Goal: Task Accomplishment & Management: Manage account settings

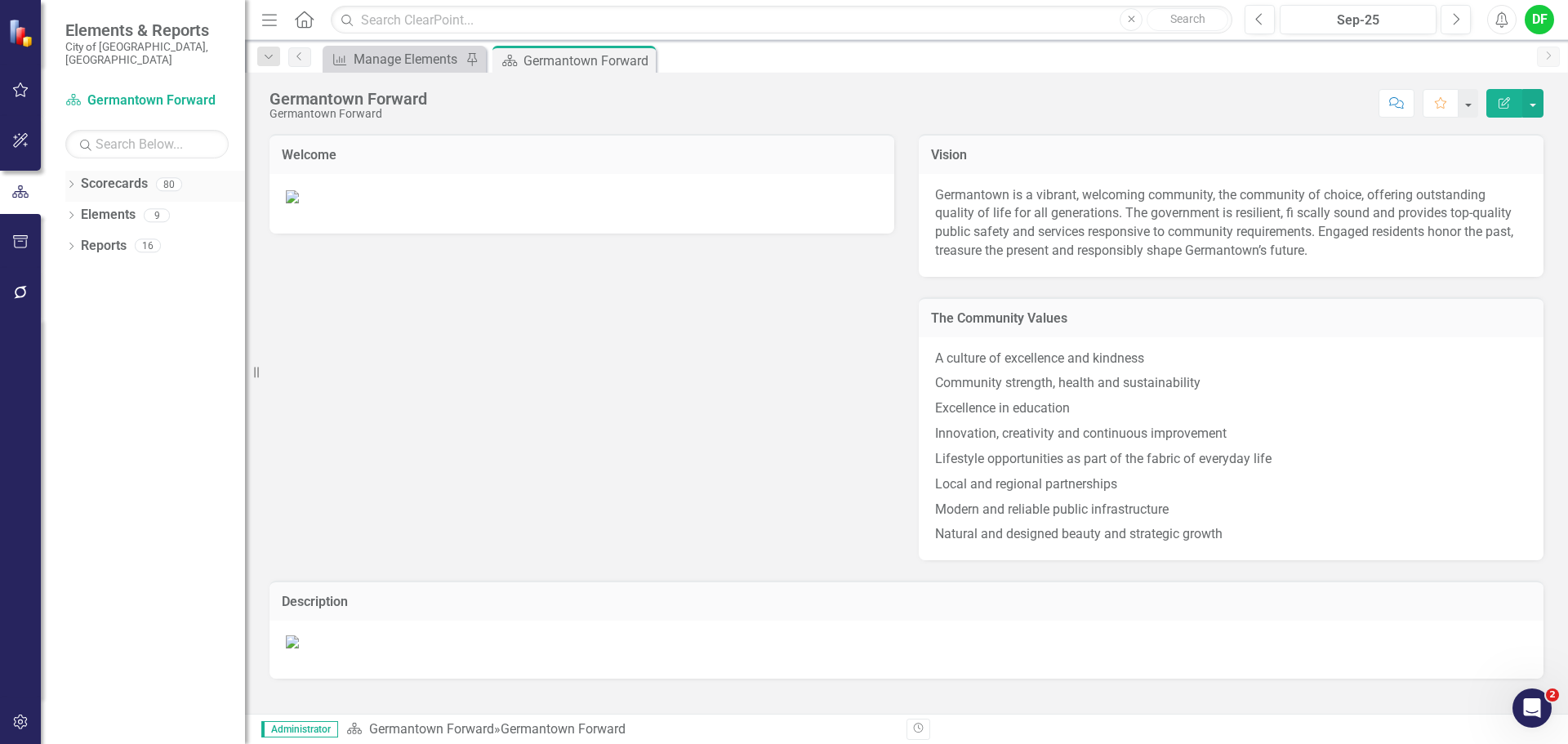
click at [77, 181] on icon "Dropdown" at bounding box center [71, 186] width 11 height 9
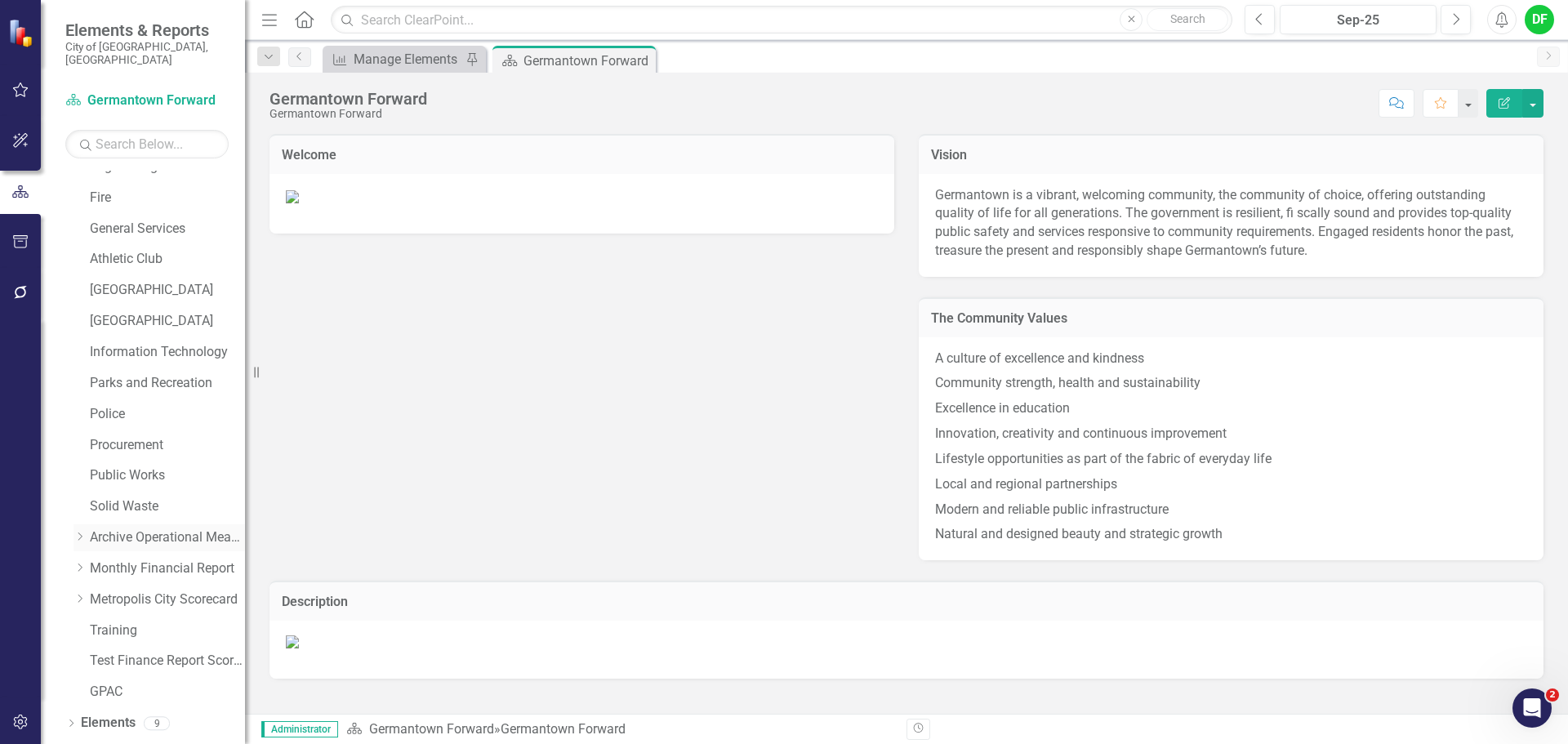
scroll to position [310, 0]
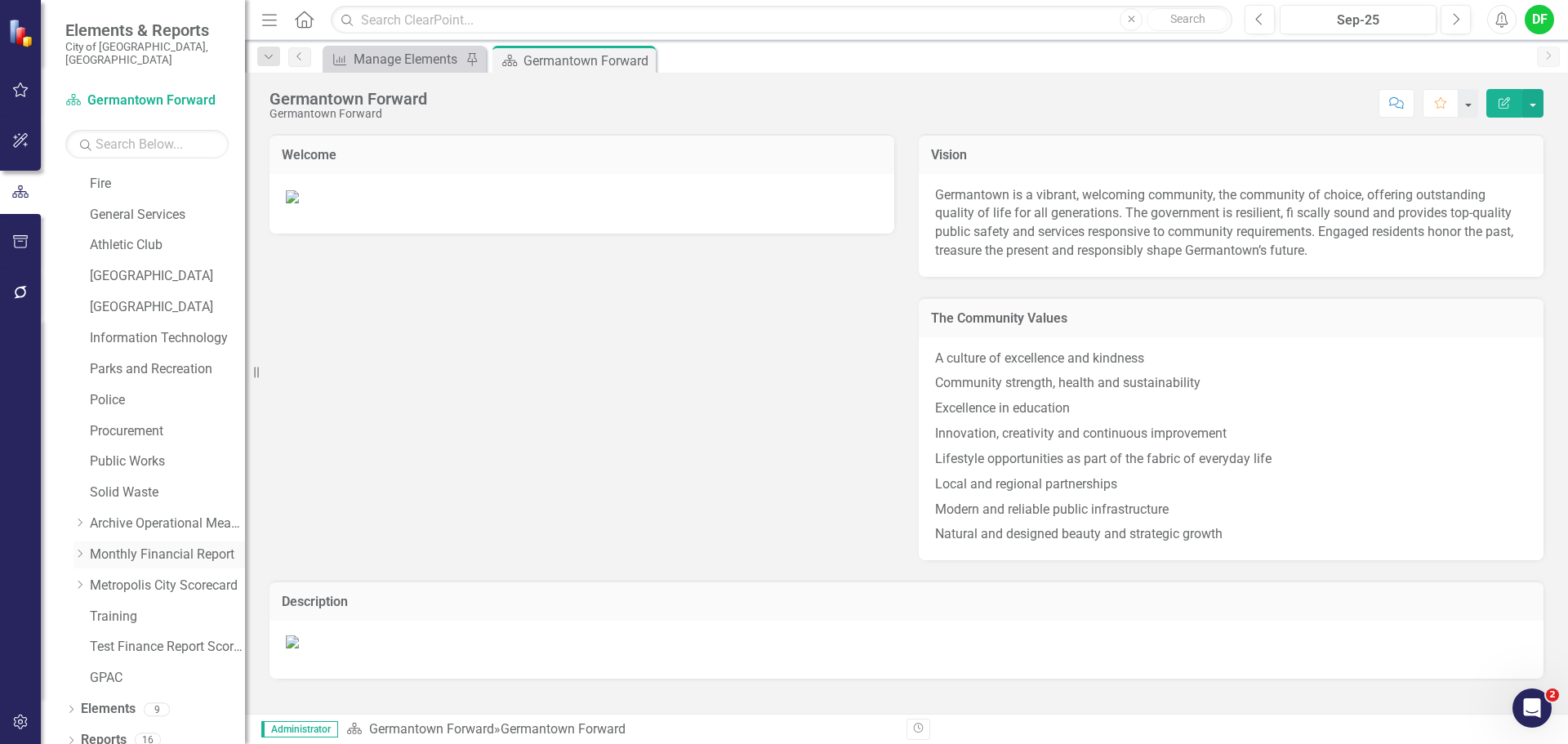
click at [81, 549] on icon "Dropdown" at bounding box center [79, 554] width 12 height 10
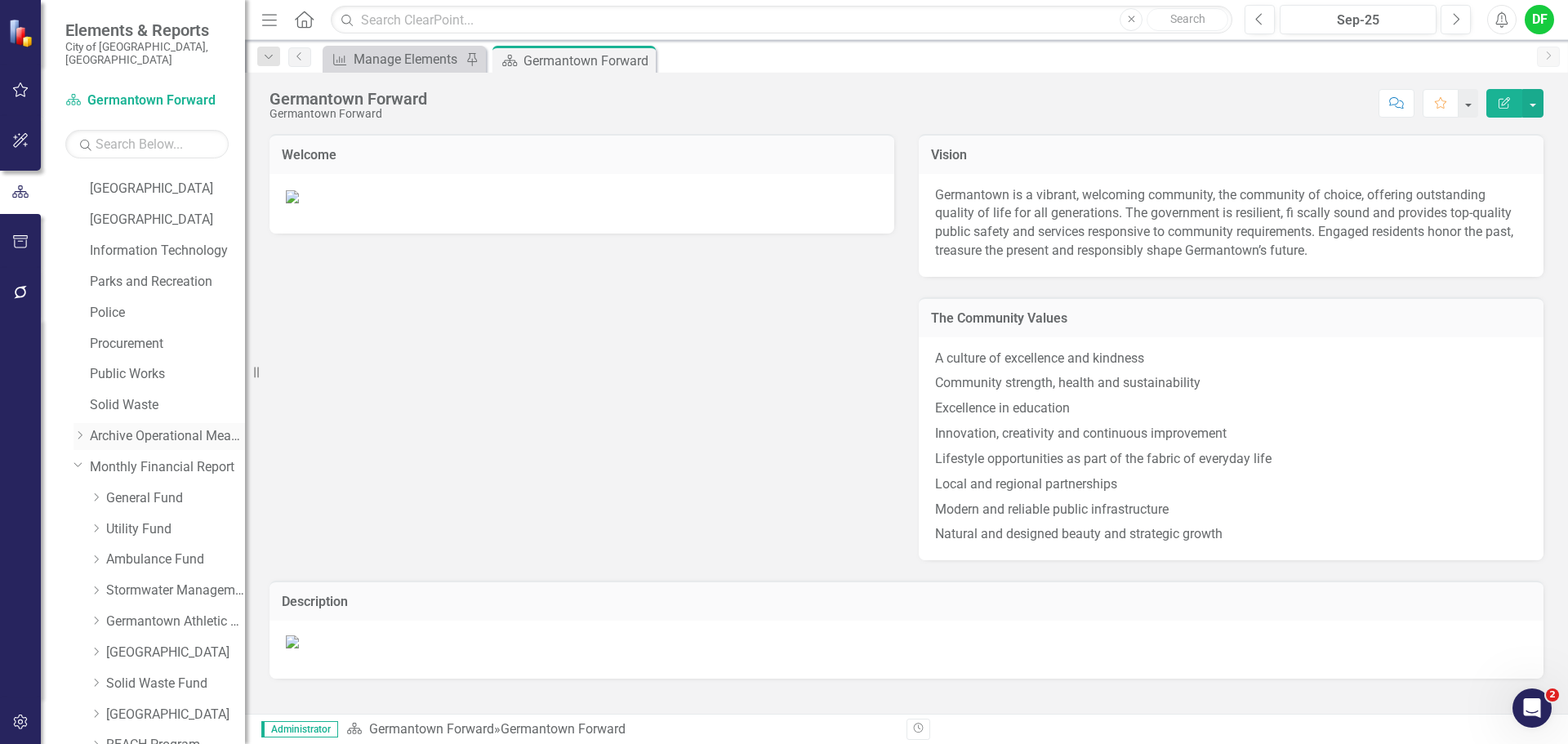
scroll to position [490, 0]
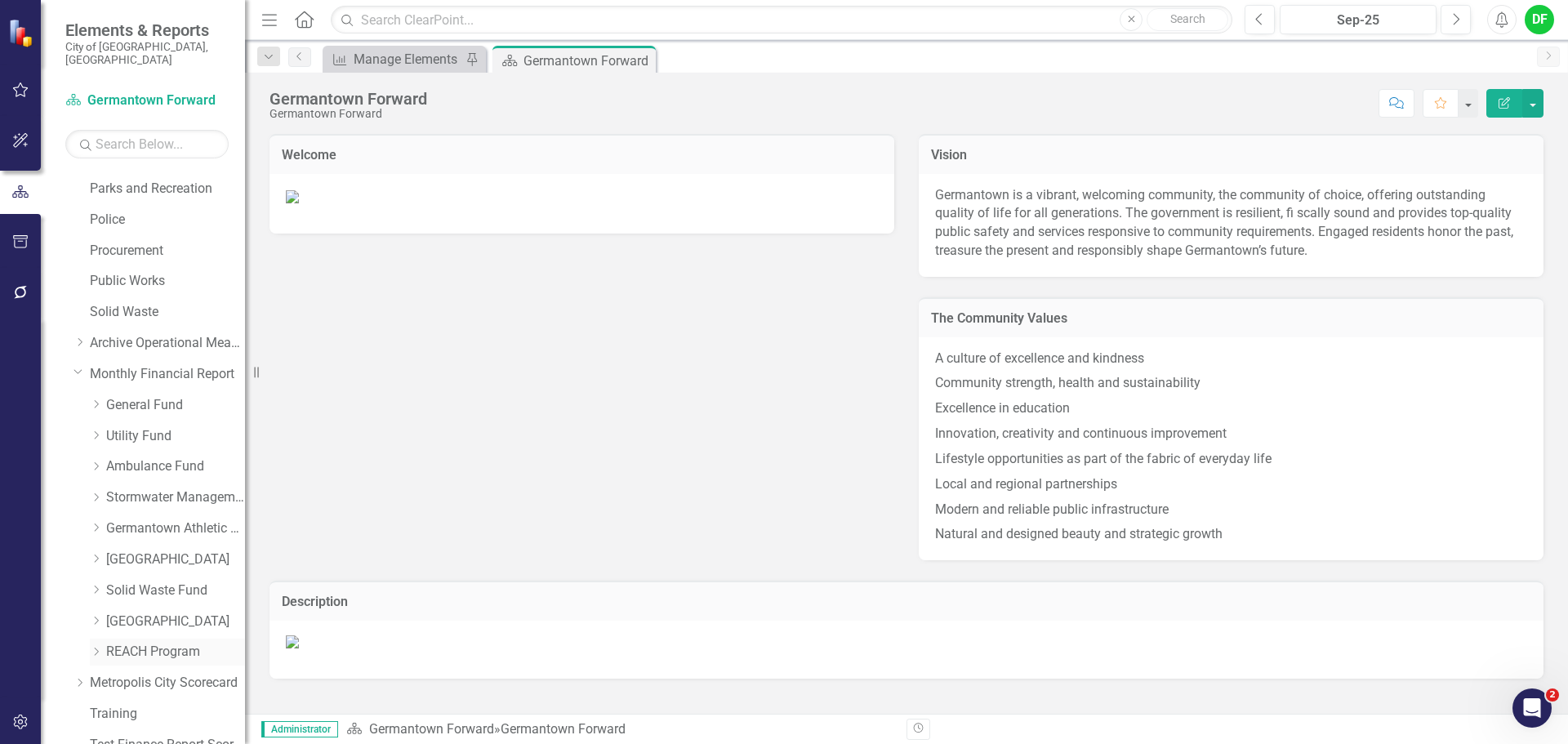
click at [112, 643] on link "REACH Program" at bounding box center [175, 652] width 139 height 19
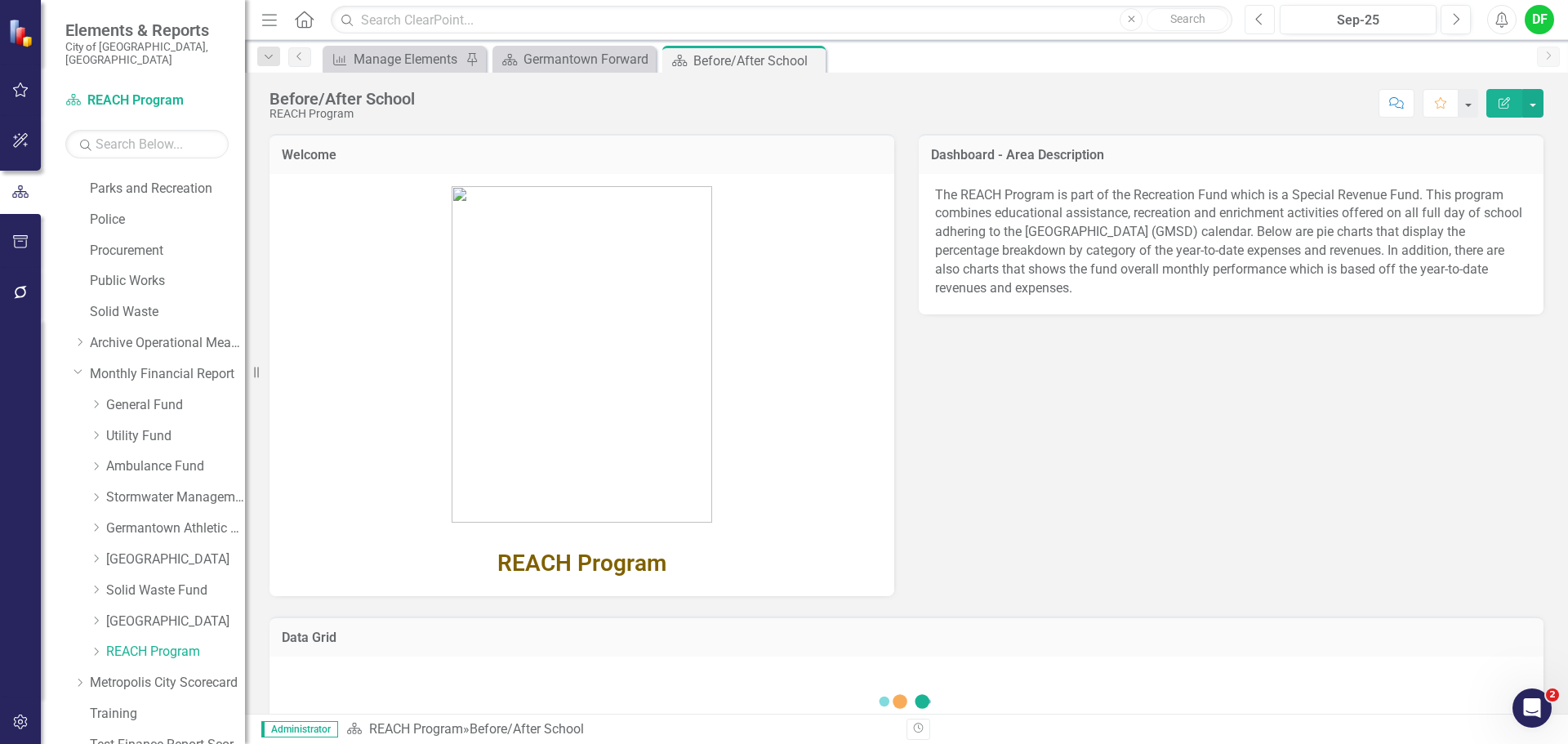
click at [1258, 19] on icon "Previous" at bounding box center [1260, 19] width 9 height 15
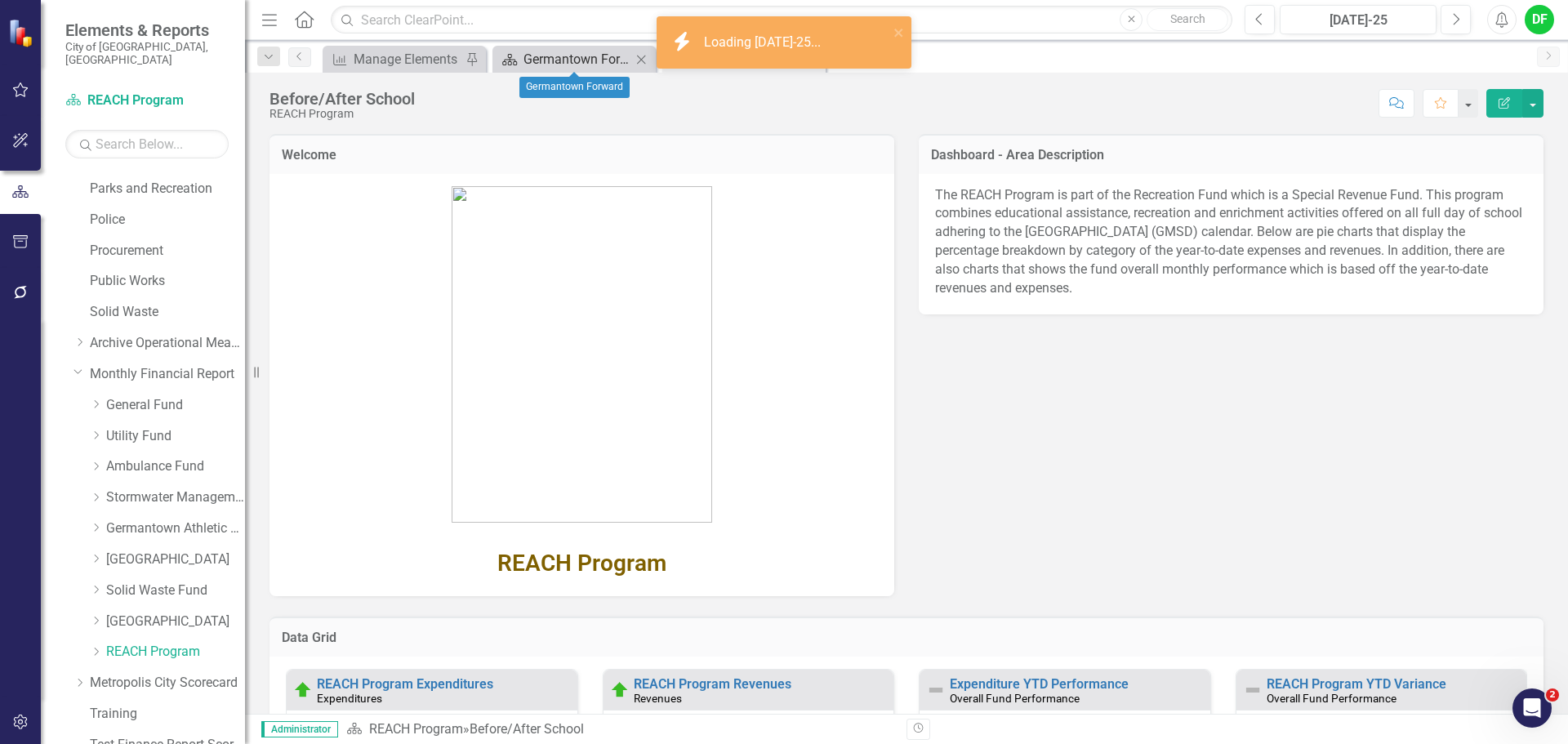
click at [601, 51] on div "Germantown Forward" at bounding box center [577, 59] width 108 height 20
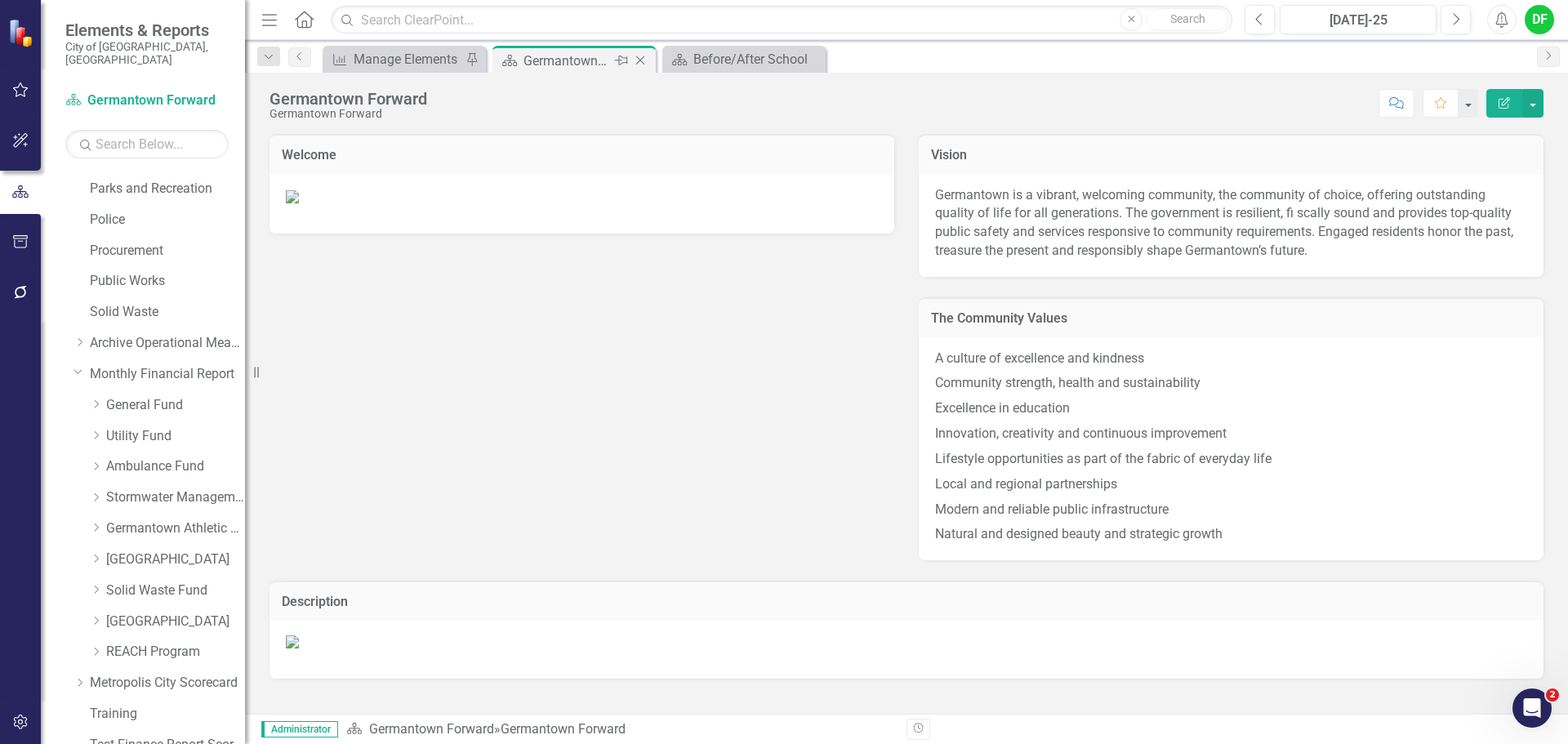
click at [635, 59] on icon "Close" at bounding box center [640, 60] width 17 height 13
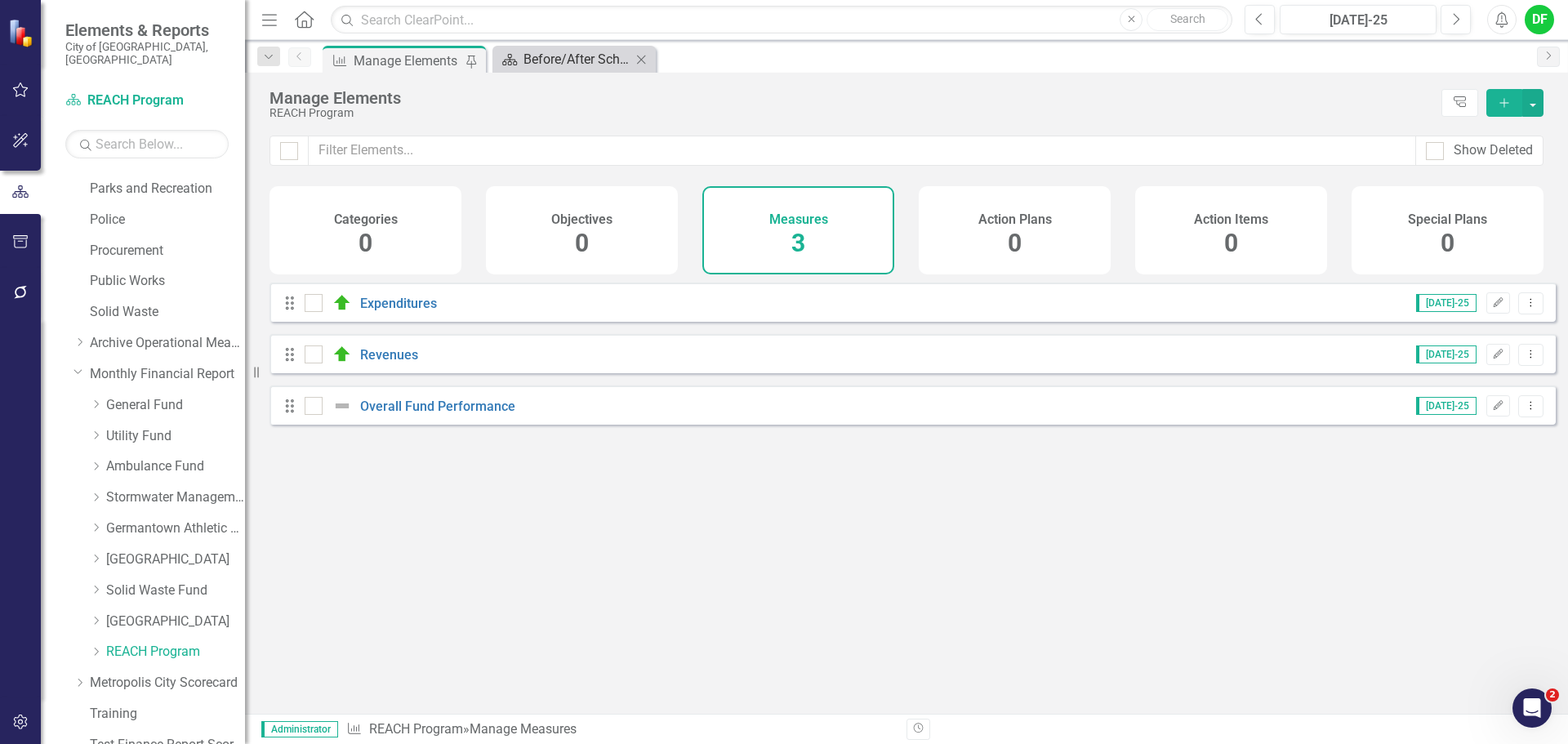
click at [570, 53] on div "Before/After School" at bounding box center [577, 59] width 108 height 20
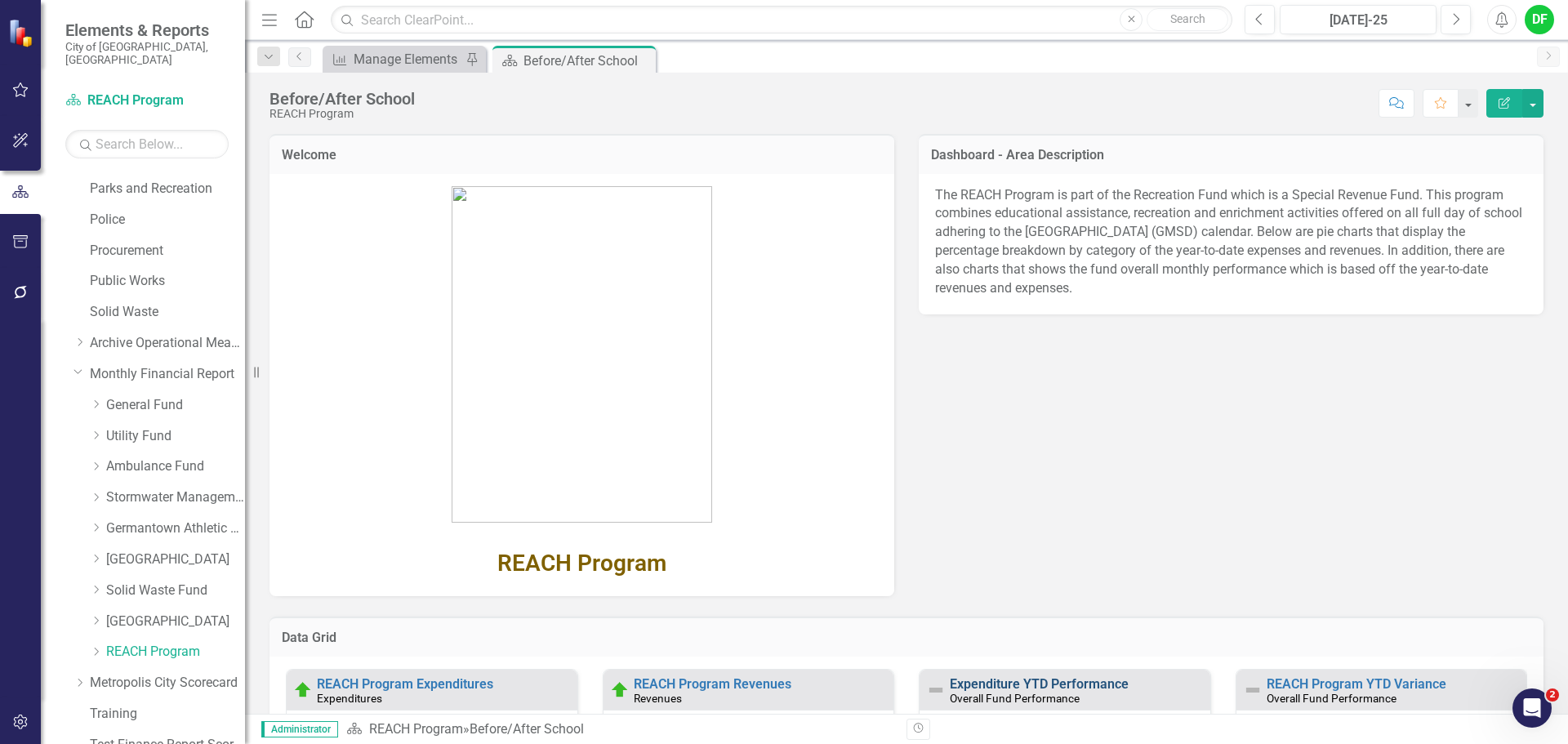
click at [983, 678] on link "Expenditure YTD Performance" at bounding box center [1039, 684] width 179 height 16
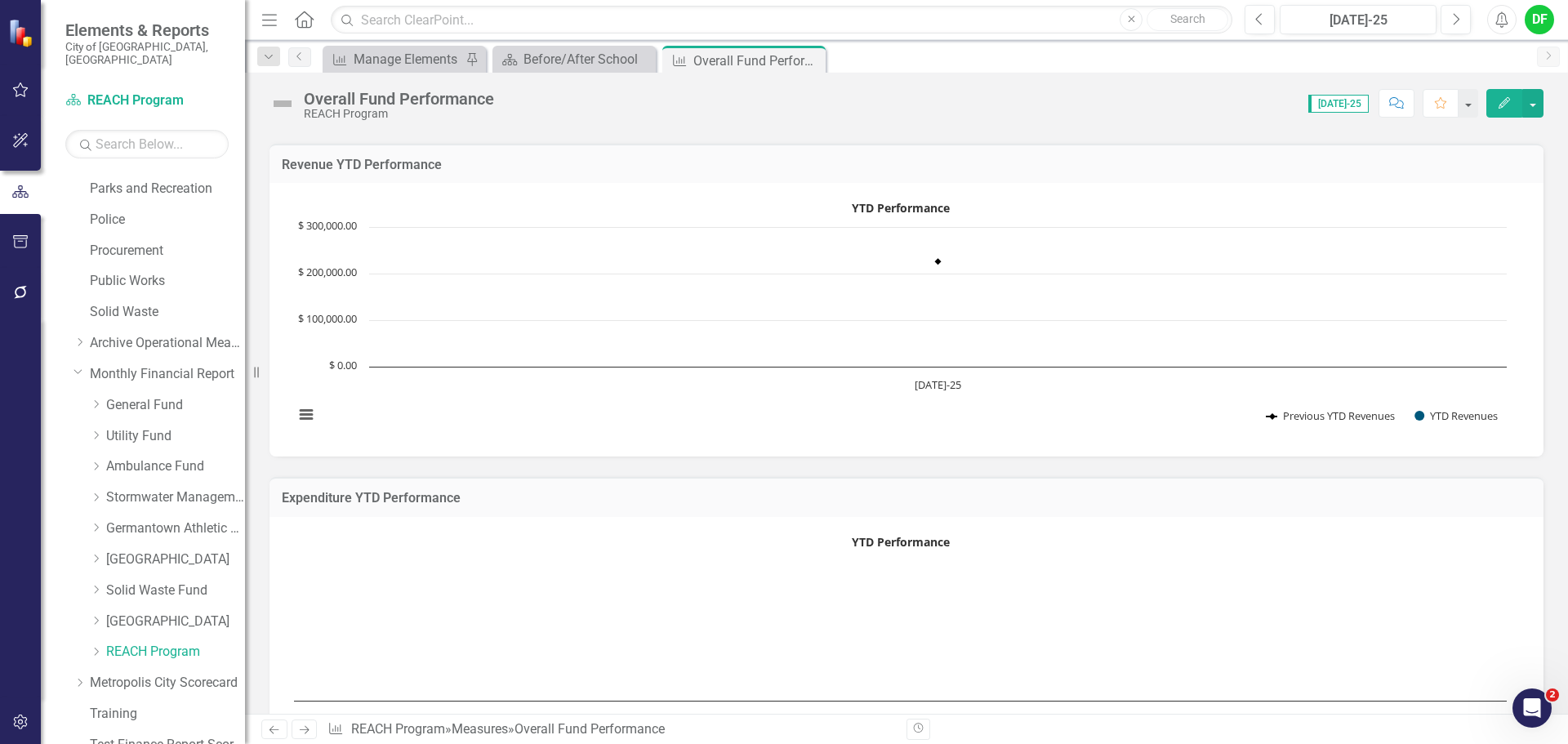
scroll to position [327, 0]
click at [557, 65] on div "Before/After School" at bounding box center [577, 59] width 108 height 20
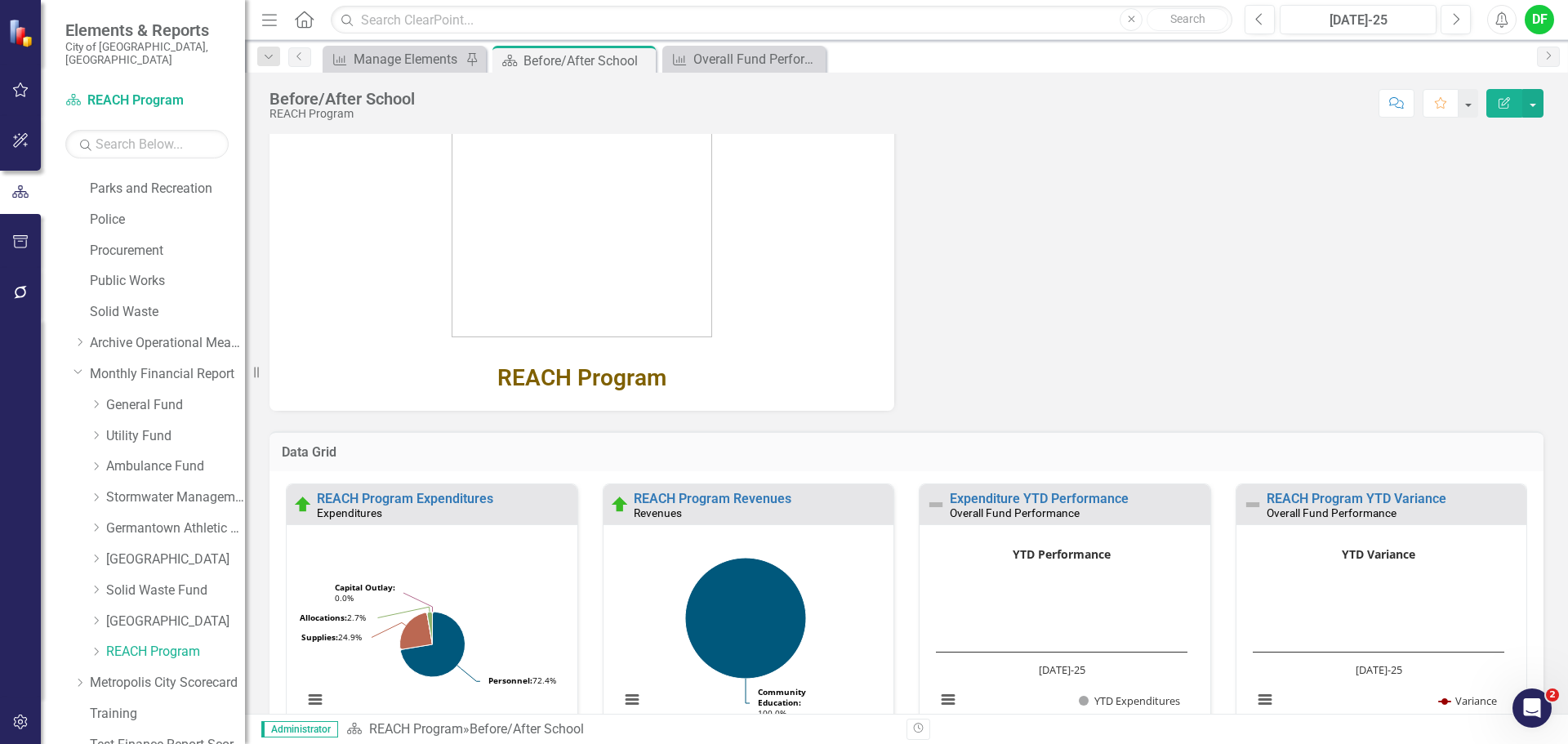
scroll to position [245, 0]
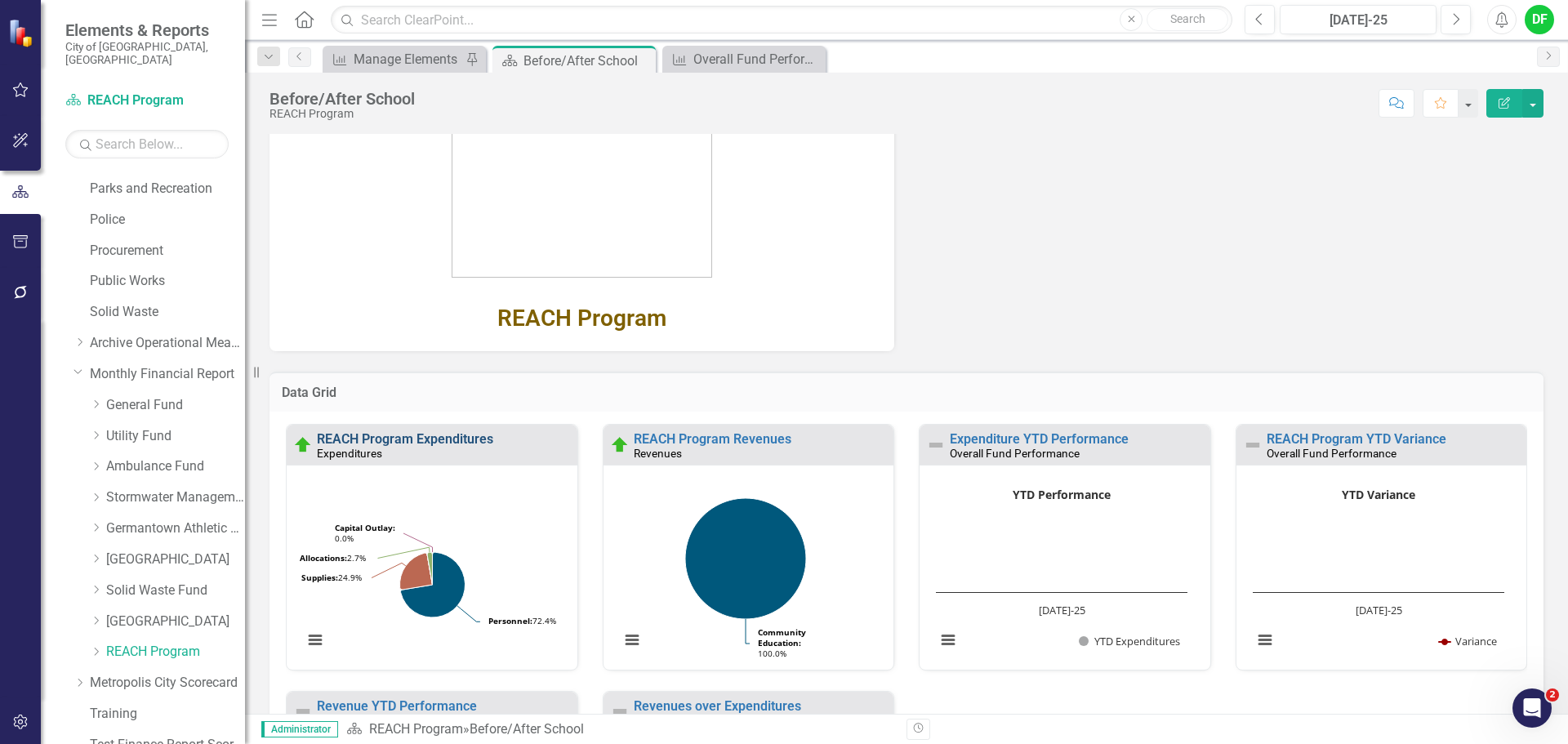
click at [456, 436] on link "REACH Program Expenditures" at bounding box center [405, 439] width 176 height 16
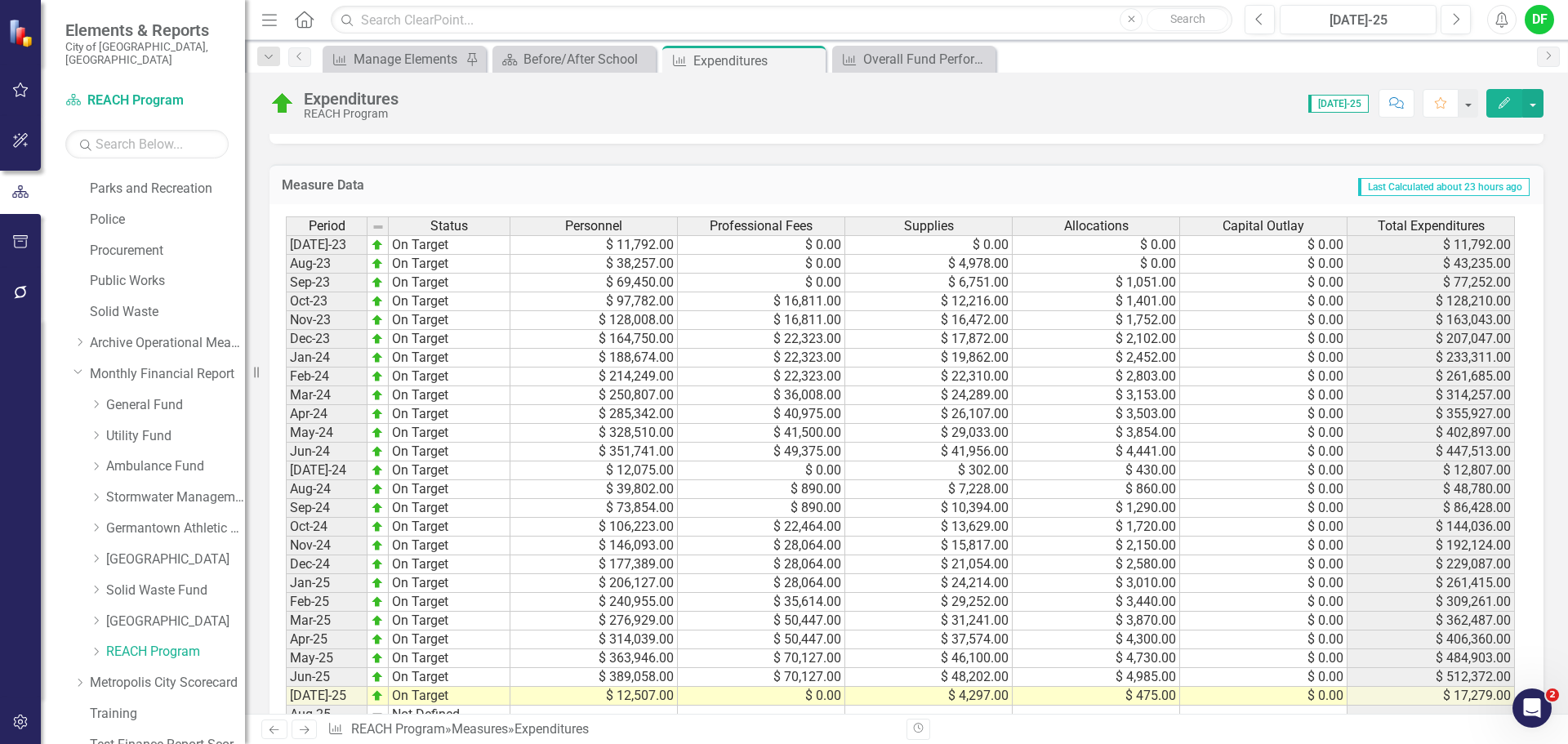
scroll to position [895, 0]
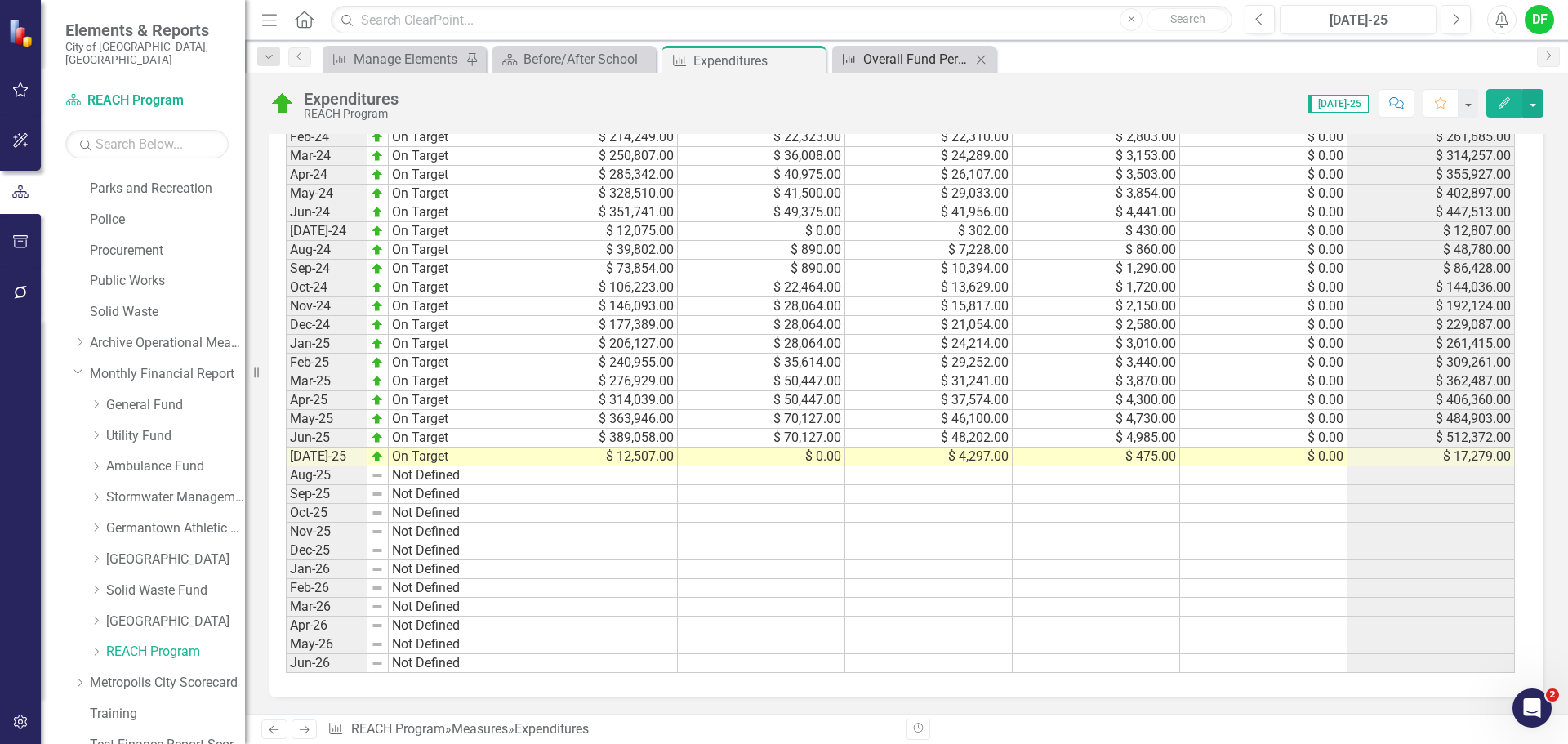
click at [885, 58] on div "Overall Fund Performance" at bounding box center [918, 59] width 108 height 20
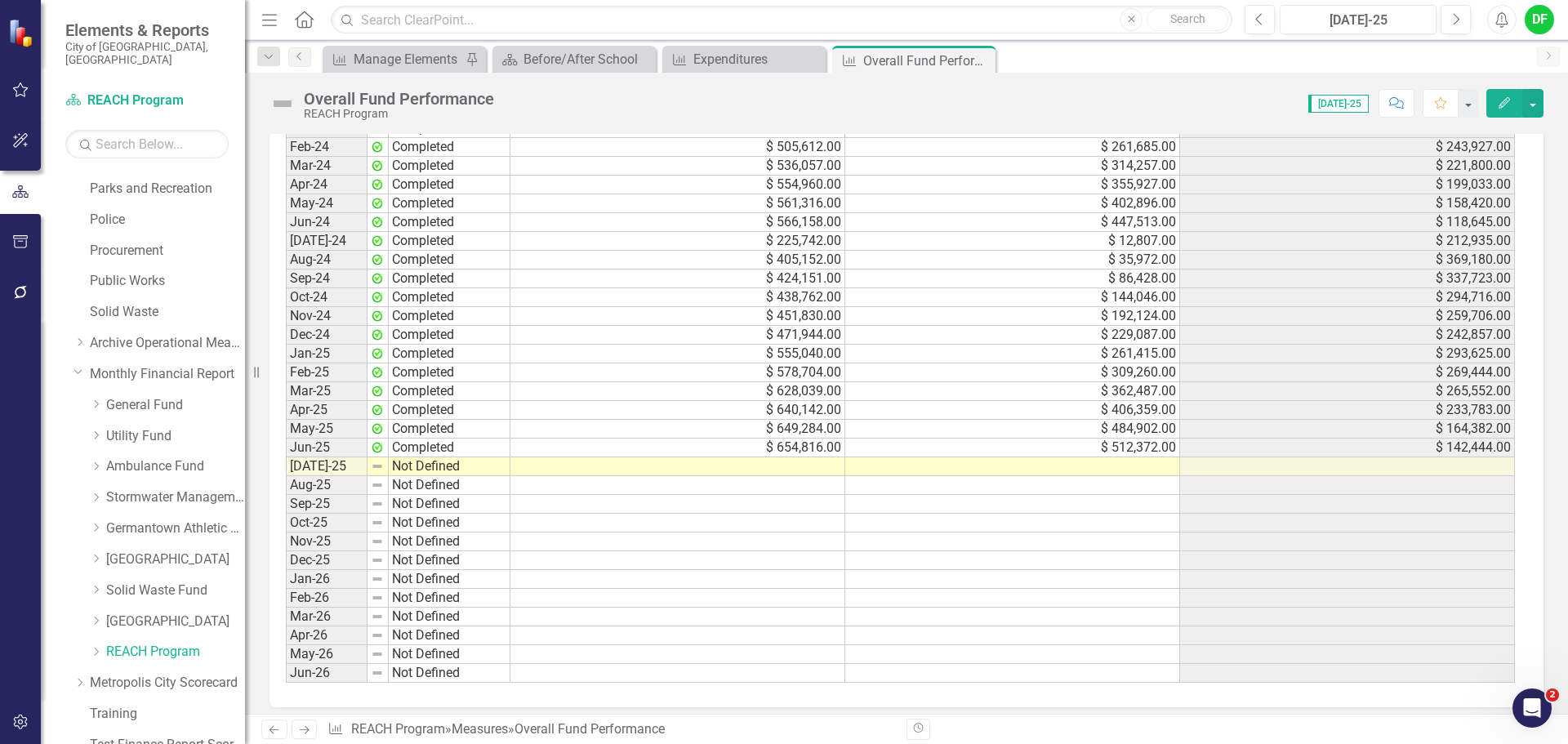
scroll to position [1544, 0]
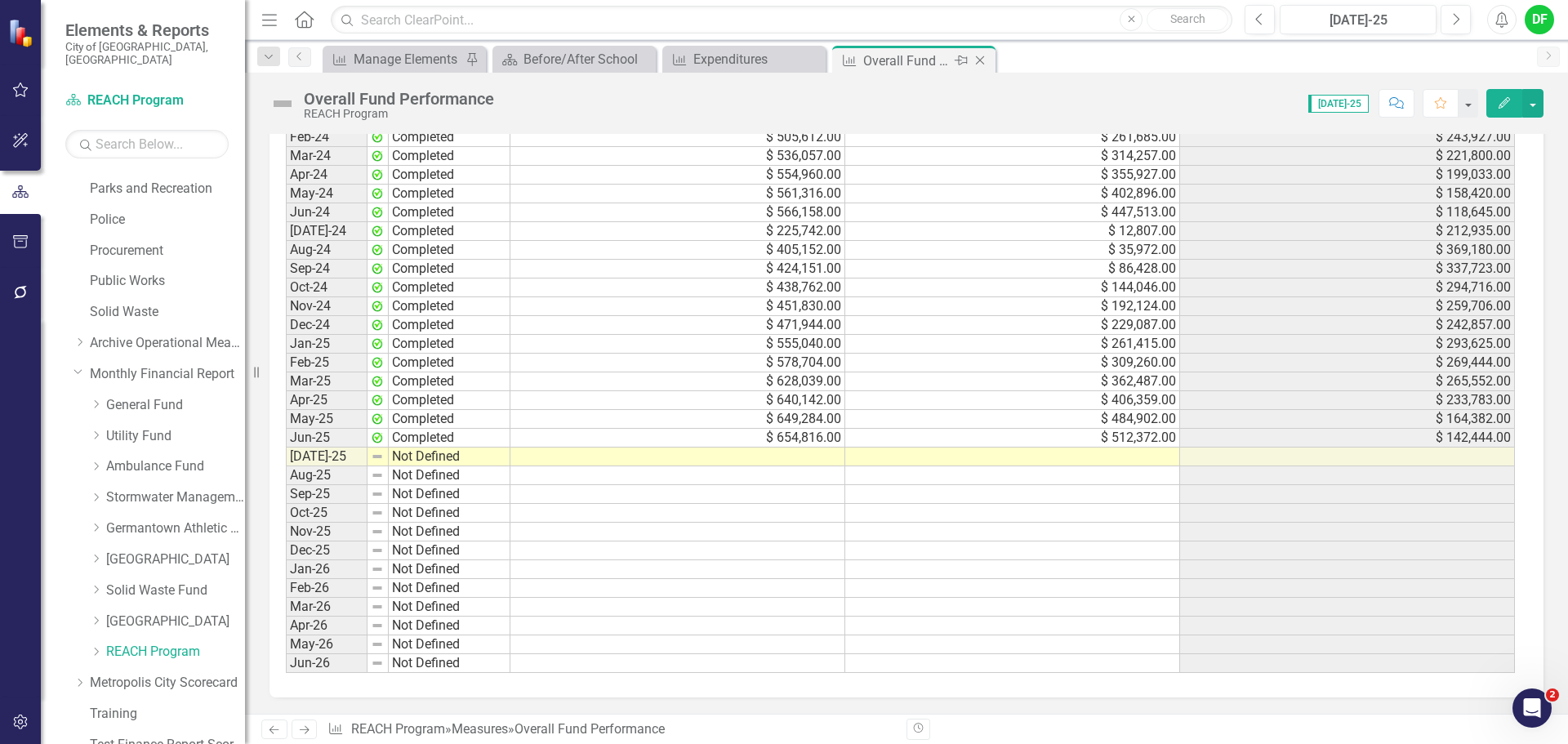
click at [981, 59] on icon "Close" at bounding box center [981, 60] width 17 height 13
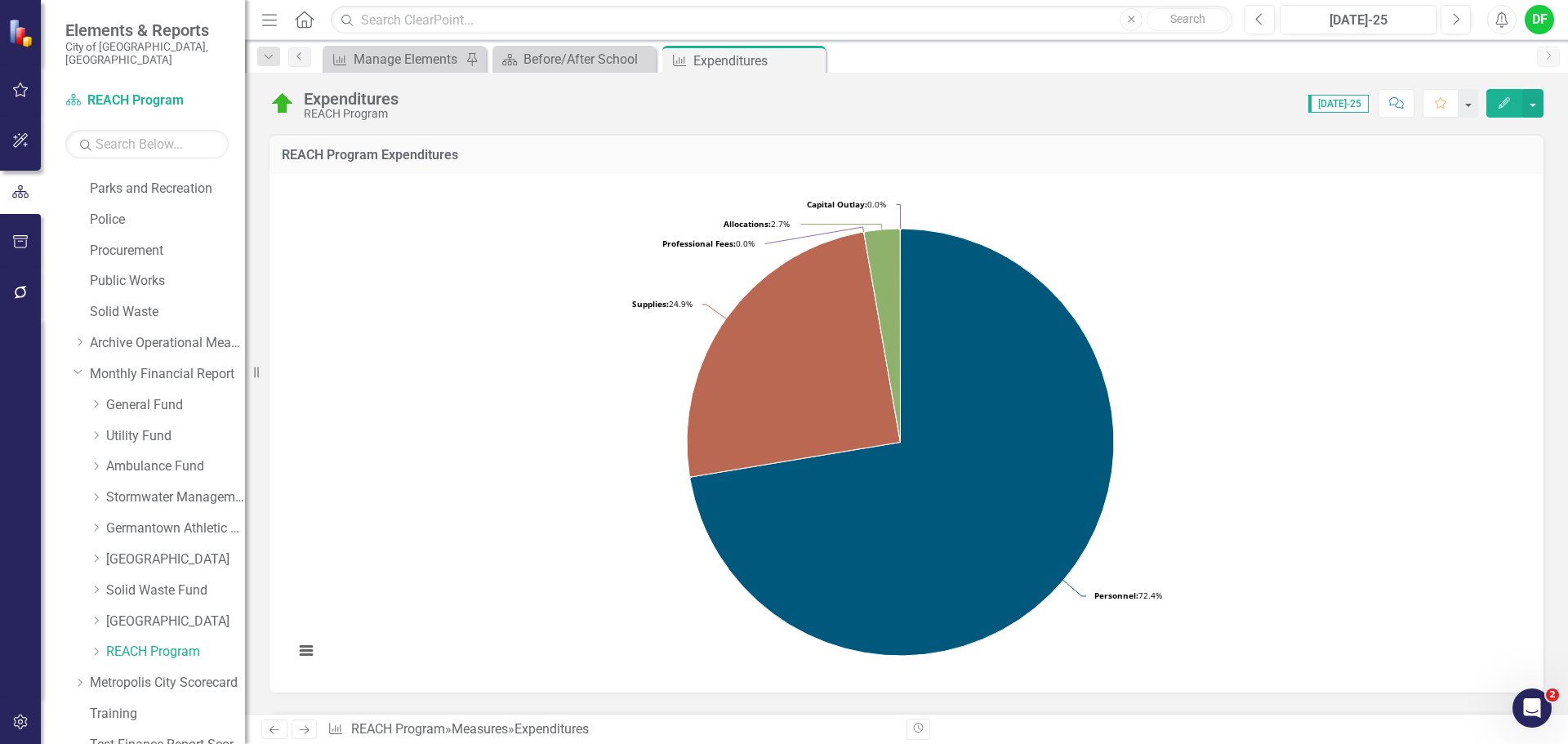
drag, startPoint x: 810, startPoint y: 62, endPoint x: 802, endPoint y: 69, distance: 10.6
click at [0, 0] on icon "Close" at bounding box center [0, 0] width 0 height 0
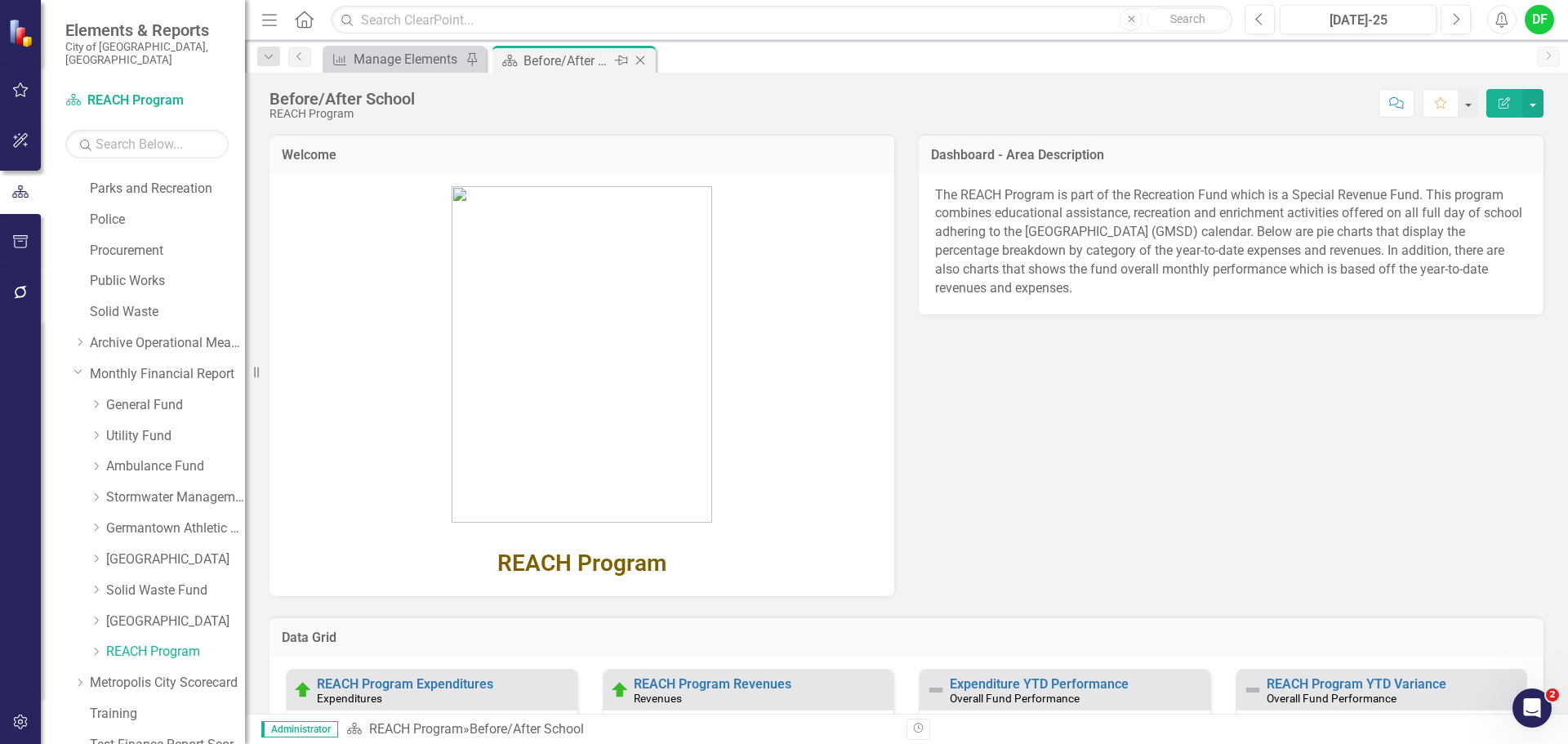
click at [645, 60] on icon "Close" at bounding box center [640, 60] width 17 height 13
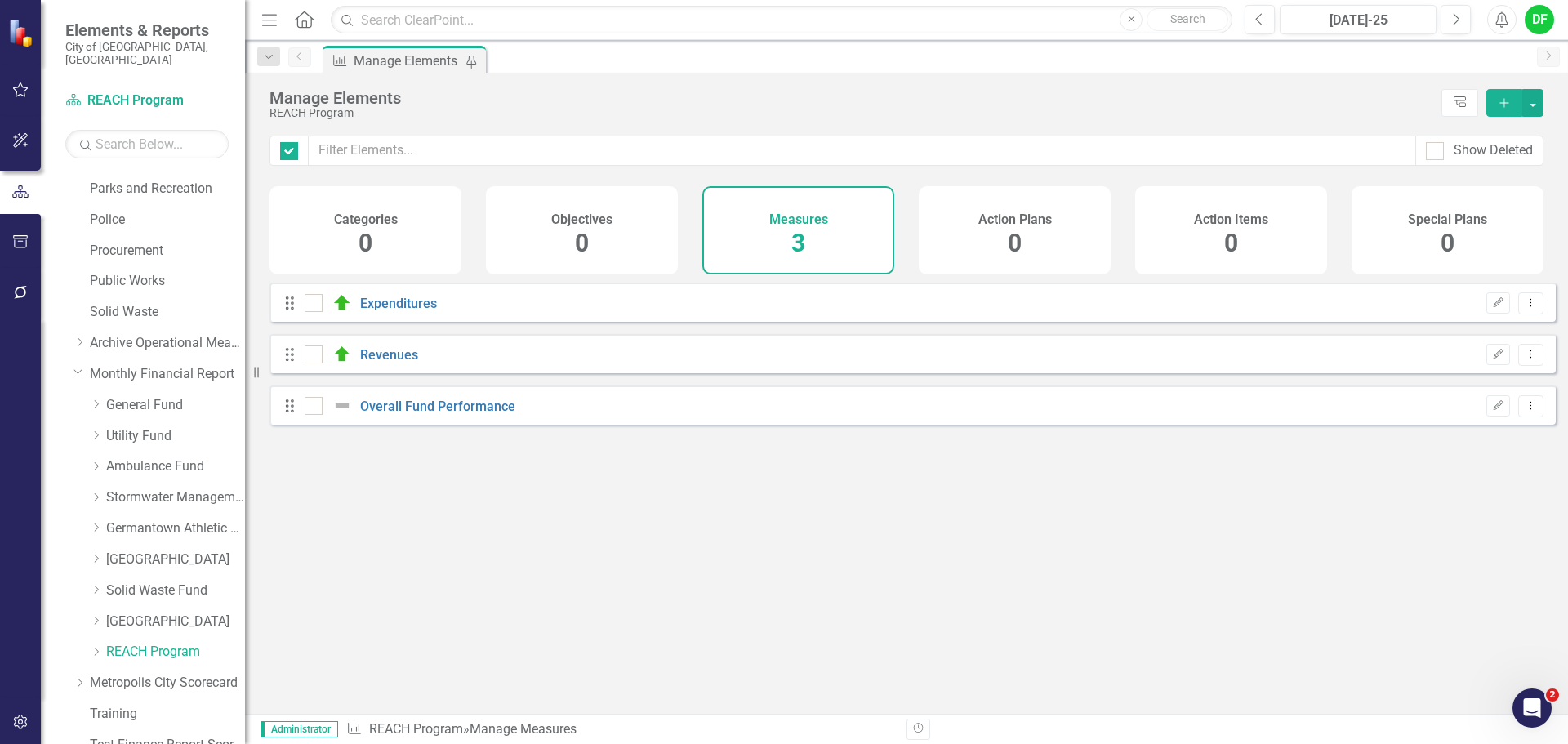
checkbox input "false"
click at [144, 612] on link "[GEOGRAPHIC_DATA]" at bounding box center [175, 622] width 139 height 19
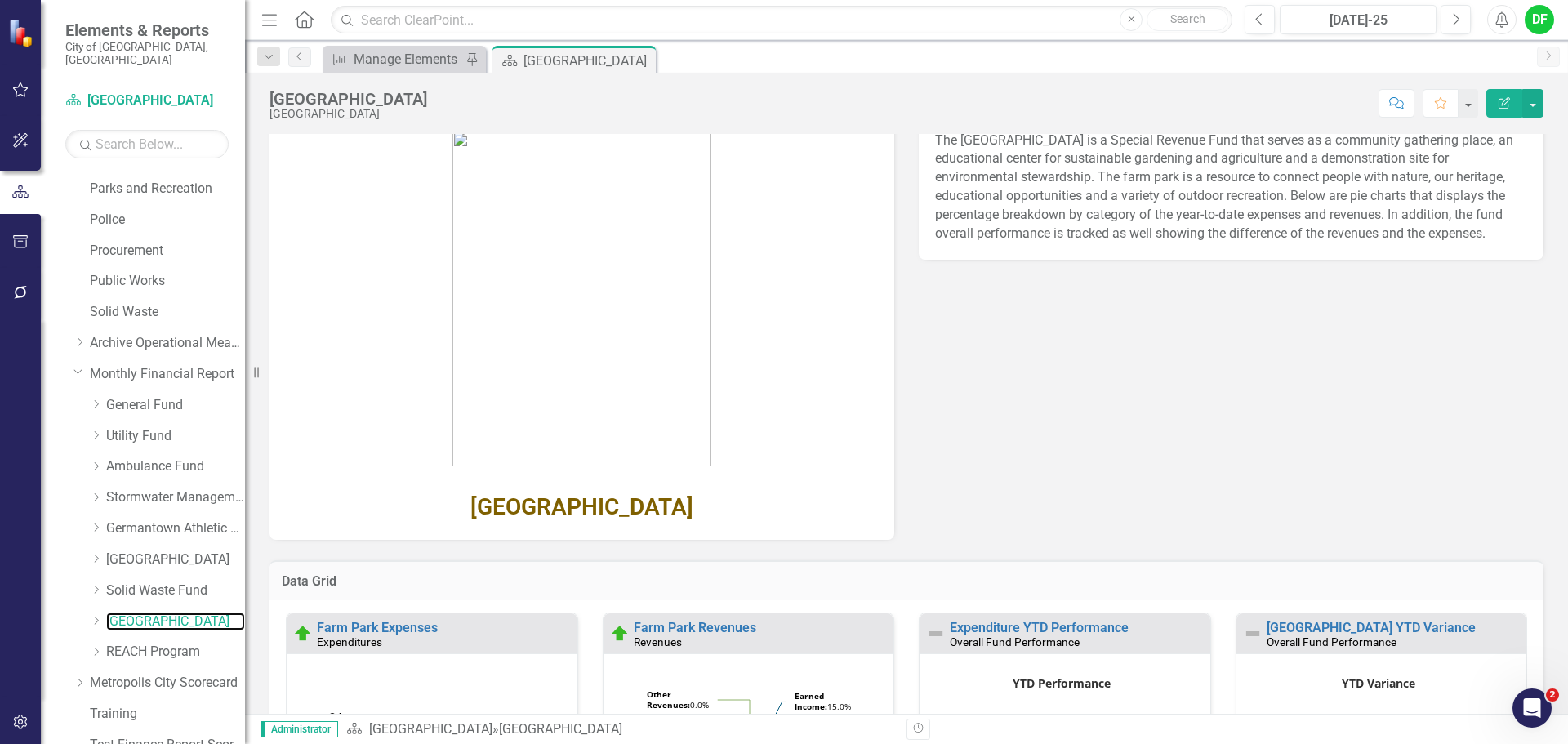
scroll to position [116, 0]
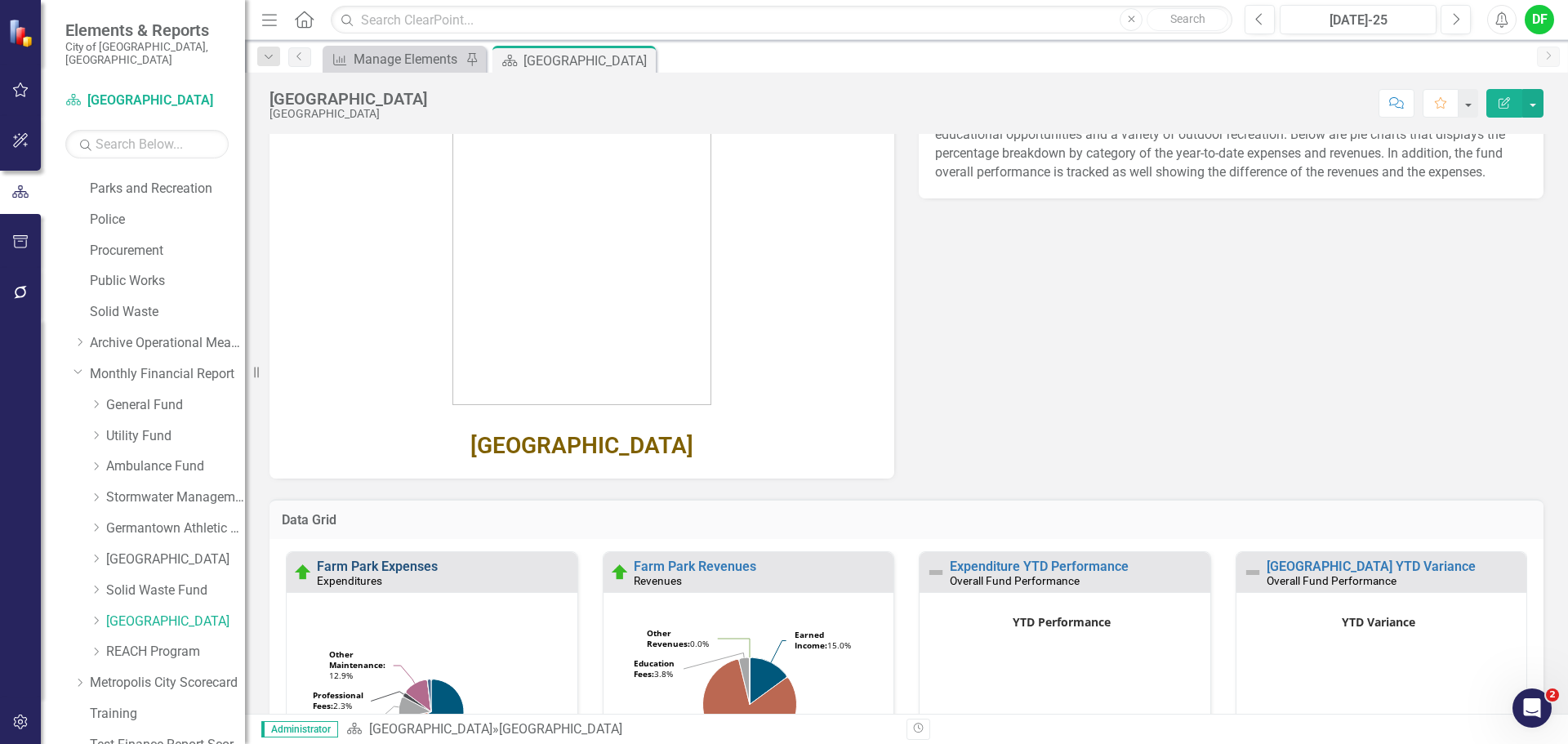
click at [404, 565] on link "Farm Park Expenses" at bounding box center [378, 566] width 121 height 16
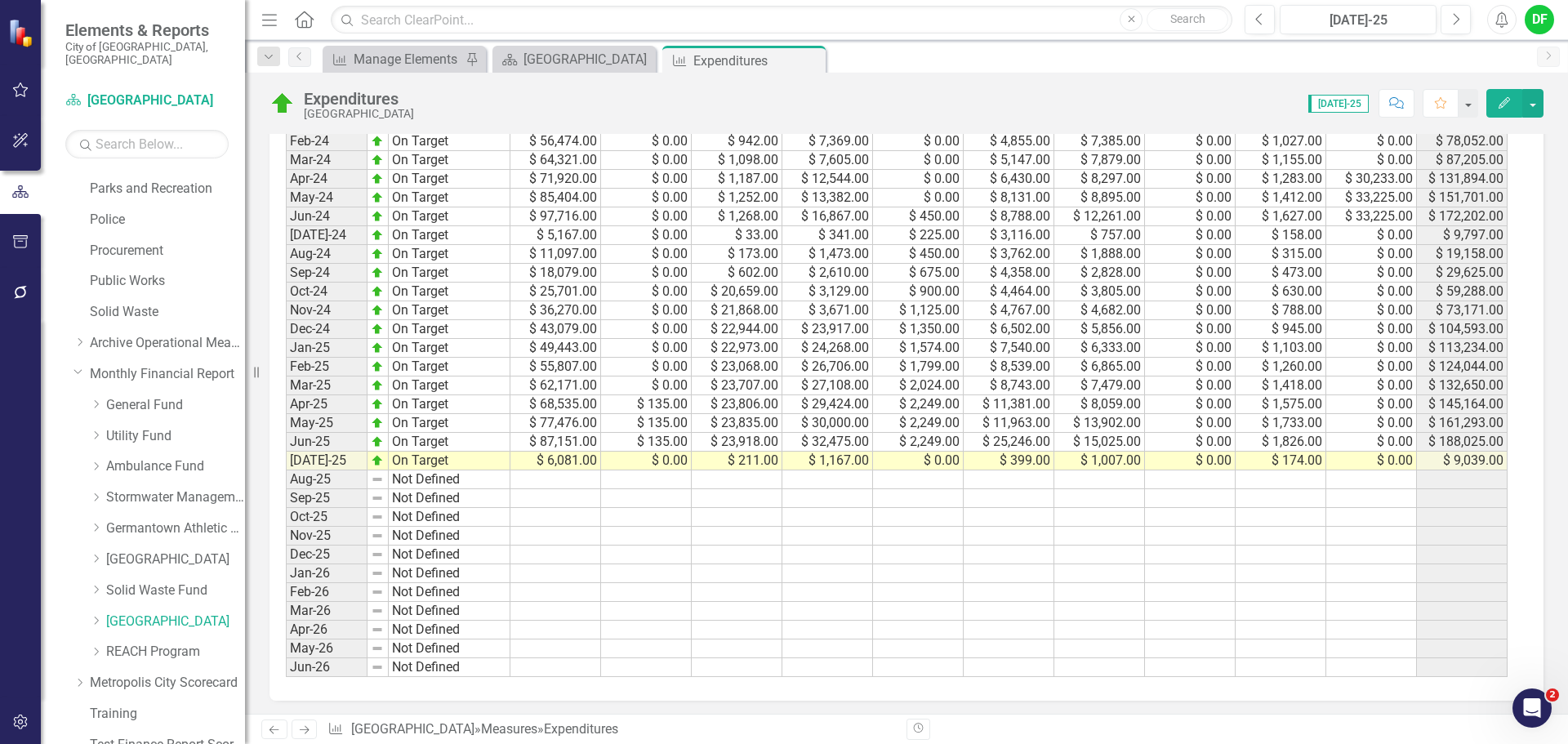
scroll to position [908, 0]
drag, startPoint x: 813, startPoint y: 60, endPoint x: 796, endPoint y: 67, distance: 18.4
click at [0, 0] on icon "Close" at bounding box center [0, 0] width 0 height 0
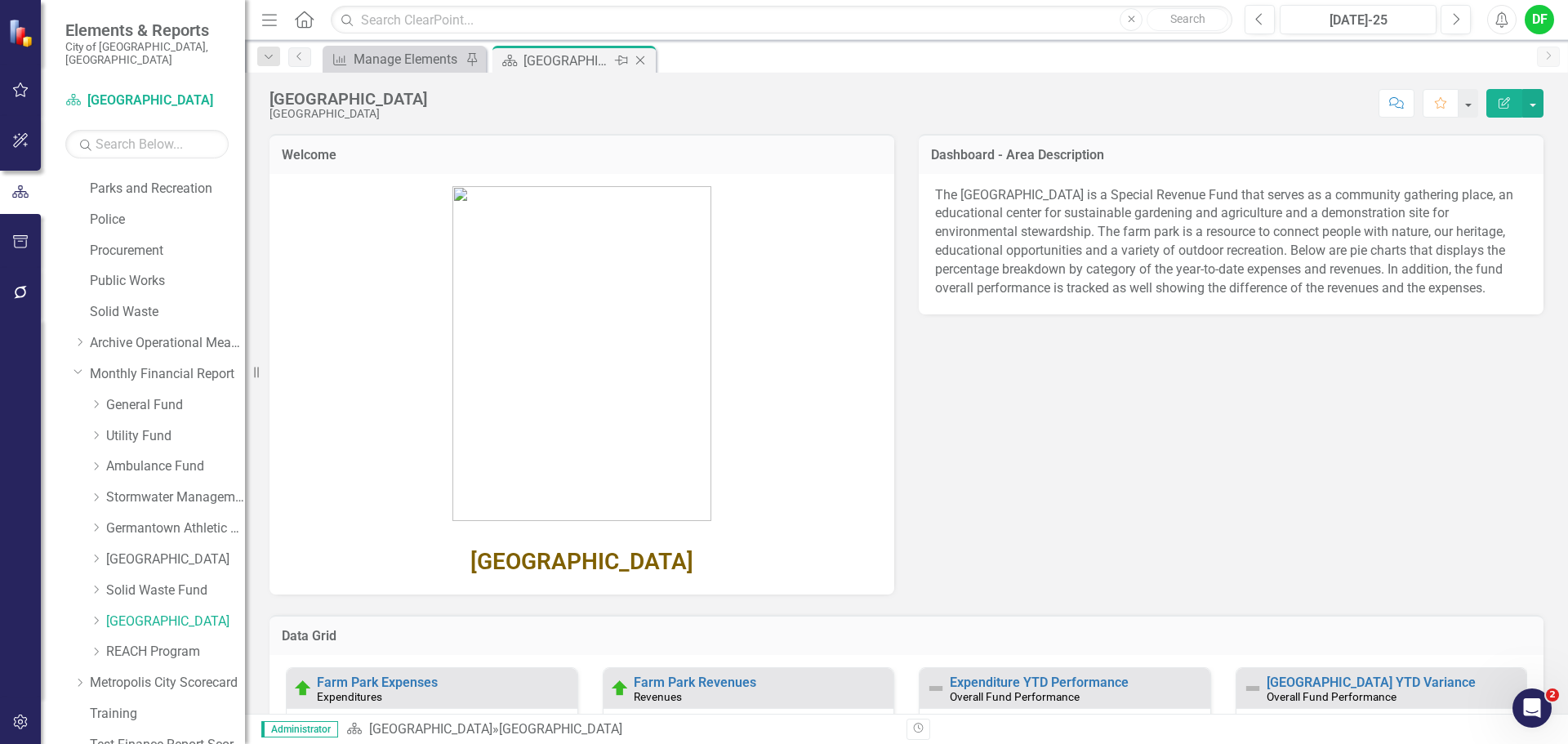
click at [641, 60] on icon "Close" at bounding box center [640, 60] width 17 height 13
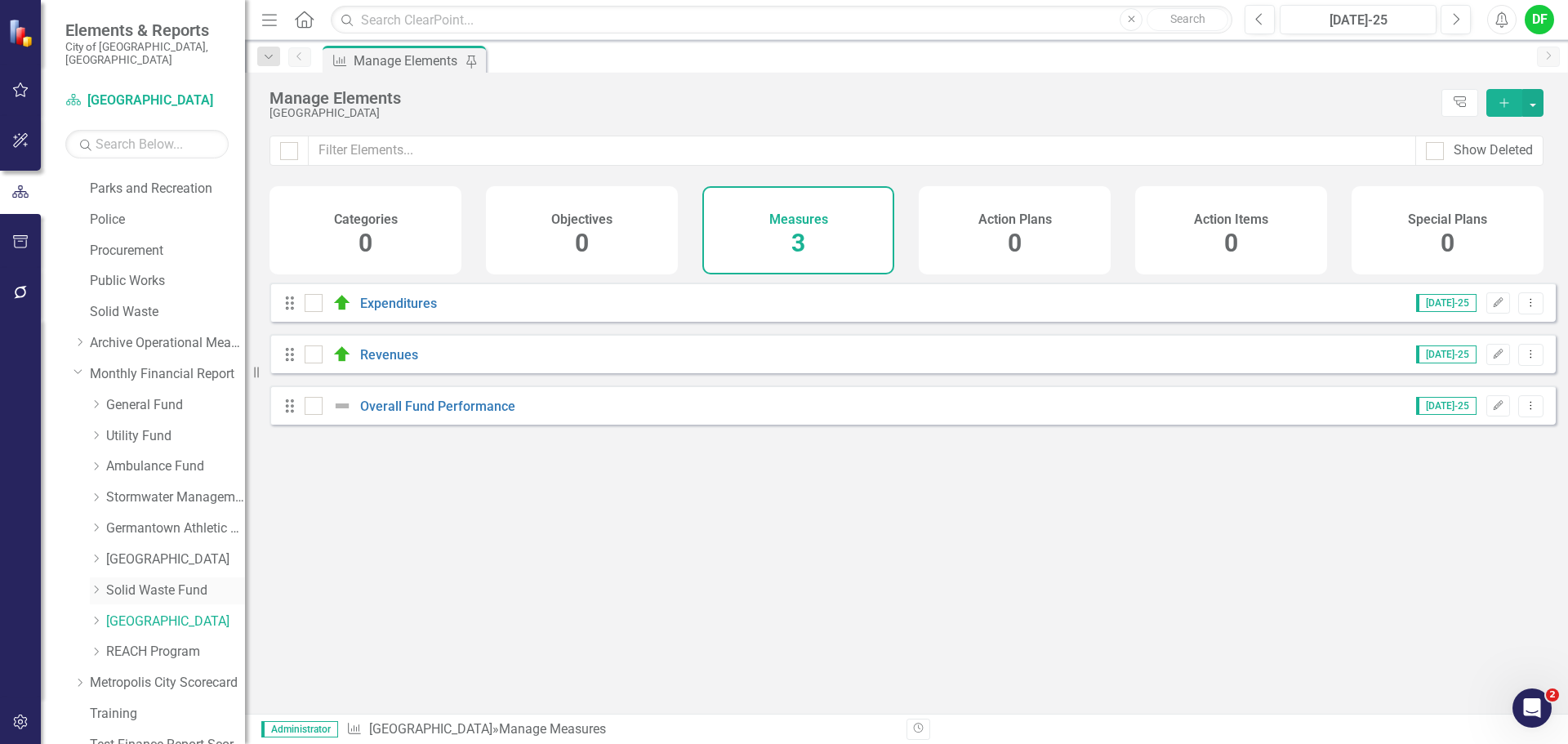
click at [154, 582] on link "Solid Waste Fund" at bounding box center [175, 591] width 139 height 19
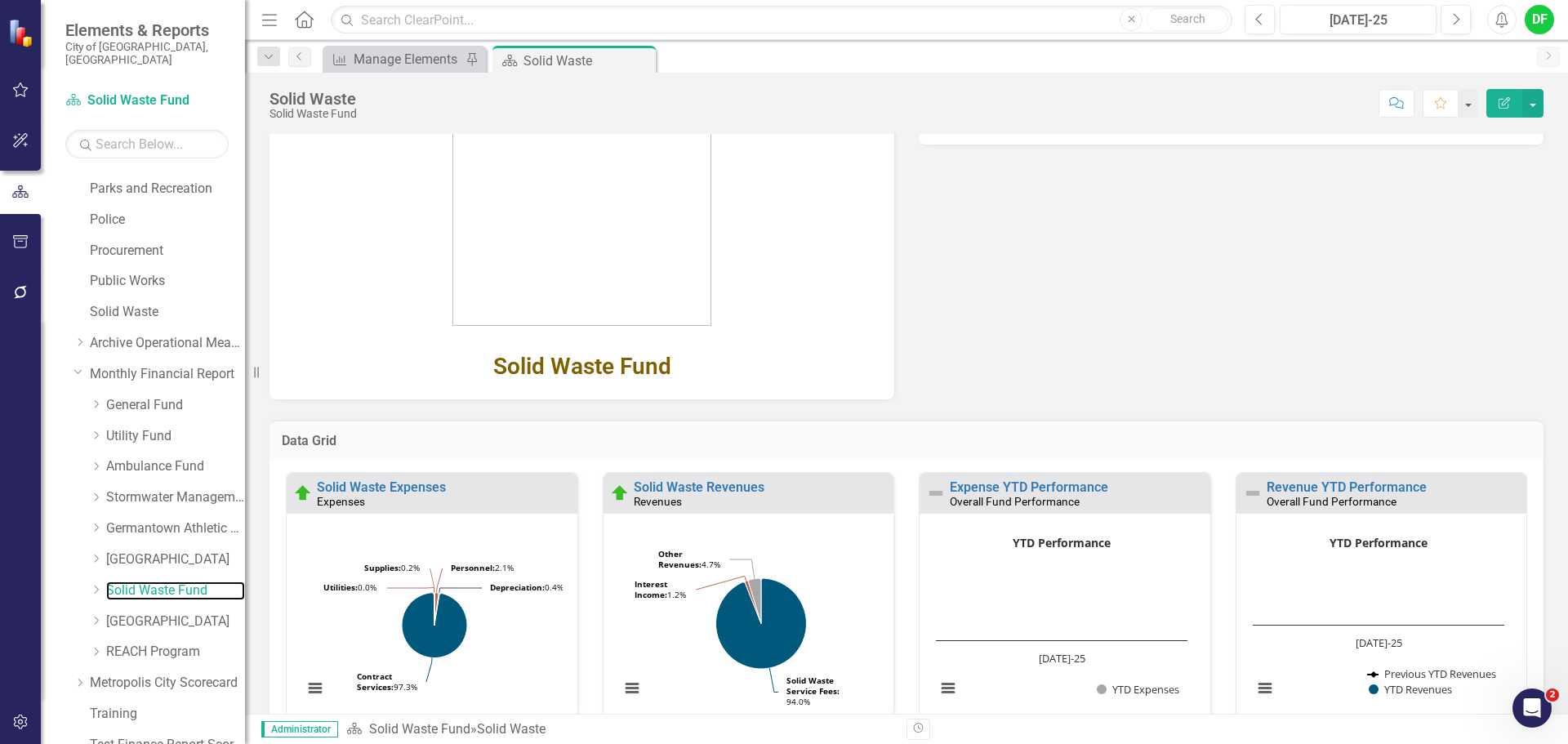
scroll to position [245, 0]
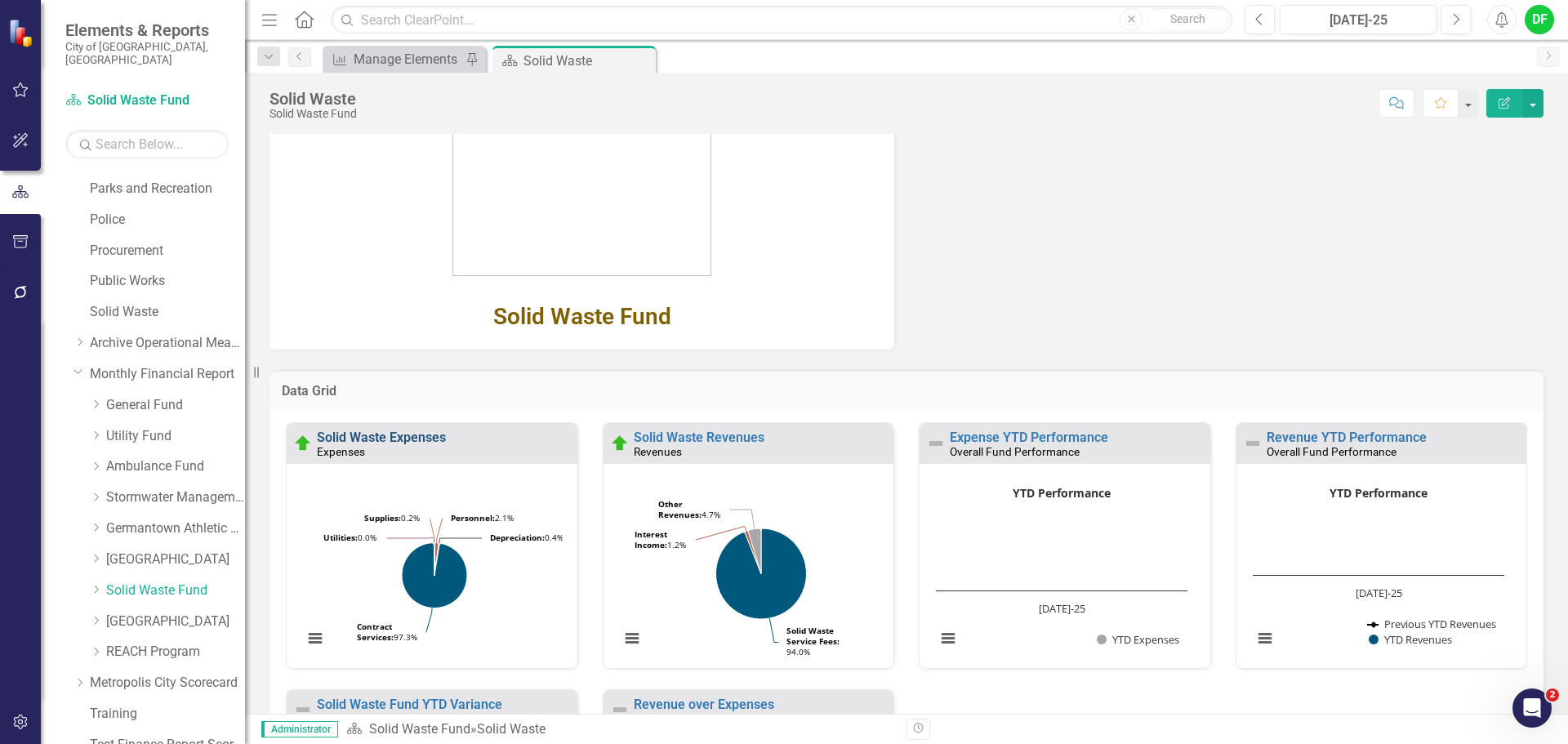
click at [426, 438] on link "Solid Waste Expenses" at bounding box center [381, 437] width 129 height 16
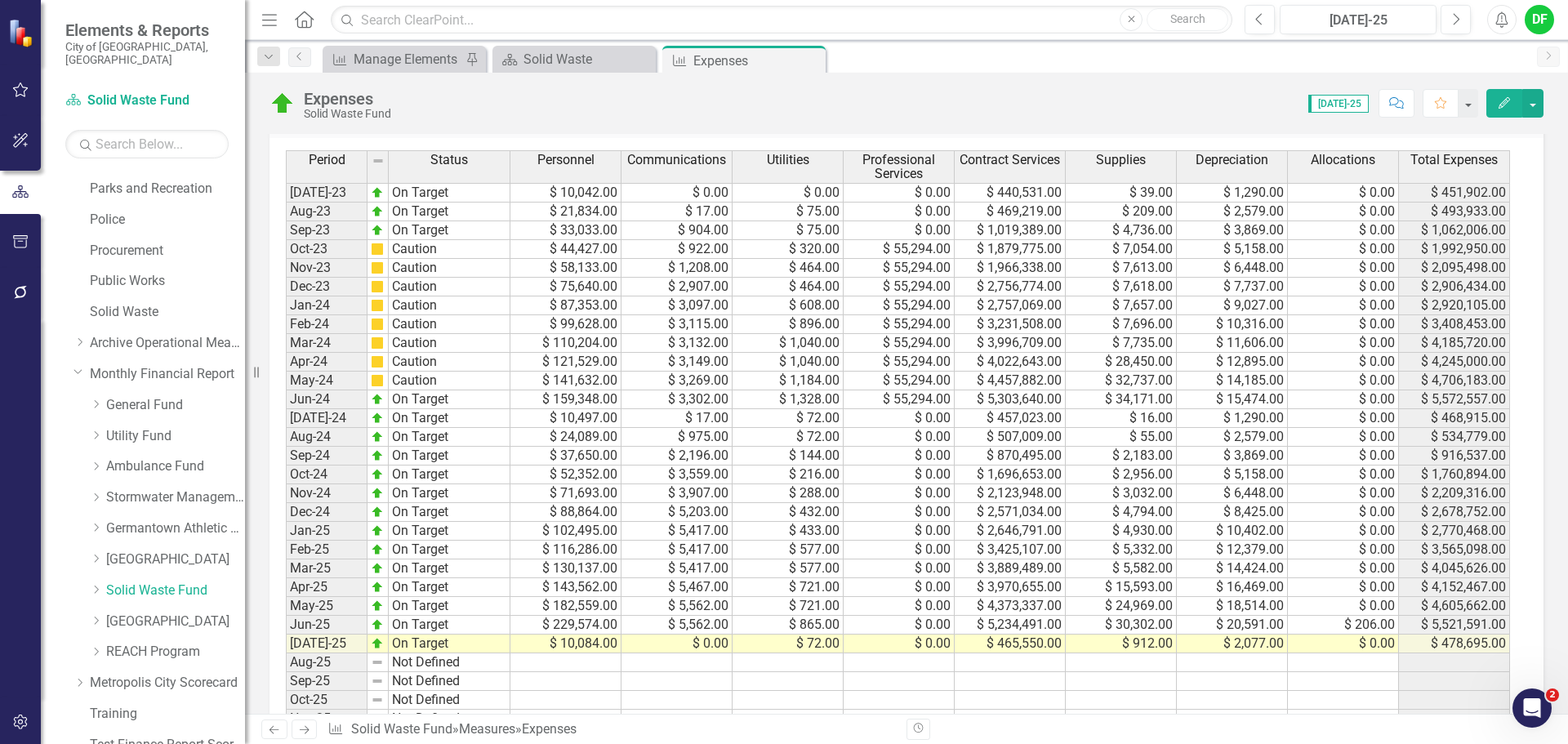
scroll to position [816, 0]
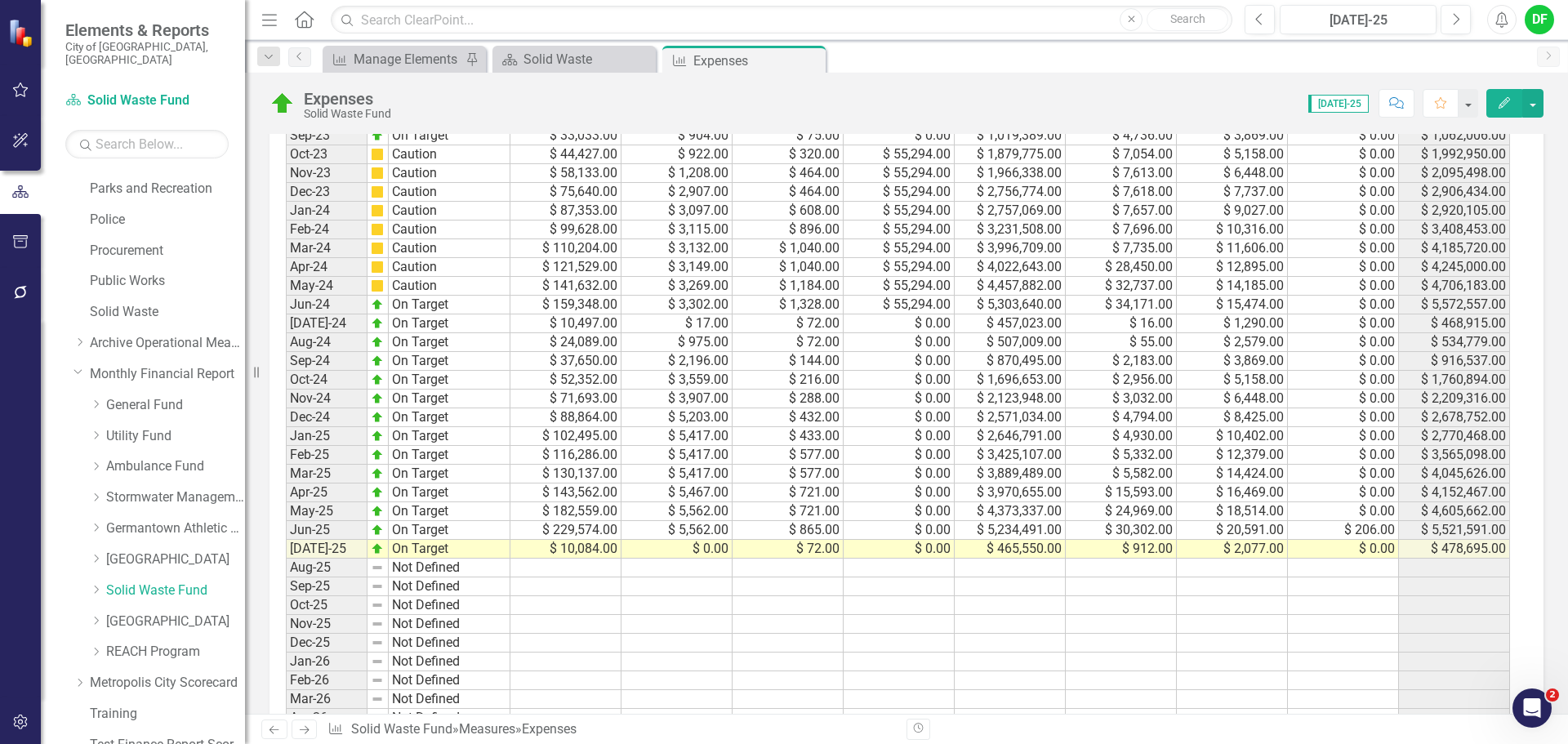
drag, startPoint x: 810, startPoint y: 61, endPoint x: 679, endPoint y: 71, distance: 131.4
click at [0, 0] on icon at bounding box center [0, 0] width 0 height 0
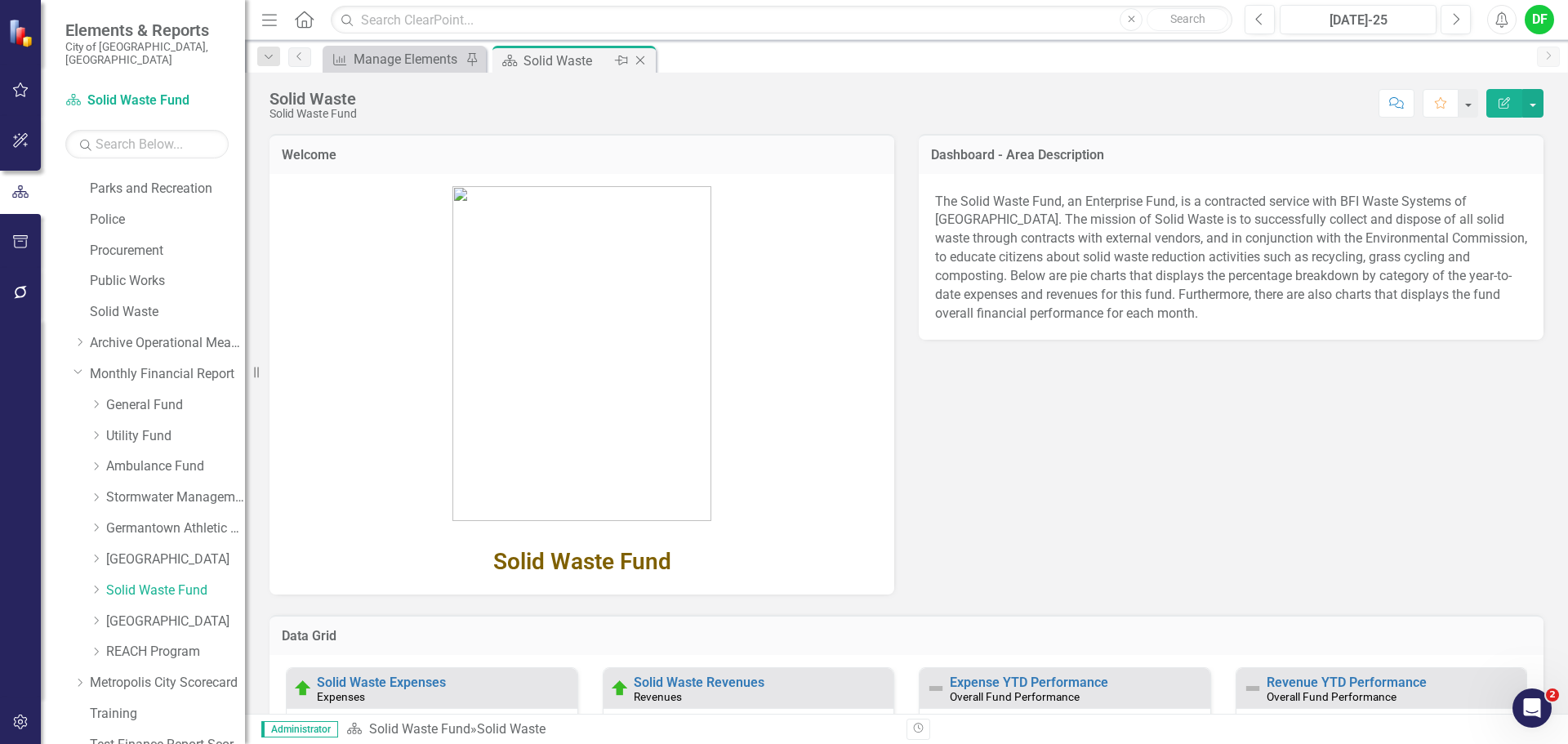
click at [644, 61] on icon "Close" at bounding box center [640, 60] width 17 height 13
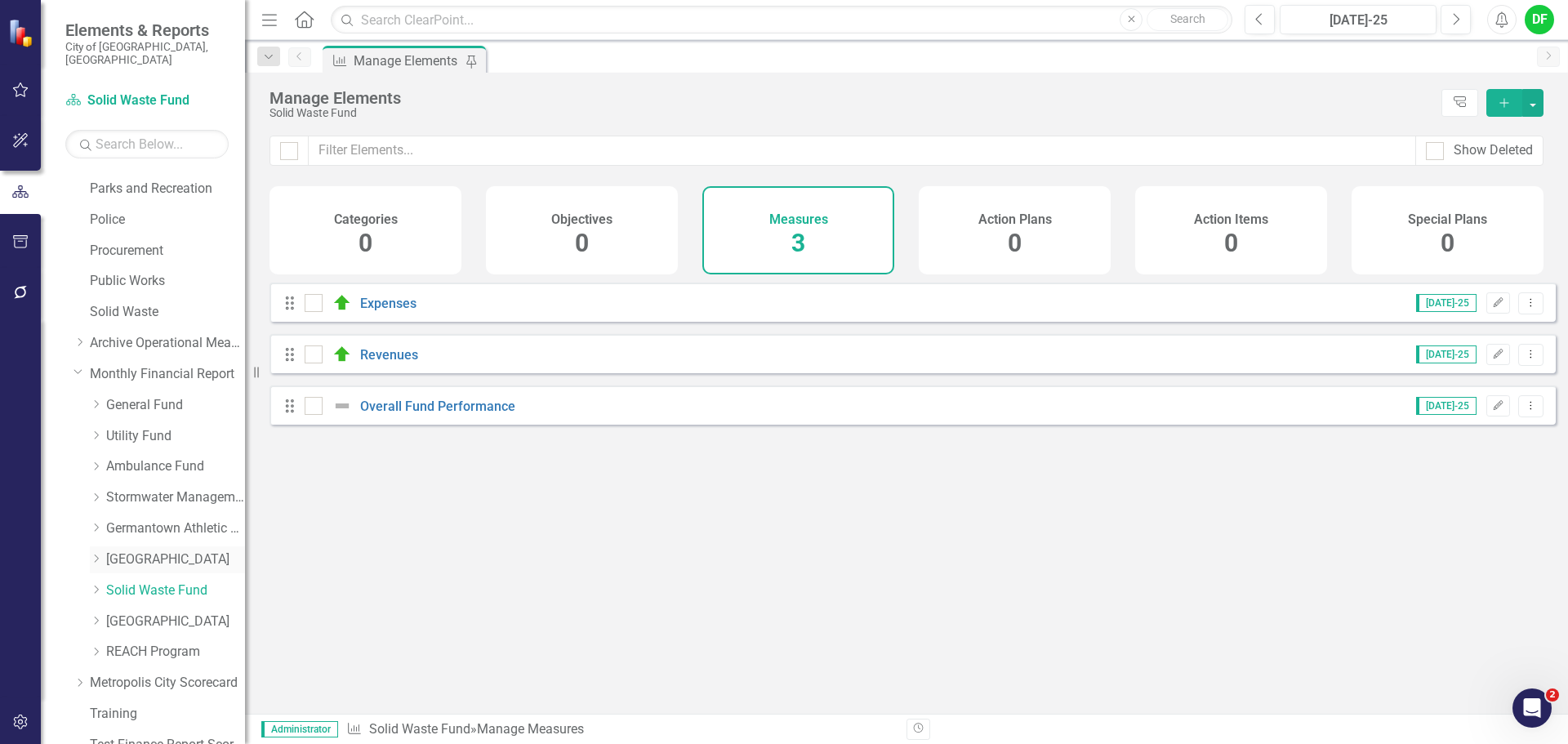
click at [157, 550] on link "[GEOGRAPHIC_DATA]" at bounding box center [175, 559] width 139 height 19
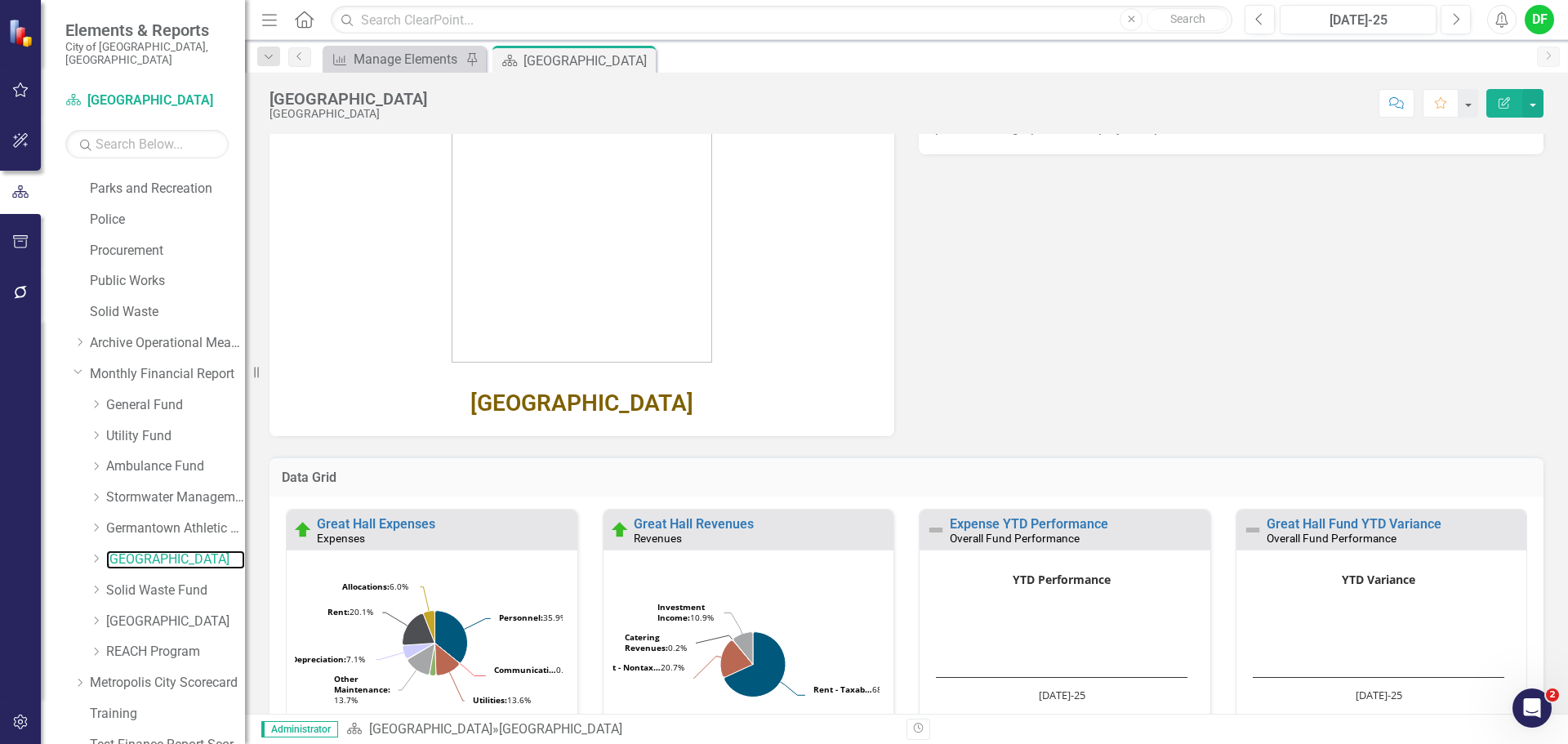
scroll to position [245, 0]
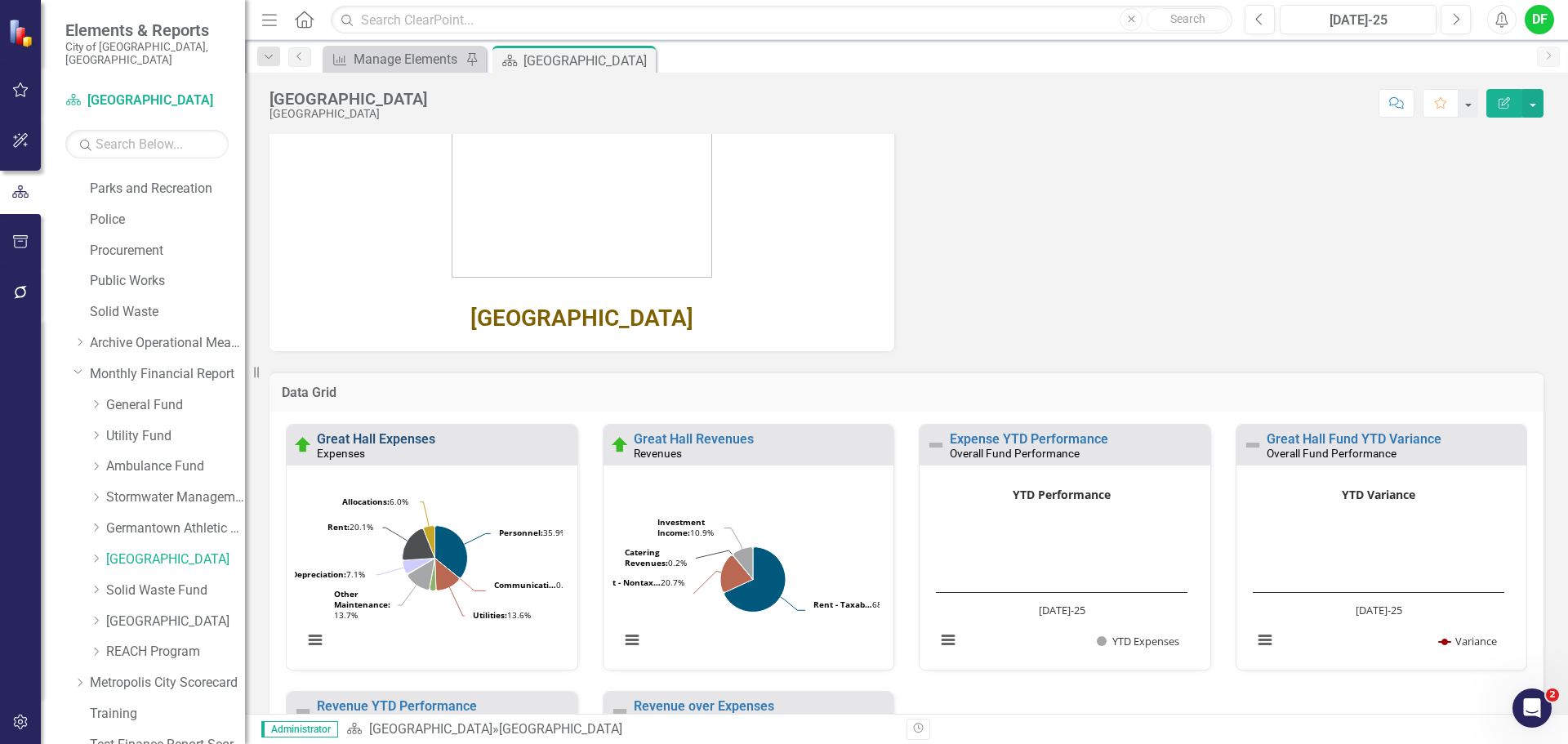
click at [413, 442] on link "Great Hall Expenses" at bounding box center [377, 439] width 119 height 16
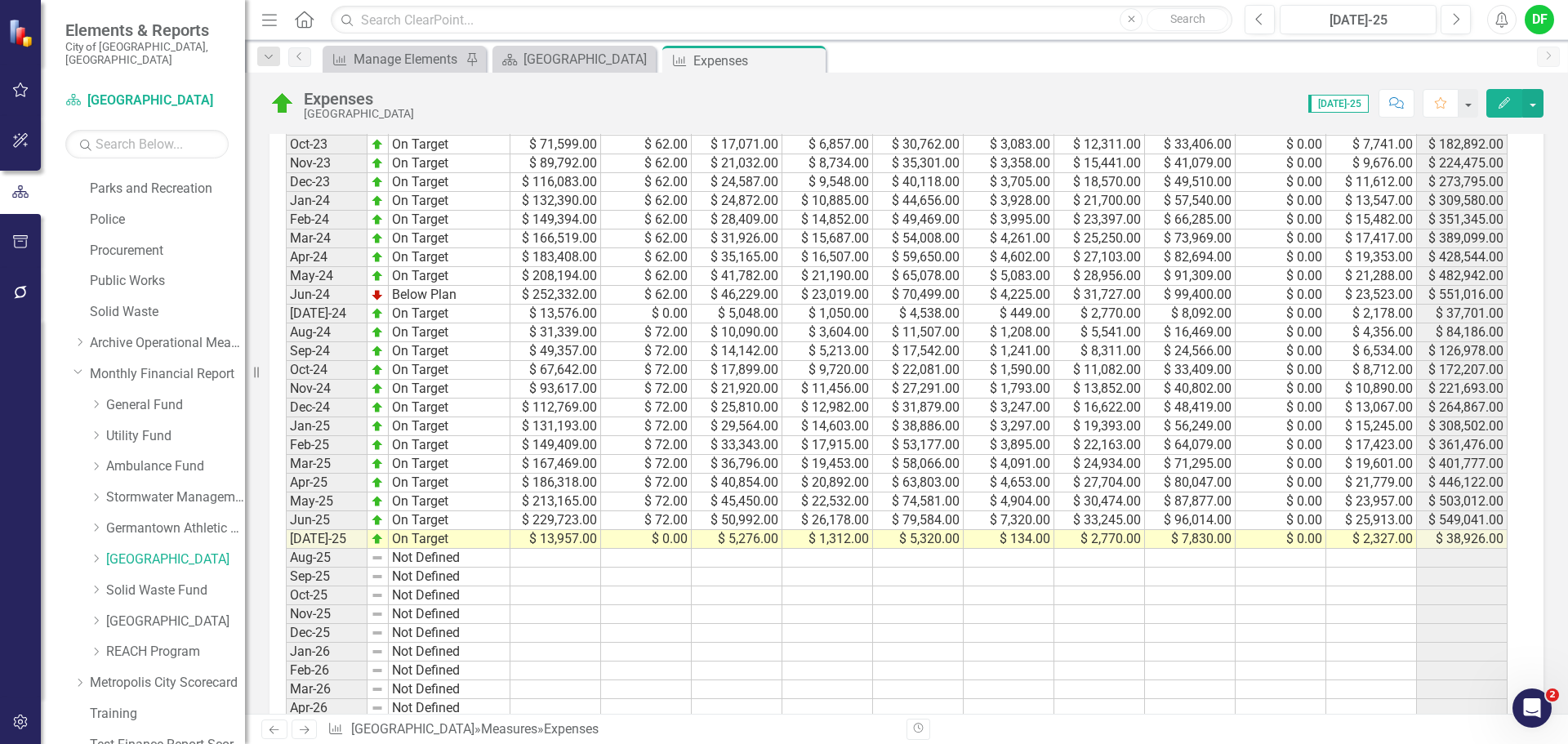
scroll to position [908, 0]
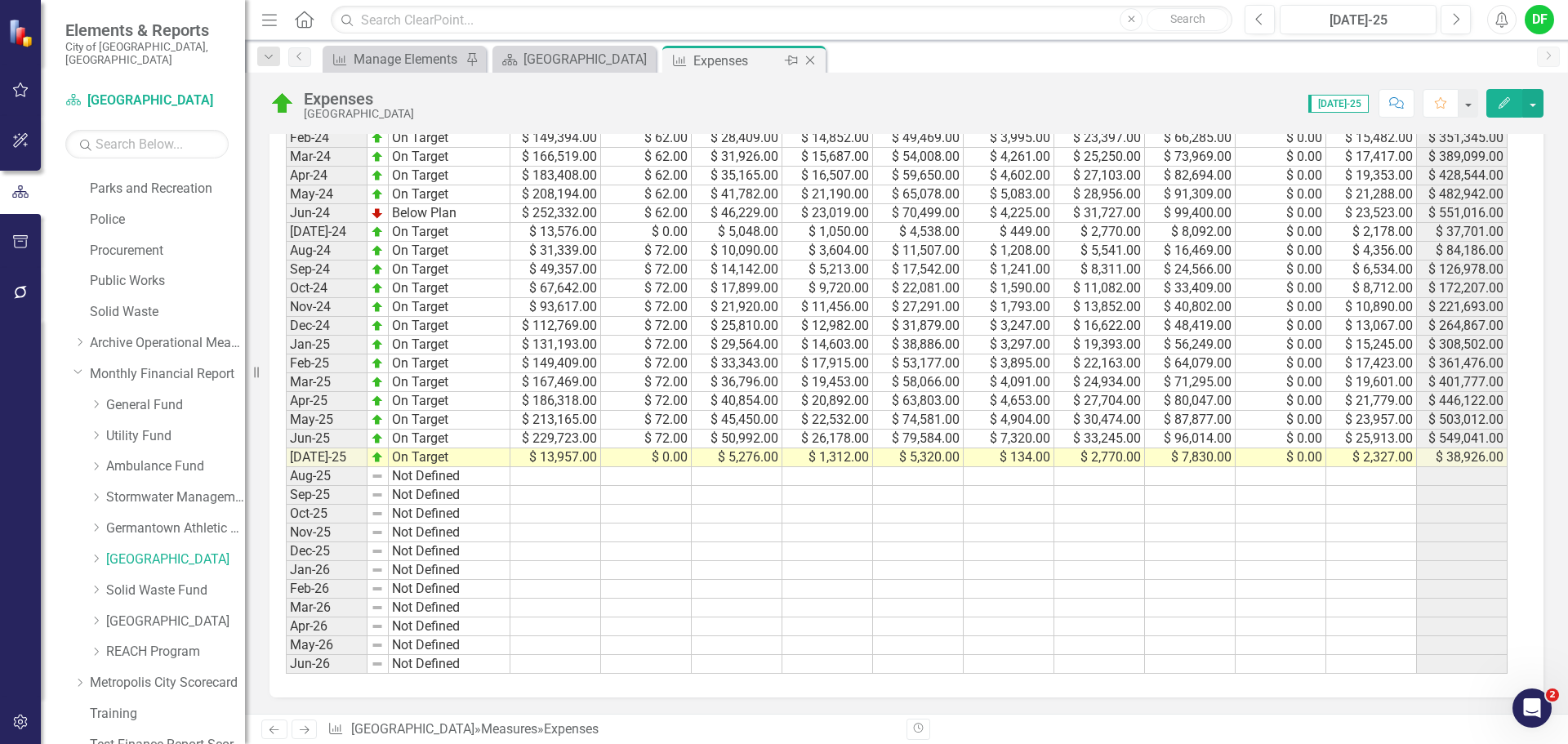
click at [810, 61] on icon "Close" at bounding box center [811, 60] width 17 height 13
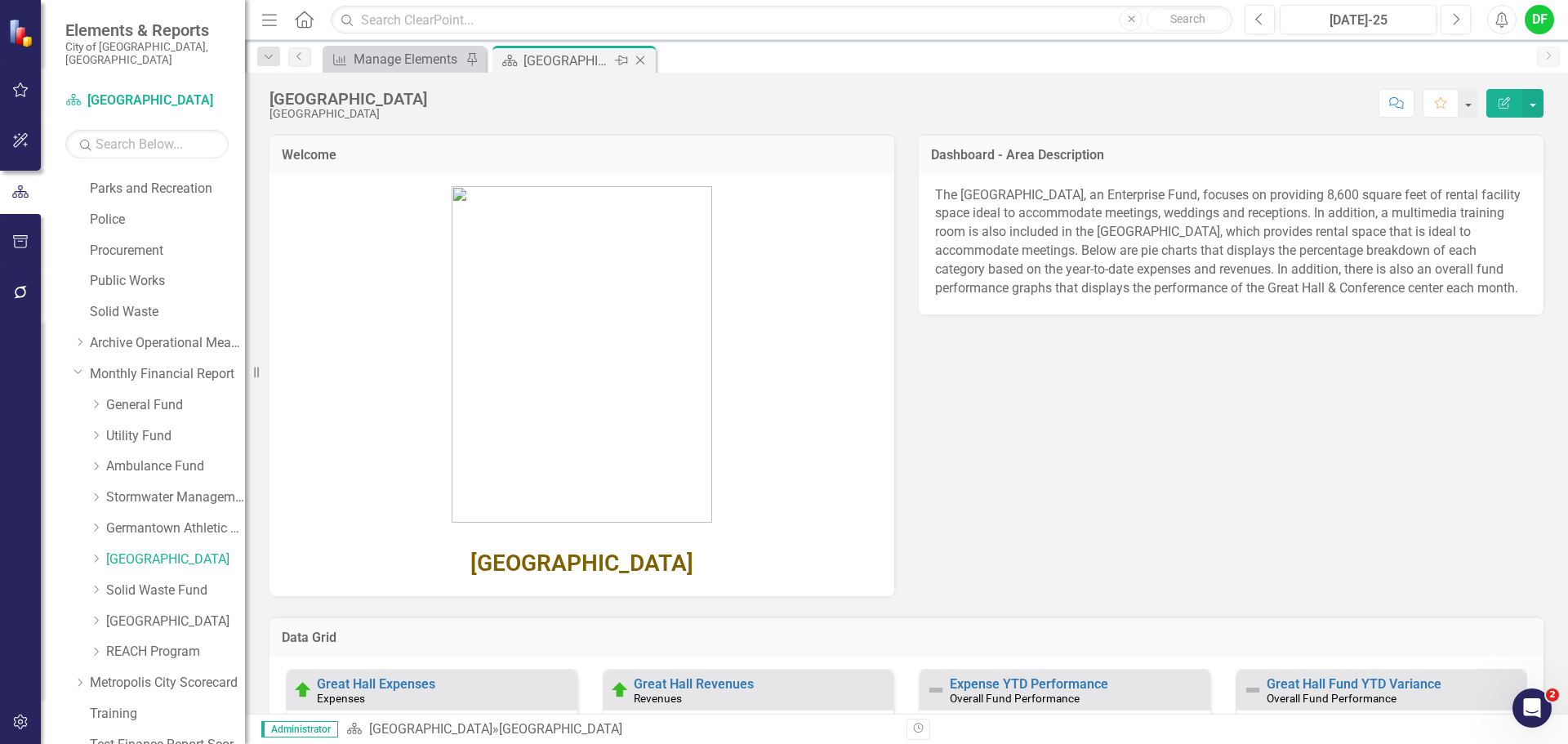
click at [638, 58] on icon at bounding box center [641, 61] width 9 height 9
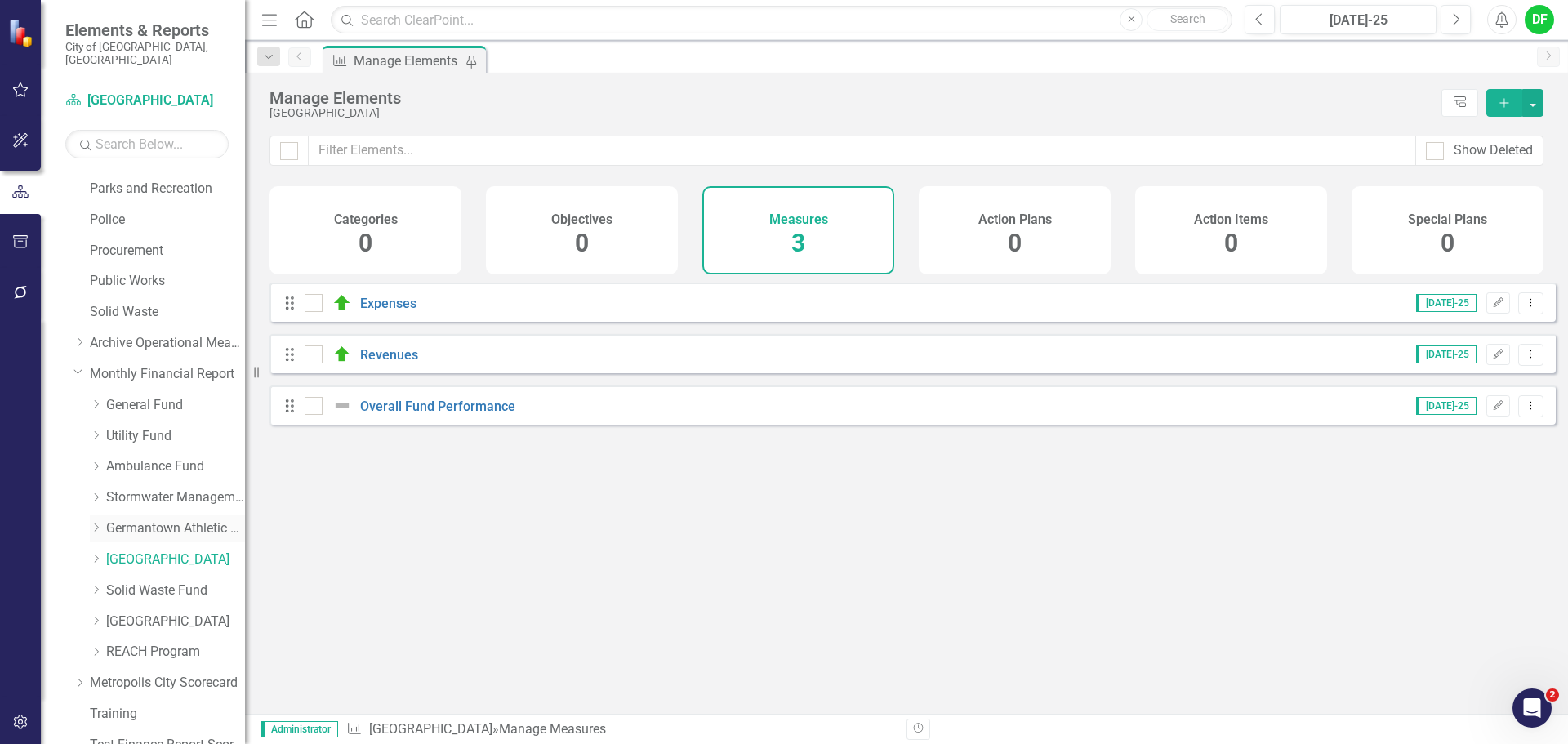
click at [149, 520] on link "Germantown Athletic Club" at bounding box center [175, 529] width 139 height 19
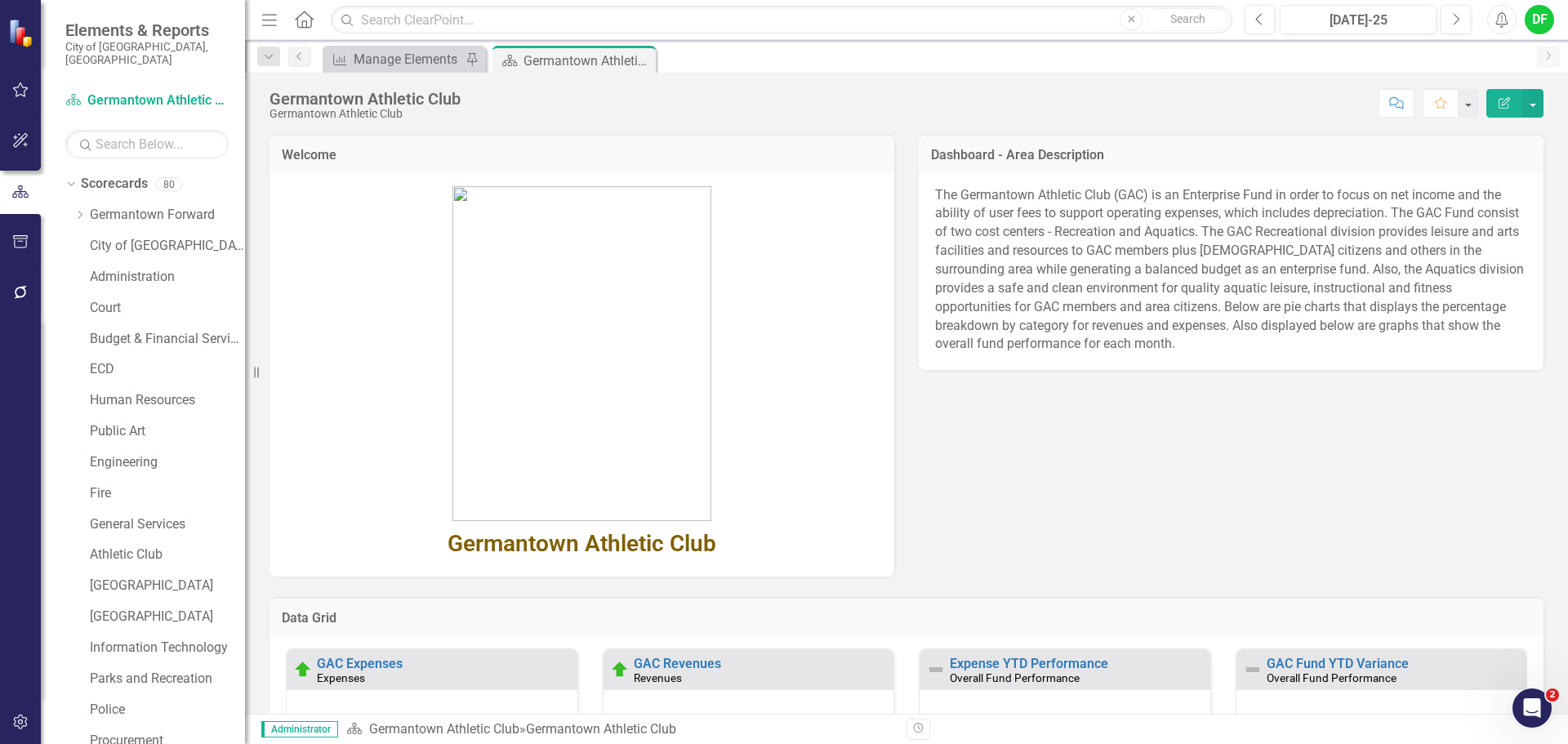
scroll to position [490, 0]
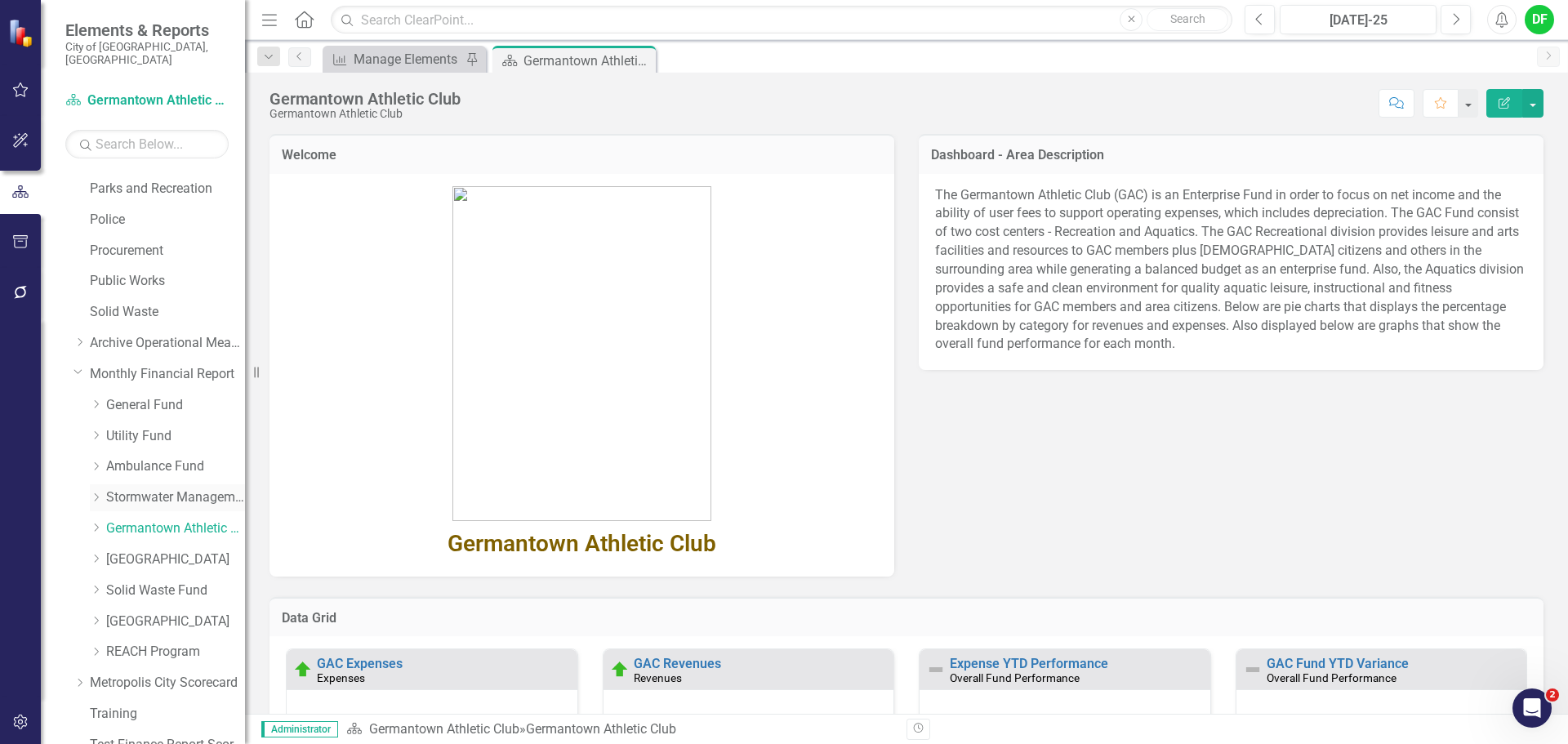
click at [161, 489] on link "Stormwater Management Fund" at bounding box center [175, 498] width 139 height 19
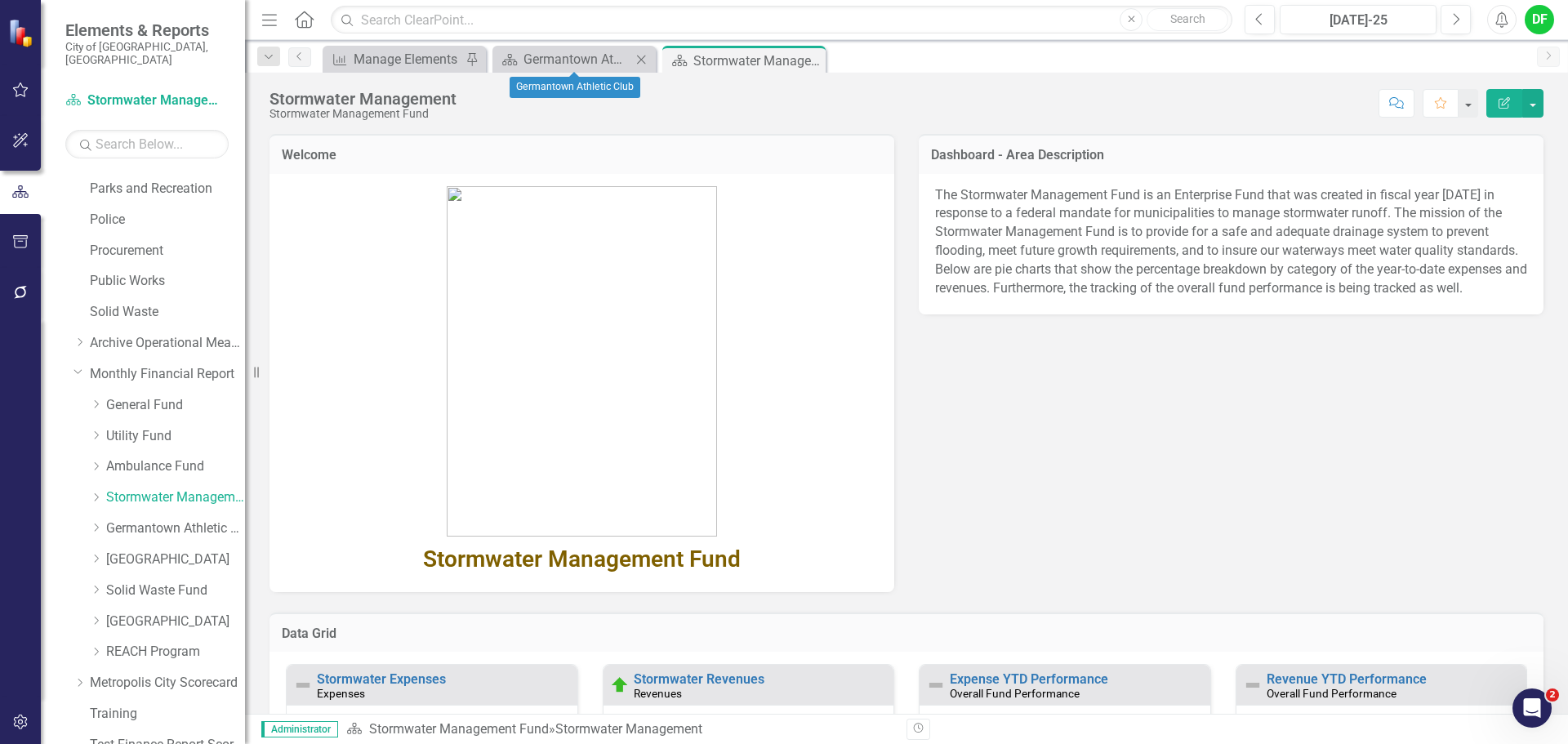
click at [637, 59] on icon "Close" at bounding box center [641, 59] width 17 height 13
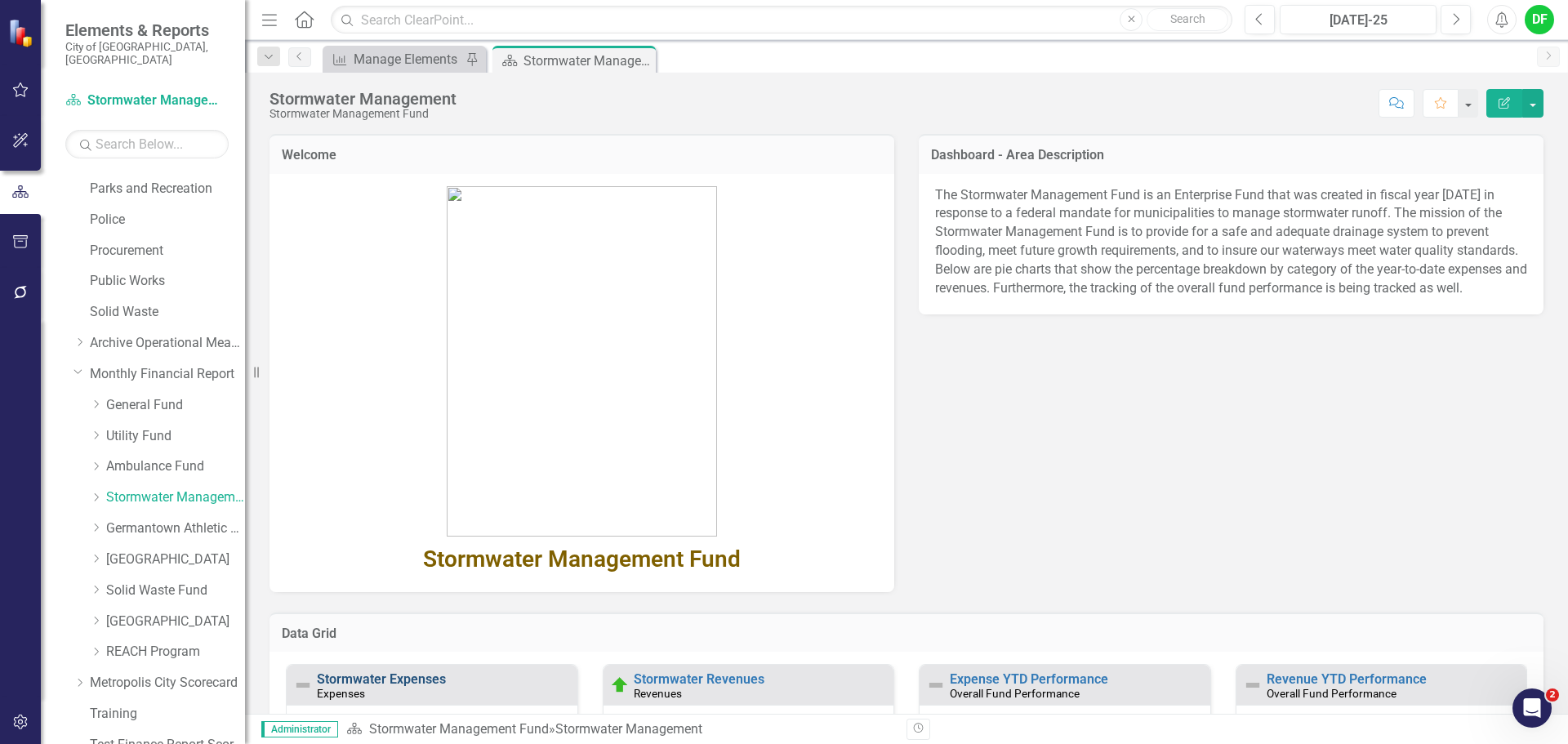
click at [423, 679] on link "Stormwater Expenses" at bounding box center [381, 679] width 129 height 16
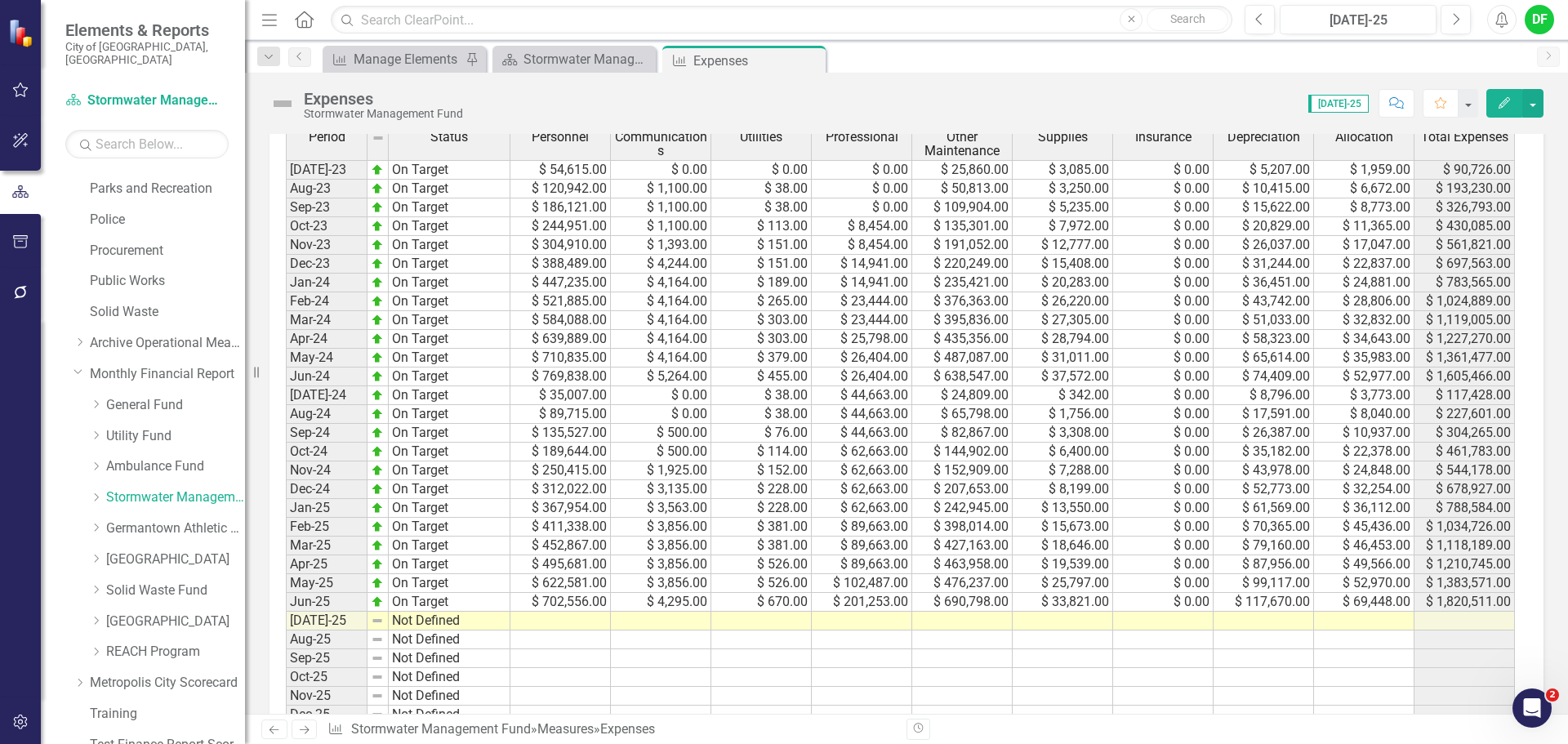
scroll to position [827, 0]
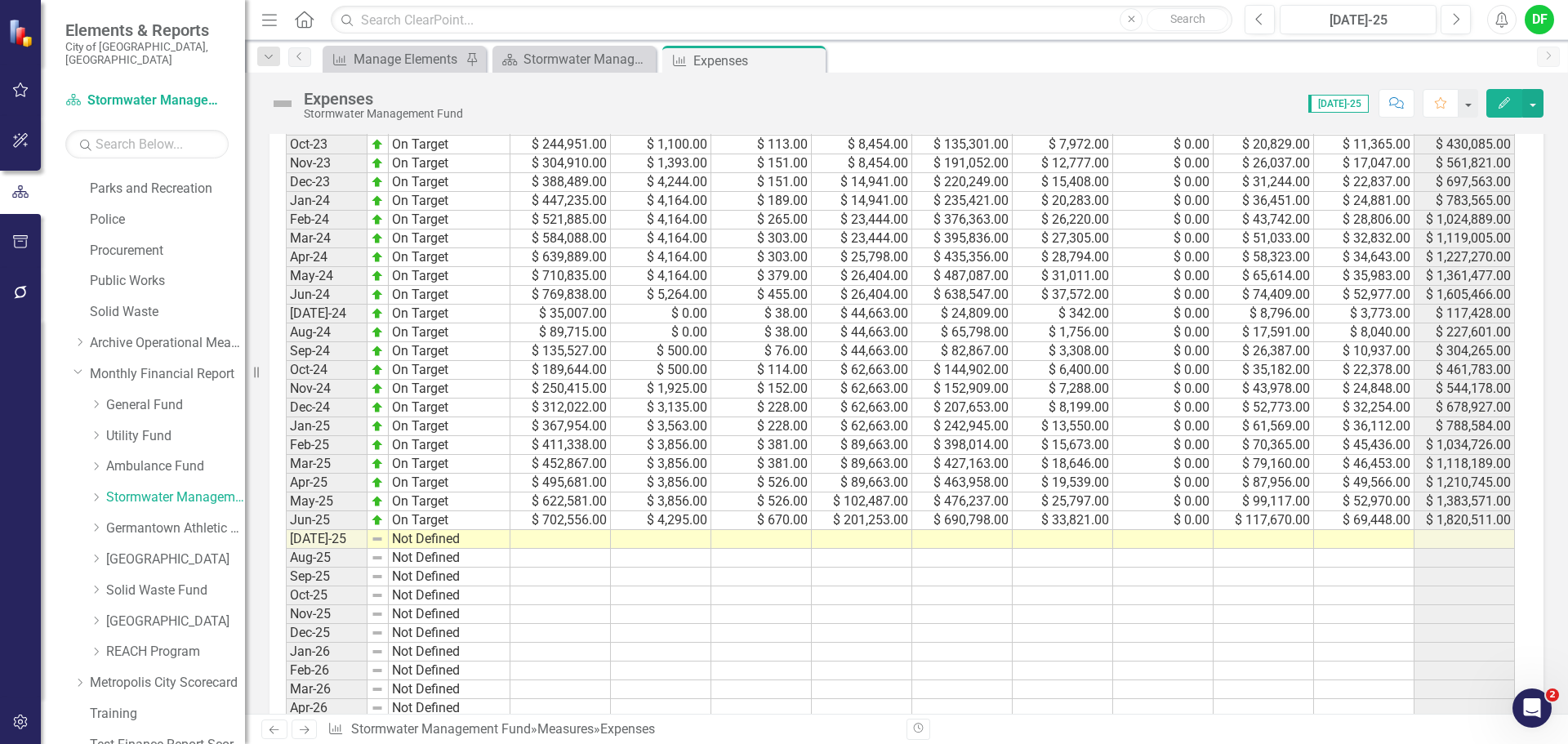
drag, startPoint x: 592, startPoint y: 542, endPoint x: 587, endPoint y: 550, distance: 9.4
click at [592, 542] on td at bounding box center [560, 539] width 100 height 19
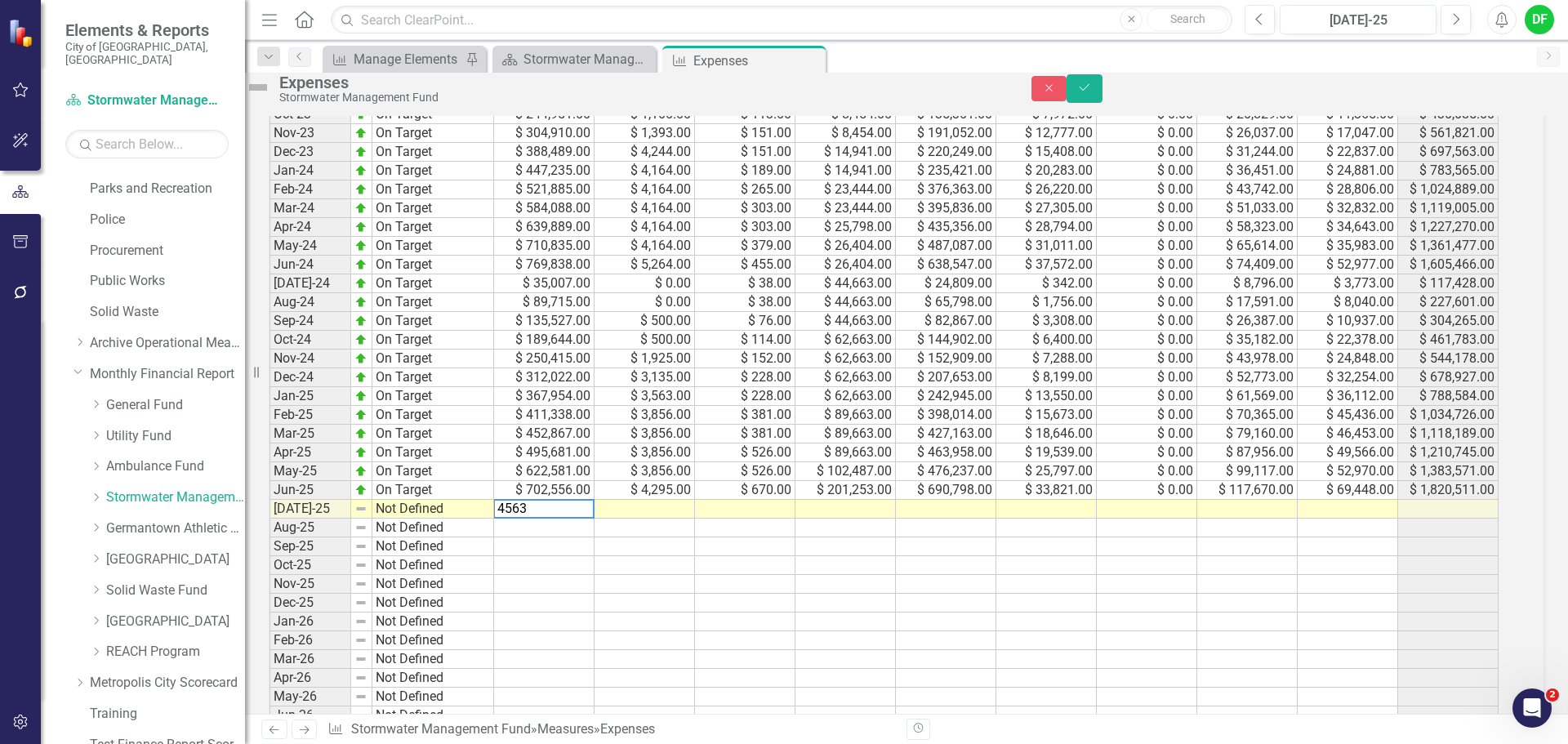
type textarea "45632"
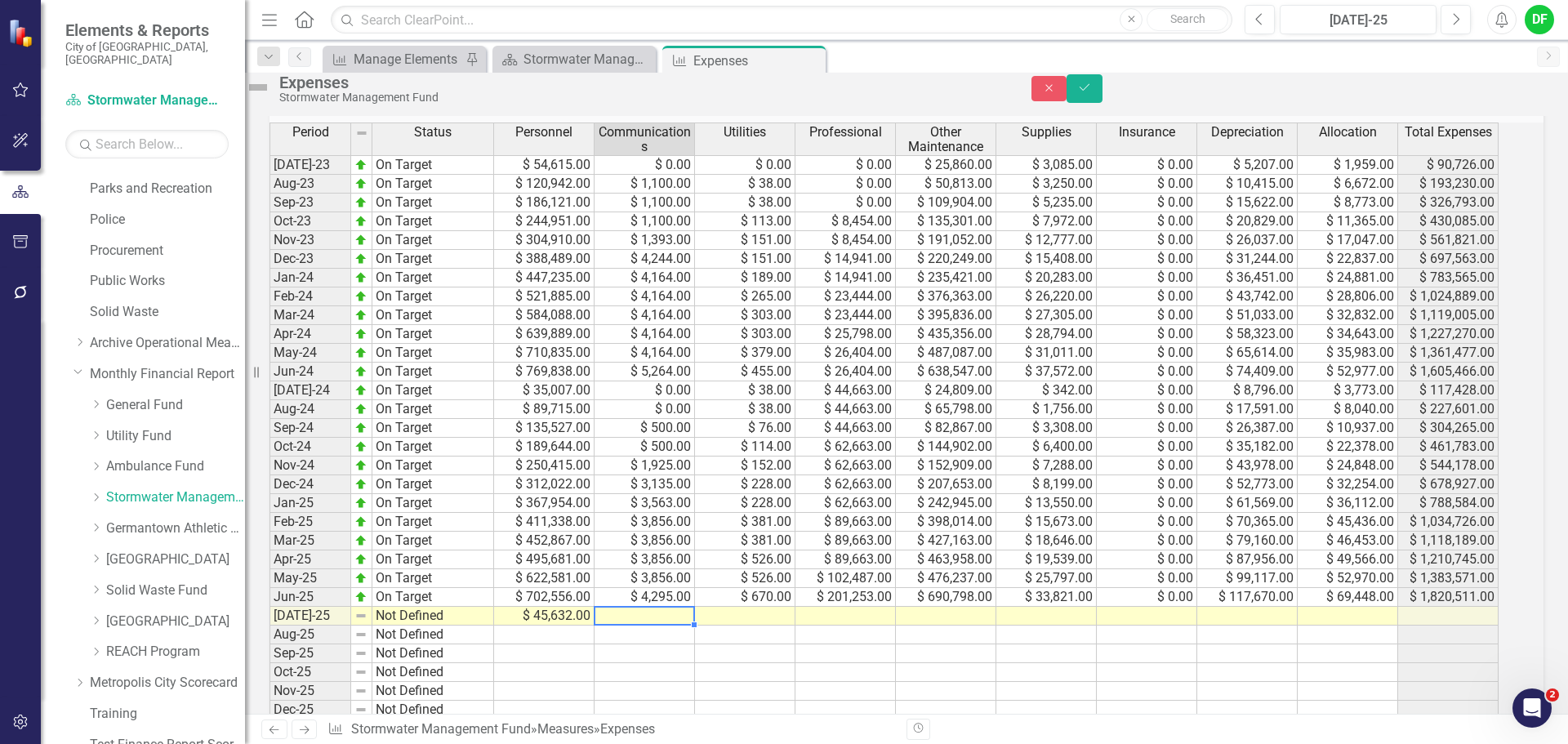
scroll to position [745, 0]
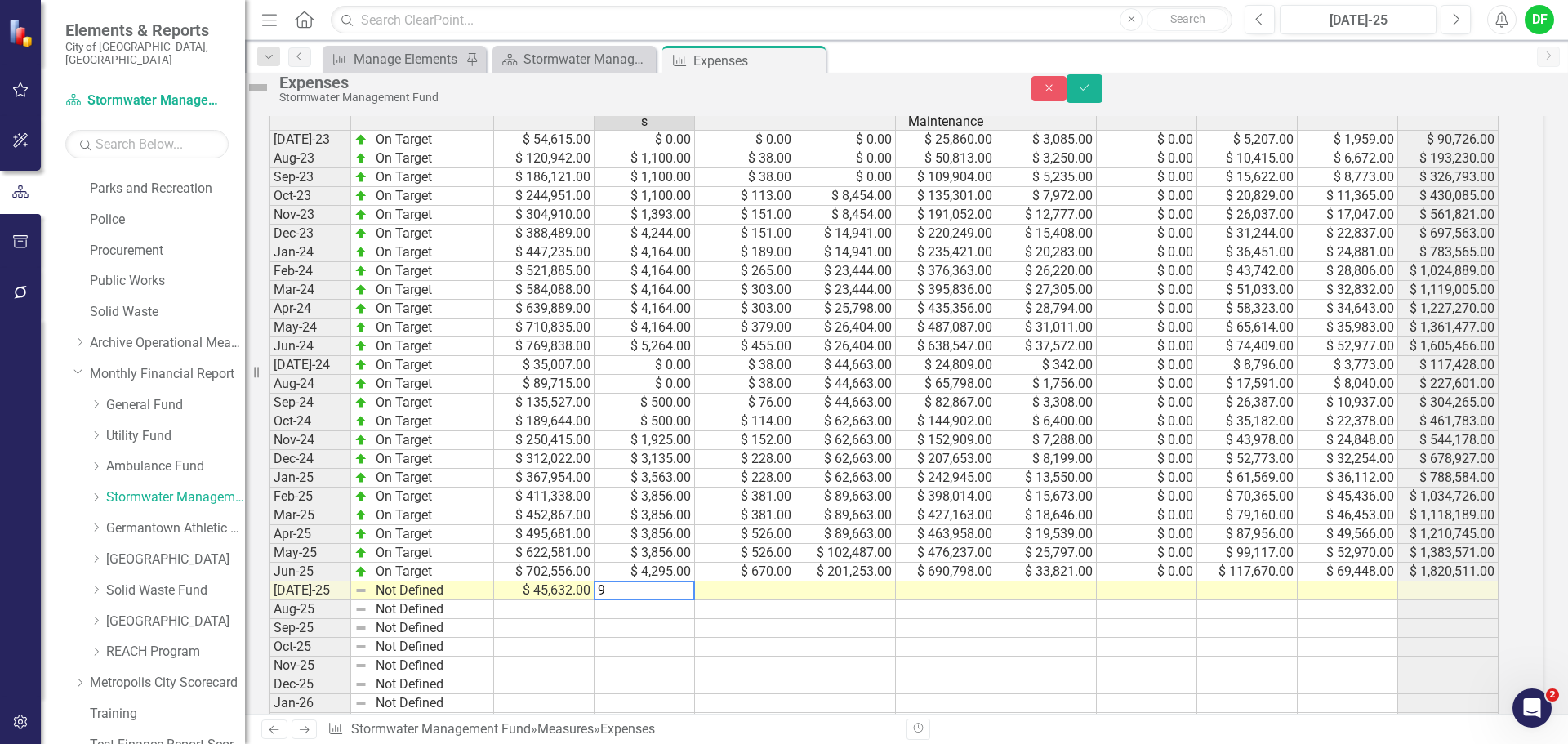
type textarea "90"
type textarea "72"
type textarea "0"
type textarea "31085"
type textarea "685"
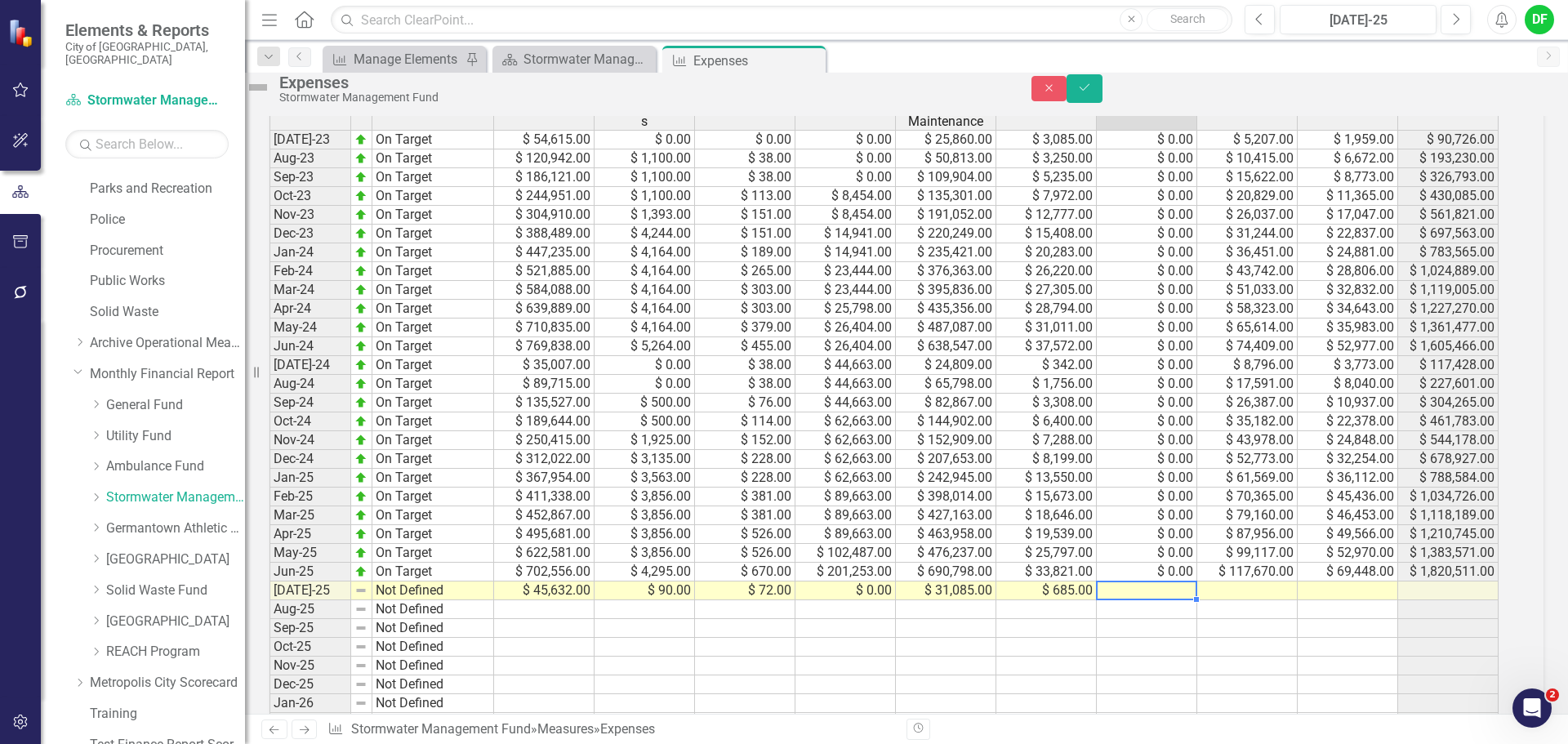
type textarea "0"
type textarea "18553"
type textarea "1317"
click at [271, 95] on img at bounding box center [258, 87] width 26 height 26
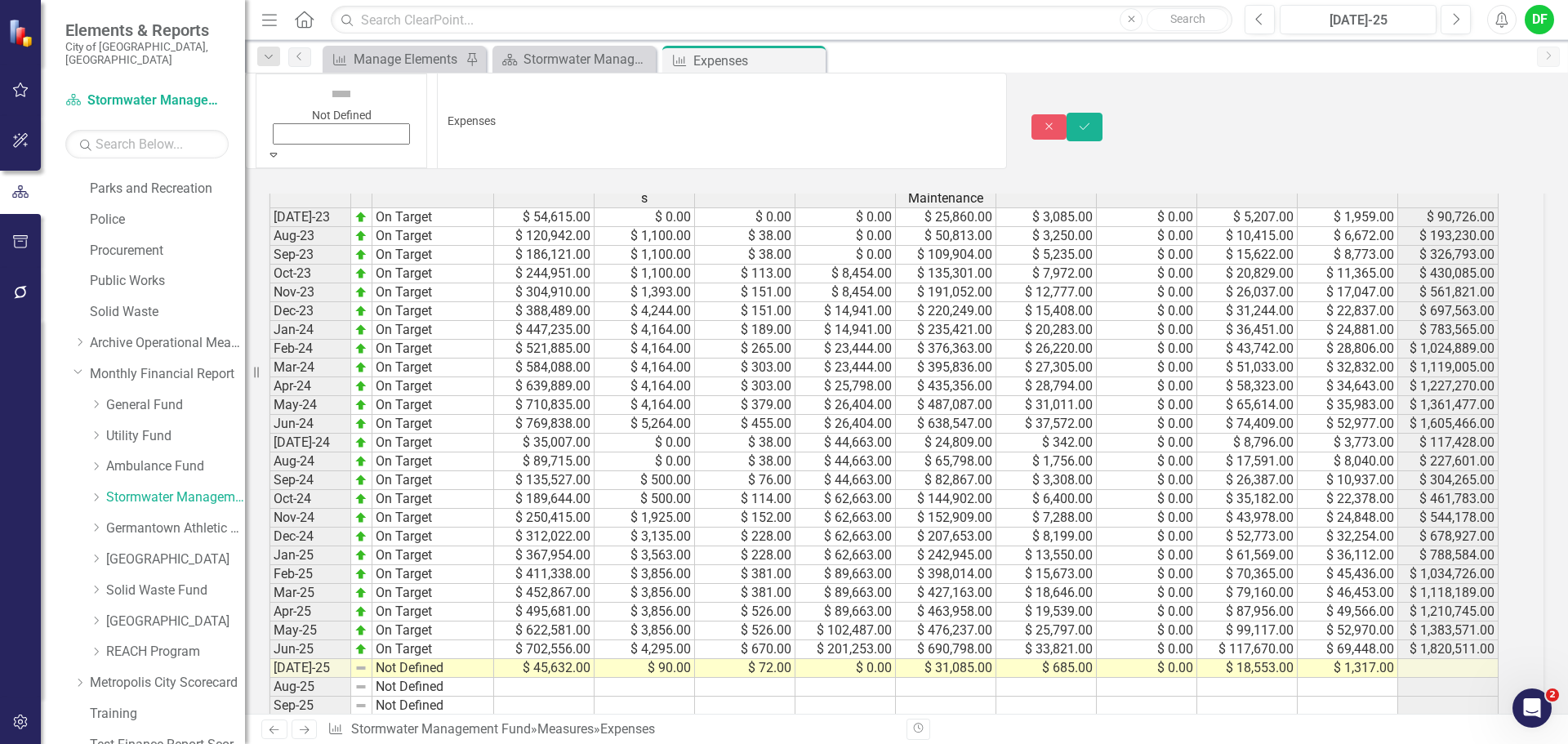
click at [297, 96] on div "Not Defined" at bounding box center [341, 112] width 150 height 67
click at [1092, 121] on icon "Save" at bounding box center [1085, 126] width 15 height 11
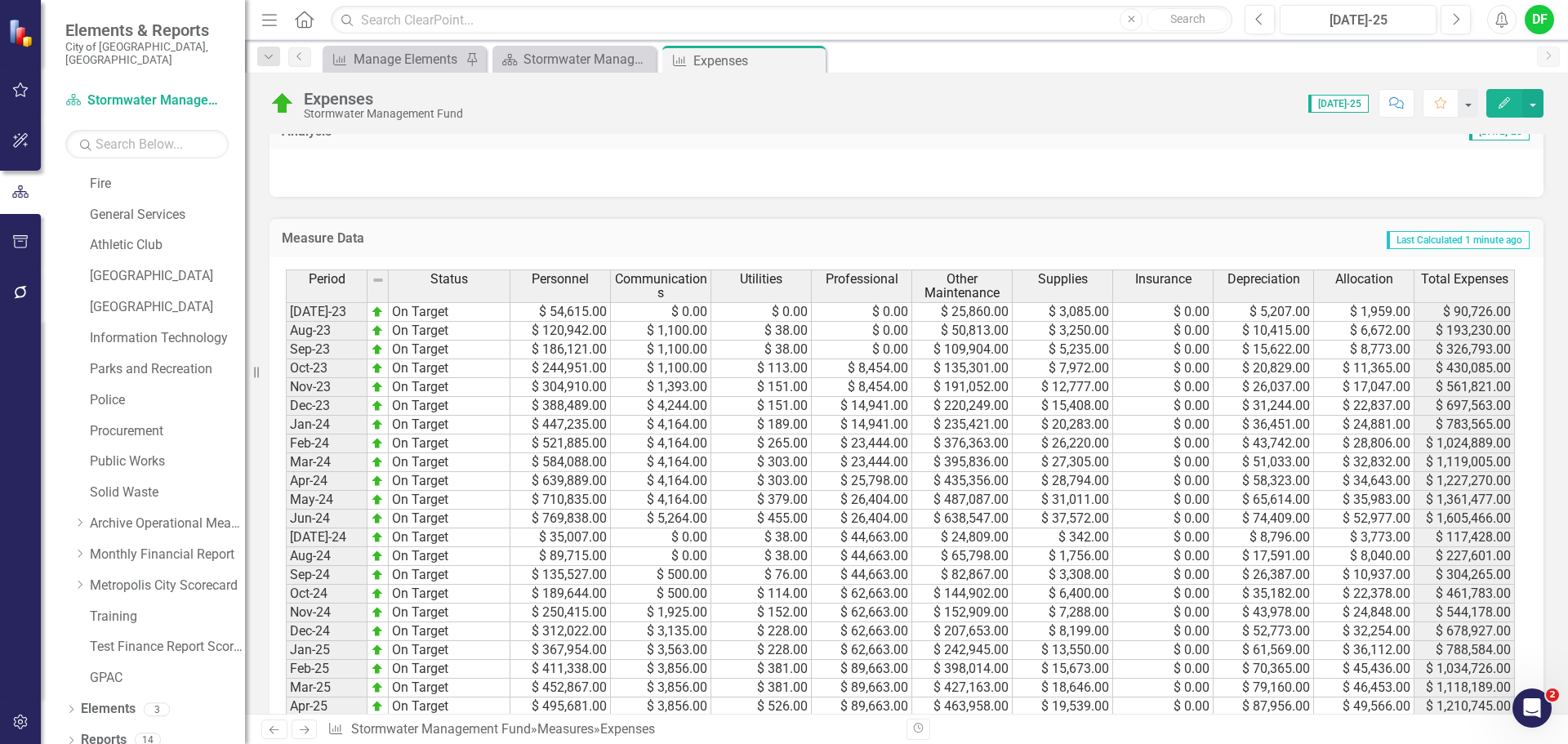
scroll to position [735, 0]
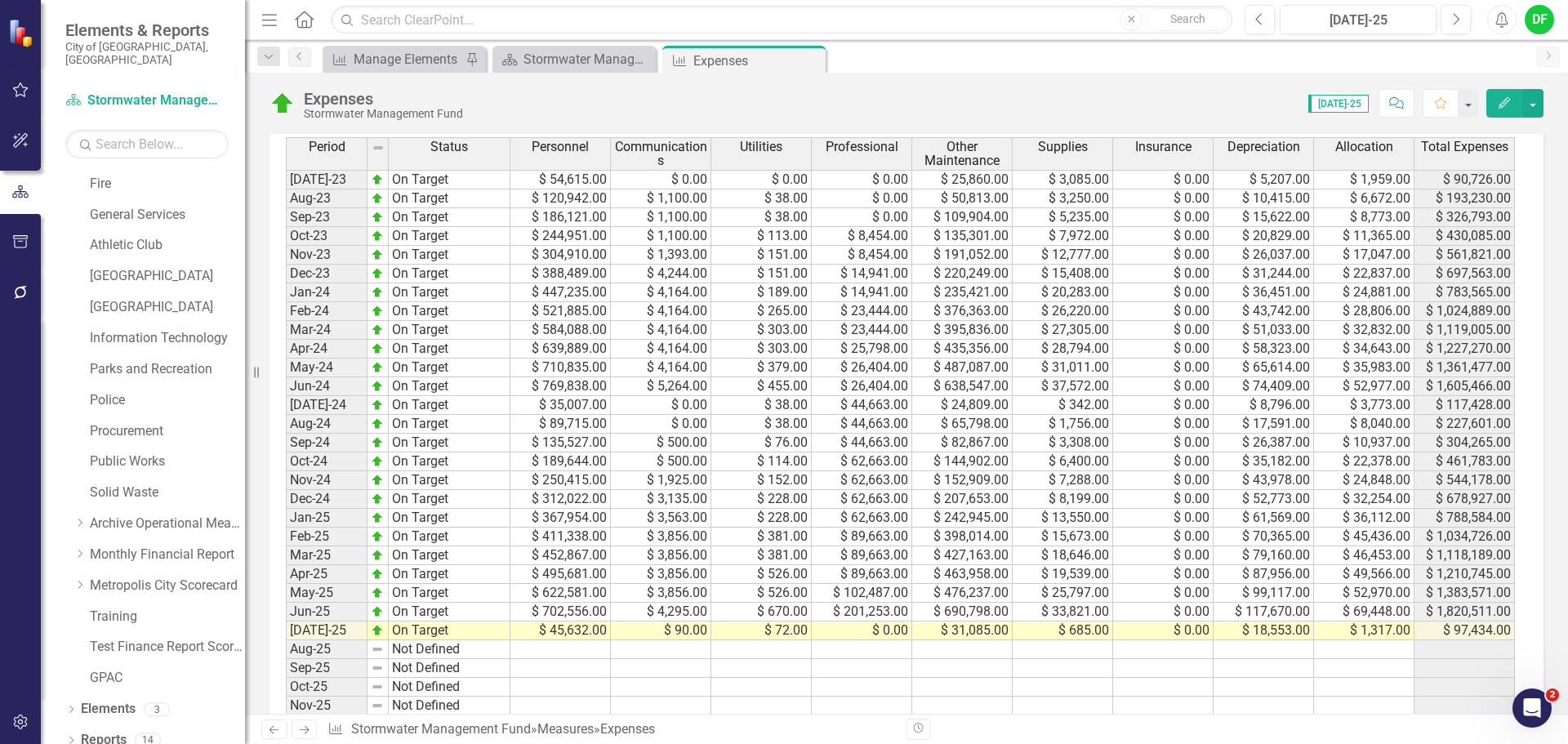
drag, startPoint x: 816, startPoint y: 58, endPoint x: 807, endPoint y: 67, distance: 12.7
click at [0, 0] on icon "Close" at bounding box center [0, 0] width 0 height 0
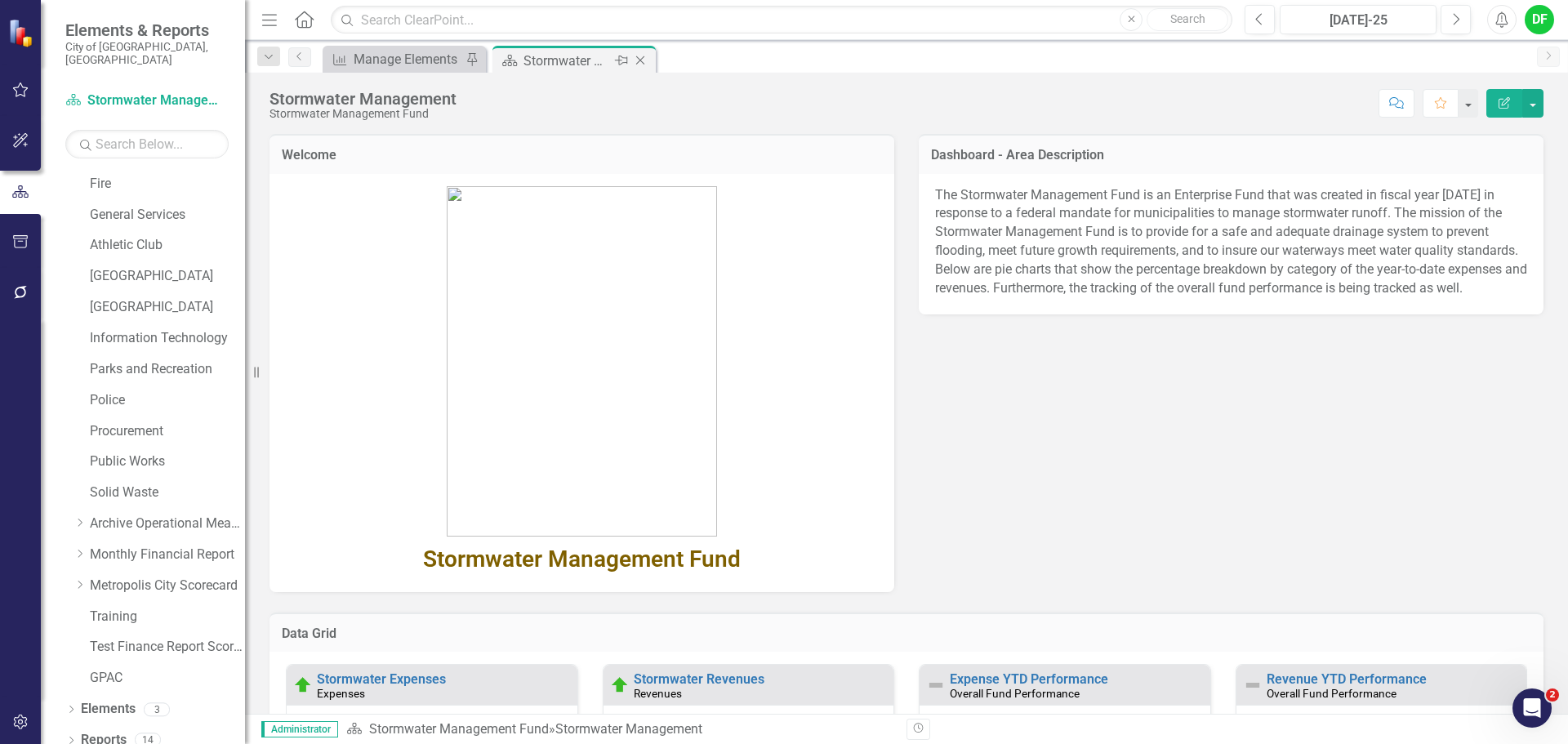
click at [646, 60] on icon "Close" at bounding box center [640, 60] width 17 height 13
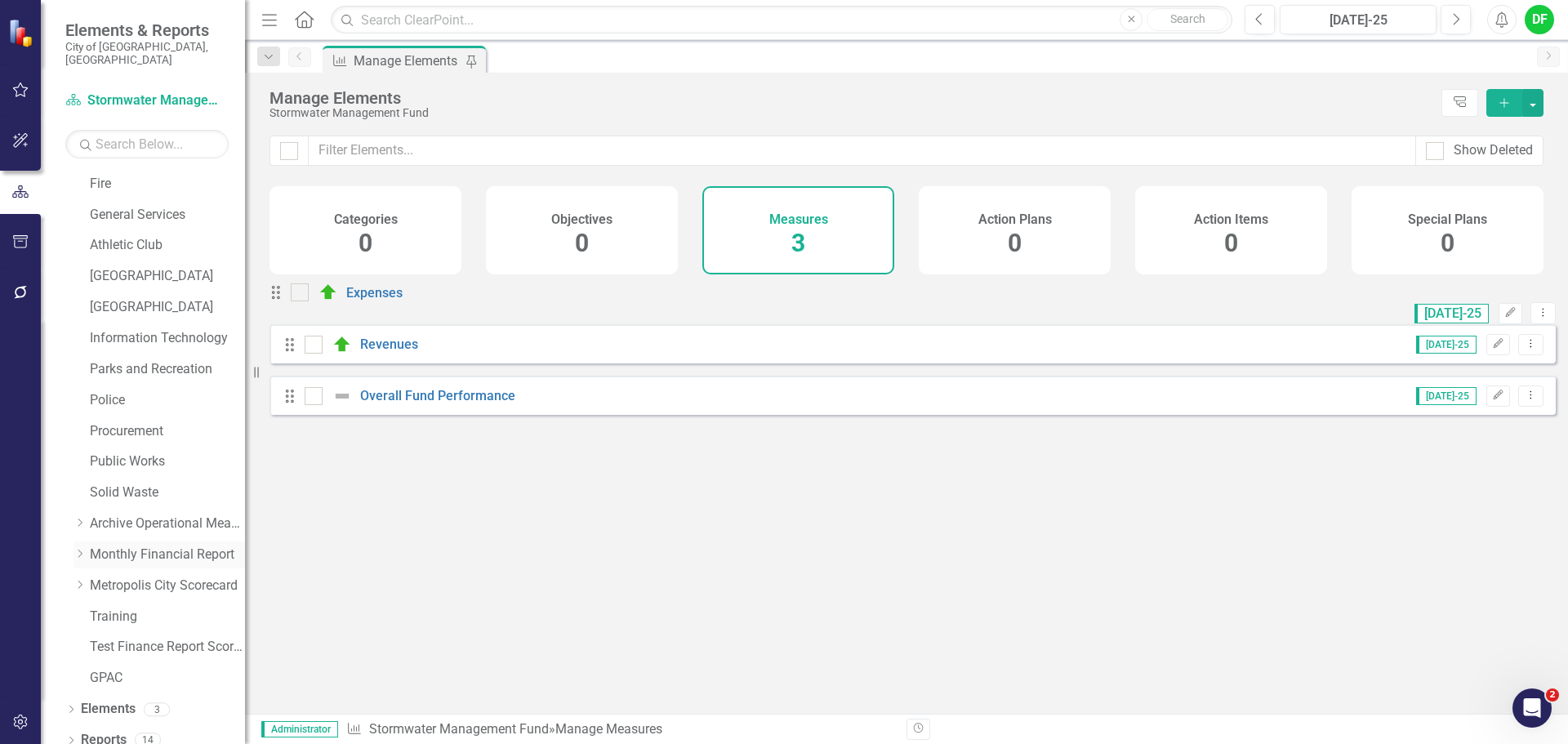
click at [80, 549] on icon "Dropdown" at bounding box center [79, 554] width 12 height 10
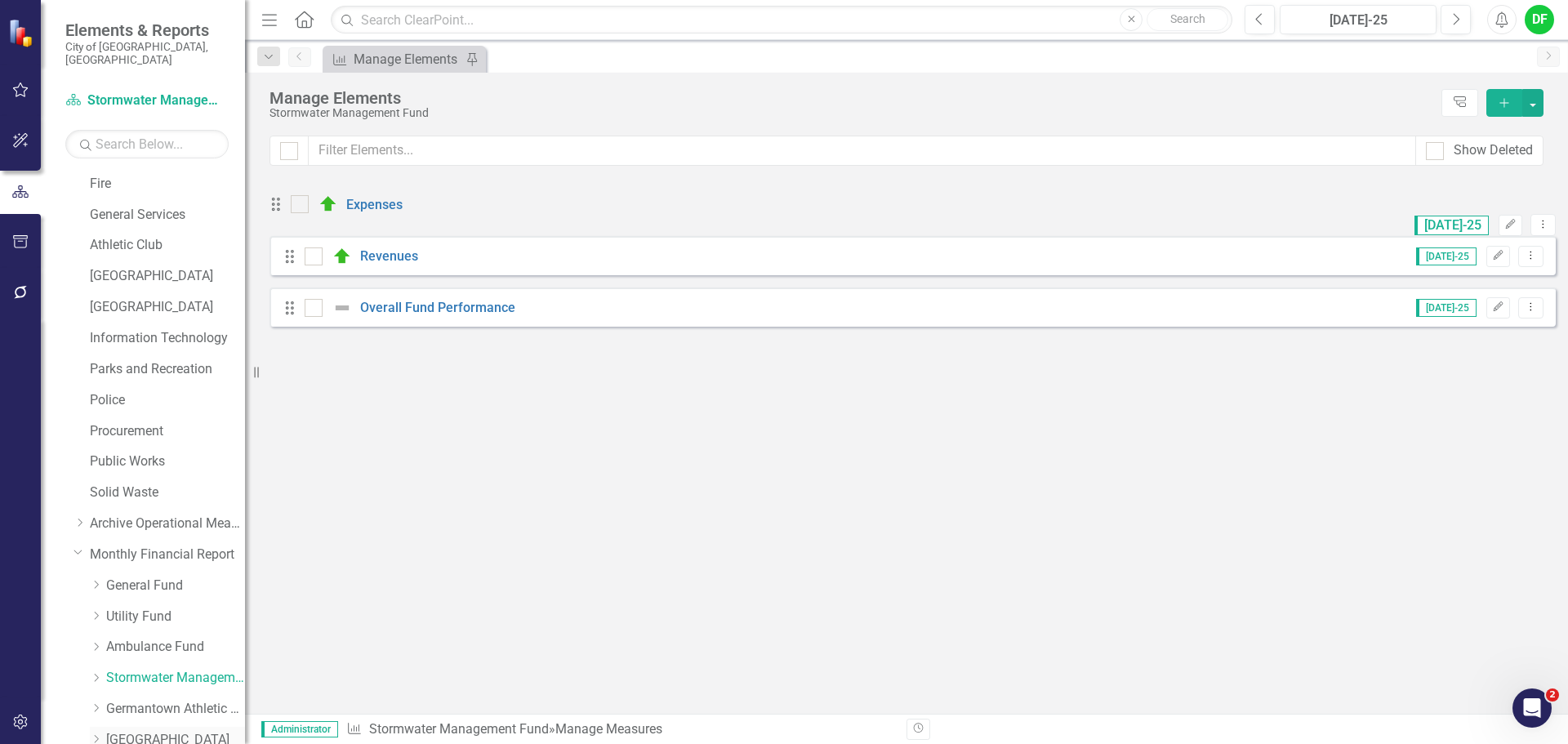
scroll to position [490, 0]
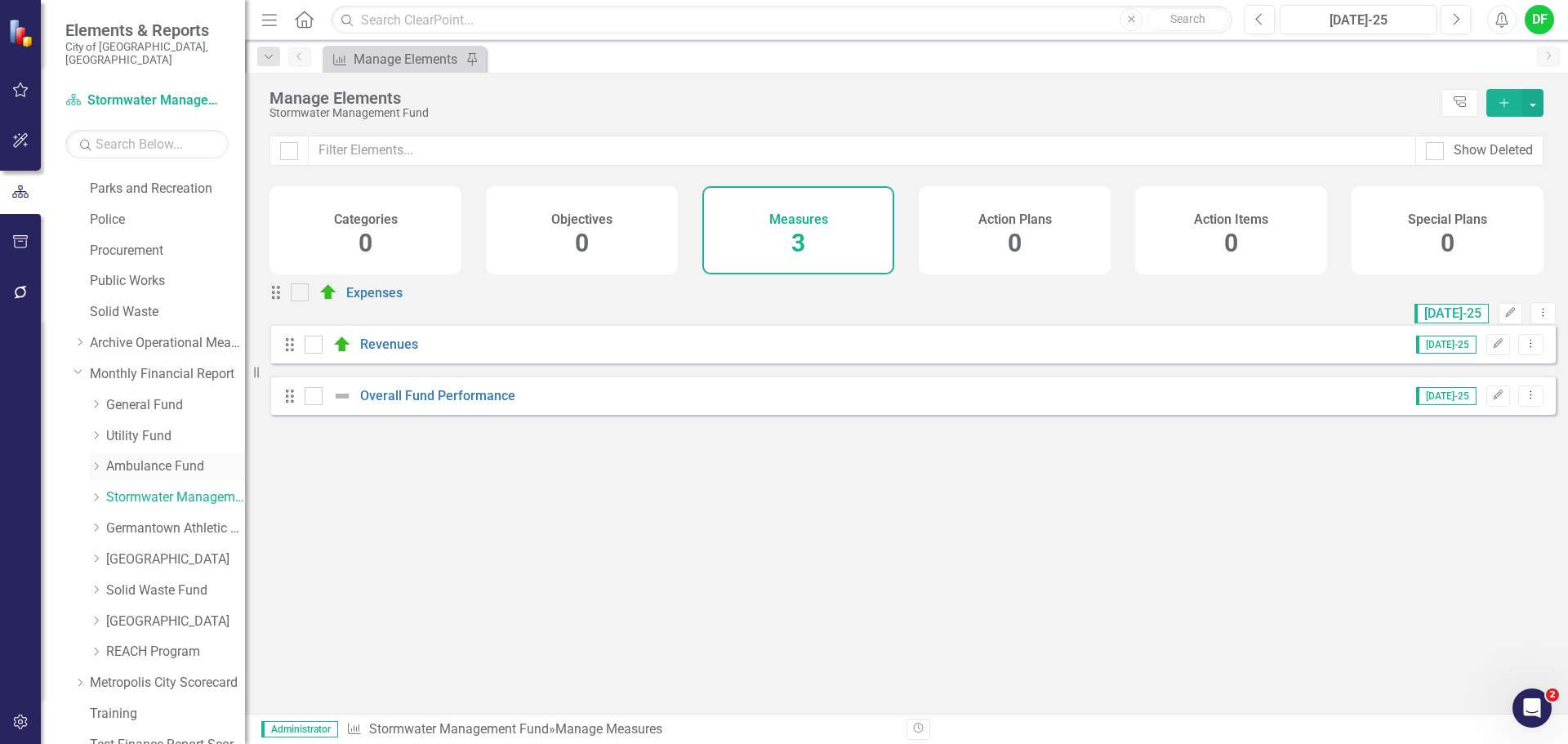
click at [159, 457] on link "Ambulance Fund" at bounding box center [175, 467] width 139 height 19
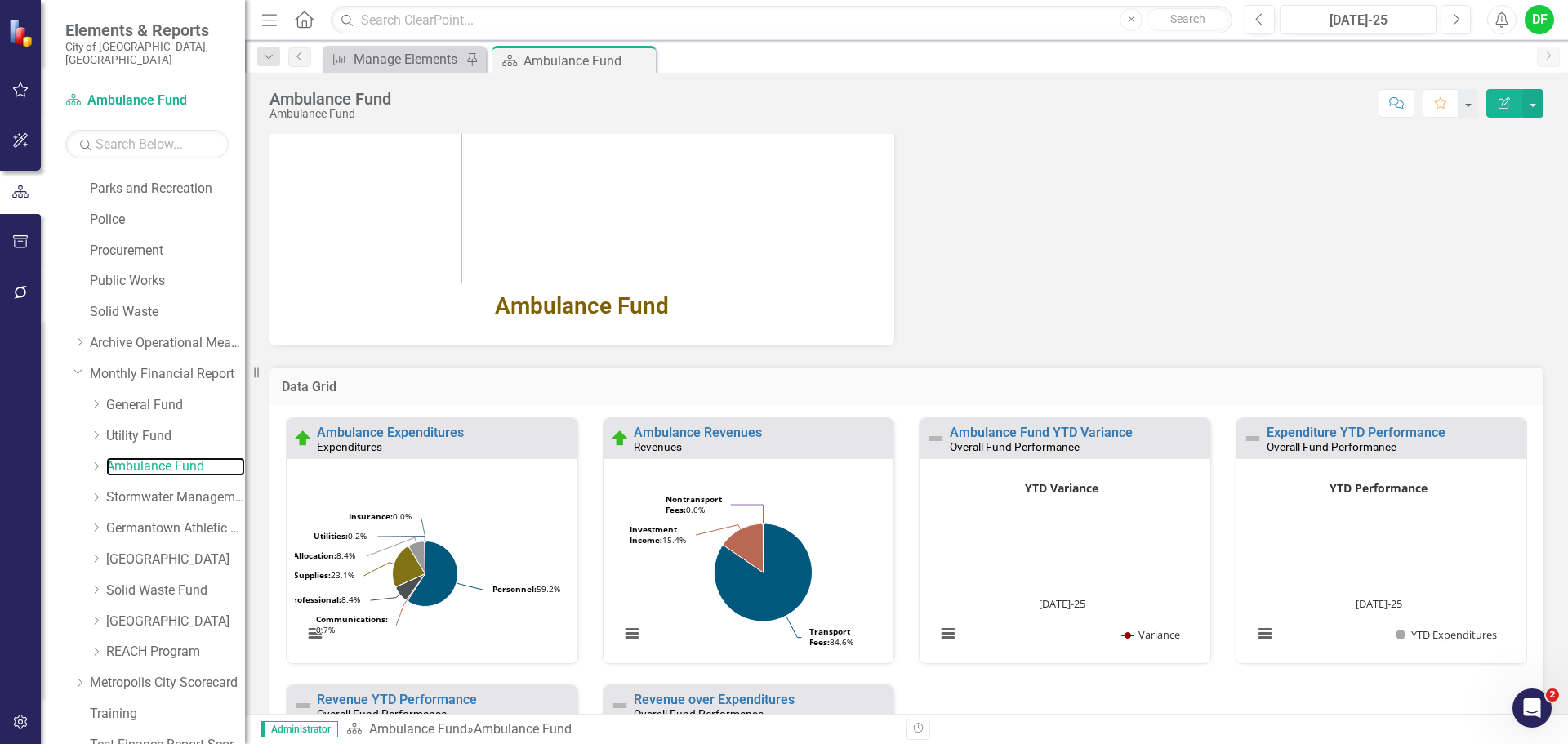
scroll to position [245, 0]
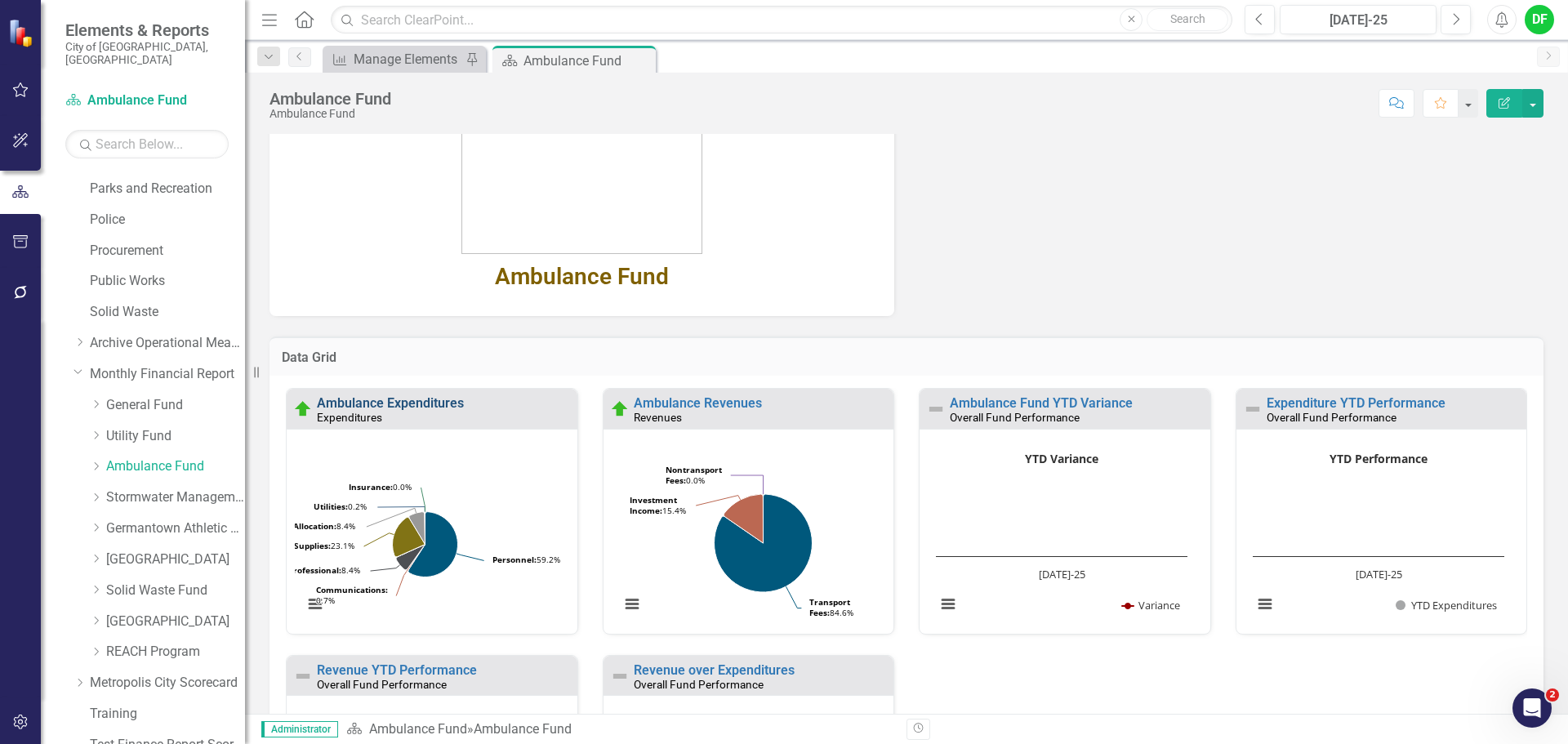
click at [441, 406] on link "Ambulance Expenditures" at bounding box center [391, 403] width 147 height 16
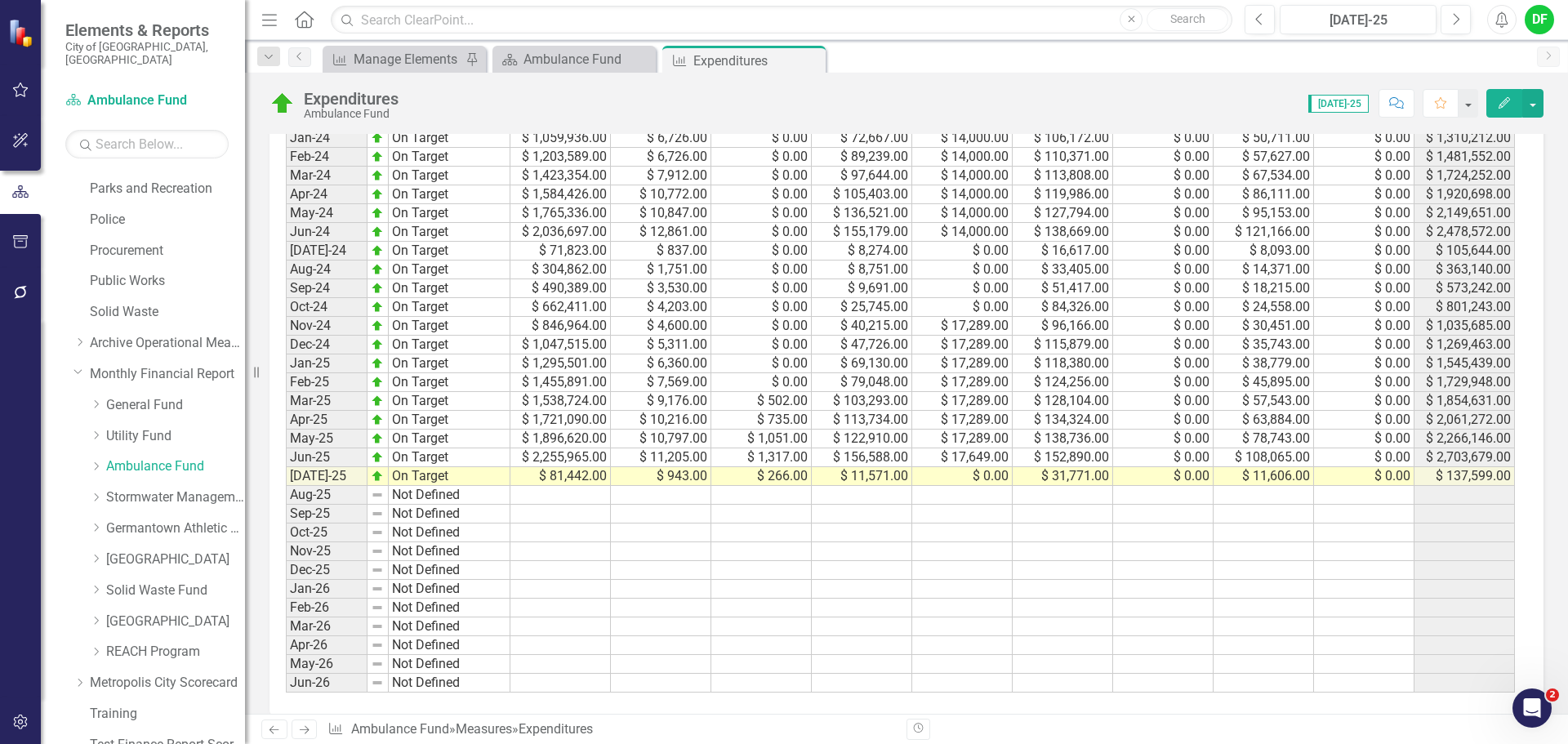
scroll to position [898, 0]
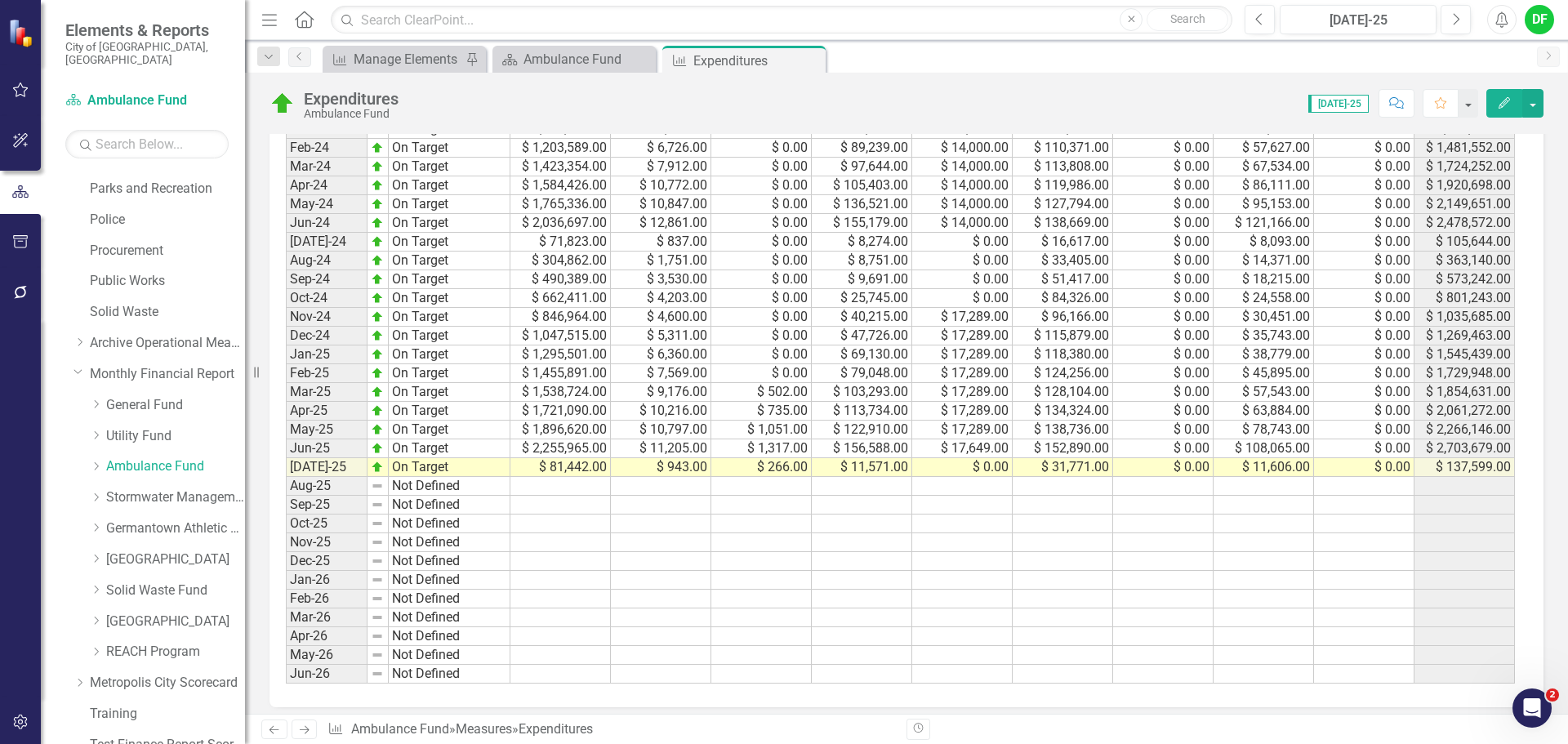
drag, startPoint x: 812, startPoint y: 57, endPoint x: 738, endPoint y: 69, distance: 75.0
click at [0, 0] on icon "Close" at bounding box center [0, 0] width 0 height 0
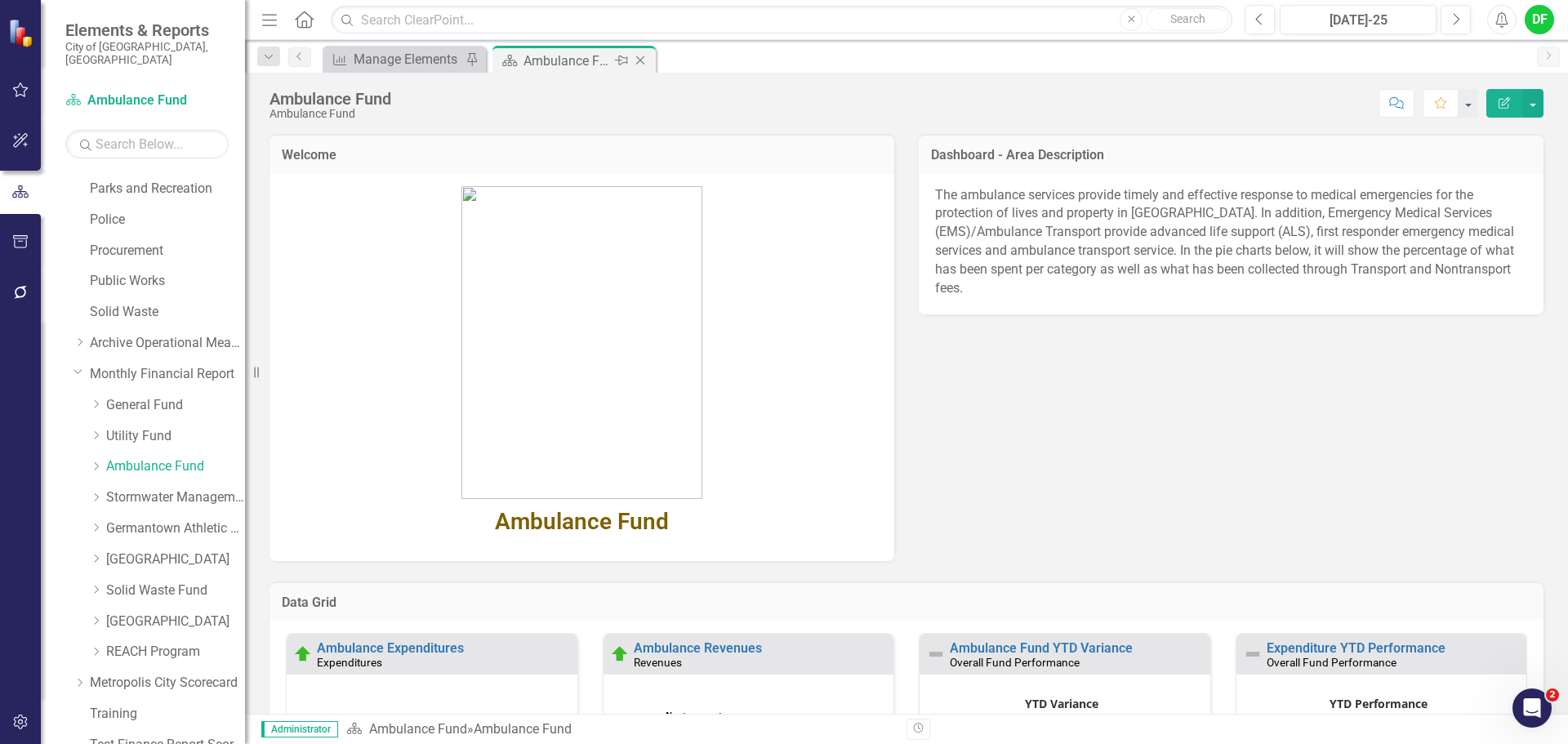
click at [640, 61] on icon "Close" at bounding box center [640, 60] width 17 height 13
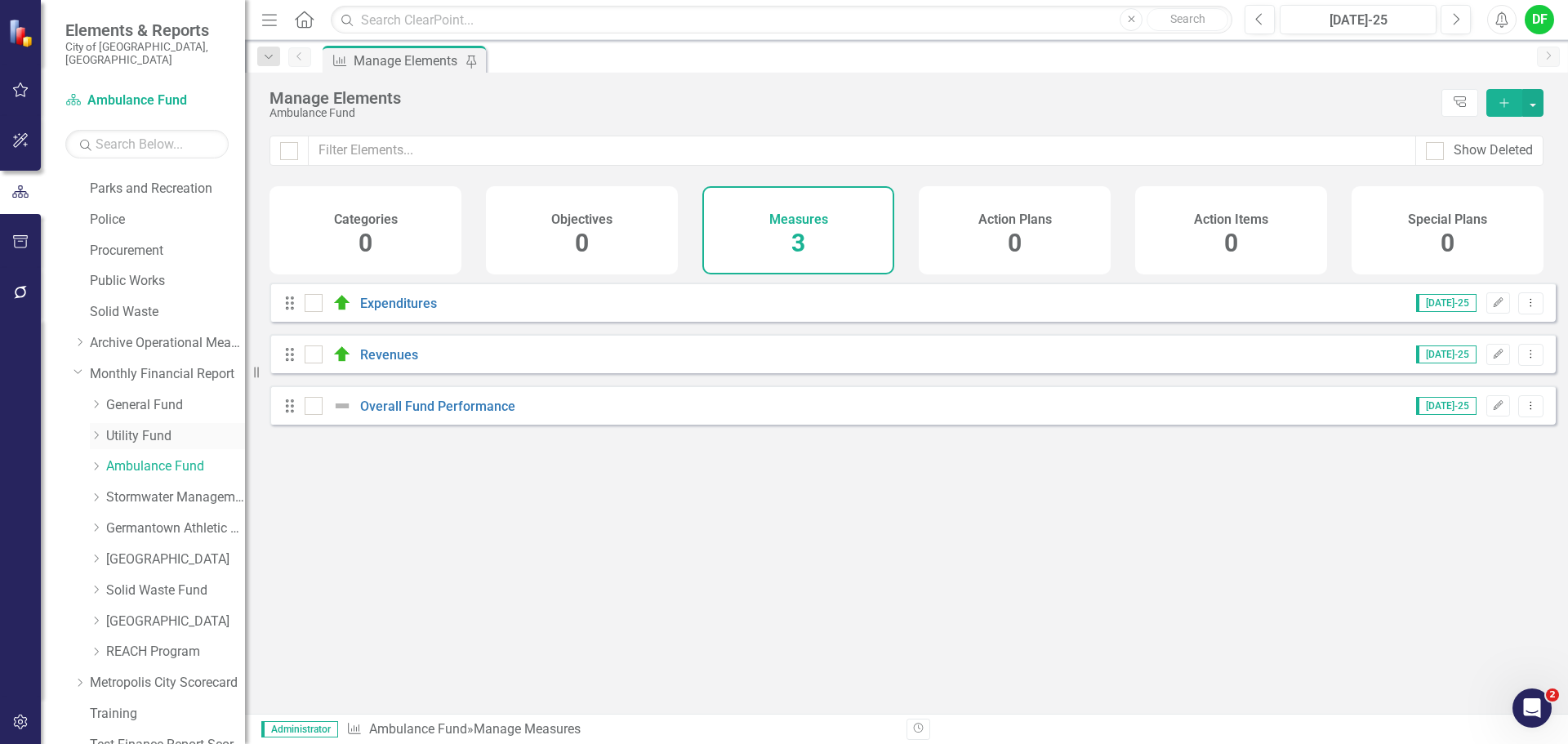
click at [115, 427] on link "Utility Fund" at bounding box center [175, 436] width 139 height 19
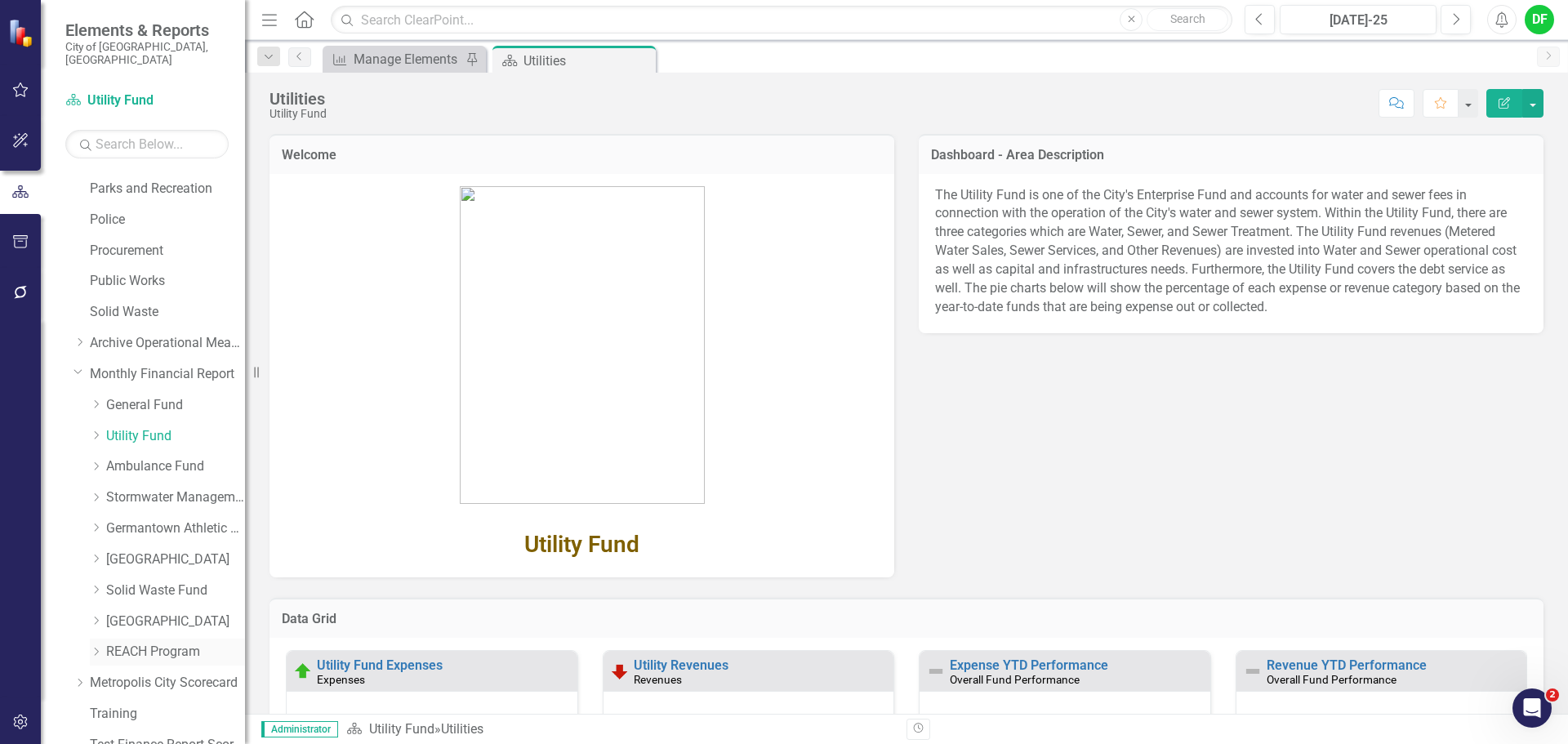
click at [156, 643] on link "REACH Program" at bounding box center [175, 652] width 139 height 19
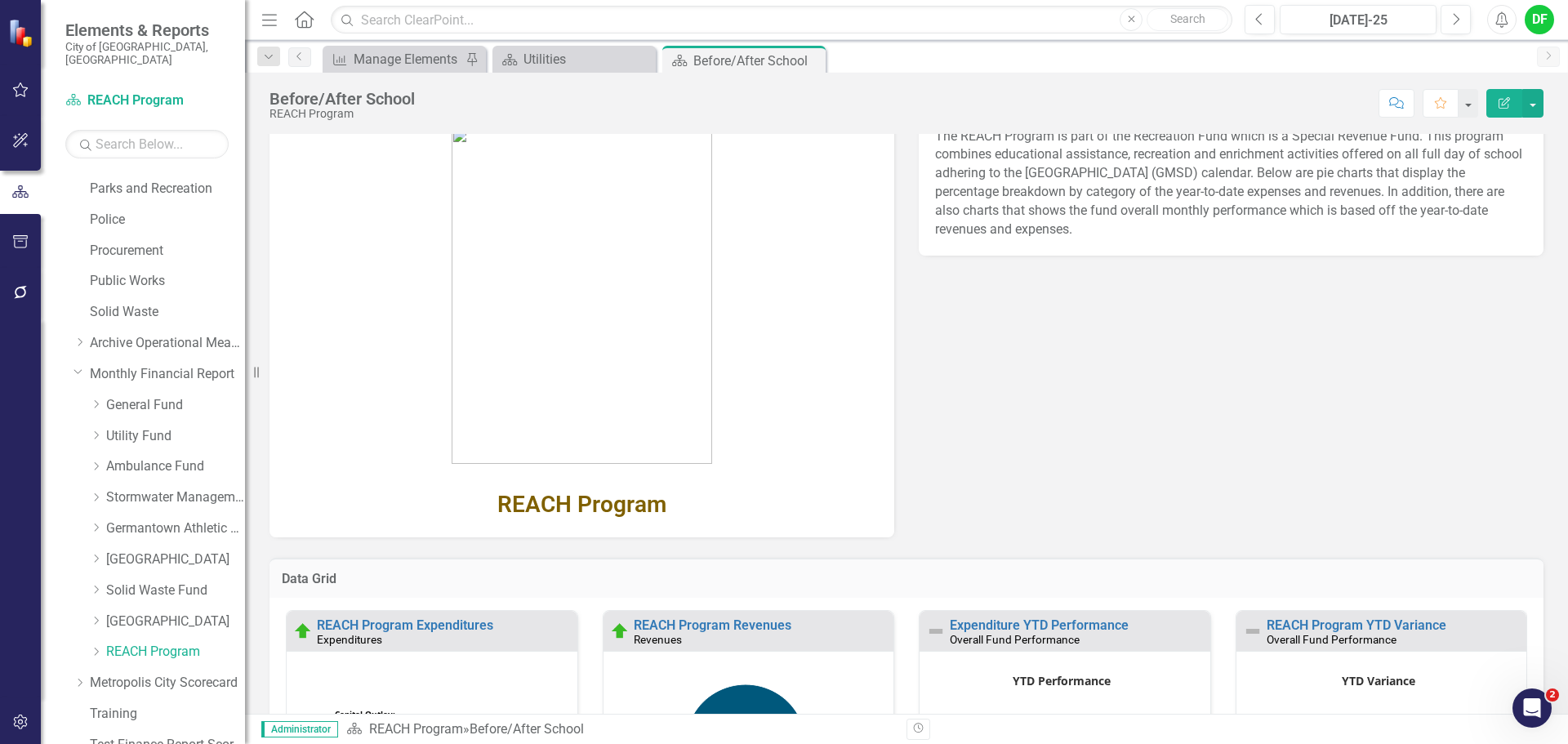
scroll to position [82, 0]
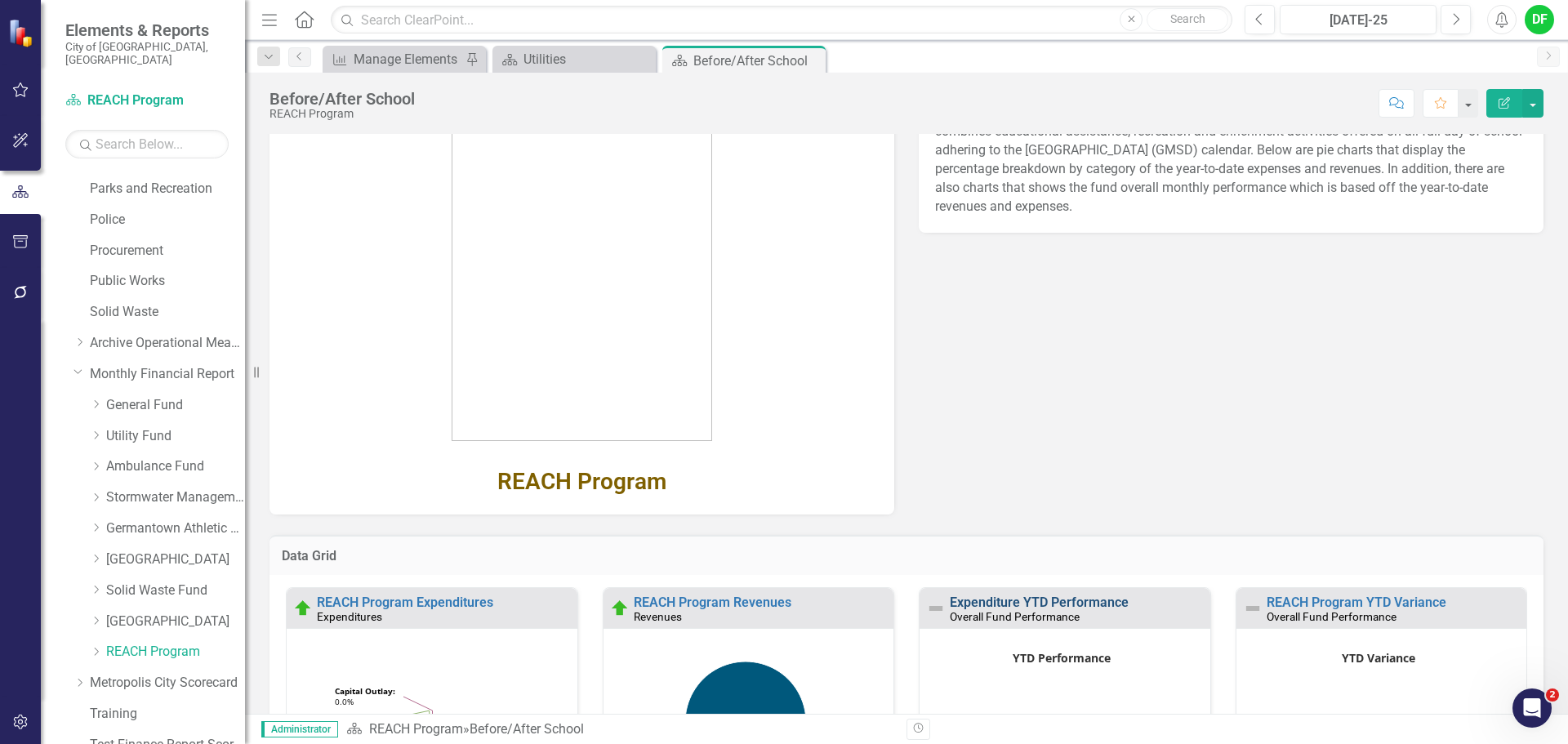
click at [998, 602] on link "Expenditure YTD Performance" at bounding box center [1039, 602] width 179 height 16
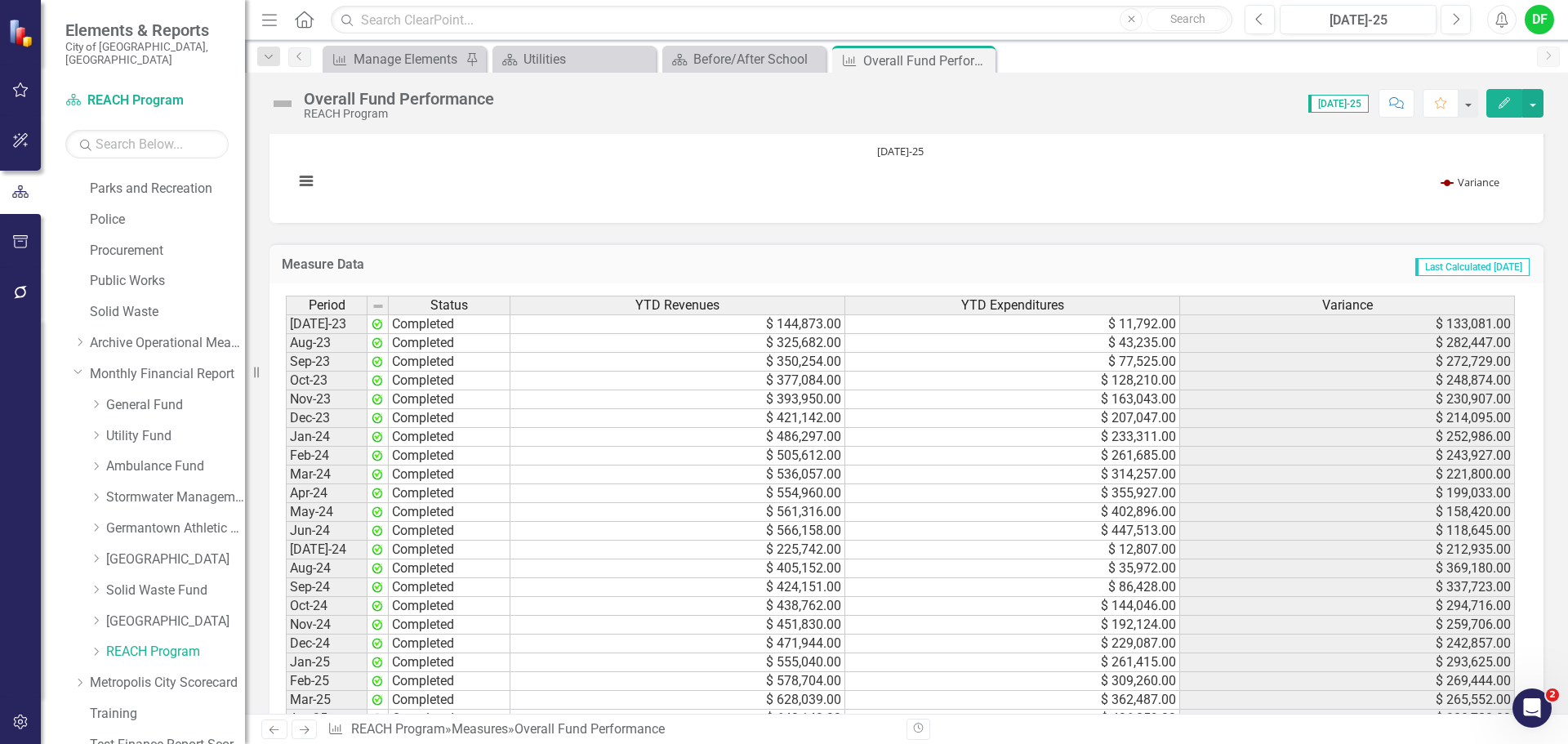
scroll to position [1544, 0]
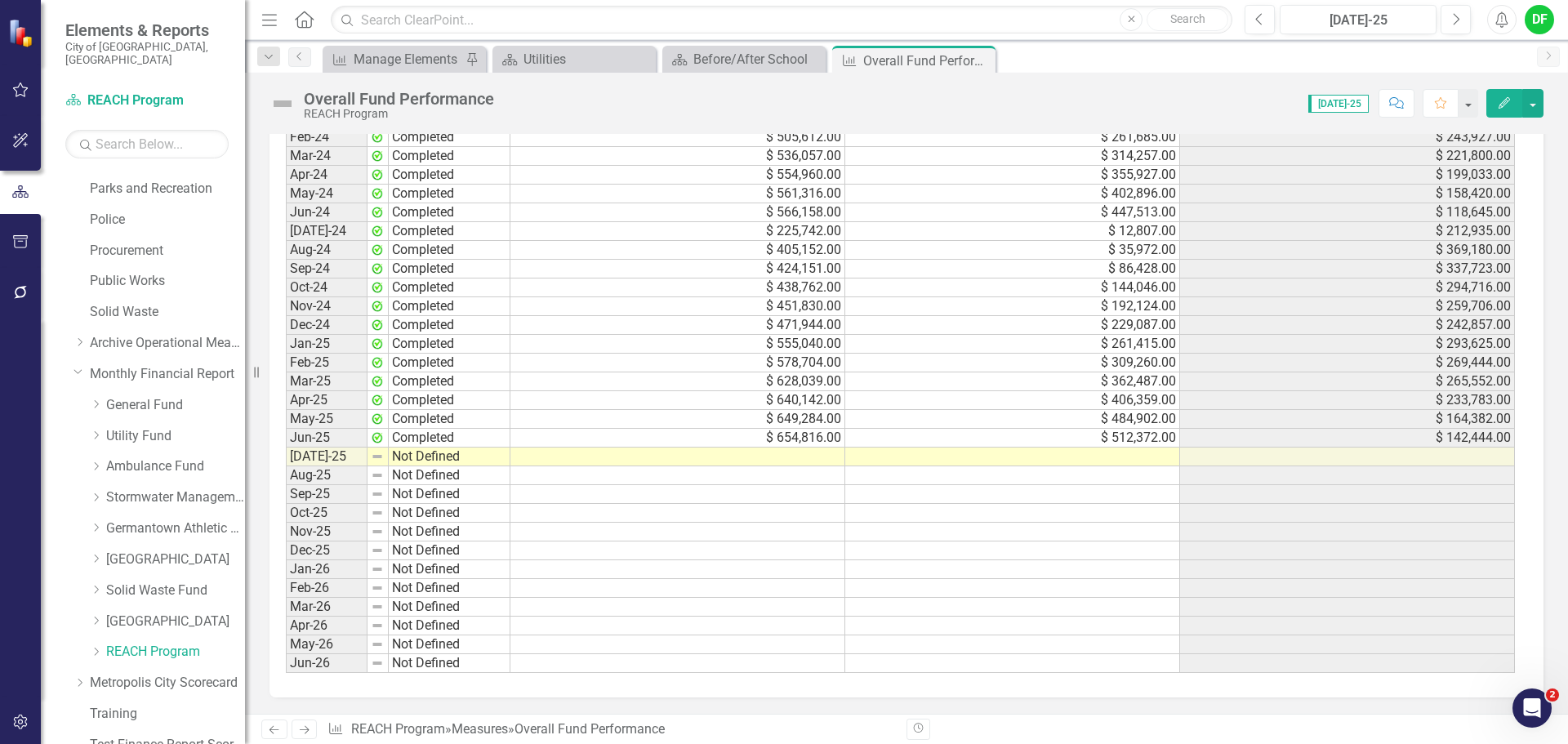
click at [286, 466] on div "Period Status YTD Revenues YTD Expenditures Variance Jul-23 Completed $ 144,873…" at bounding box center [286, 325] width 0 height 696
type textarea "17"
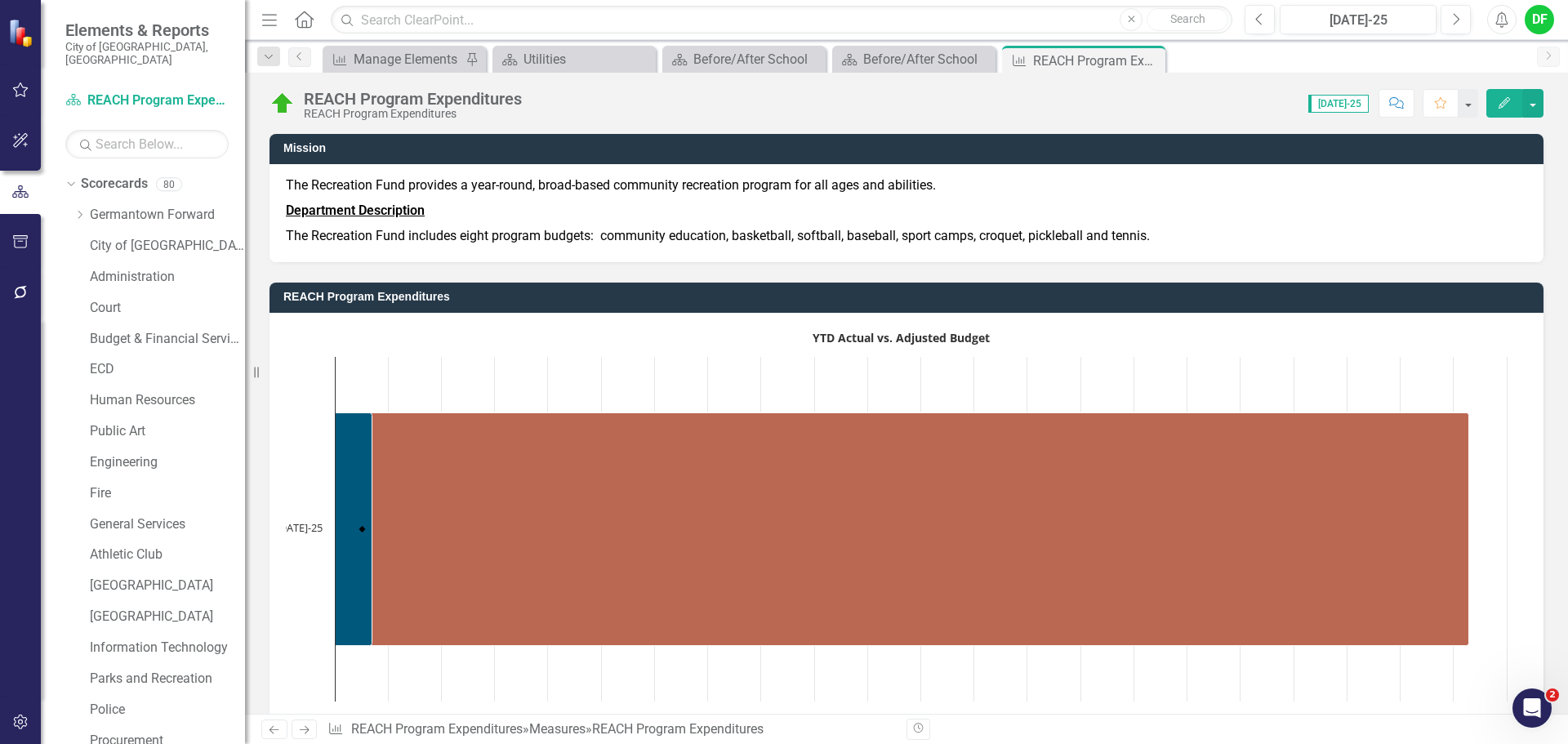
scroll to position [1552, 0]
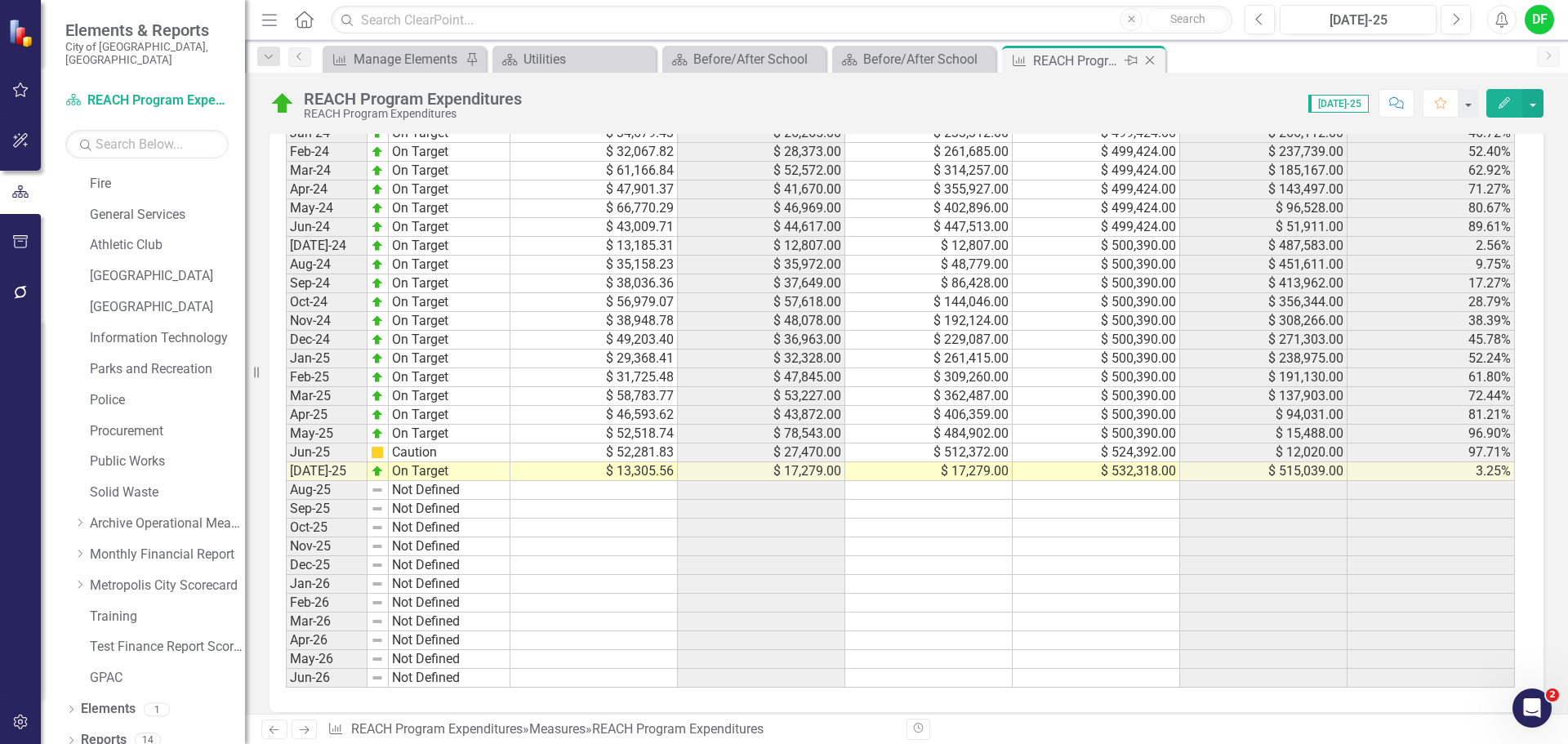
click at [1157, 62] on icon "Close" at bounding box center [1150, 60] width 17 height 13
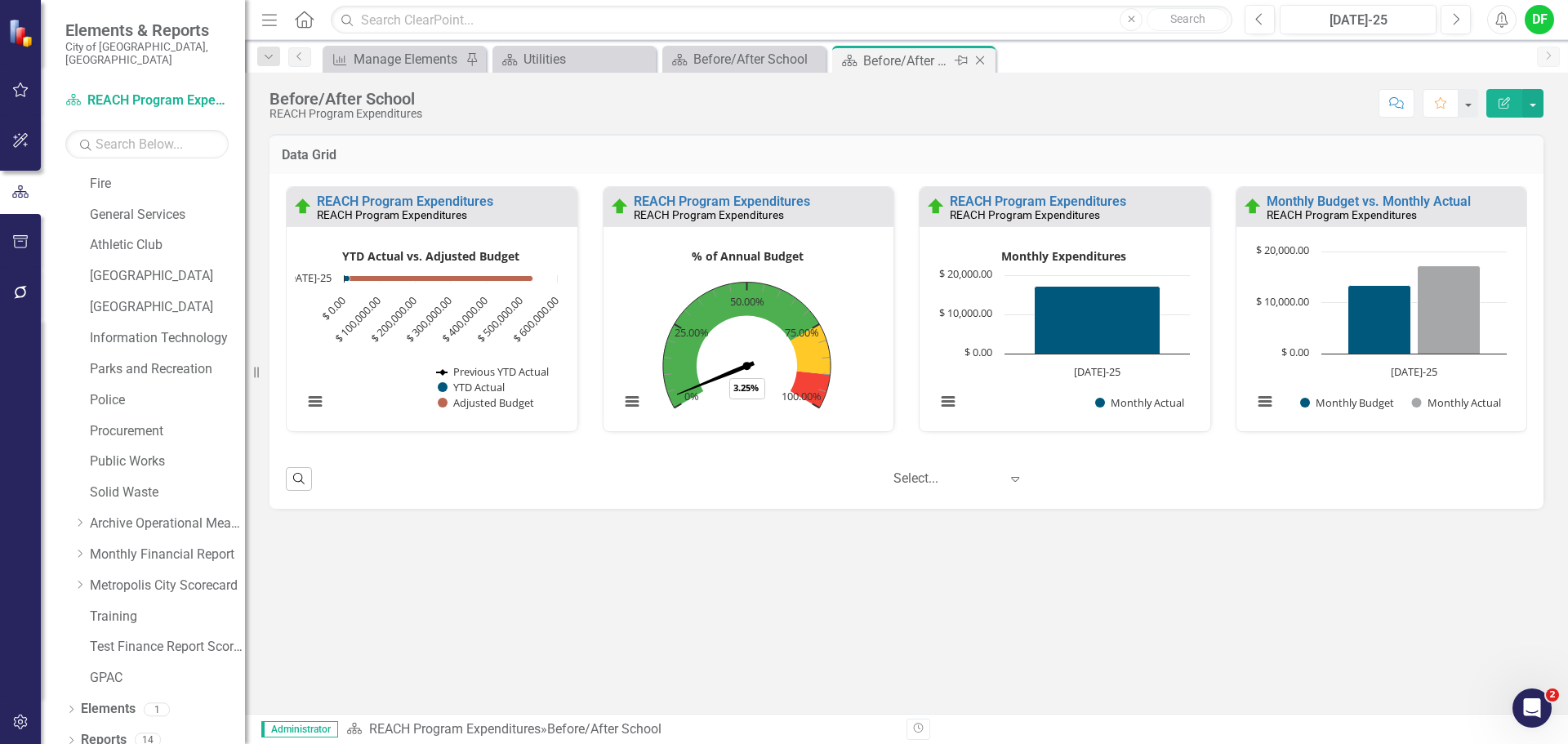
click at [979, 60] on icon "Close" at bounding box center [981, 60] width 17 height 13
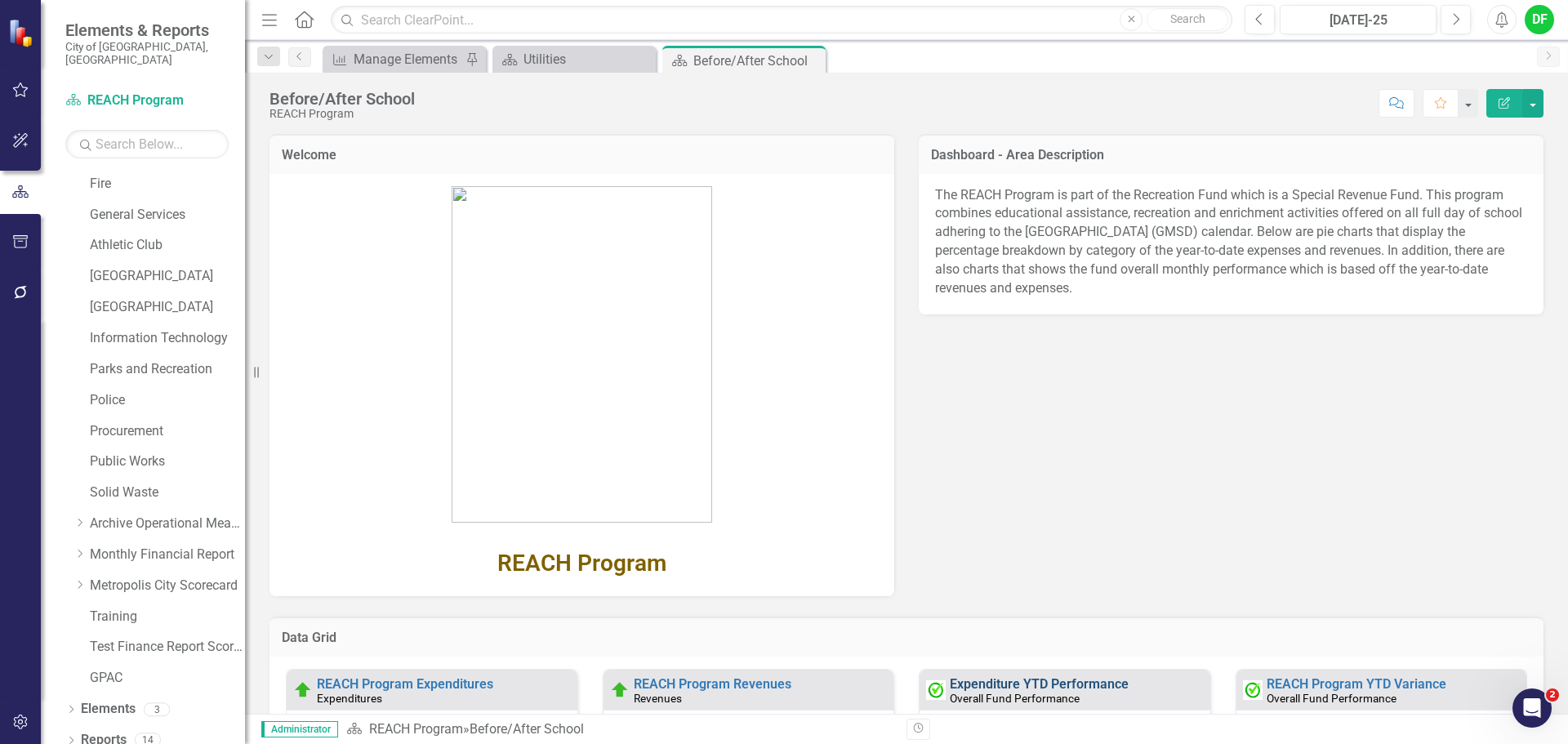
click at [1031, 680] on link "Expenditure YTD Performance" at bounding box center [1039, 684] width 179 height 16
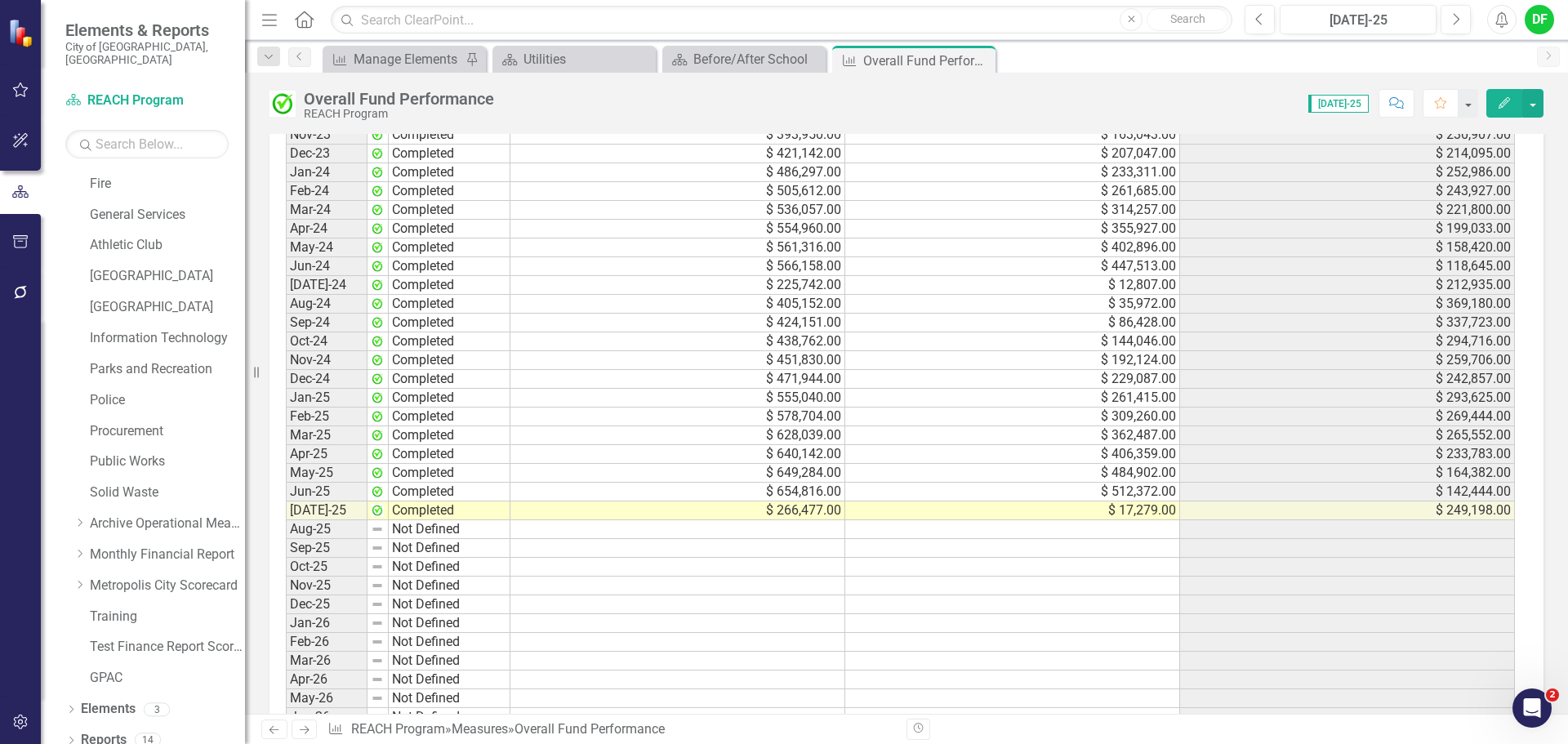
scroll to position [1544, 0]
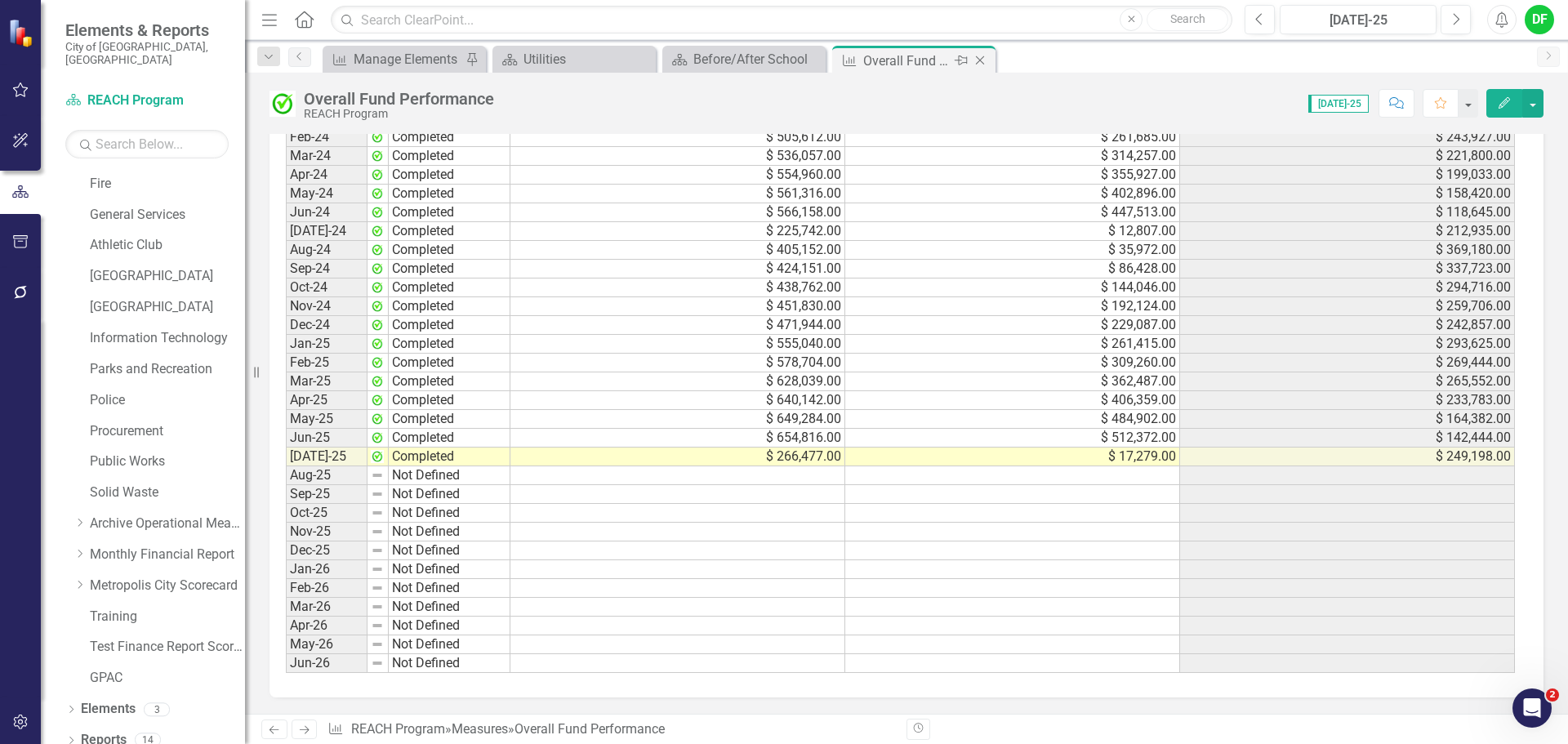
click at [983, 58] on icon "Close" at bounding box center [981, 60] width 17 height 13
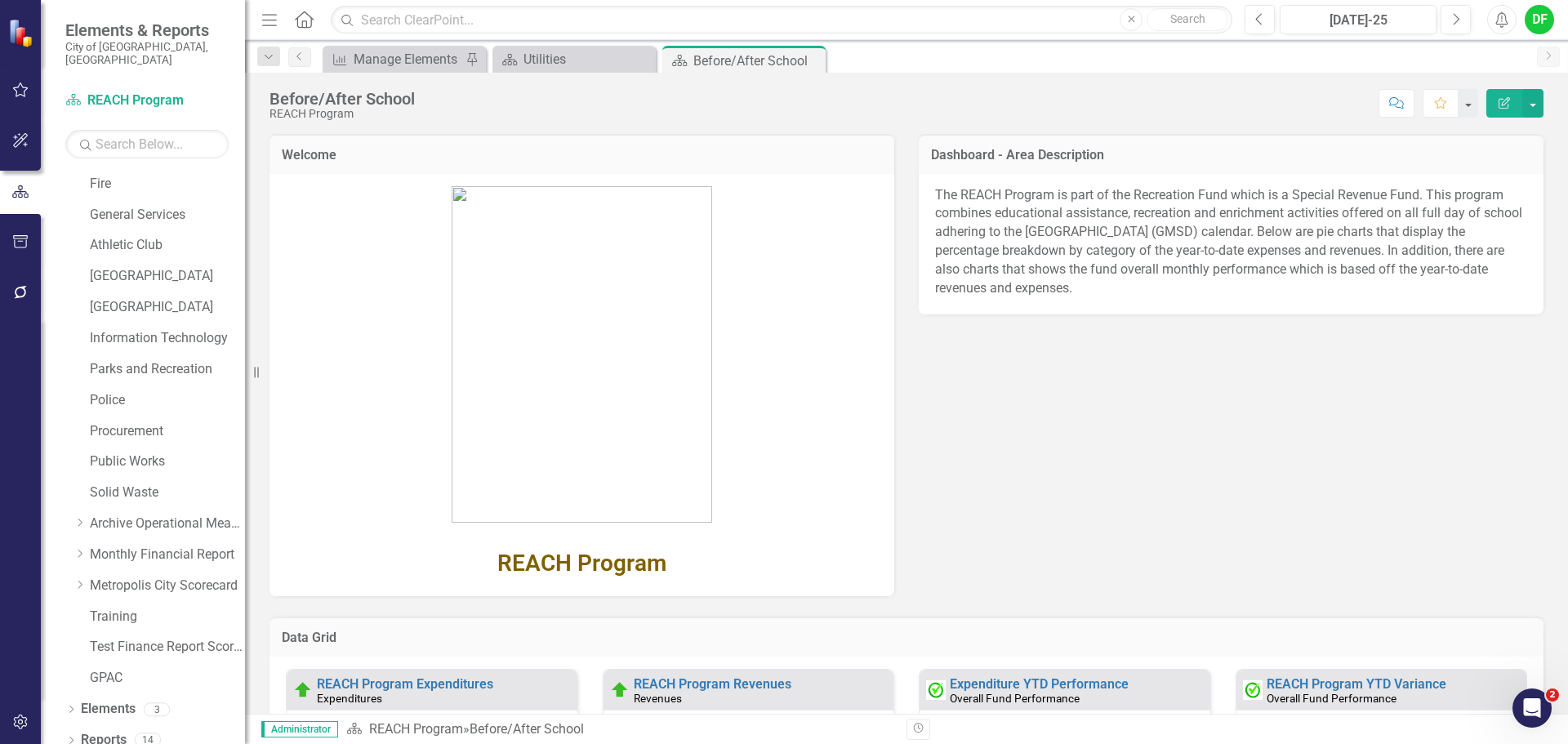
drag, startPoint x: 810, startPoint y: 62, endPoint x: 718, endPoint y: 62, distance: 92.0
click at [0, 0] on icon "Close" at bounding box center [0, 0] width 0 height 0
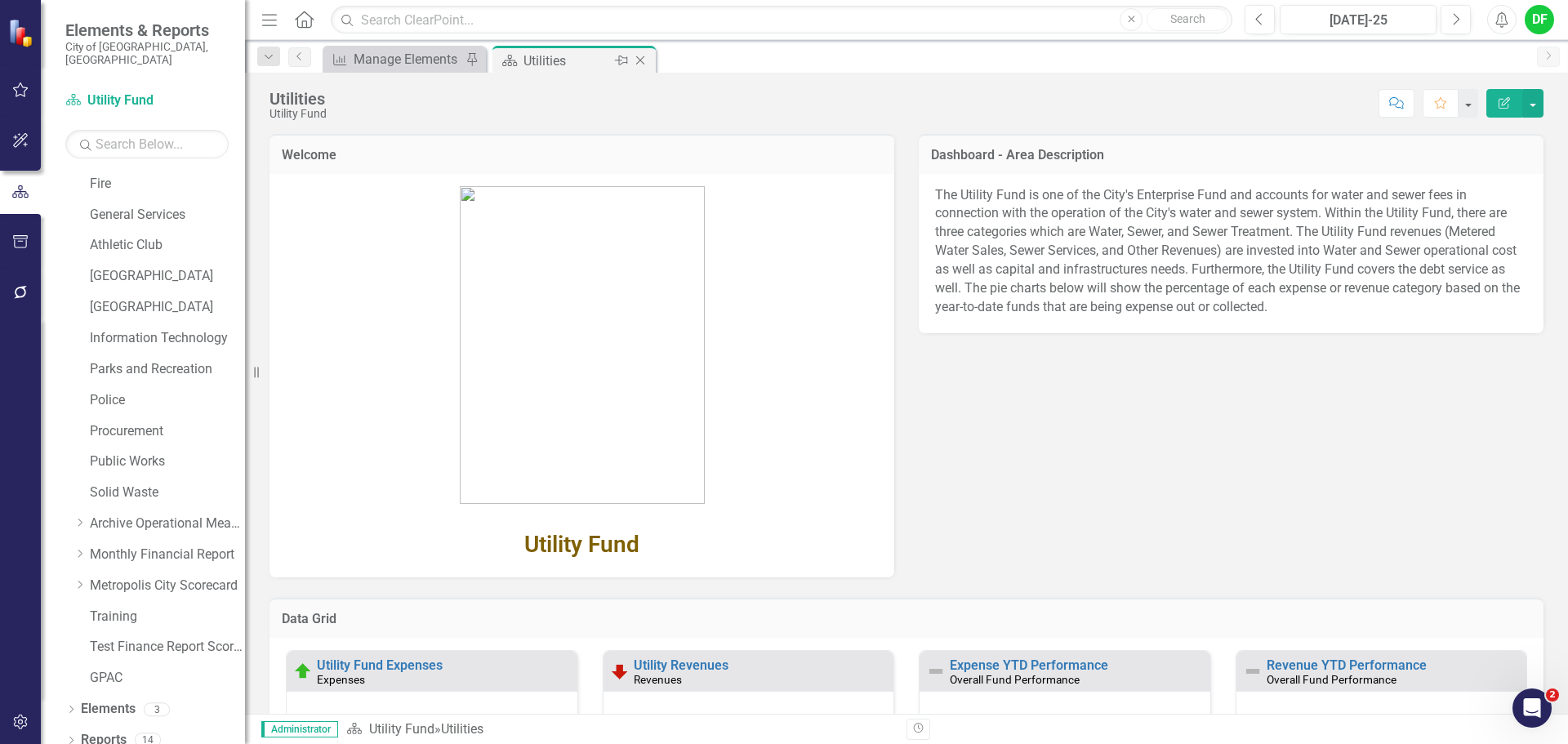
click at [639, 58] on icon "Close" at bounding box center [640, 60] width 17 height 13
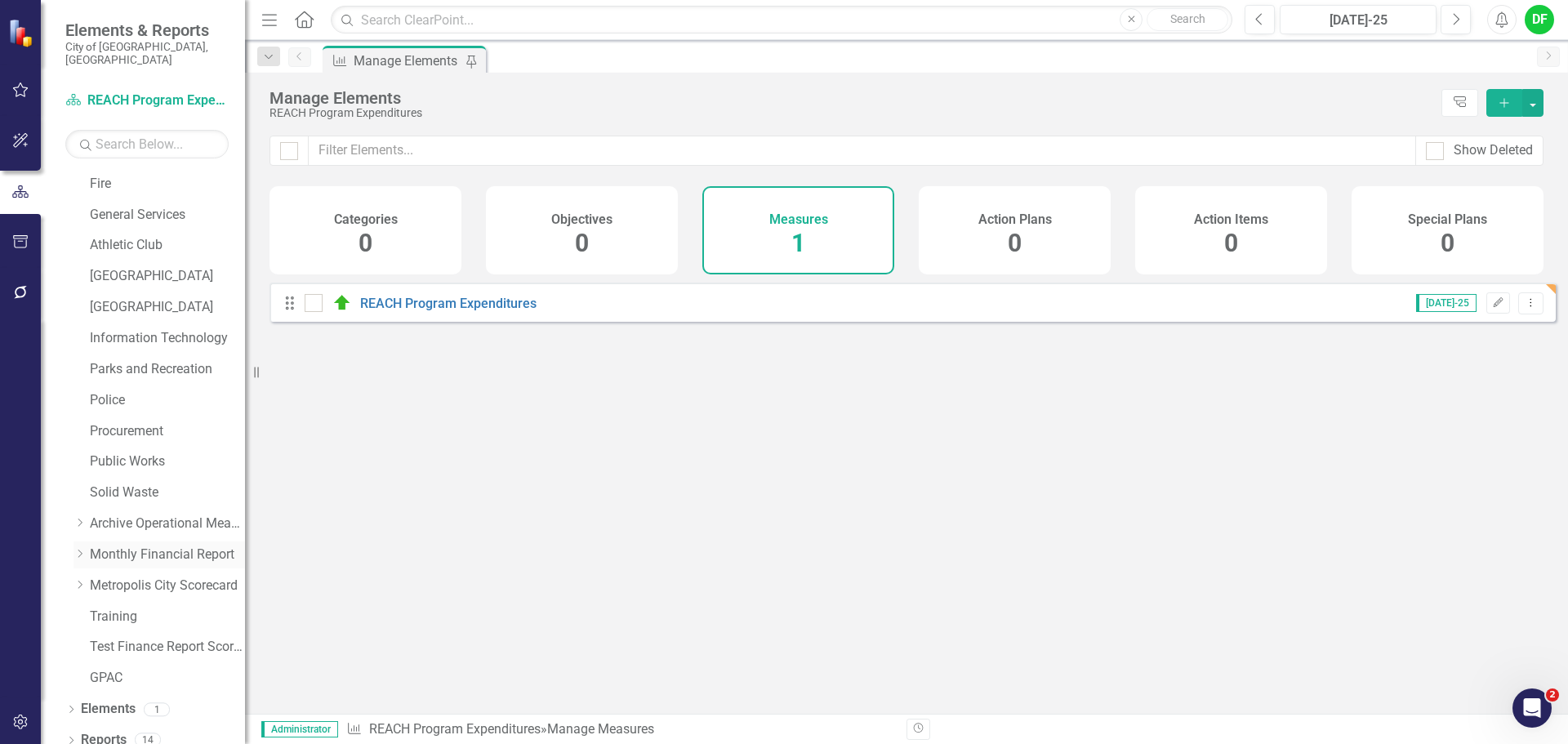
click at [79, 549] on icon "Dropdown" at bounding box center [79, 554] width 12 height 10
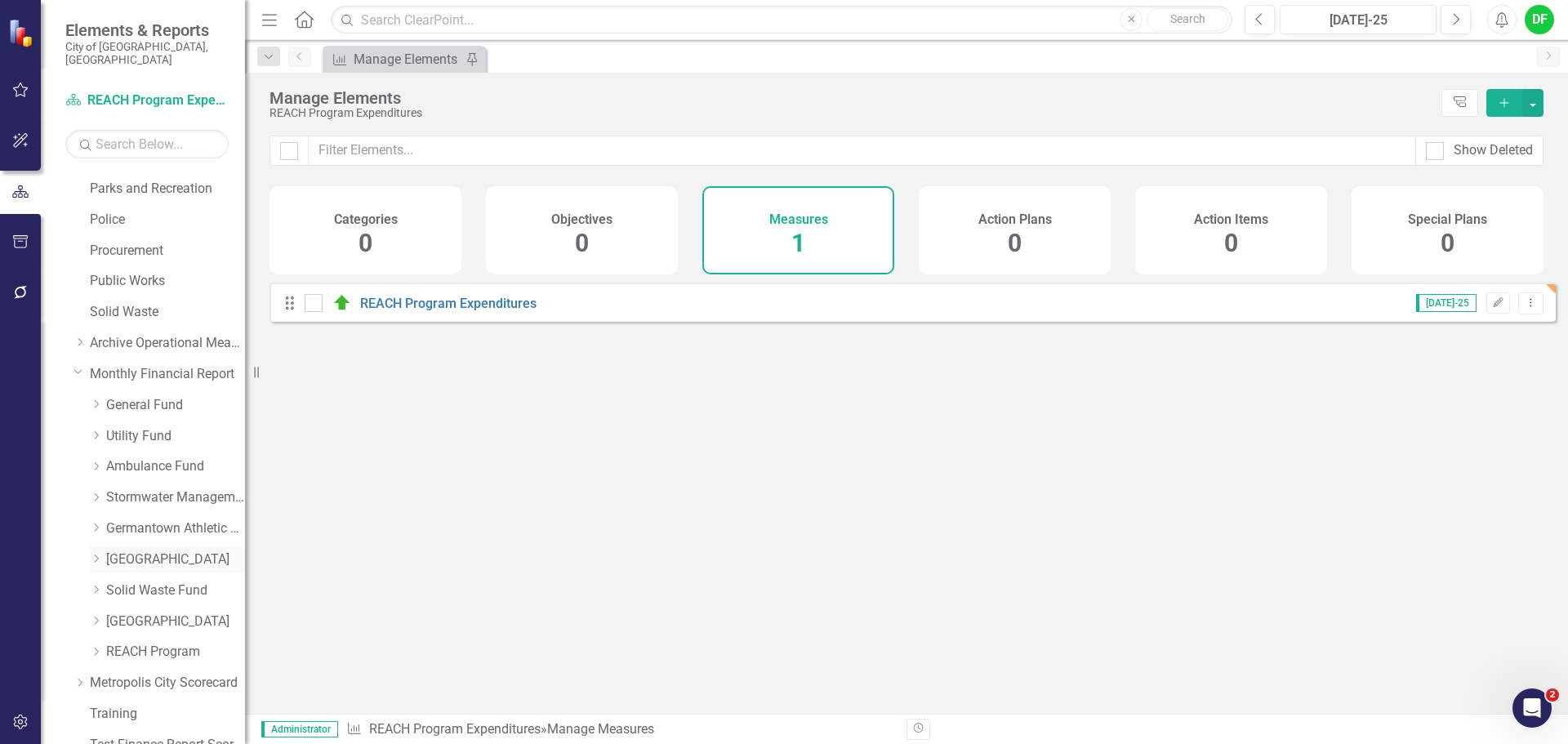
scroll to position [571, 0]
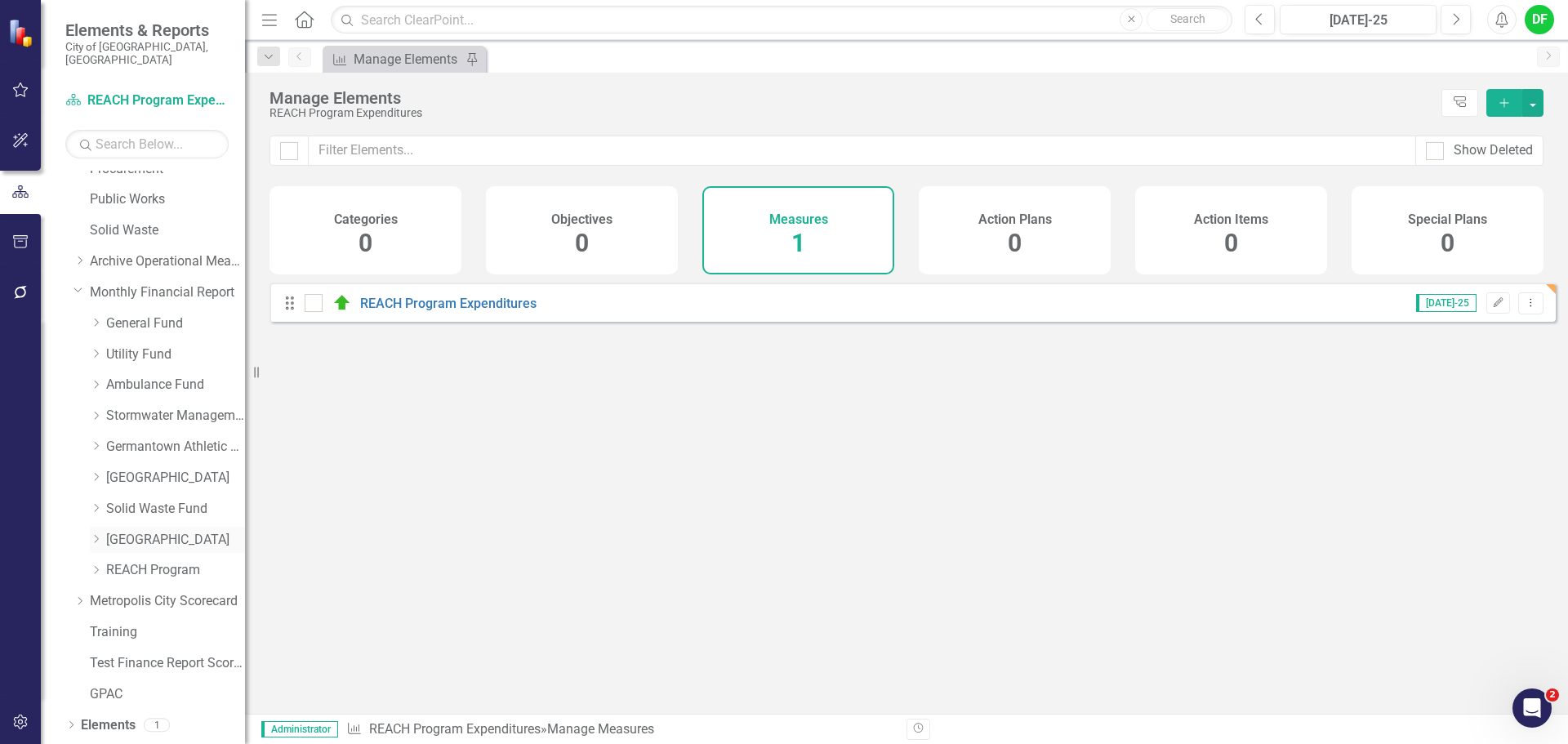
click at [124, 531] on link "[GEOGRAPHIC_DATA]" at bounding box center [175, 540] width 139 height 19
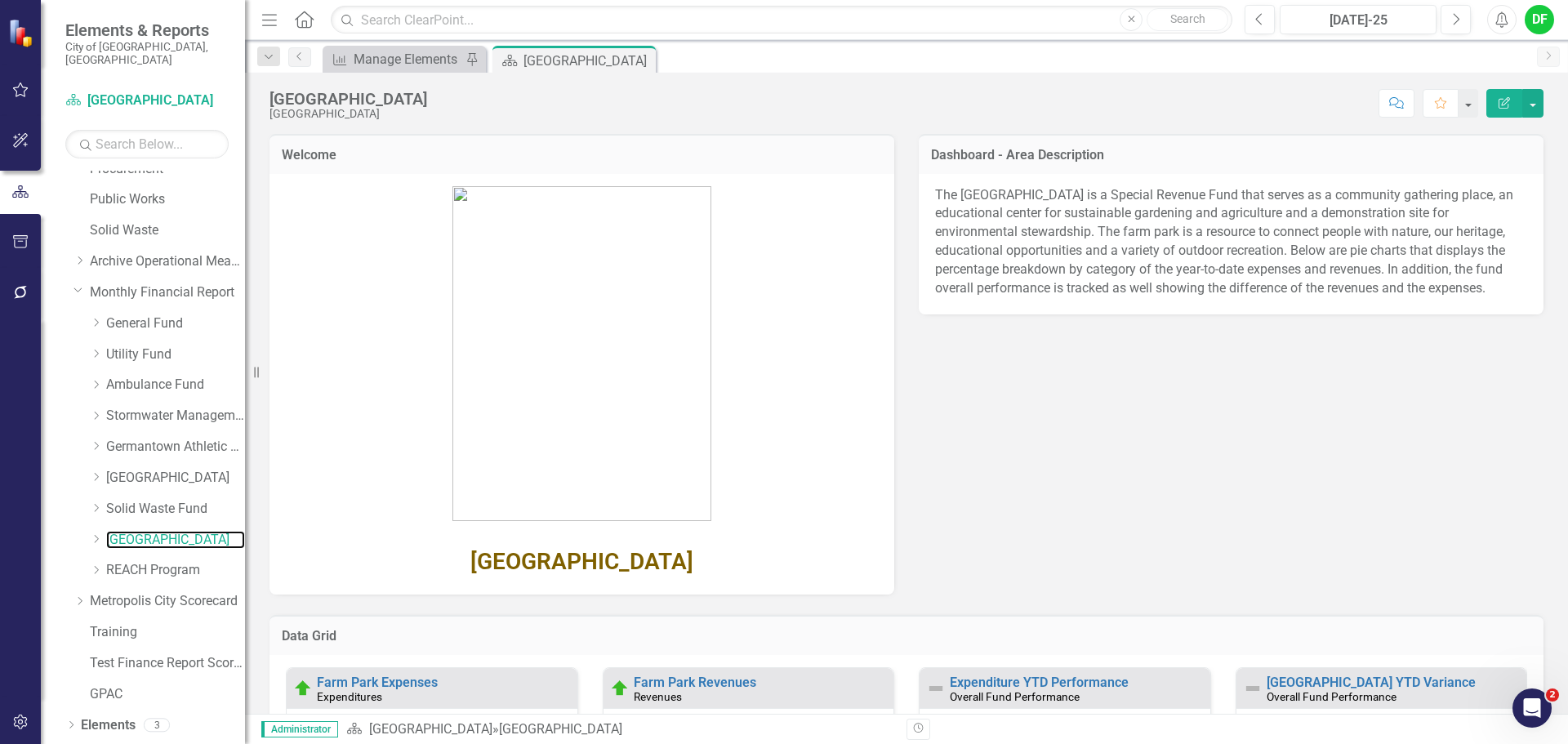
scroll to position [163, 0]
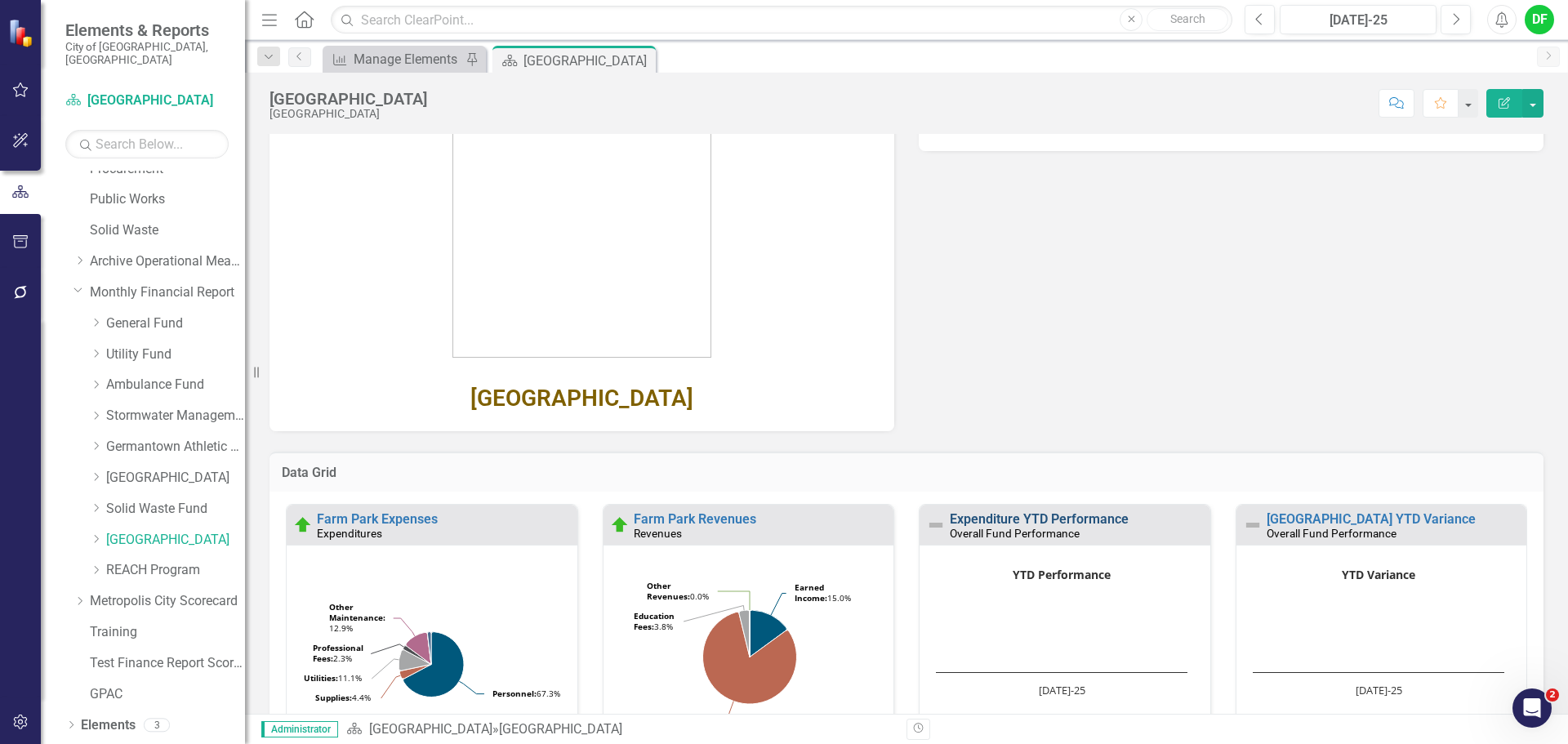
click at [962, 517] on link "Expenditure YTD Performance" at bounding box center [1039, 519] width 179 height 16
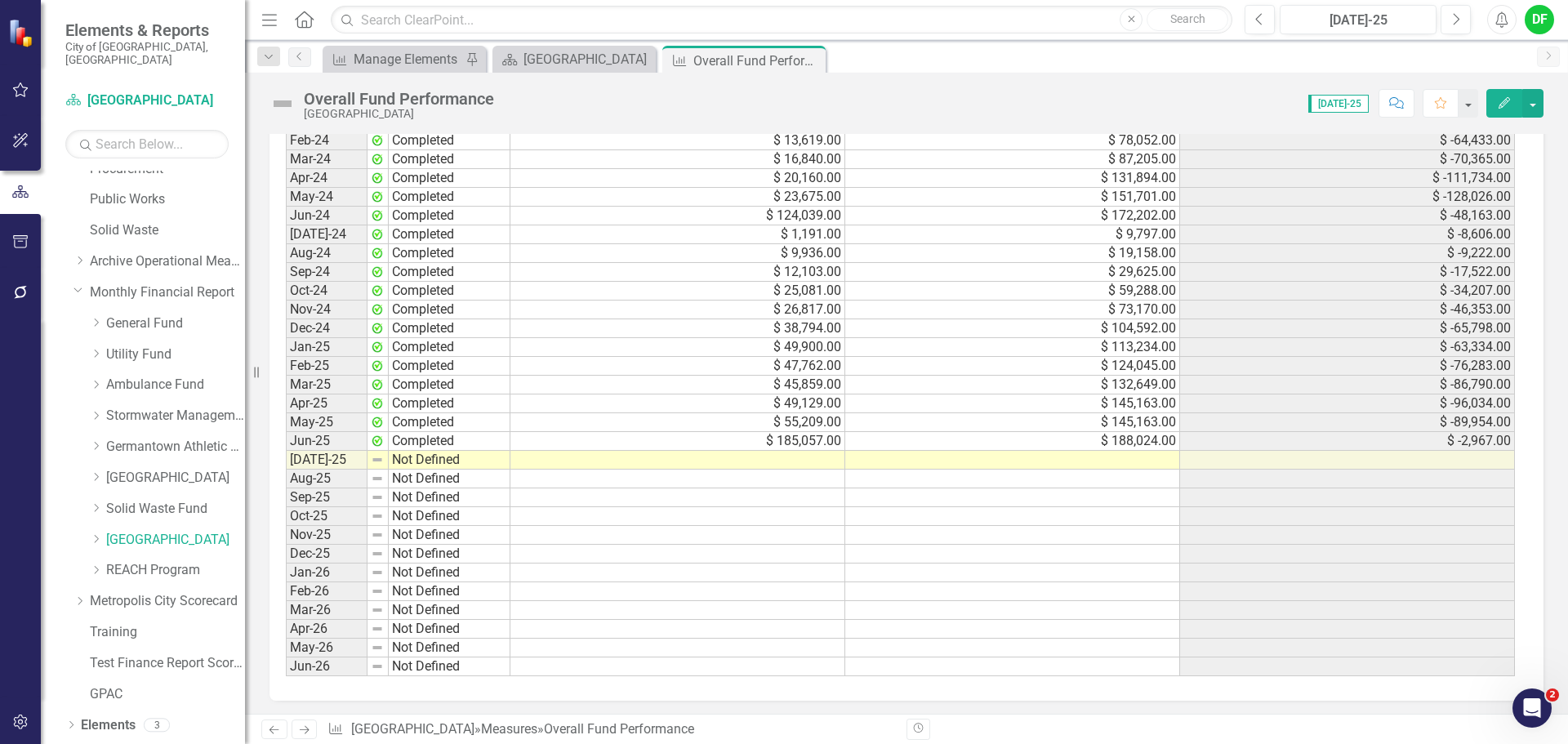
scroll to position [1544, 0]
click at [286, 467] on div "Period Status YTD Revenues YTD Expenditures Variance Jul-23 Completed $ 1,108.0…" at bounding box center [286, 325] width 0 height 696
click at [945, 459] on td at bounding box center [1012, 456] width 335 height 19
type textarea "9"
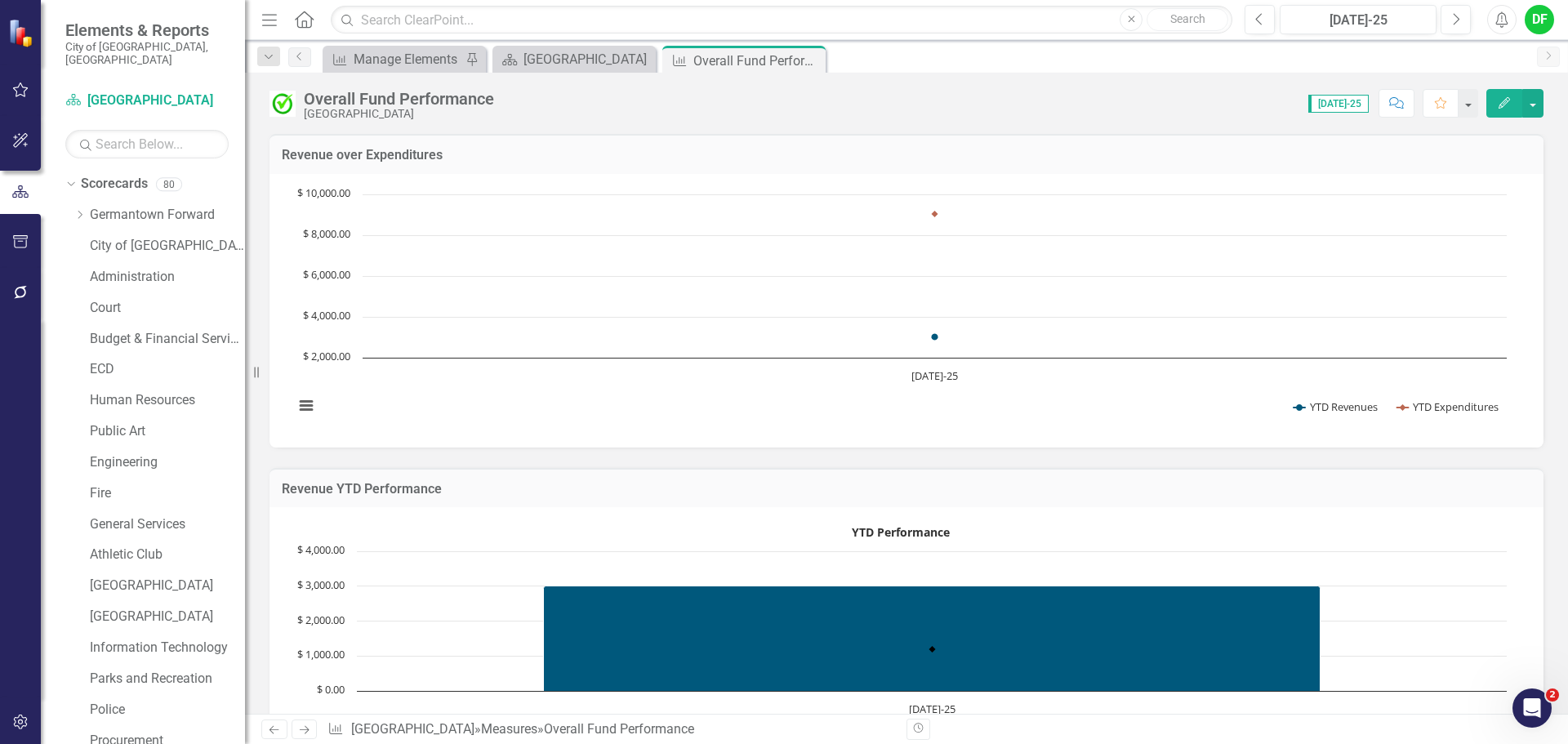
scroll to position [1389, 0]
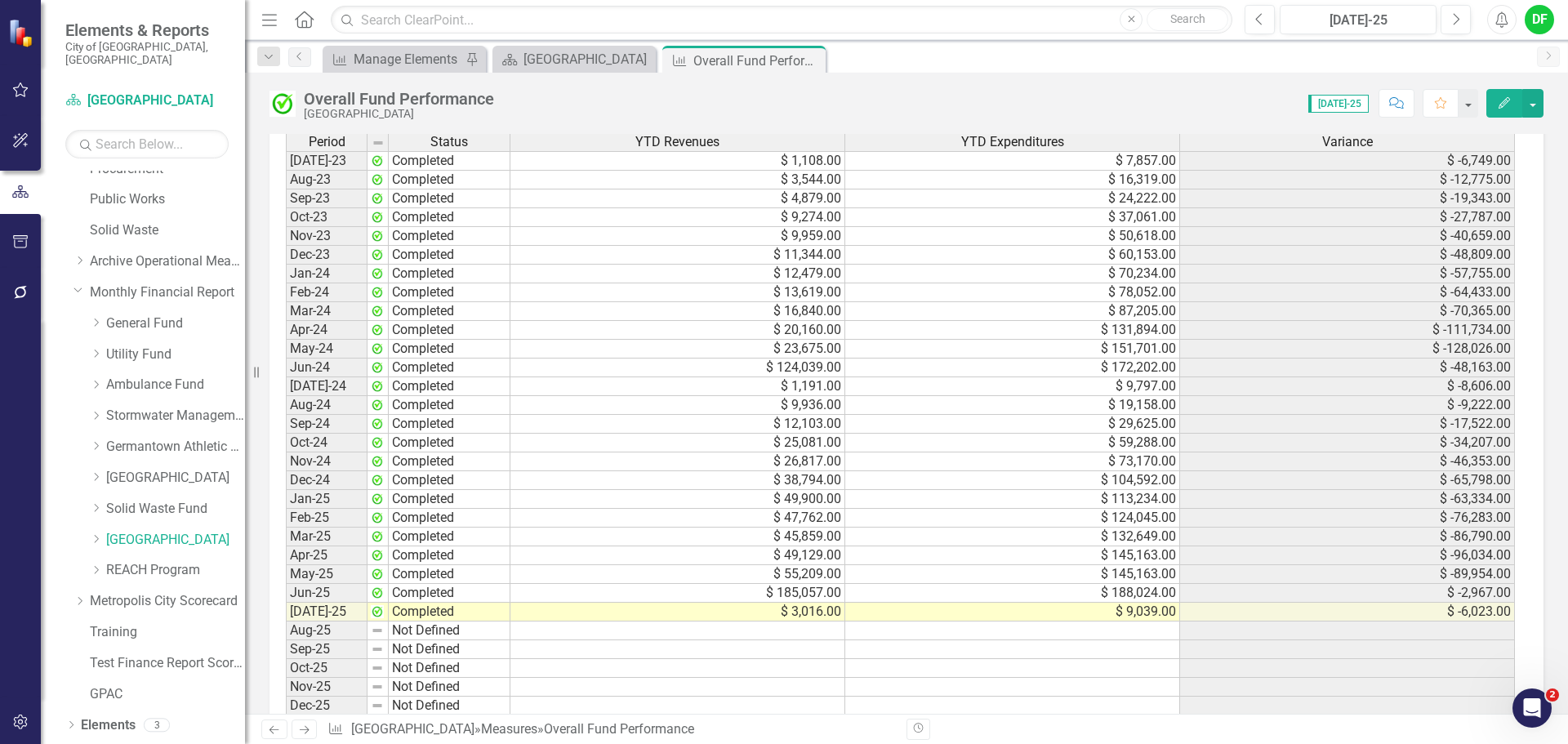
drag, startPoint x: 813, startPoint y: 58, endPoint x: 700, endPoint y: 58, distance: 113.0
click at [0, 0] on icon at bounding box center [0, 0] width 0 height 0
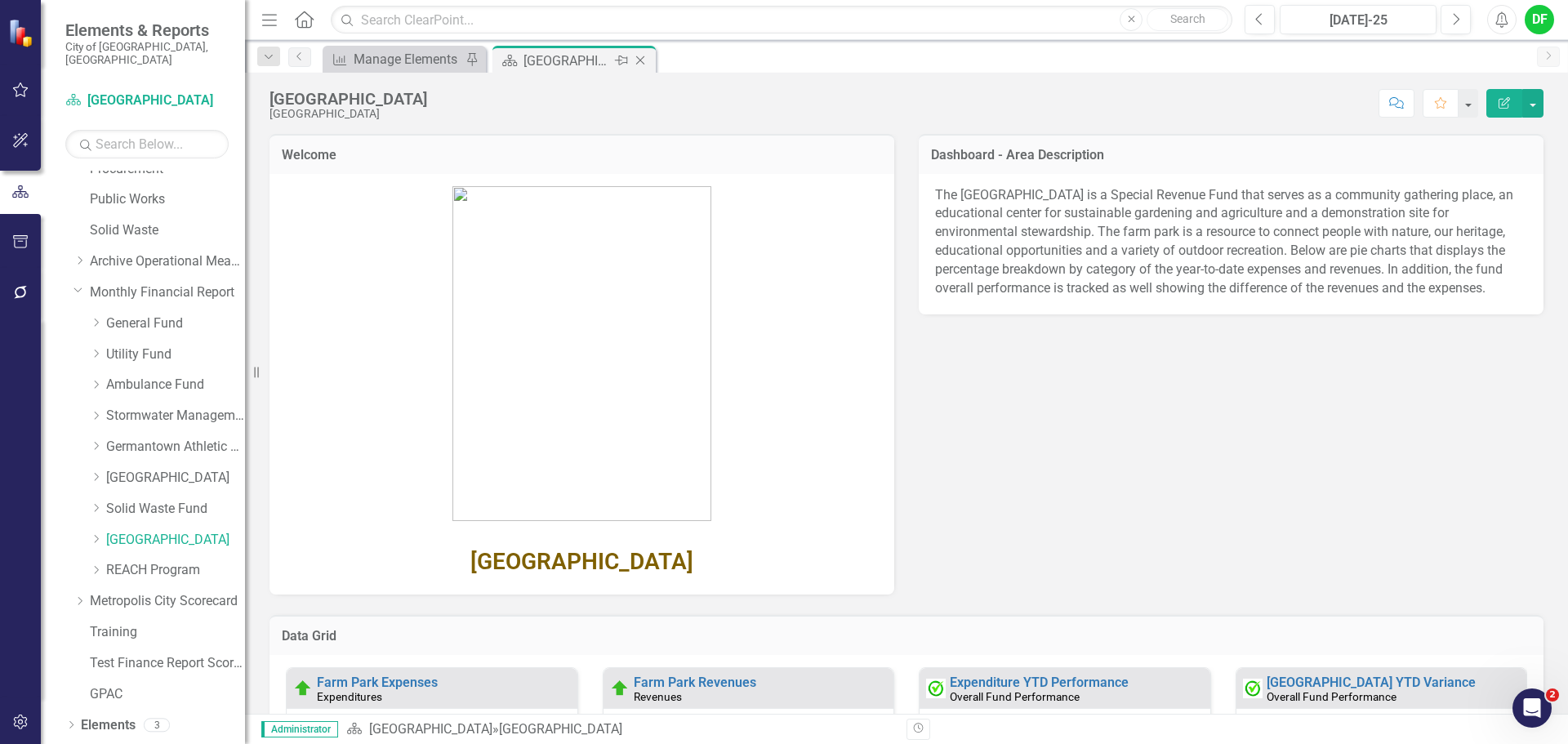
click at [638, 58] on icon "Close" at bounding box center [640, 60] width 17 height 13
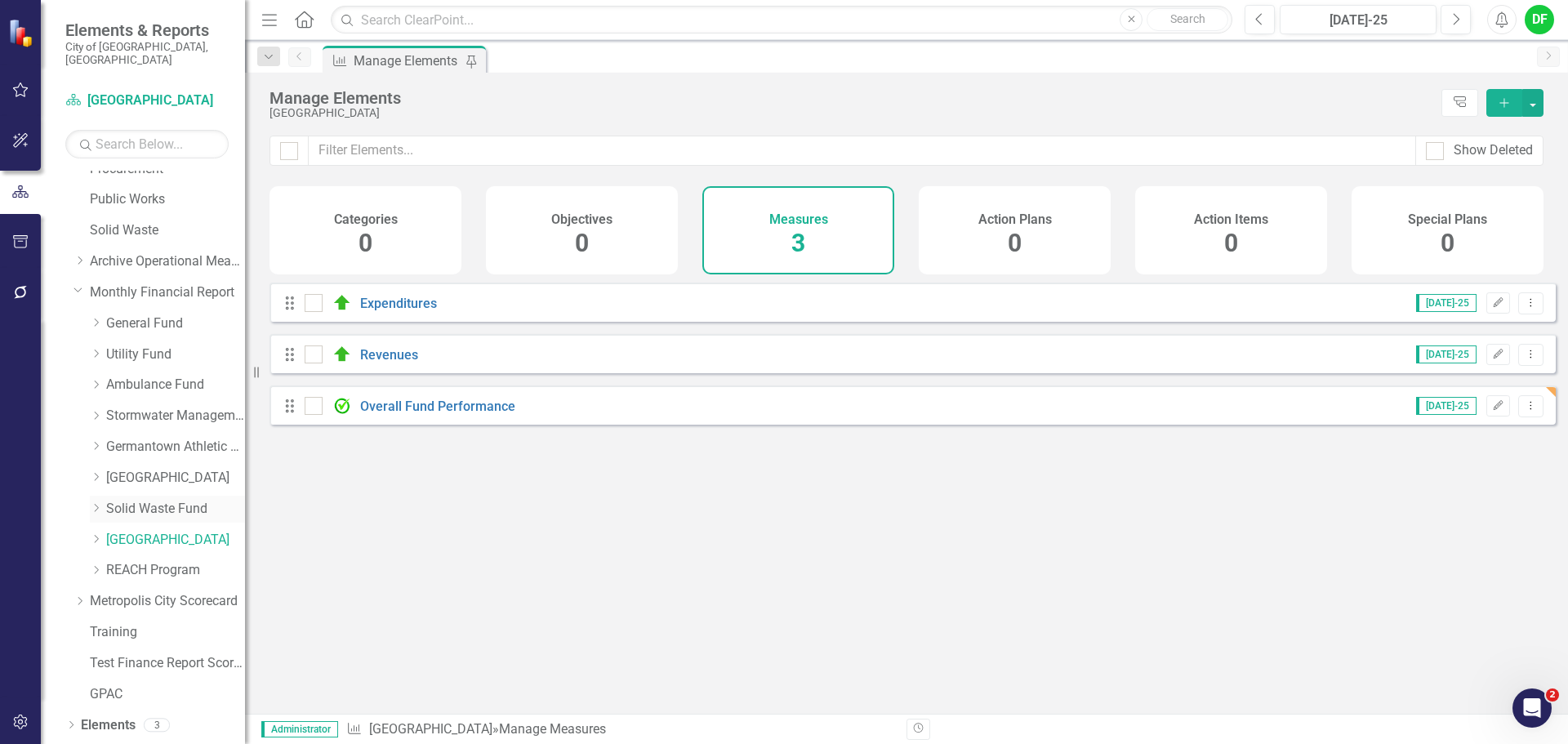
click at [124, 500] on link "Solid Waste Fund" at bounding box center [175, 509] width 139 height 19
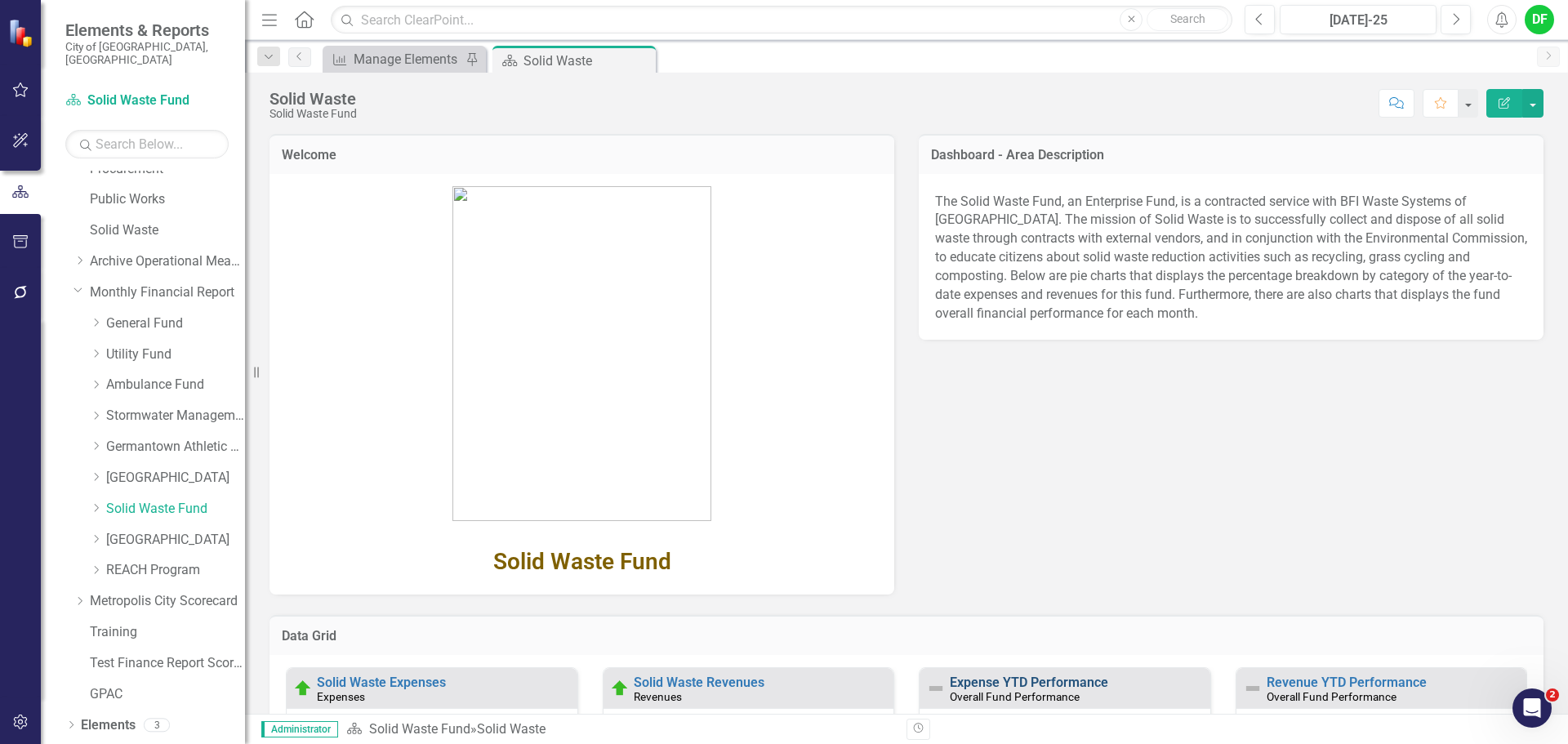
click at [985, 680] on link "Expense YTD Performance" at bounding box center [1029, 682] width 159 height 16
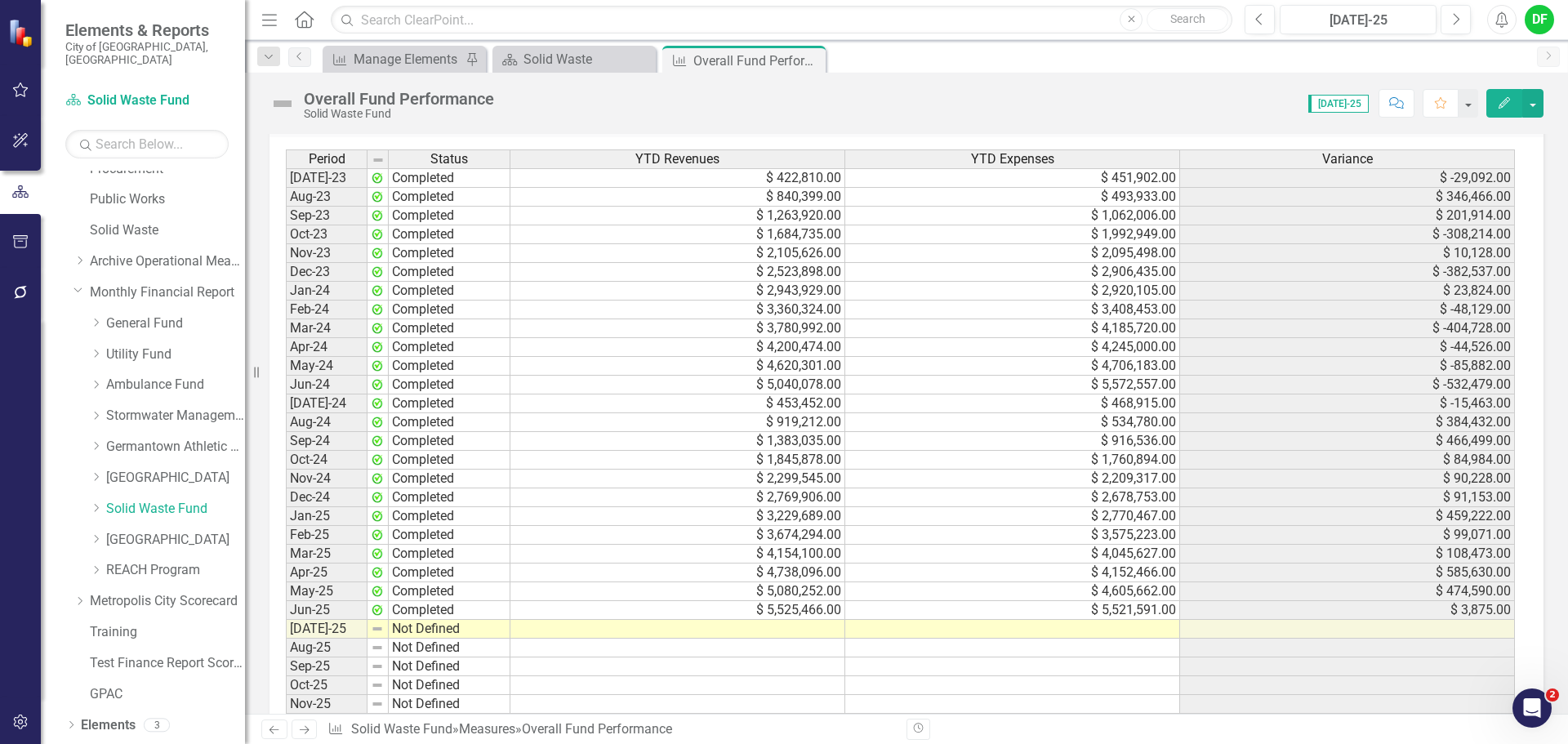
scroll to position [1389, 0]
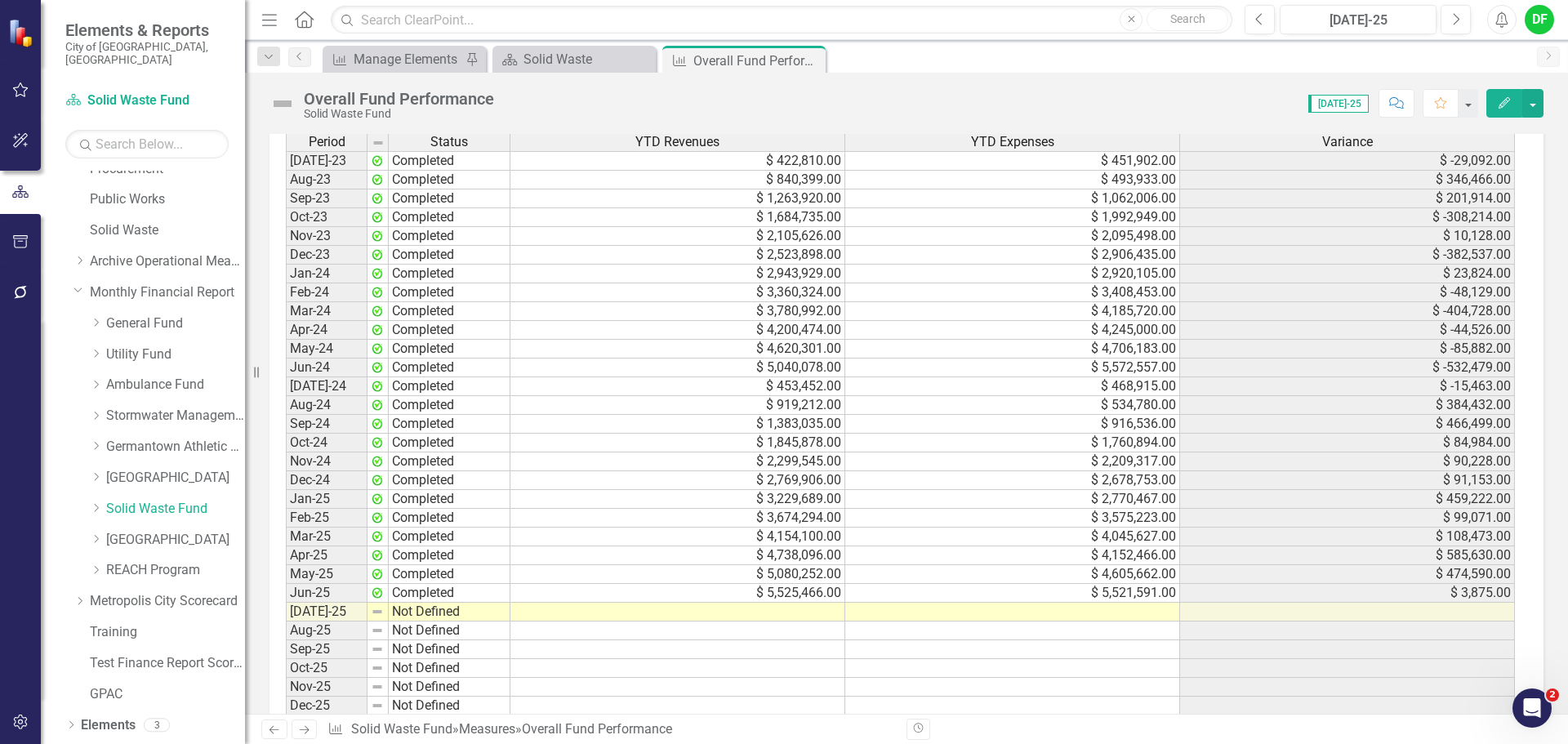
click at [1014, 617] on td at bounding box center [1012, 612] width 335 height 19
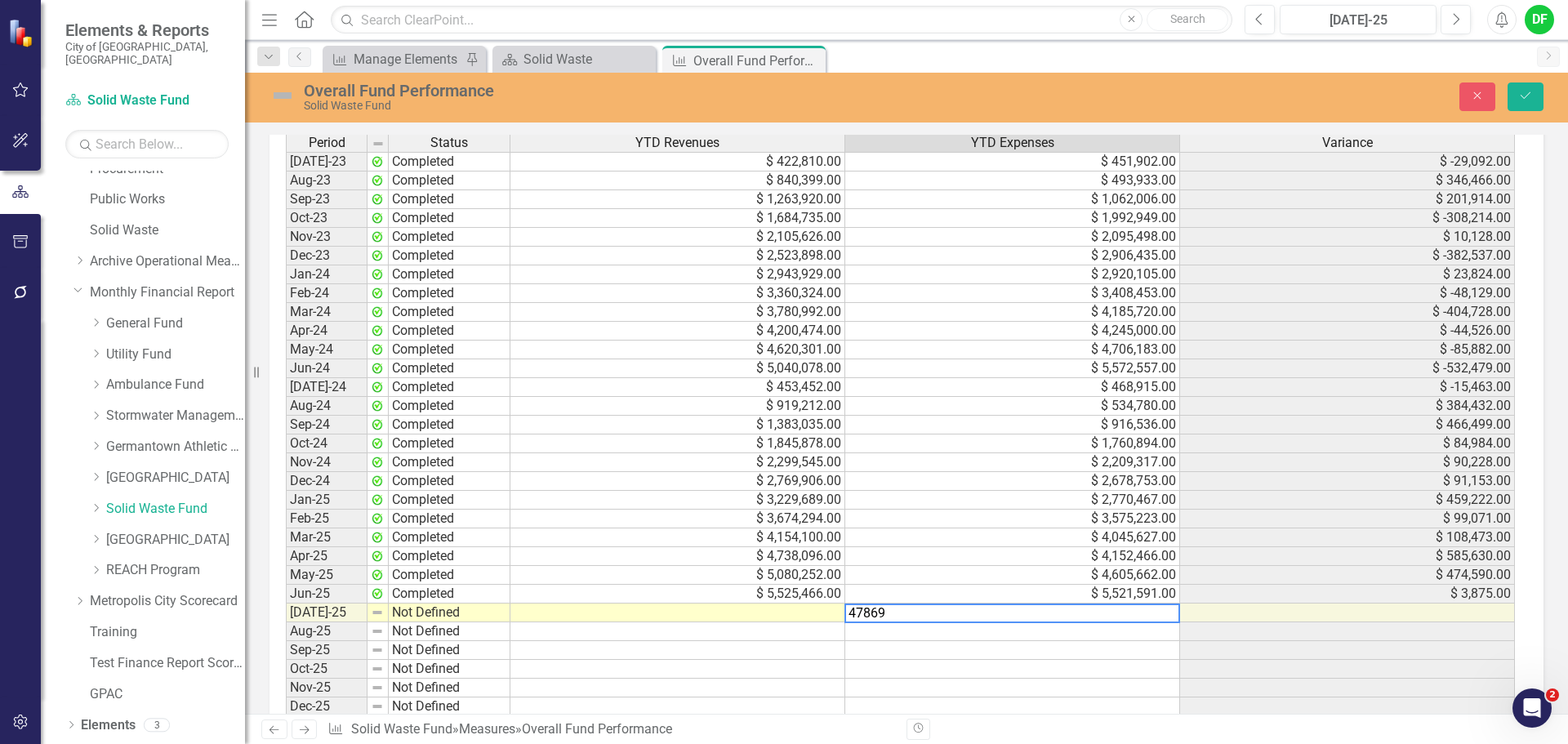
type textarea "478695"
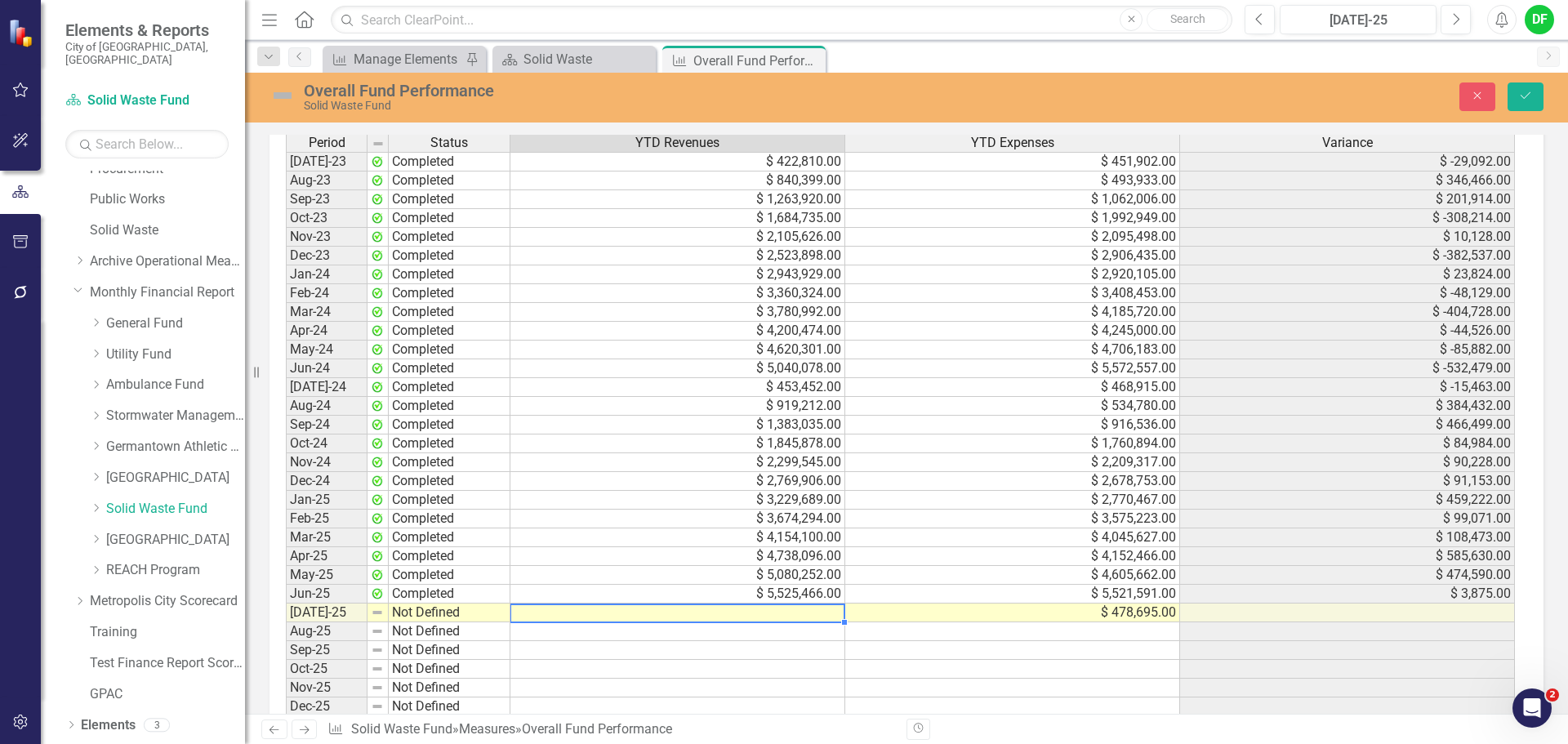
click at [675, 616] on td at bounding box center [677, 613] width 335 height 19
click at [605, 612] on td at bounding box center [677, 613] width 335 height 19
type textarea "480973"
click at [282, 88] on img at bounding box center [283, 96] width 26 height 26
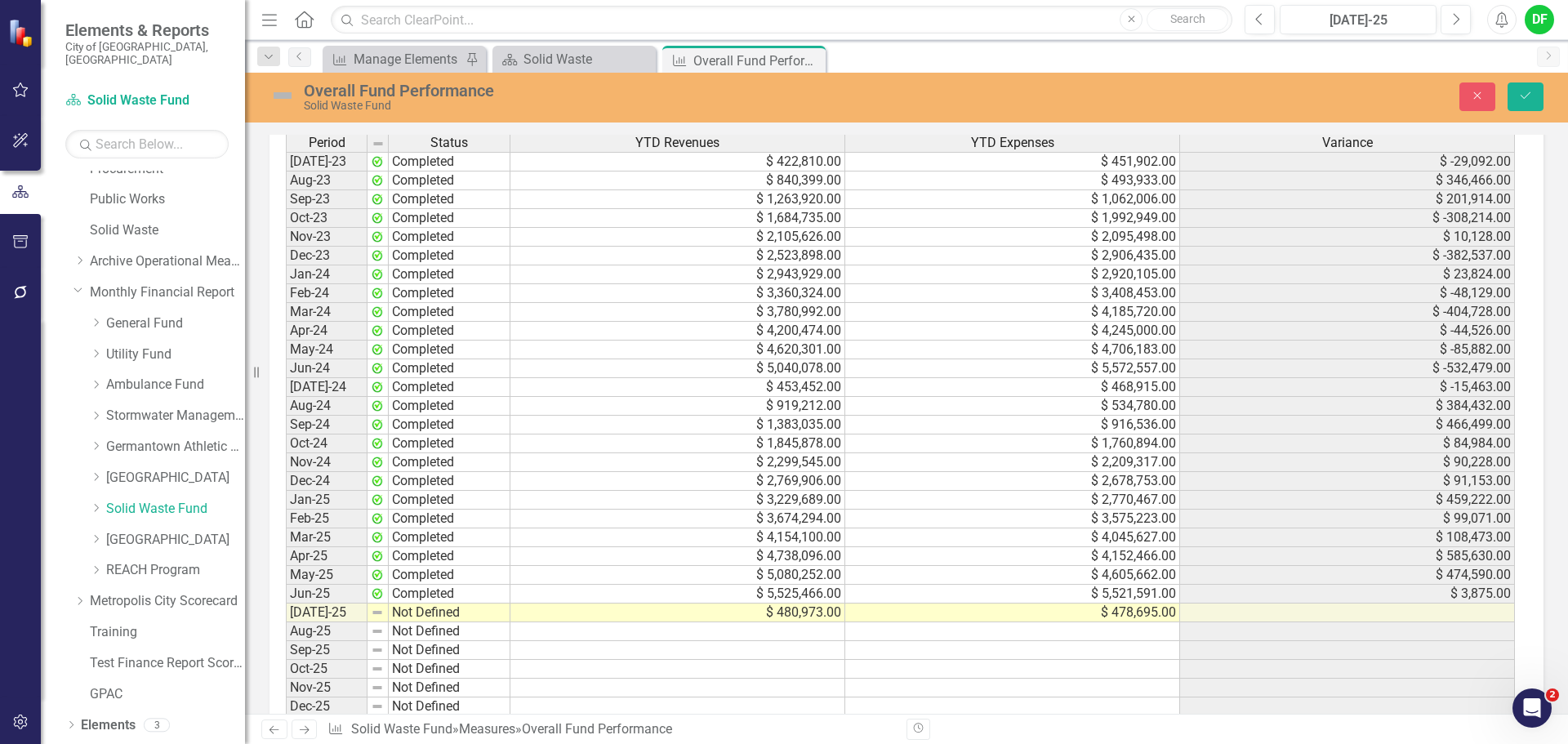
click at [282, 88] on img at bounding box center [283, 96] width 26 height 26
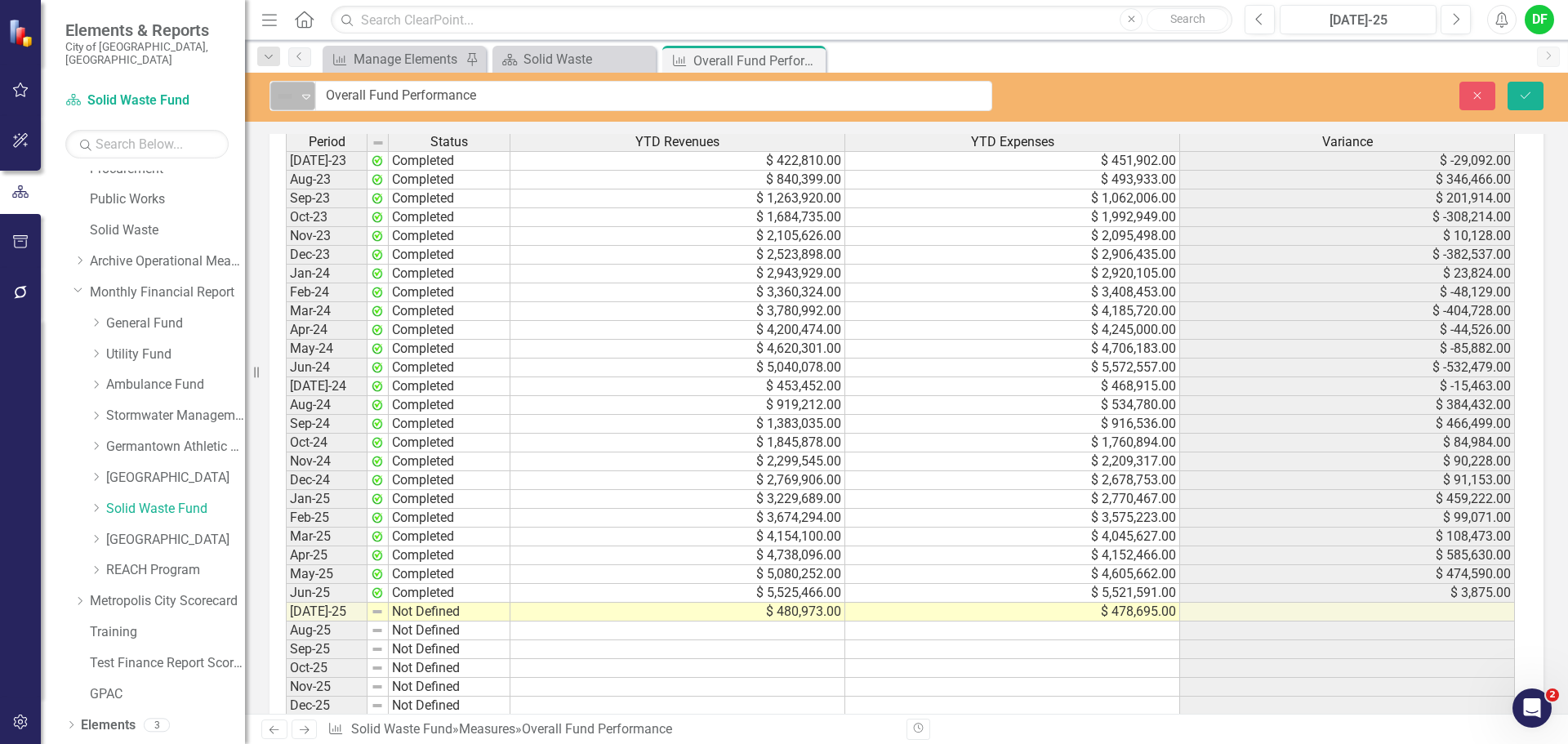
click at [301, 95] on icon "Expand" at bounding box center [306, 96] width 17 height 13
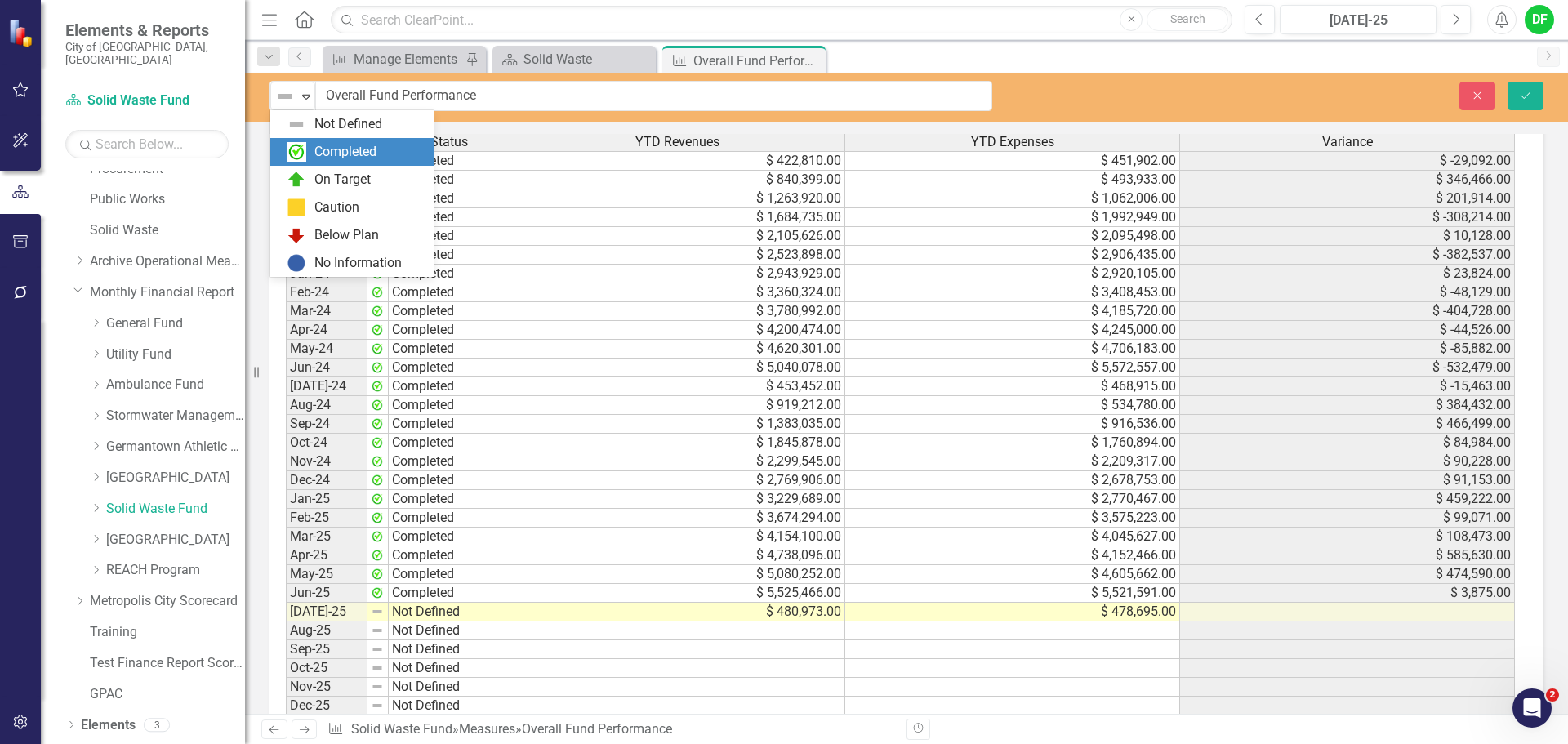
click at [325, 151] on div "Completed" at bounding box center [345, 152] width 62 height 19
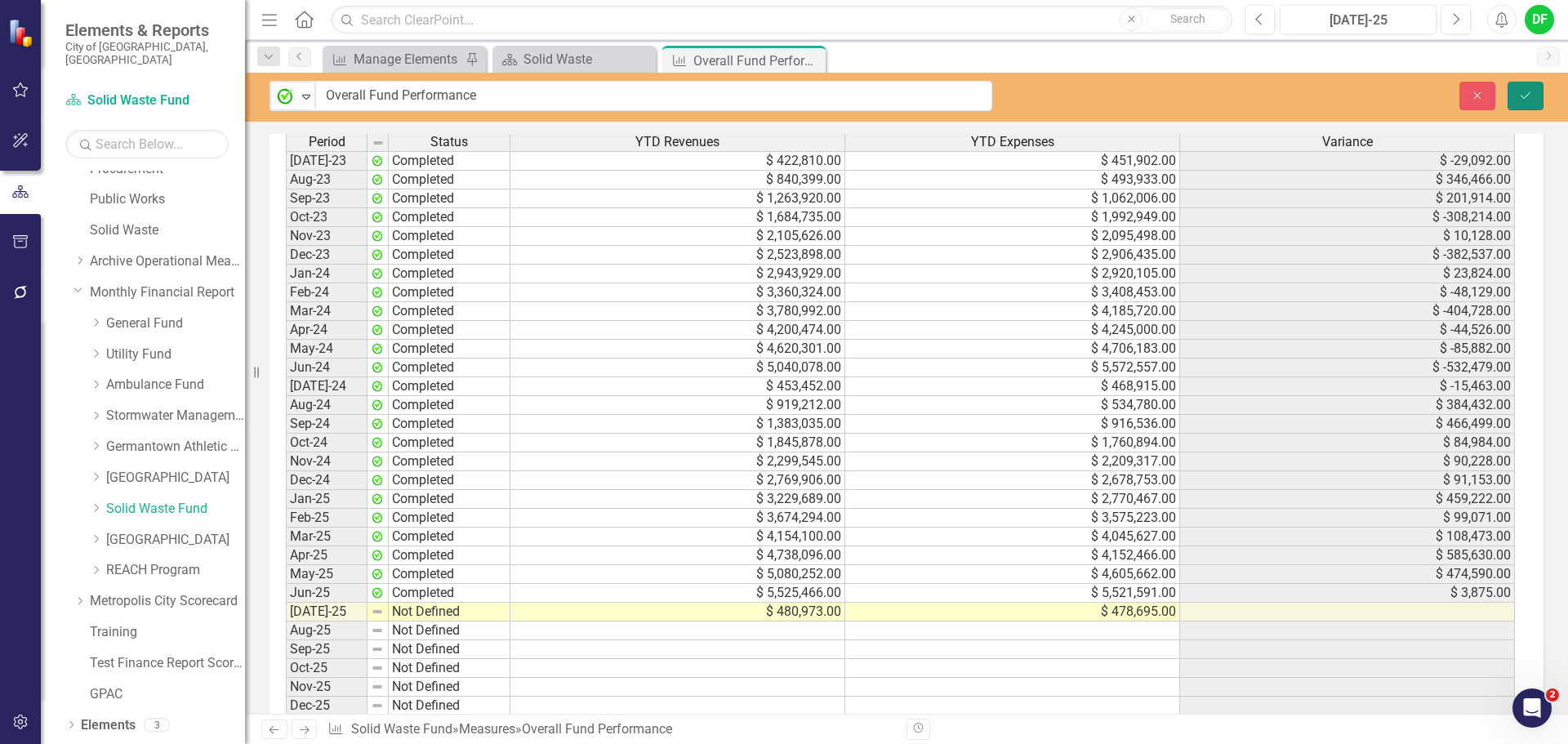
click at [1530, 91] on icon "Save" at bounding box center [1526, 96] width 15 height 11
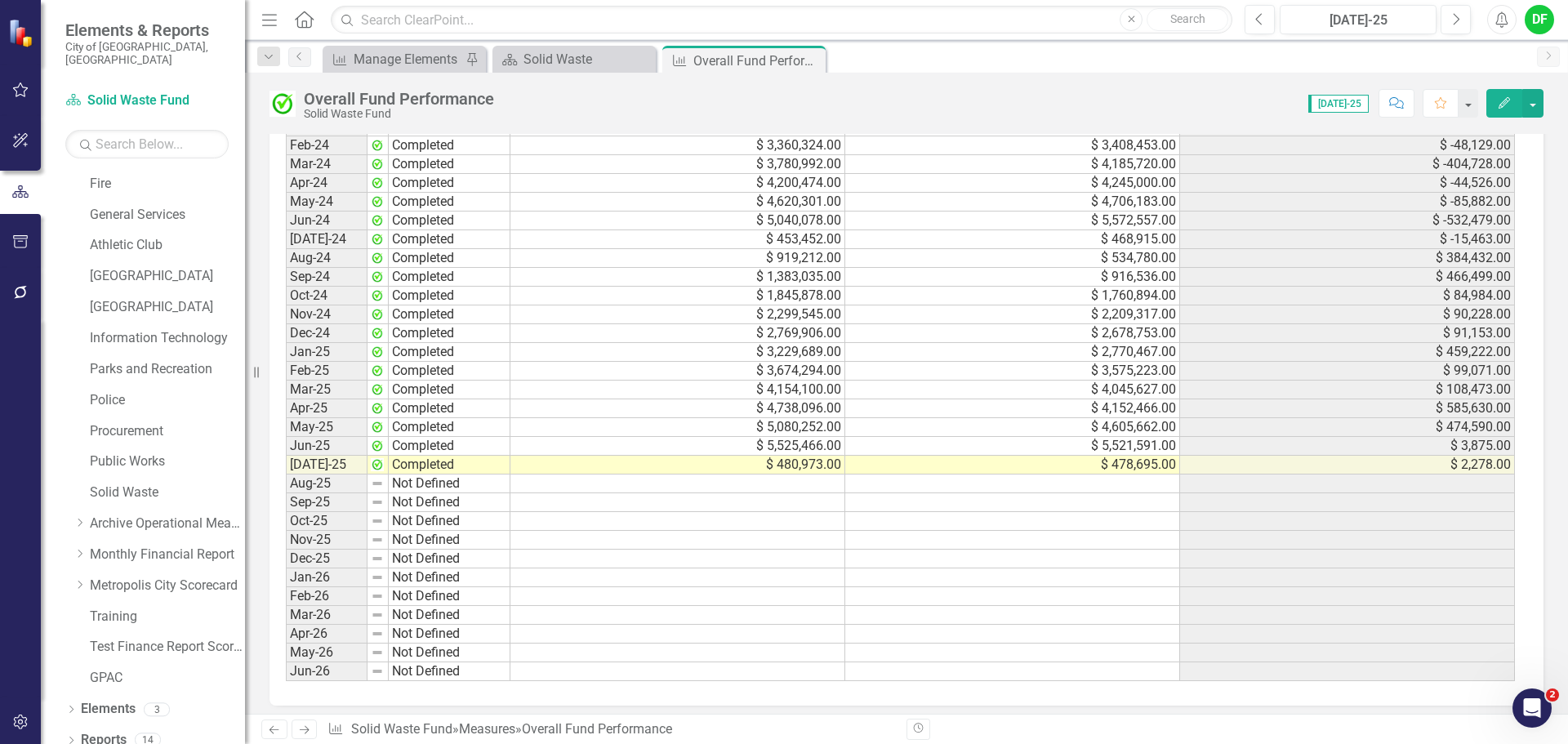
scroll to position [1544, 0]
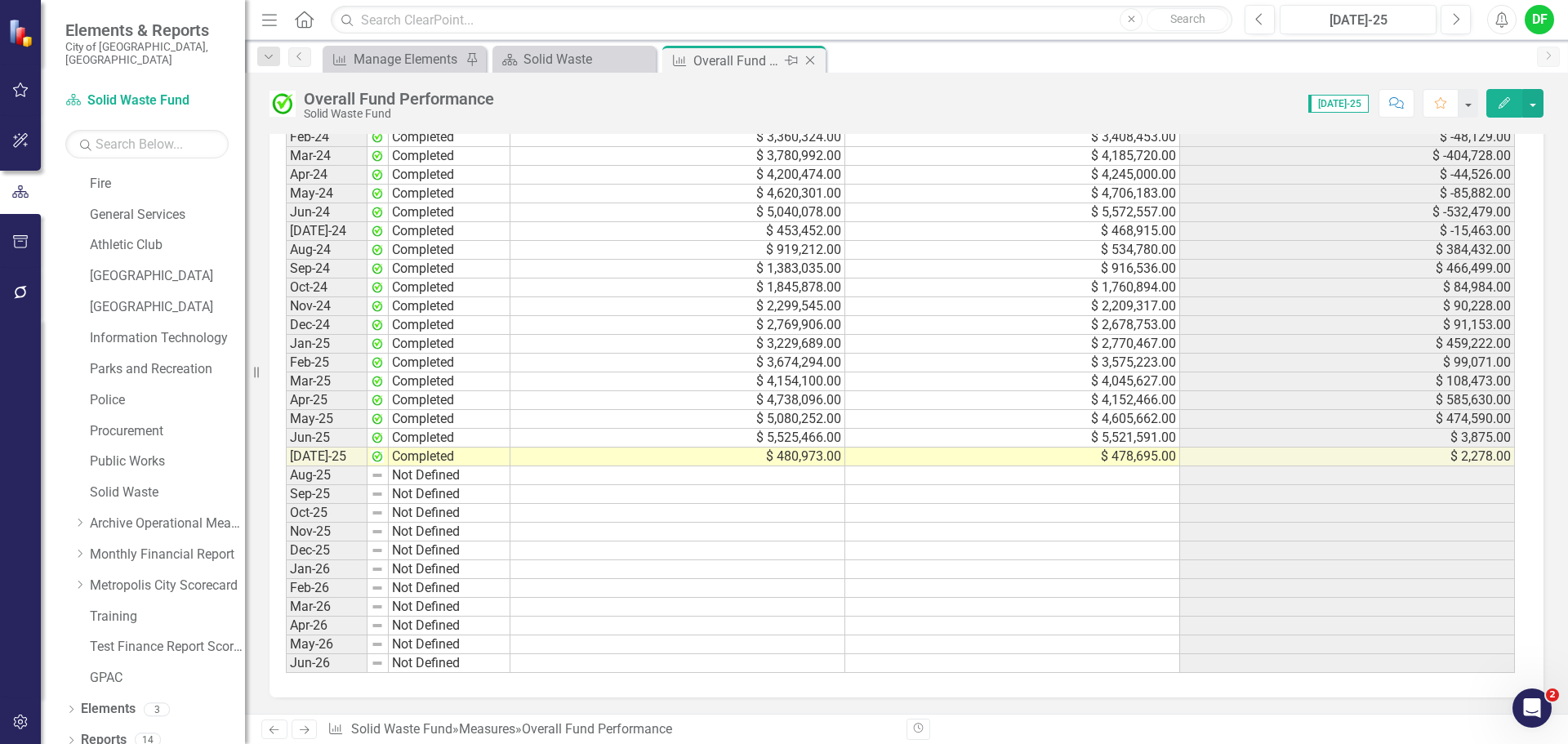
click at [816, 59] on icon "Close" at bounding box center [811, 60] width 17 height 13
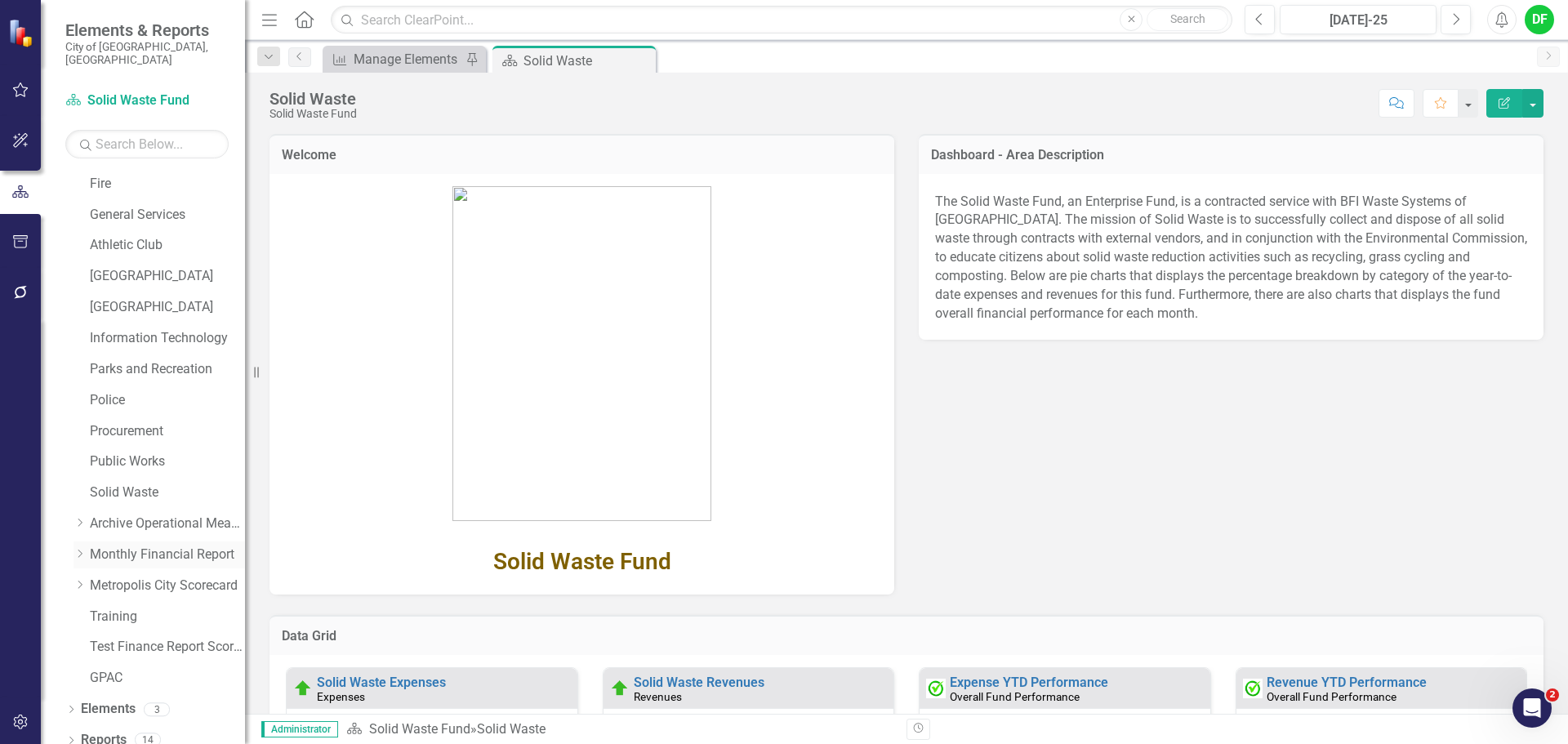
click at [85, 548] on div "Dropdown" at bounding box center [79, 555] width 12 height 14
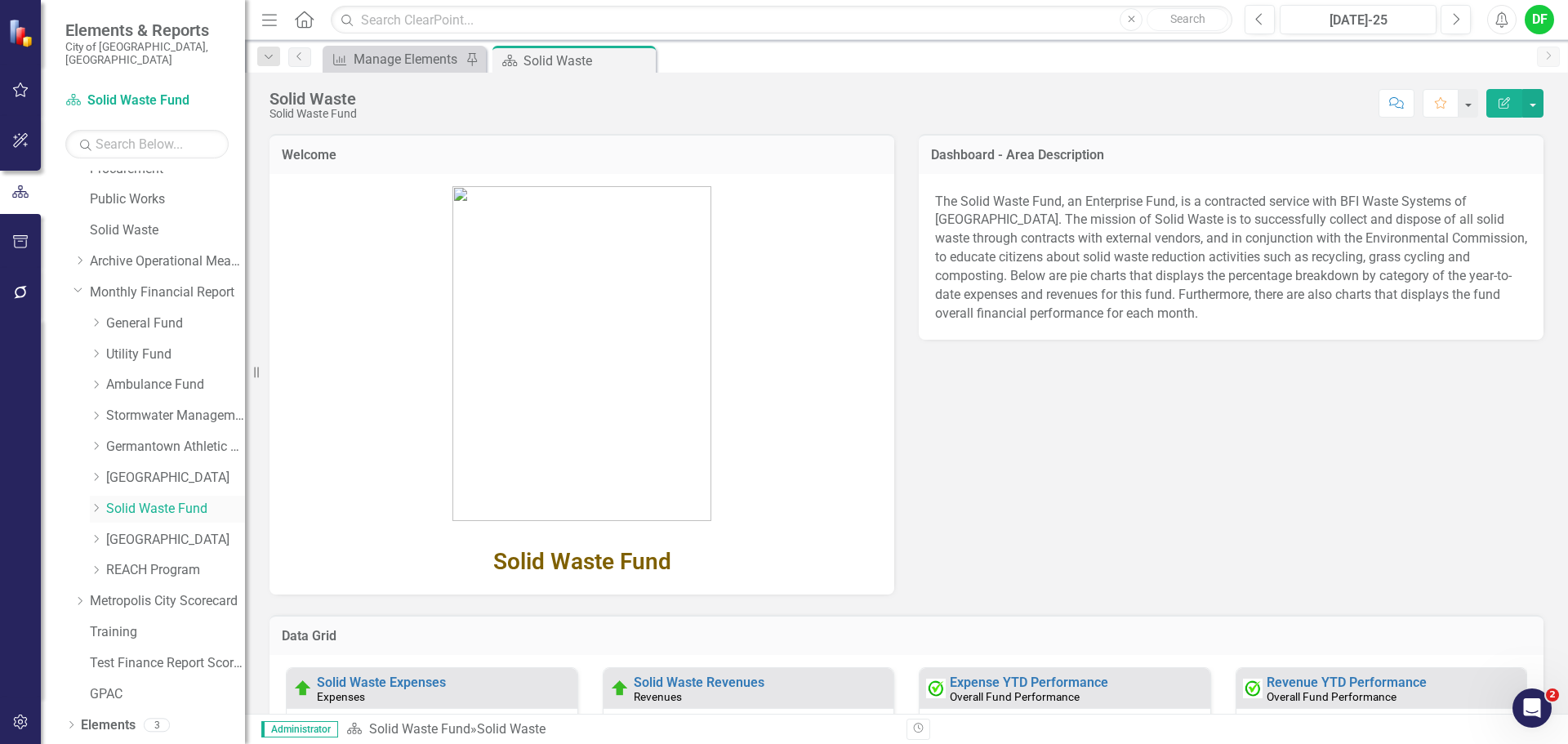
click at [99, 503] on icon "Dropdown" at bounding box center [96, 507] width 12 height 10
click at [154, 561] on link "Solid Waste Expenses" at bounding box center [184, 571] width 122 height 19
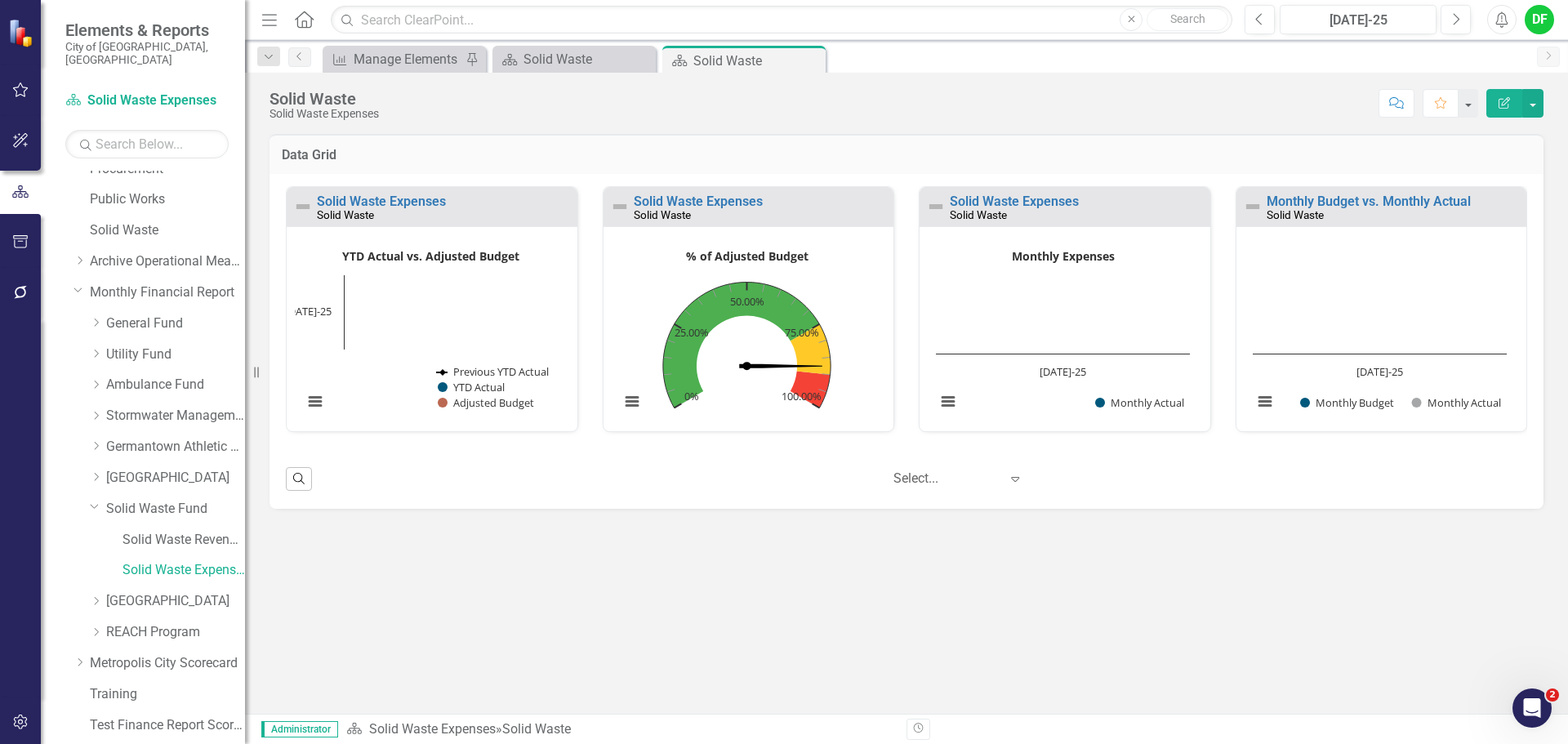
click at [412, 194] on div "Solid Waste Expenses Solid Waste" at bounding box center [431, 207] width 290 height 40
click at [411, 201] on link "Solid Waste Expenses" at bounding box center [381, 201] width 129 height 16
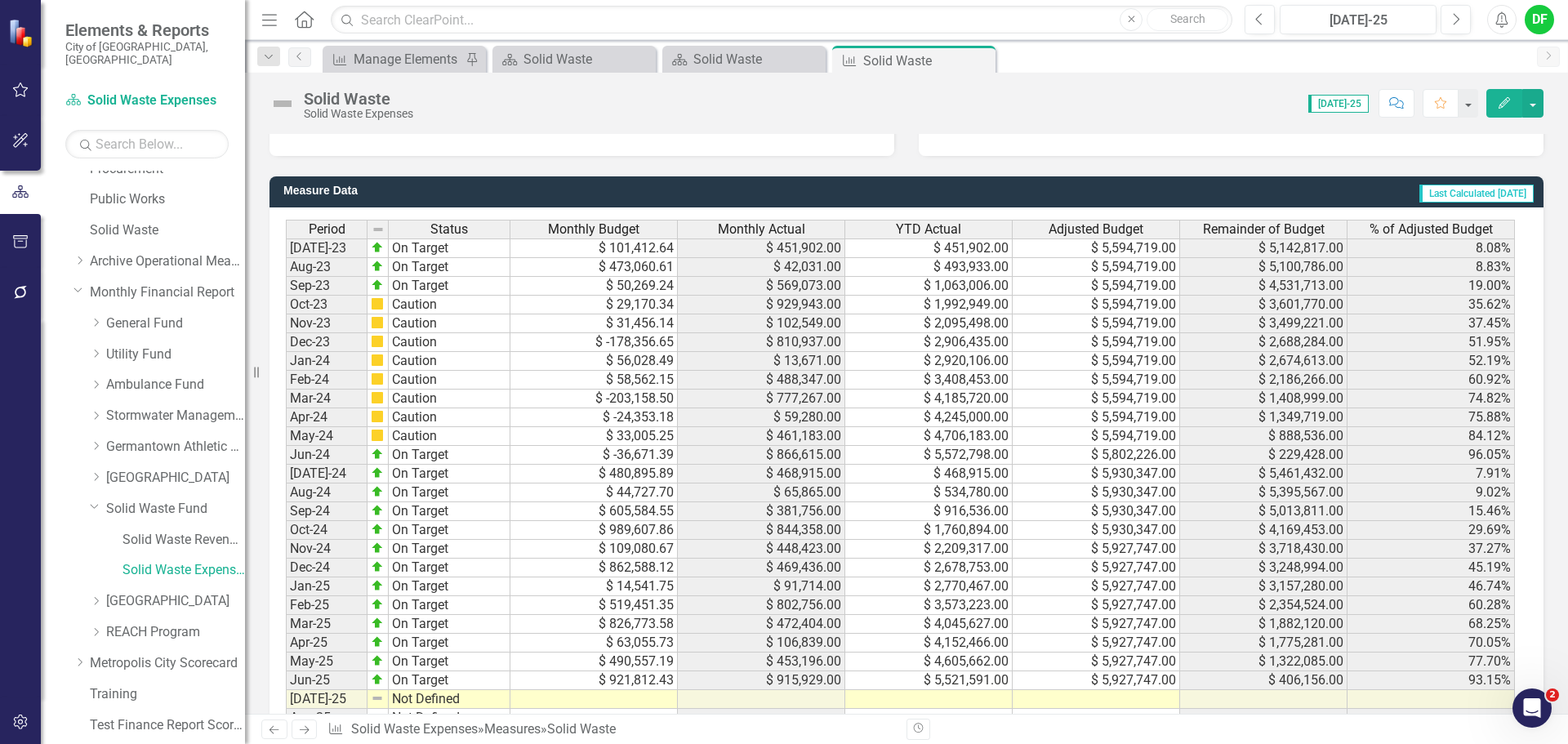
scroll to position [1552, 0]
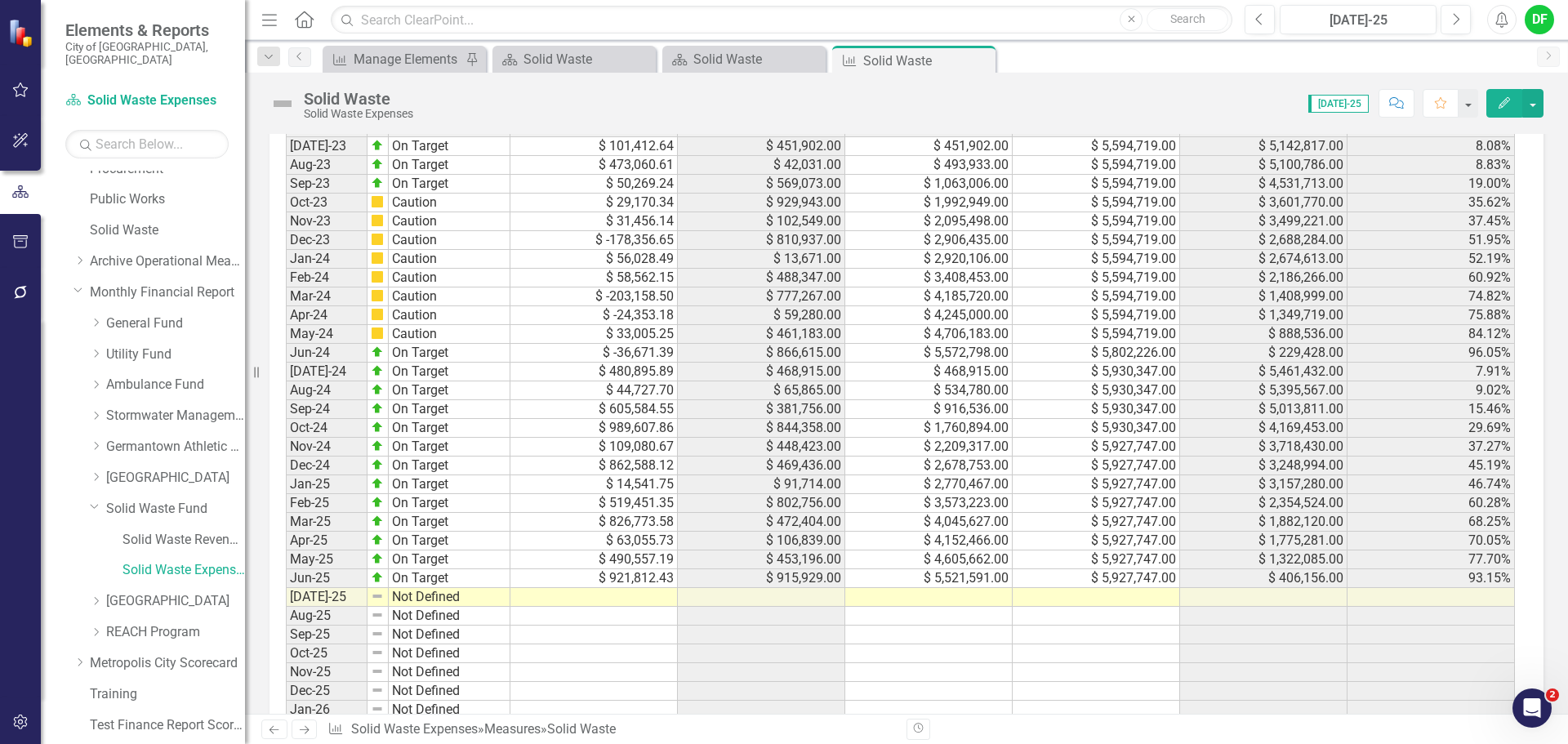
click at [1093, 593] on td at bounding box center [1097, 597] width 167 height 19
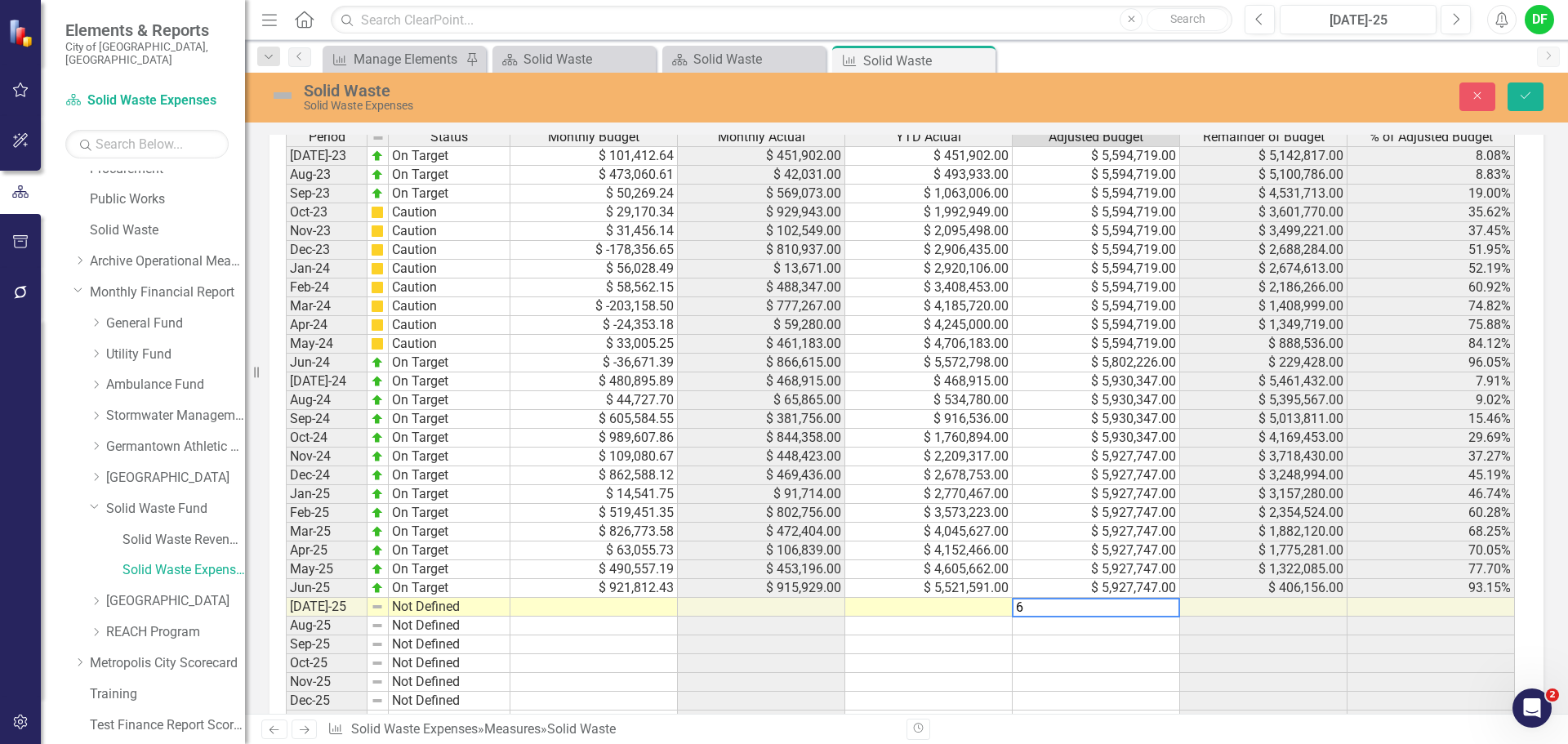
scroll to position [1561, 0]
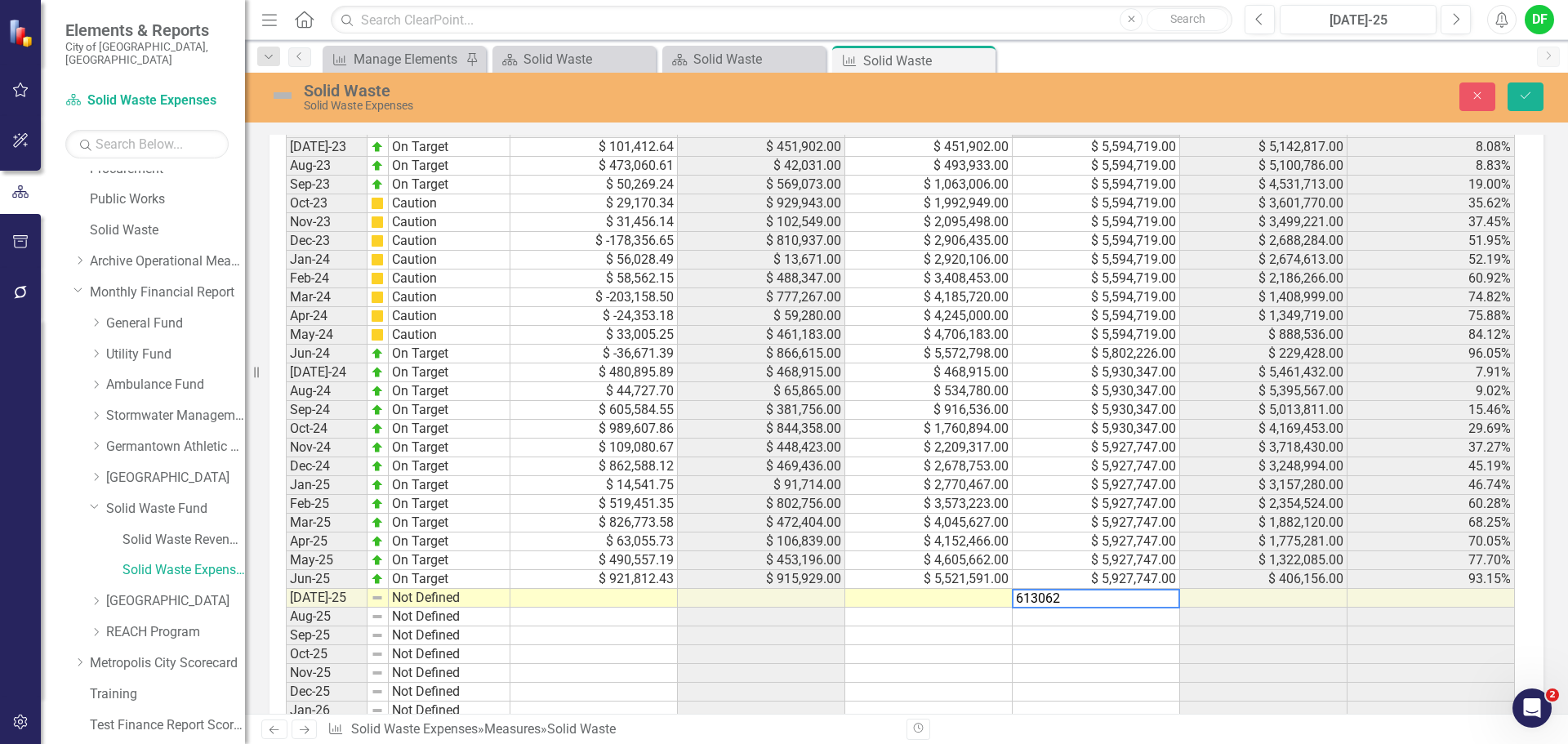
type textarea "6130625"
click at [1002, 596] on td at bounding box center [929, 598] width 167 height 19
type textarea "478695"
click at [652, 599] on td at bounding box center [594, 598] width 167 height 19
type textarea "520636.54"
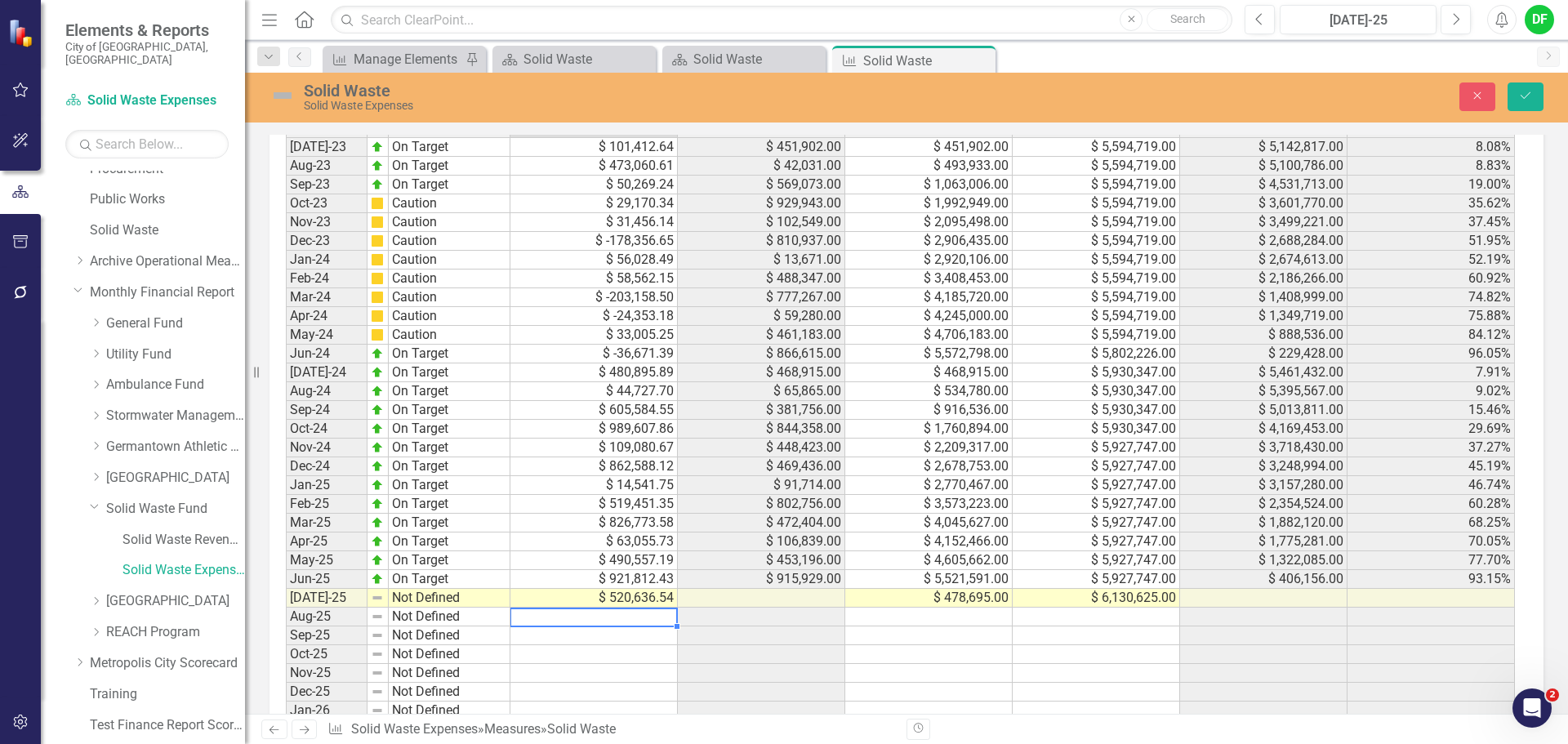
click at [289, 98] on img at bounding box center [283, 96] width 26 height 26
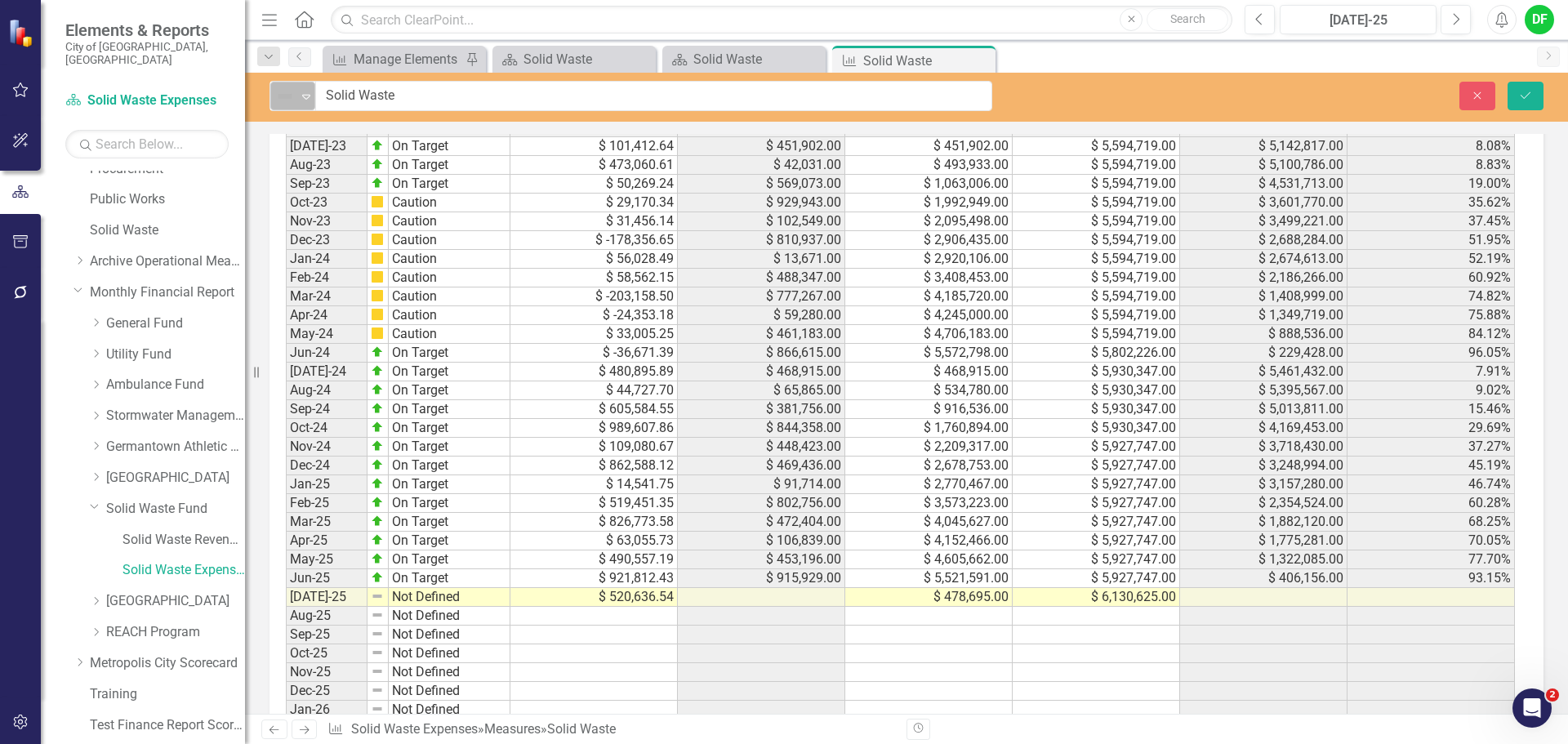
click at [302, 98] on icon "Expand" at bounding box center [306, 96] width 17 height 13
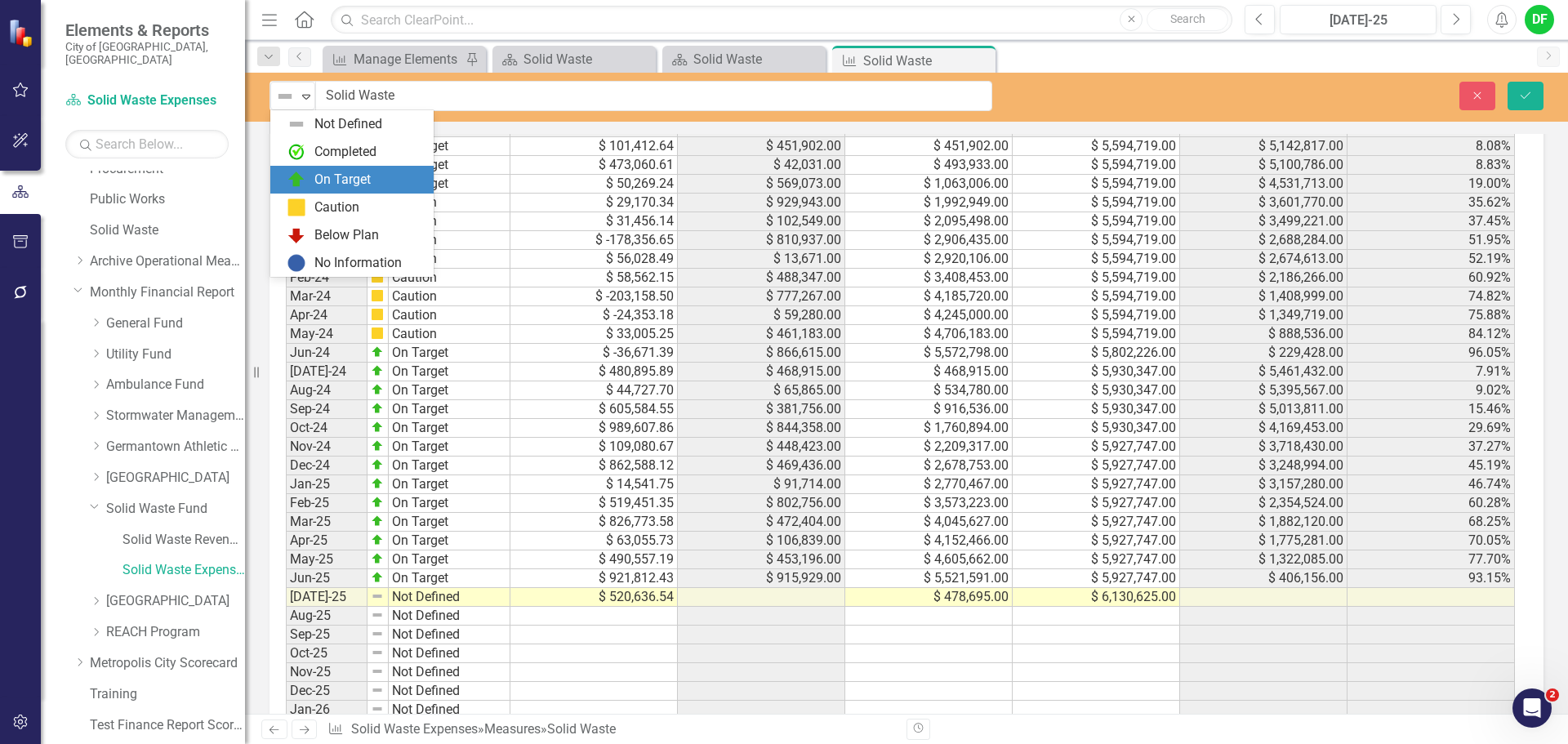
click at [317, 177] on div "On Target" at bounding box center [342, 180] width 57 height 19
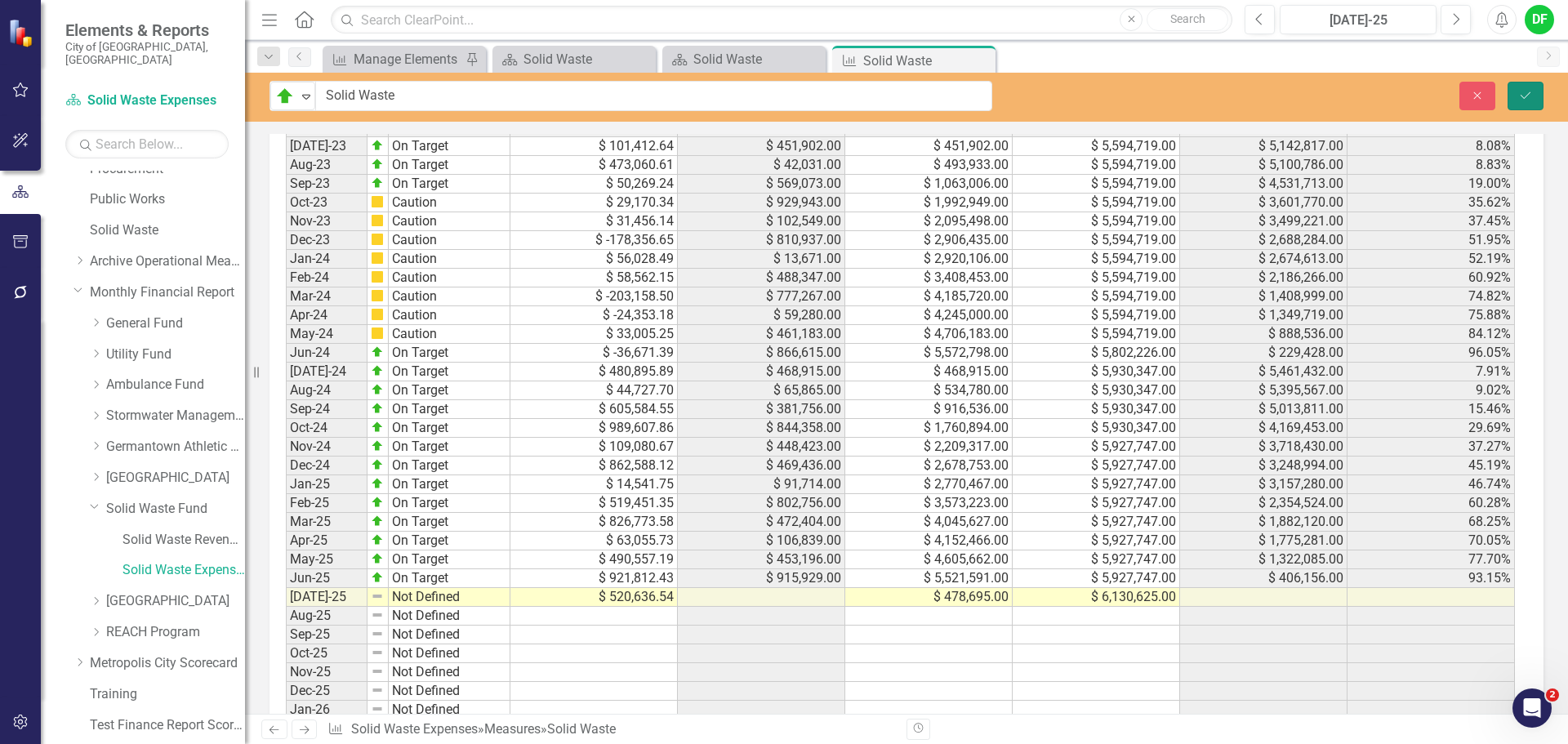
click at [1530, 88] on button "Save" at bounding box center [1525, 96] width 36 height 29
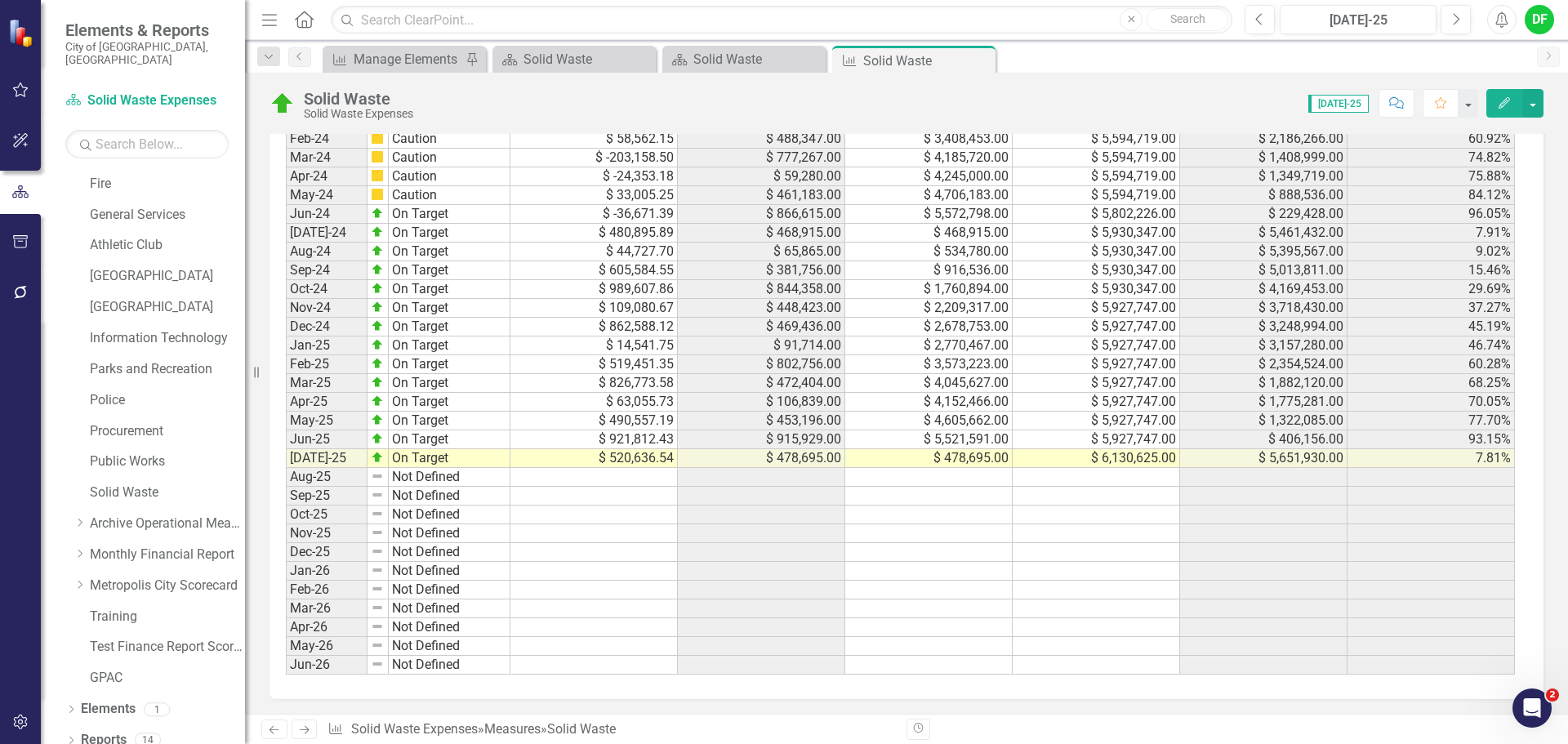
scroll to position [1692, 0]
click at [981, 58] on icon "Close" at bounding box center [981, 60] width 17 height 13
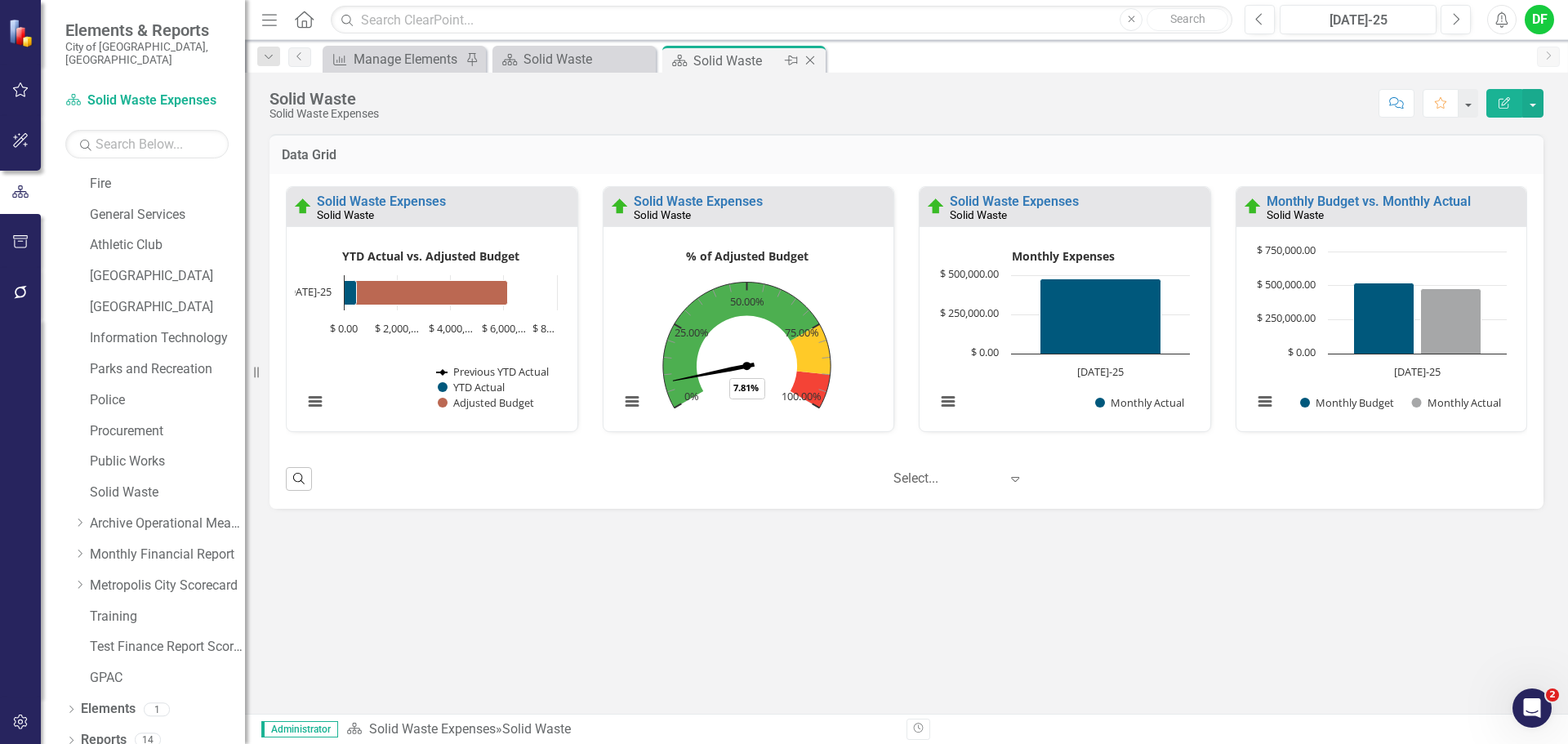
click at [810, 54] on icon "Close" at bounding box center [811, 60] width 17 height 13
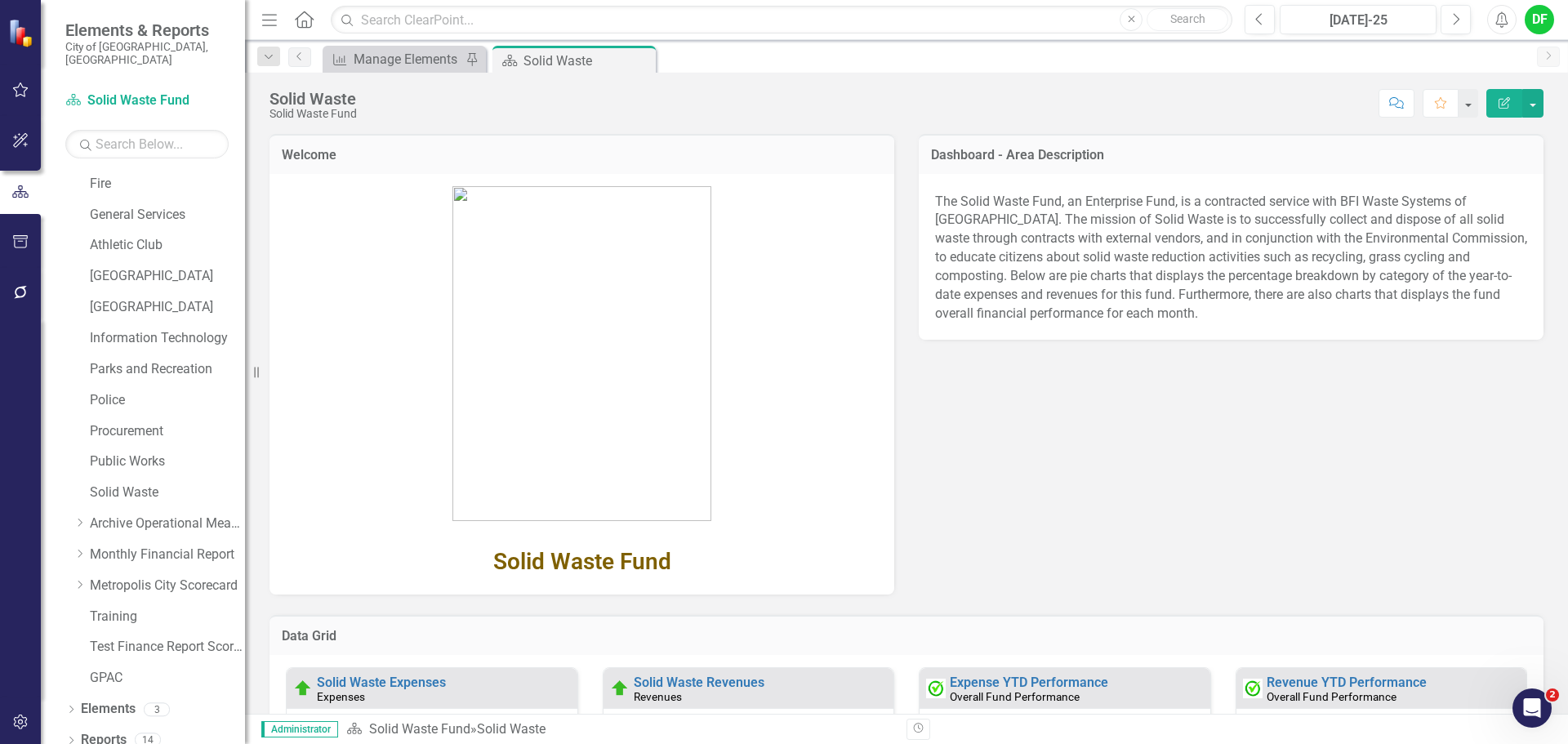
click at [1005, 673] on div "Expense YTD Performance Overall Fund Performance" at bounding box center [1064, 687] width 290 height 40
click at [1005, 678] on link "Expense YTD Performance" at bounding box center [1029, 682] width 159 height 16
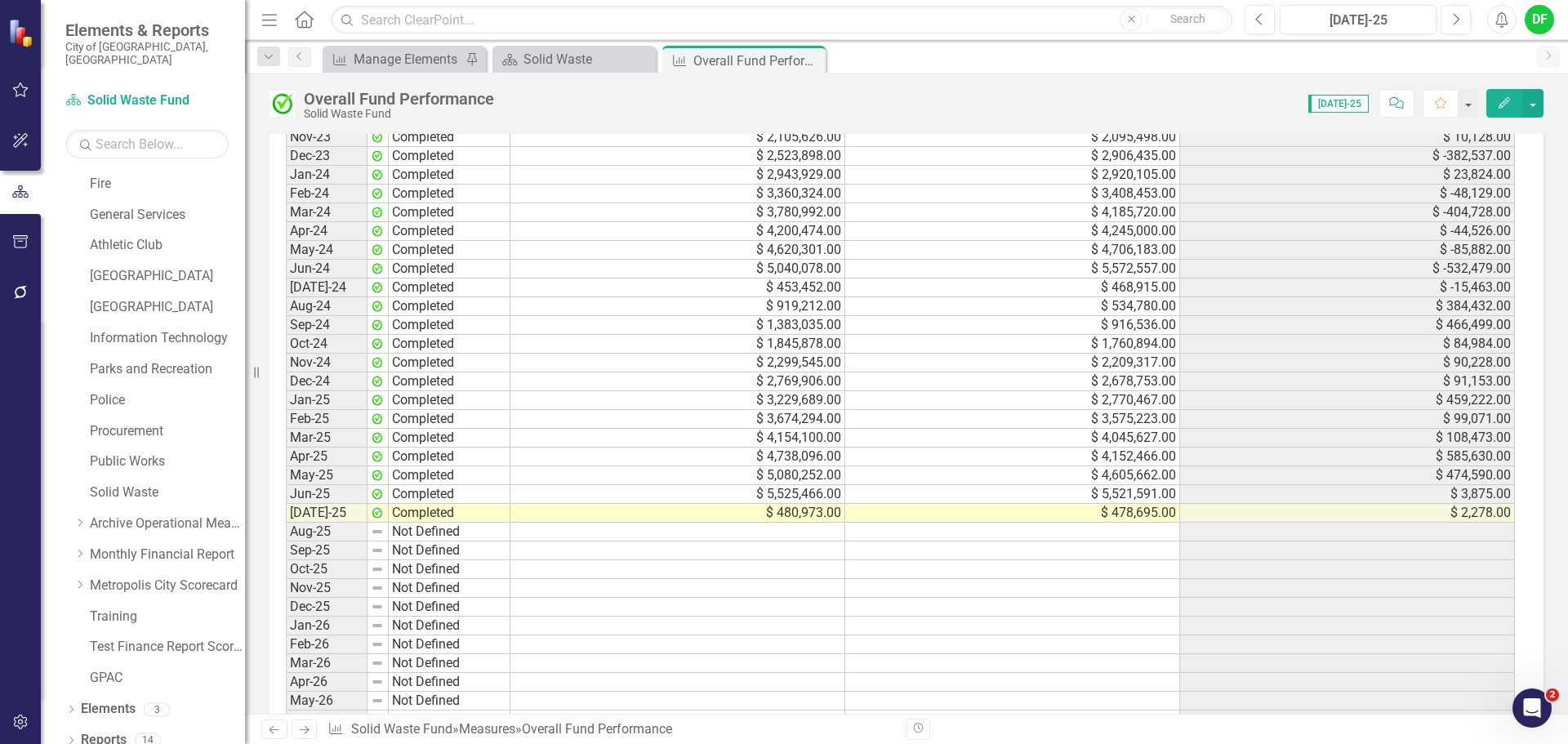
scroll to position [1544, 0]
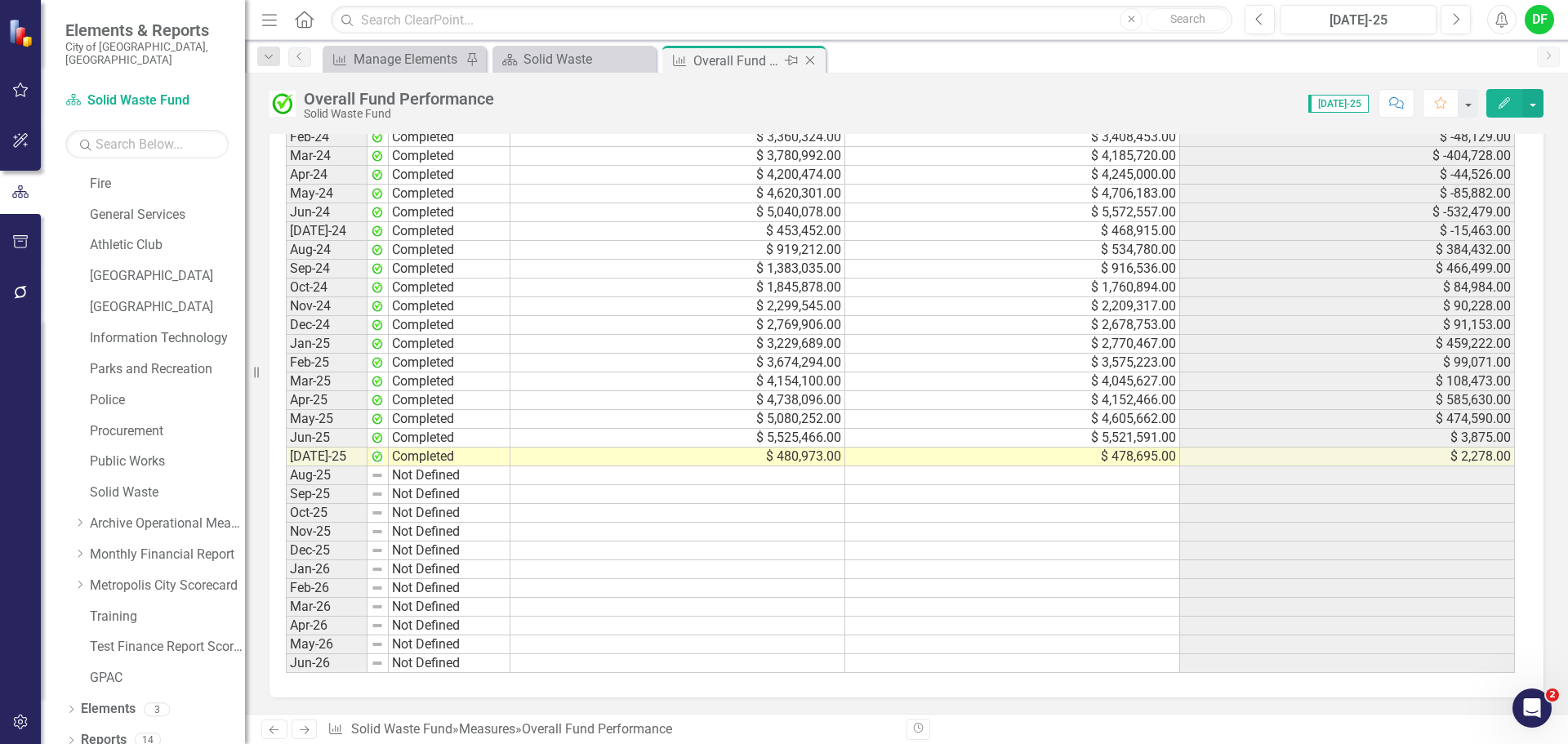
click at [811, 58] on icon "Close" at bounding box center [811, 60] width 17 height 13
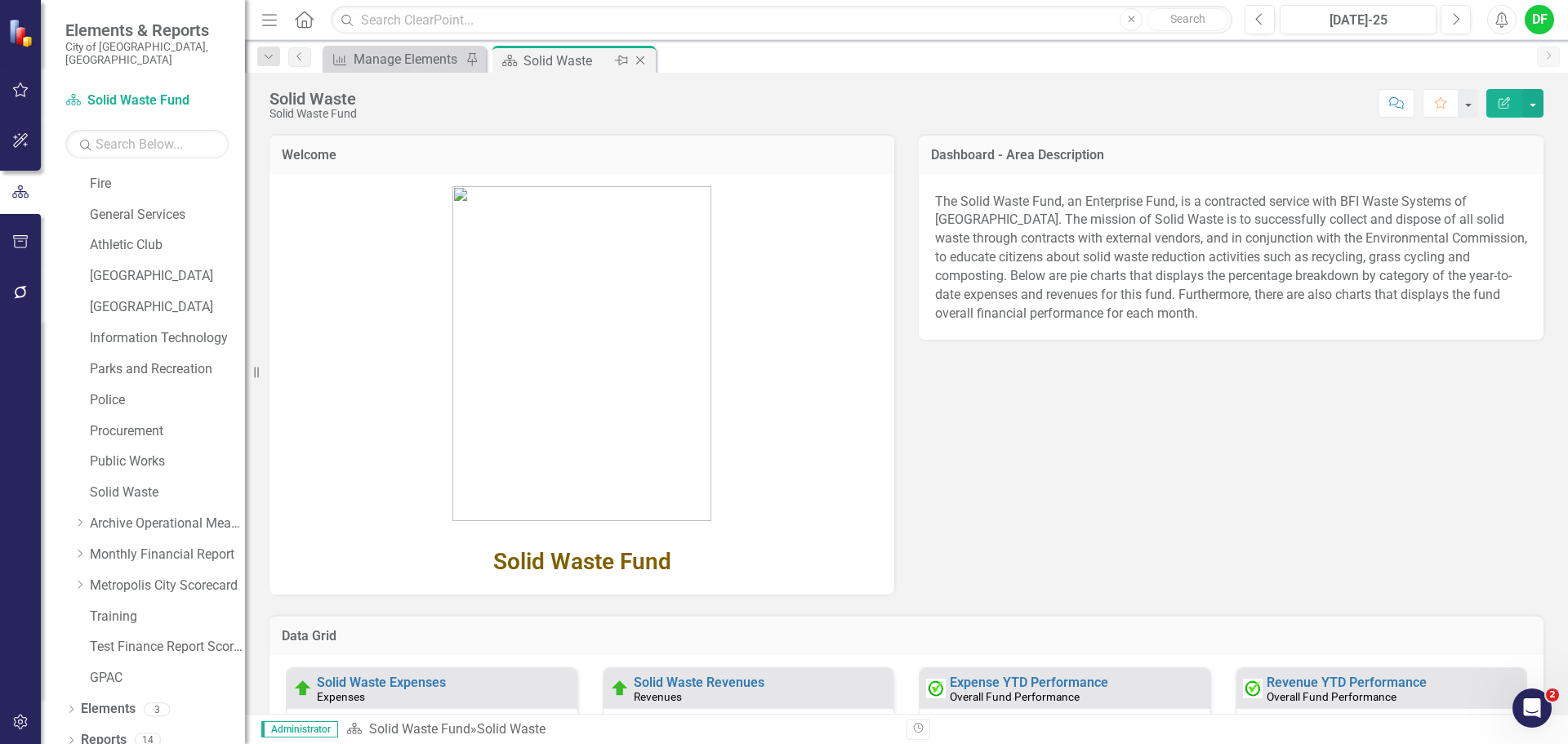
click at [644, 58] on icon at bounding box center [641, 61] width 9 height 9
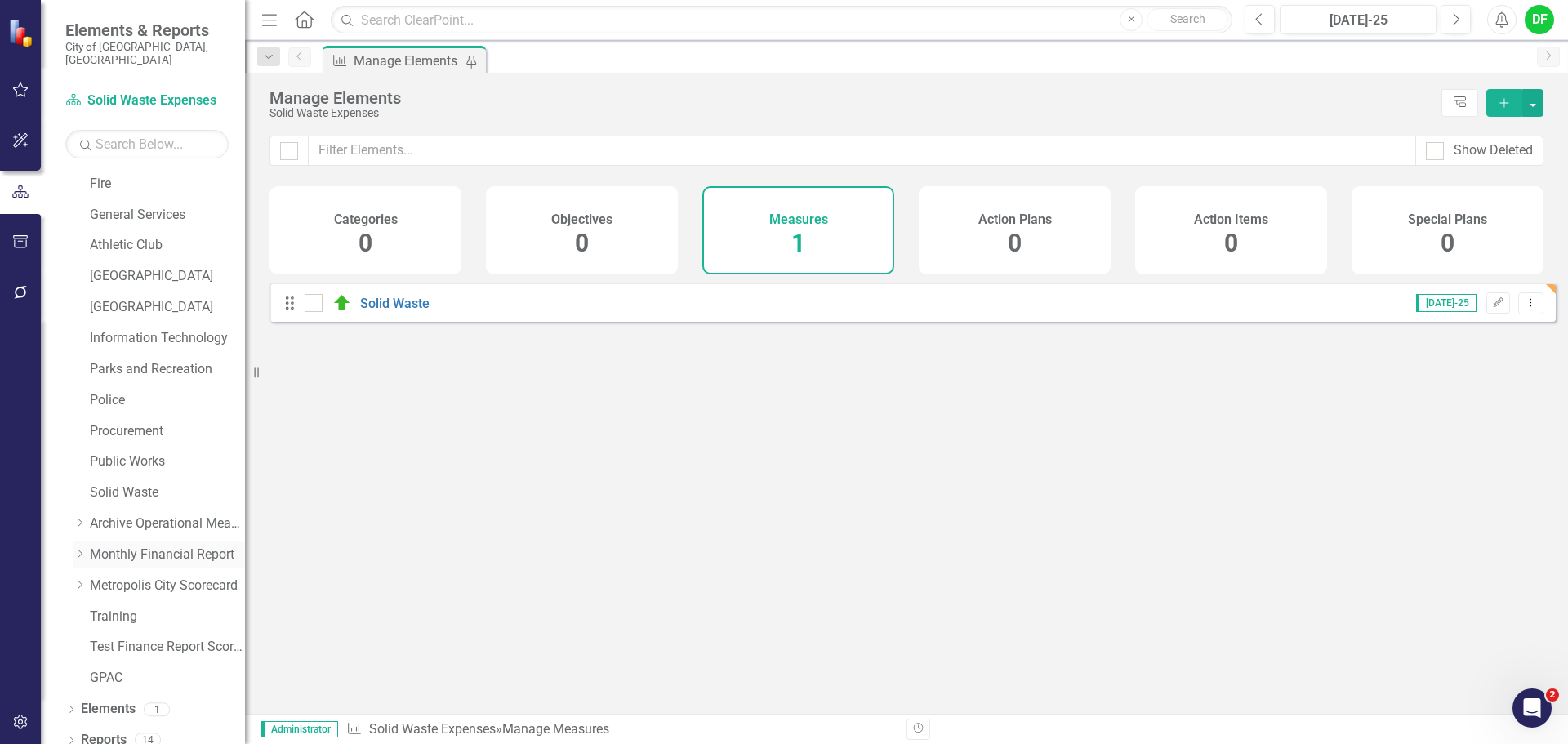
click at [76, 549] on icon "Dropdown" at bounding box center [79, 554] width 12 height 10
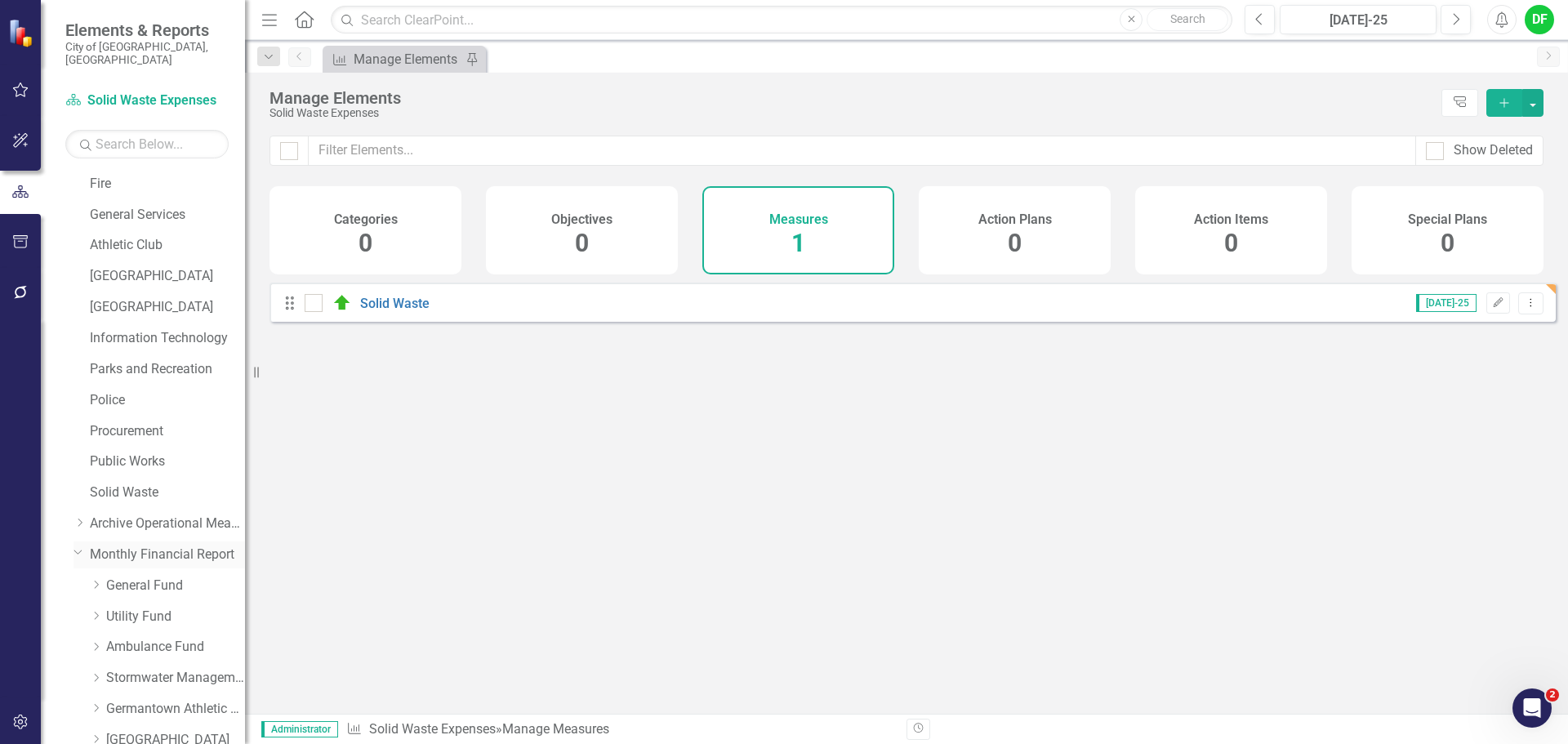
scroll to position [571, 0]
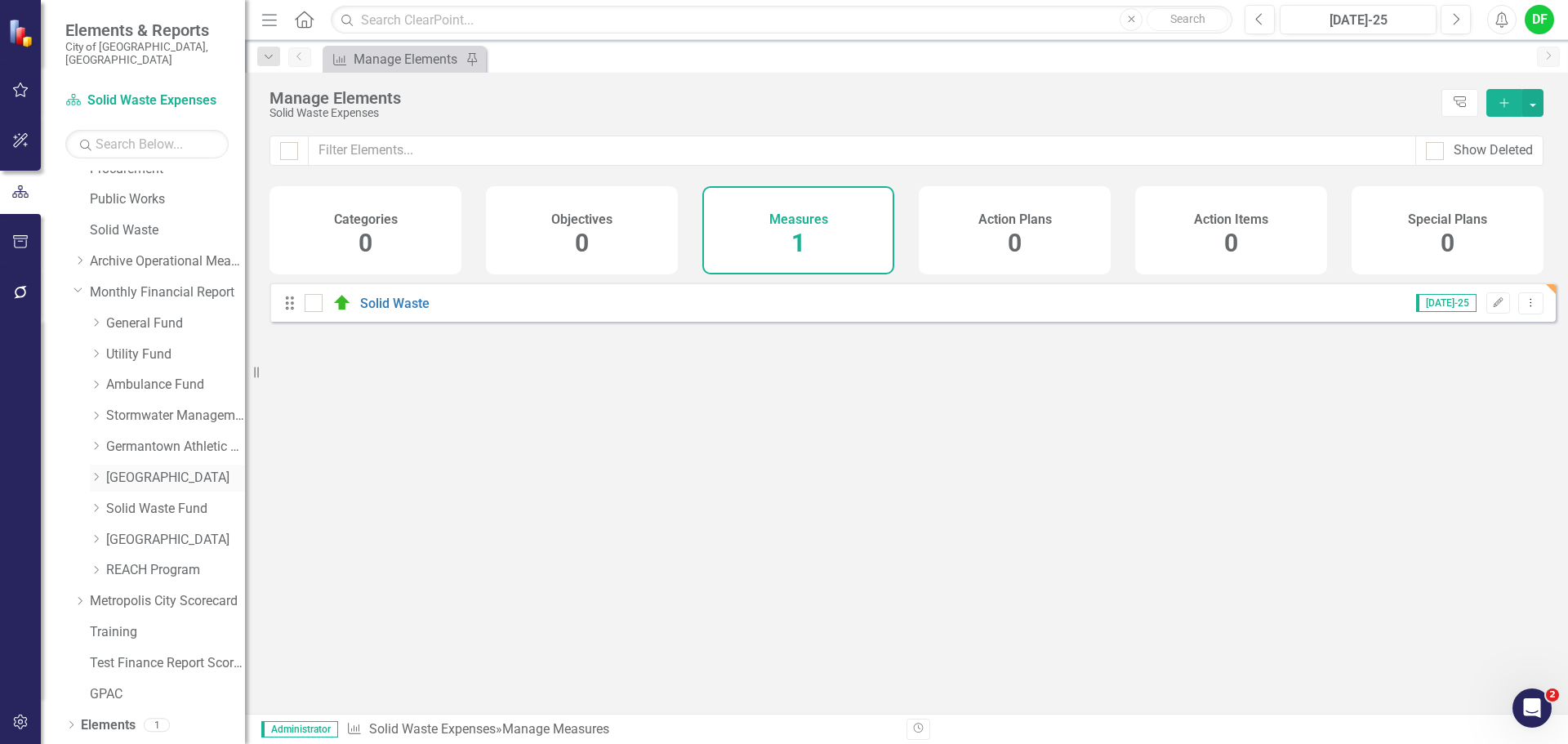
click at [120, 468] on link "[GEOGRAPHIC_DATA]" at bounding box center [175, 478] width 139 height 19
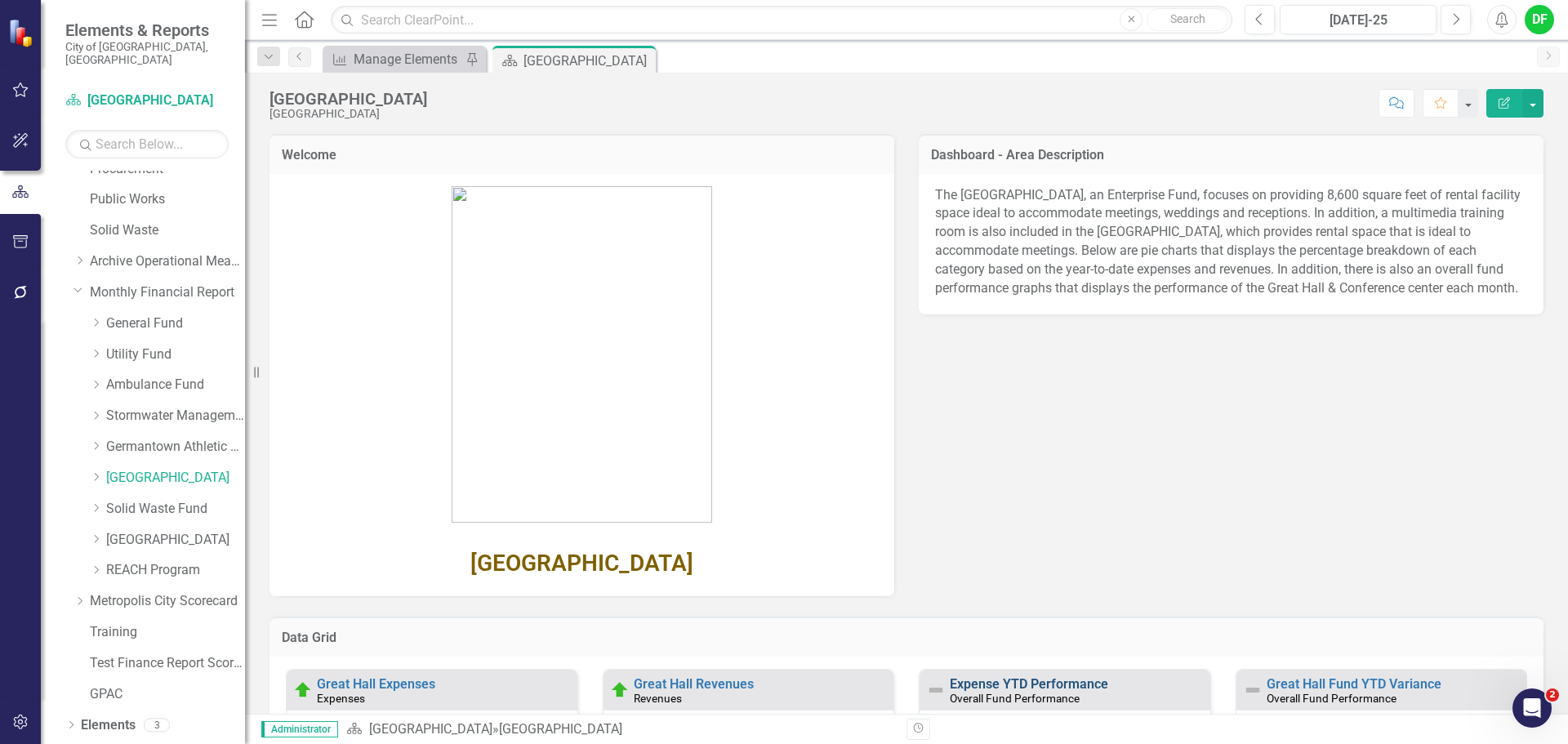
click at [965, 679] on link "Expense YTD Performance" at bounding box center [1029, 684] width 159 height 16
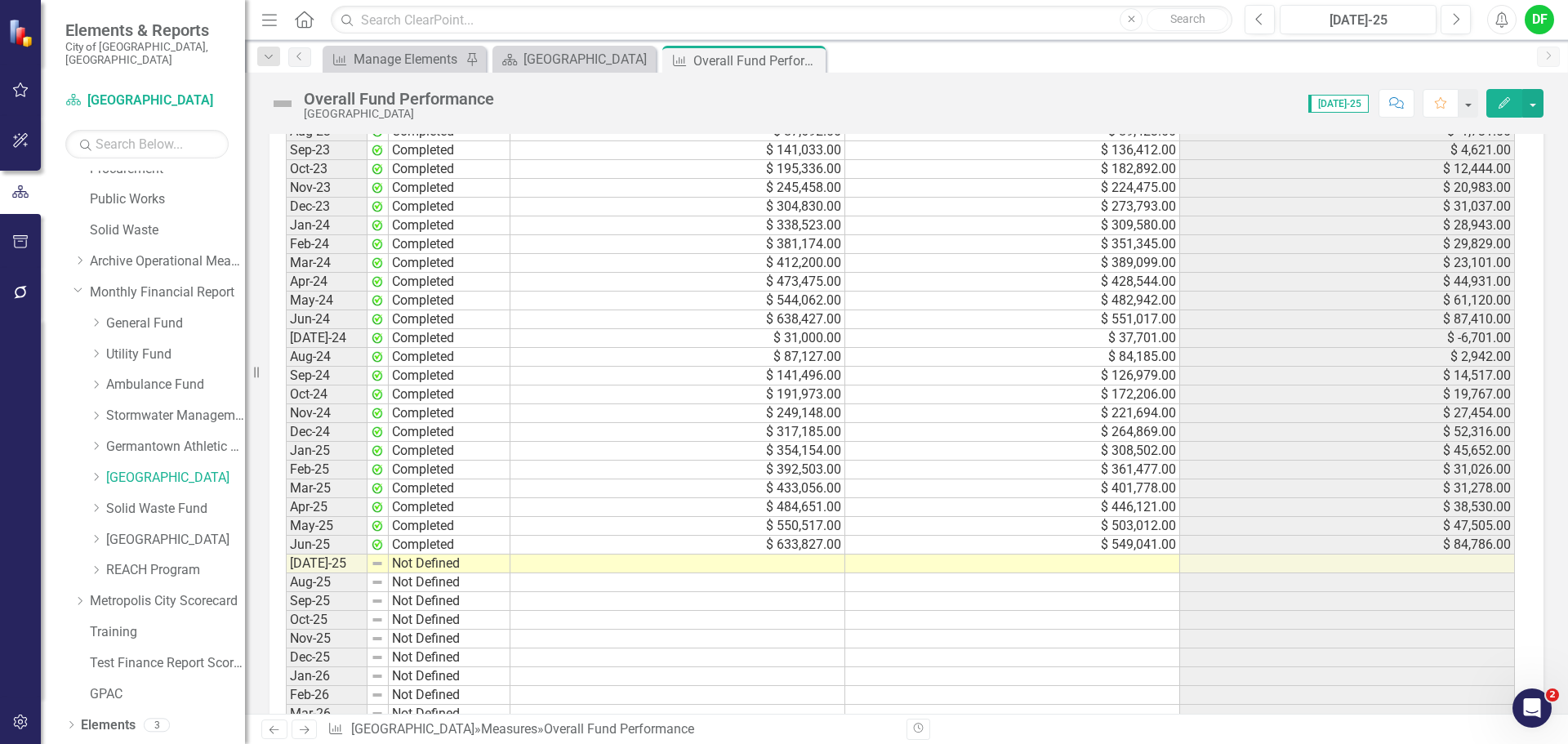
scroll to position [1544, 0]
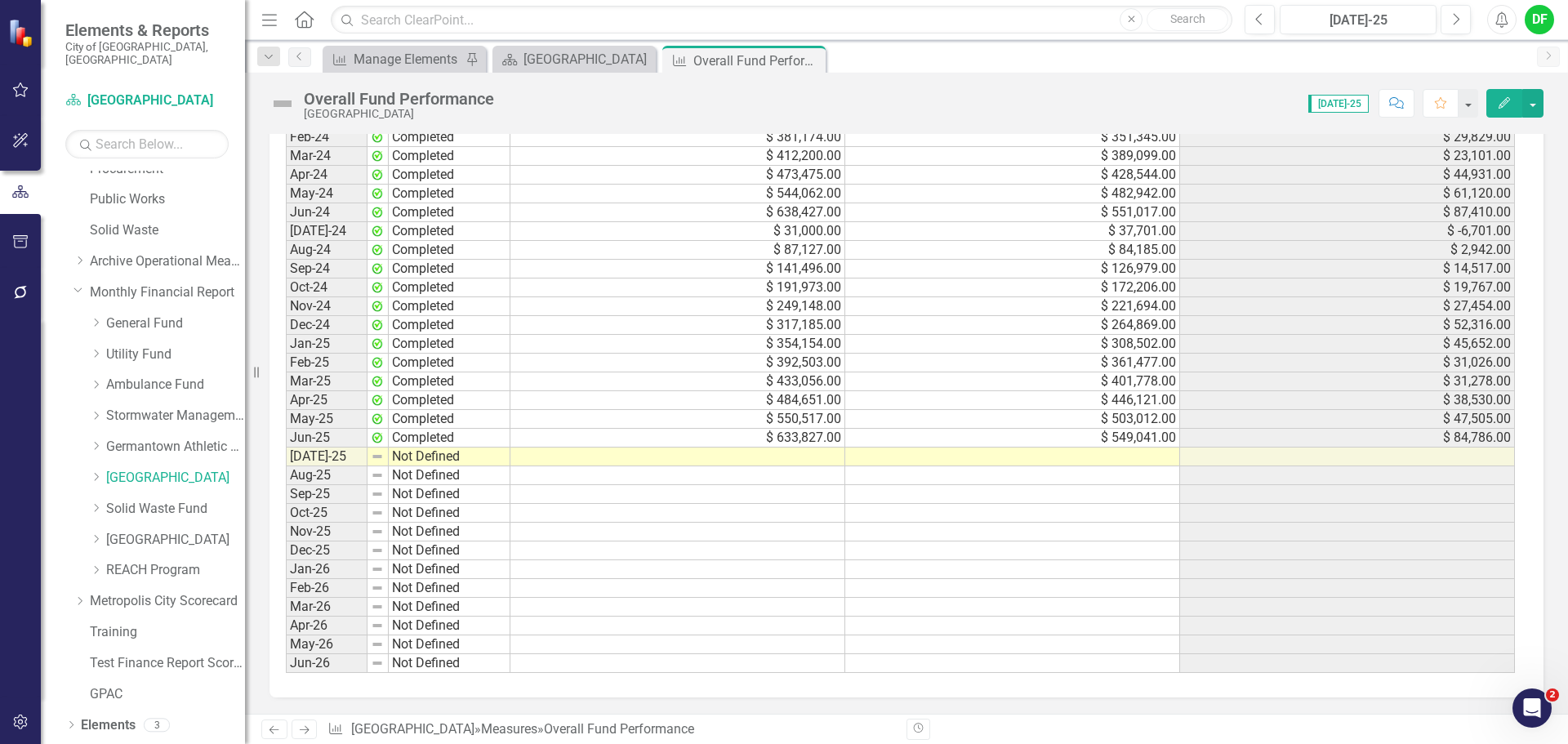
click at [943, 456] on td at bounding box center [1012, 456] width 335 height 19
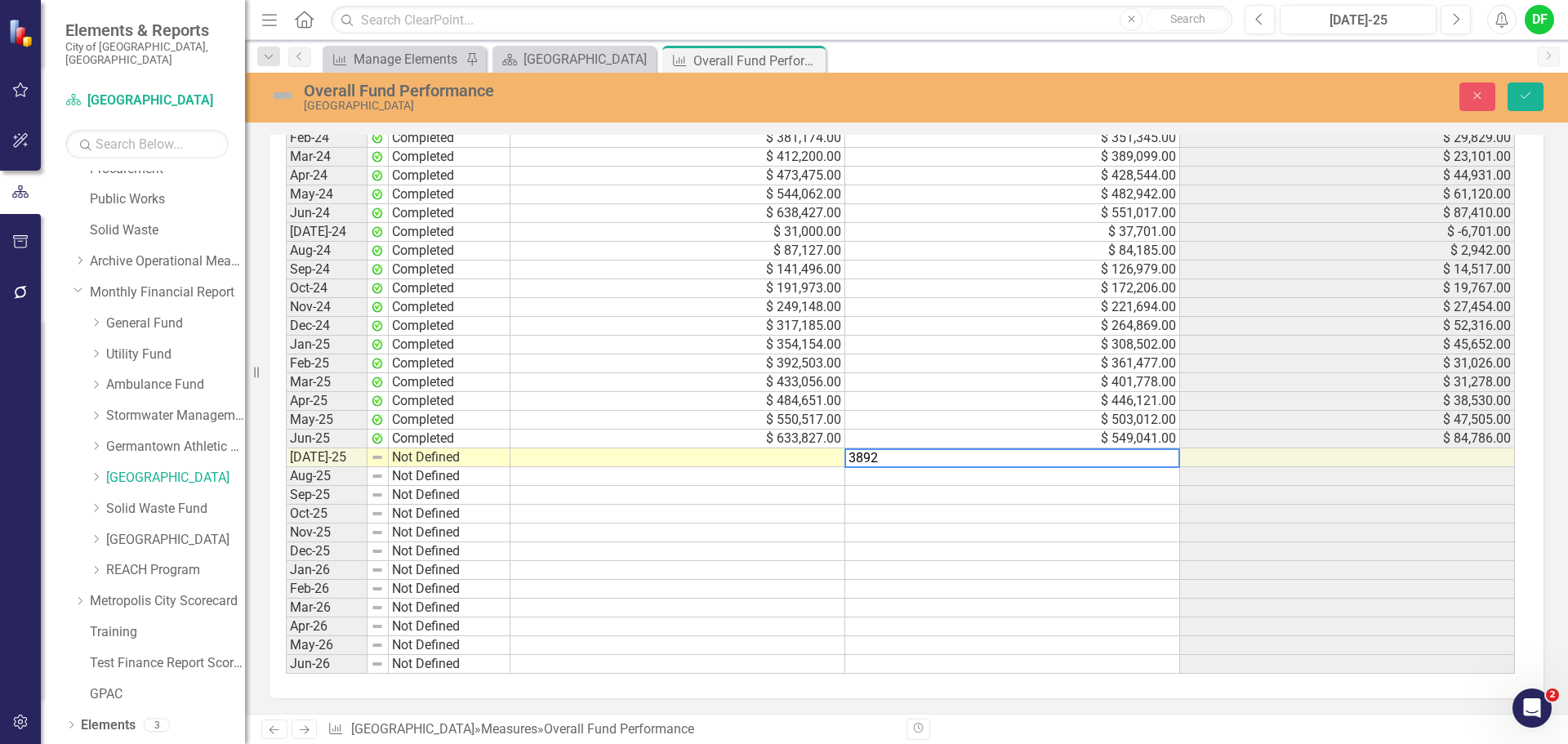
type textarea "38926"
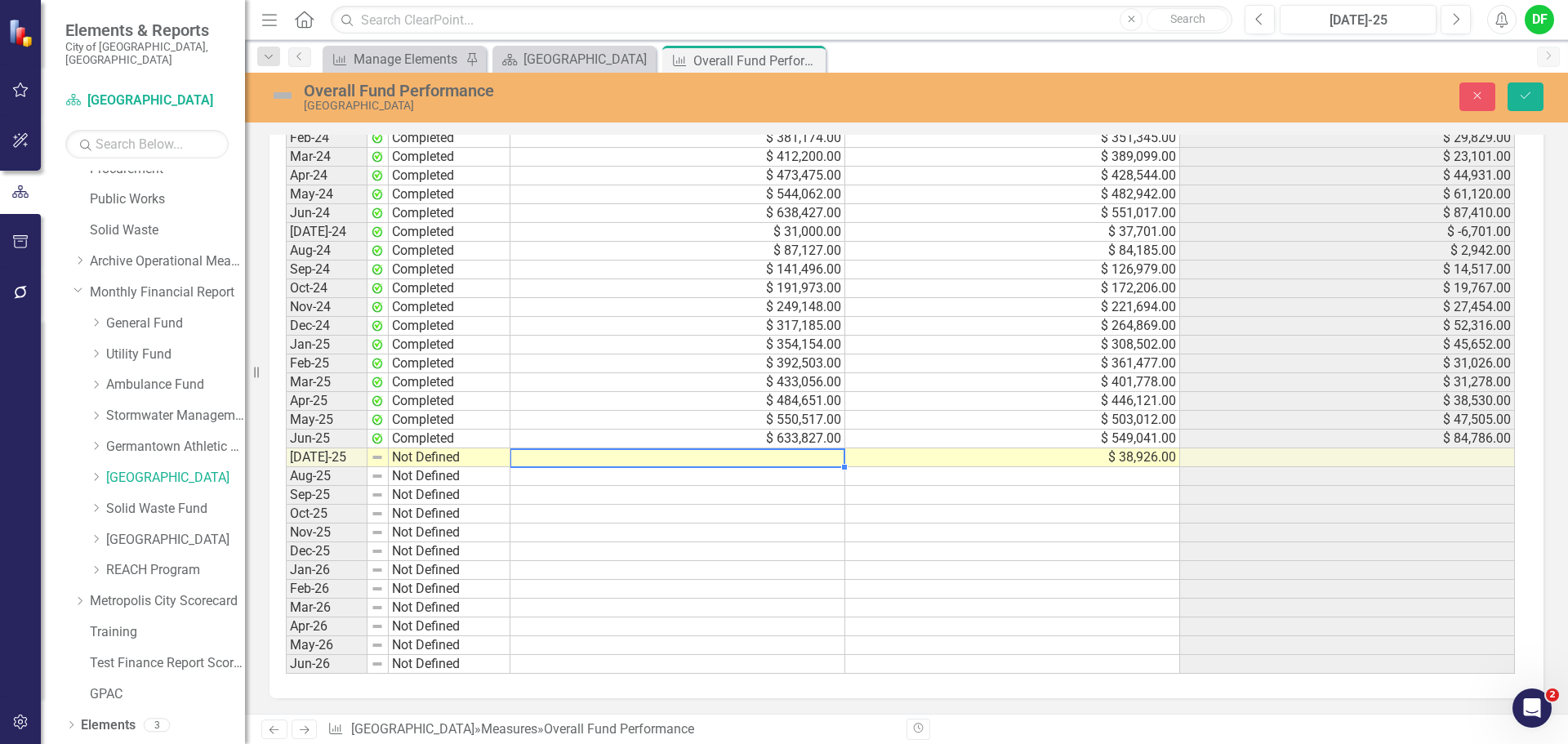
click at [658, 459] on td at bounding box center [677, 457] width 335 height 19
type textarea "30406"
click at [284, 96] on img at bounding box center [283, 96] width 26 height 26
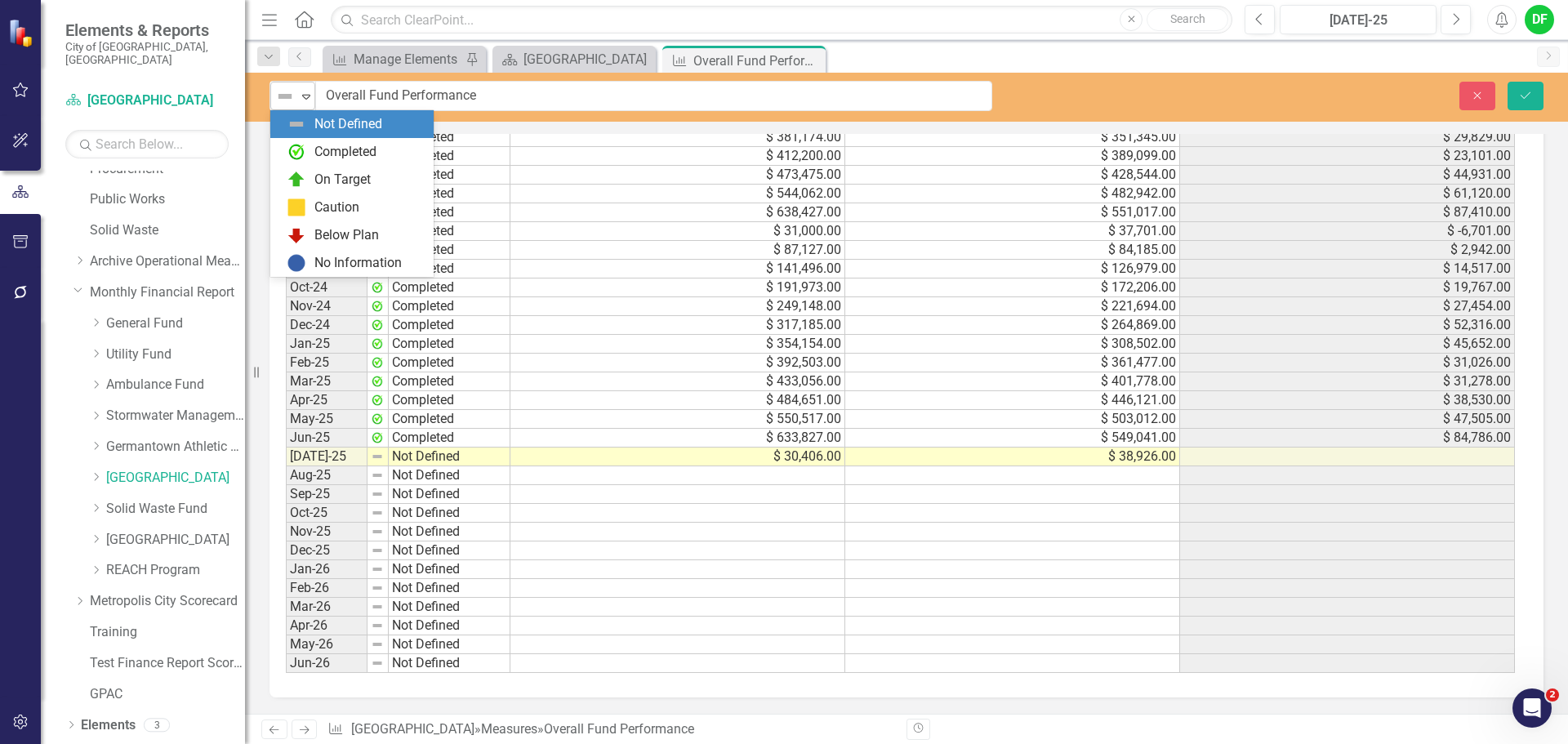
click at [304, 92] on icon "Expand" at bounding box center [306, 96] width 17 height 13
click at [309, 152] on div "Completed" at bounding box center [355, 151] width 137 height 19
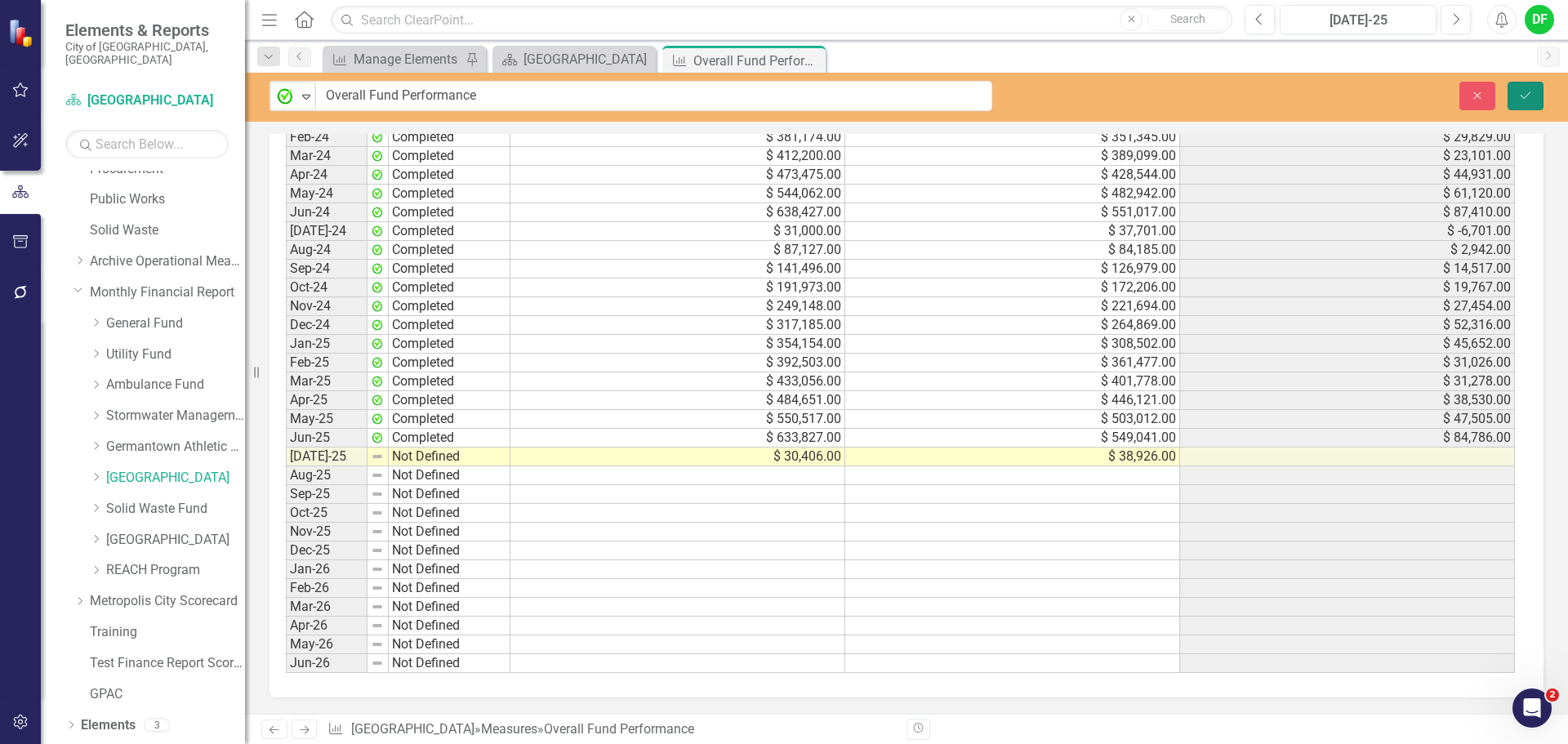
click at [1531, 96] on icon "Save" at bounding box center [1526, 96] width 15 height 11
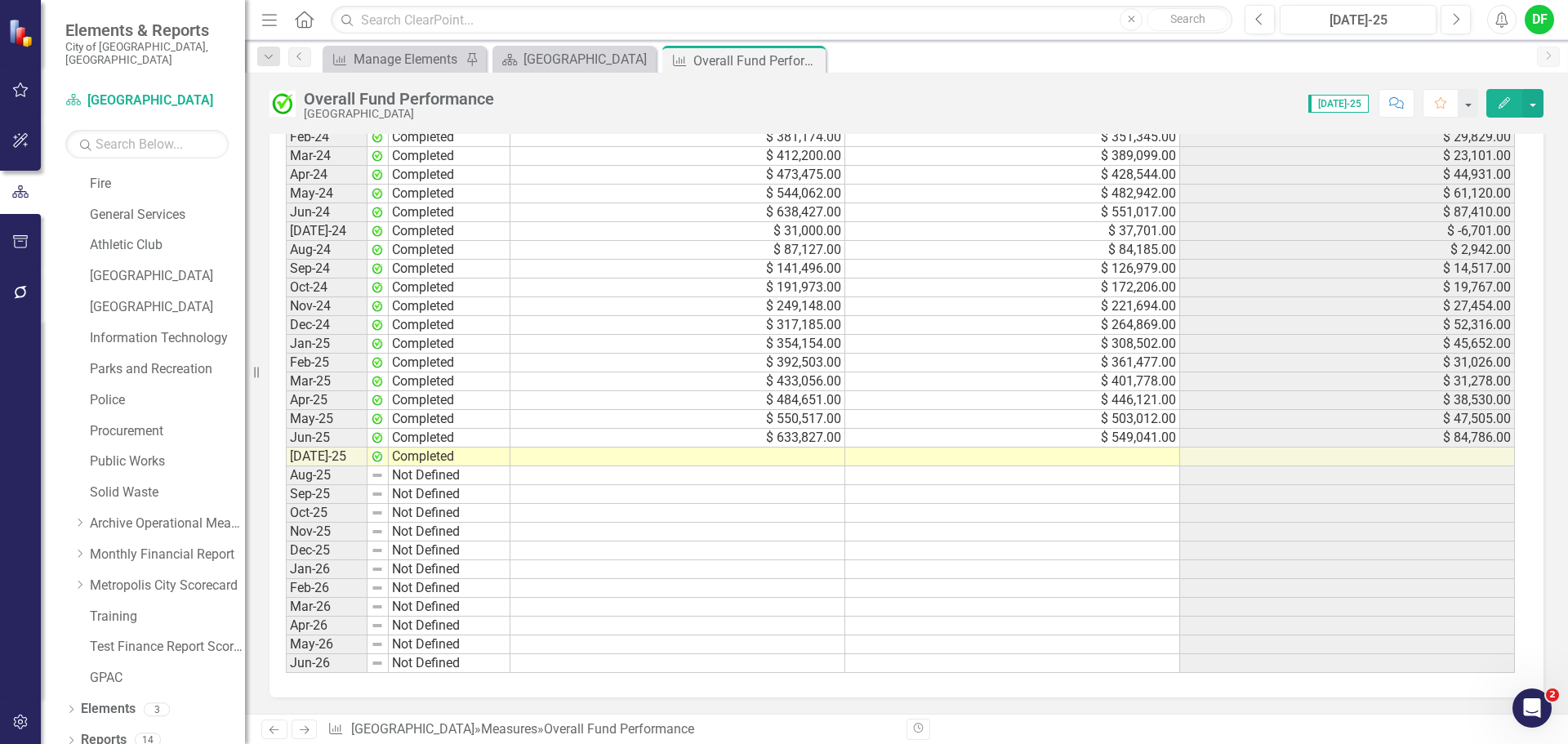
click at [814, 457] on td at bounding box center [677, 456] width 335 height 19
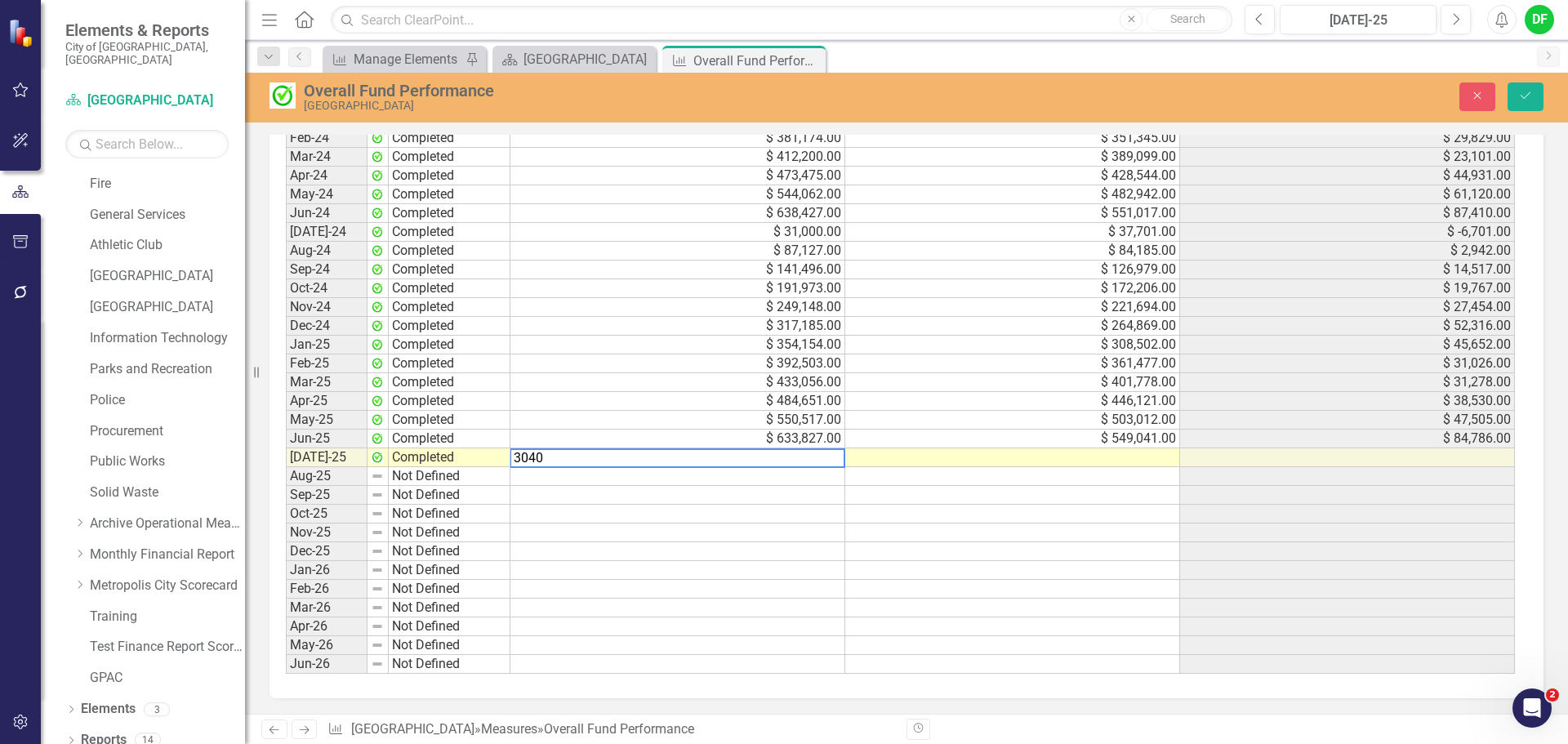
type textarea "30406"
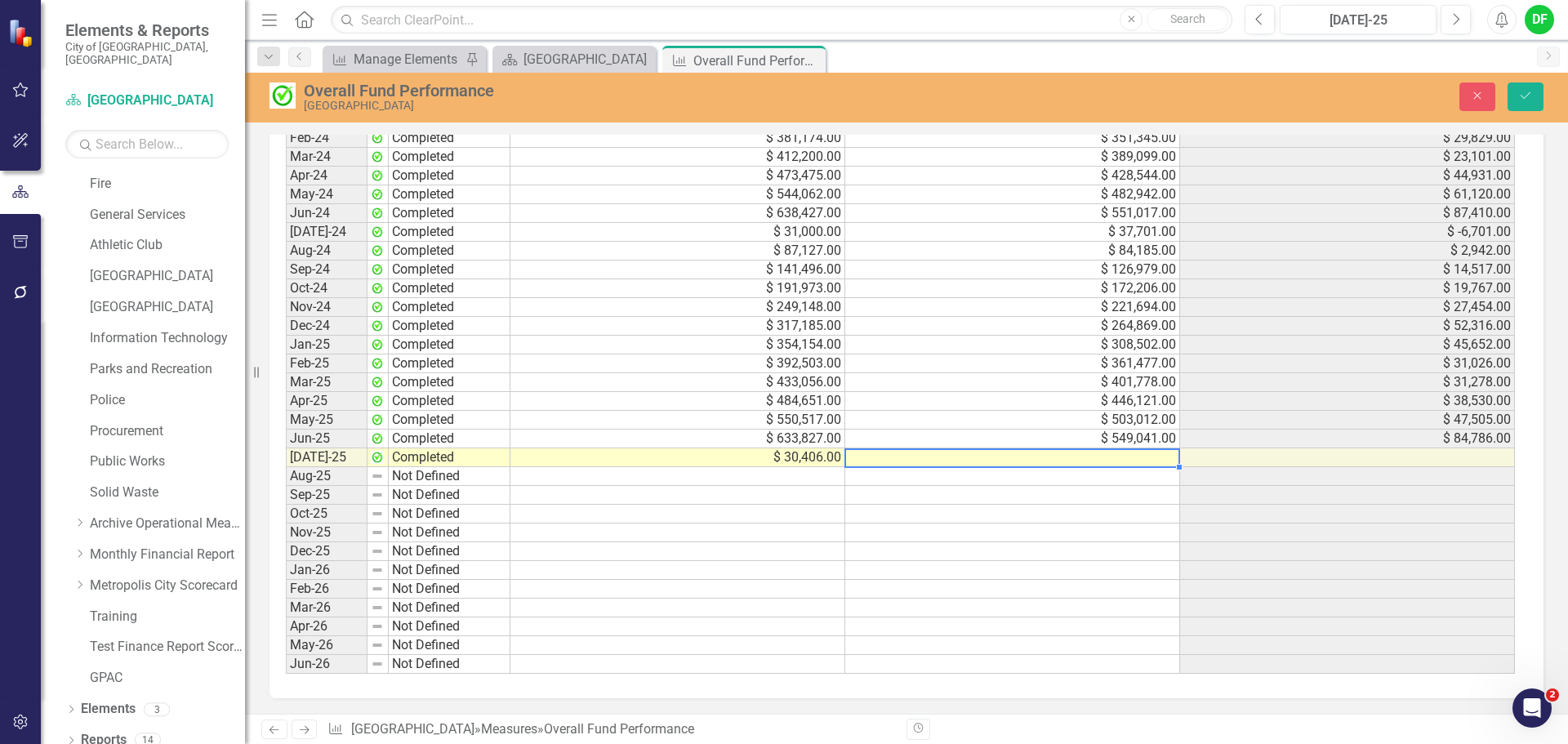
click at [895, 454] on td at bounding box center [1012, 457] width 335 height 19
type textarea "38926"
click at [1527, 93] on icon "Save" at bounding box center [1526, 96] width 15 height 11
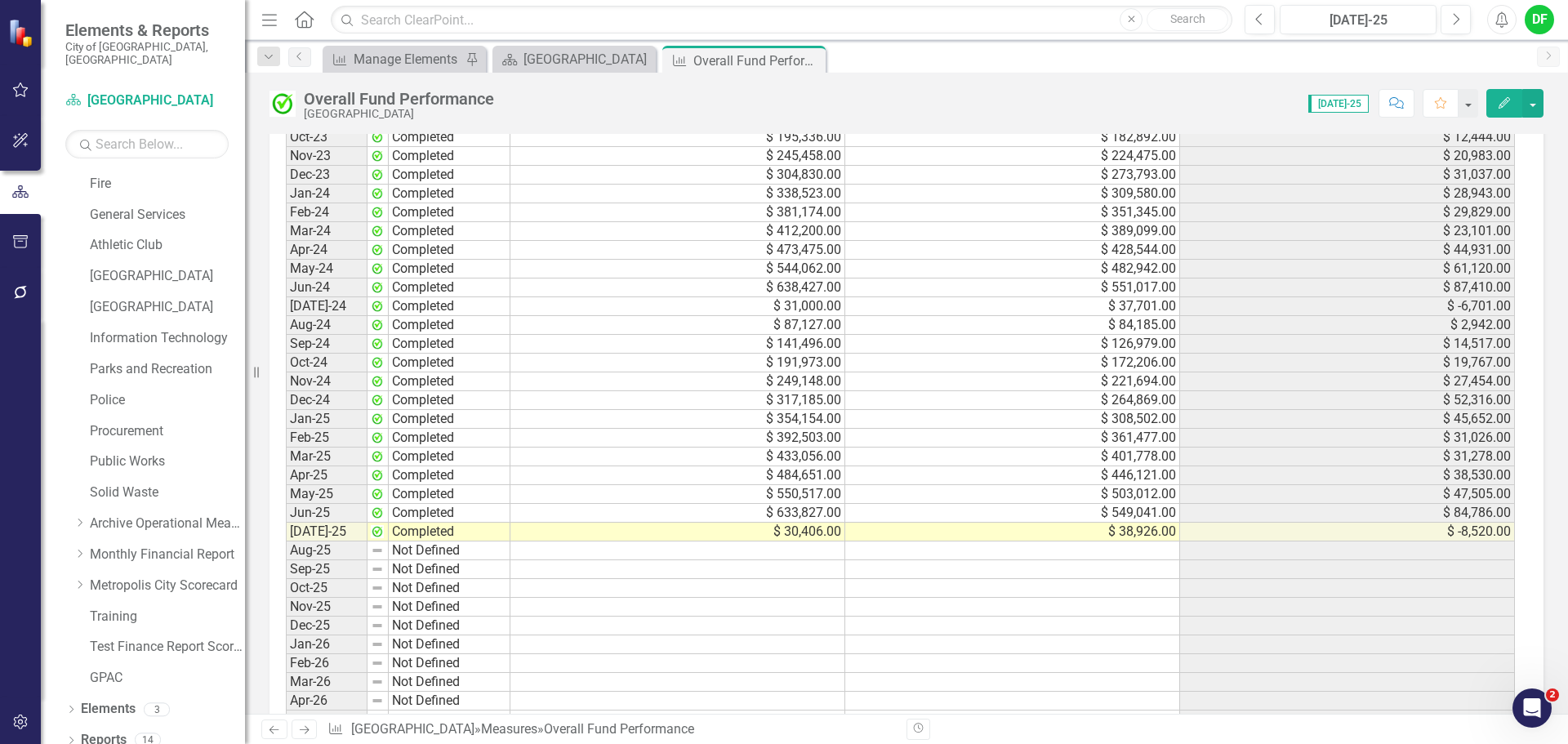
scroll to position [1470, 0]
click at [810, 60] on icon at bounding box center [811, 61] width 9 height 9
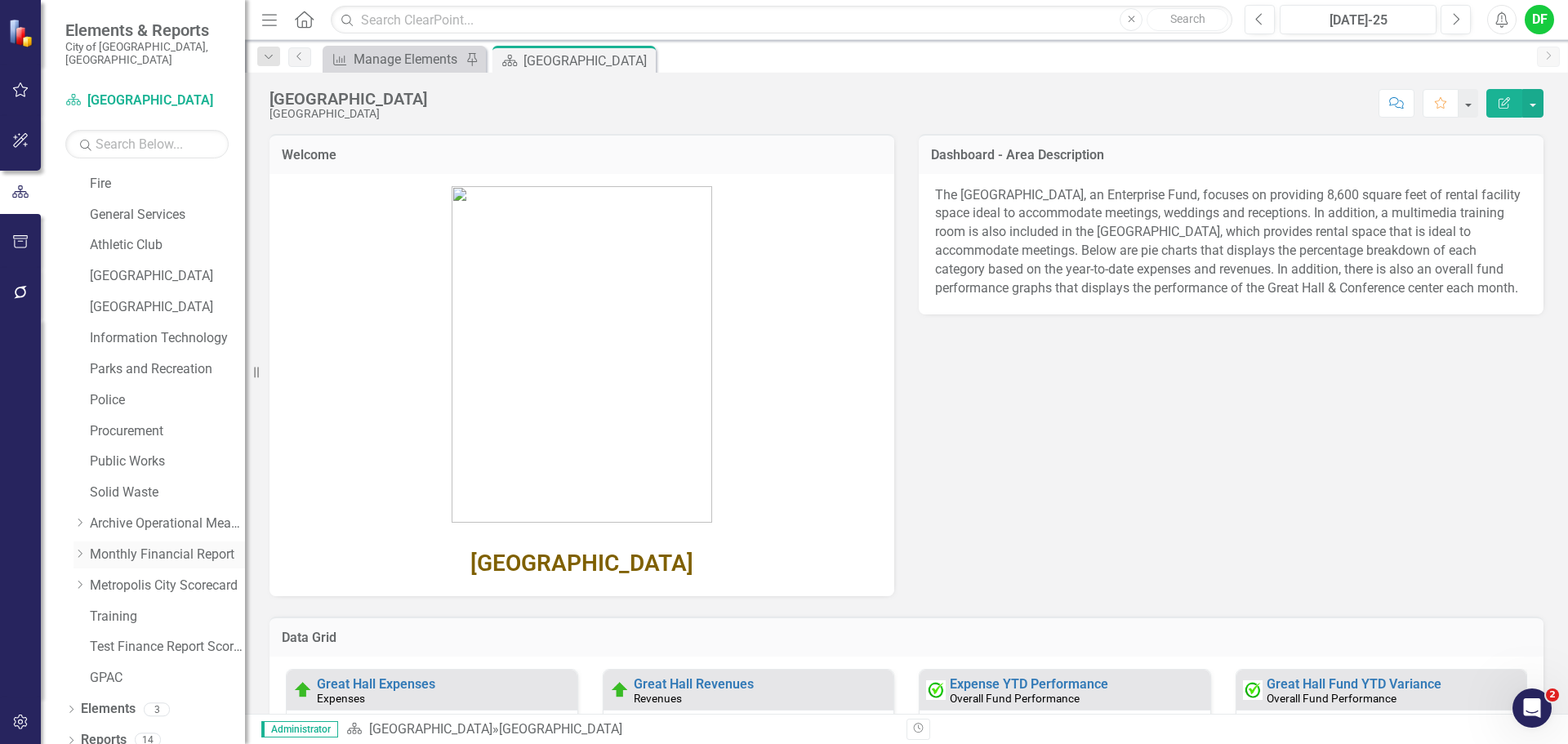
click at [85, 549] on icon "Dropdown" at bounding box center [79, 554] width 12 height 10
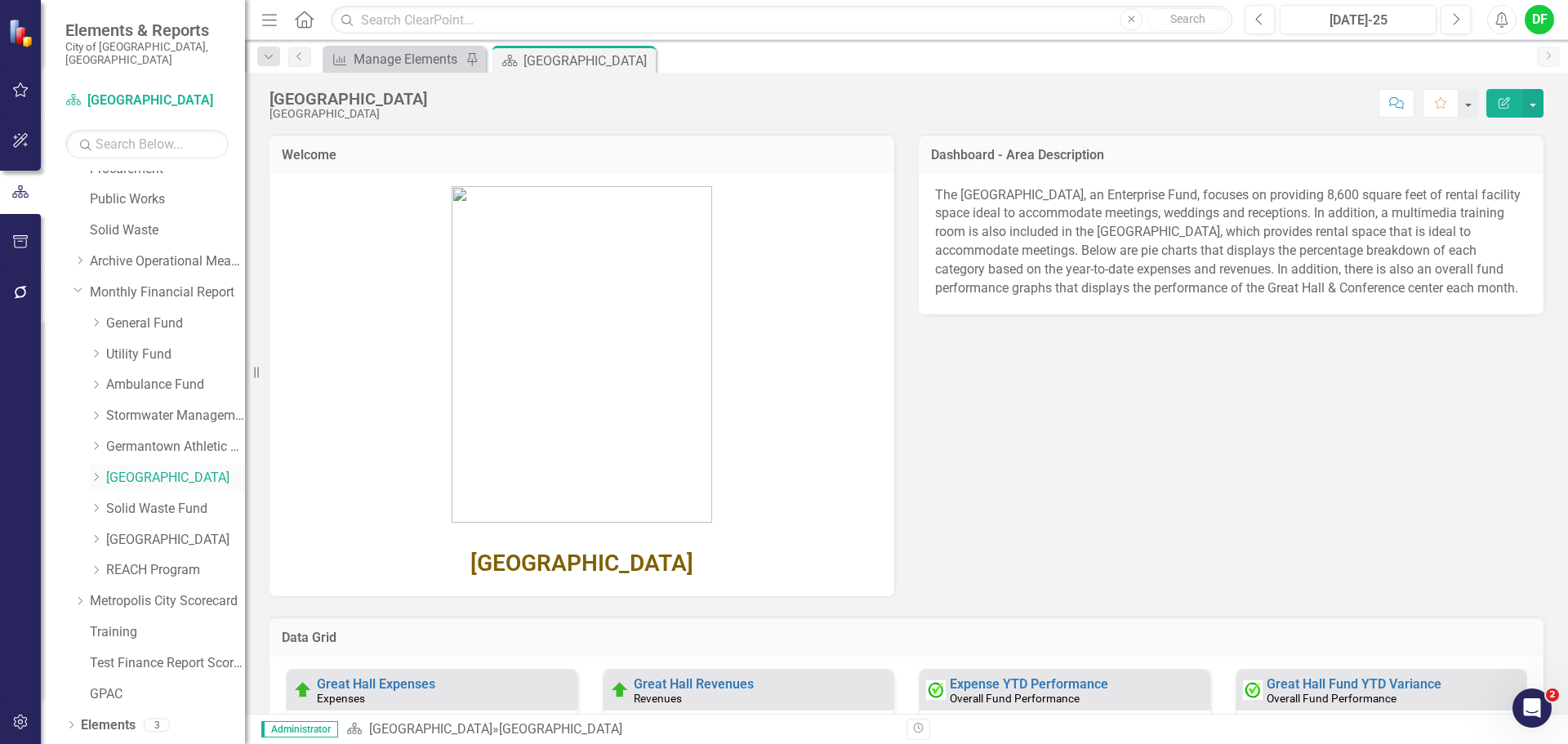
click at [102, 472] on icon "Dropdown" at bounding box center [96, 477] width 12 height 10
click at [143, 531] on link "Great Hall Expenses" at bounding box center [184, 540] width 122 height 19
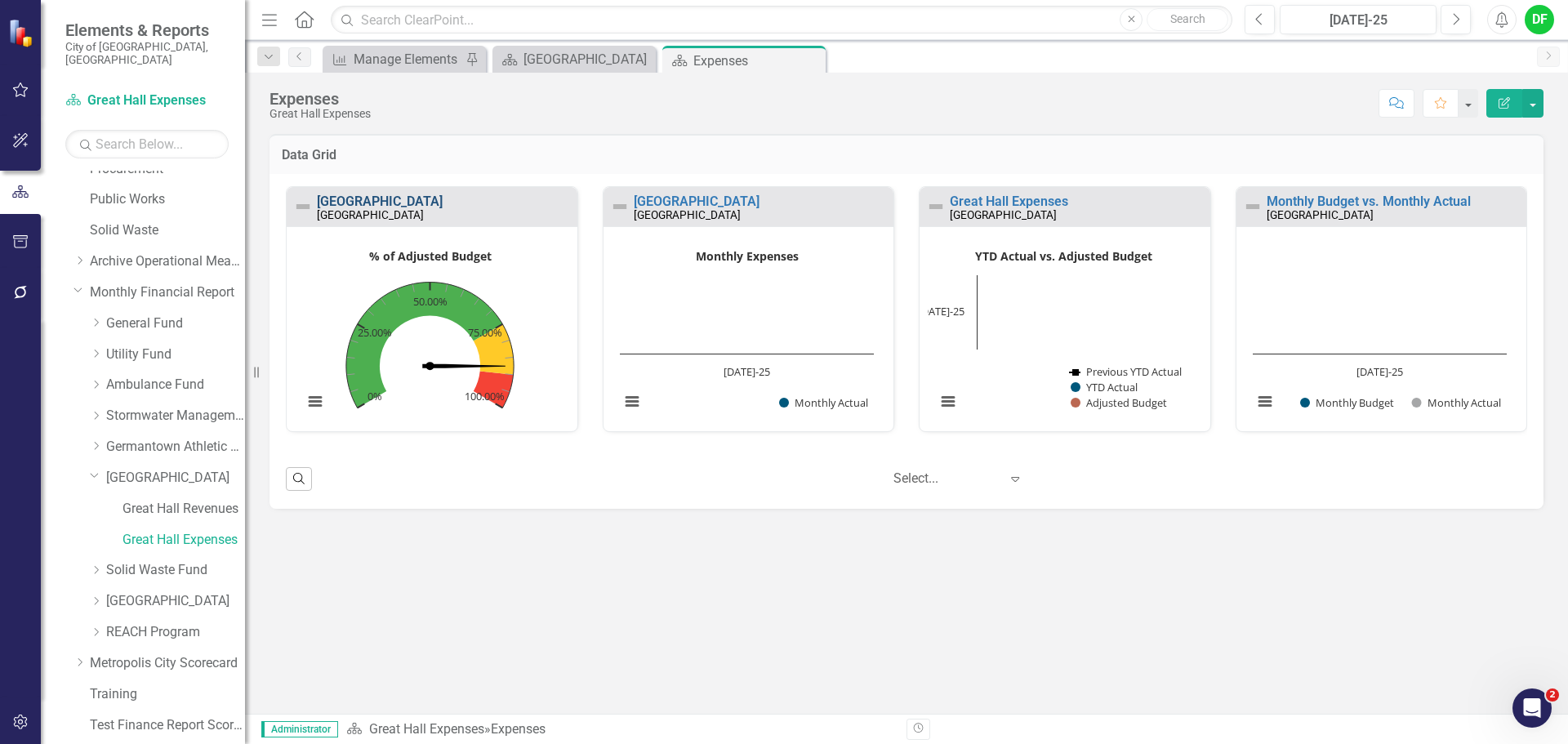
click at [361, 199] on link "Great Hall" at bounding box center [380, 201] width 126 height 16
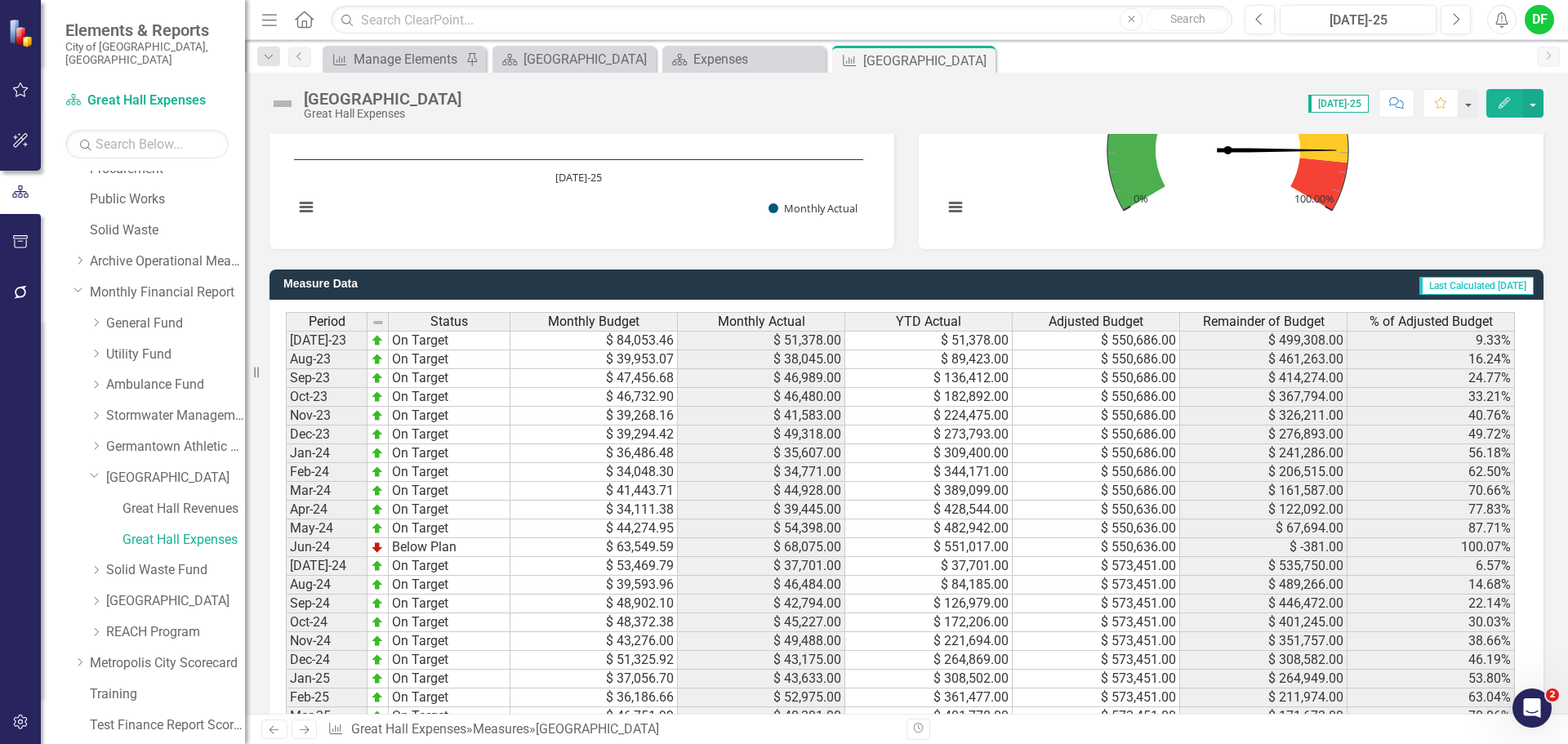
scroll to position [1470, 0]
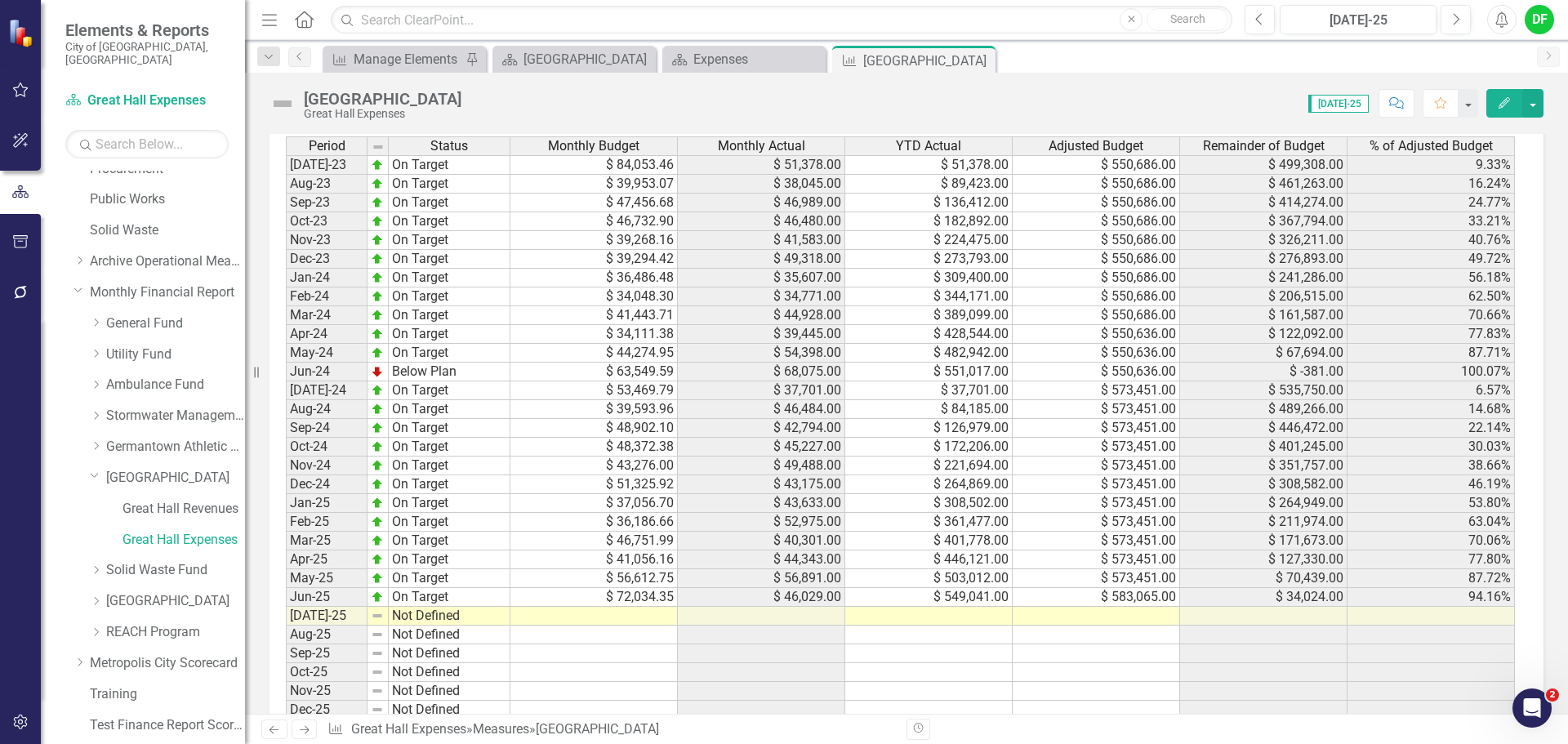
click at [1118, 617] on td at bounding box center [1097, 616] width 167 height 19
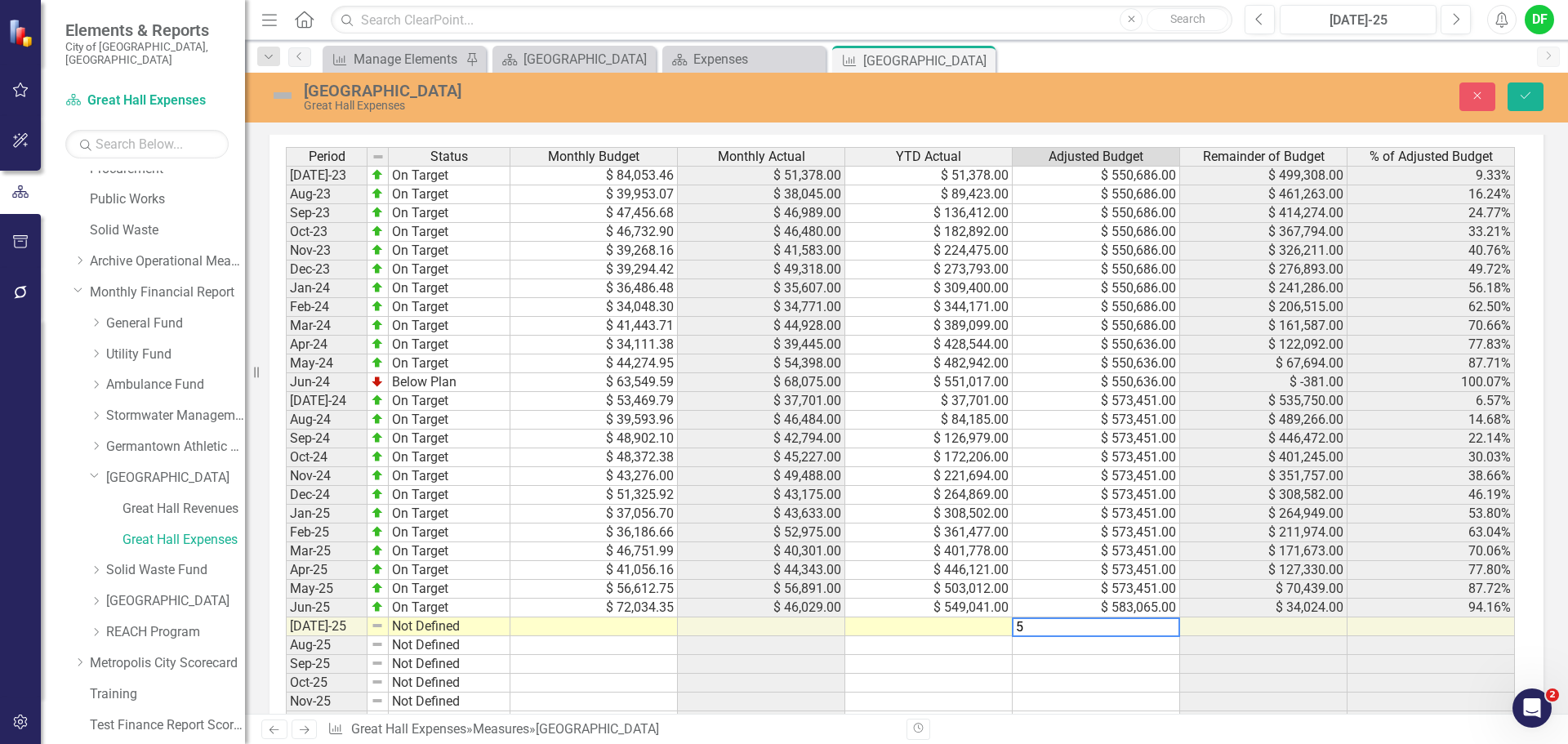
scroll to position [1479, 0]
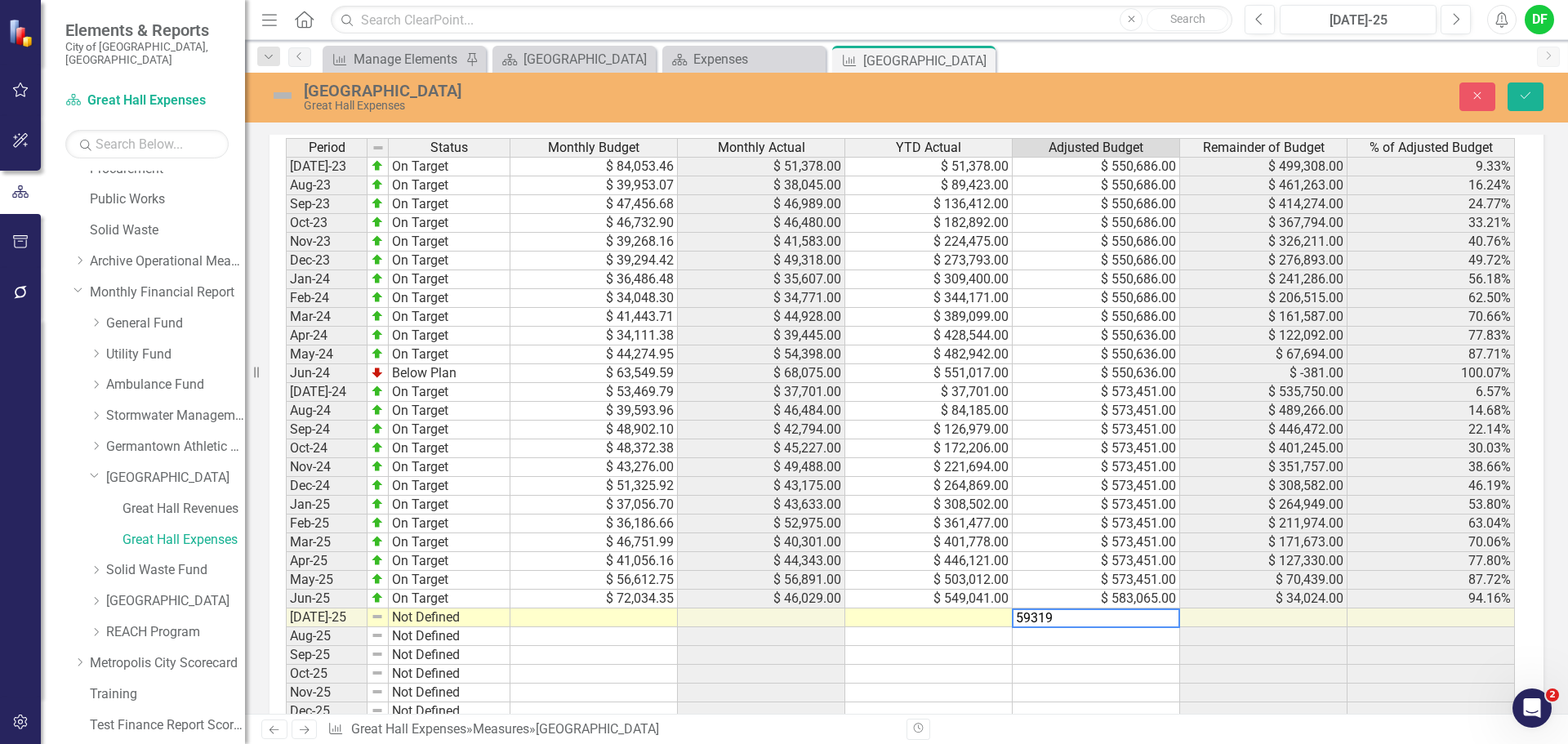
type textarea "593192"
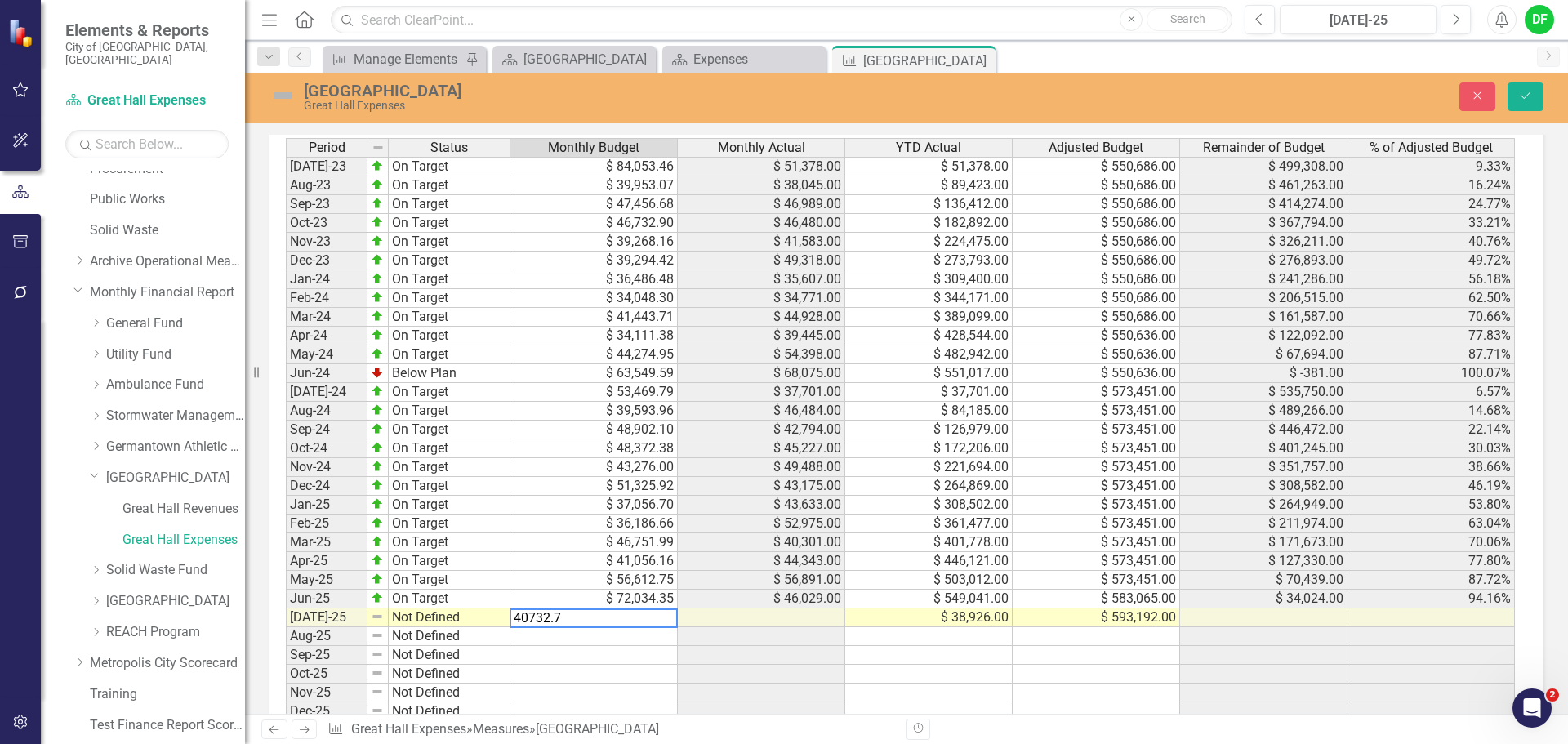
type textarea "40732.72"
click at [284, 96] on img at bounding box center [283, 96] width 26 height 26
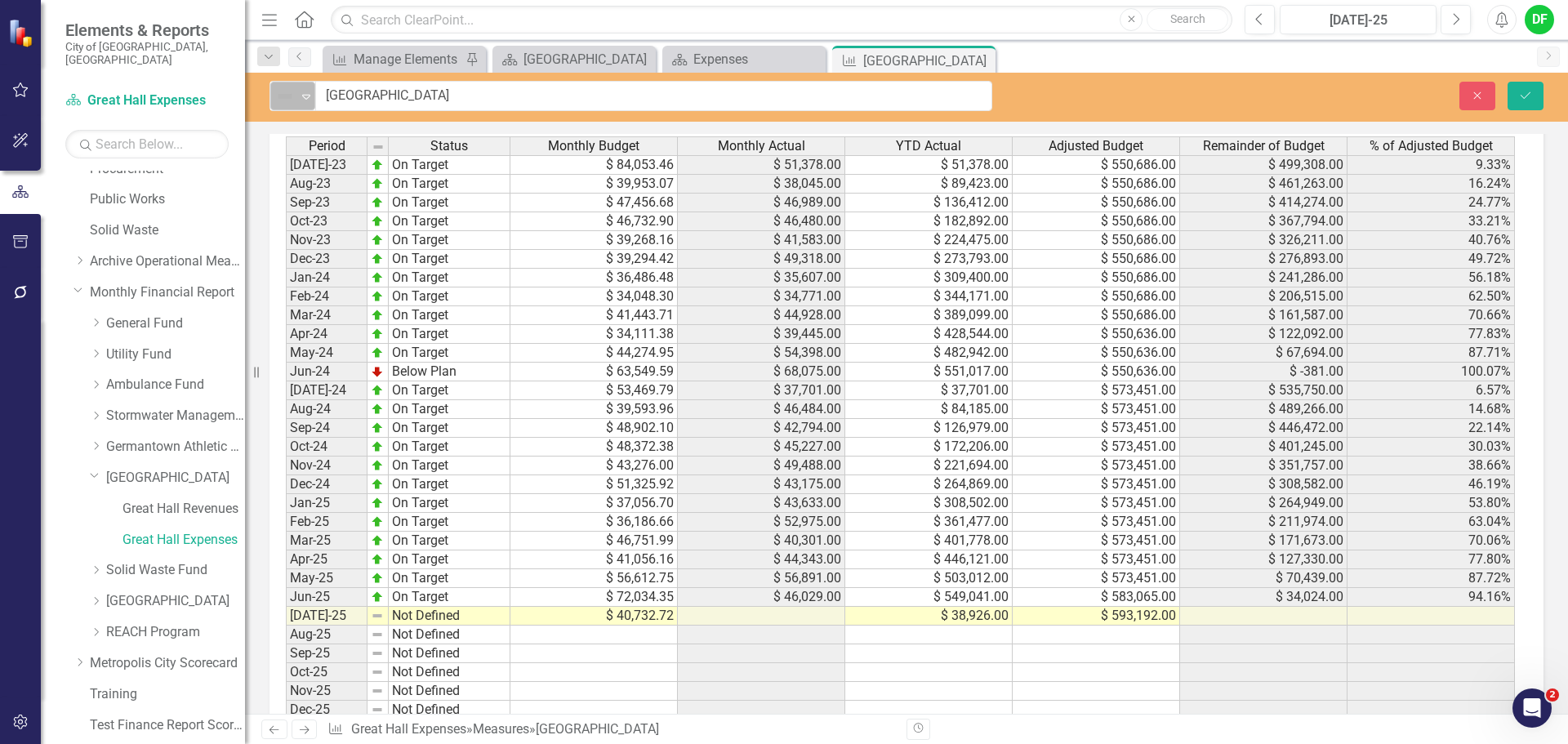
click at [314, 97] on icon "Expand" at bounding box center [306, 96] width 17 height 13
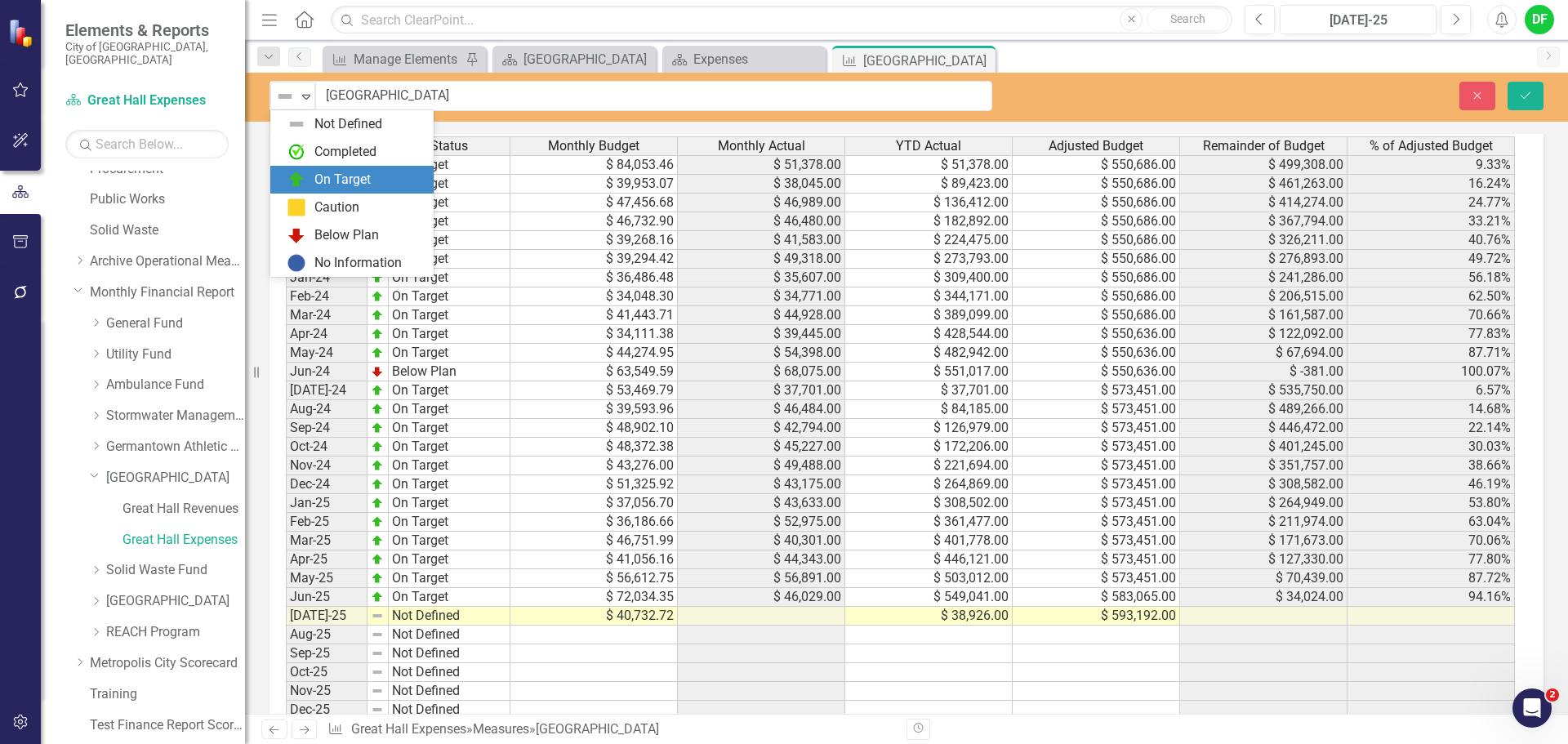
click at [317, 179] on div "On Target" at bounding box center [342, 180] width 57 height 19
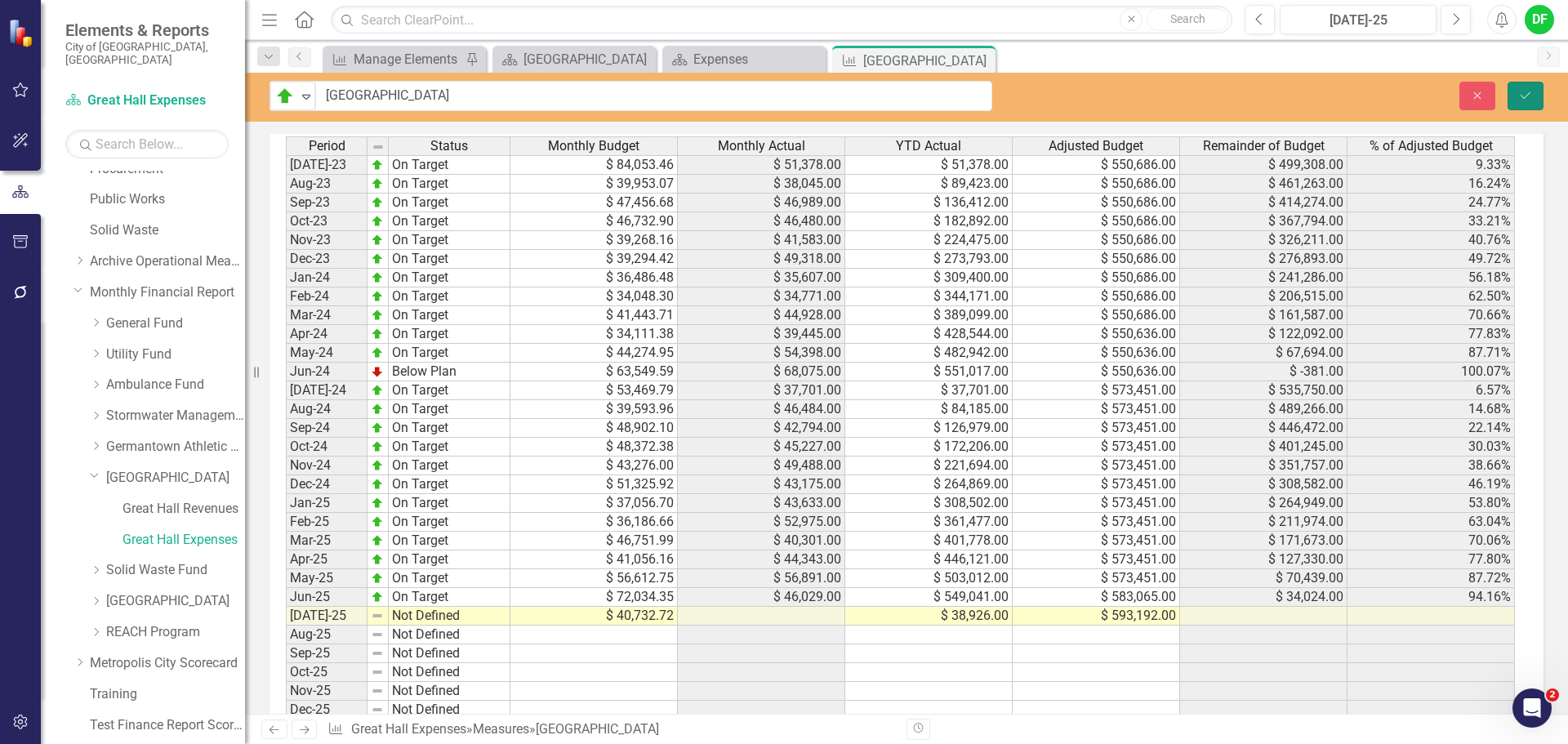
click at [1532, 98] on icon "Save" at bounding box center [1526, 96] width 15 height 11
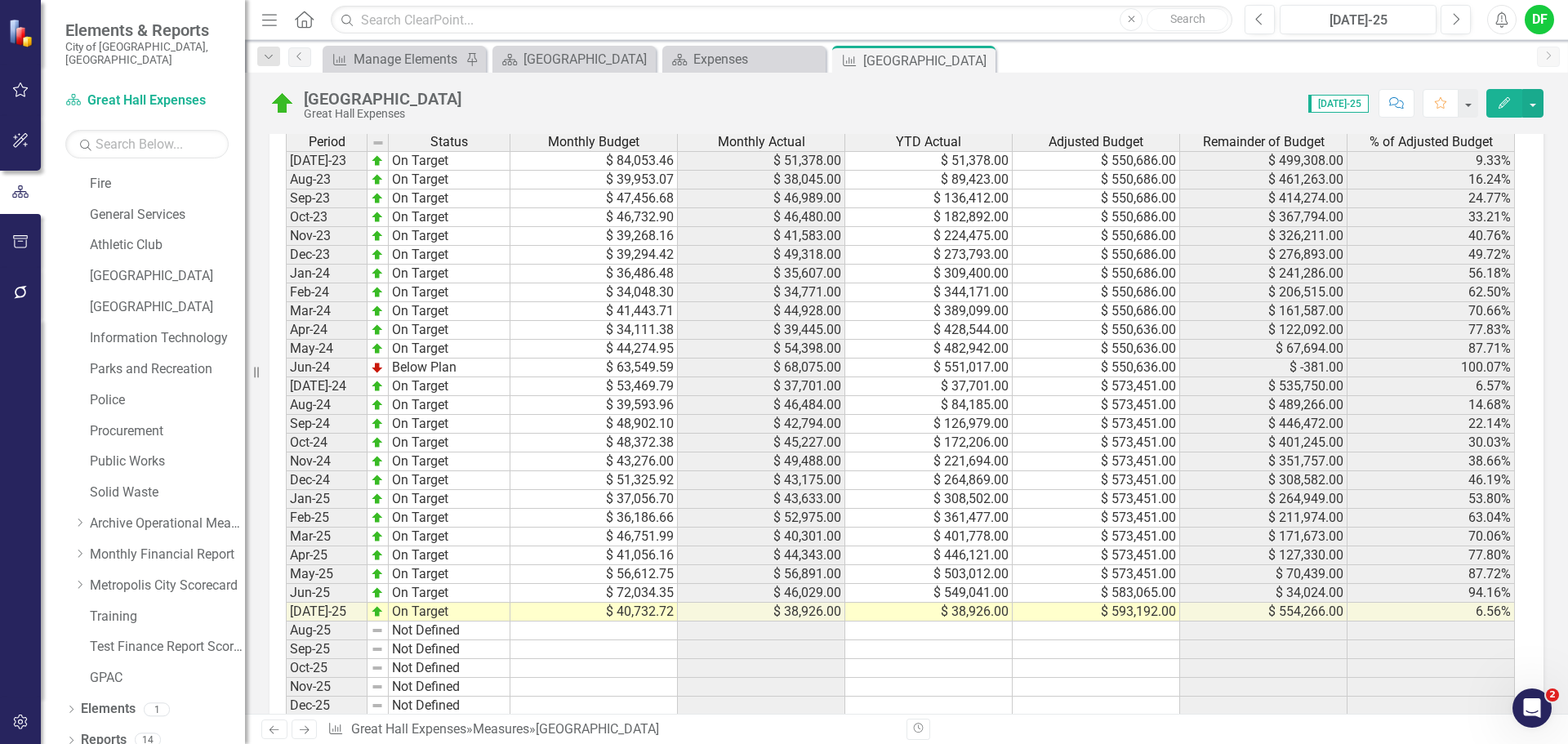
scroll to position [1547, 0]
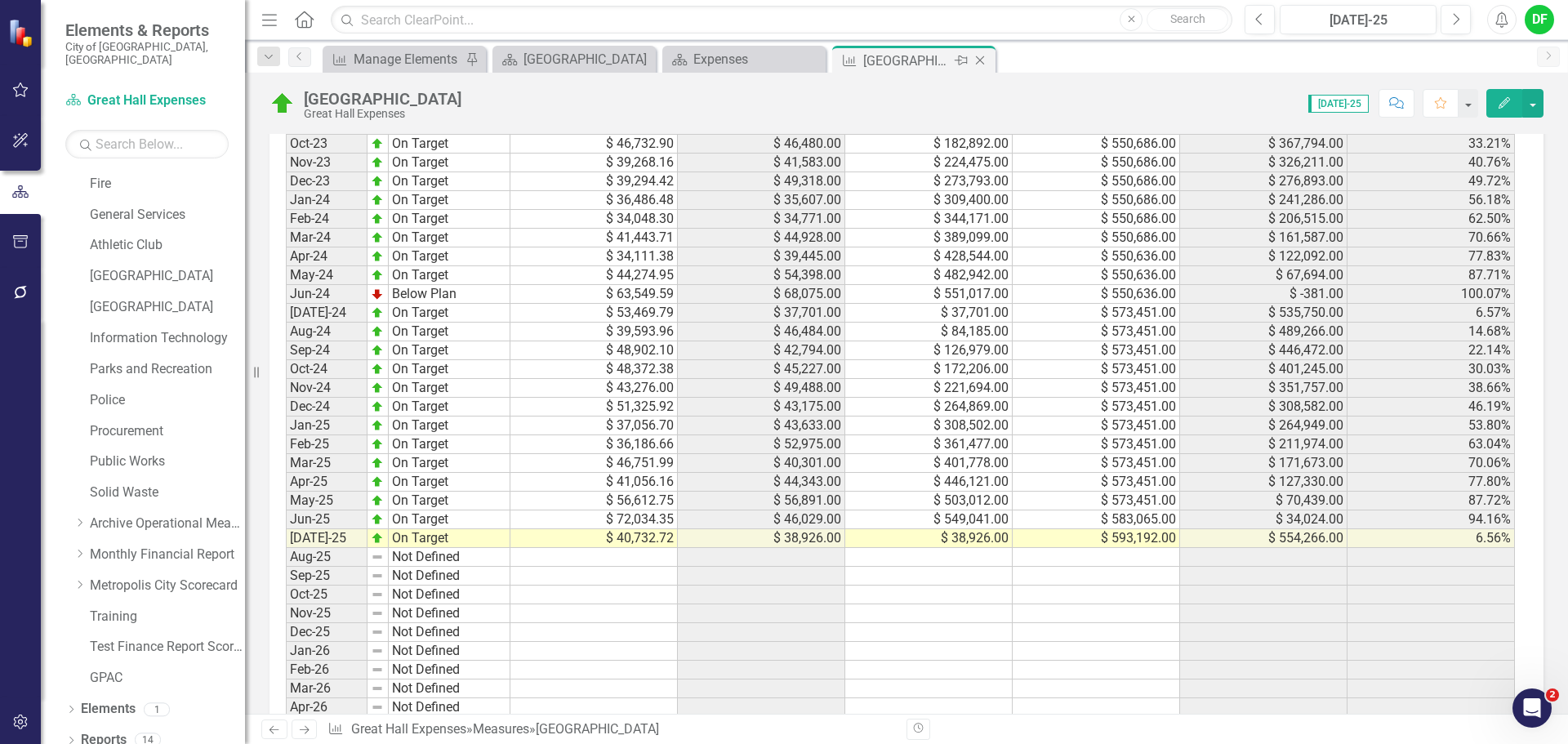
click at [981, 57] on icon "Close" at bounding box center [981, 60] width 17 height 13
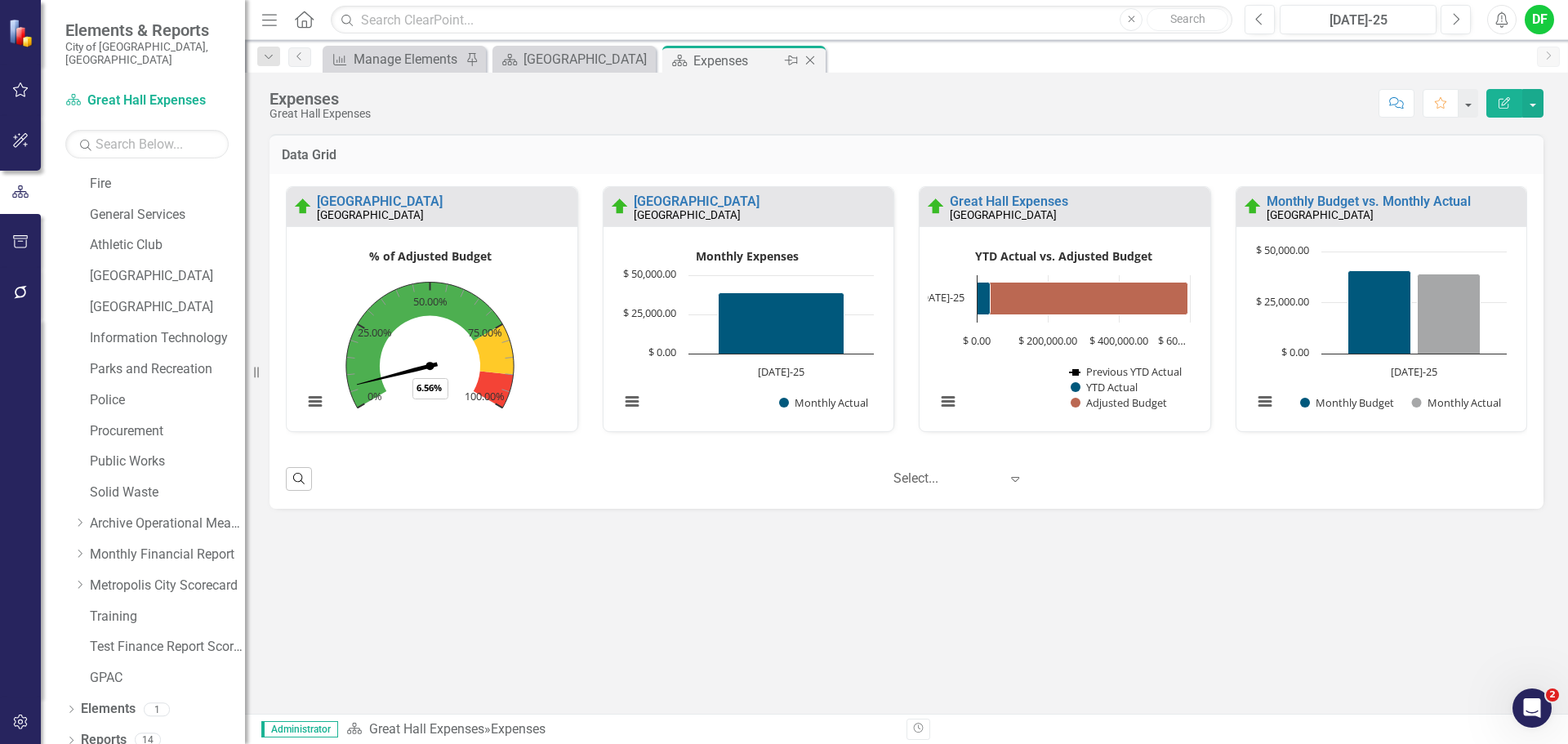
click at [813, 58] on icon "Close" at bounding box center [811, 60] width 17 height 13
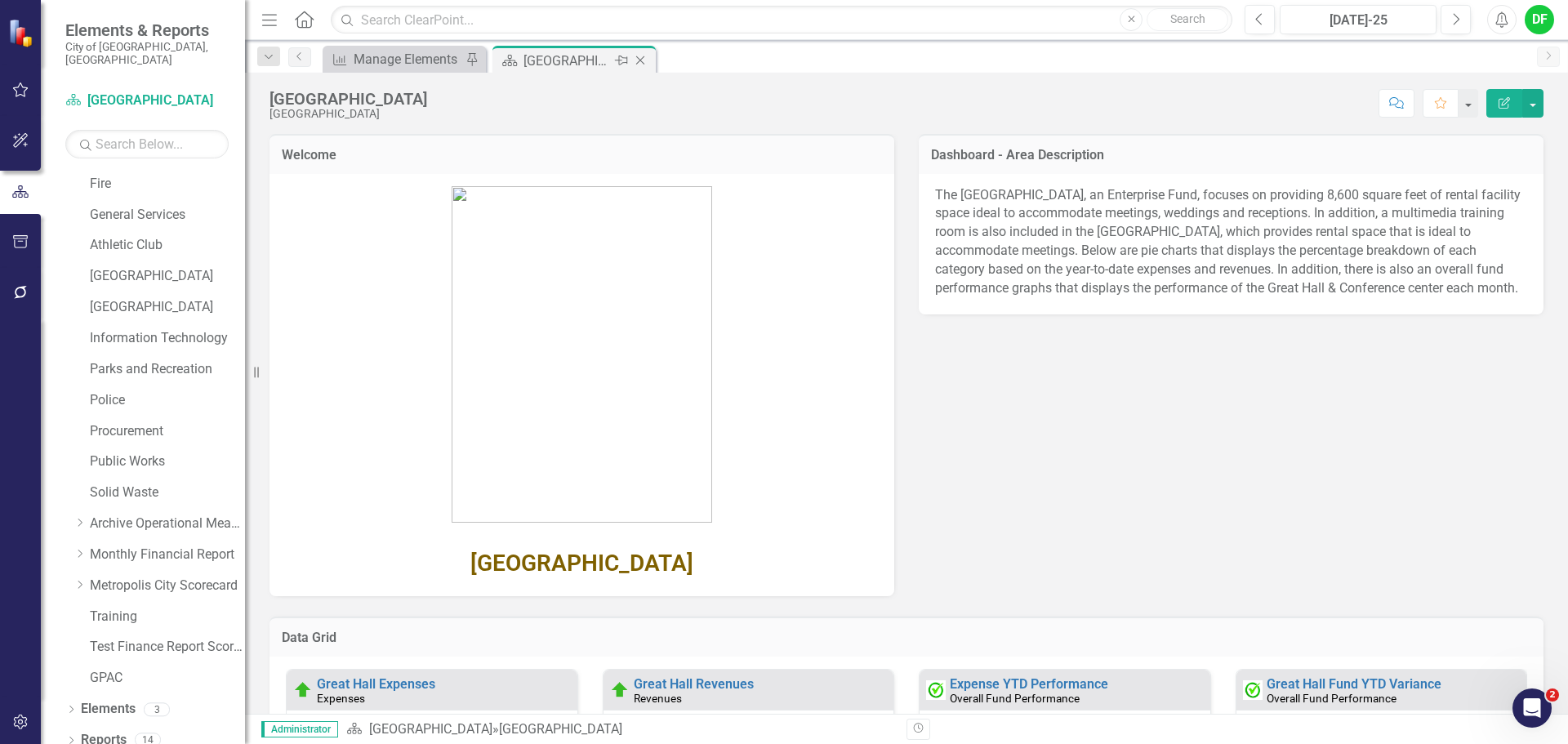
click at [641, 55] on icon "Close" at bounding box center [640, 60] width 17 height 13
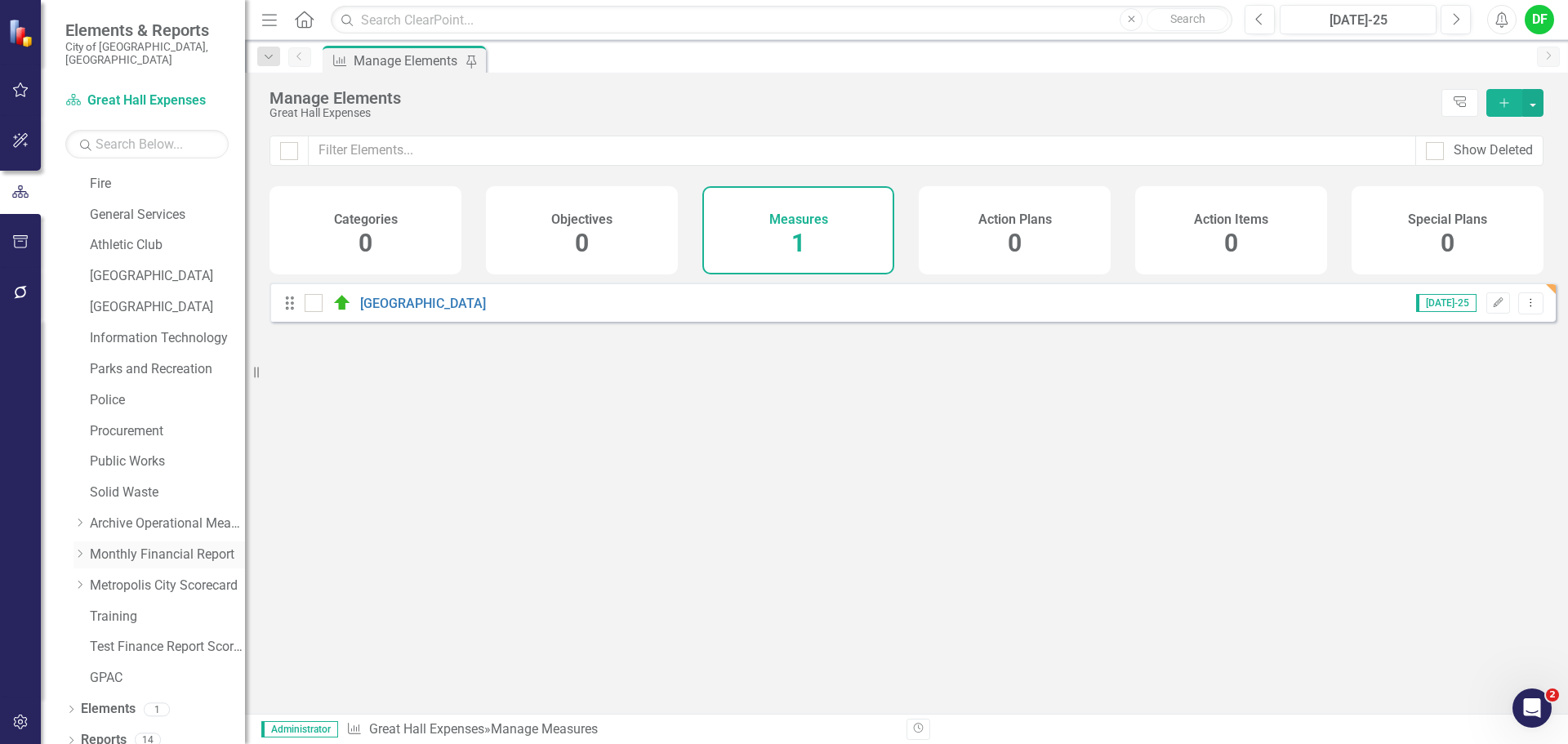
click at [80, 549] on icon "Dropdown" at bounding box center [79, 554] width 12 height 10
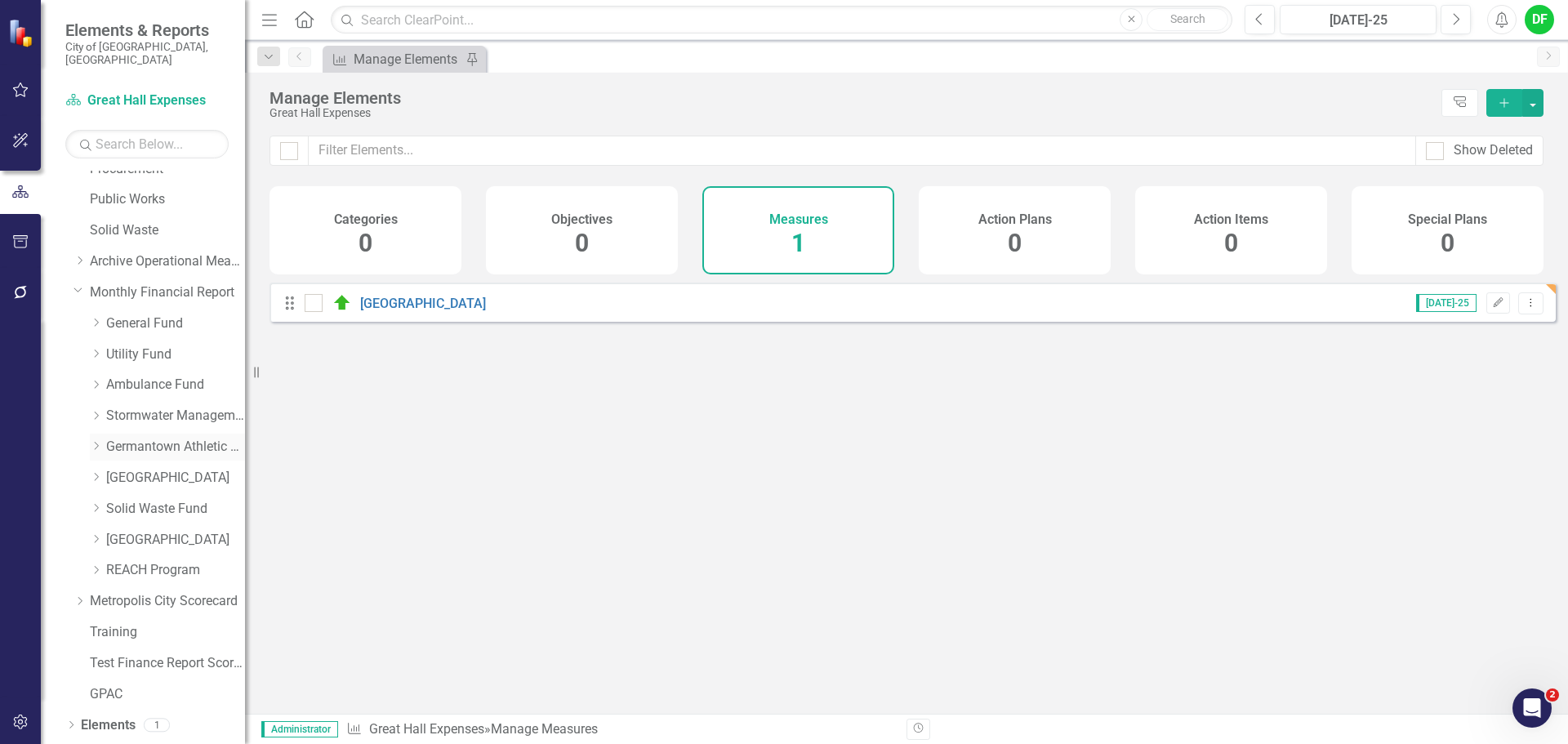
click at [133, 438] on link "Germantown Athletic Club" at bounding box center [175, 447] width 139 height 19
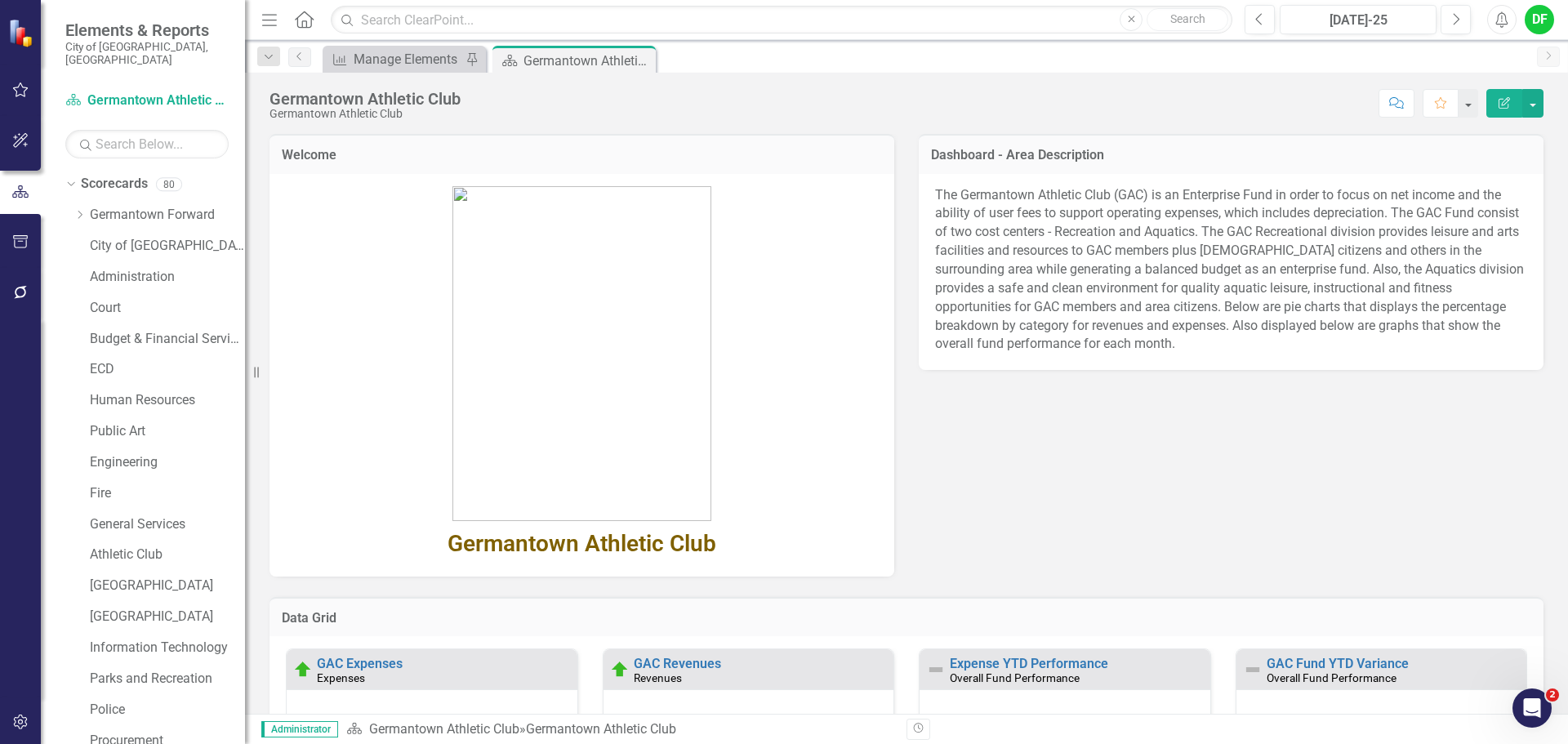
scroll to position [571, 0]
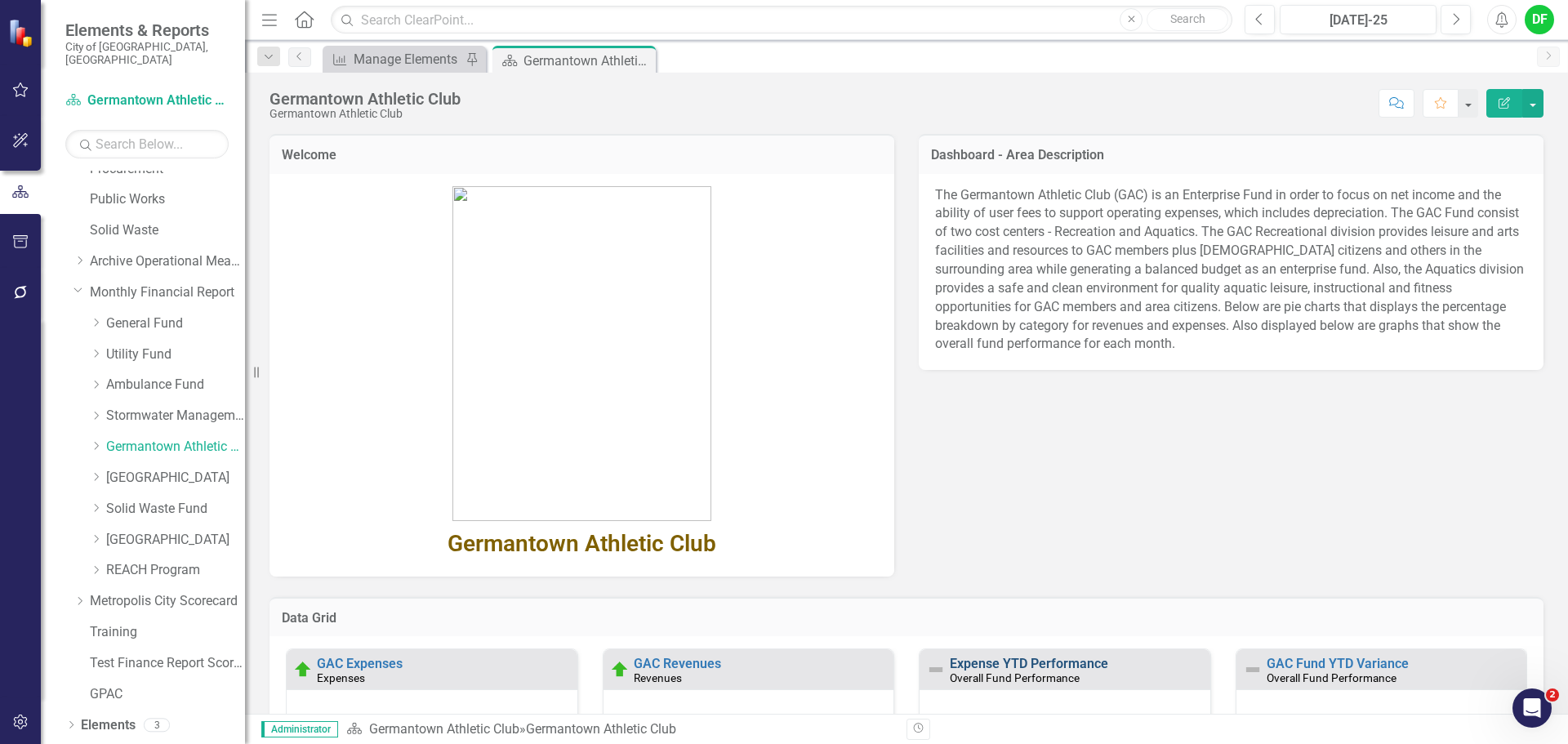
click at [1052, 663] on link "Expense YTD Performance" at bounding box center [1029, 663] width 159 height 16
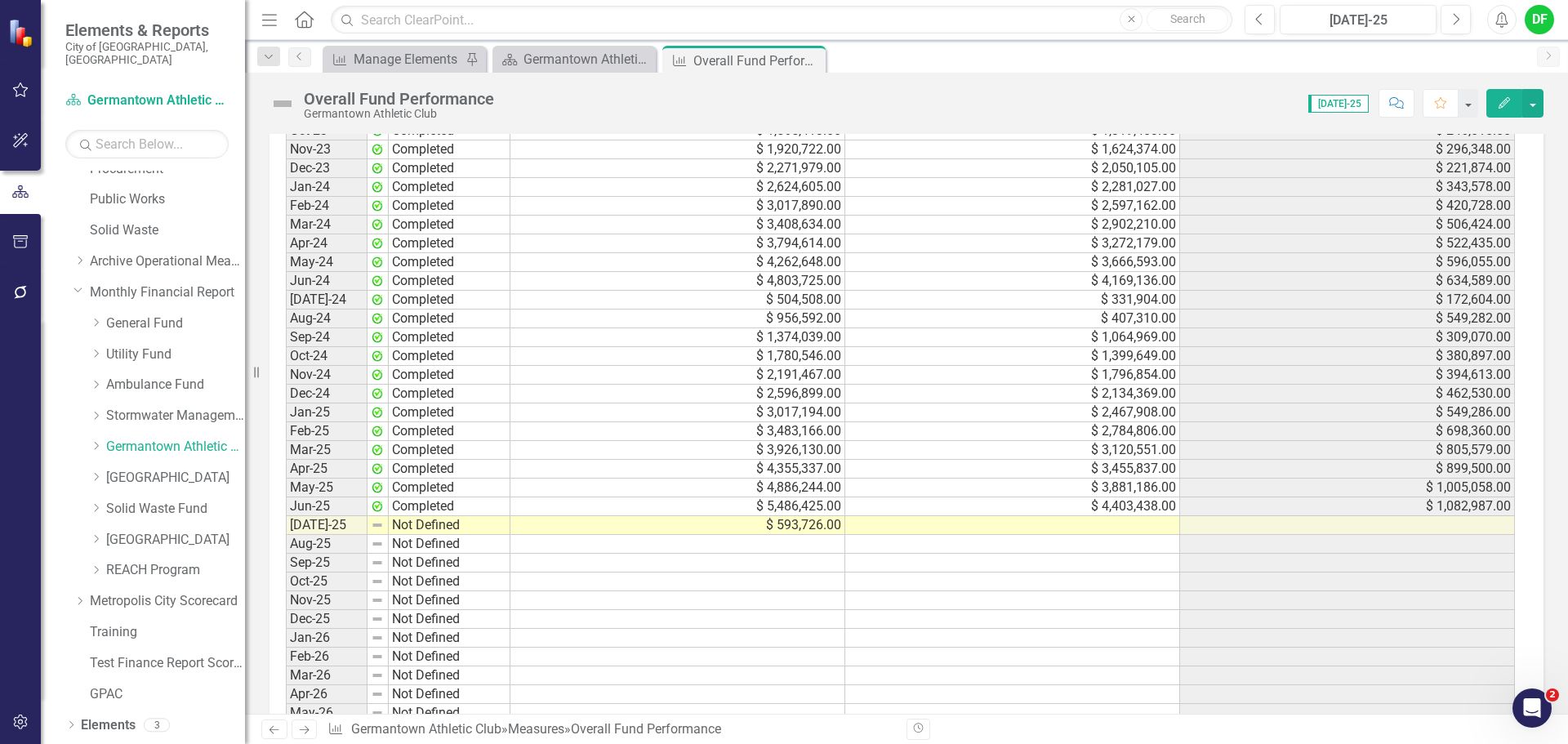
scroll to position [1544, 0]
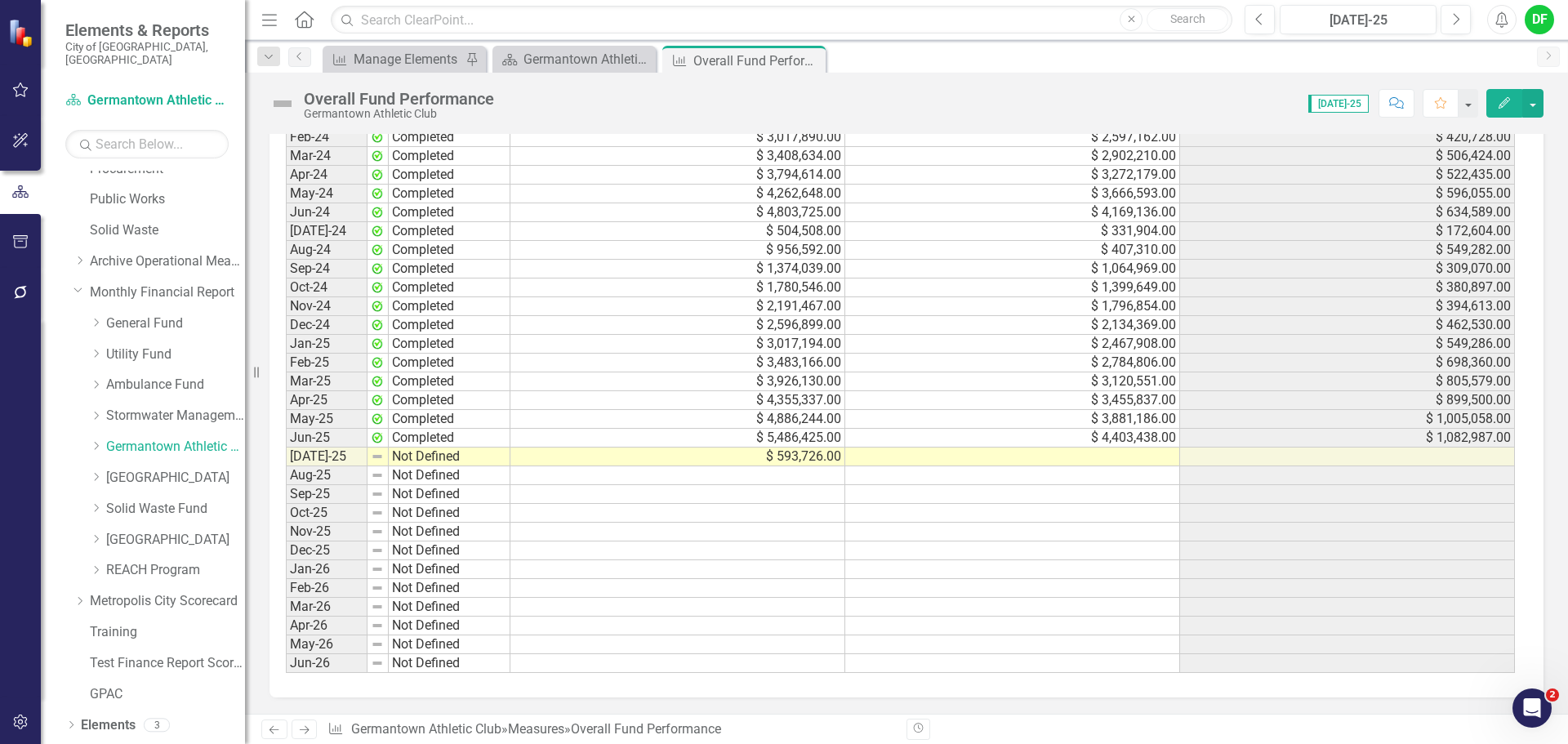
click at [1062, 458] on td at bounding box center [1012, 456] width 335 height 19
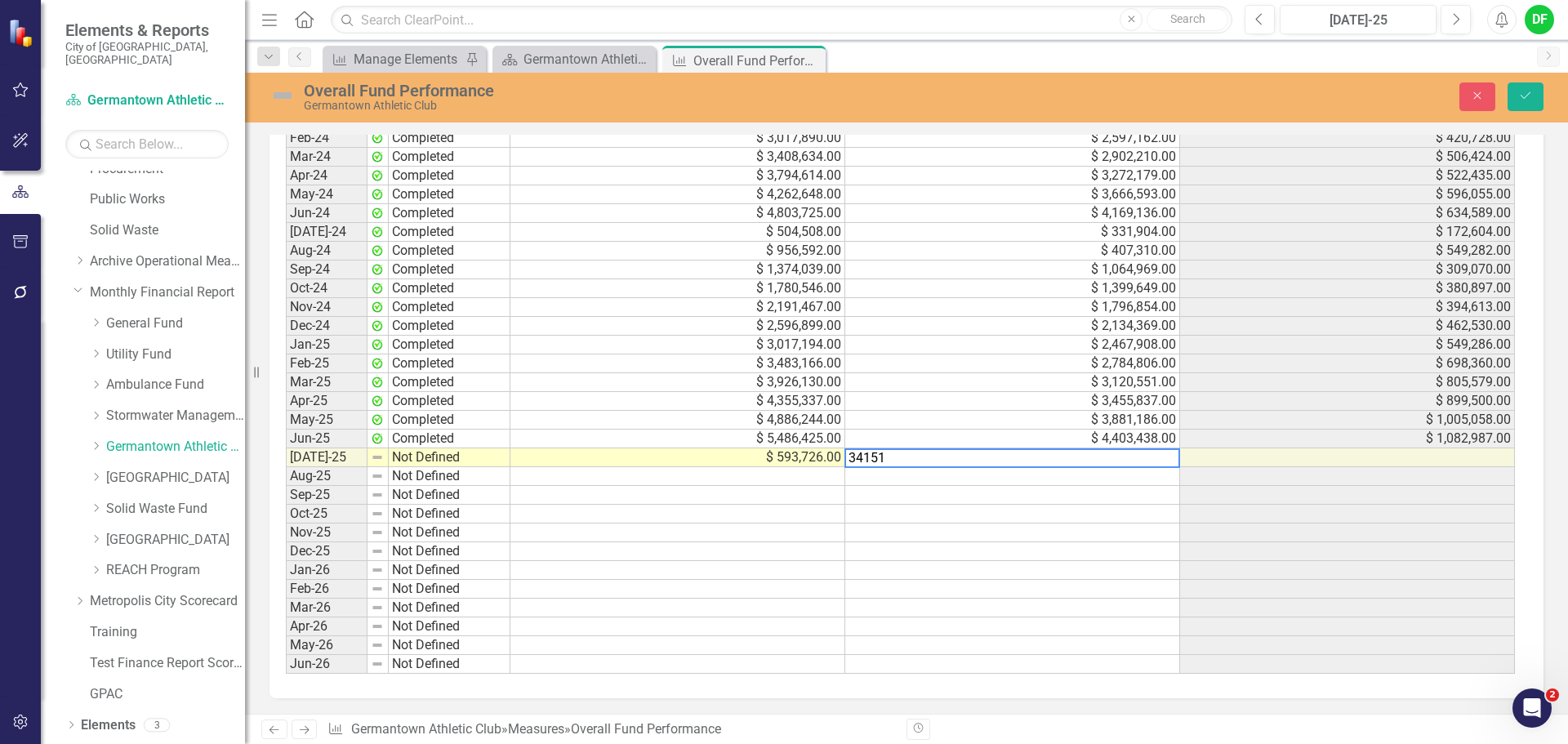
type textarea "341517"
click at [289, 99] on img at bounding box center [283, 96] width 26 height 26
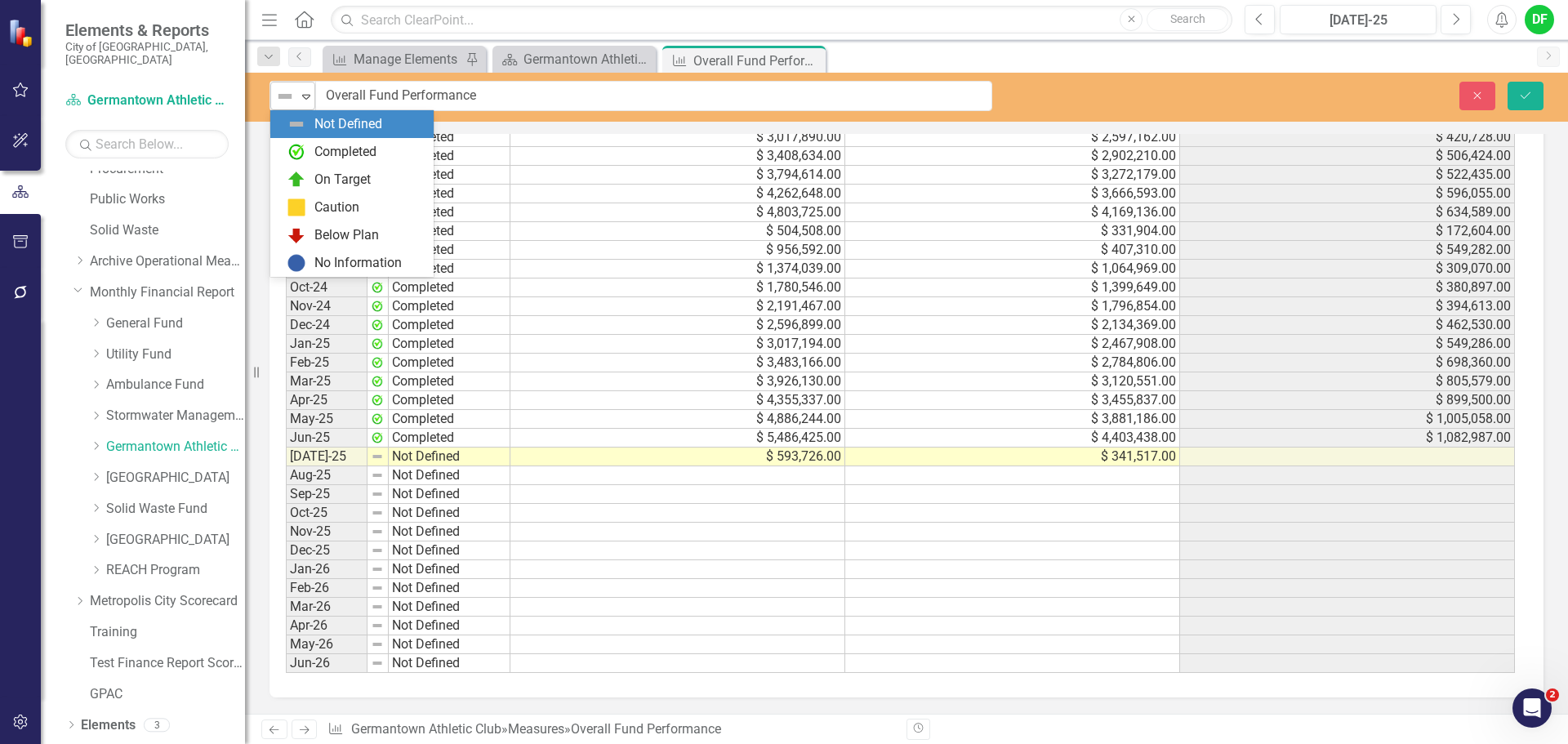
click at [302, 97] on icon "Expand" at bounding box center [306, 96] width 17 height 13
click at [309, 146] on div "Completed" at bounding box center [355, 151] width 137 height 19
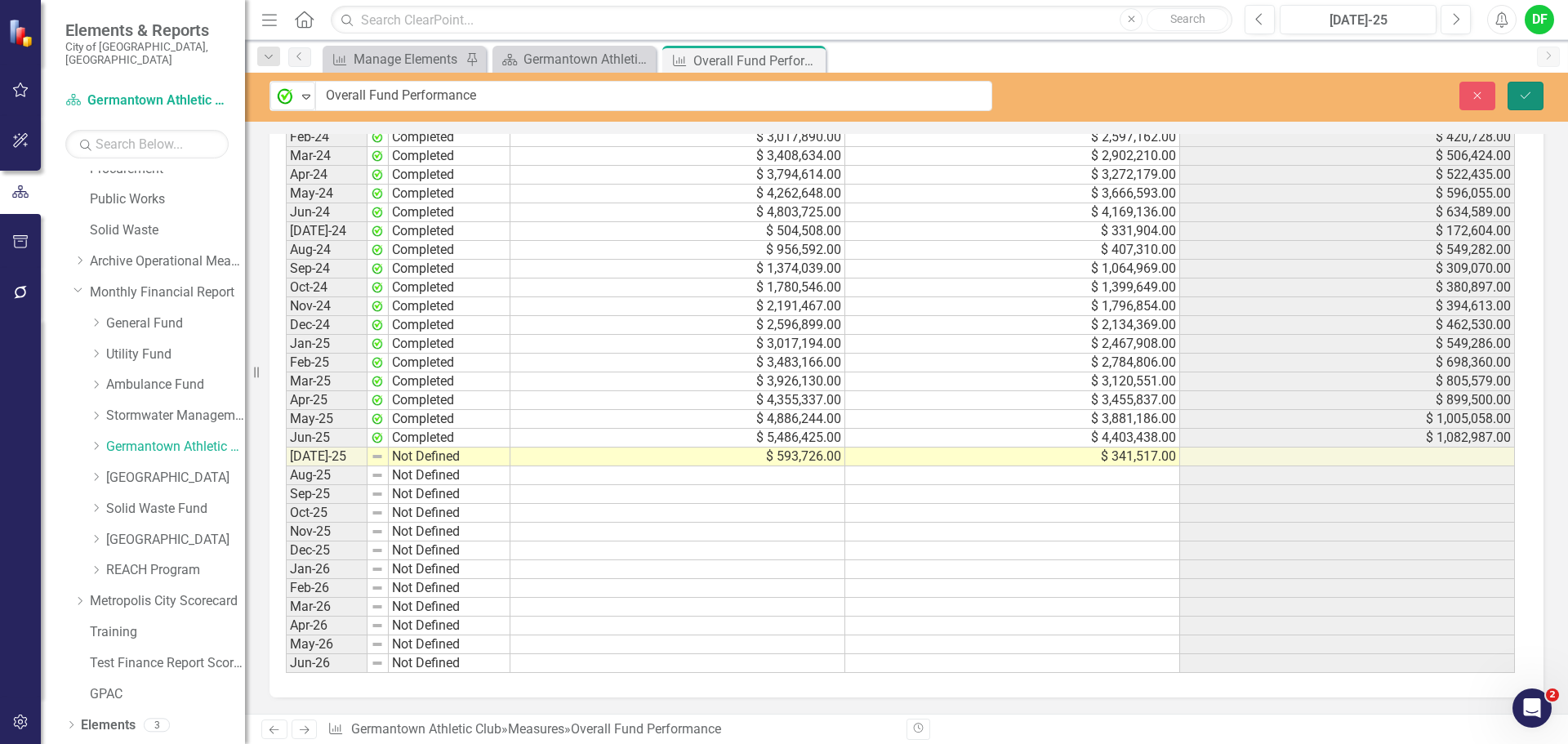
click at [1528, 95] on icon "Save" at bounding box center [1526, 96] width 15 height 11
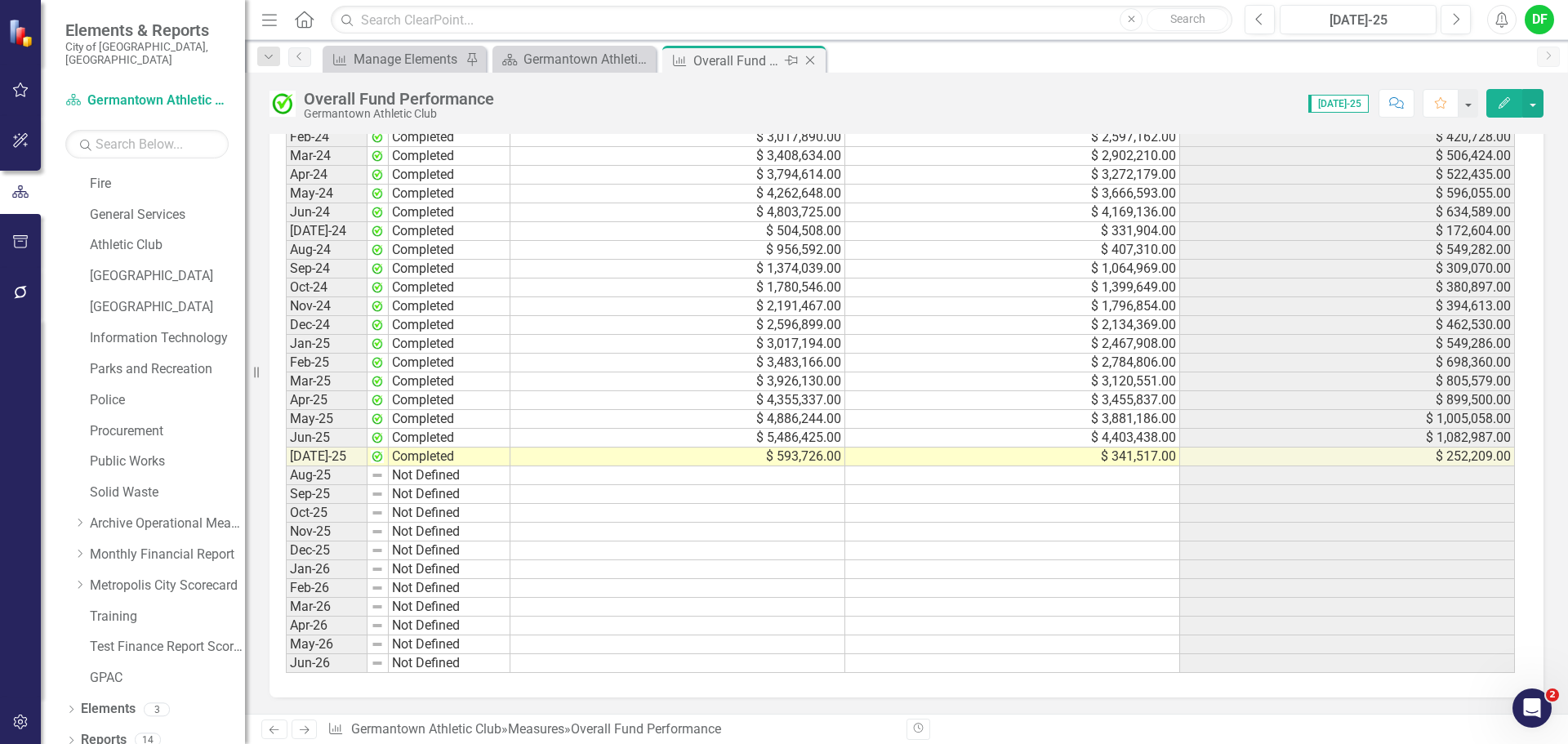
click at [810, 58] on icon "Close" at bounding box center [811, 60] width 17 height 13
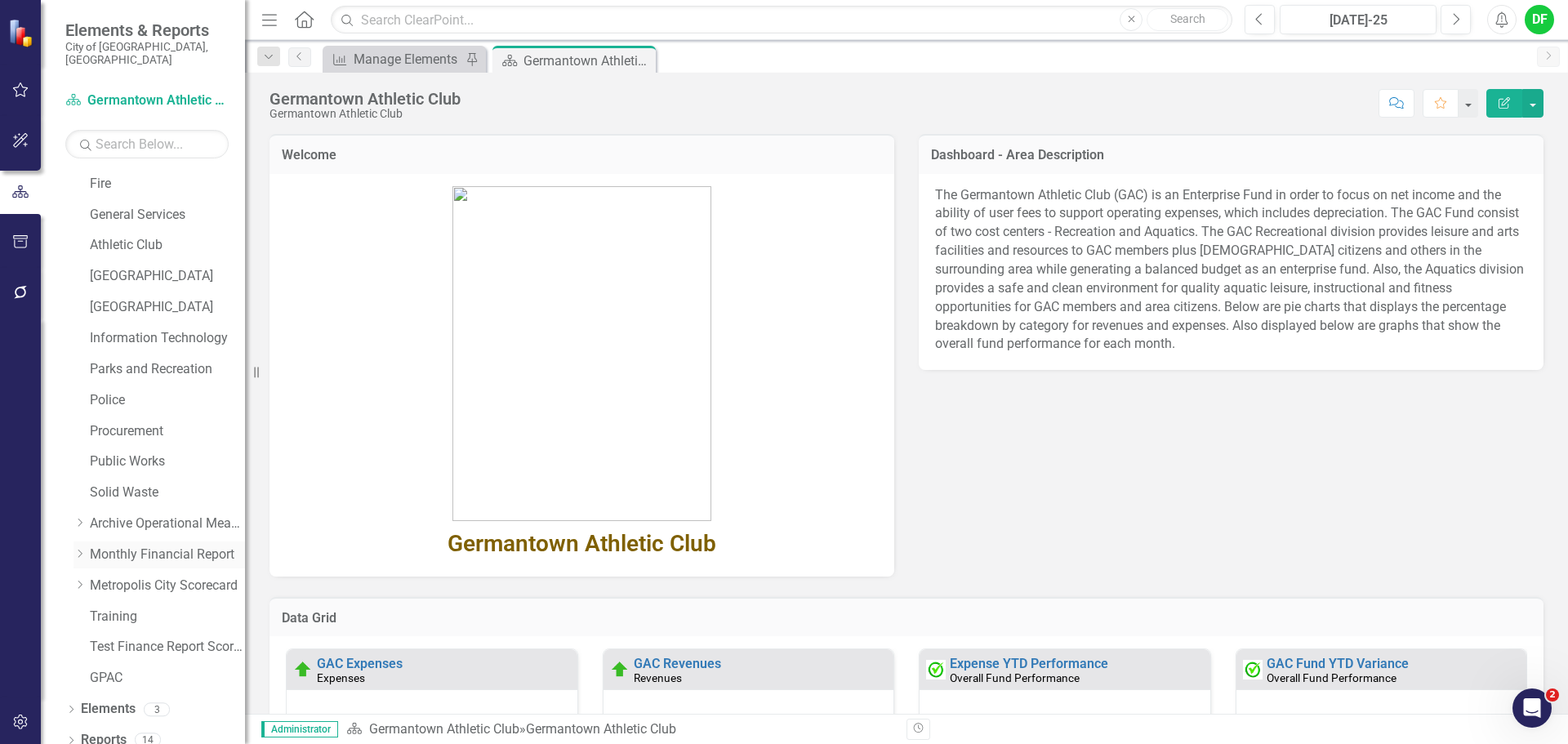
click at [80, 549] on icon "Dropdown" at bounding box center [79, 554] width 12 height 10
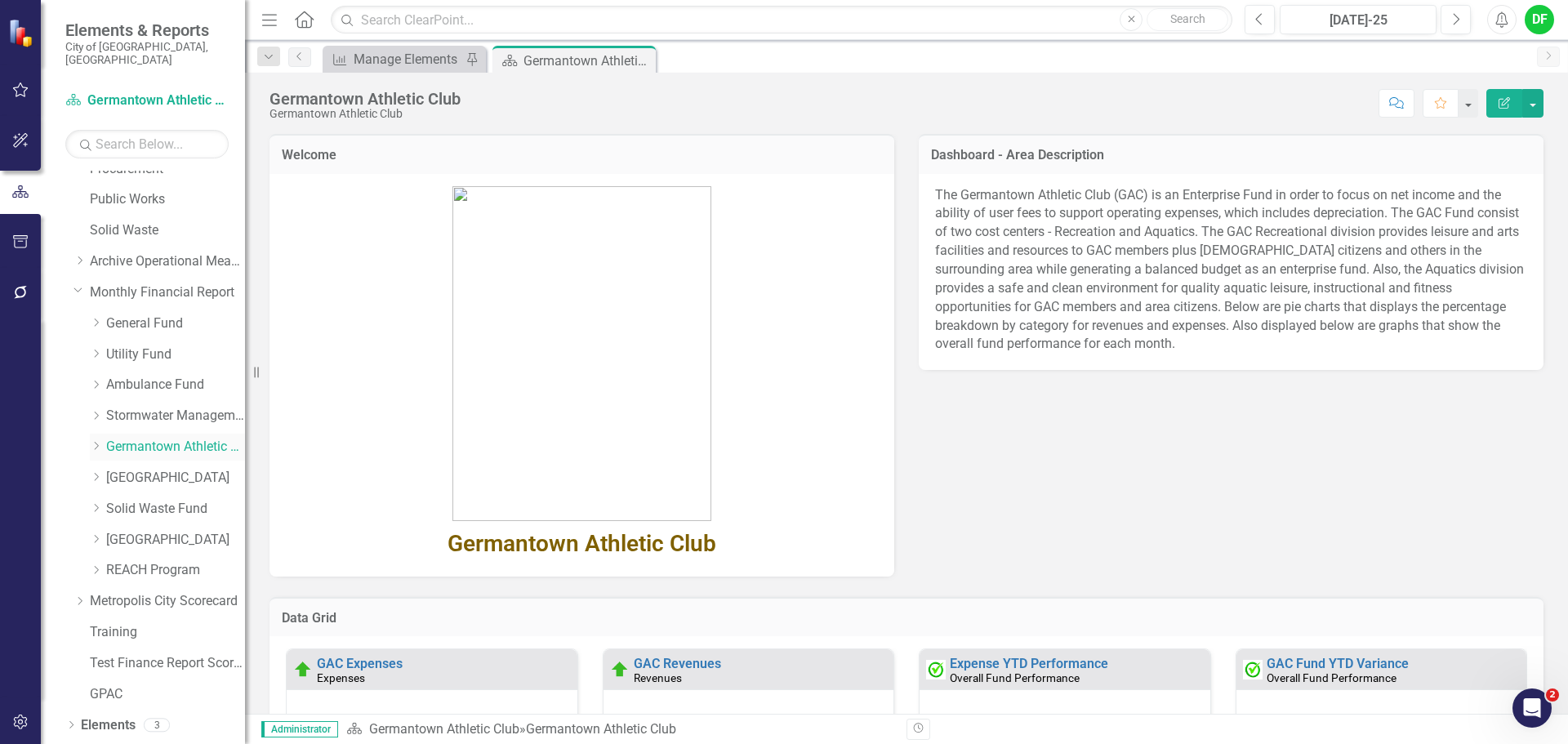
click at [99, 441] on icon "Dropdown" at bounding box center [96, 445] width 12 height 10
click at [149, 500] on link "Recreation" at bounding box center [184, 509] width 122 height 19
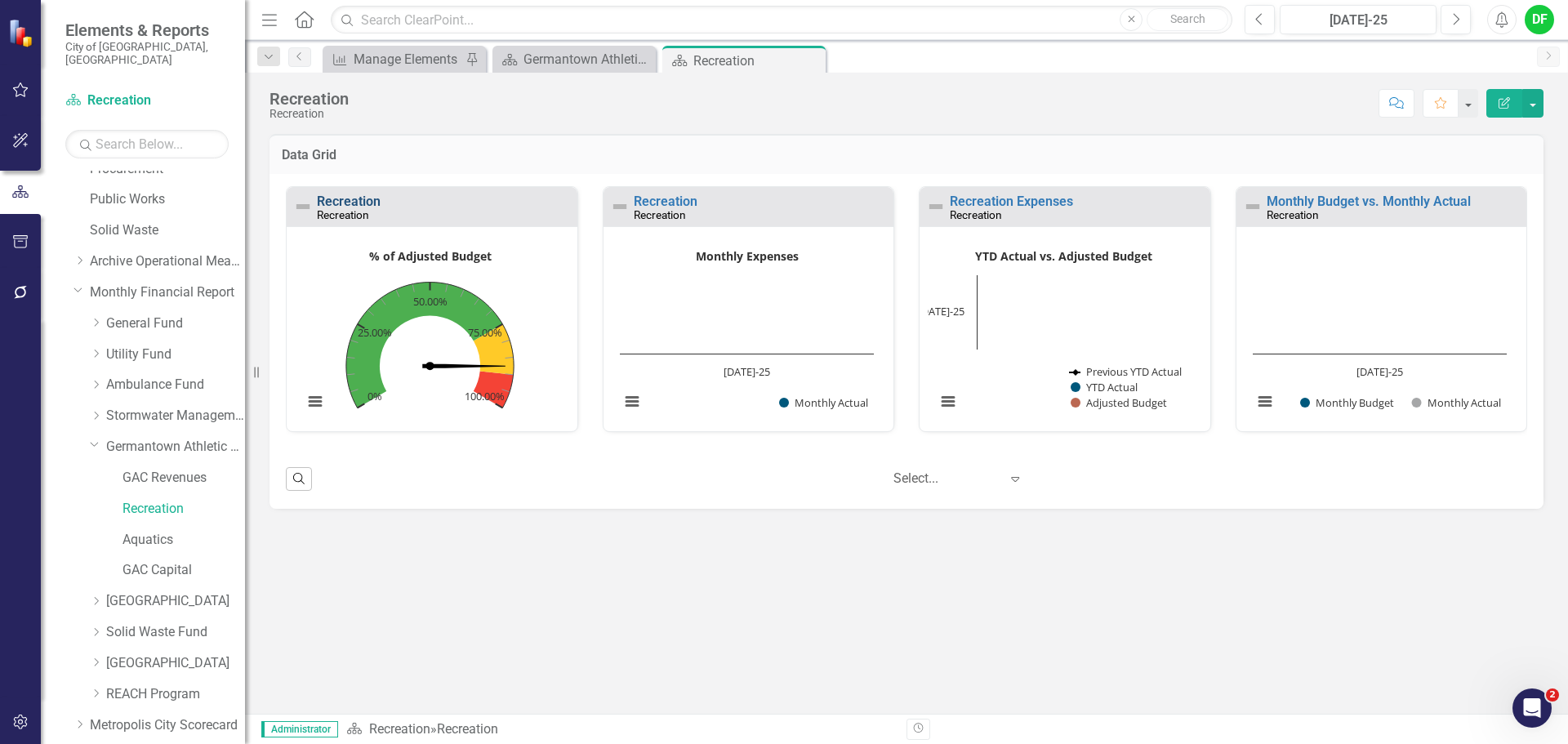
click at [366, 199] on link "Recreation" at bounding box center [349, 201] width 64 height 16
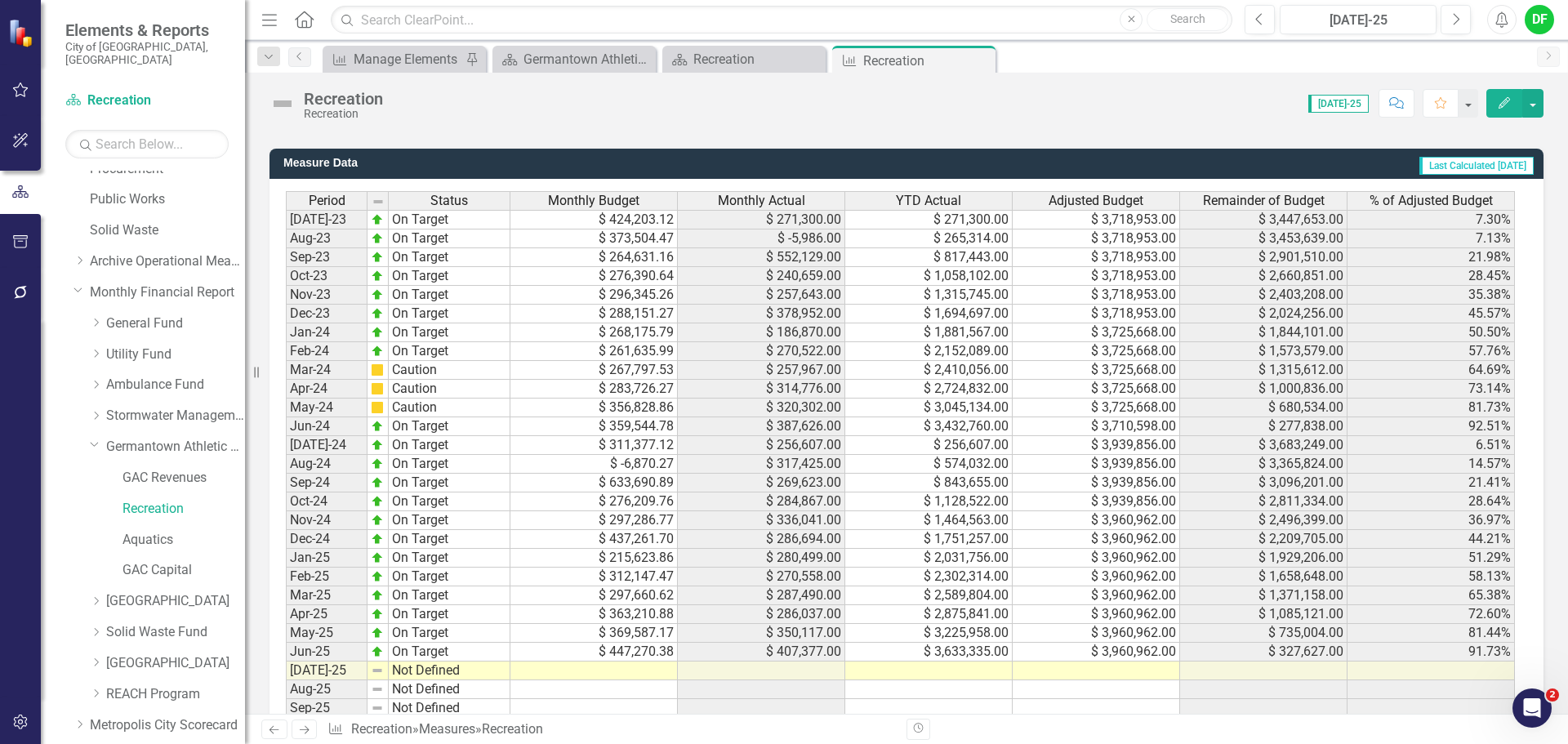
scroll to position [1470, 0]
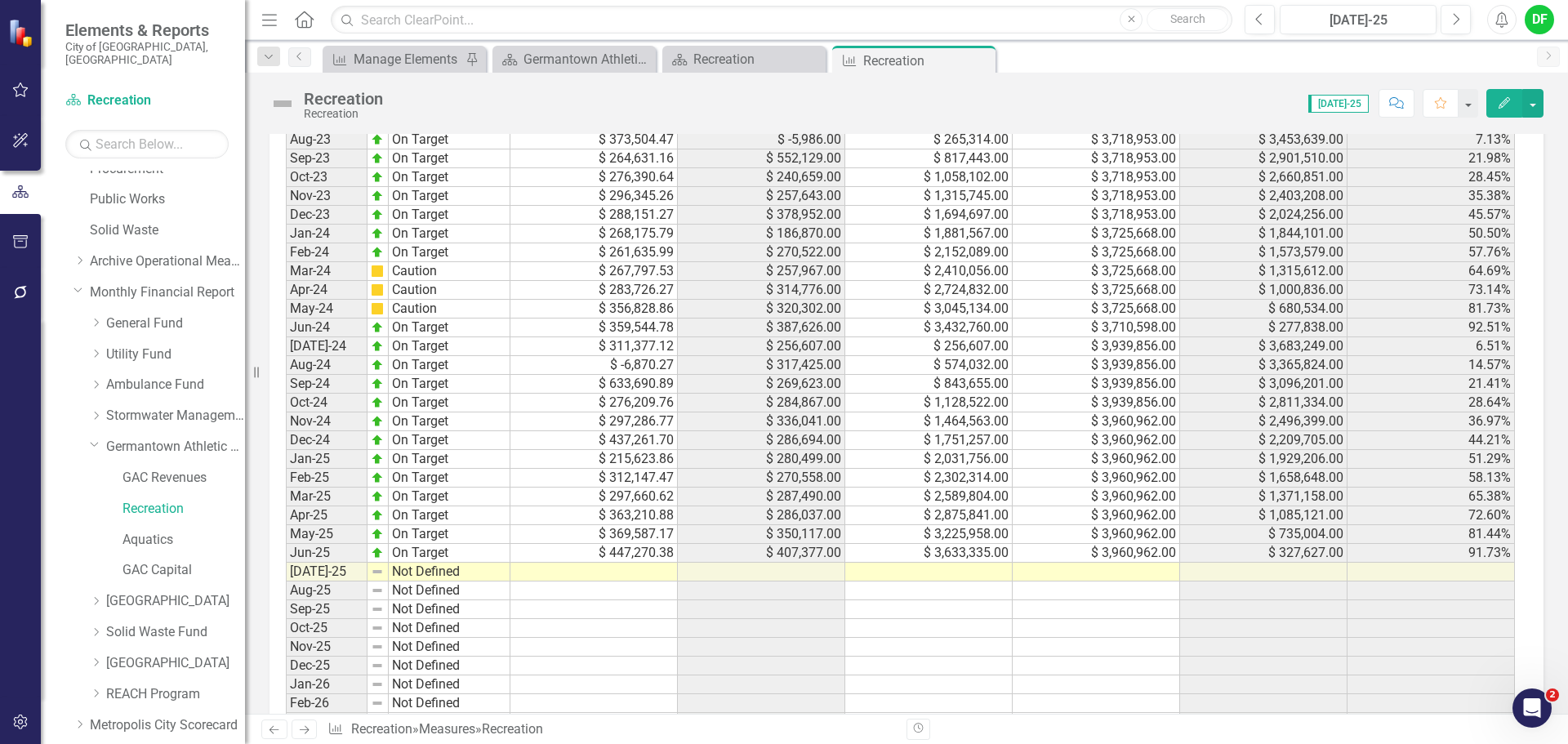
click at [1039, 582] on td at bounding box center [1097, 572] width 167 height 19
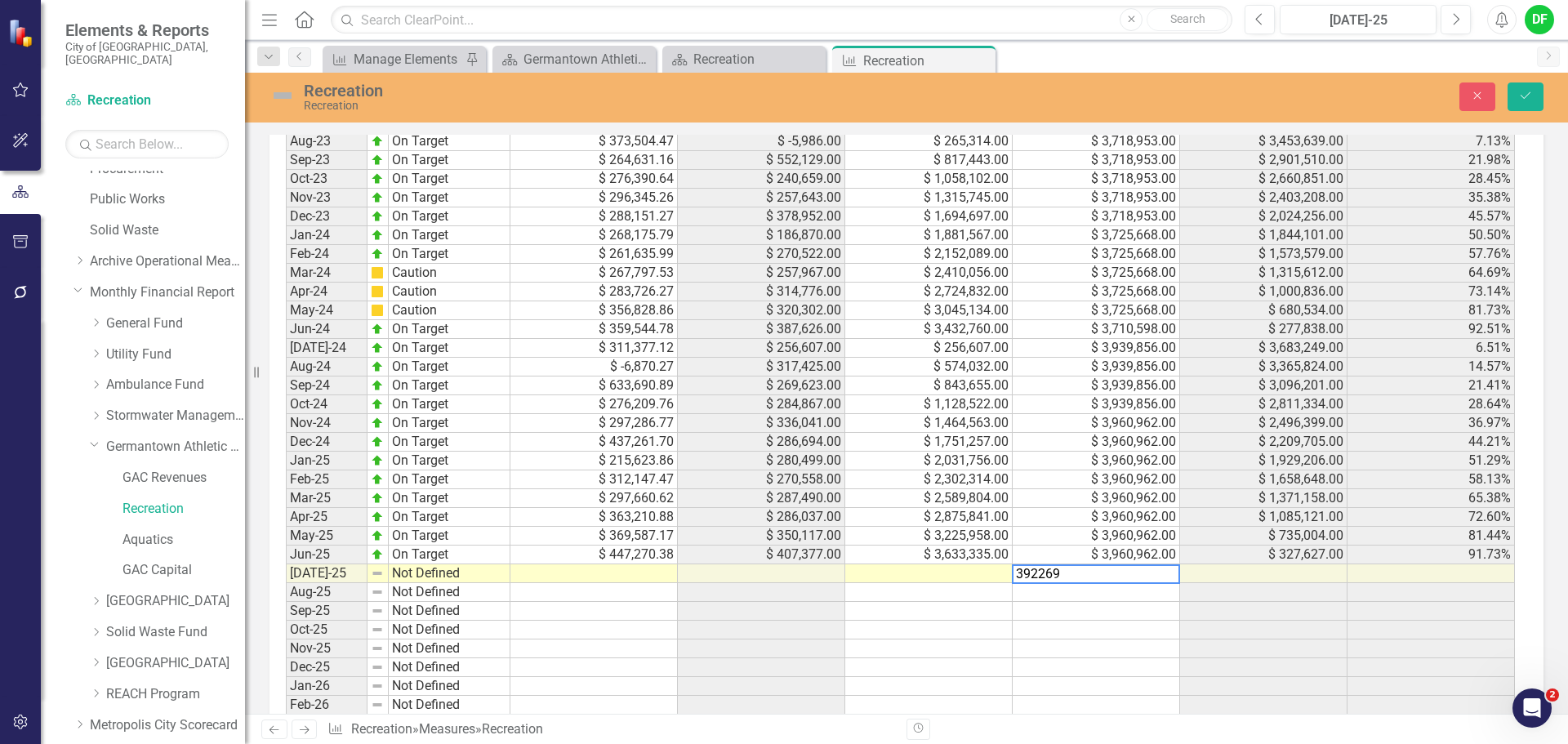
type textarea "3922692"
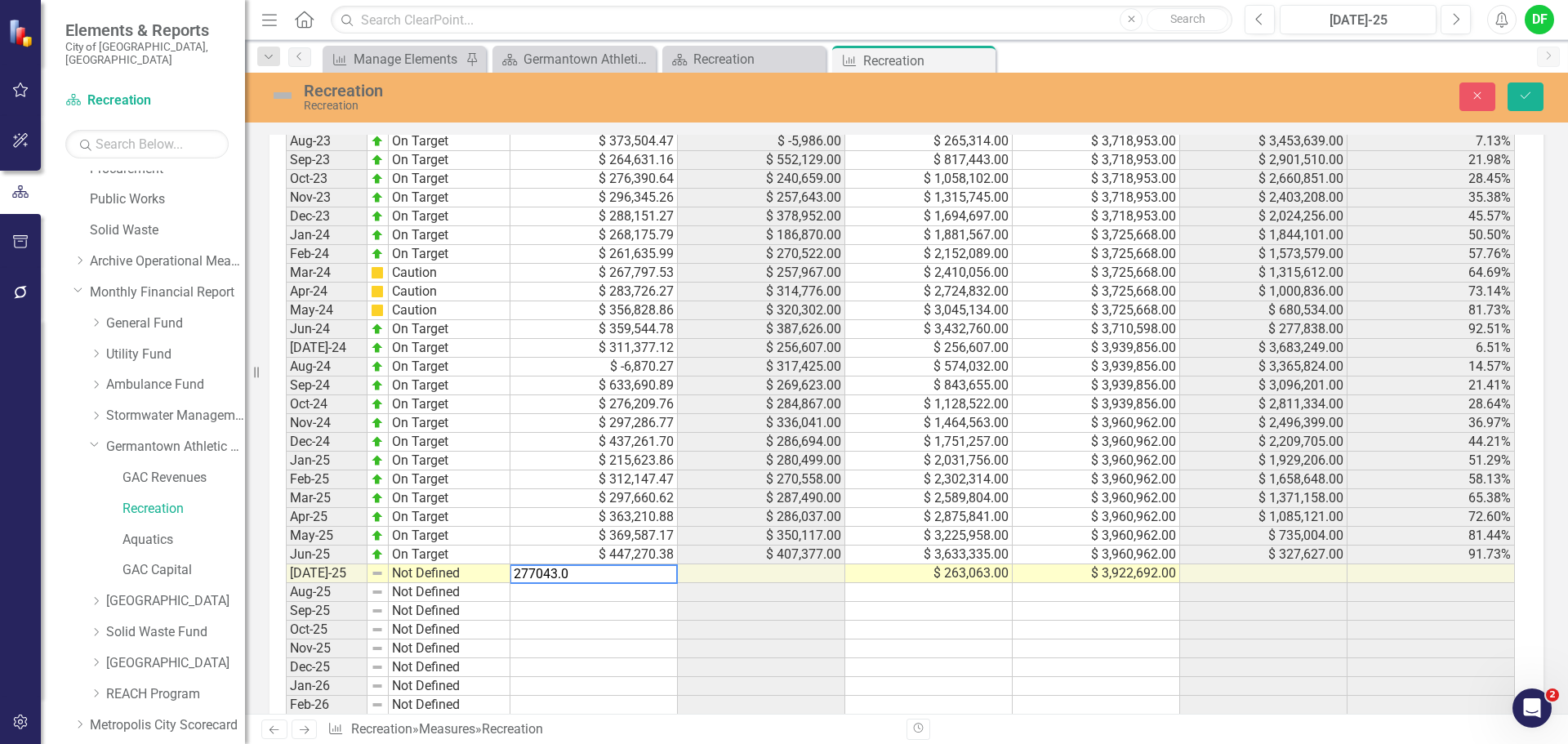
type textarea "277043.05"
click at [278, 96] on img at bounding box center [283, 96] width 26 height 26
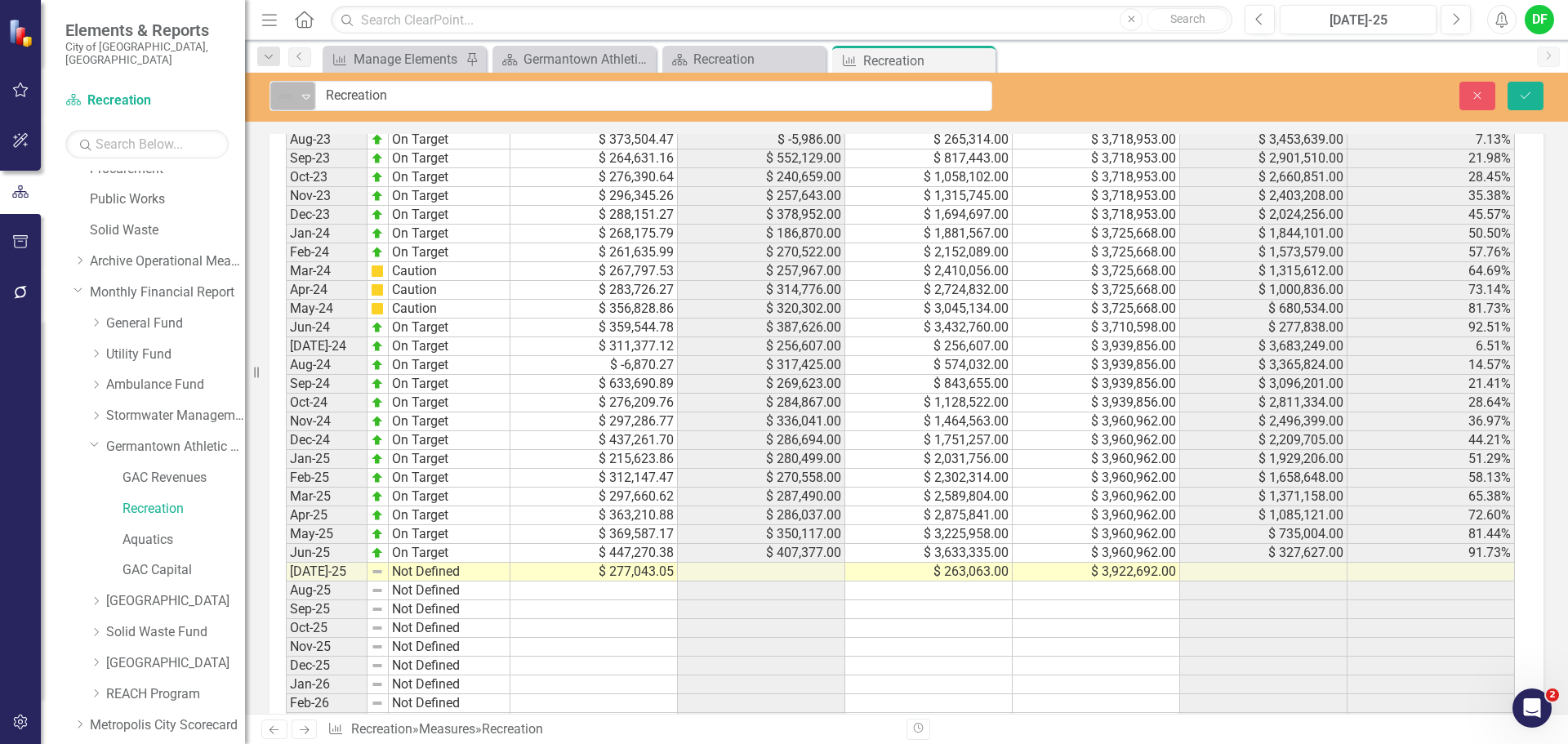
click at [297, 97] on div "Not Defined" at bounding box center [286, 96] width 24 height 23
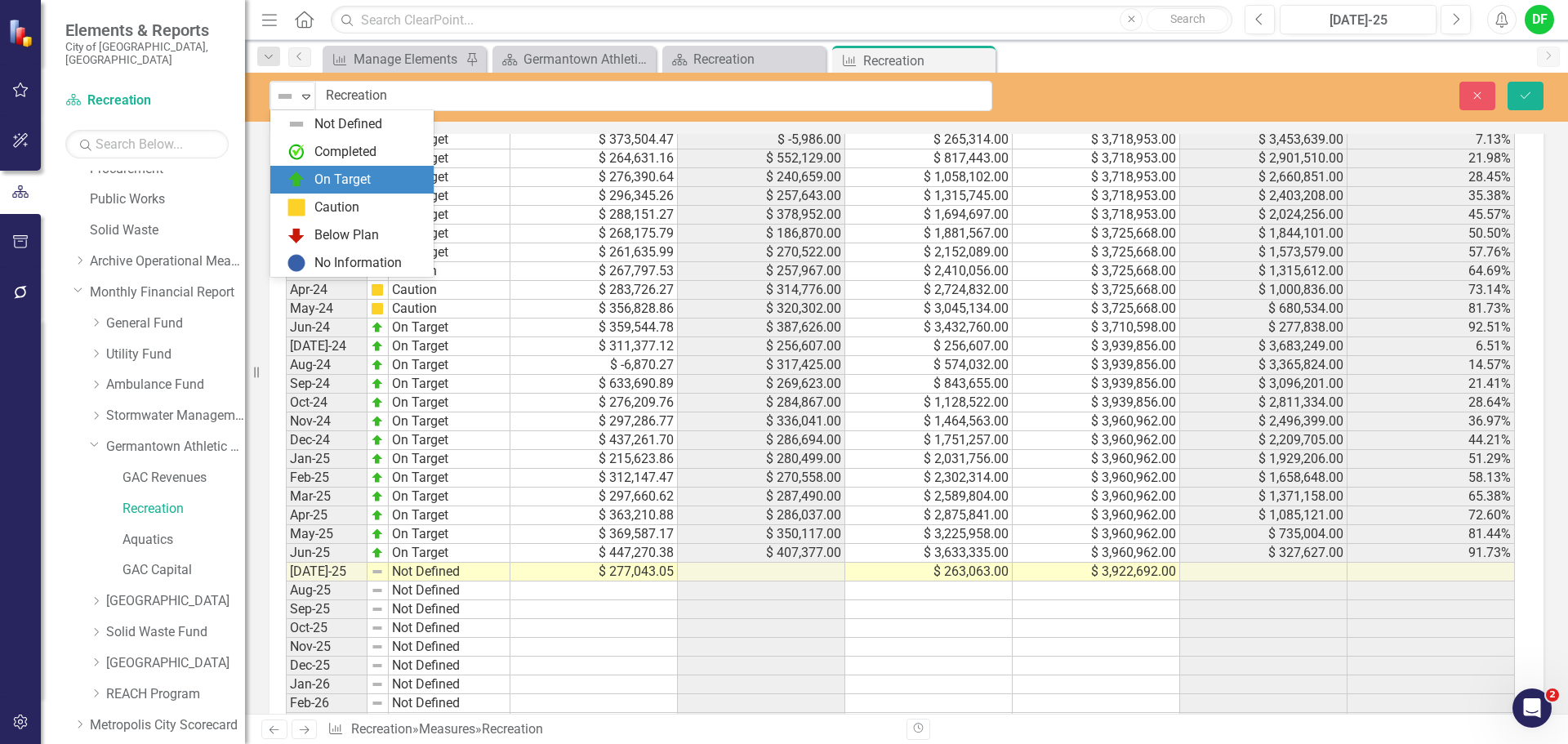
click at [319, 177] on div "On Target" at bounding box center [342, 180] width 57 height 19
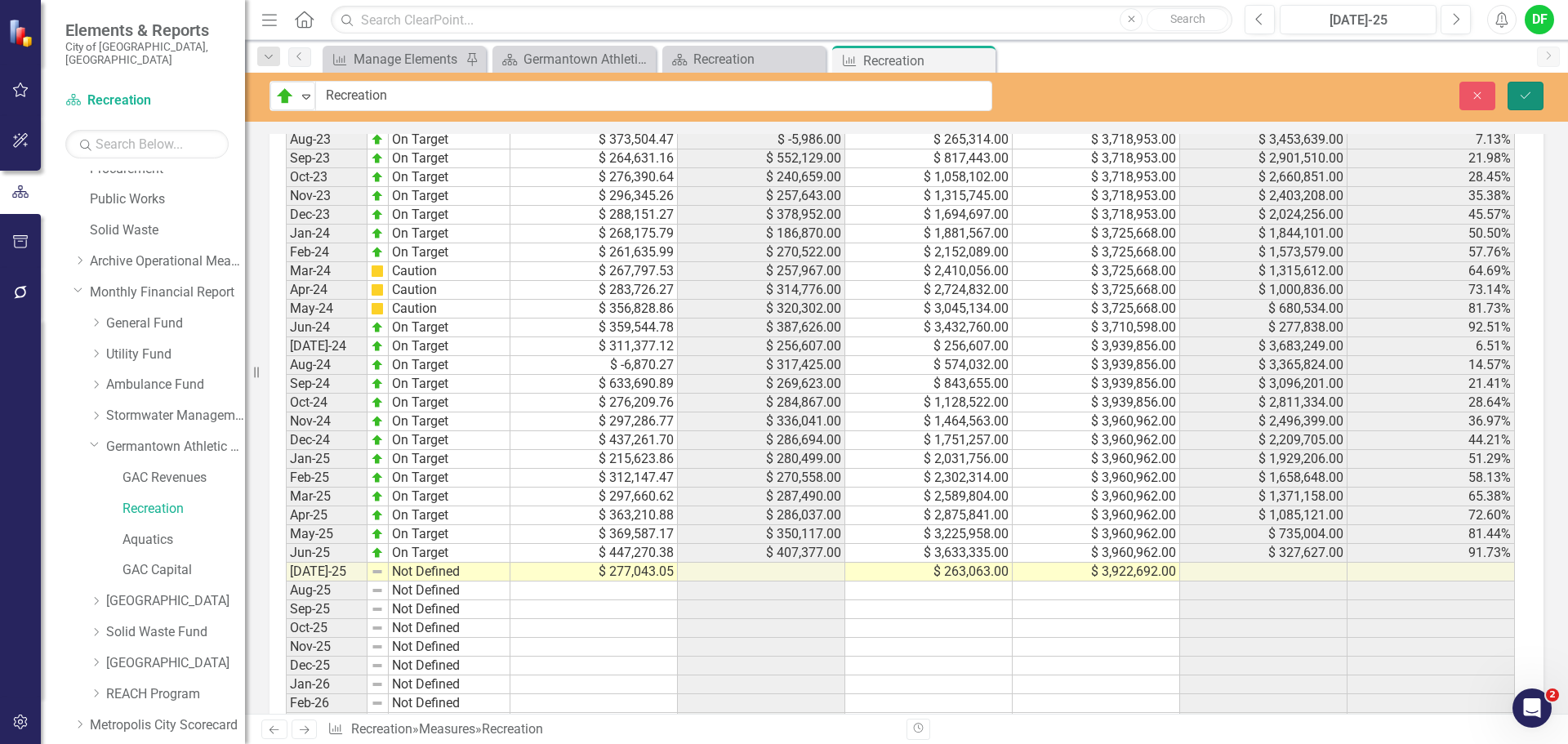
click at [1527, 97] on icon "Save" at bounding box center [1526, 96] width 15 height 11
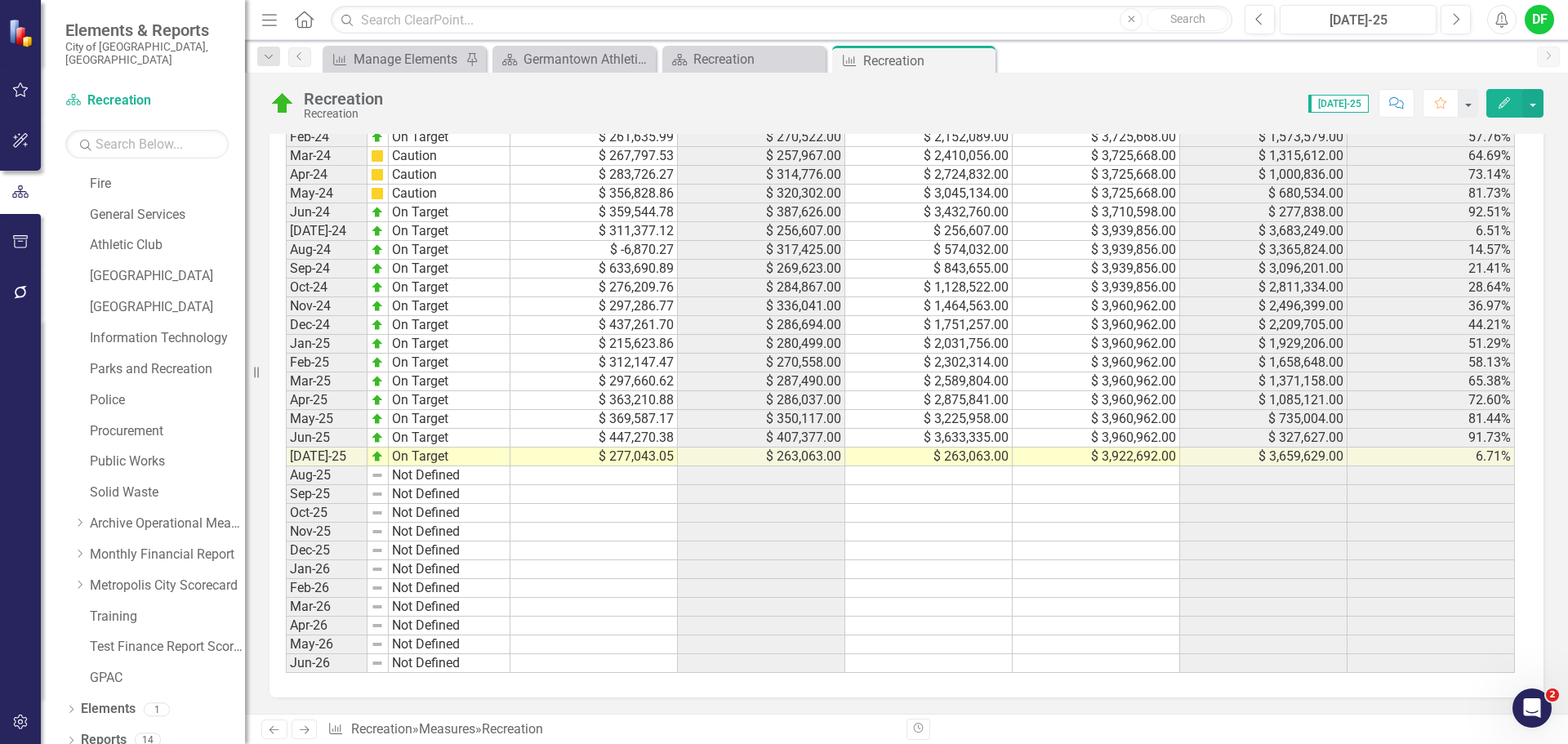
scroll to position [1604, 0]
click at [983, 63] on icon at bounding box center [981, 61] width 9 height 9
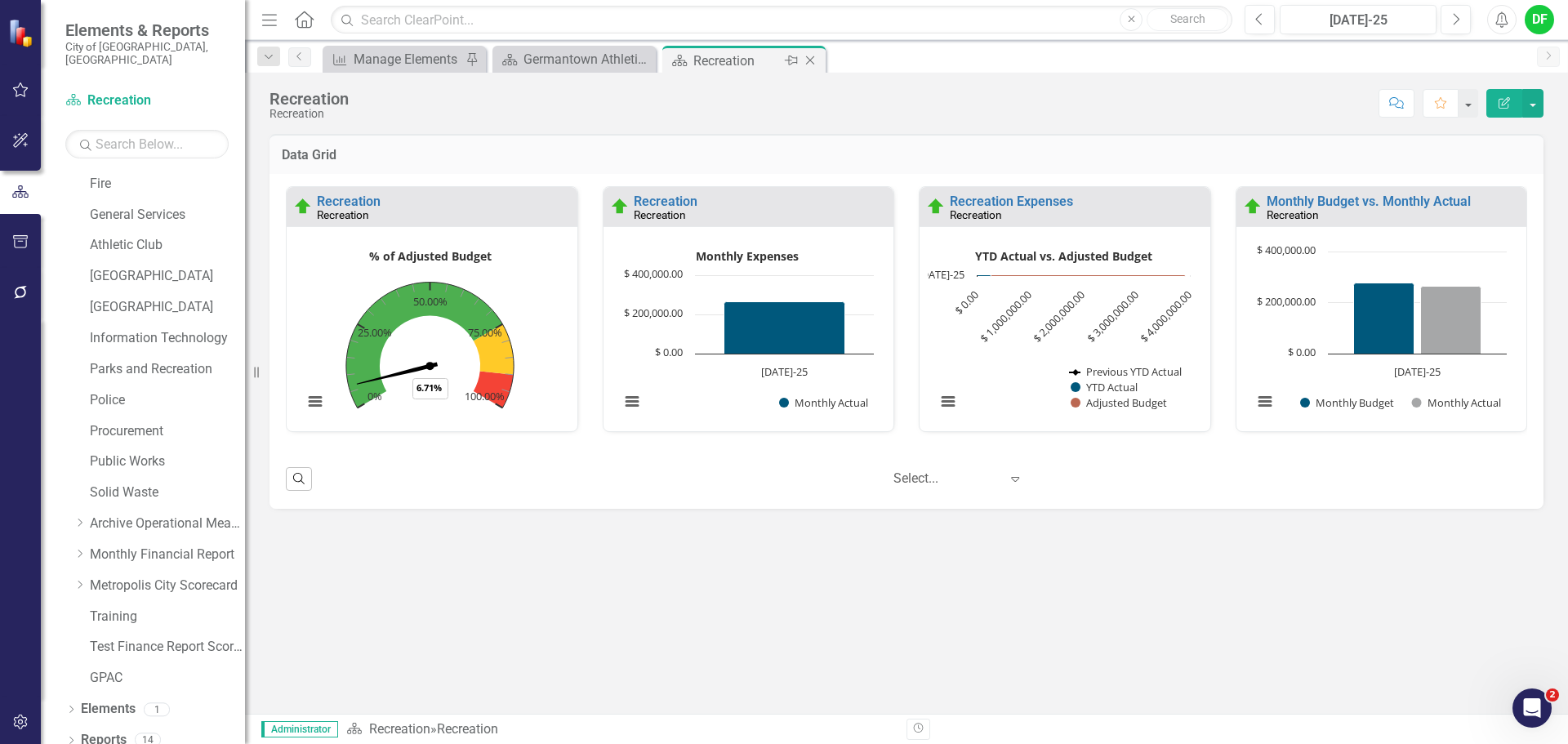
click at [813, 58] on icon "Close" at bounding box center [811, 60] width 17 height 13
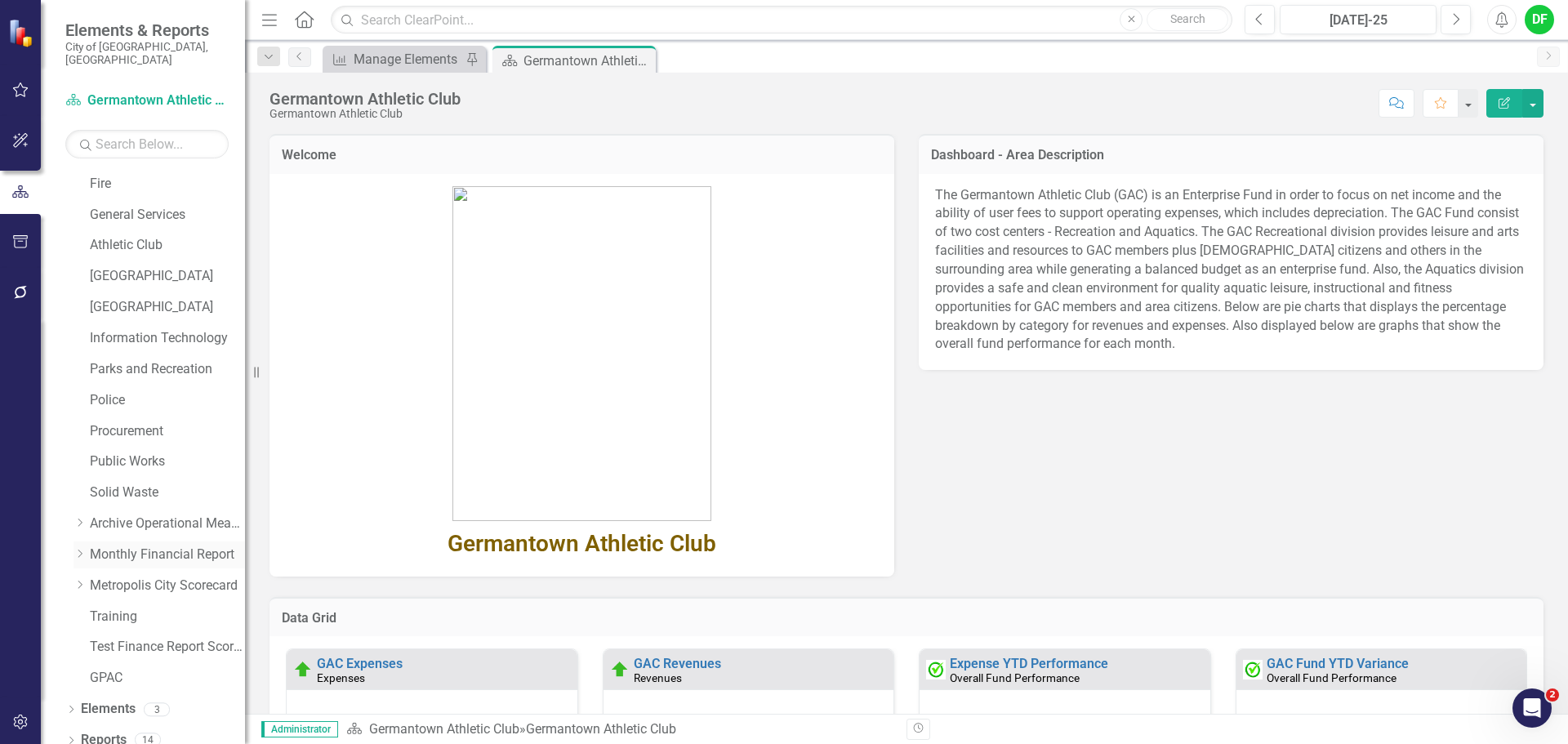
click at [78, 549] on icon "Dropdown" at bounding box center [79, 554] width 12 height 10
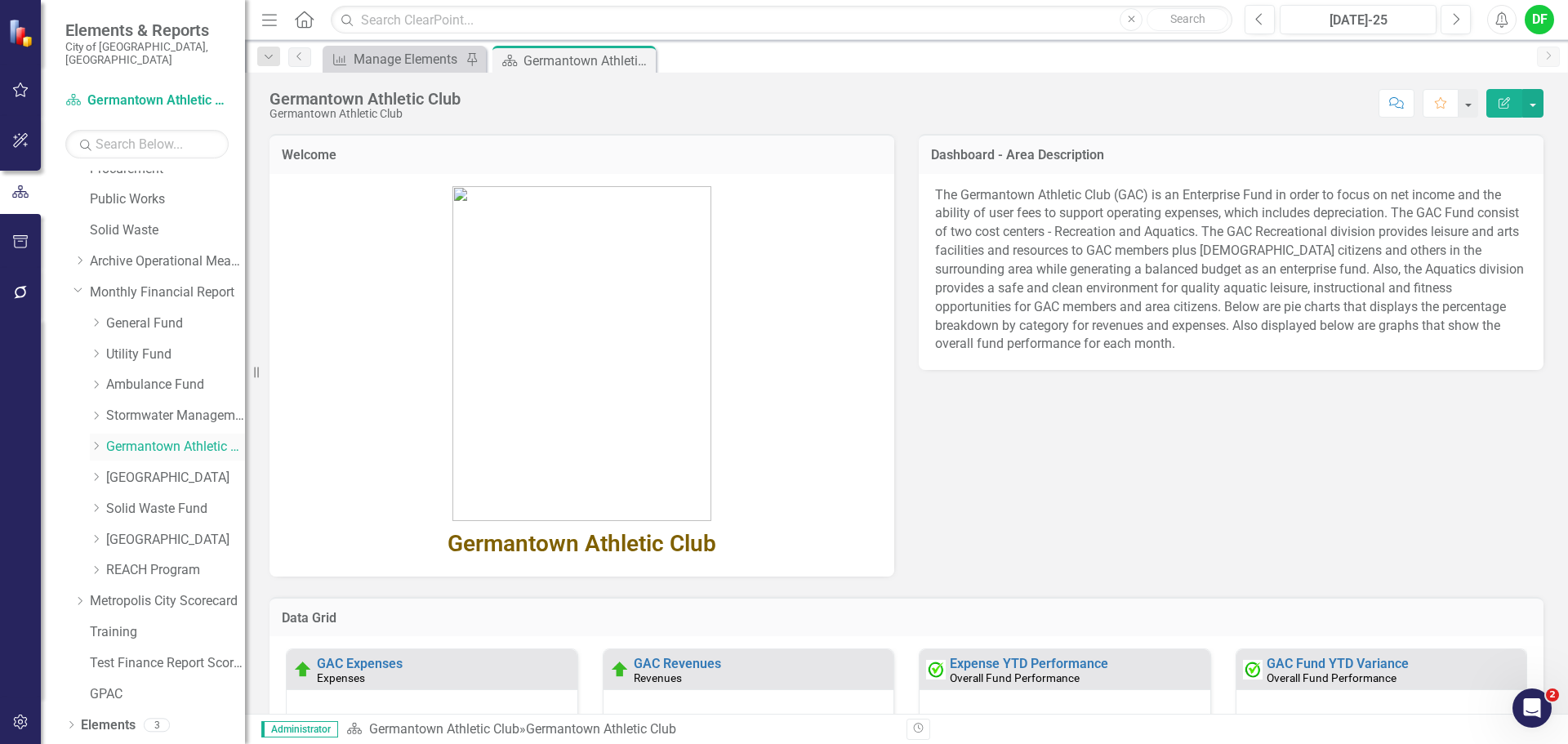
click at [99, 443] on icon at bounding box center [96, 446] width 4 height 8
click at [152, 531] on link "Aquatics" at bounding box center [184, 540] width 122 height 19
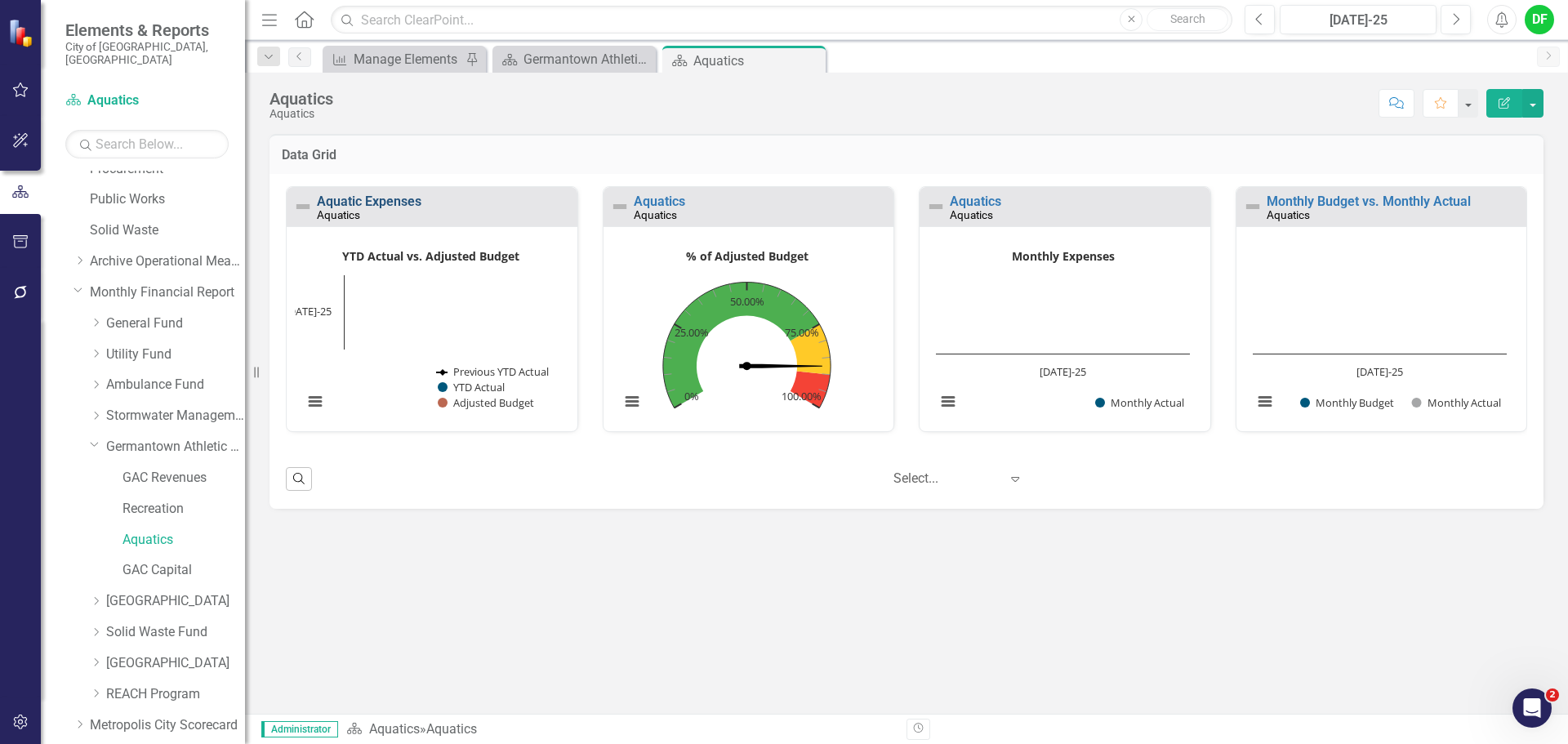
click at [386, 204] on link "Aquatic Expenses" at bounding box center [369, 201] width 105 height 16
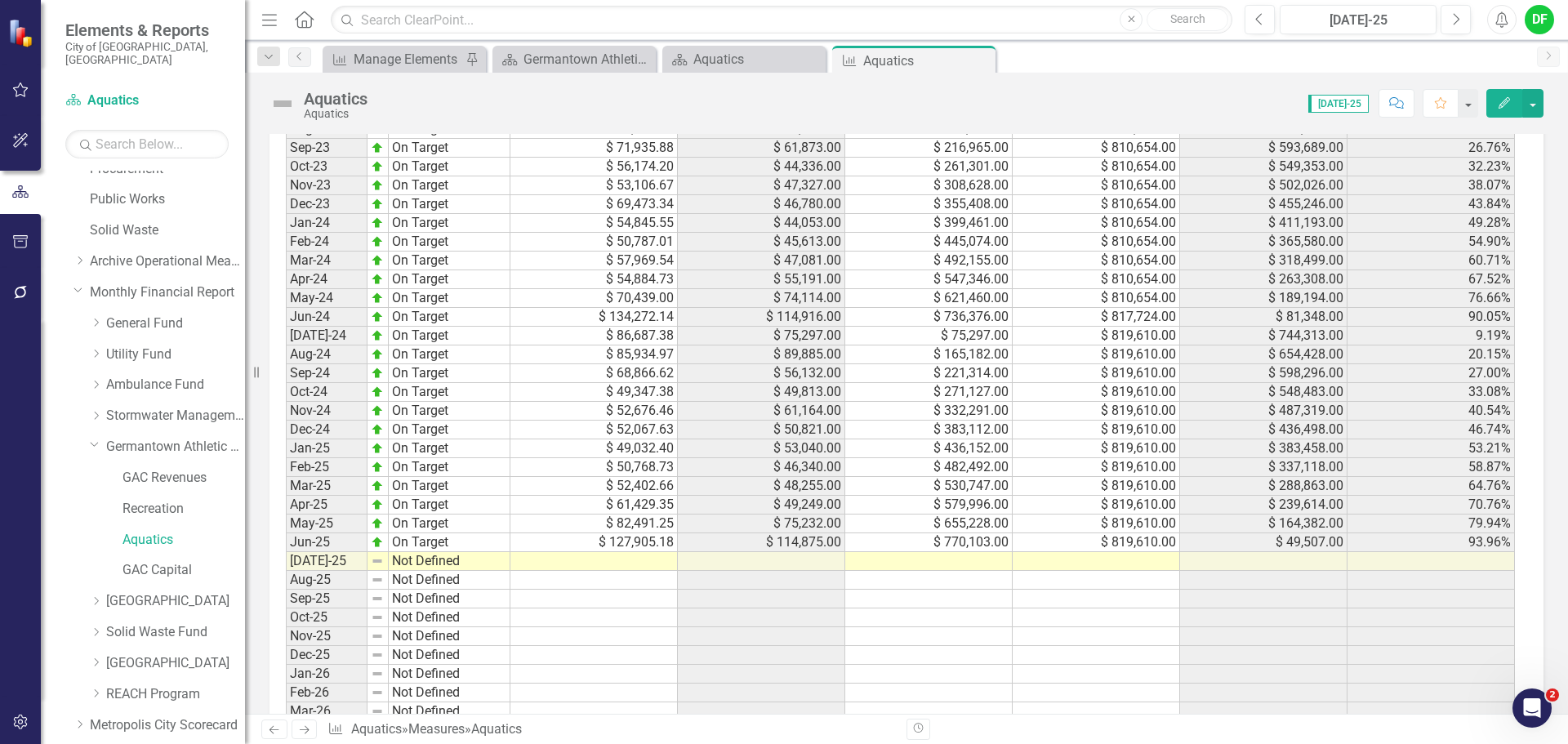
scroll to position [1389, 0]
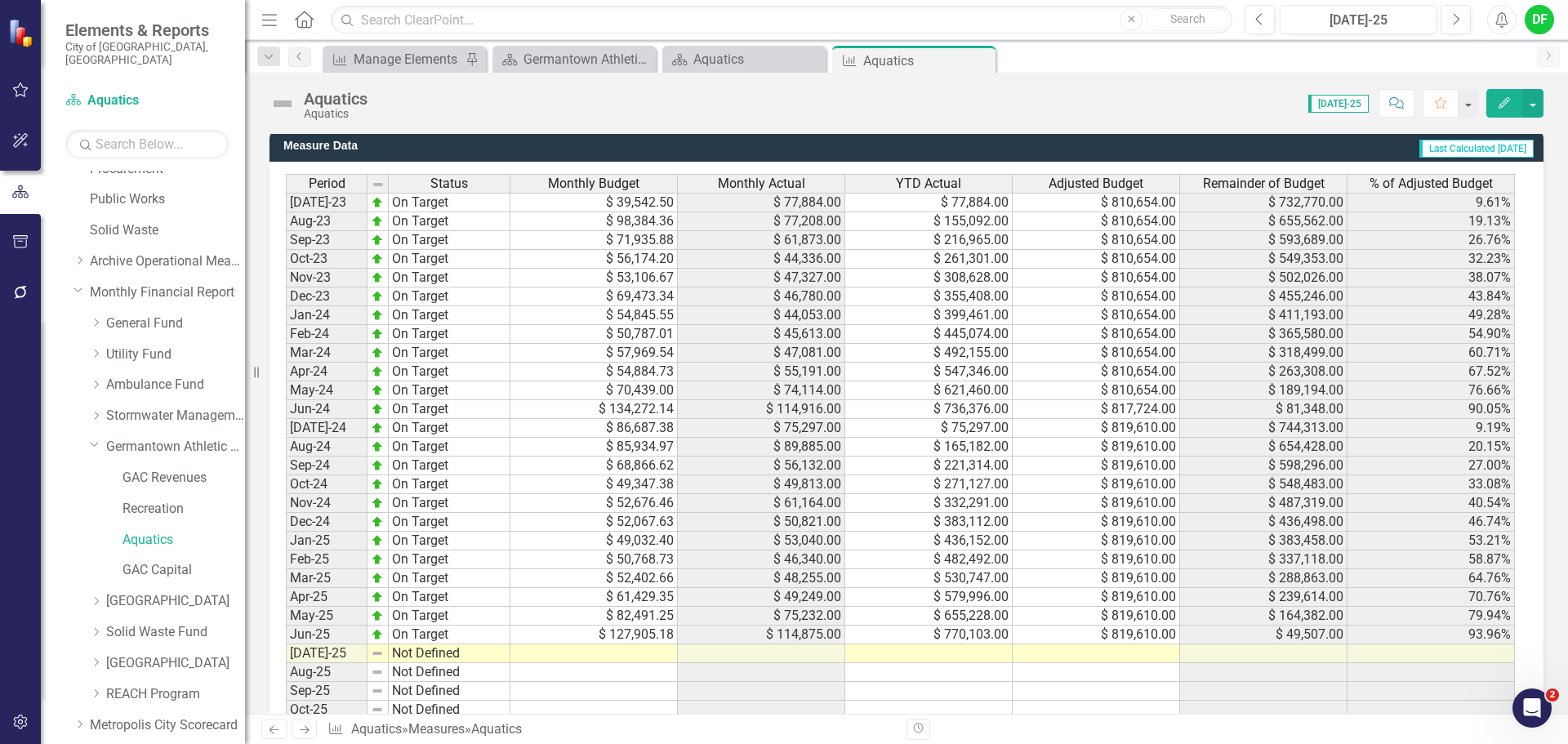
click at [1113, 651] on td at bounding box center [1097, 654] width 167 height 19
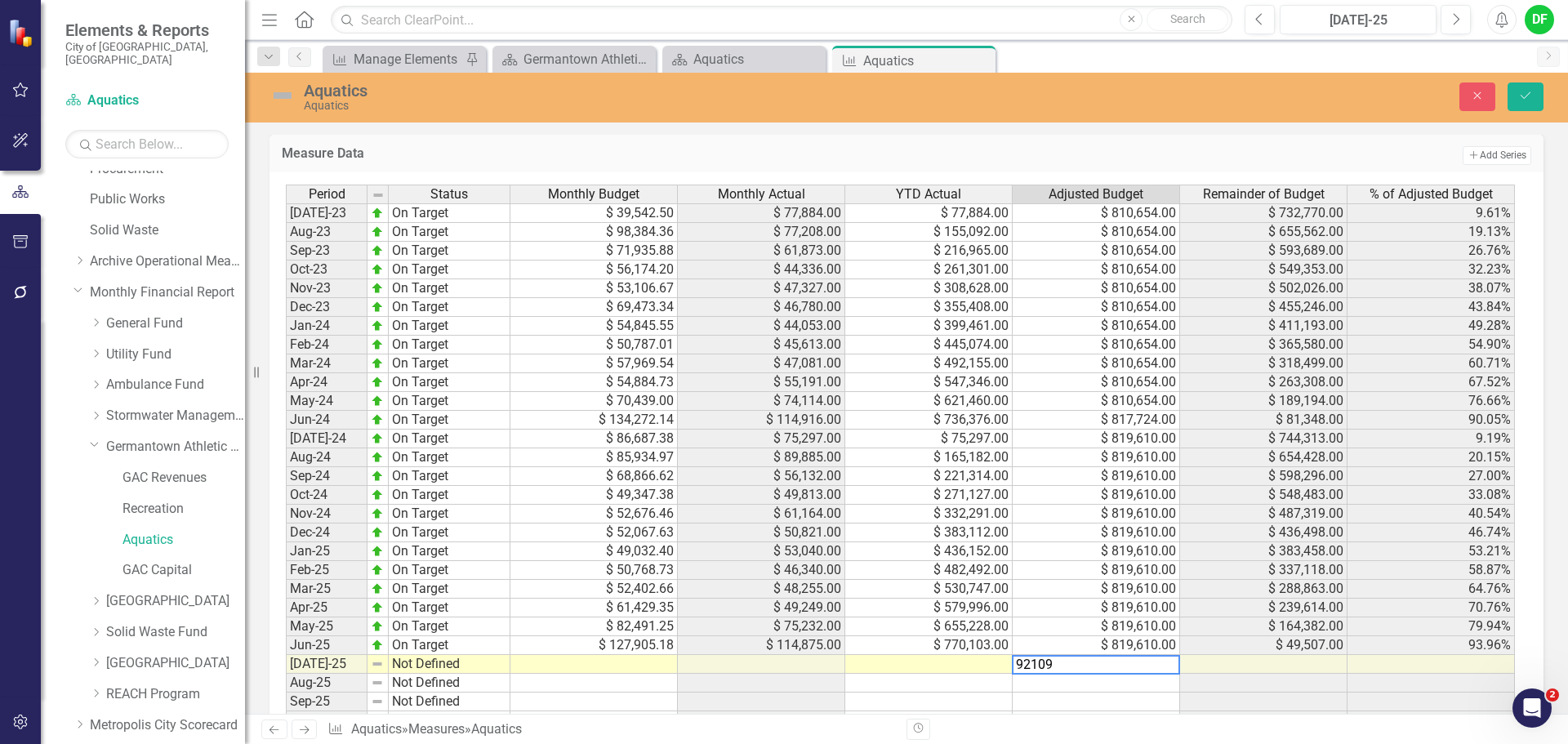
type textarea "921091"
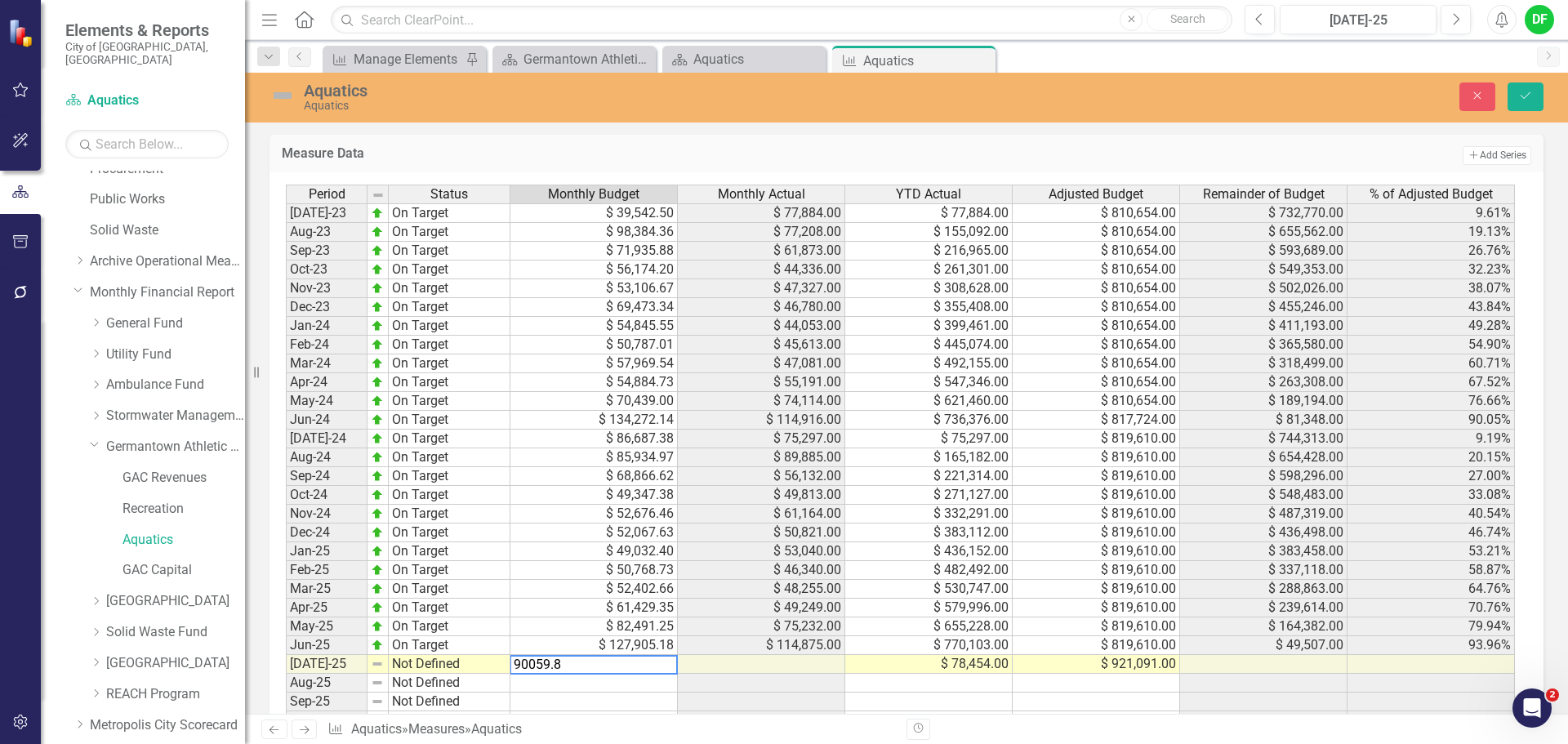
type textarea "90059.89"
click at [286, 91] on img at bounding box center [283, 96] width 26 height 26
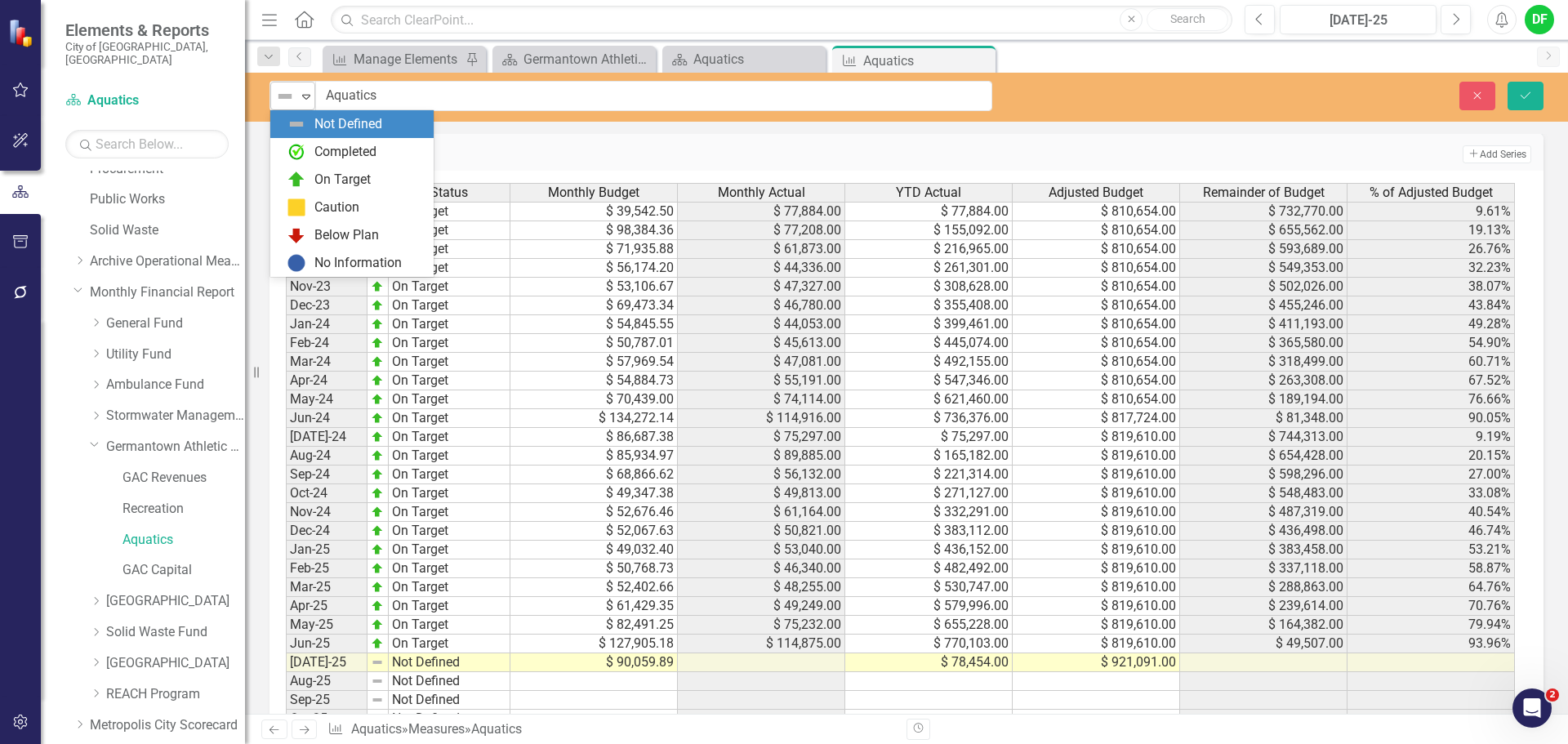
click at [301, 94] on icon "Expand" at bounding box center [306, 96] width 17 height 13
click at [311, 158] on div "Completed" at bounding box center [355, 151] width 137 height 19
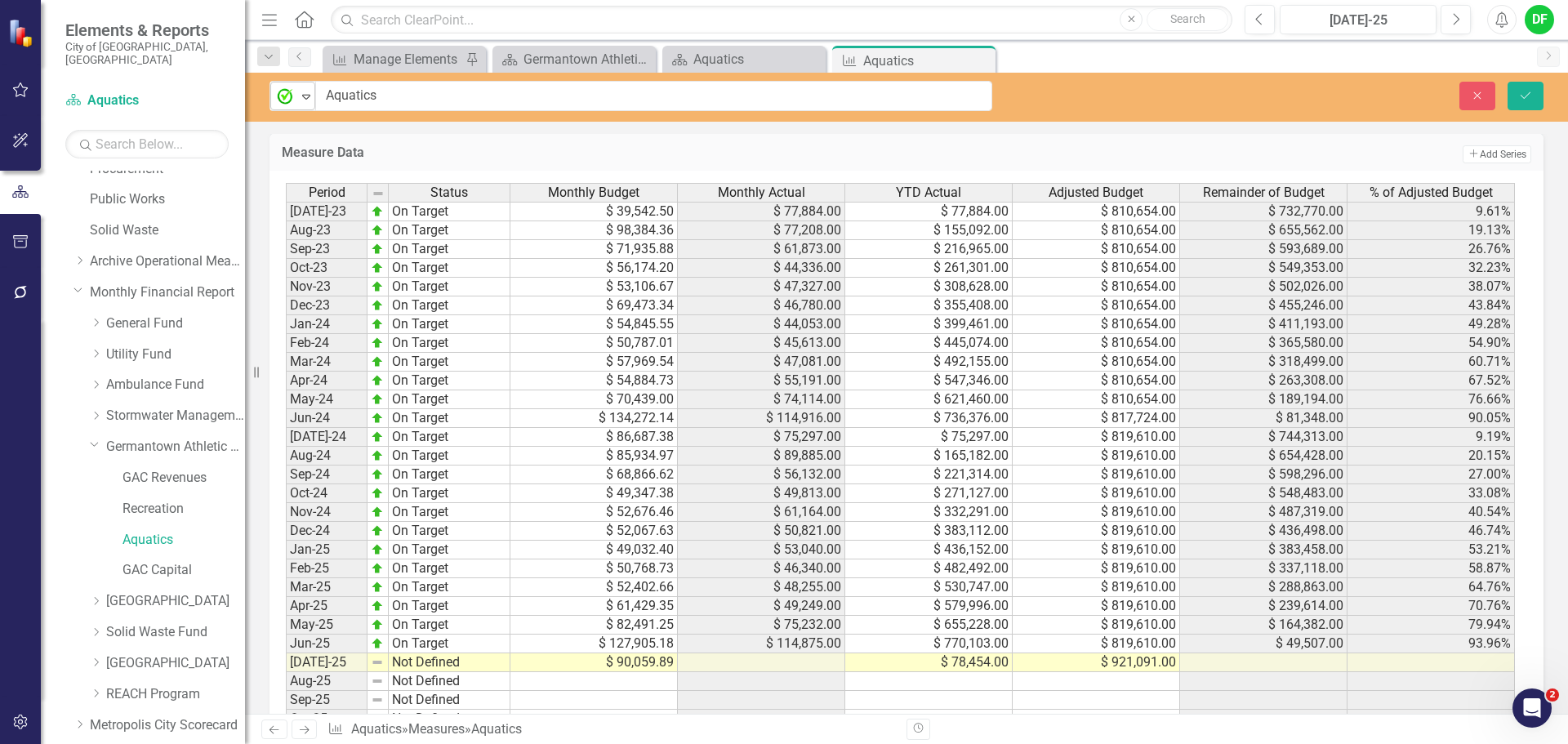
click at [302, 95] on icon "Expand" at bounding box center [306, 96] width 17 height 13
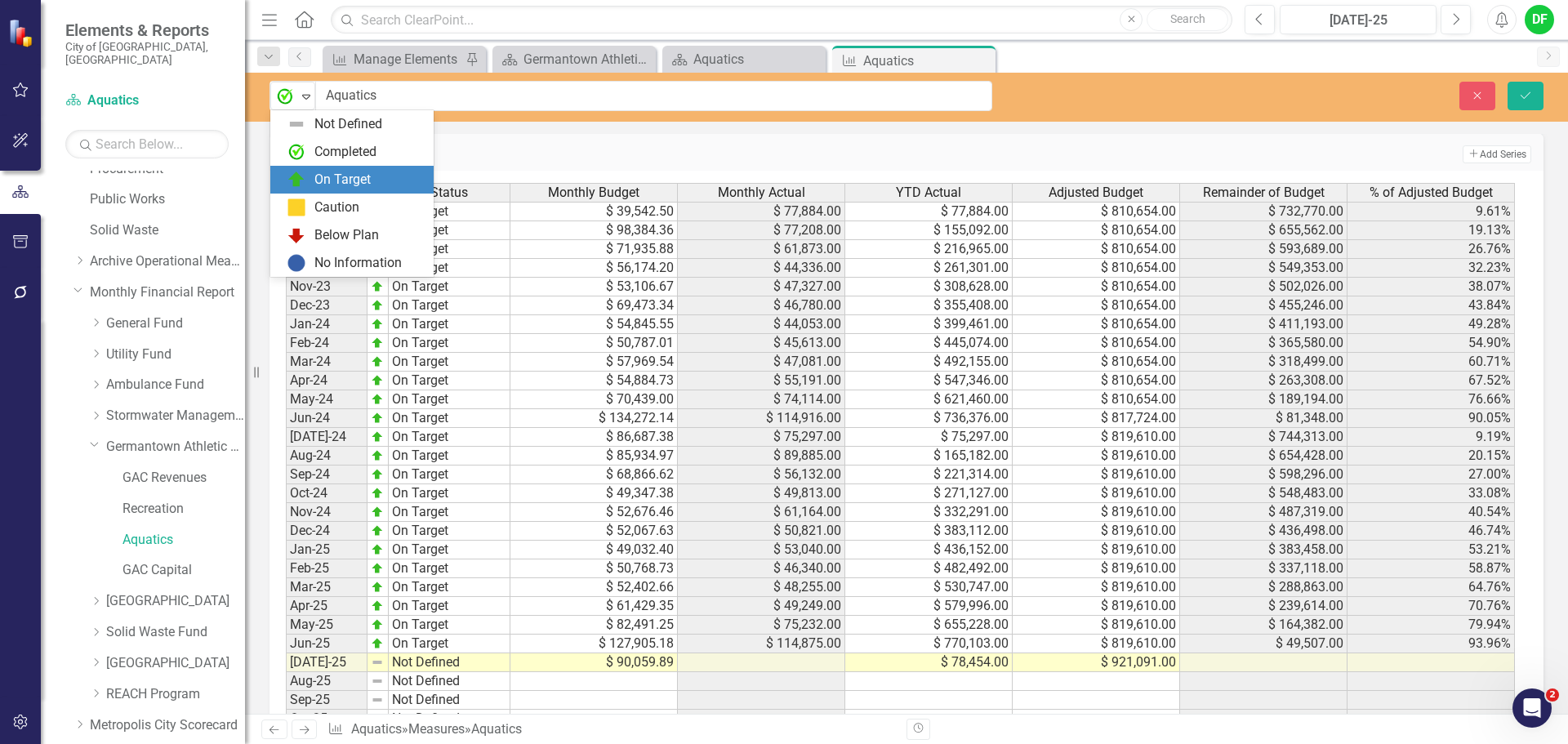
click at [326, 174] on div "On Target" at bounding box center [342, 180] width 57 height 19
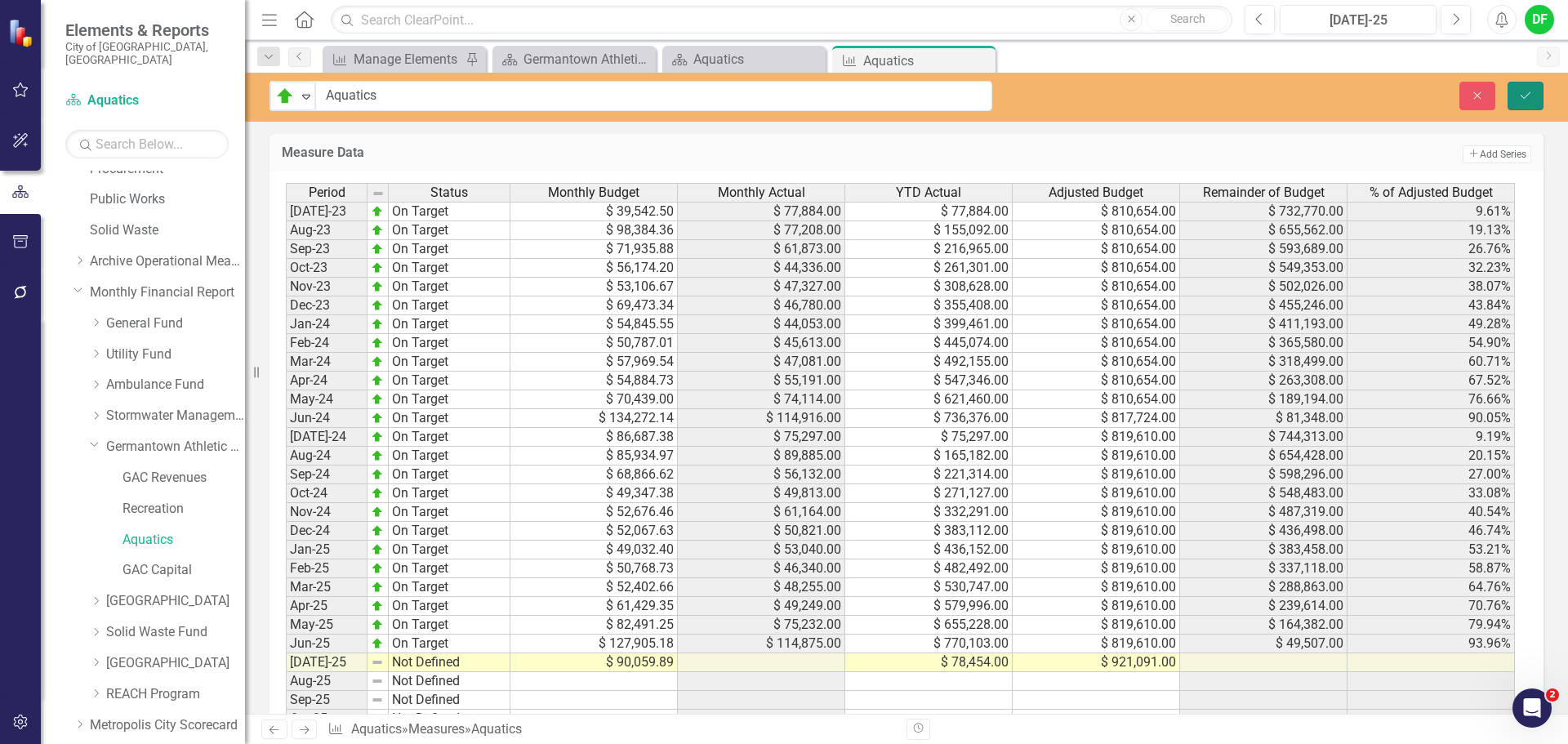
click at [1525, 91] on icon "Save" at bounding box center [1526, 96] width 15 height 11
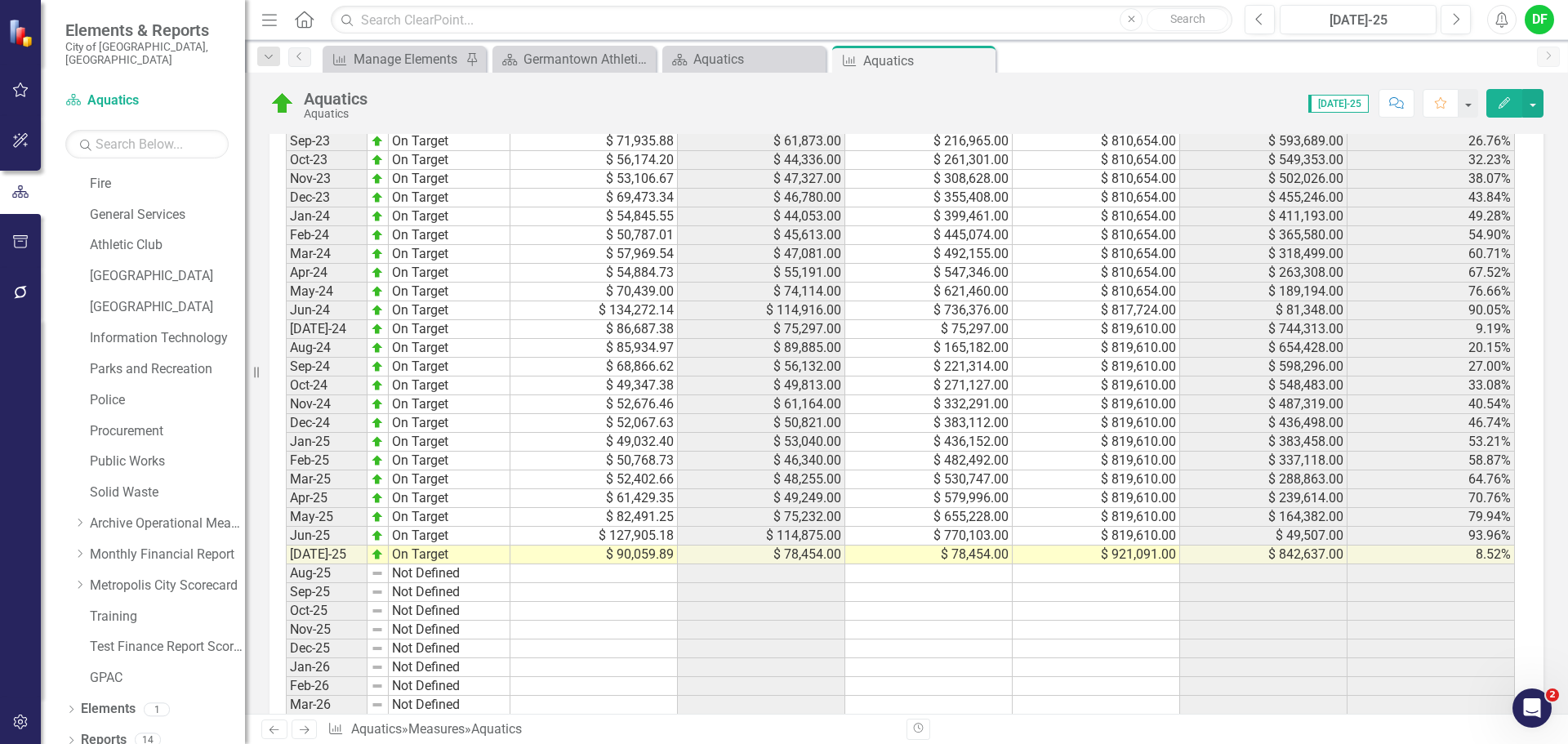
scroll to position [1585, 0]
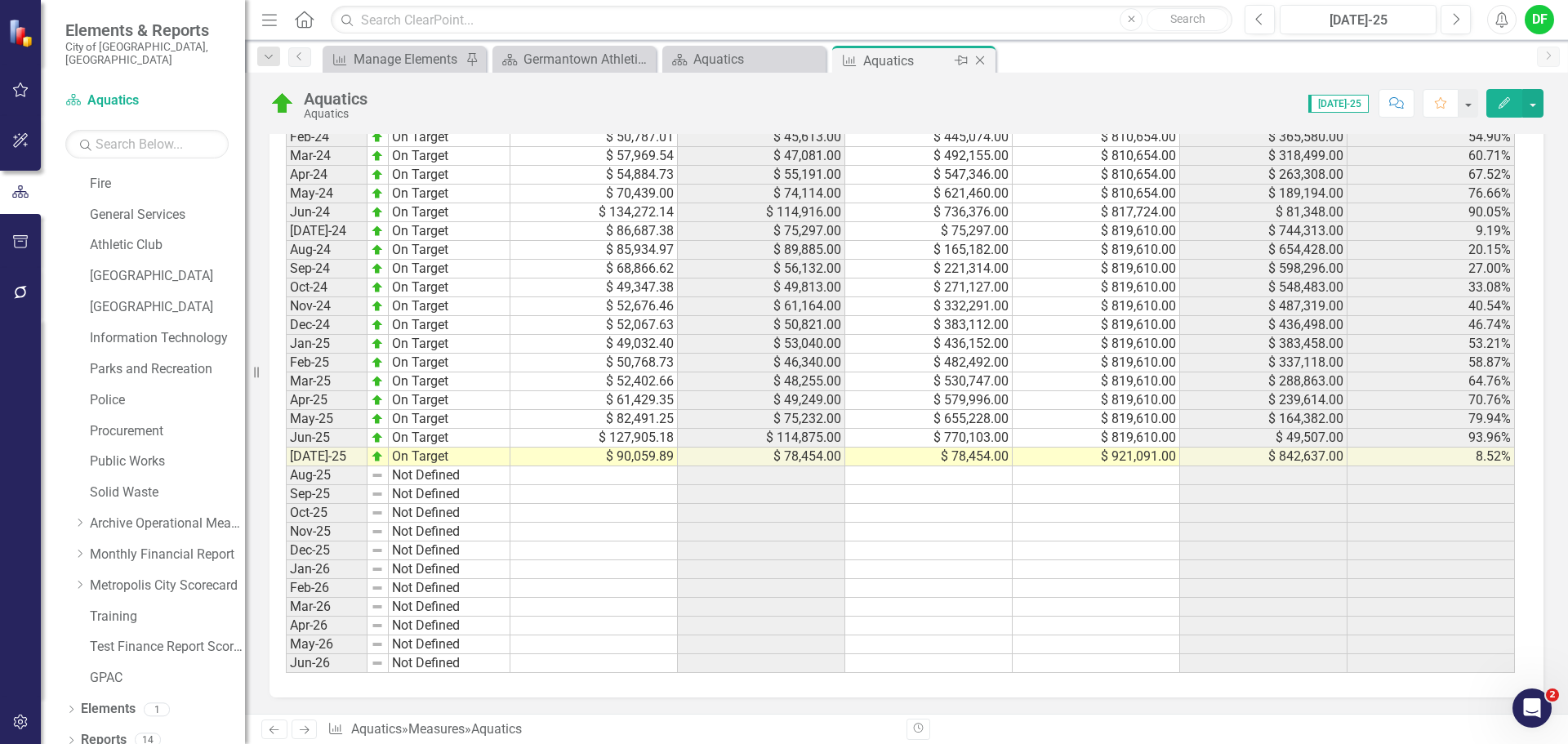
click at [979, 57] on icon "Close" at bounding box center [981, 60] width 17 height 13
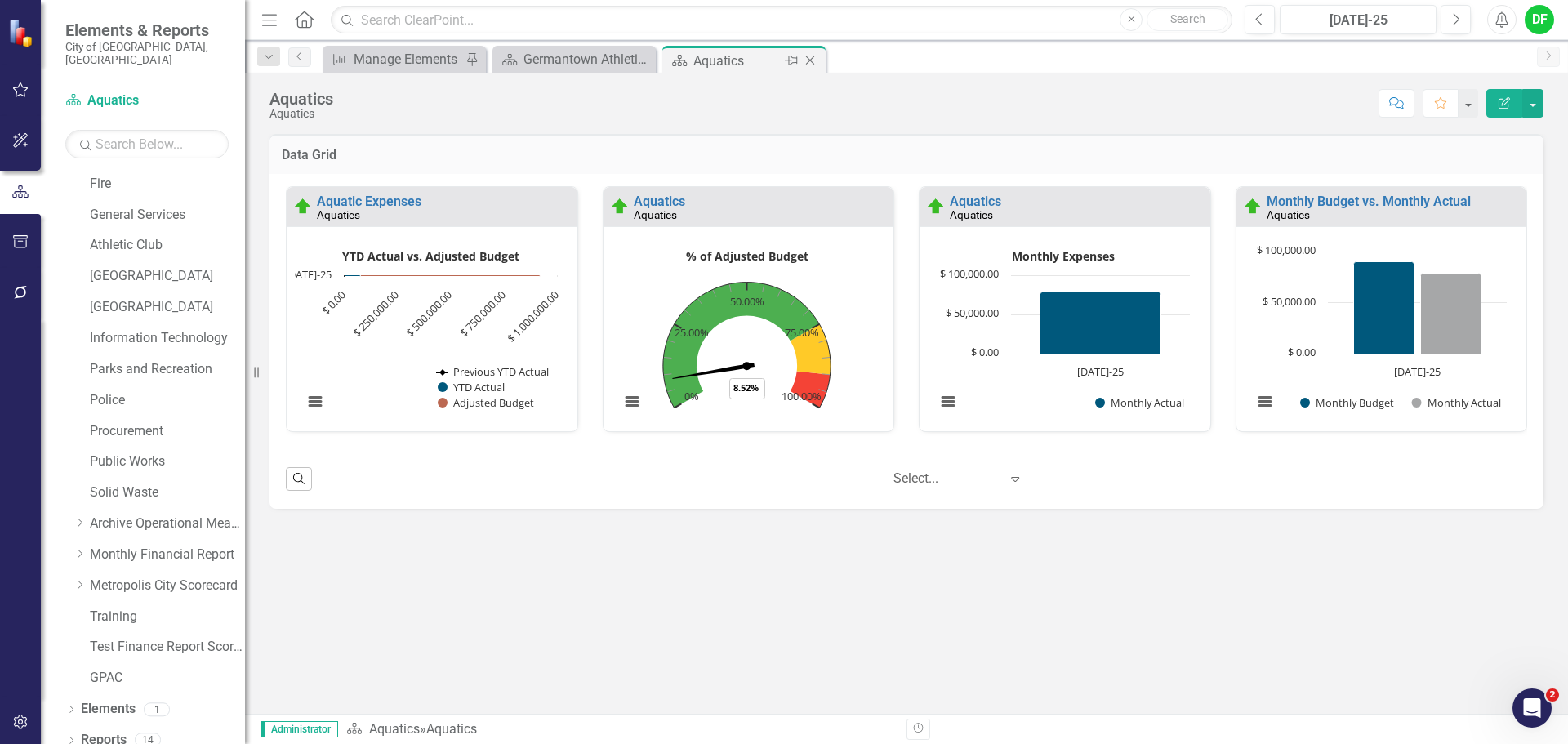
click at [807, 55] on icon "Close" at bounding box center [811, 60] width 17 height 13
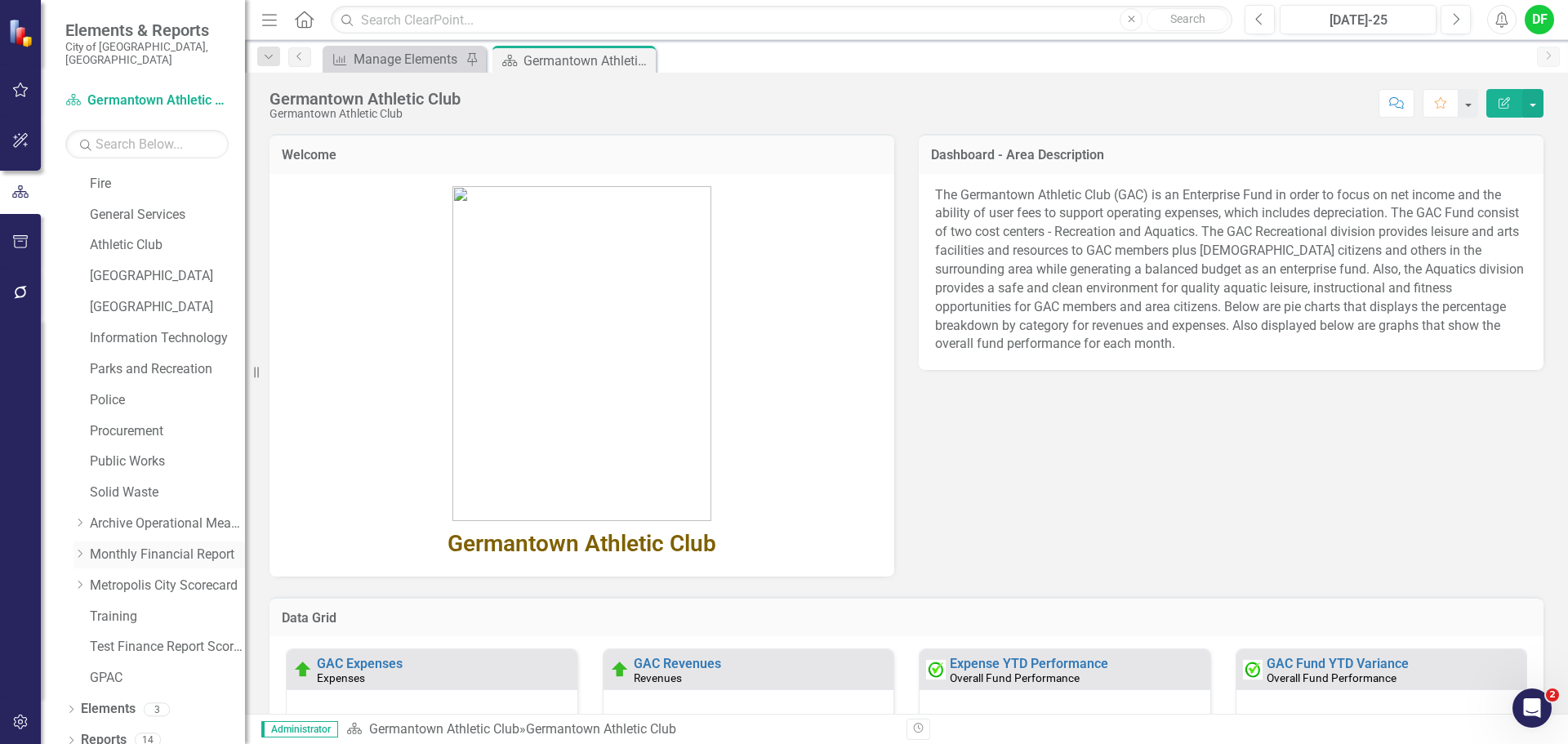
click at [88, 548] on div "Dropdown" at bounding box center [82, 555] width 17 height 14
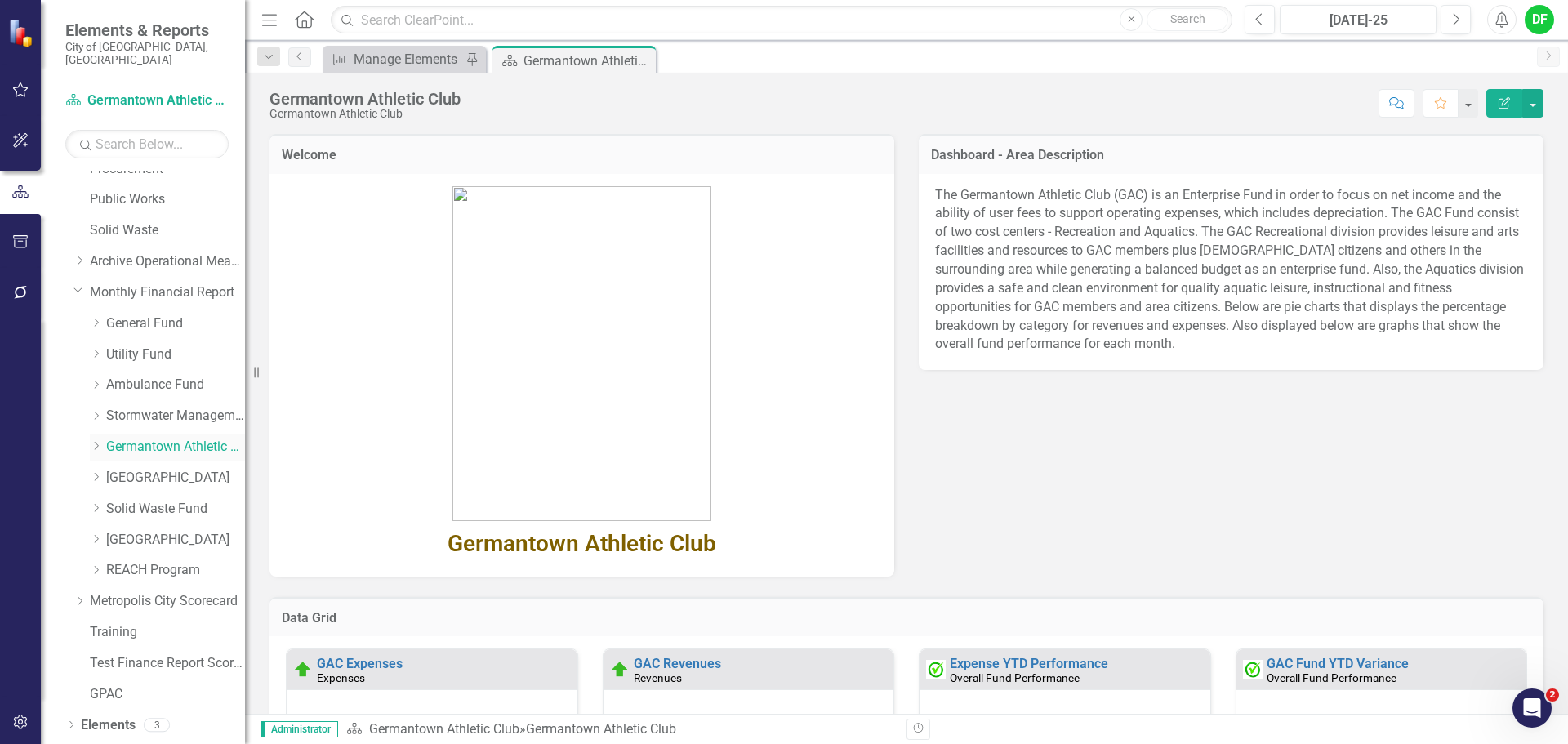
click at [95, 441] on icon "Dropdown" at bounding box center [96, 445] width 12 height 10
click at [140, 561] on link "GAC Capital" at bounding box center [184, 571] width 122 height 19
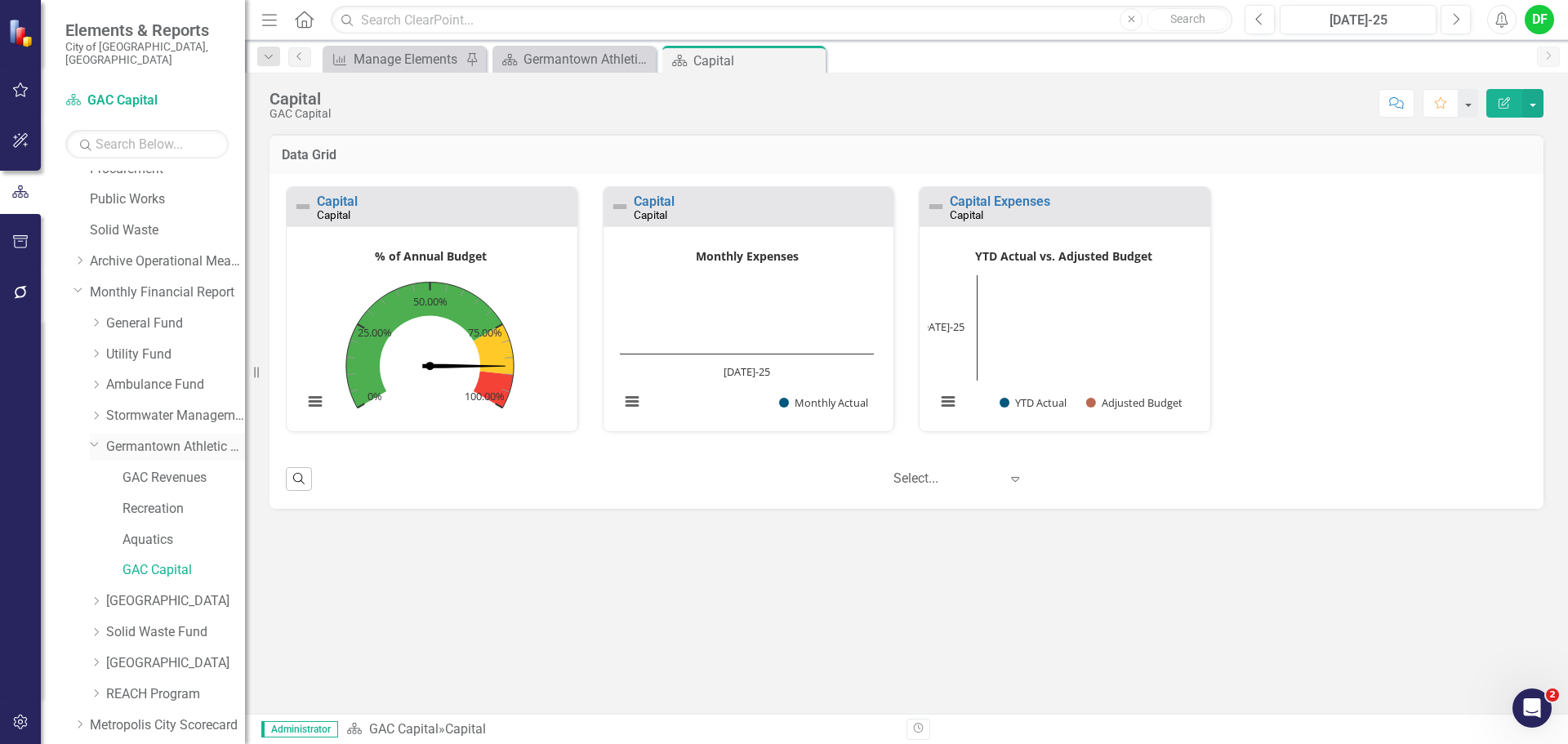
click at [158, 439] on link "Germantown Athletic Club" at bounding box center [175, 447] width 139 height 19
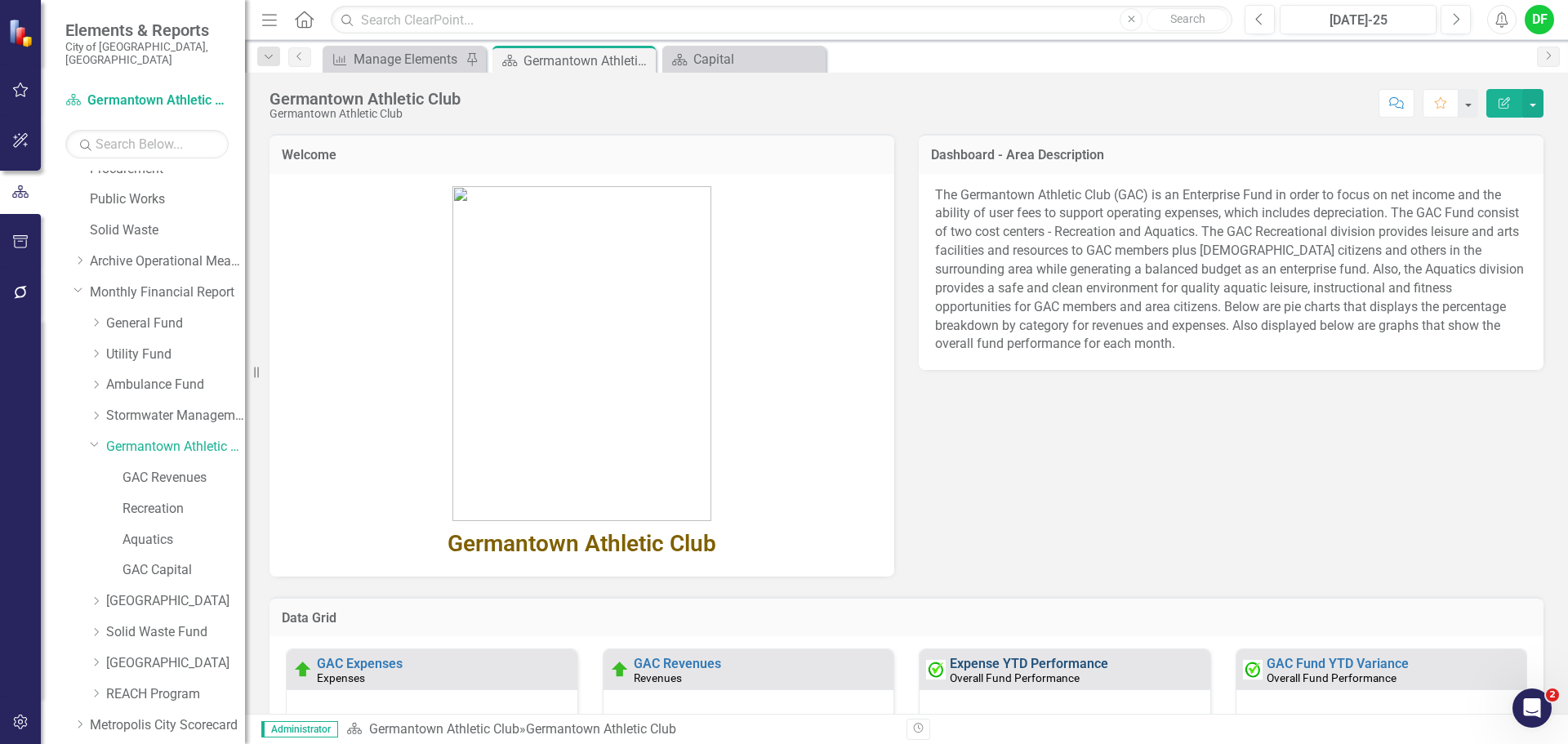
click at [1015, 661] on link "Expense YTD Performance" at bounding box center [1029, 663] width 159 height 16
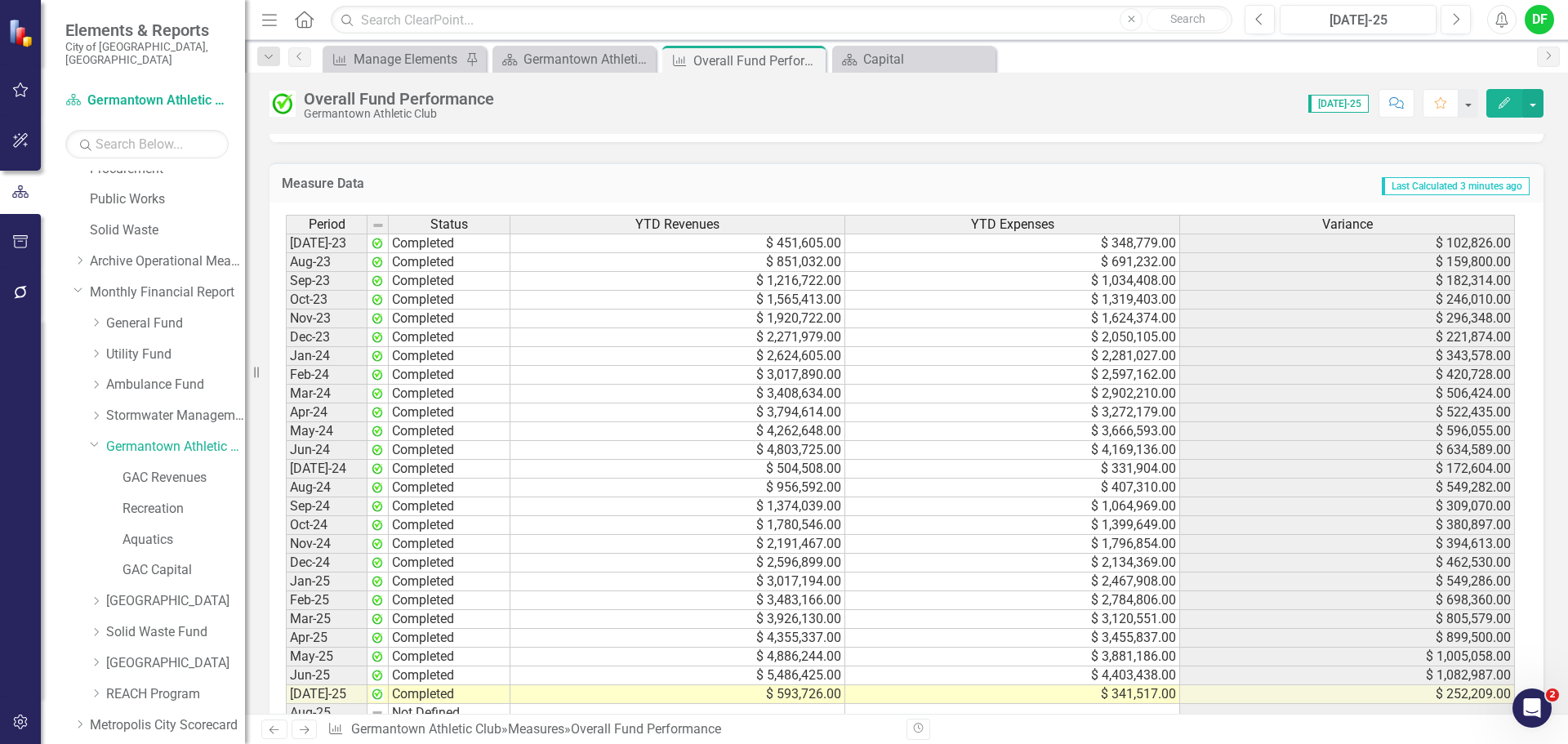
scroll to position [1389, 0]
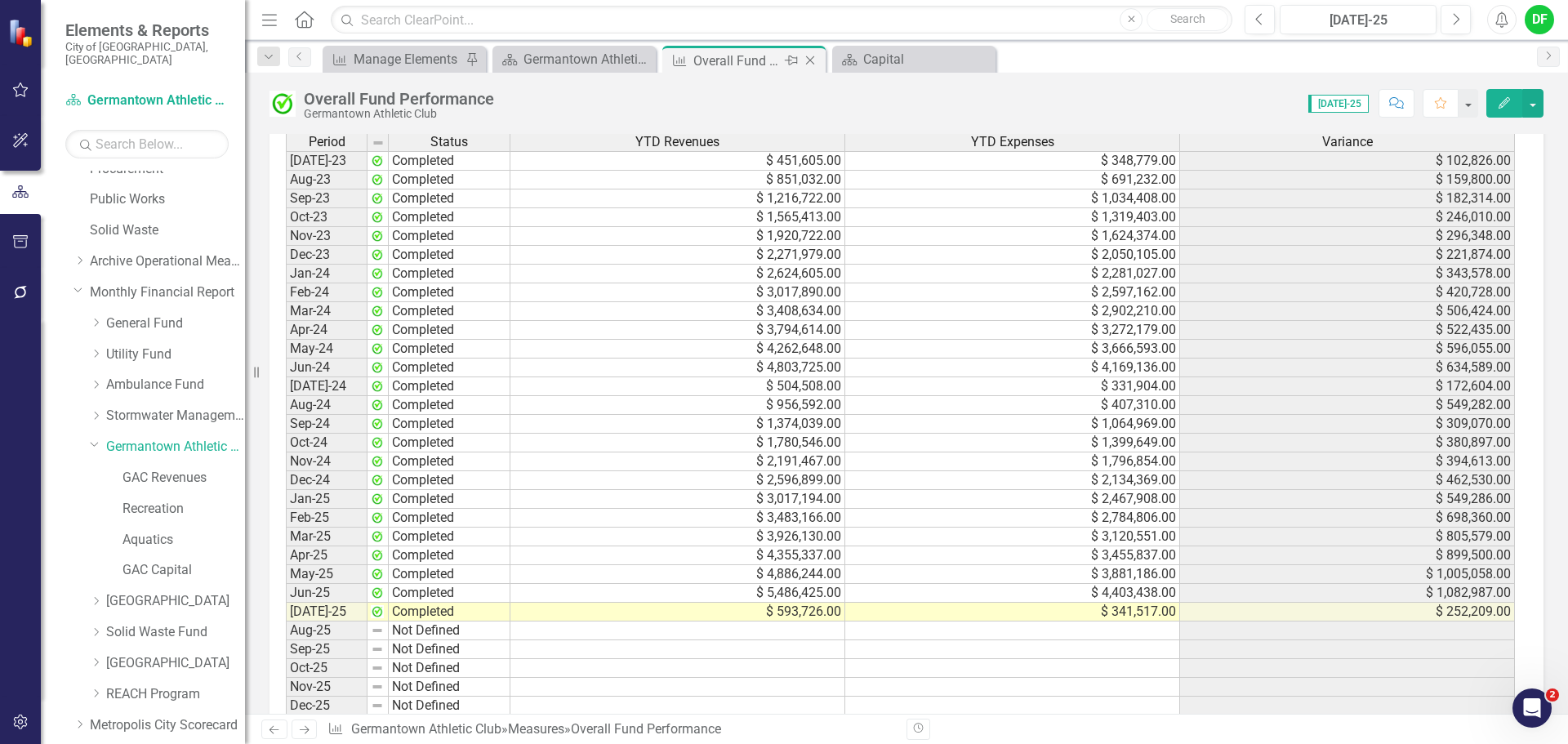
click at [813, 58] on icon at bounding box center [811, 61] width 9 height 9
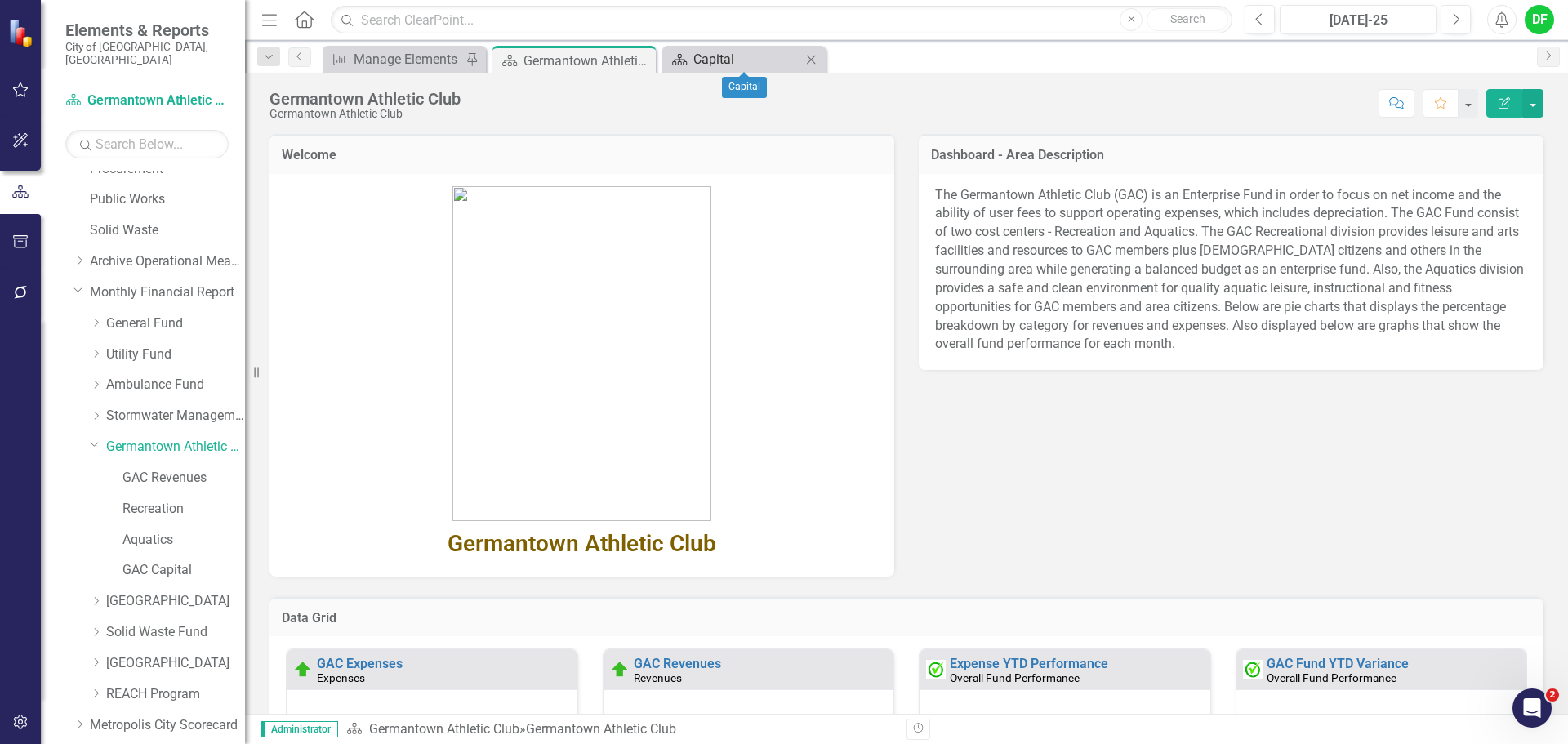
click at [716, 58] on div "Capital" at bounding box center [748, 59] width 108 height 20
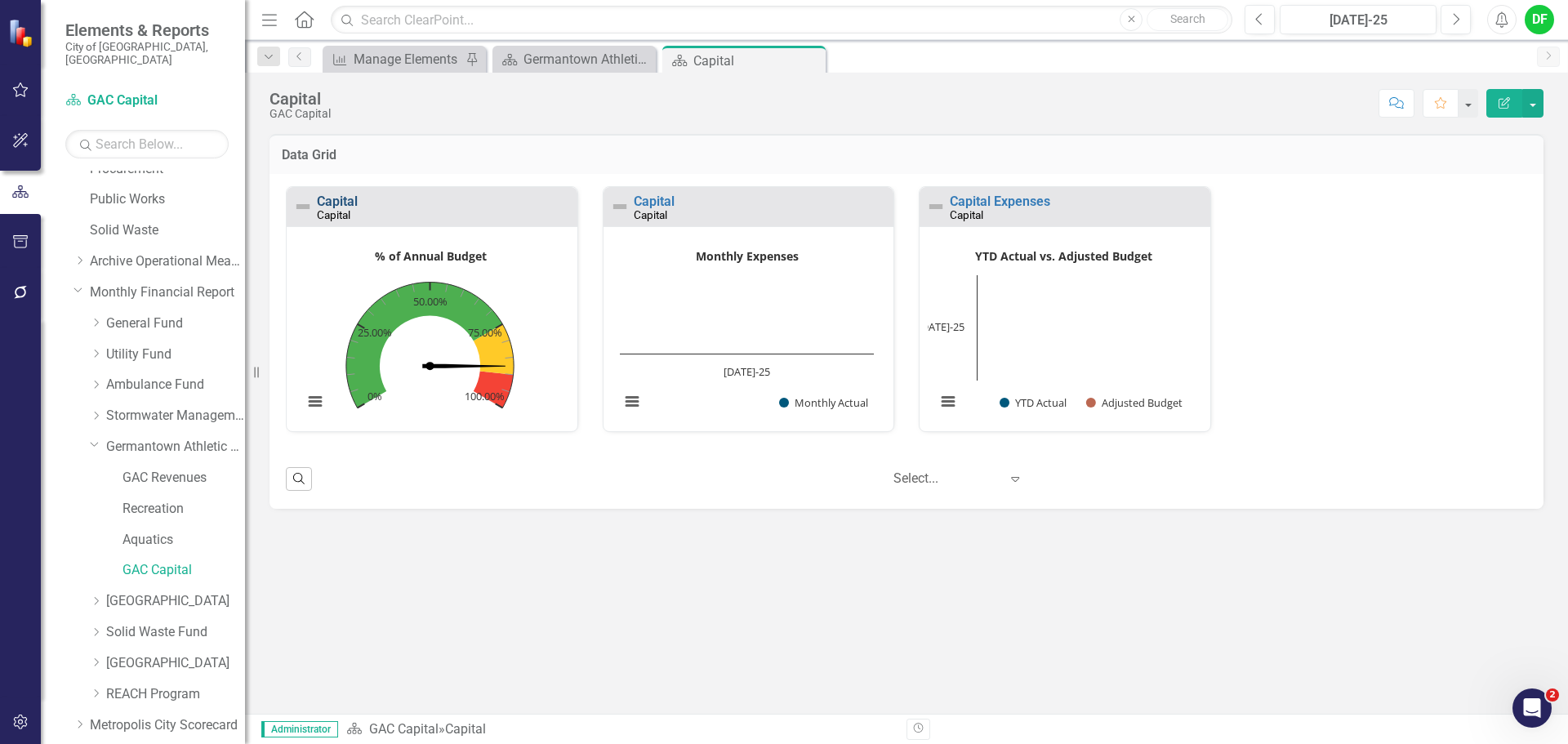
click at [350, 195] on link "Capital" at bounding box center [338, 201] width 41 height 16
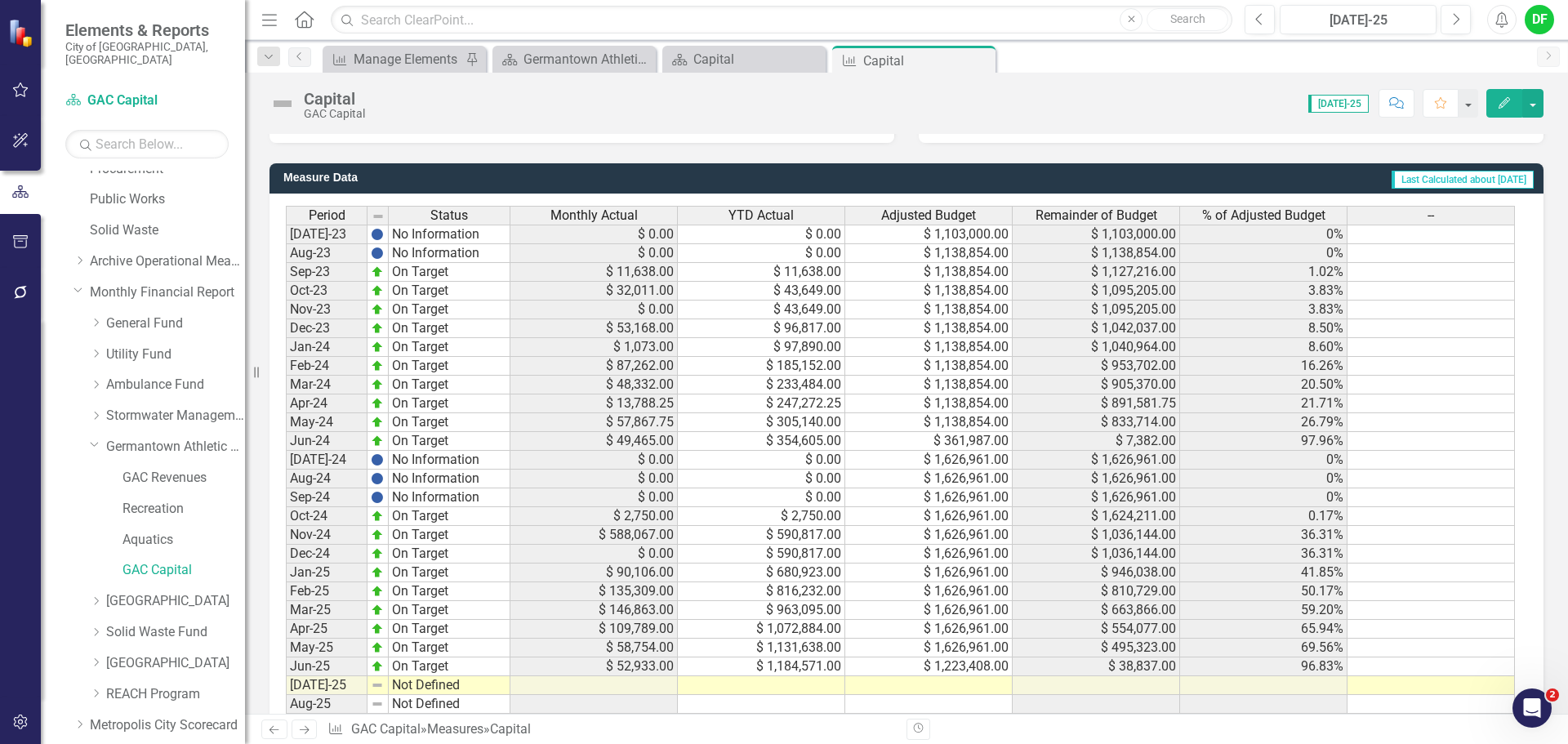
scroll to position [898, 0]
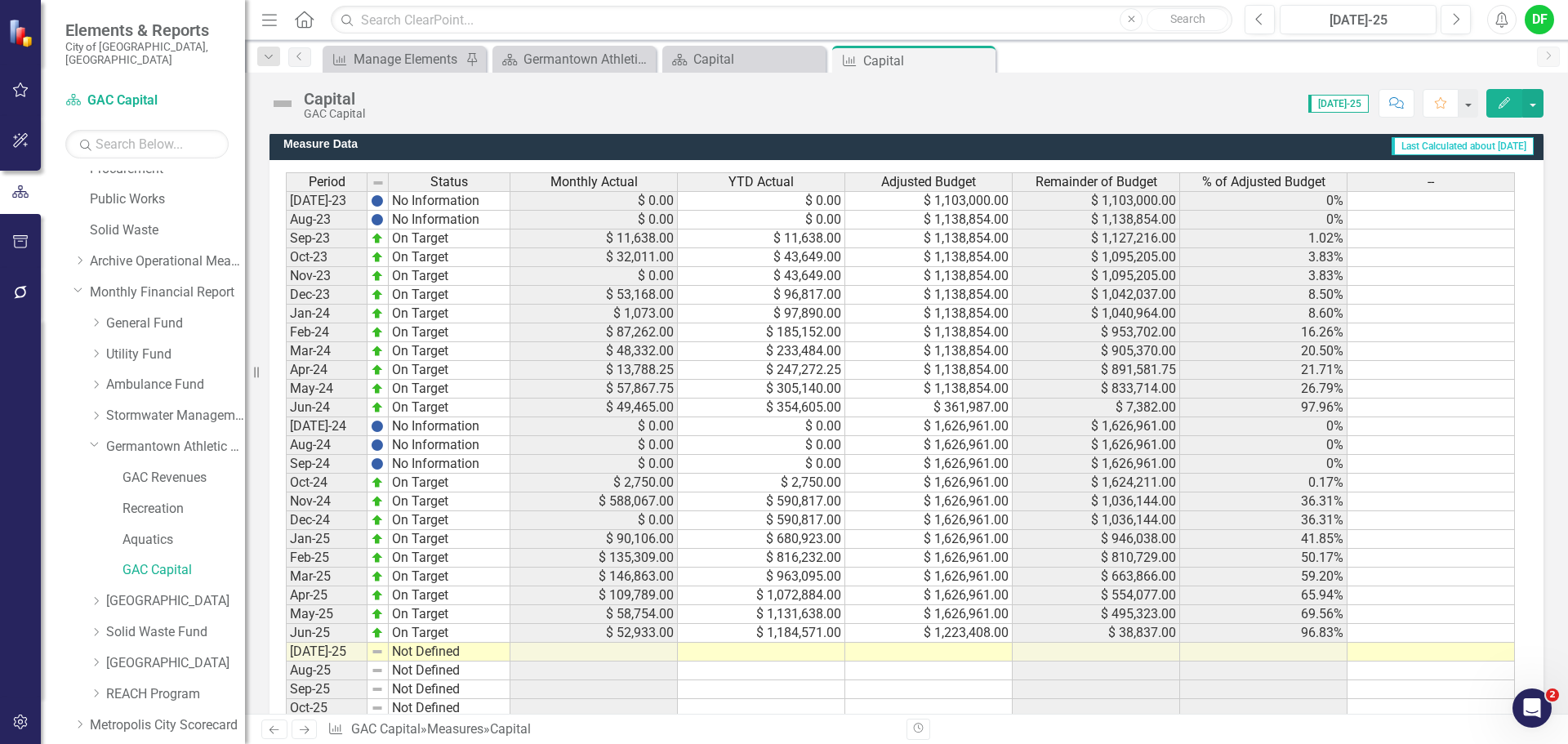
click at [919, 652] on td at bounding box center [929, 652] width 167 height 19
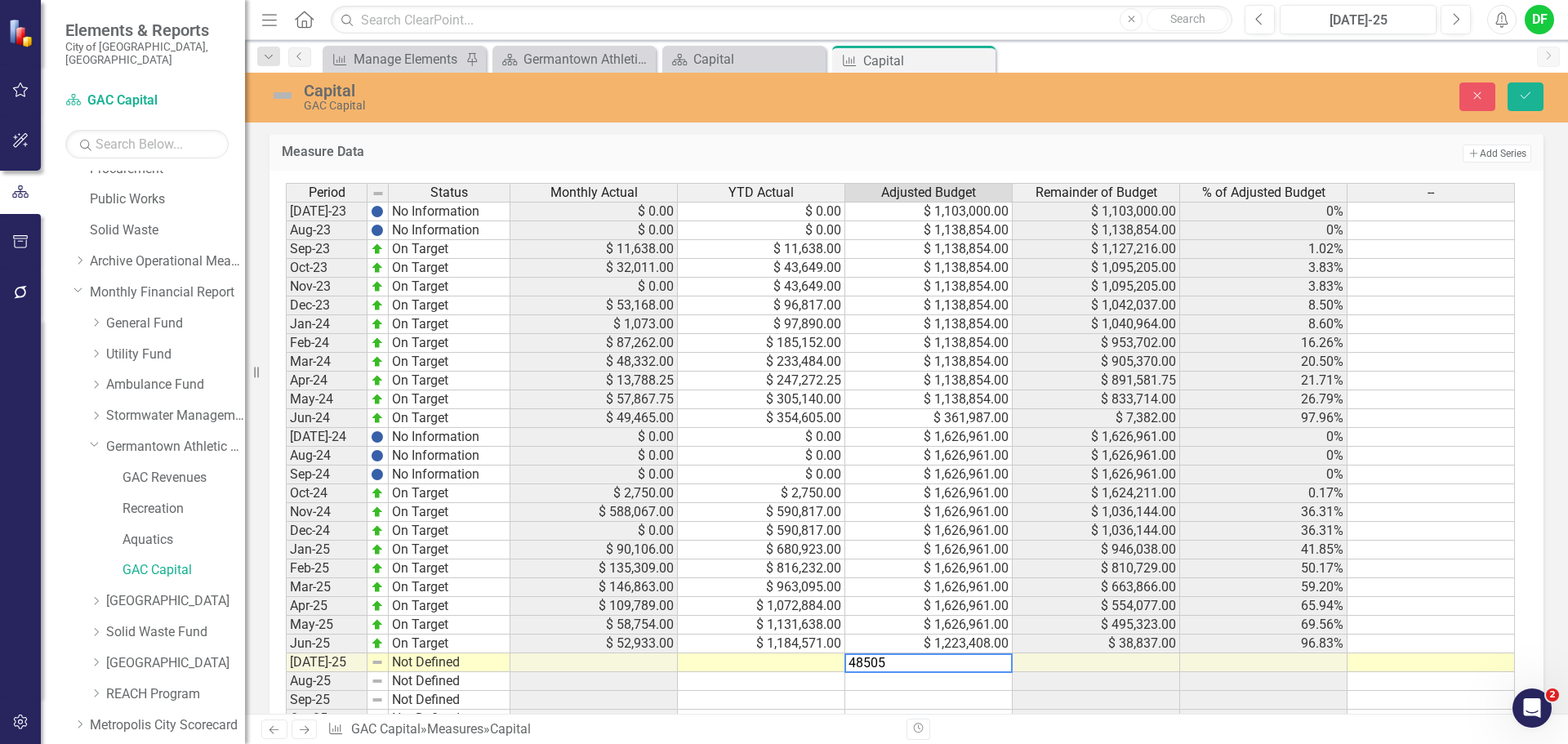
type textarea "485053"
click at [807, 664] on td at bounding box center [762, 662] width 167 height 19
click at [1539, 97] on button "Save" at bounding box center [1525, 96] width 36 height 29
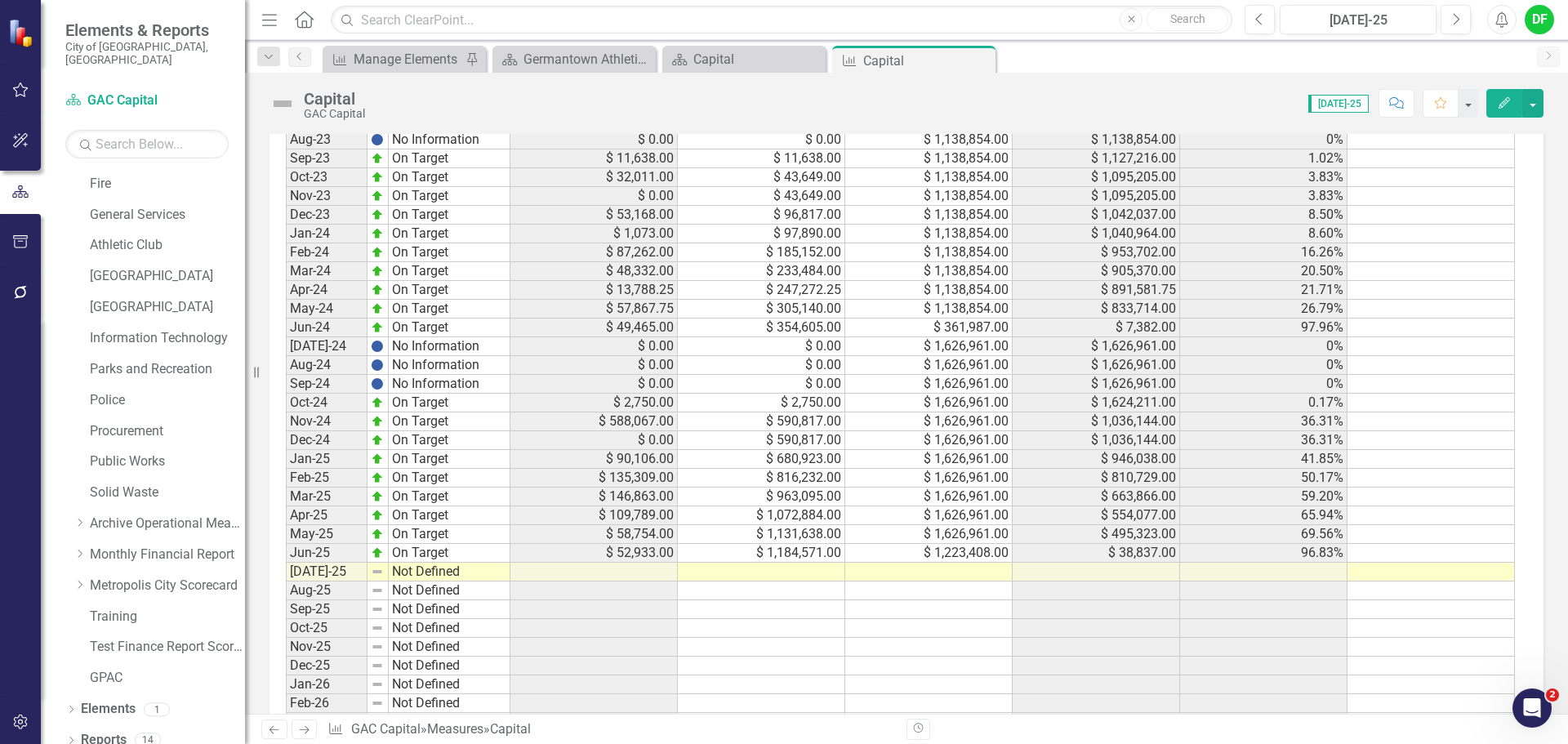
scroll to position [1094, 0]
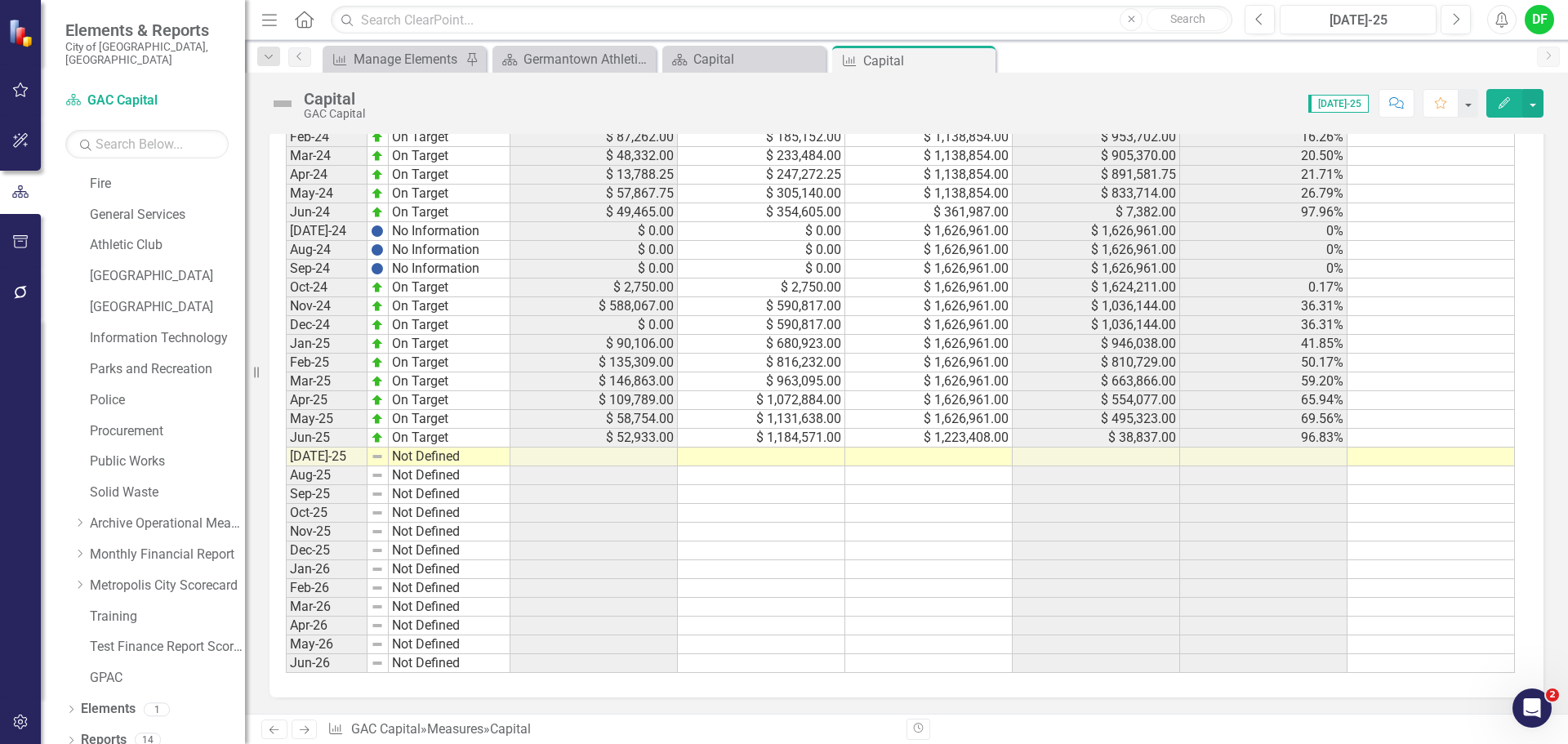
click at [755, 455] on td at bounding box center [762, 456] width 167 height 19
click at [748, 455] on td at bounding box center [762, 456] width 167 height 19
click at [750, 455] on td at bounding box center [762, 456] width 167 height 19
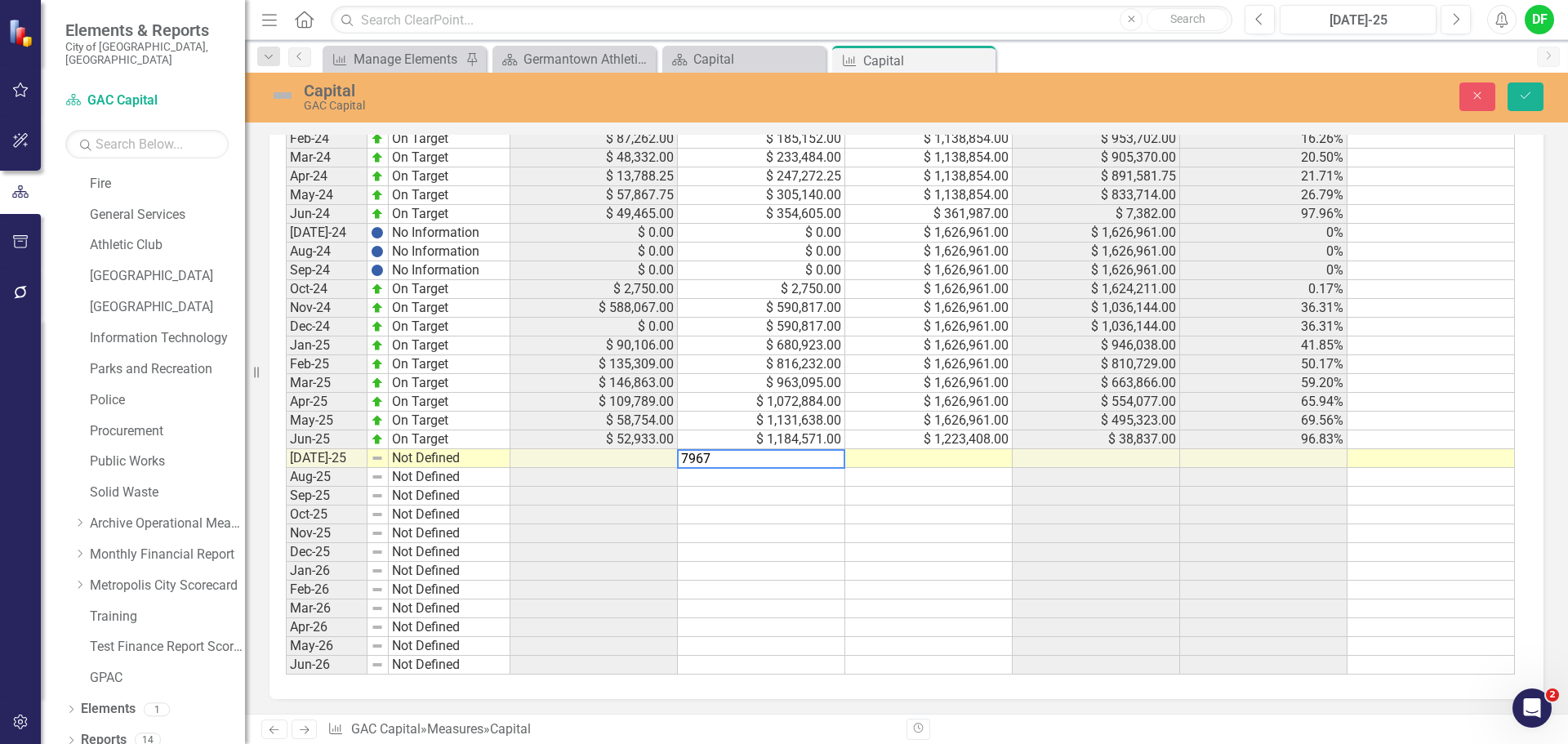
type textarea "79673"
click at [941, 458] on td at bounding box center [929, 458] width 167 height 19
type textarea "485053"
click at [282, 93] on img at bounding box center [283, 96] width 26 height 26
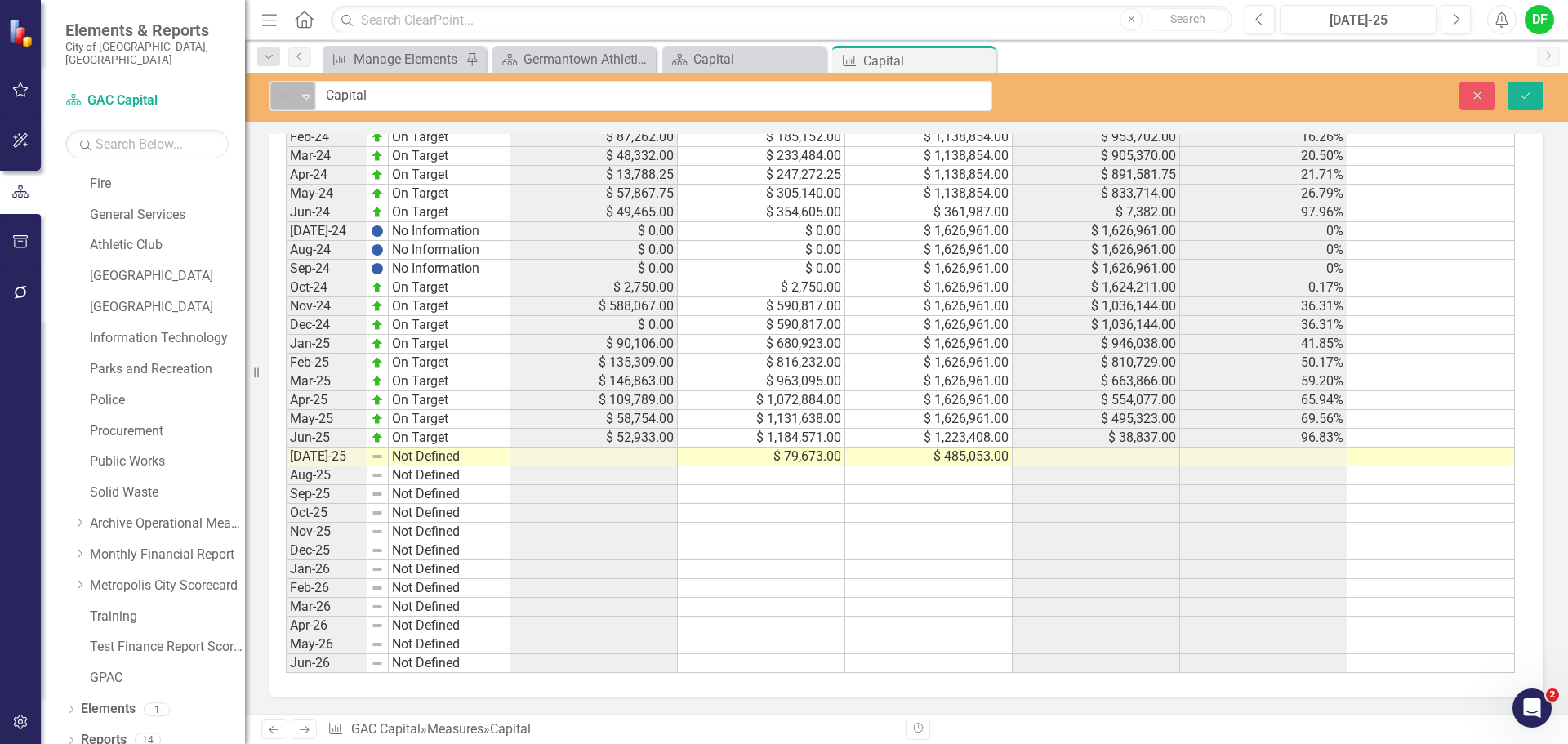
click at [303, 92] on icon "Expand" at bounding box center [306, 96] width 17 height 13
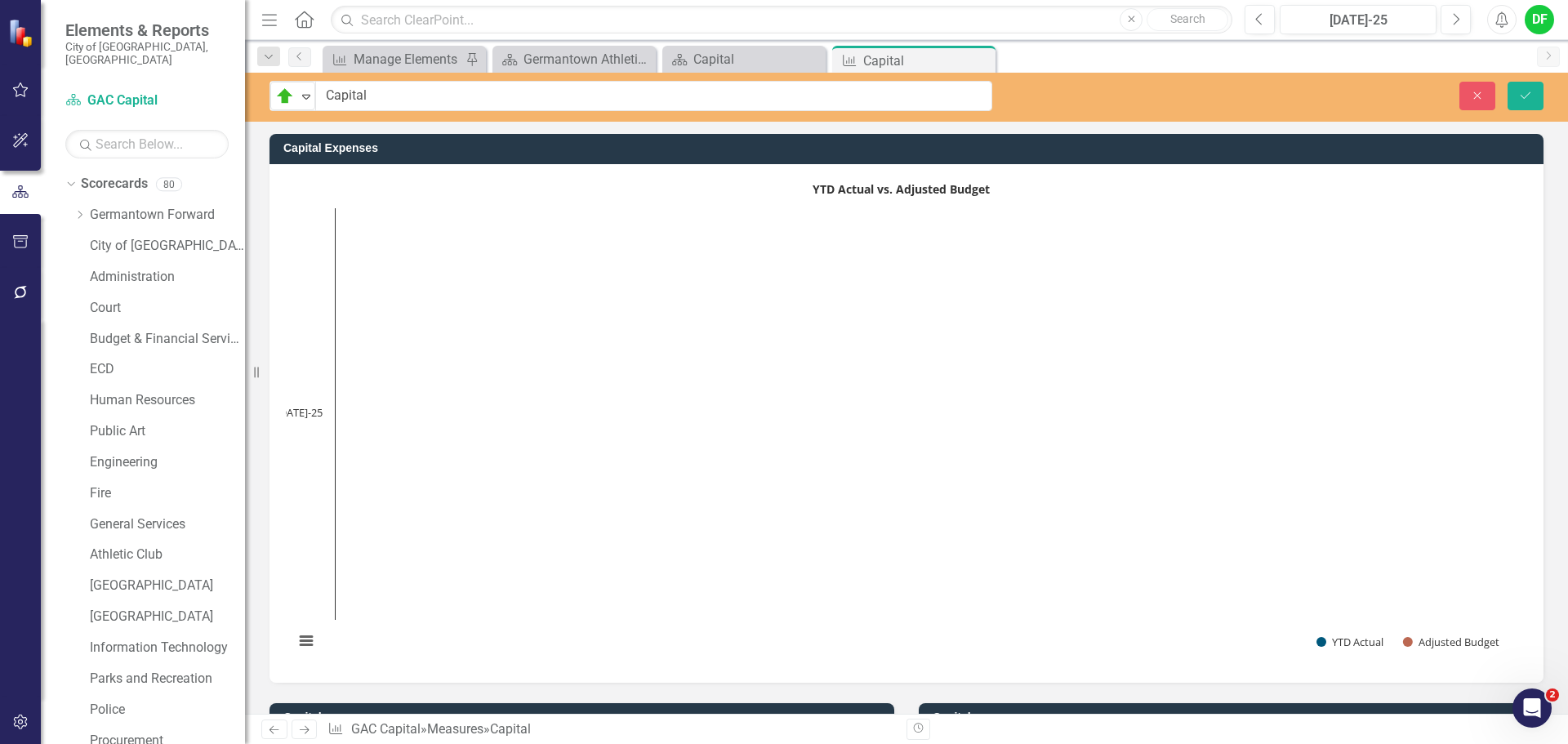
scroll to position [1103, 0]
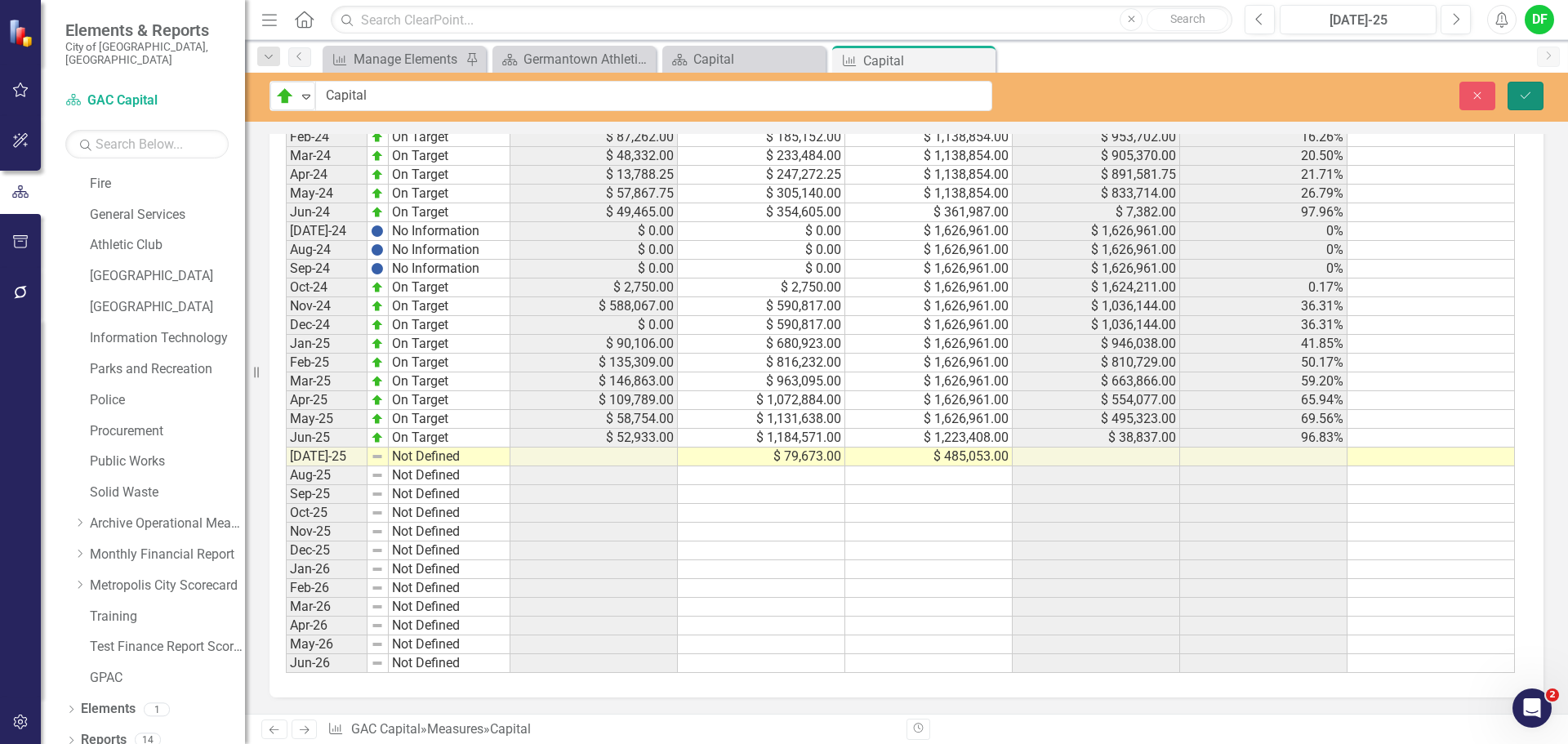
click at [1531, 93] on icon "Save" at bounding box center [1526, 96] width 15 height 11
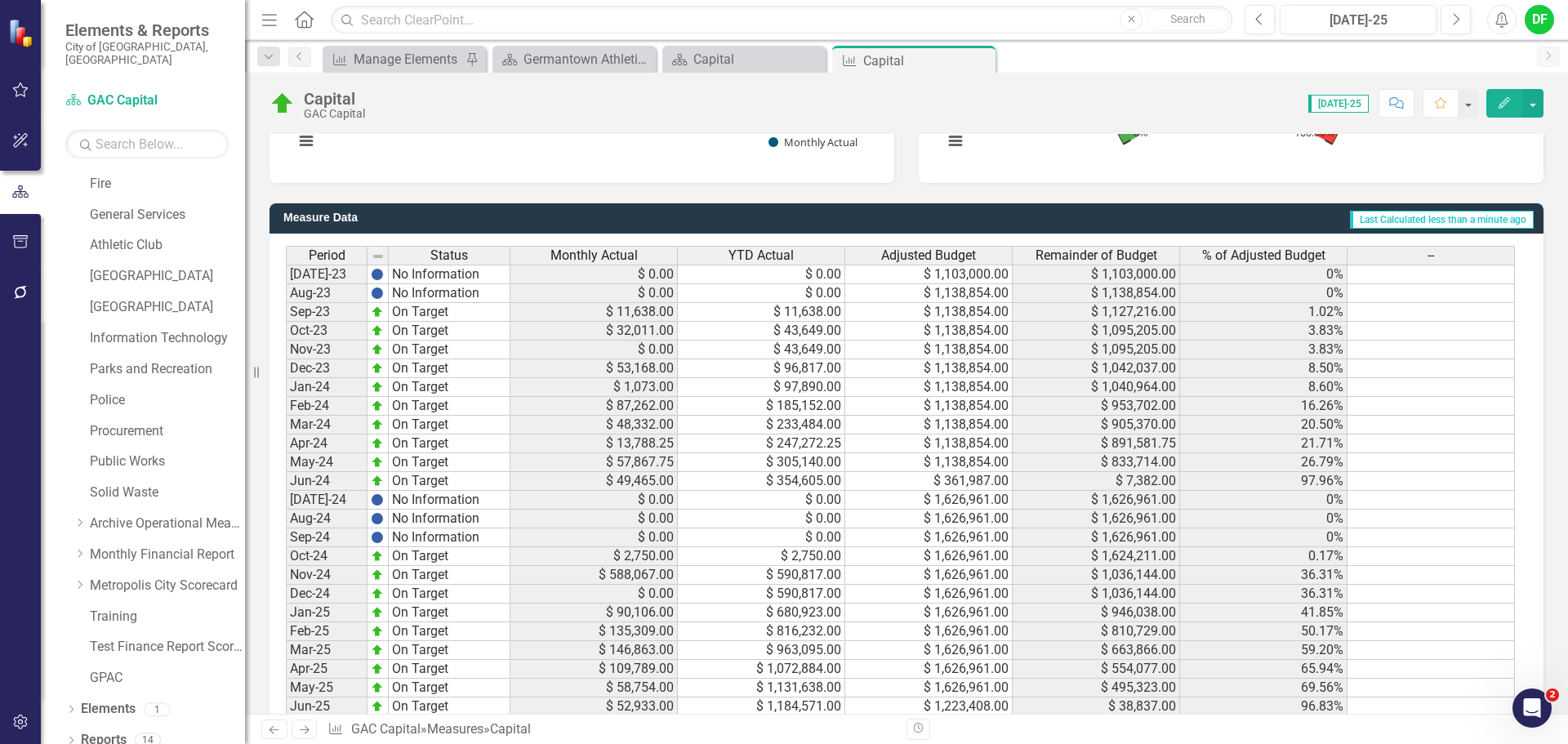
scroll to position [1094, 0]
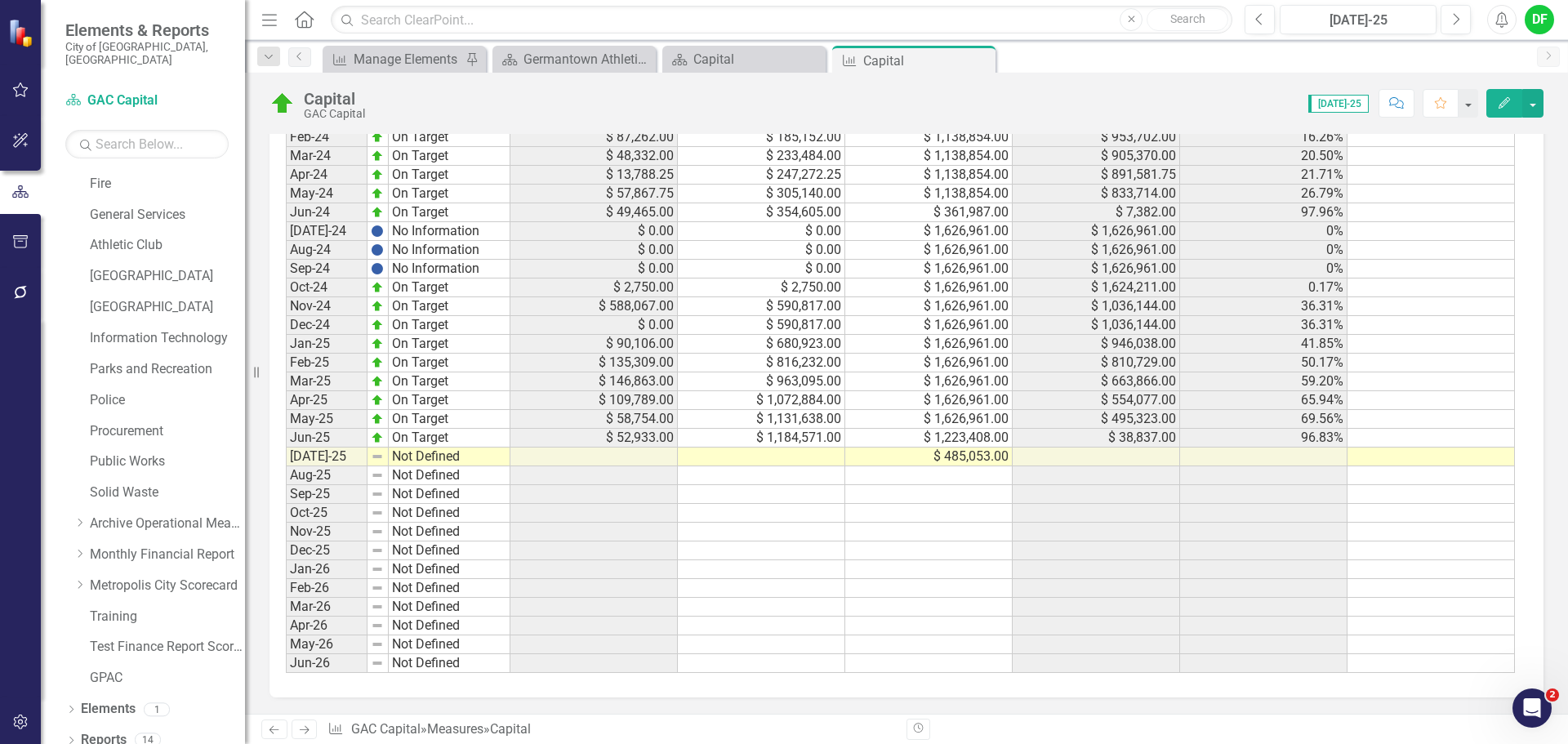
click at [814, 456] on td at bounding box center [762, 456] width 167 height 19
click at [721, 459] on td at bounding box center [762, 456] width 167 height 19
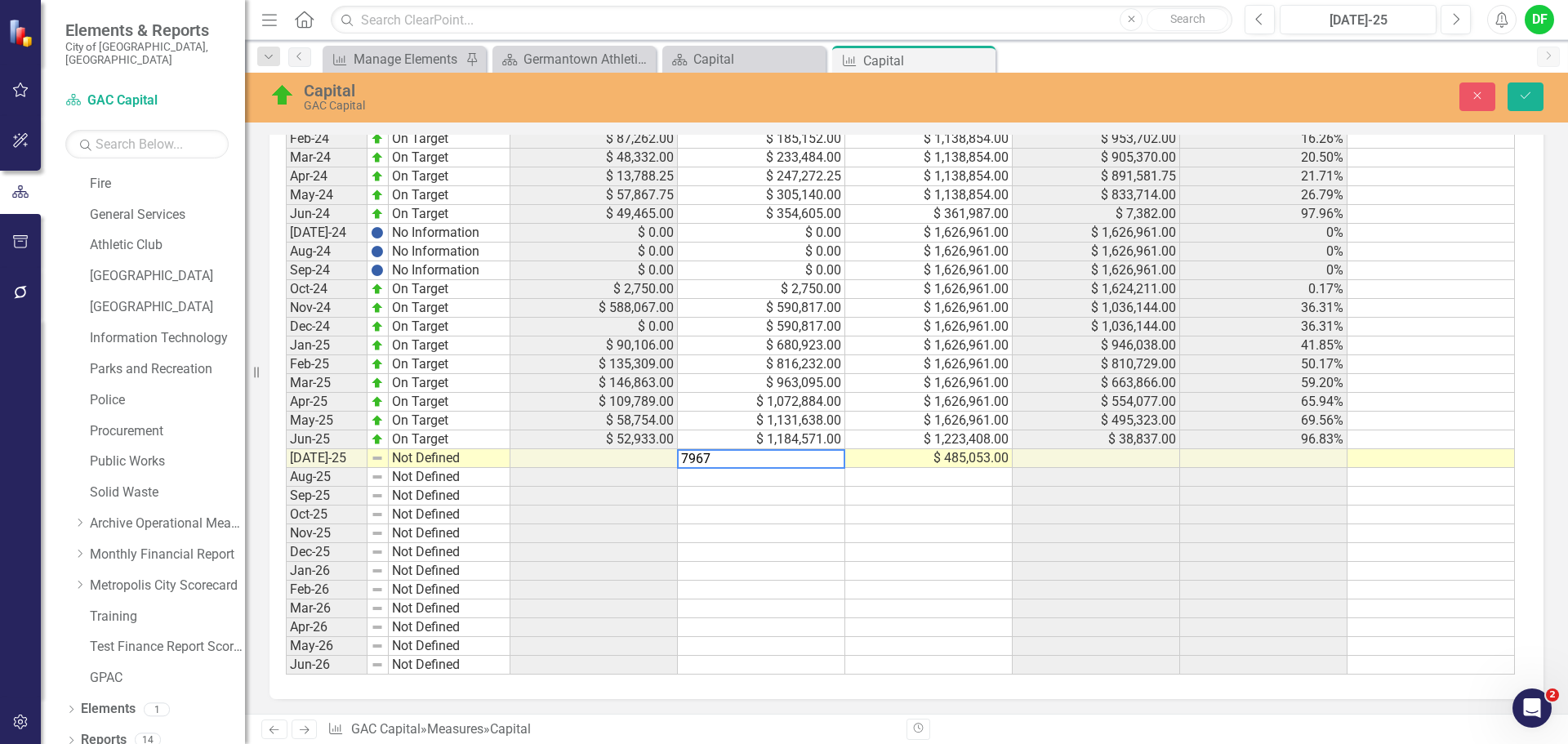
type textarea "79673"
click at [1529, 92] on icon "Save" at bounding box center [1526, 96] width 15 height 11
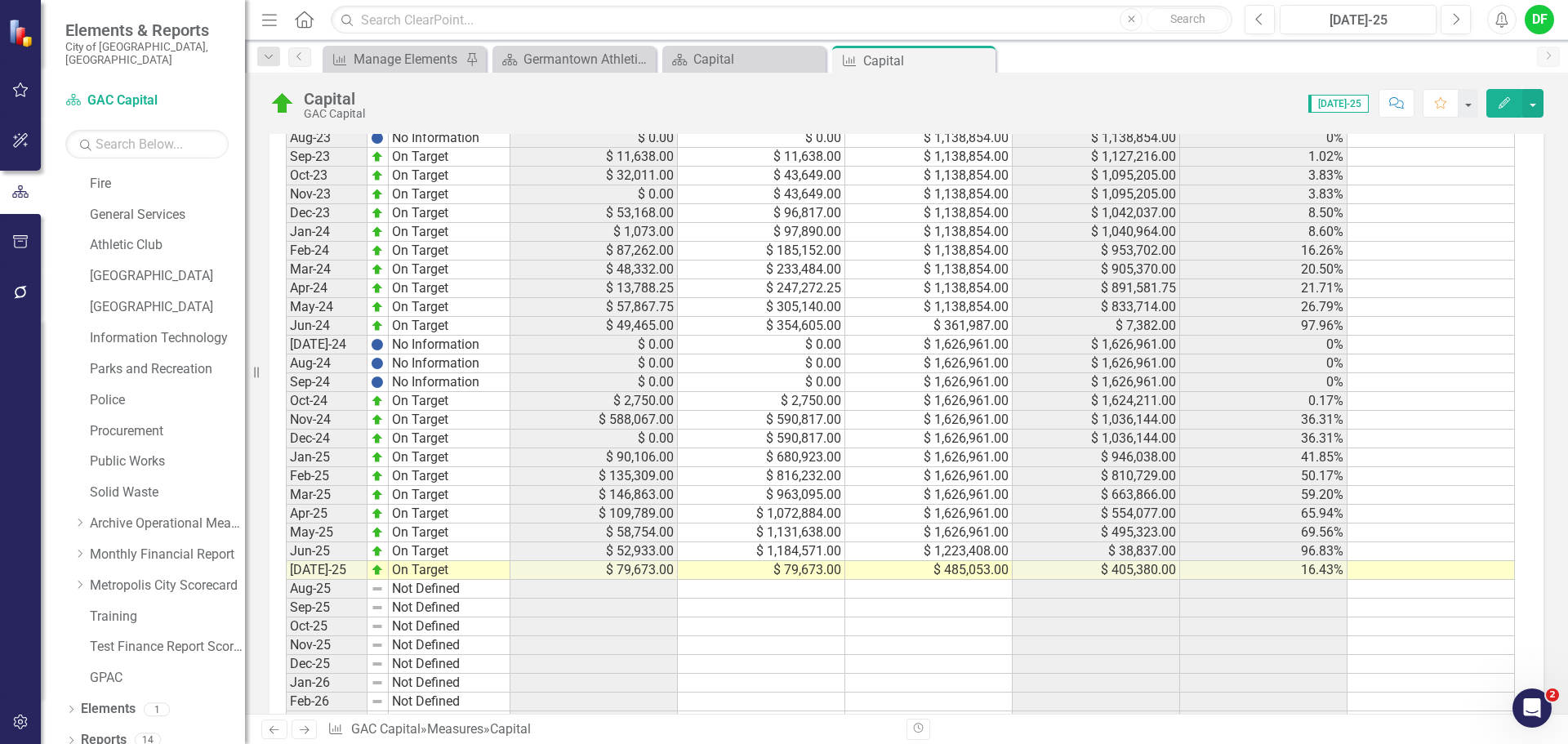
scroll to position [1094, 0]
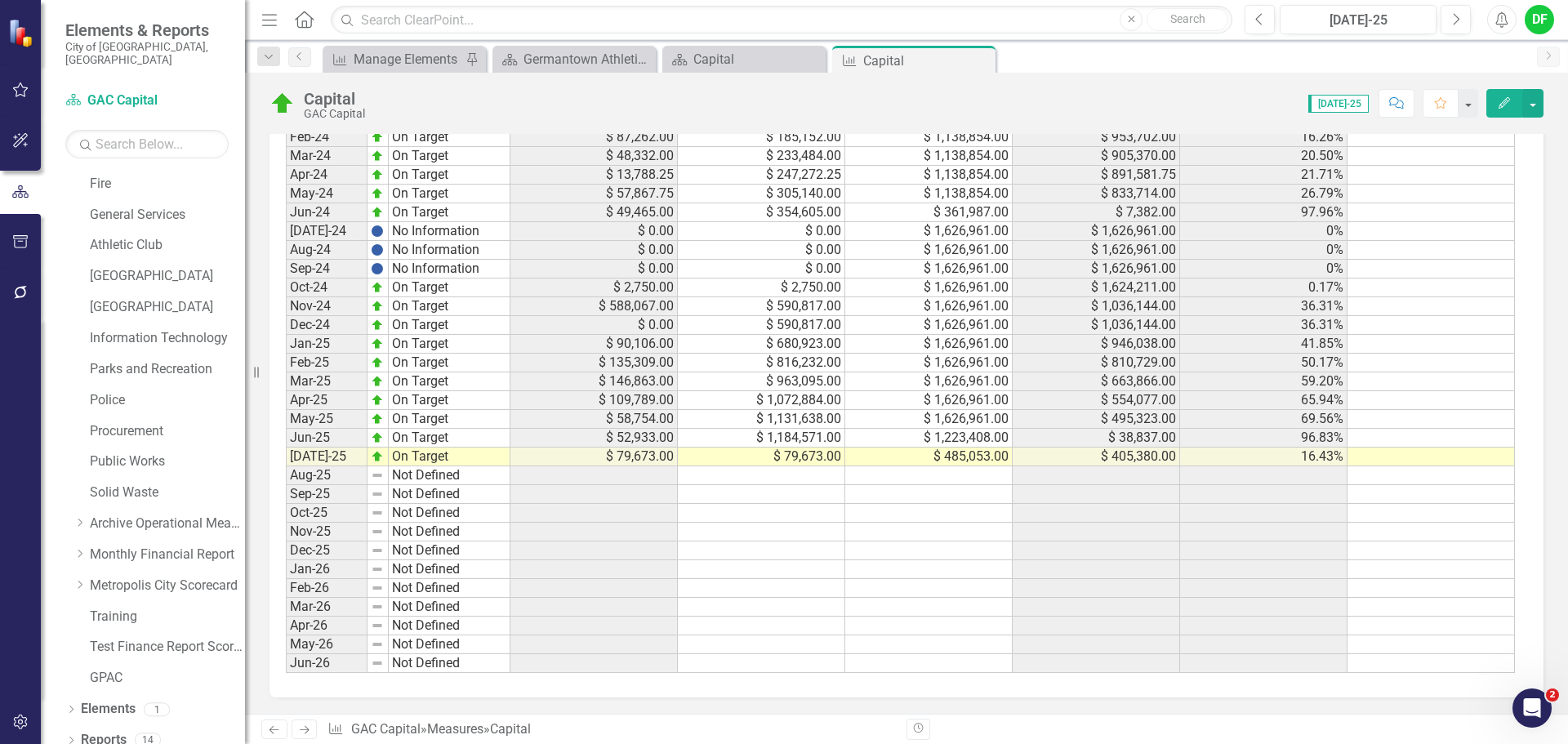
drag, startPoint x: 981, startPoint y: 64, endPoint x: 967, endPoint y: 65, distance: 14.0
click at [0, 0] on icon "Close" at bounding box center [0, 0] width 0 height 0
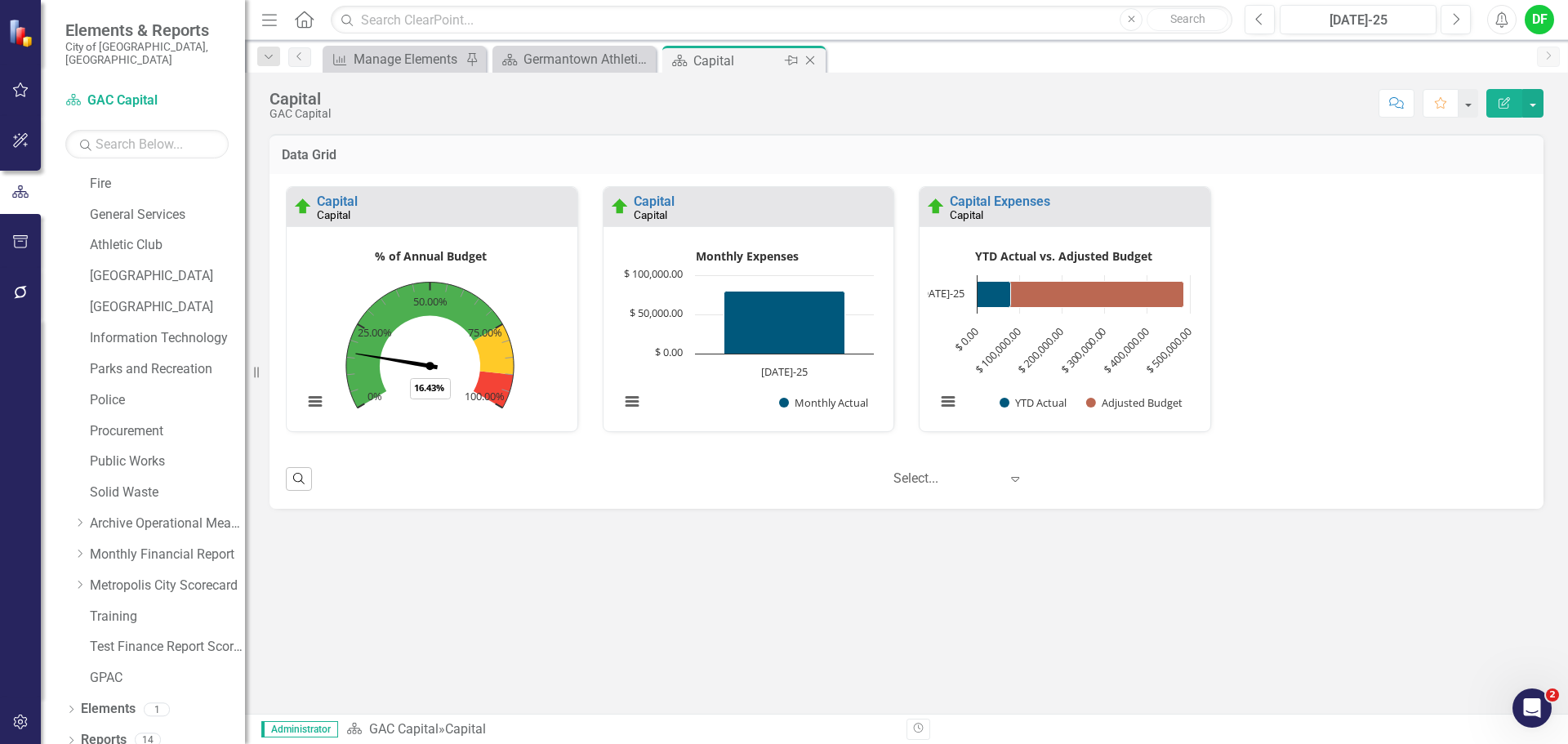
click at [813, 58] on icon "Close" at bounding box center [811, 60] width 17 height 13
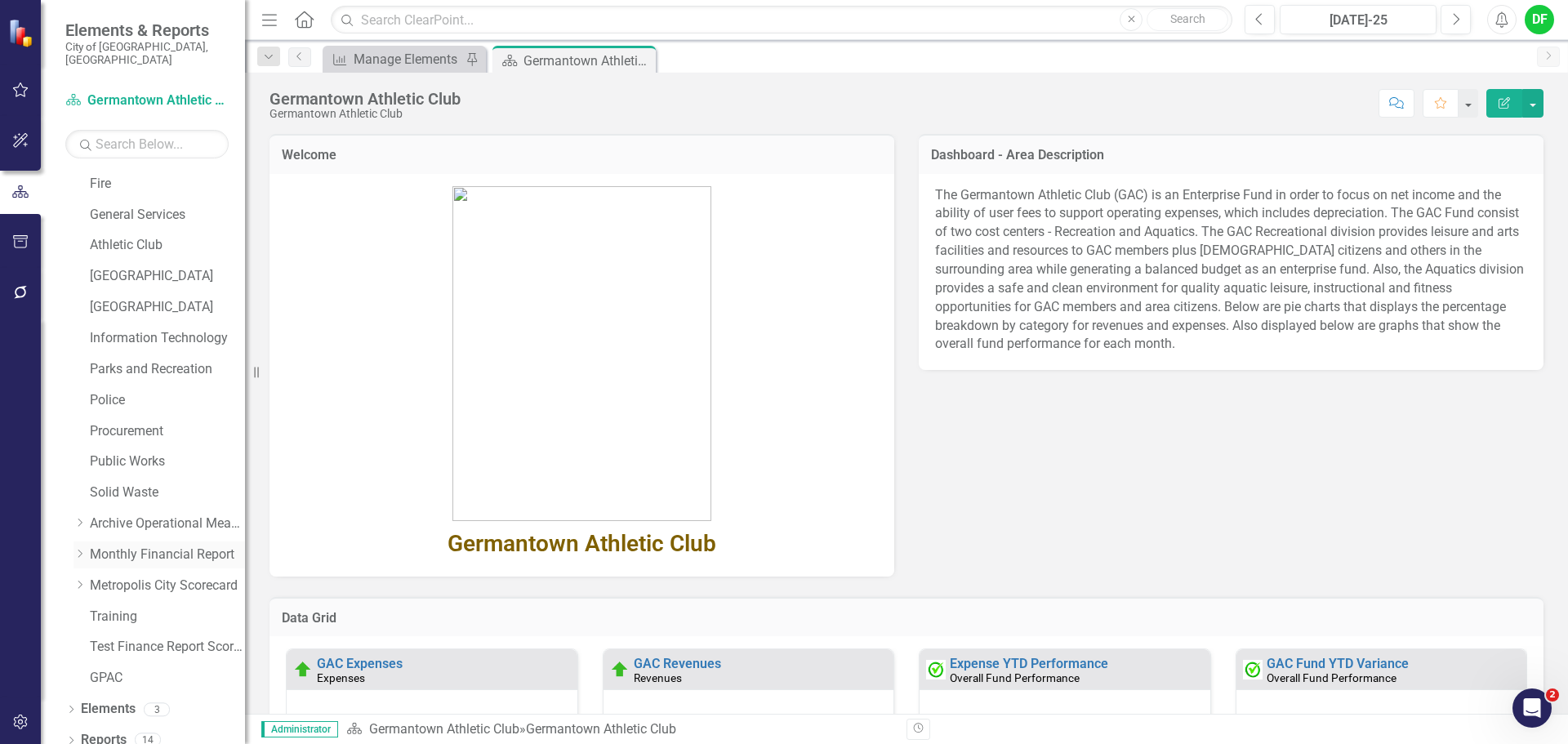
click at [79, 549] on icon "Dropdown" at bounding box center [79, 554] width 12 height 10
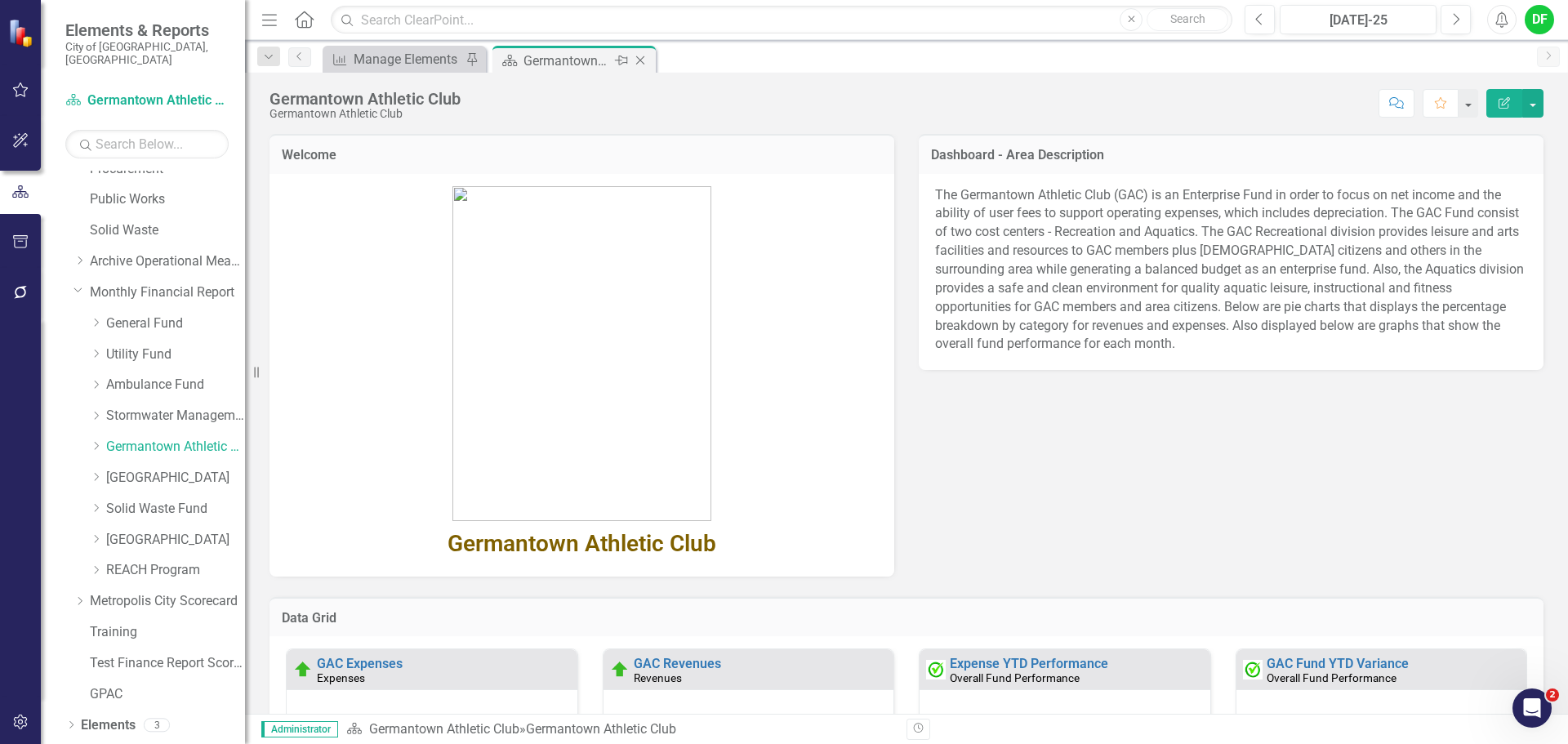
click at [645, 59] on icon "Close" at bounding box center [640, 60] width 17 height 13
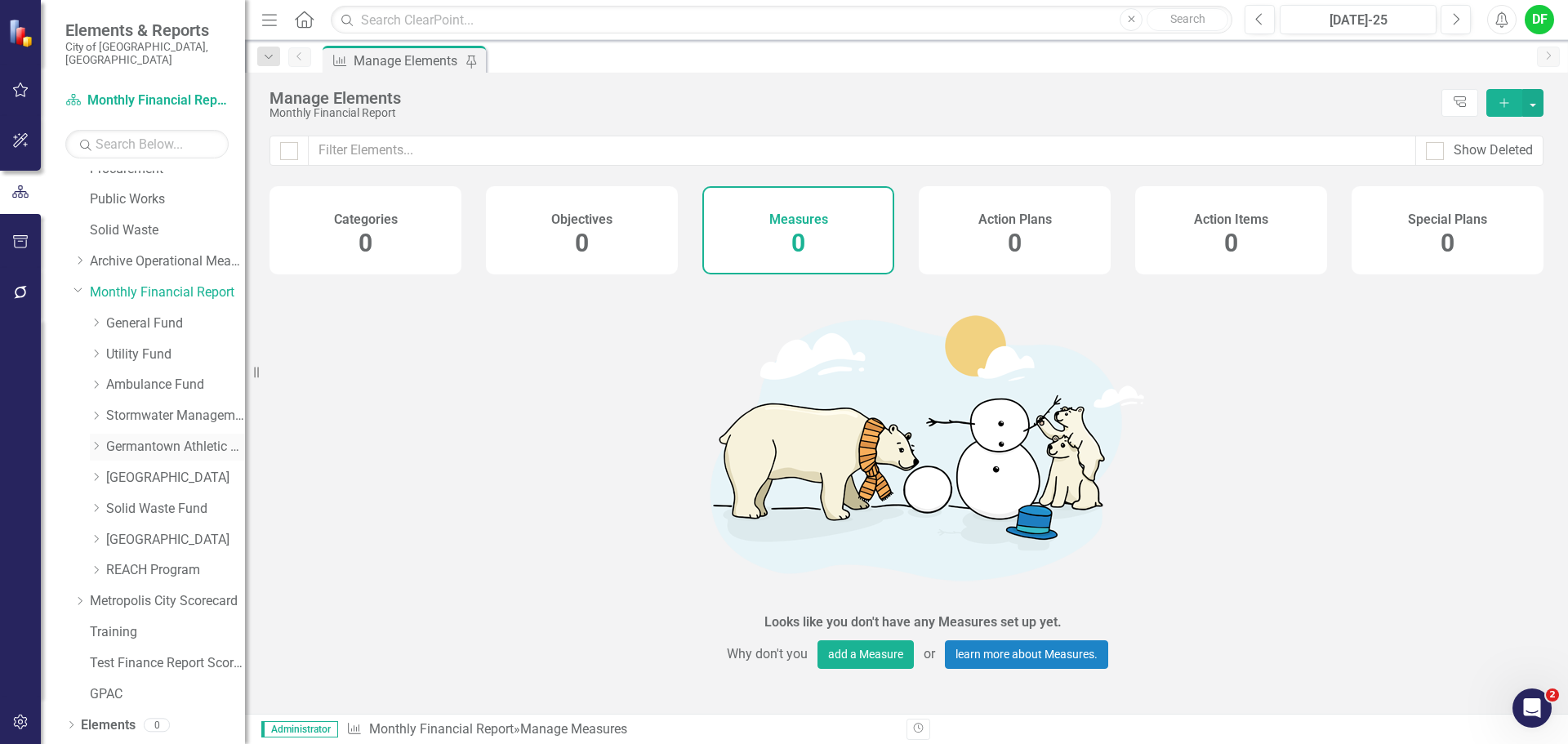
click at [97, 441] on icon "Dropdown" at bounding box center [96, 445] width 12 height 10
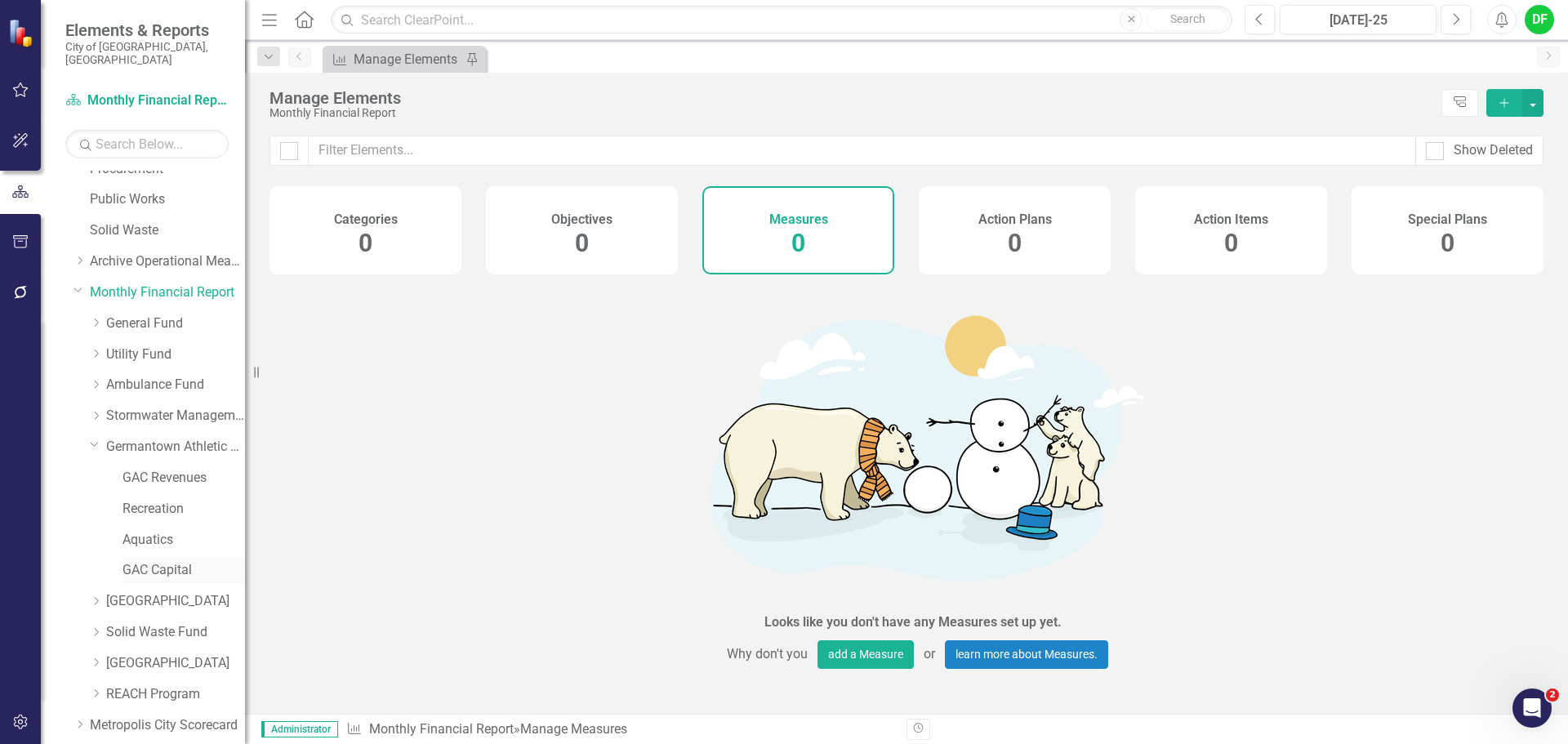
click at [158, 561] on link "GAC Capital" at bounding box center [184, 571] width 122 height 19
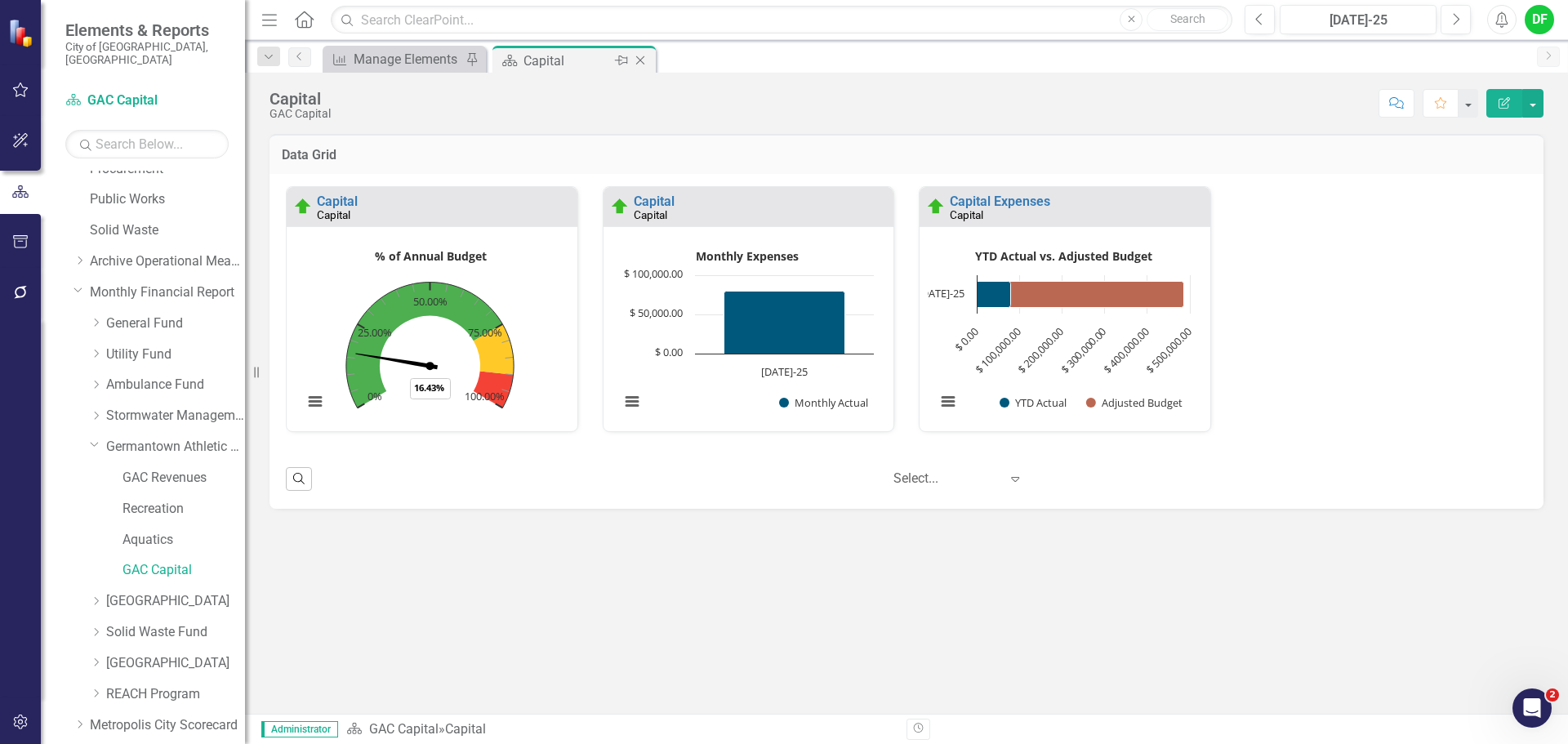
click at [639, 60] on icon "Close" at bounding box center [640, 60] width 17 height 13
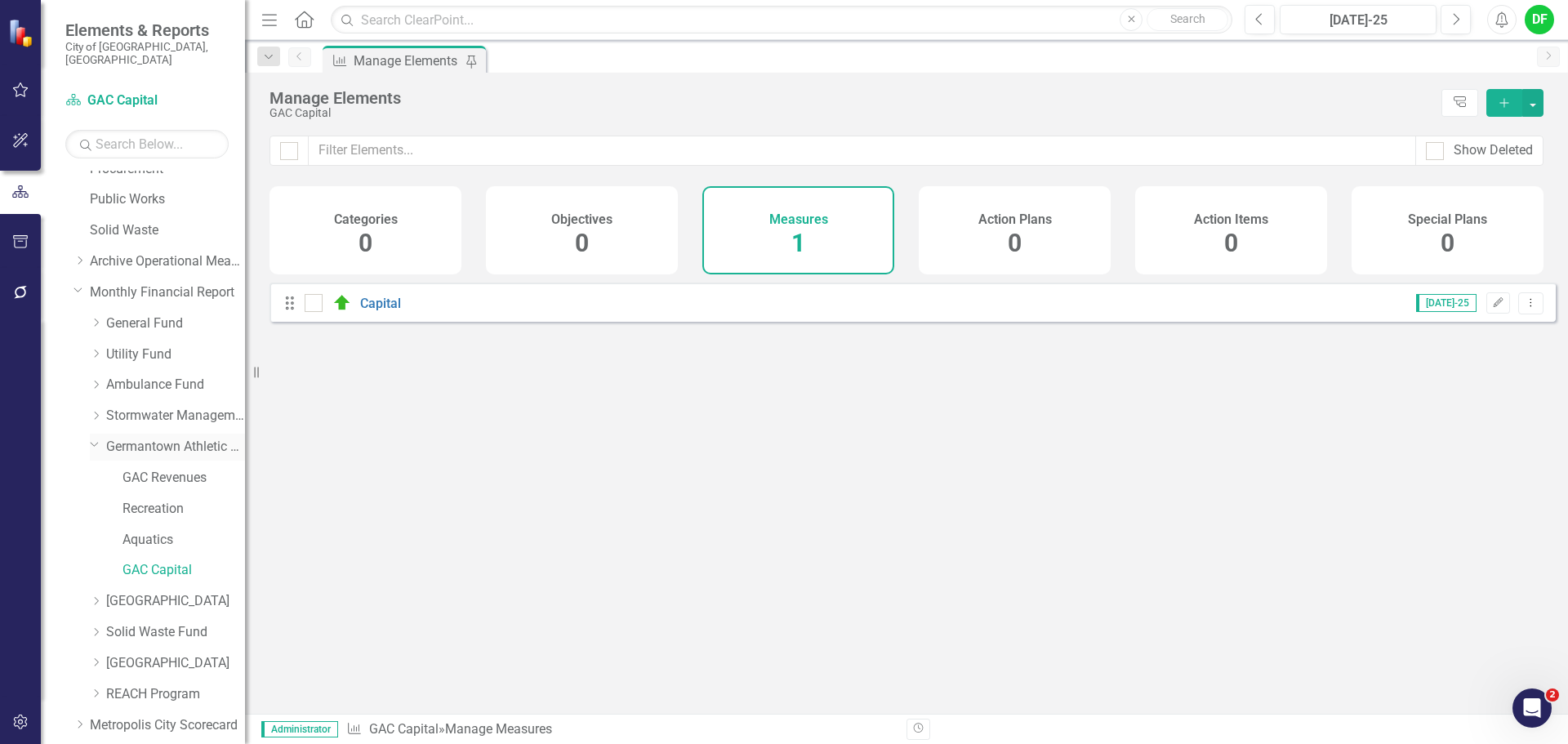
click at [96, 438] on icon "Dropdown" at bounding box center [95, 443] width 10 height 12
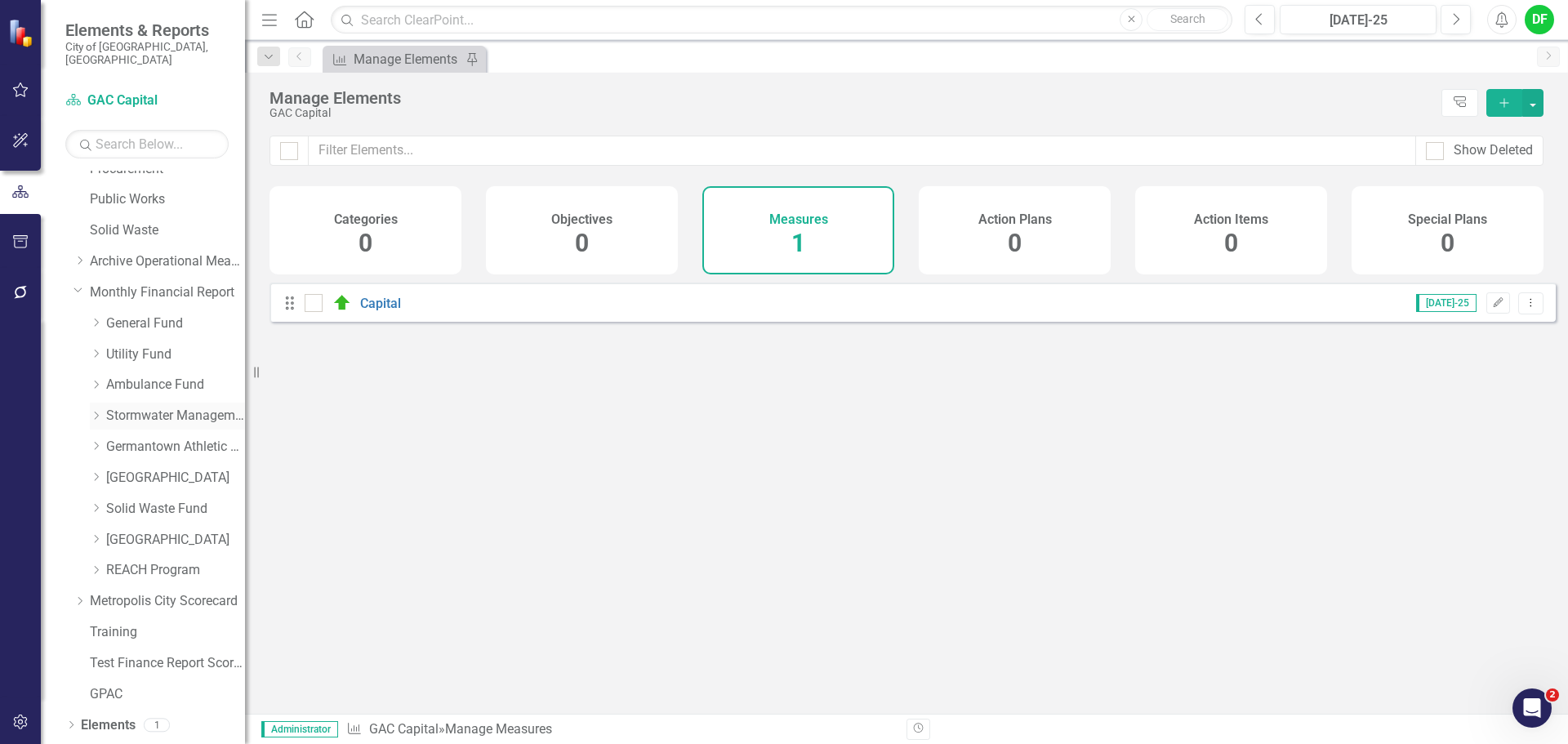
click at [117, 406] on link "Stormwater Management Fund" at bounding box center [175, 416] width 139 height 19
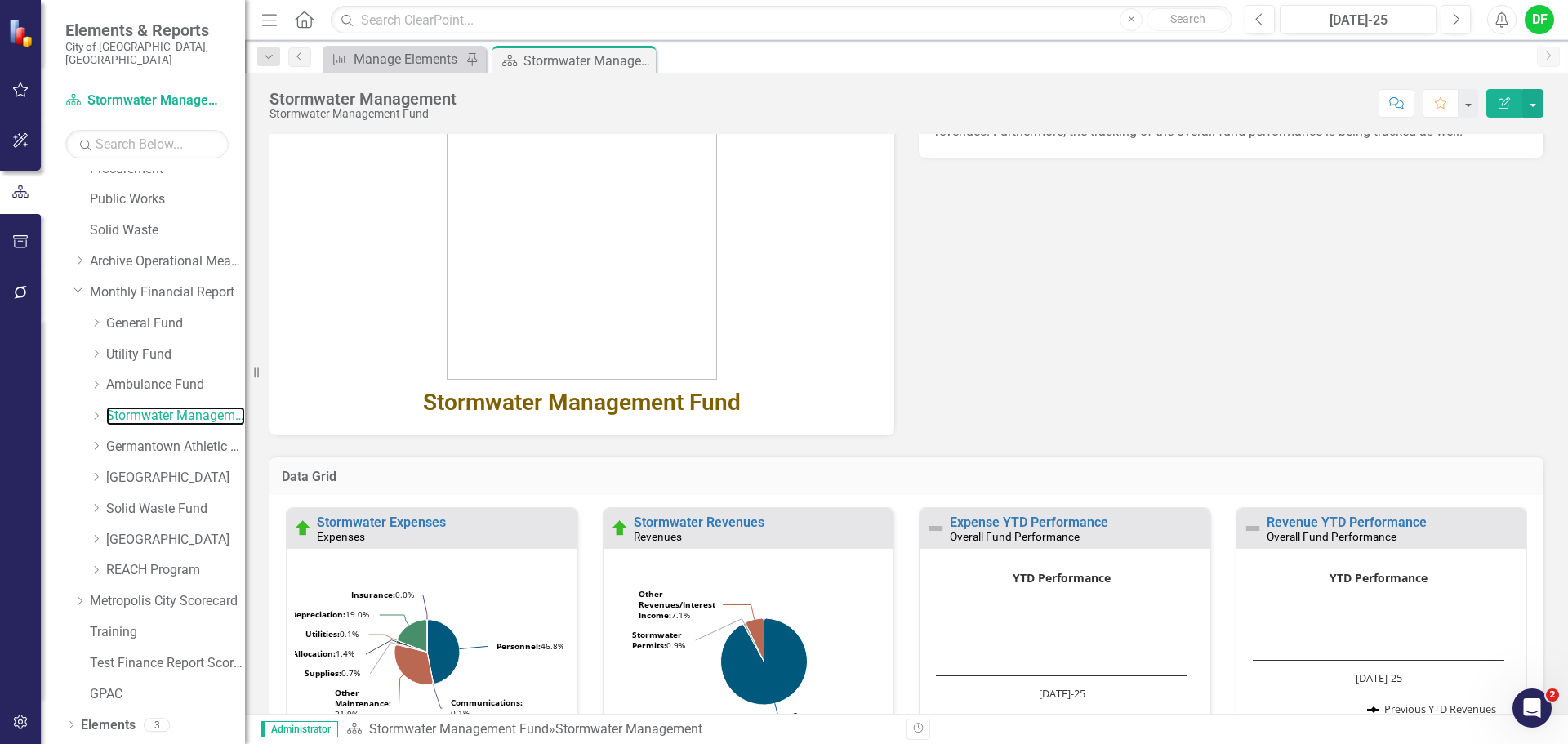
scroll to position [163, 0]
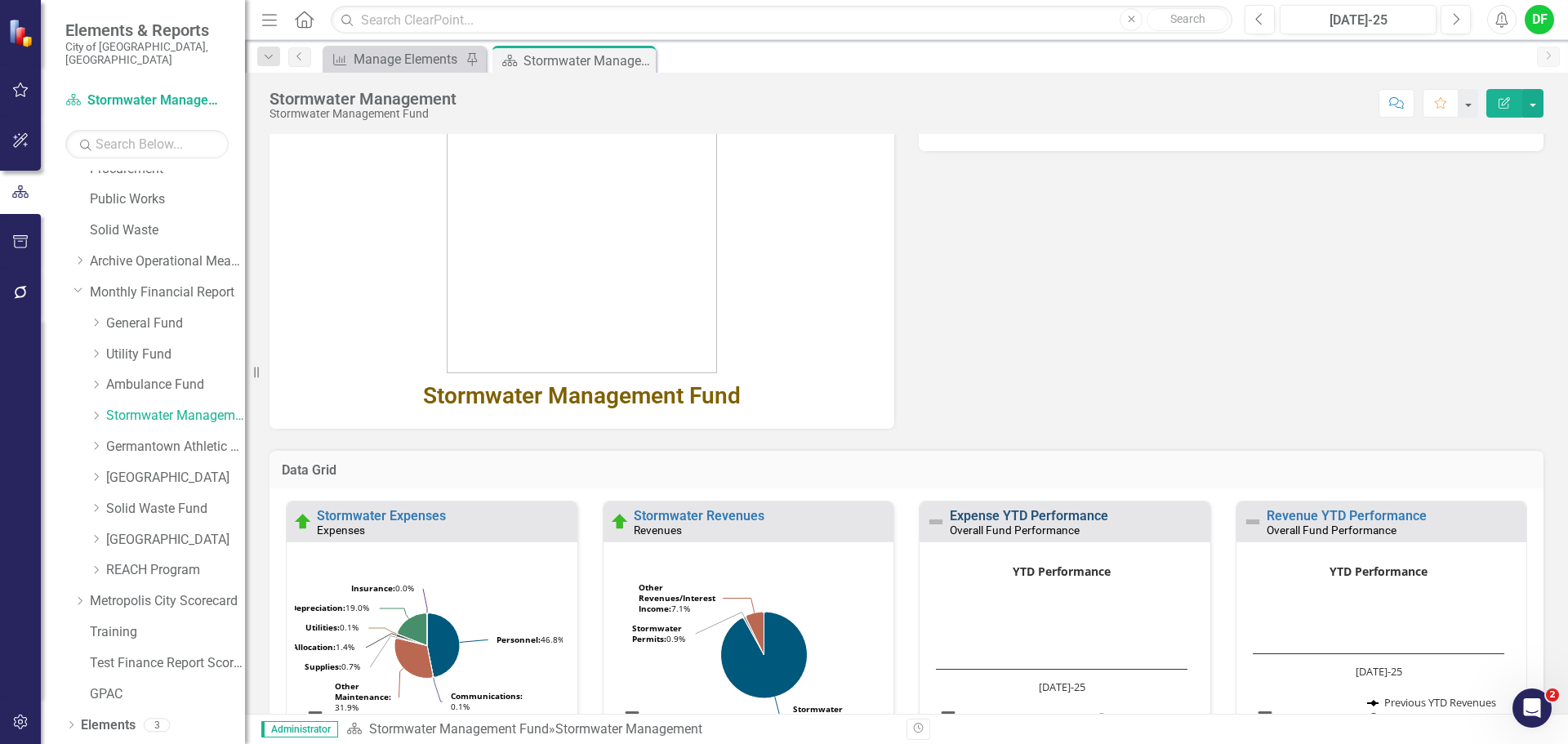
click at [1000, 518] on link "Expense YTD Performance" at bounding box center [1029, 516] width 159 height 16
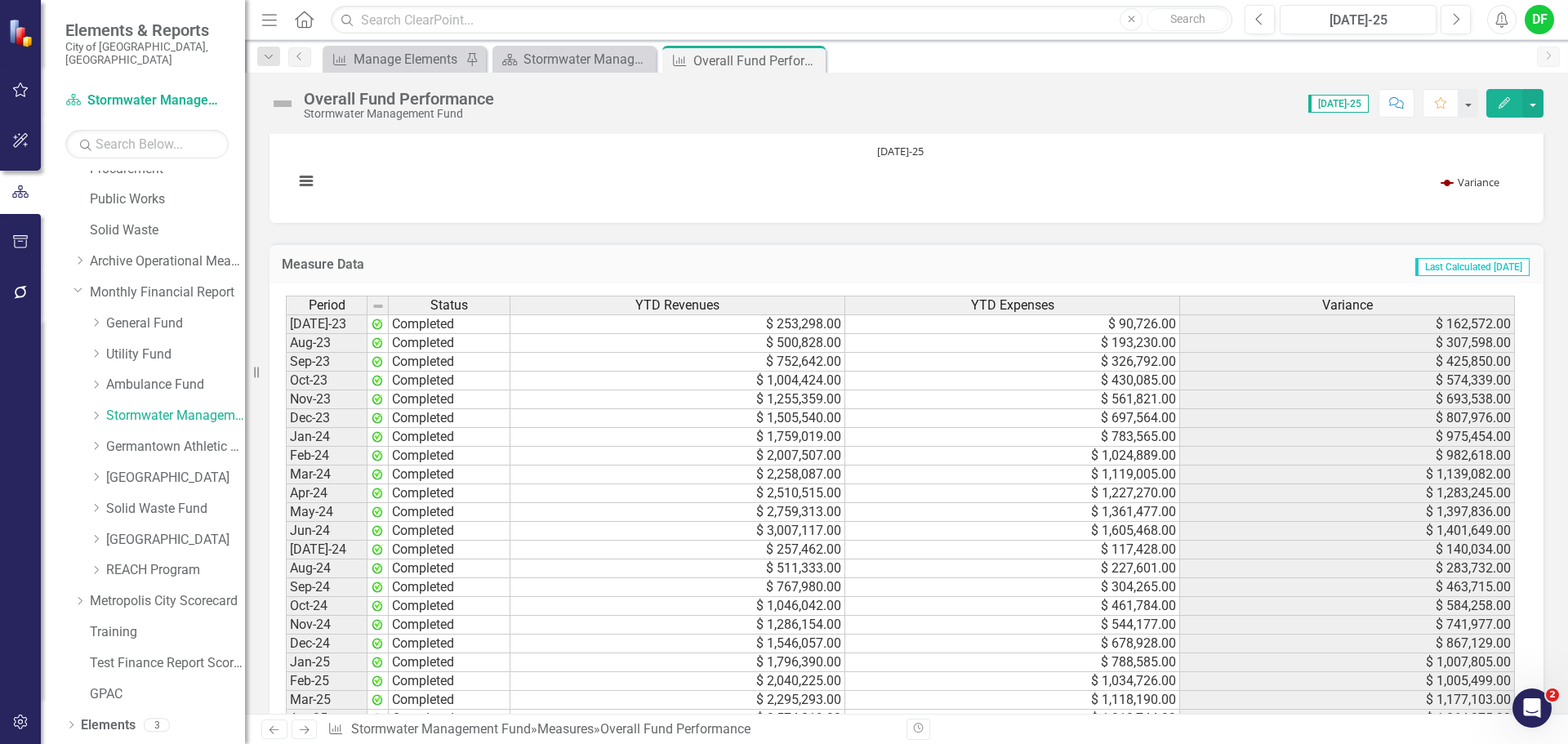
scroll to position [1544, 0]
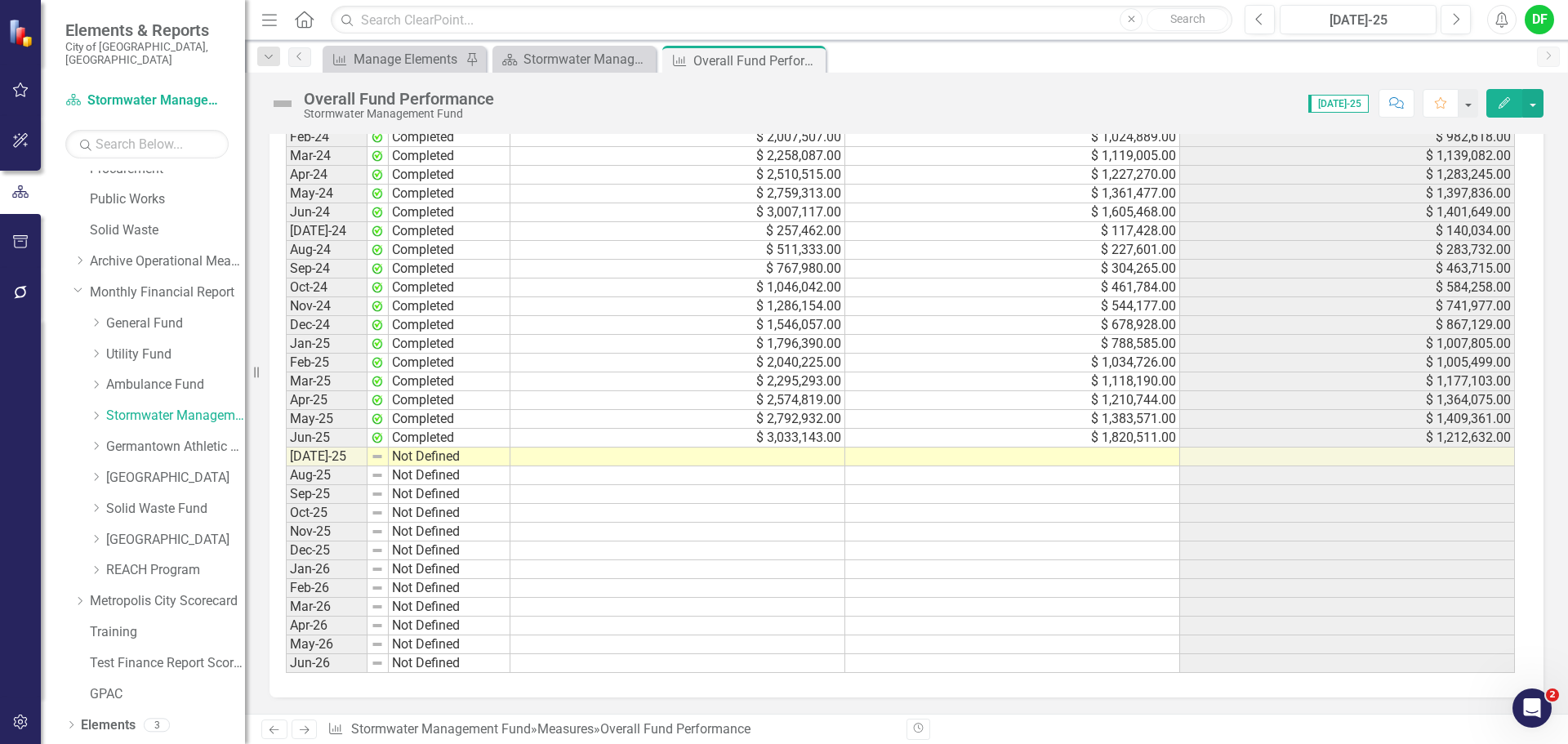
click at [975, 451] on td at bounding box center [1012, 456] width 335 height 19
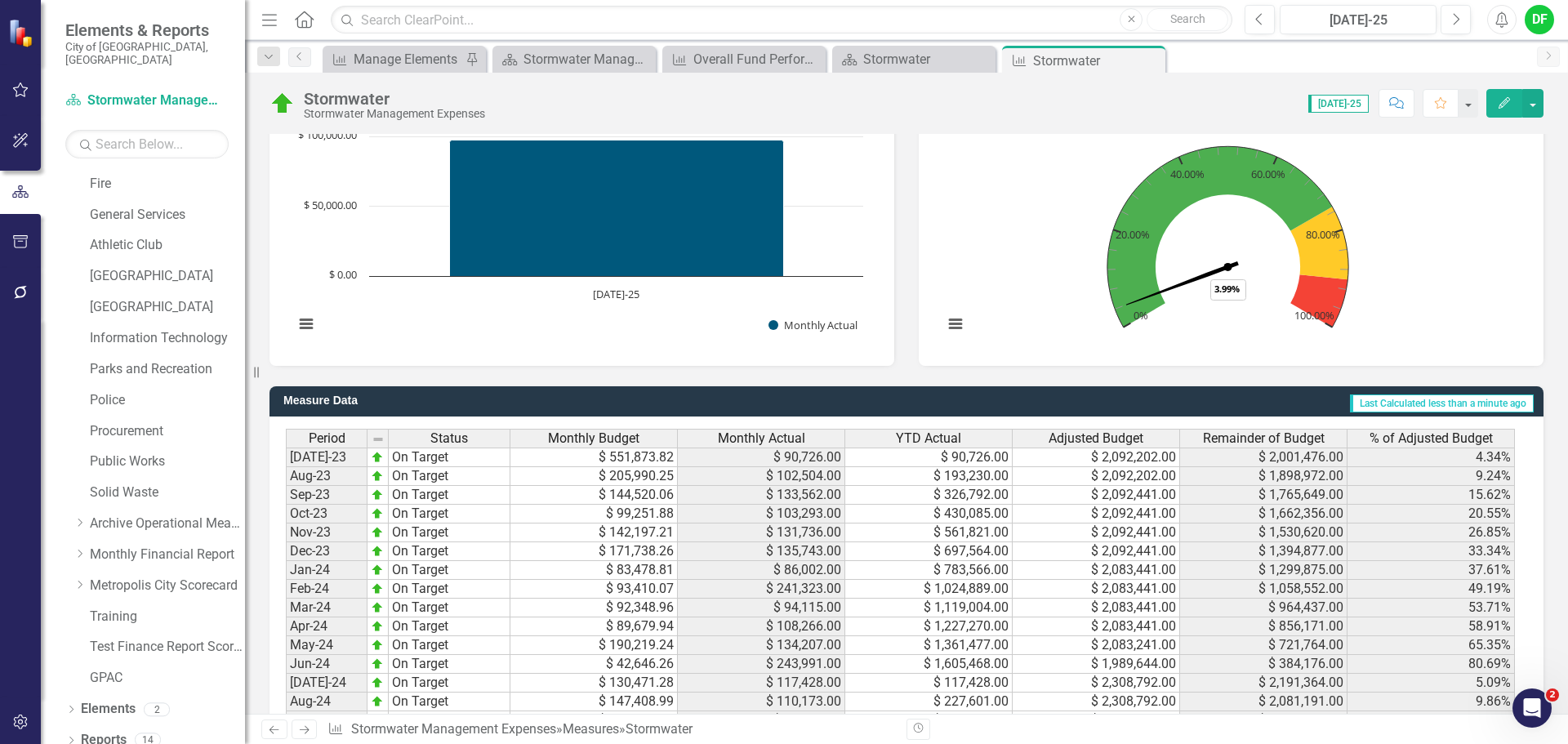
scroll to position [1389, 0]
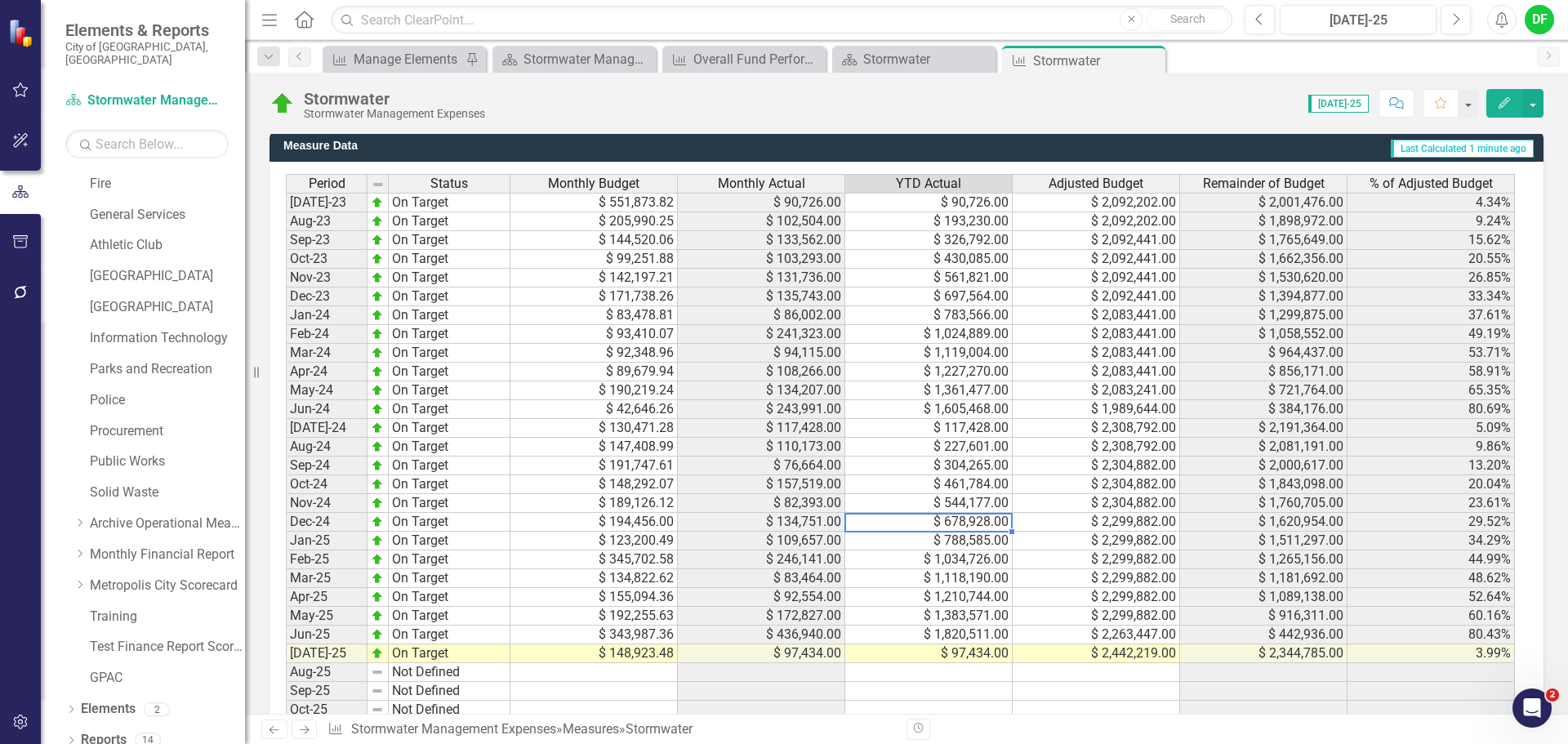
click at [916, 530] on td "$ 678,928.00" at bounding box center [929, 522] width 167 height 19
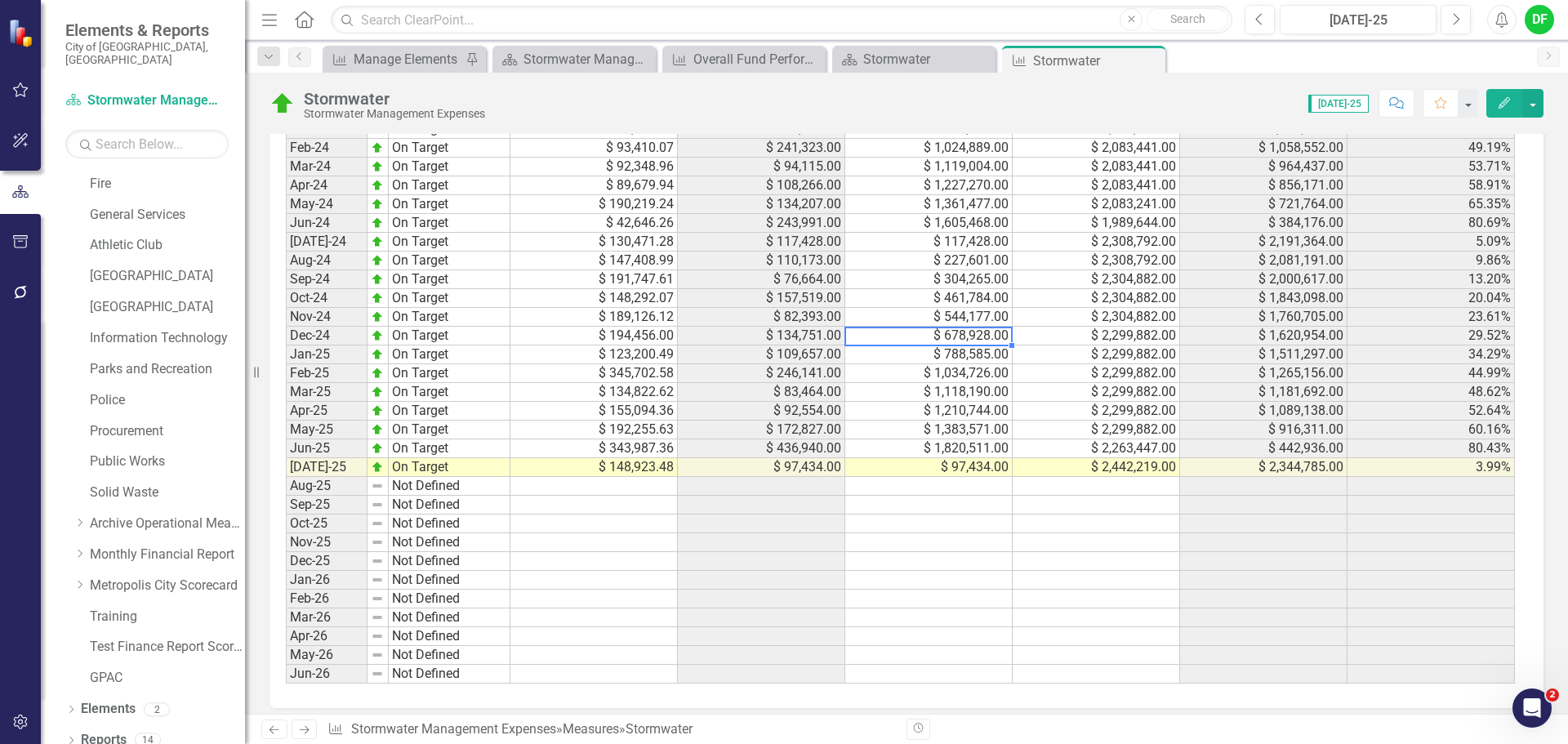
scroll to position [1585, 0]
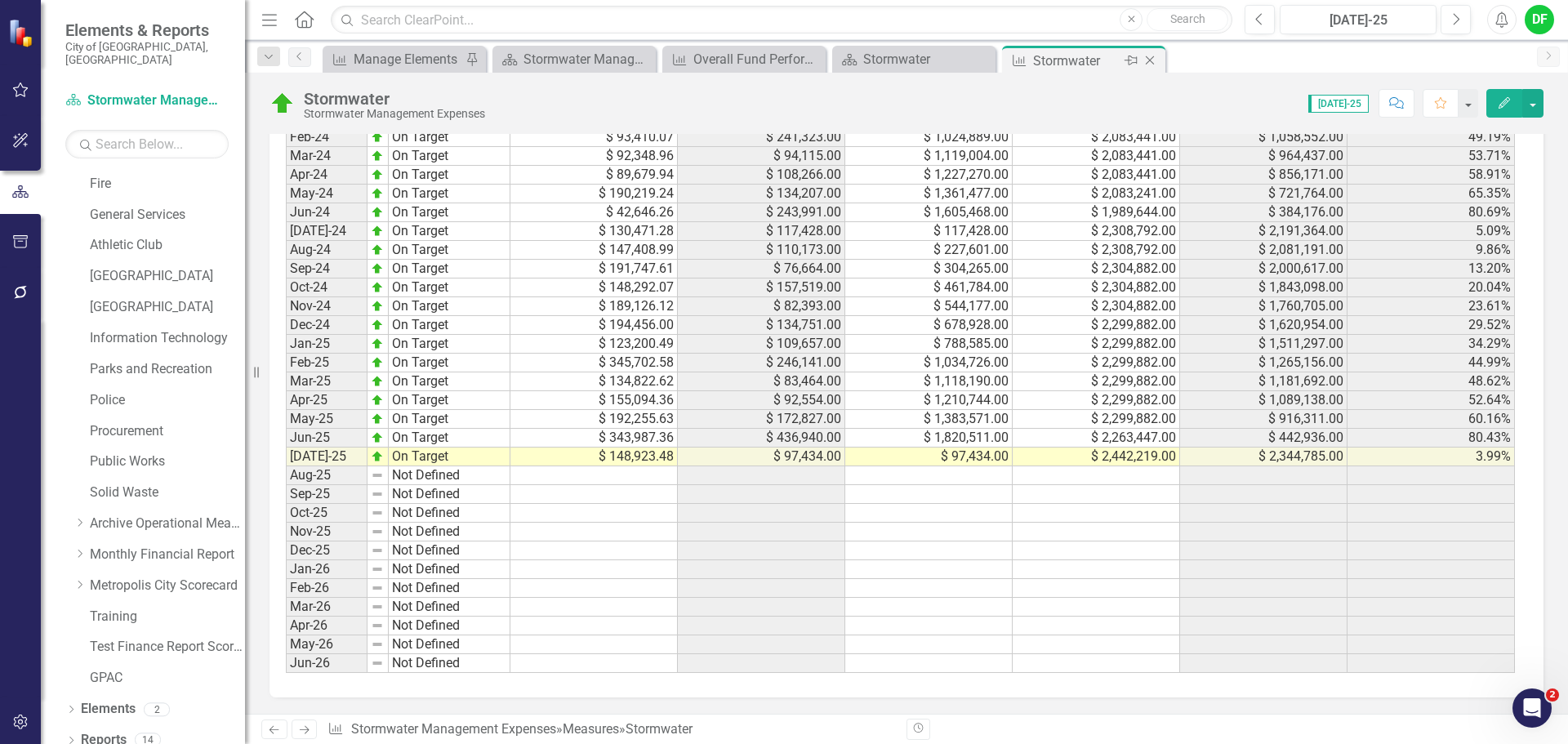
click at [1154, 63] on icon "Close" at bounding box center [1150, 60] width 17 height 13
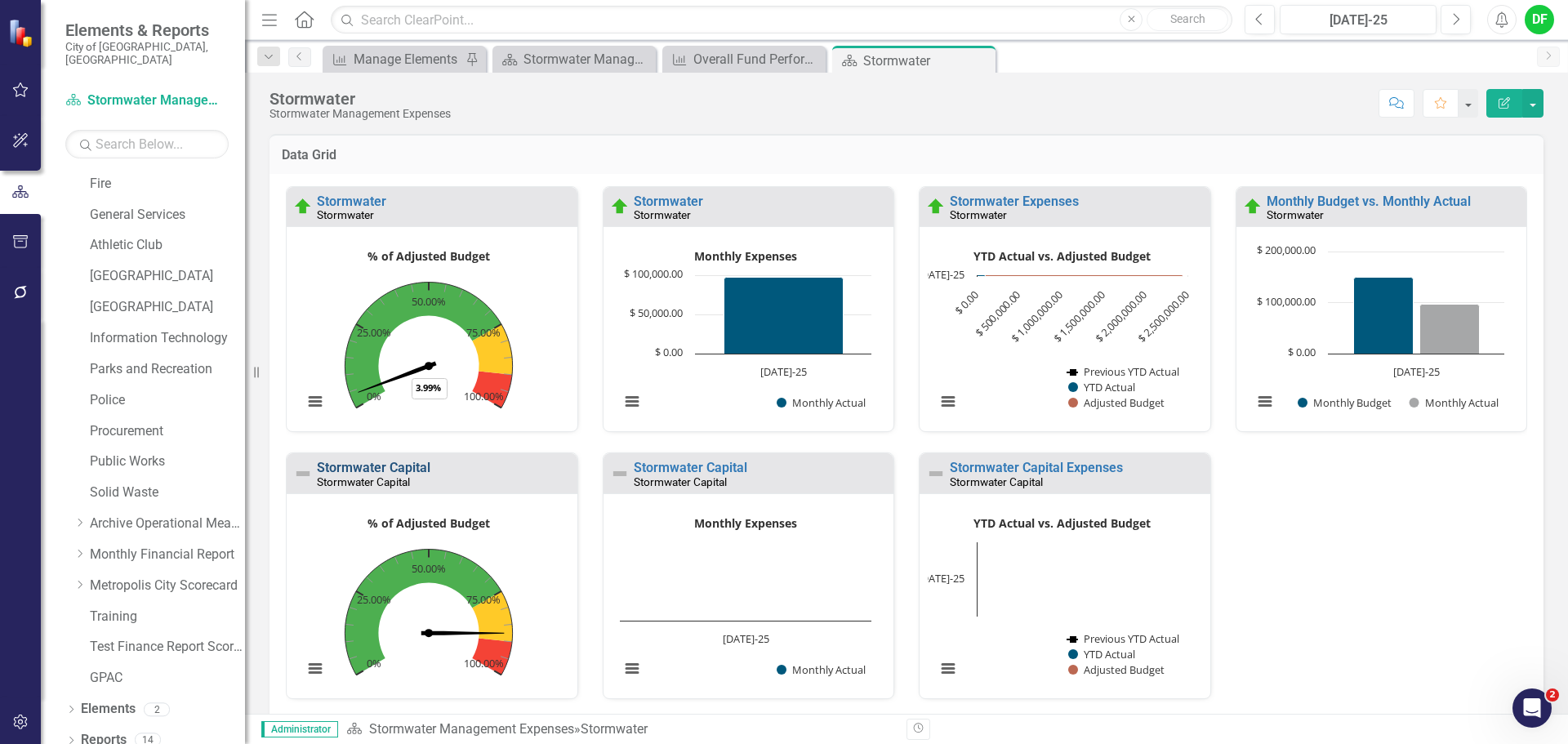
click at [420, 468] on link "Stormwater Capital" at bounding box center [374, 468] width 113 height 16
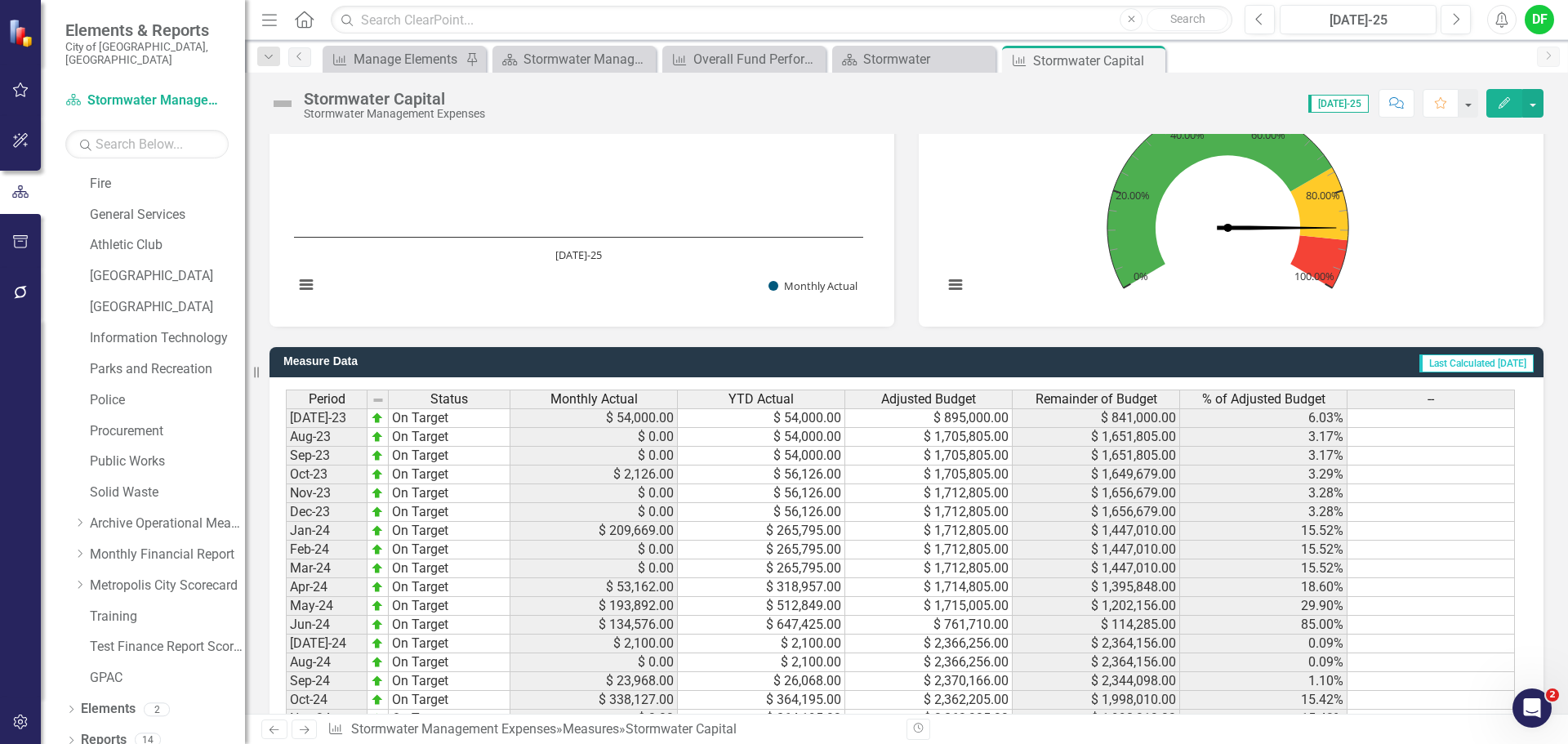
scroll to position [1062, 0]
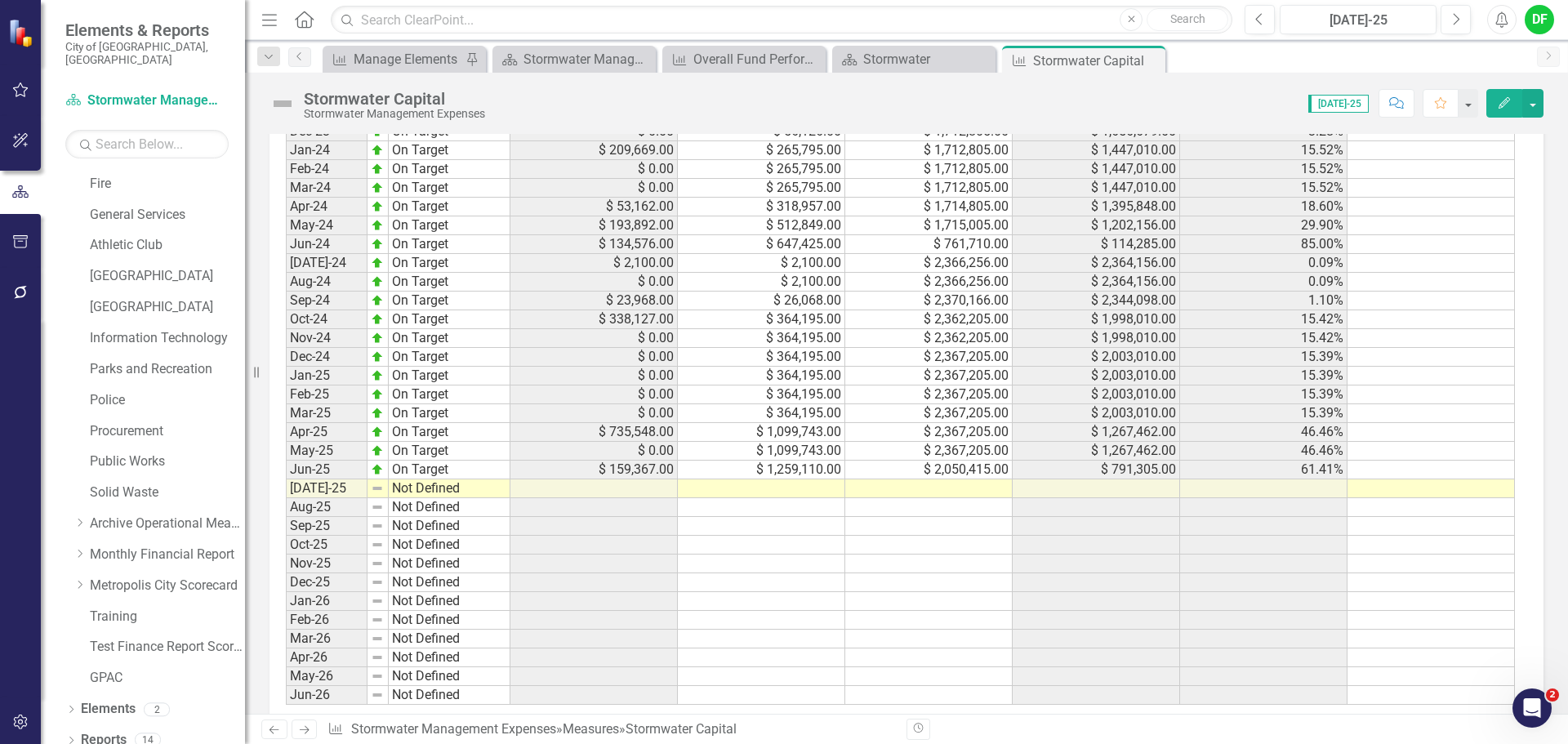
click at [286, 497] on div "Period Status Monthly Actual YTD Actual Adjusted Budget Remainder of Budget % o…" at bounding box center [286, 357] width 0 height 696
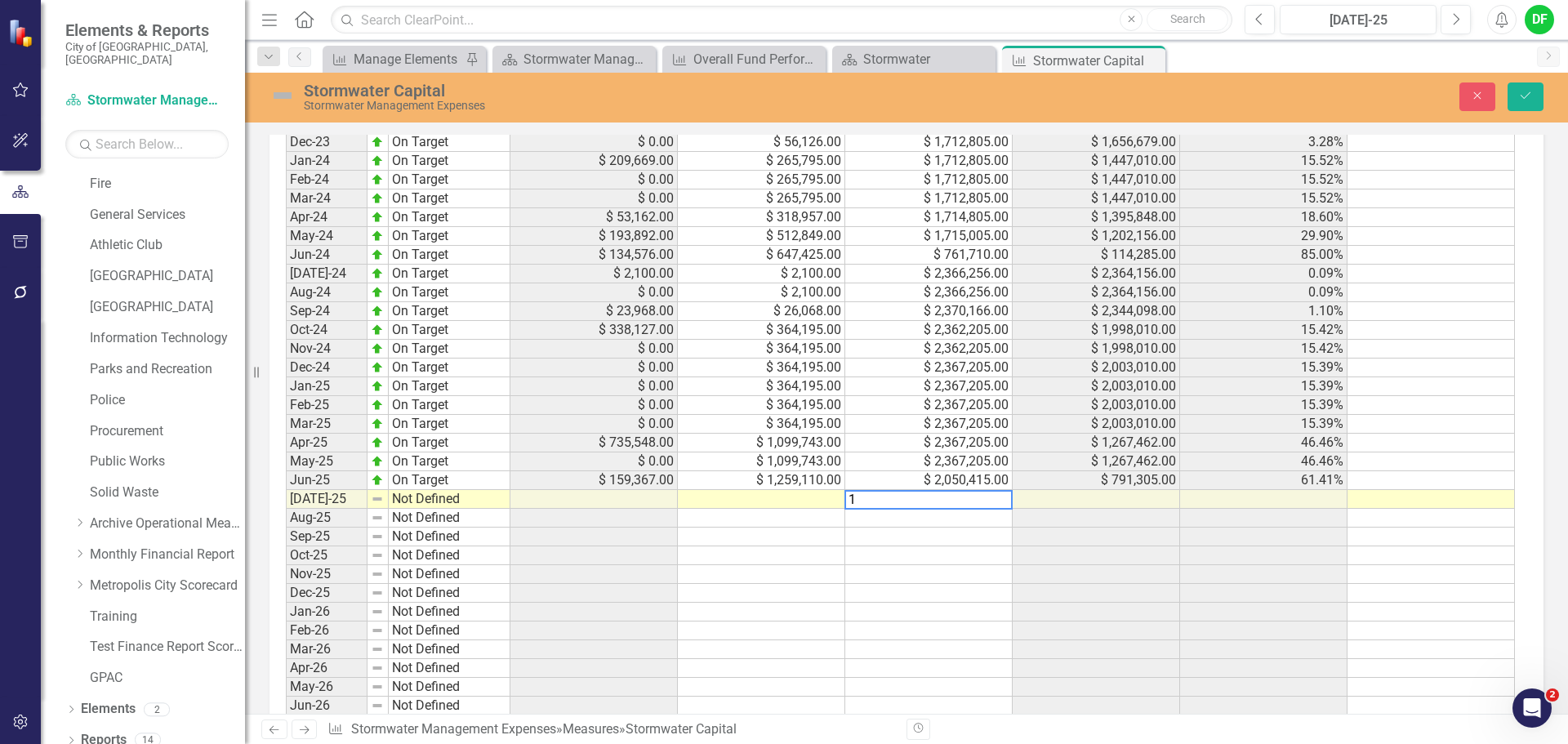
scroll to position [1071, 0]
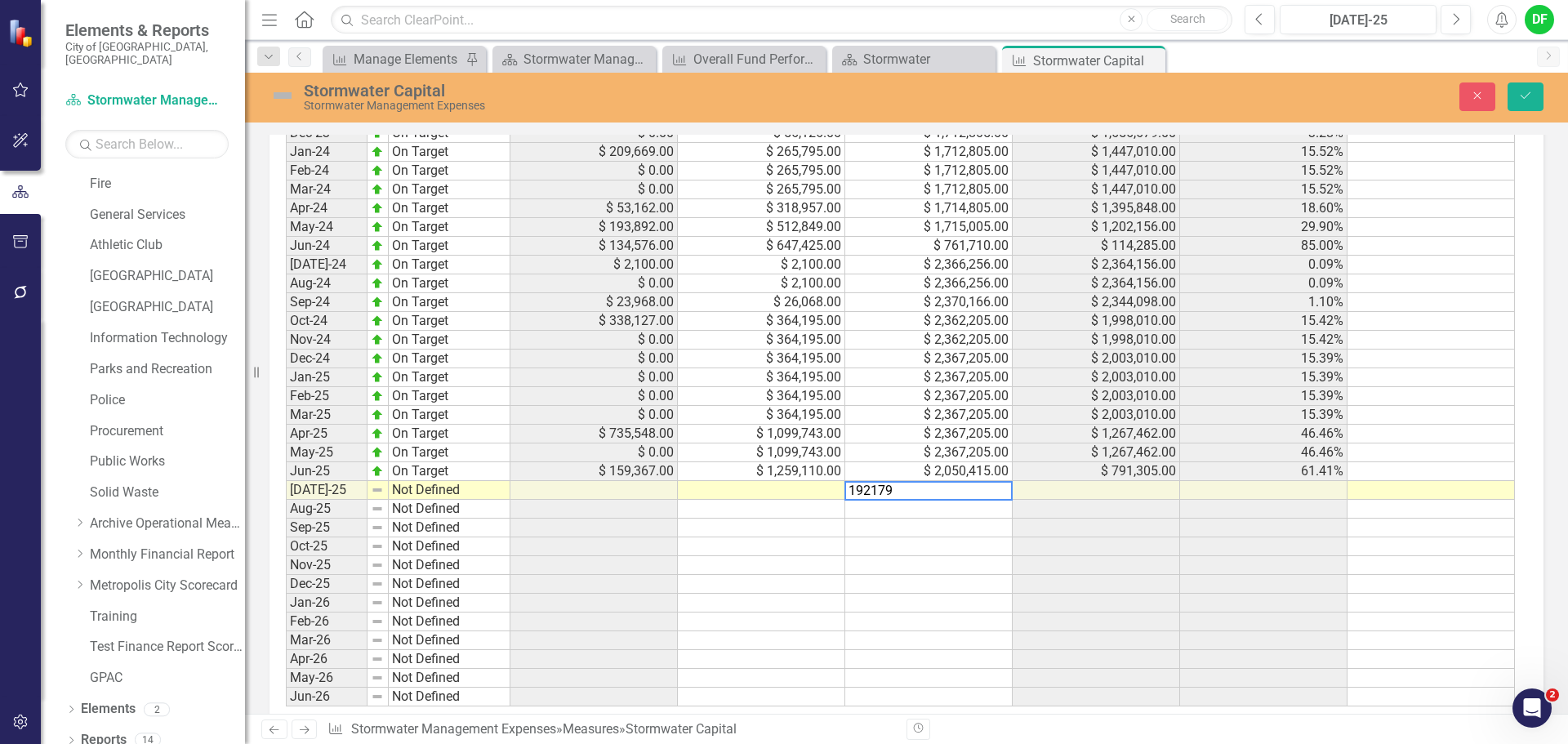
type textarea "1921790"
drag, startPoint x: 1527, startPoint y: 88, endPoint x: 1309, endPoint y: 4, distance: 233.6
click at [1527, 88] on button "Save" at bounding box center [1525, 96] width 36 height 29
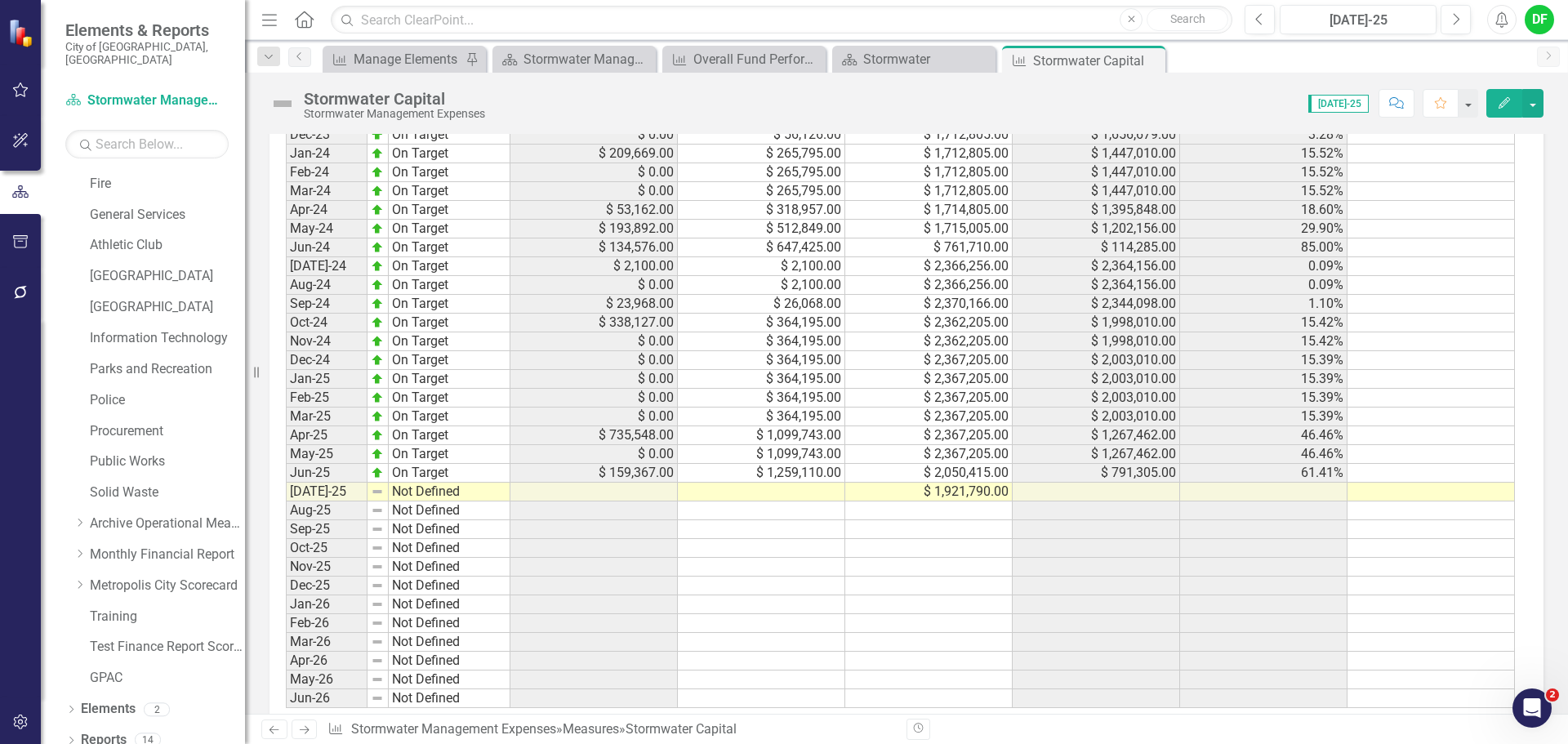
scroll to position [1062, 0]
click at [796, 489] on td at bounding box center [762, 489] width 167 height 19
type textarea "0"
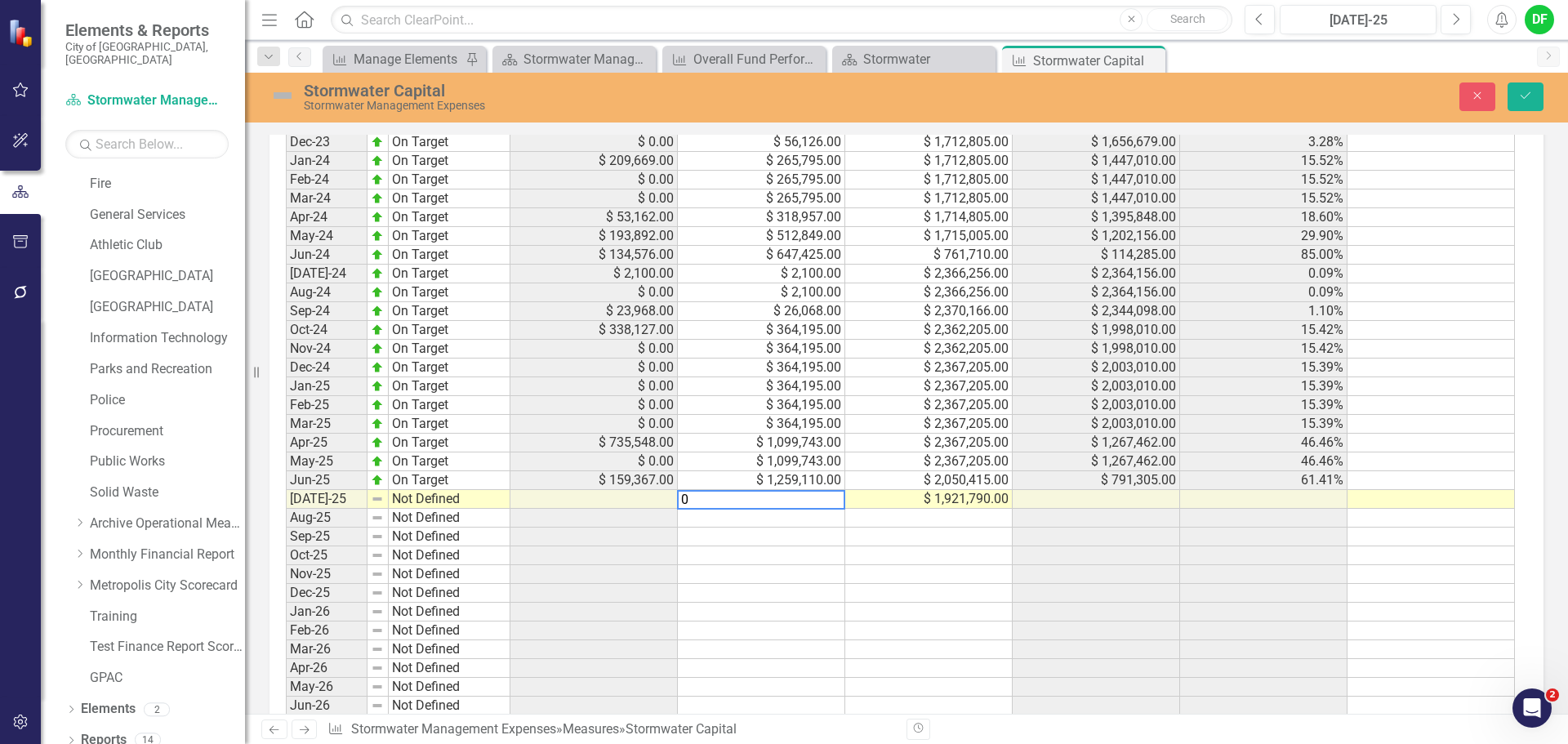
scroll to position [1071, 0]
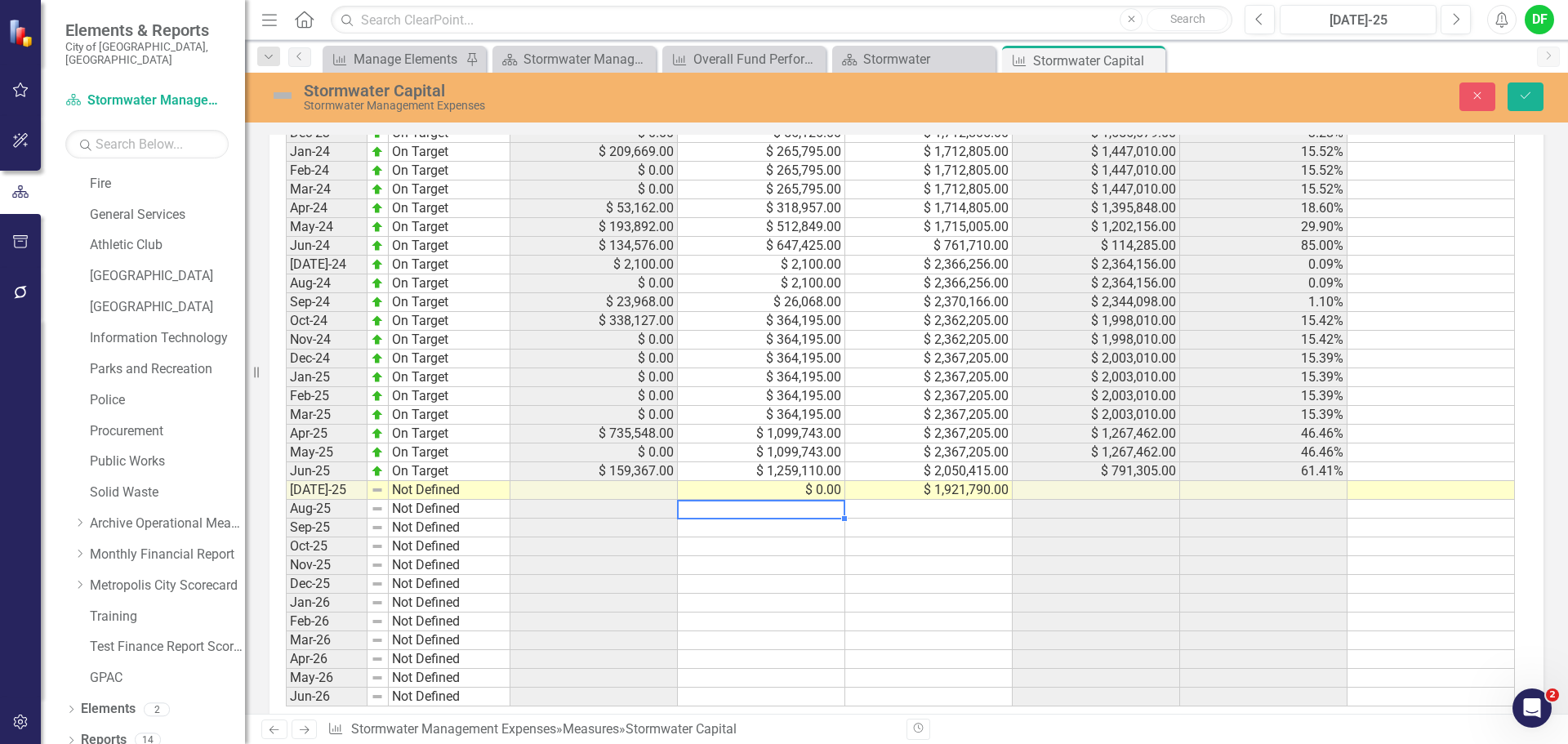
click at [283, 89] on img at bounding box center [283, 96] width 26 height 26
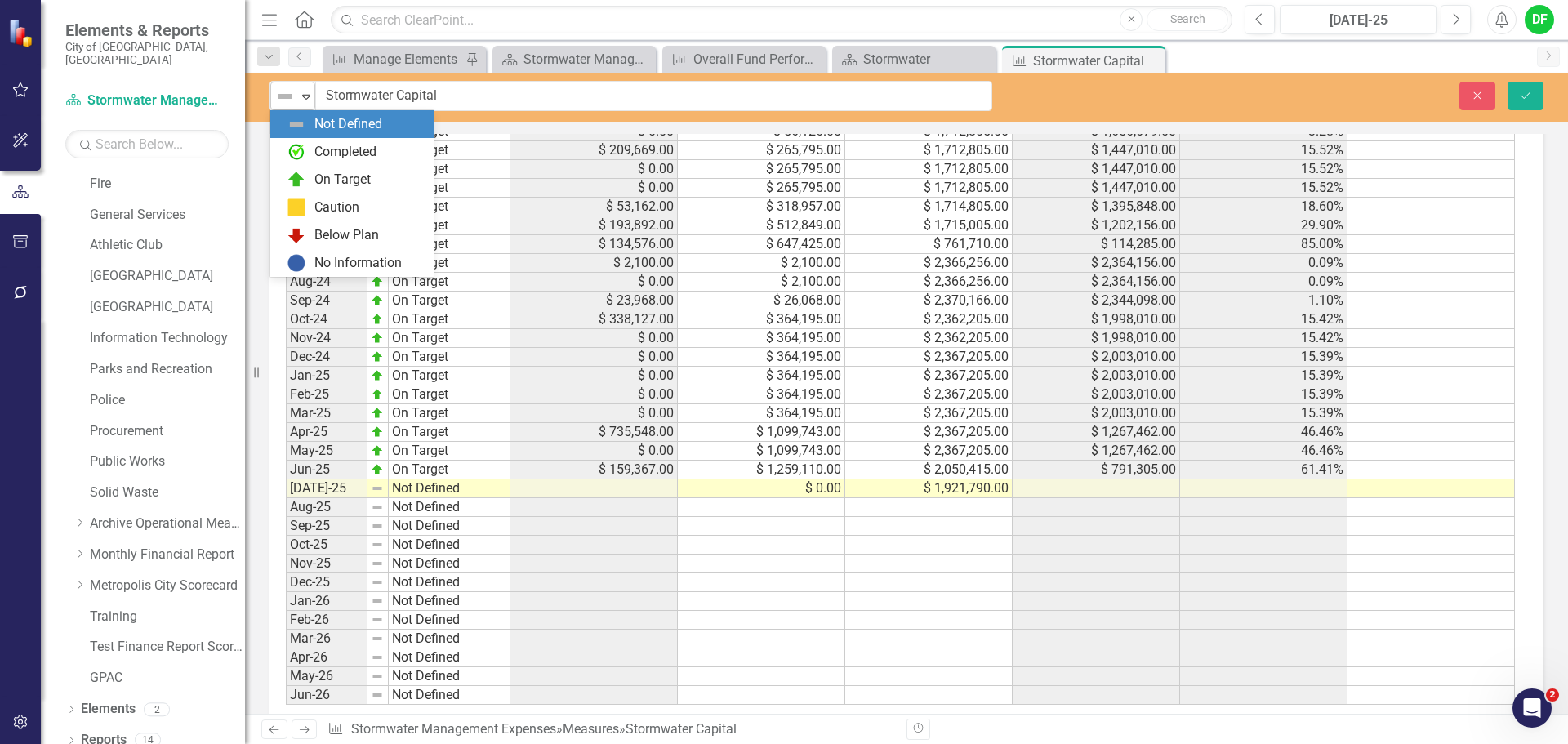
click at [299, 96] on icon "Expand" at bounding box center [306, 96] width 17 height 13
click at [319, 254] on div "No Information" at bounding box center [358, 263] width 87 height 19
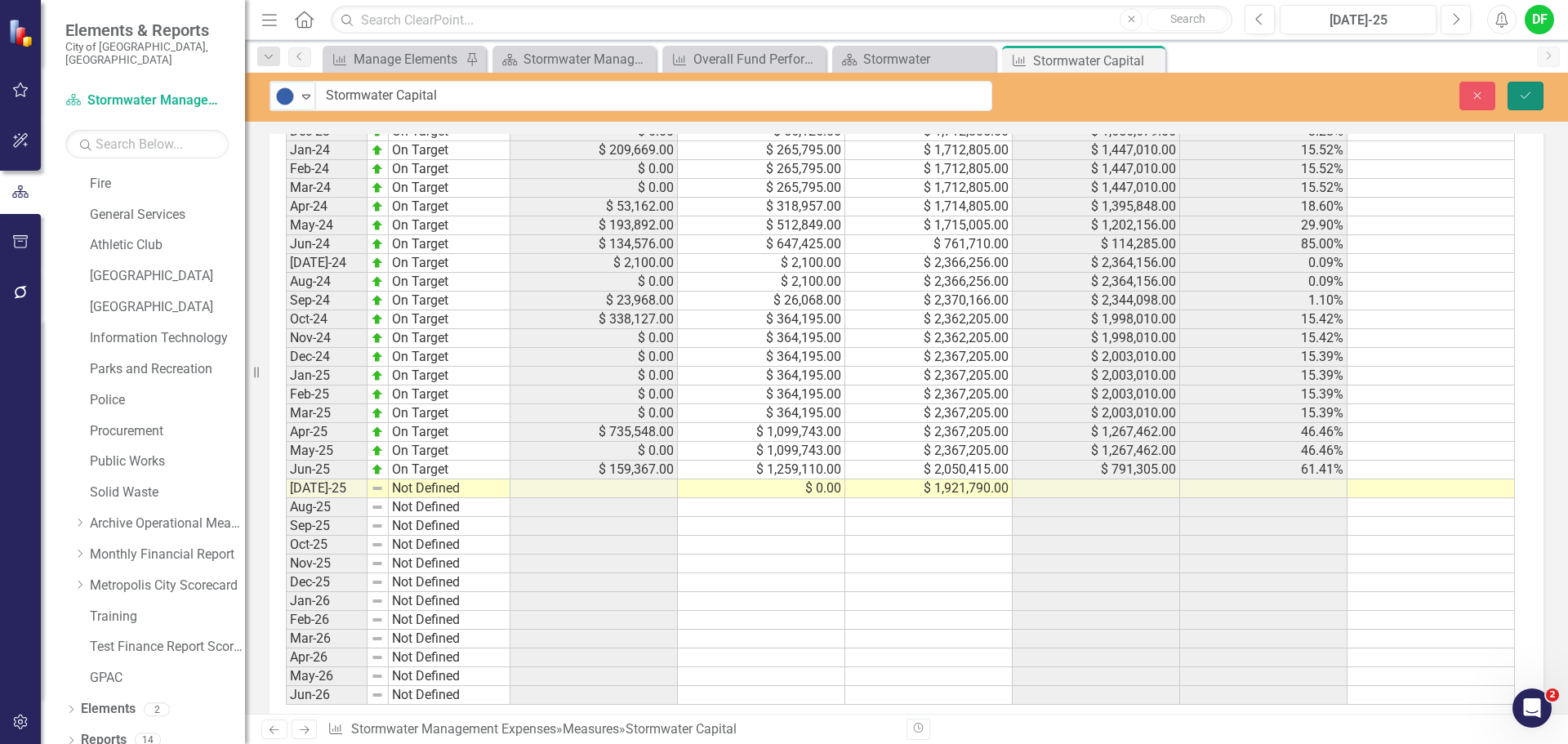
click at [1518, 95] on button "Save" at bounding box center [1525, 96] width 36 height 29
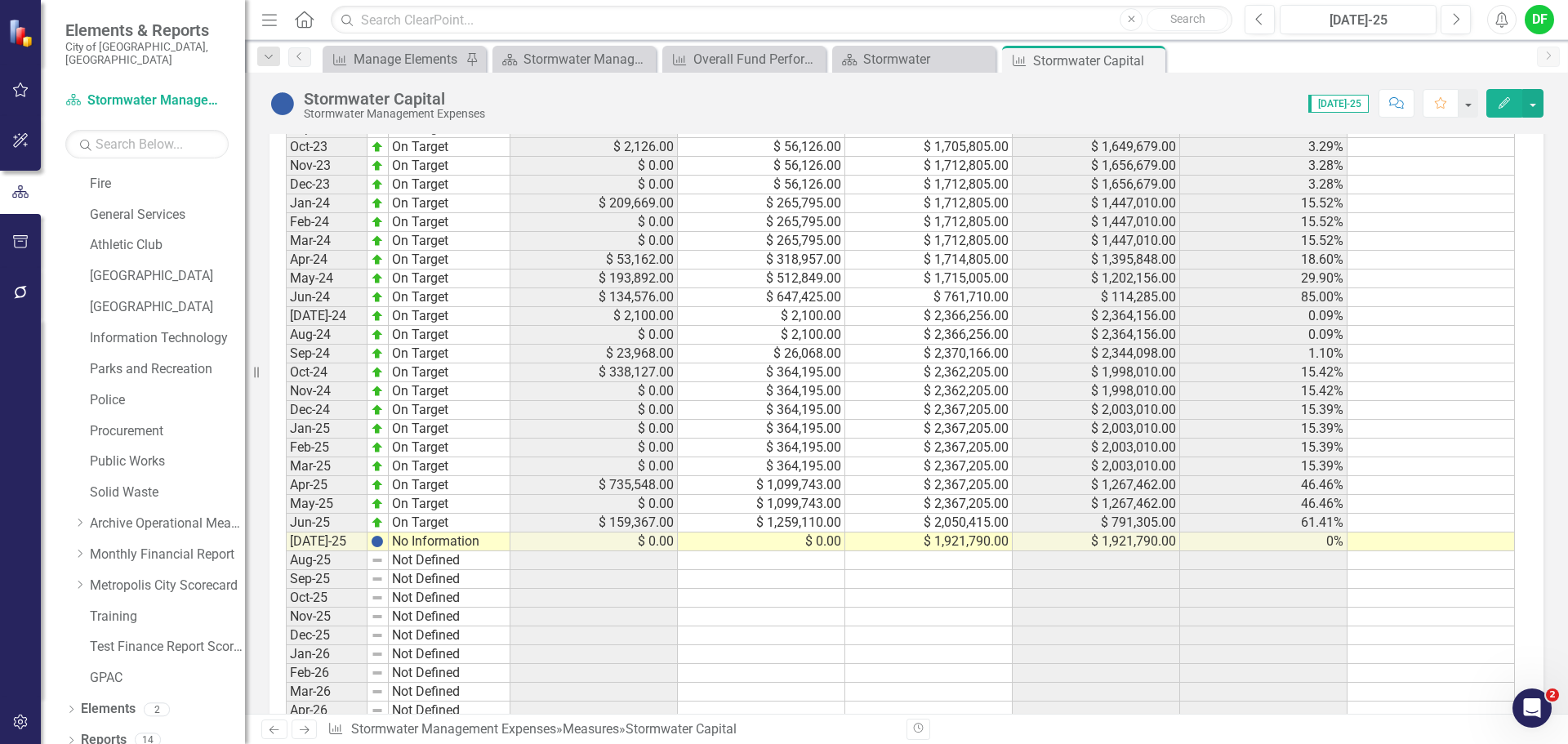
scroll to position [1062, 0]
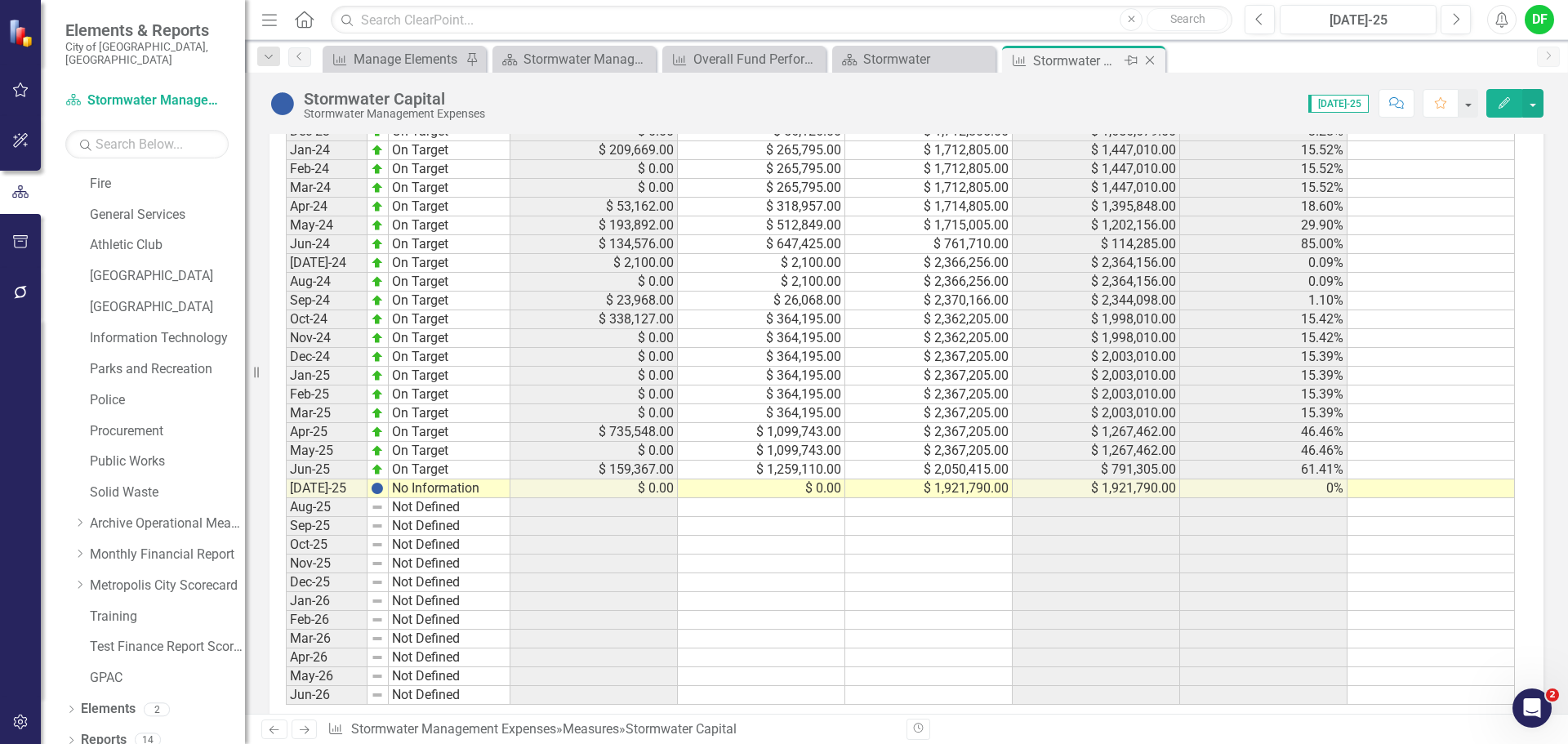
click at [1153, 63] on icon "Close" at bounding box center [1150, 60] width 17 height 13
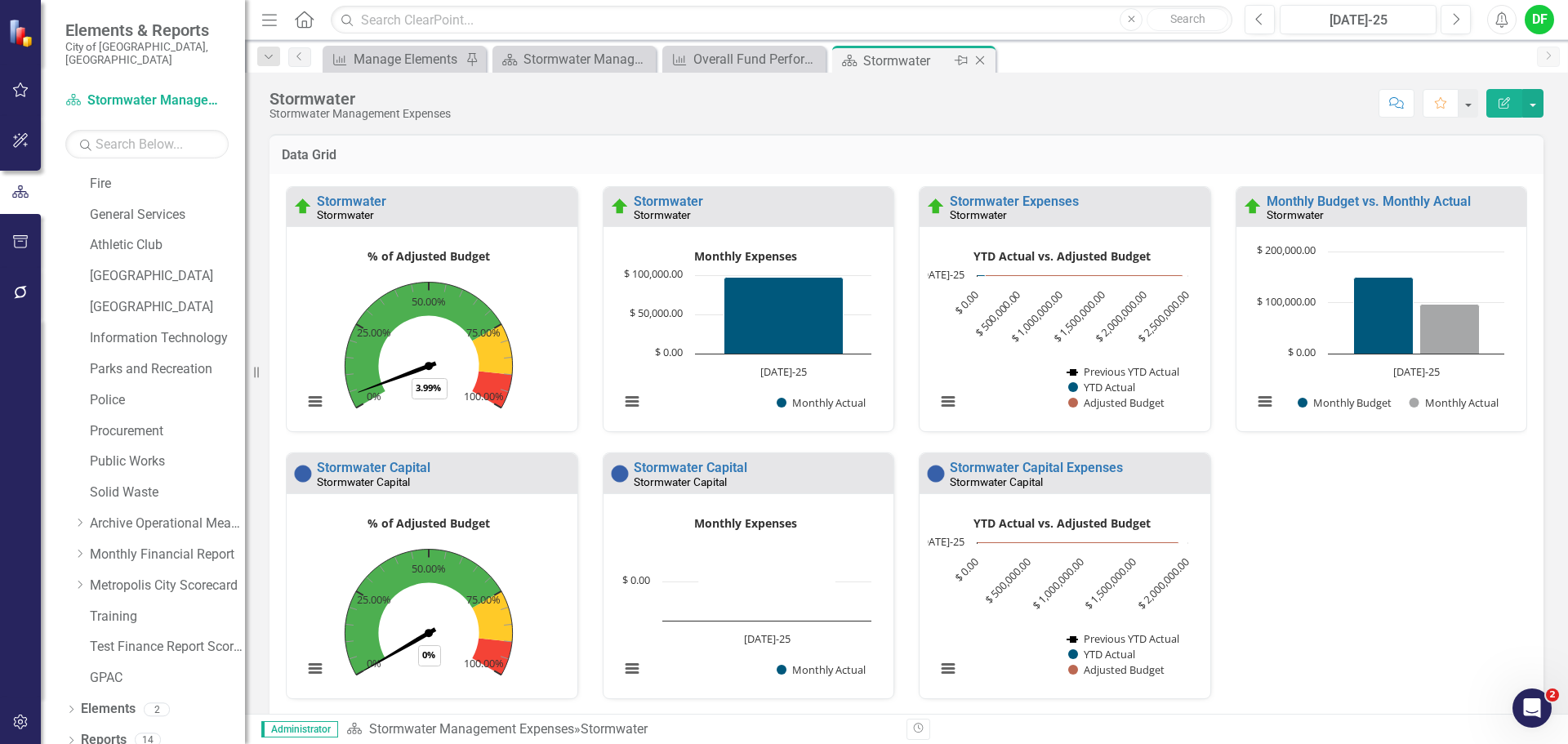
click at [982, 60] on icon "Close" at bounding box center [981, 60] width 17 height 13
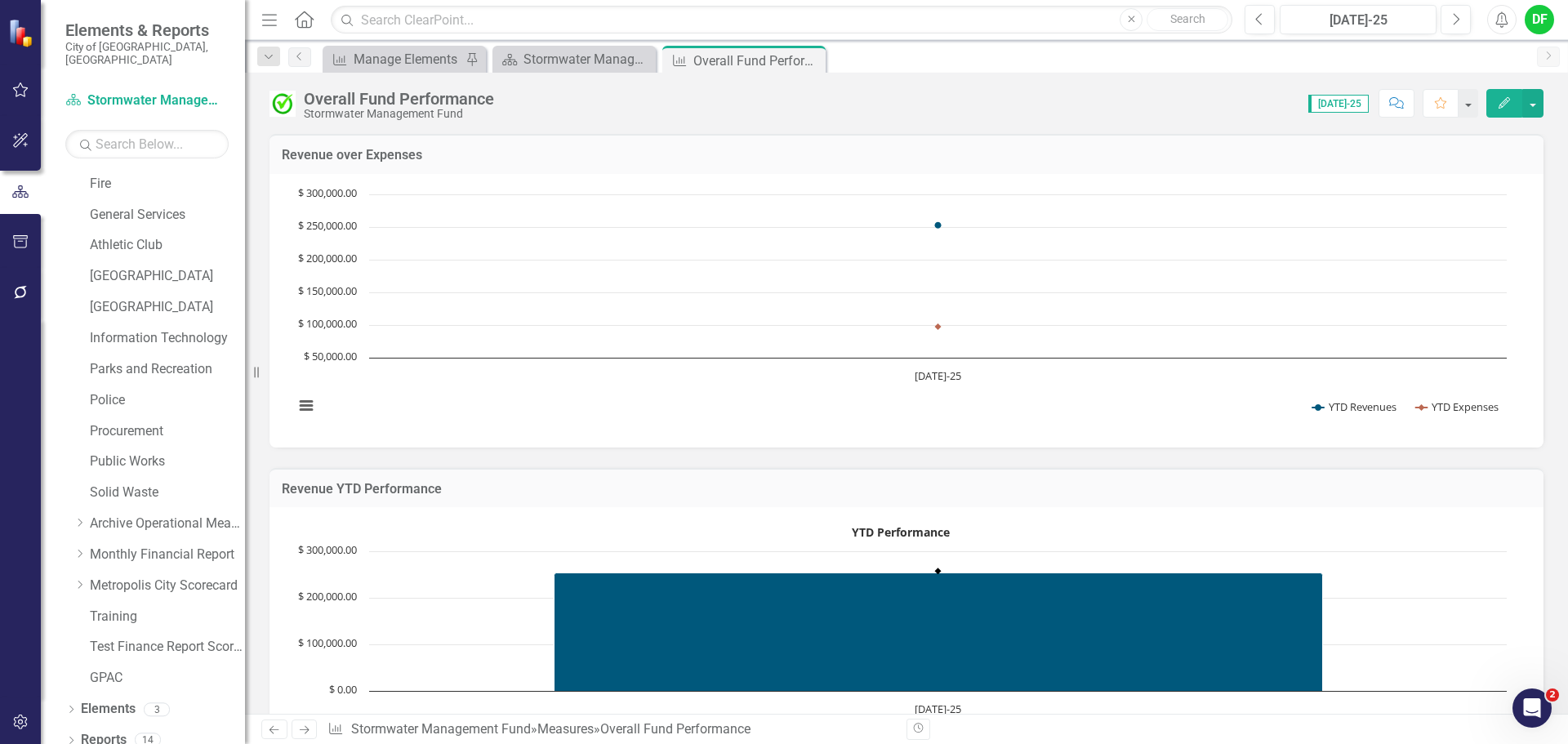
click at [0, 0] on icon "Close" at bounding box center [0, 0] width 0 height 0
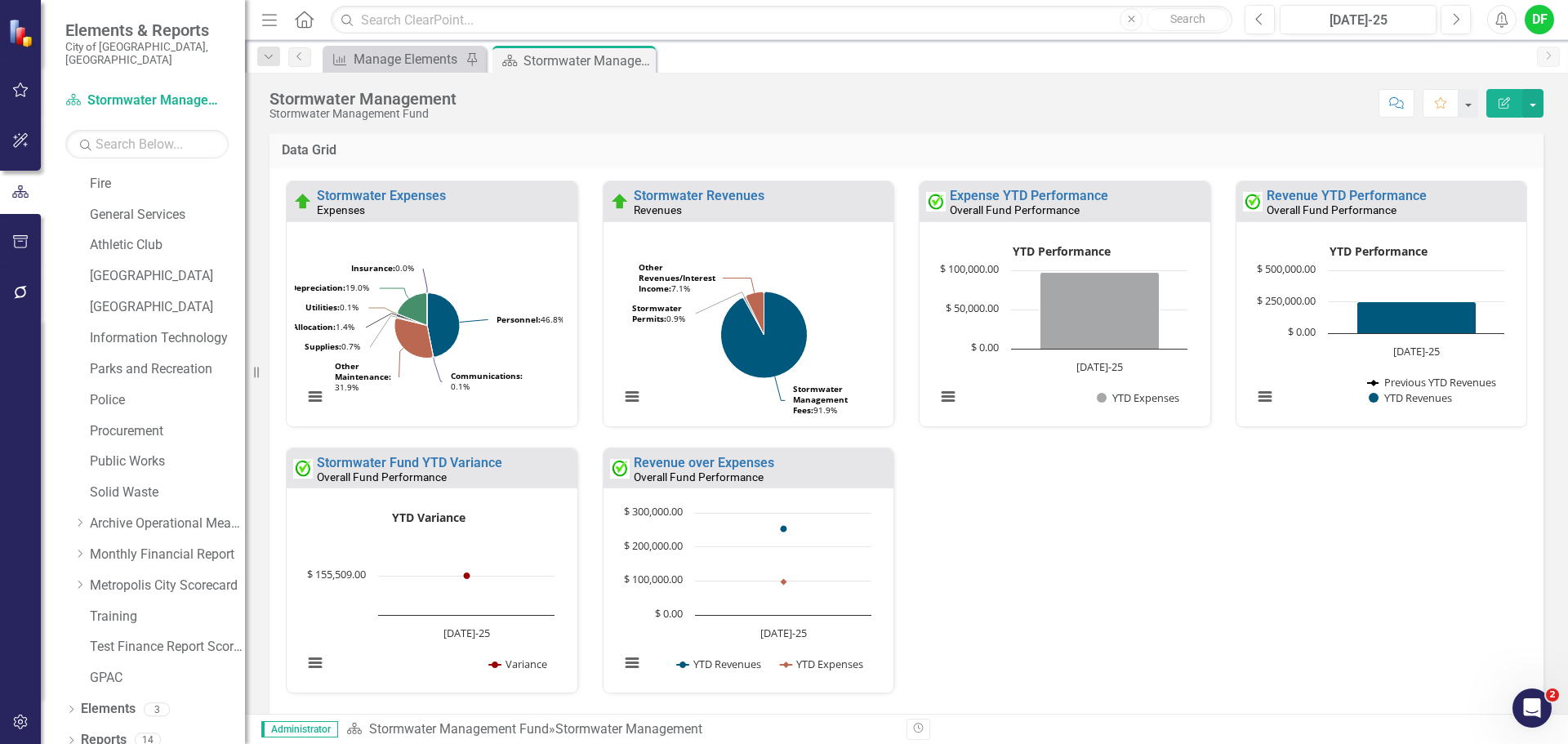
scroll to position [490, 0]
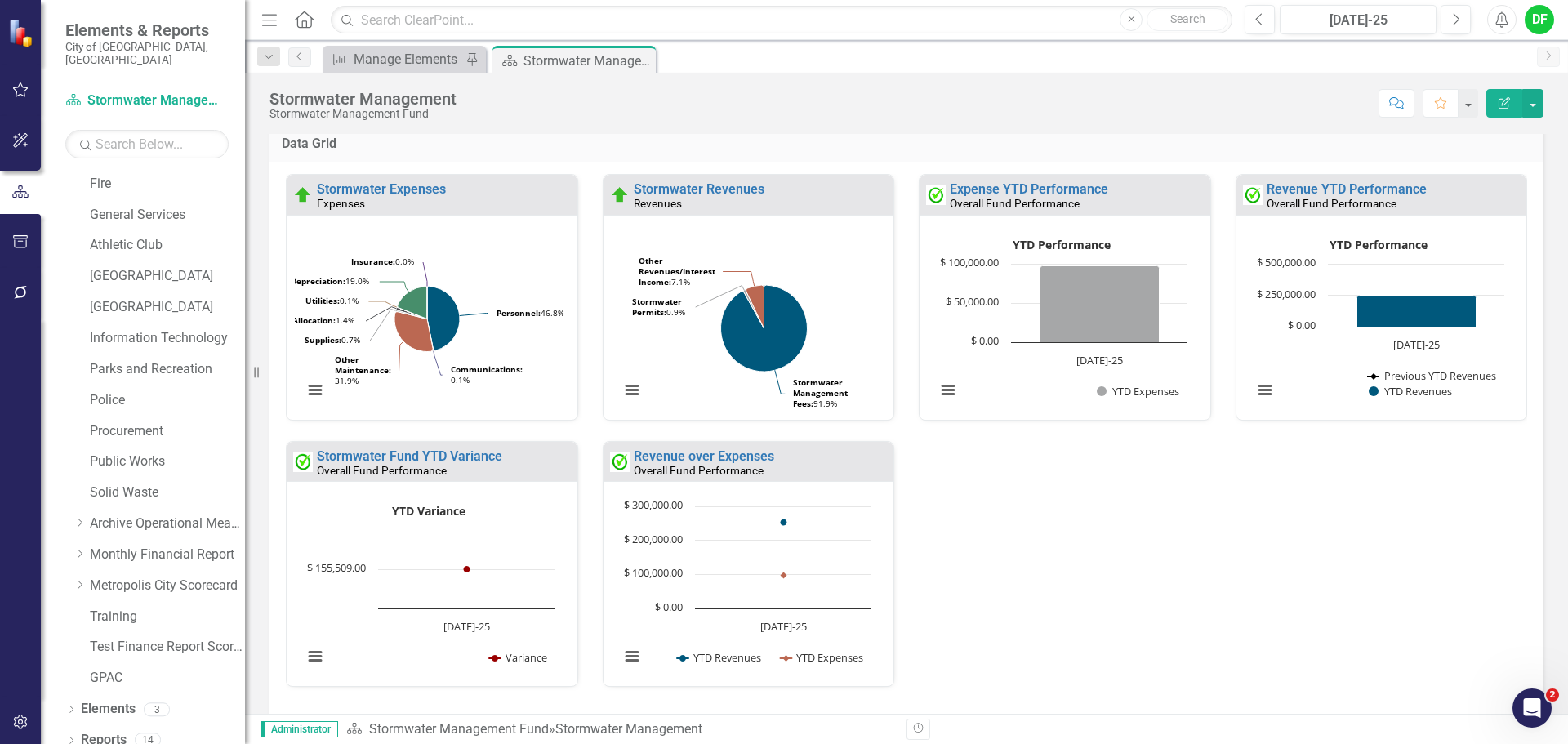
click at [0, 0] on icon "Close" at bounding box center [0, 0] width 0 height 0
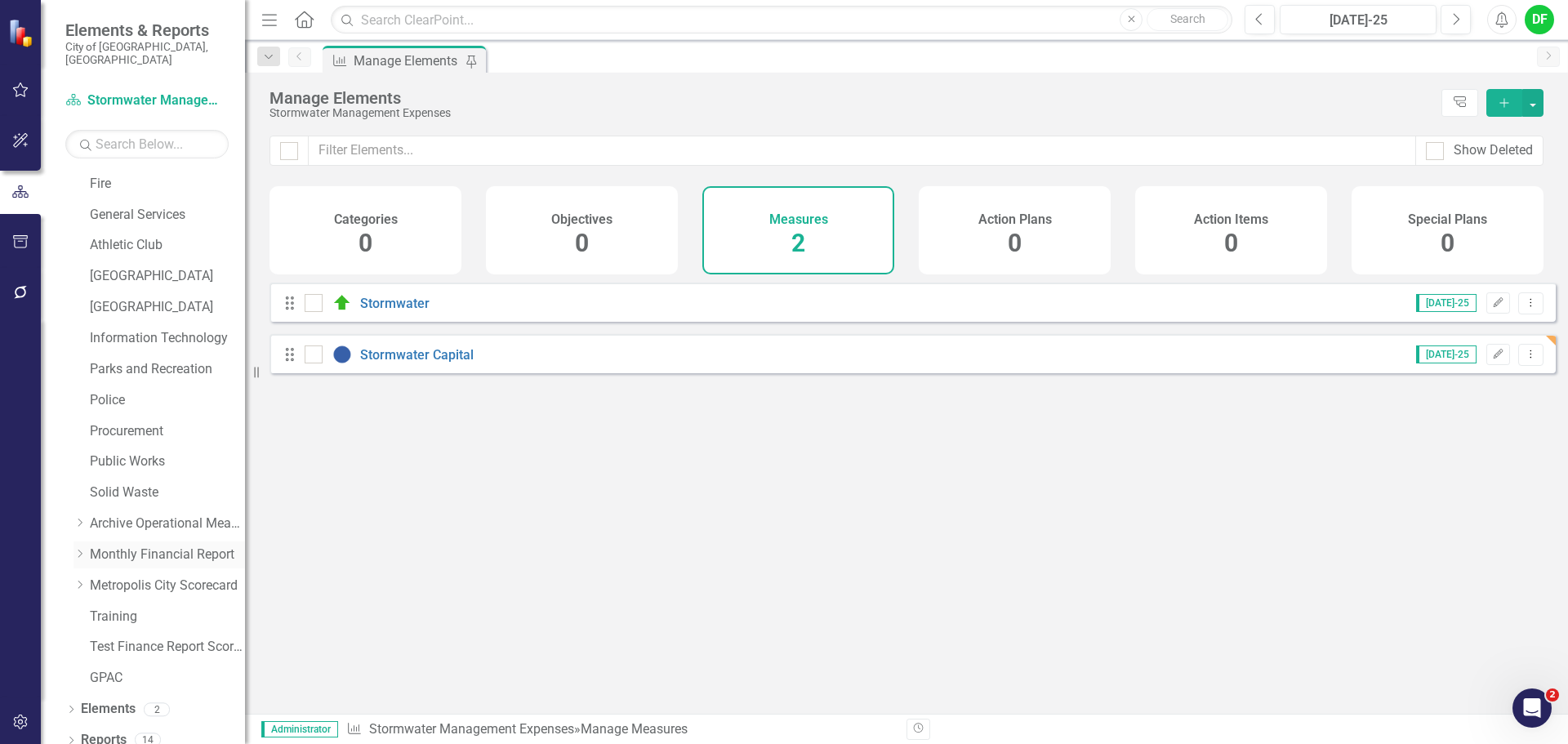
click at [81, 549] on icon "Dropdown" at bounding box center [79, 554] width 12 height 10
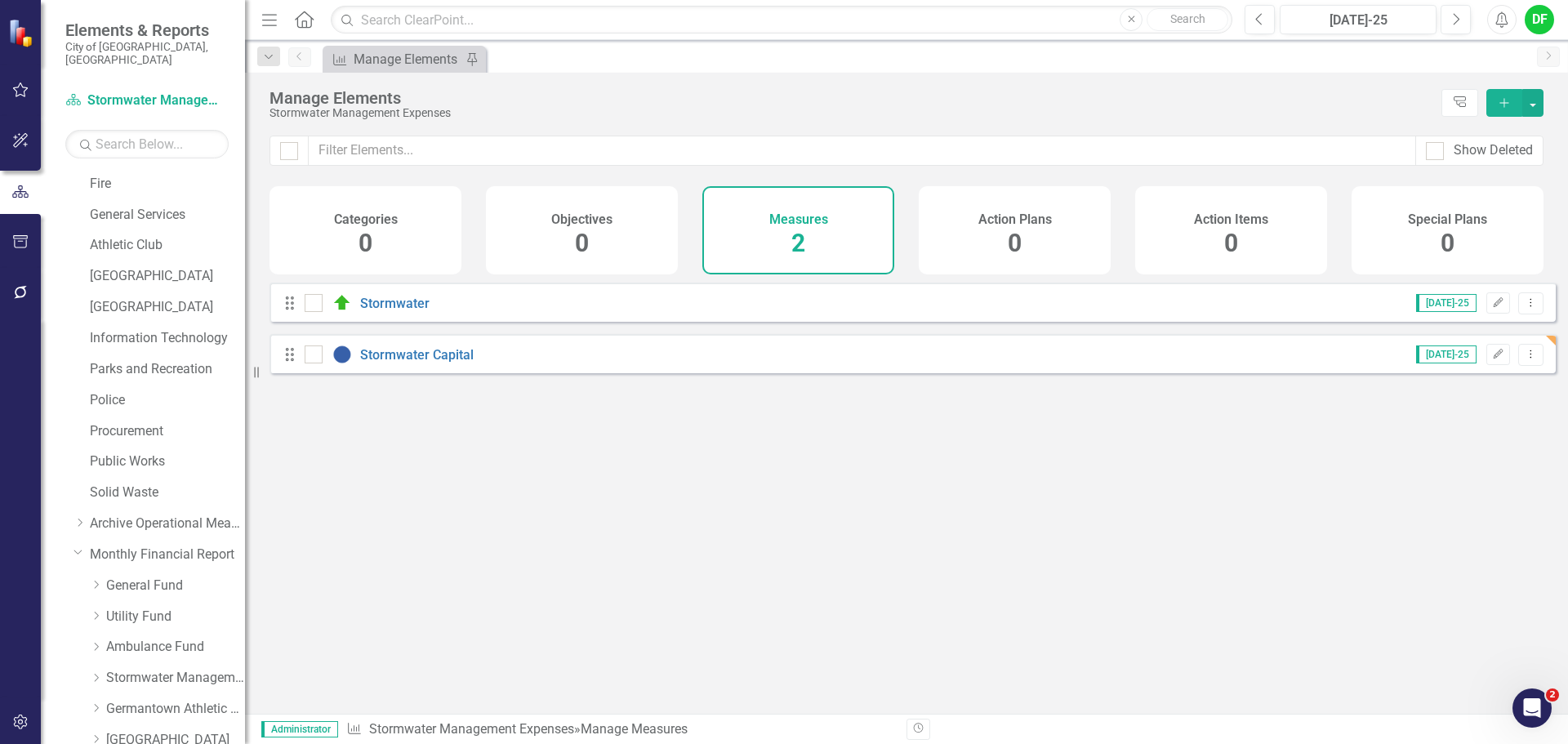
scroll to position [571, 0]
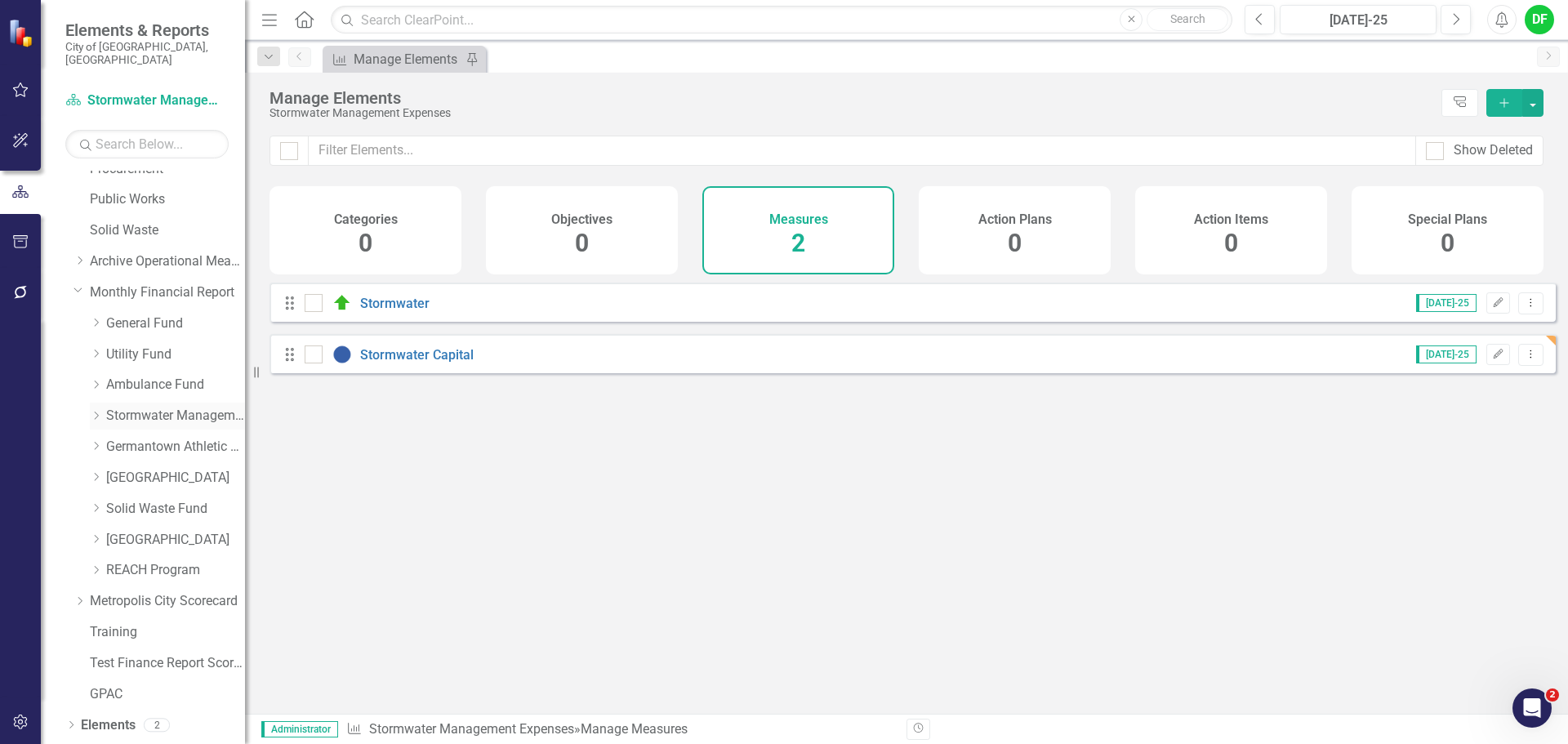
click at [138, 408] on link "Stormwater Management Fund" at bounding box center [175, 416] width 139 height 19
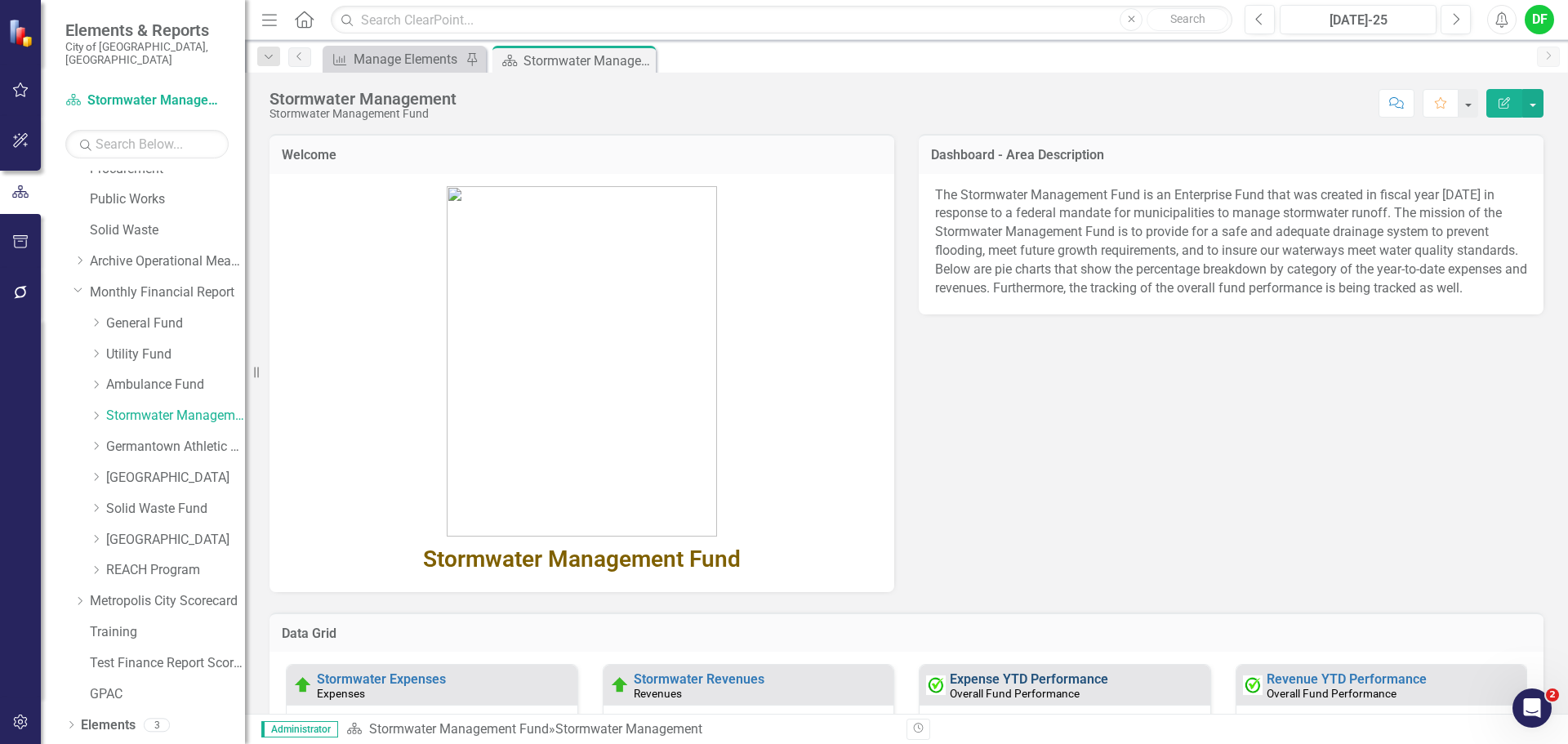
click at [1069, 673] on link "Expense YTD Performance" at bounding box center [1029, 679] width 159 height 16
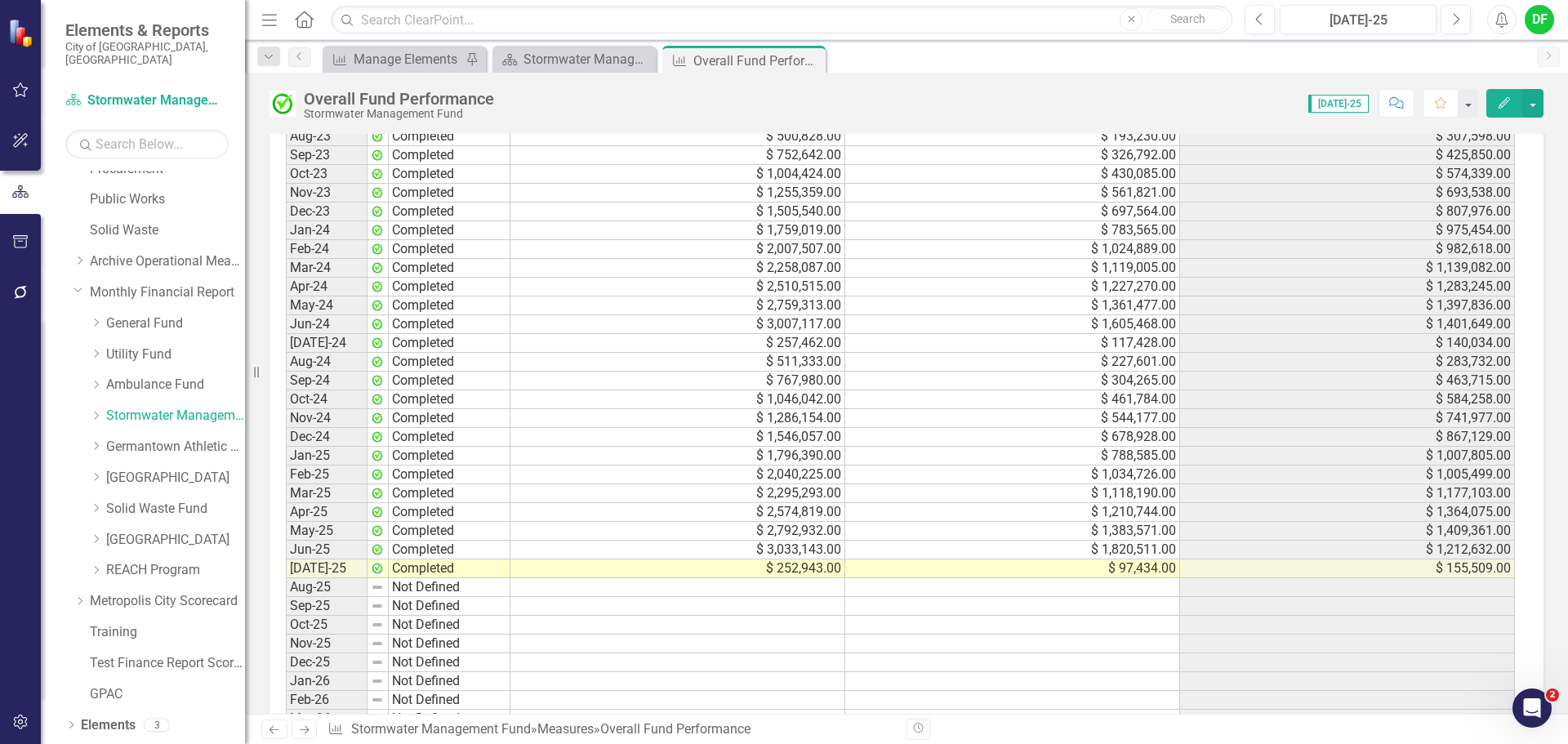
scroll to position [1470, 0]
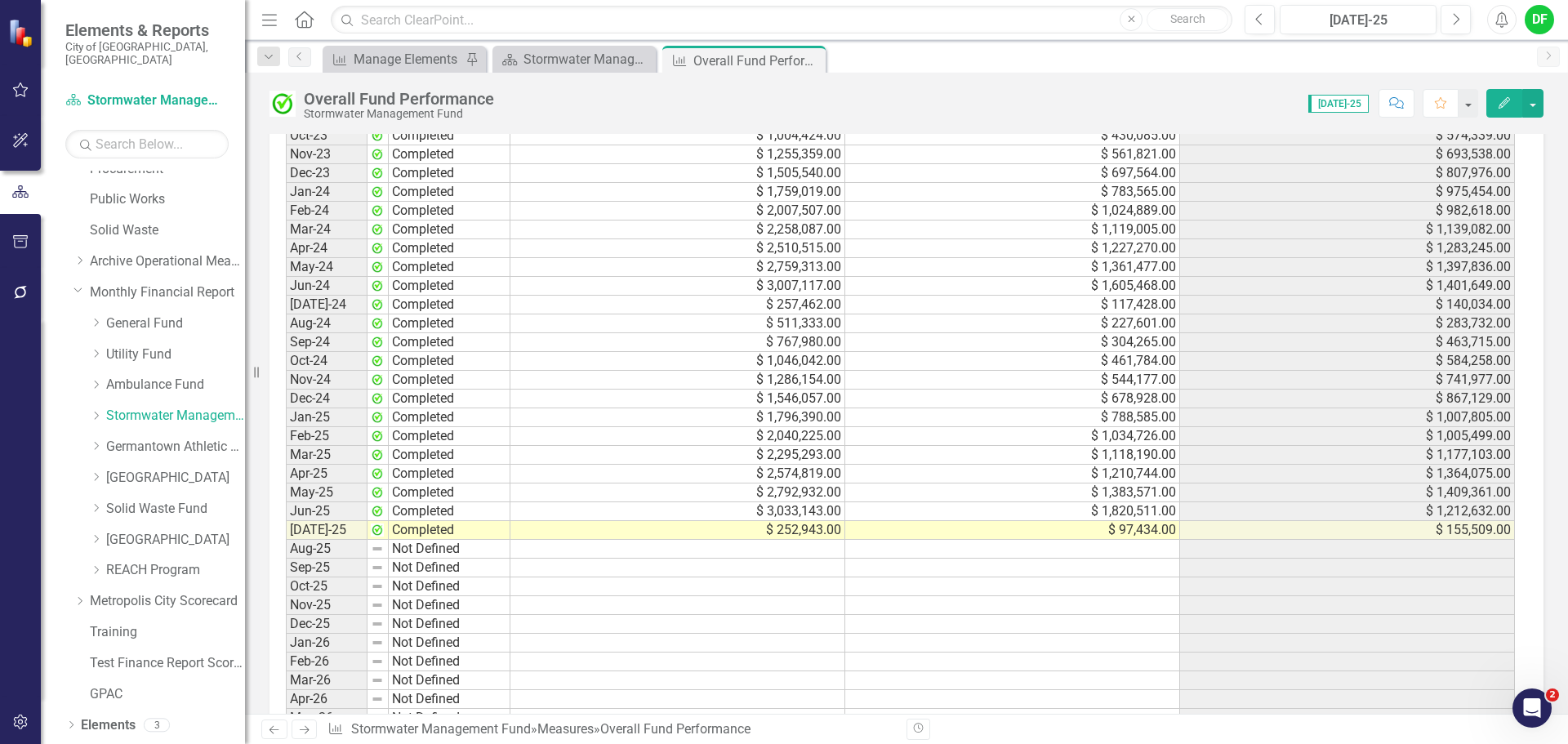
drag, startPoint x: 811, startPoint y: 60, endPoint x: 796, endPoint y: 71, distance: 18.6
click at [0, 0] on icon "Close" at bounding box center [0, 0] width 0 height 0
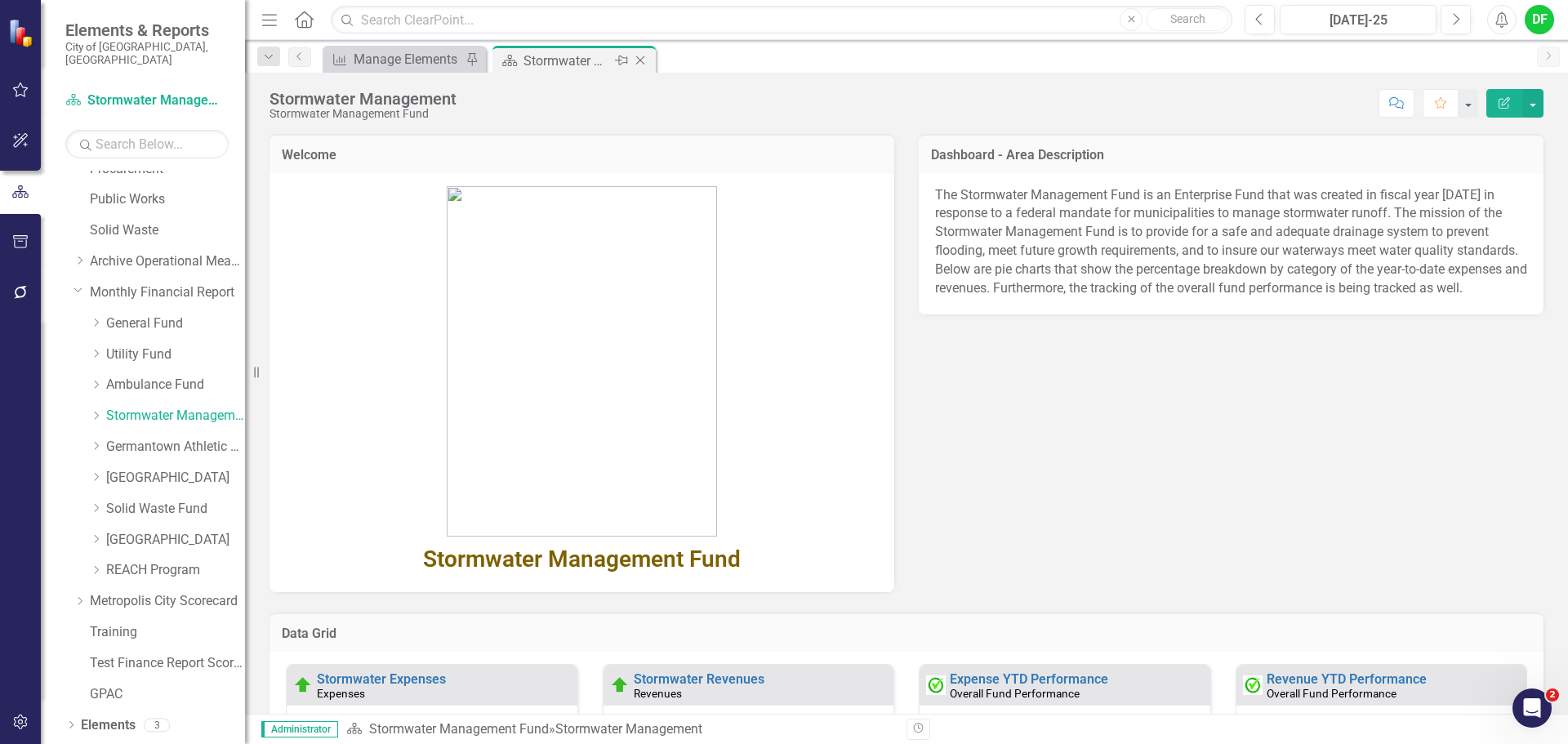
click at [643, 60] on icon "Close" at bounding box center [640, 60] width 17 height 13
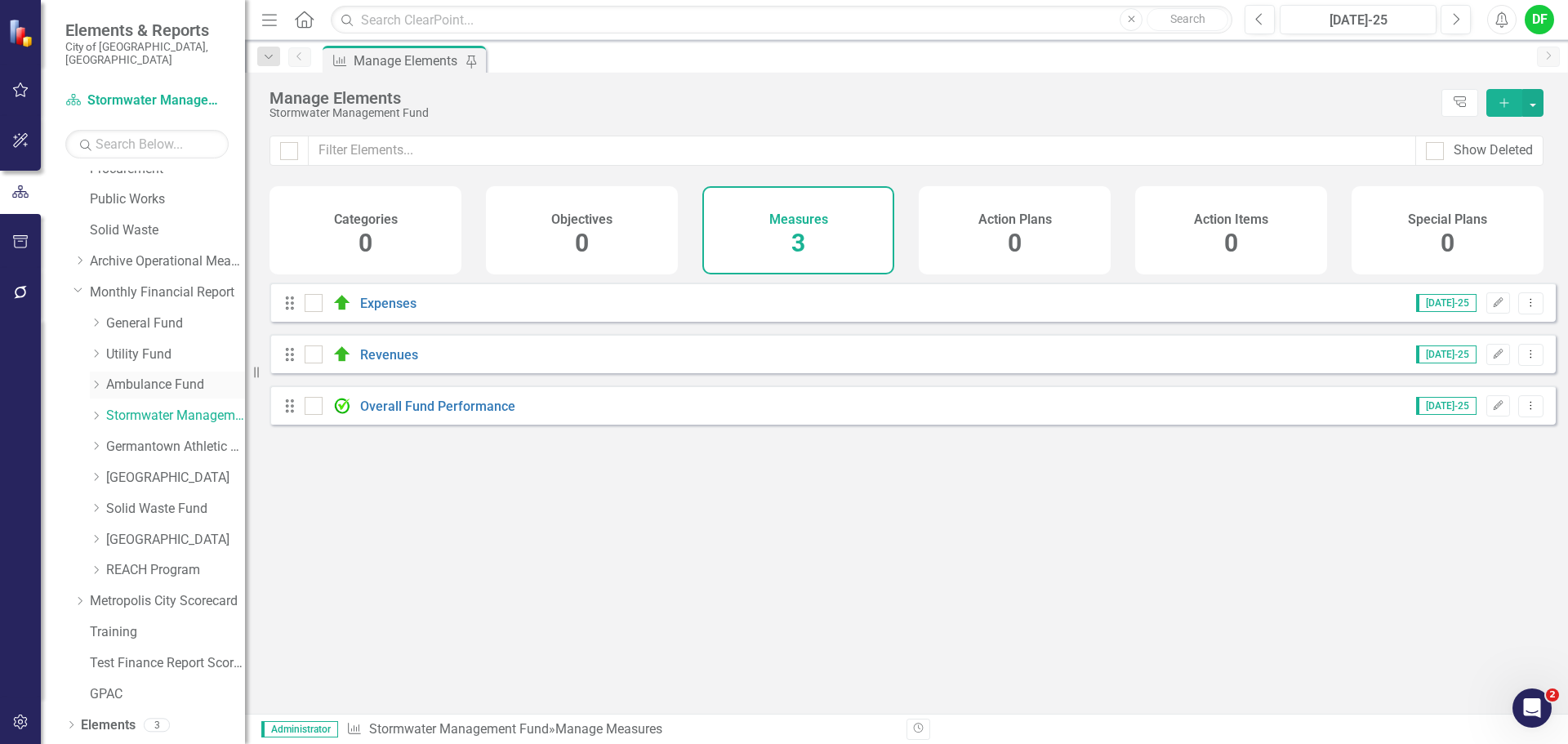
click at [128, 376] on link "Ambulance Fund" at bounding box center [175, 385] width 139 height 19
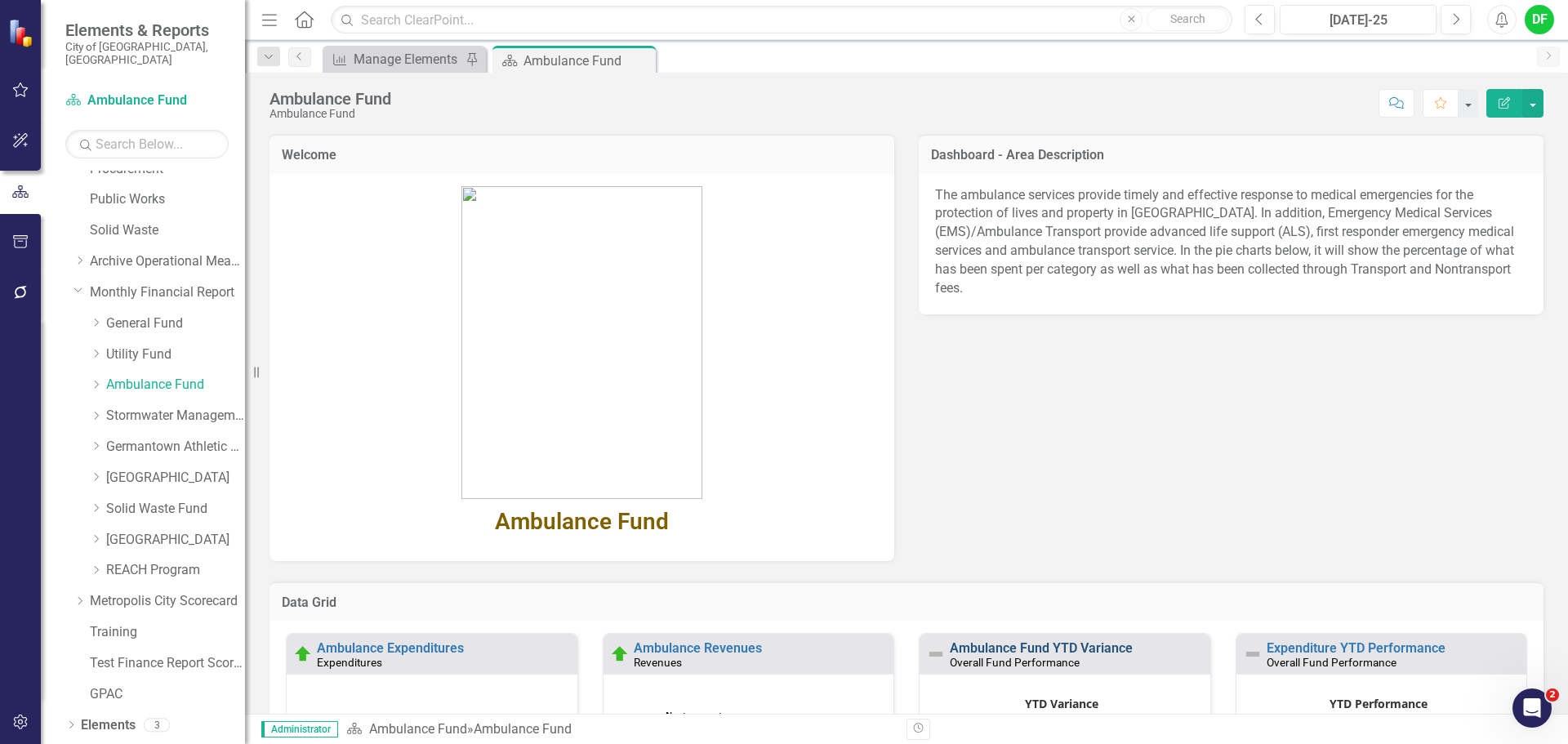
click at [981, 648] on link "Ambulance Fund YTD Variance" at bounding box center [1041, 648] width 183 height 16
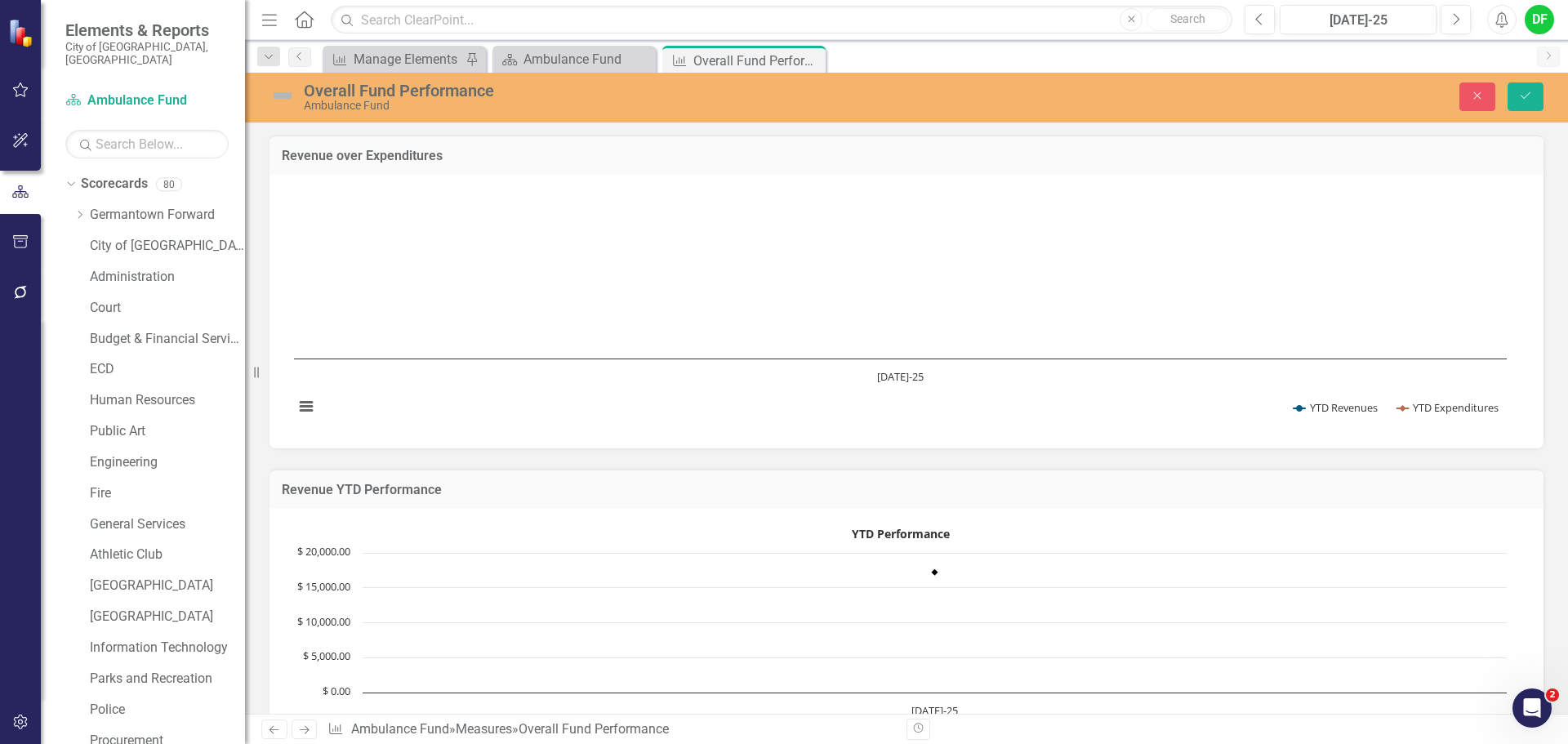
scroll to position [1389, 0]
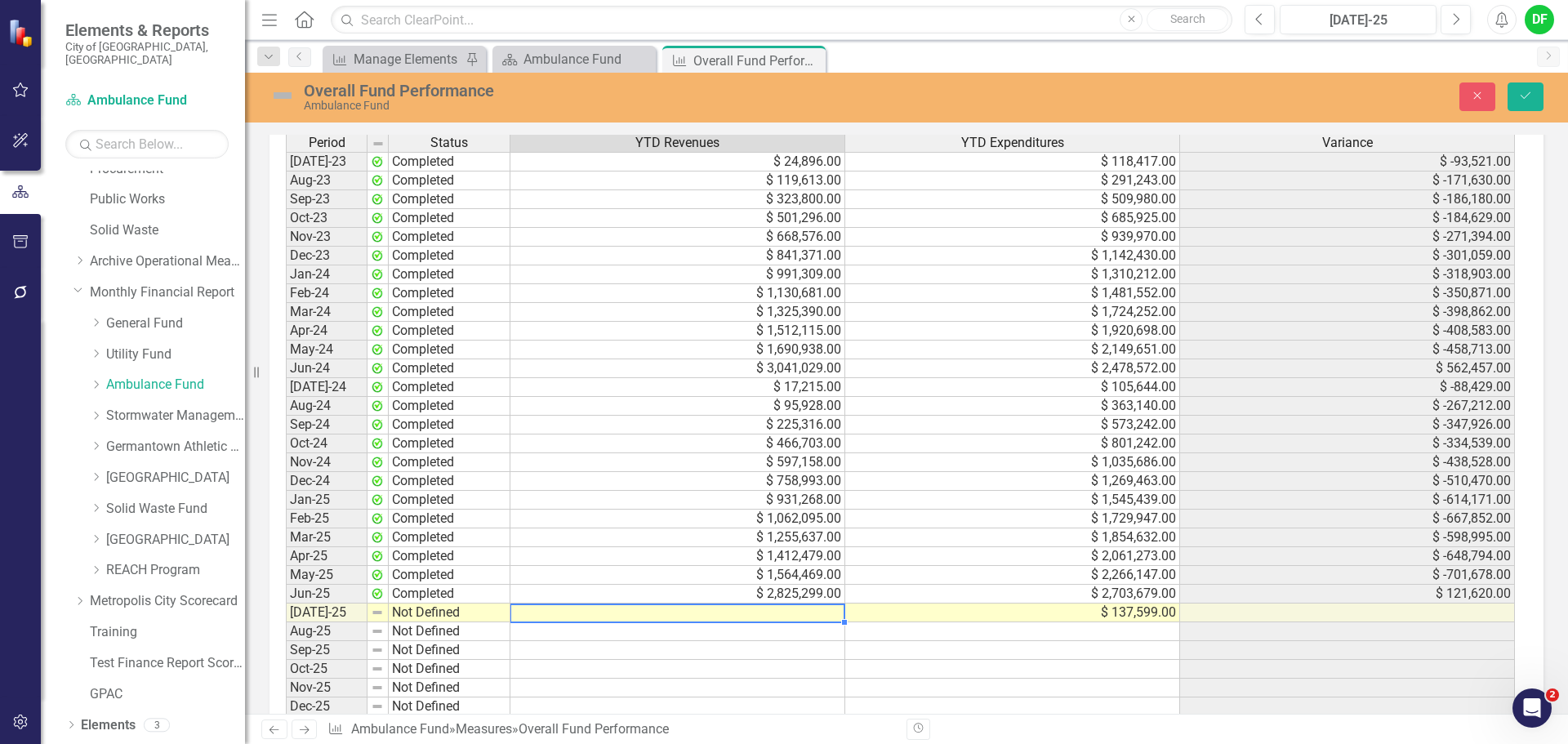
click at [537, 611] on td at bounding box center [677, 613] width 335 height 19
type textarea "36980"
click at [285, 94] on img at bounding box center [283, 96] width 26 height 26
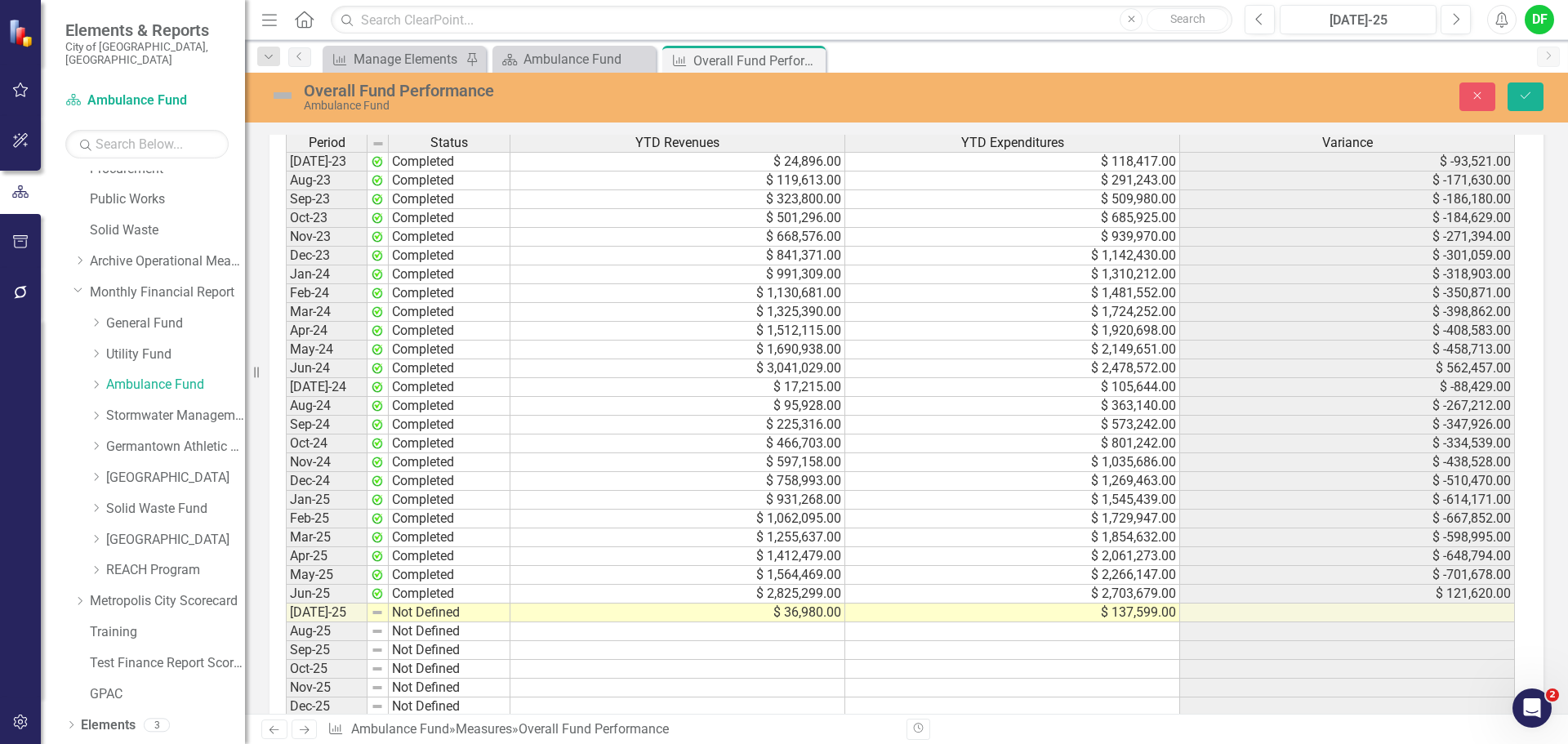
click at [285, 94] on img at bounding box center [283, 96] width 26 height 26
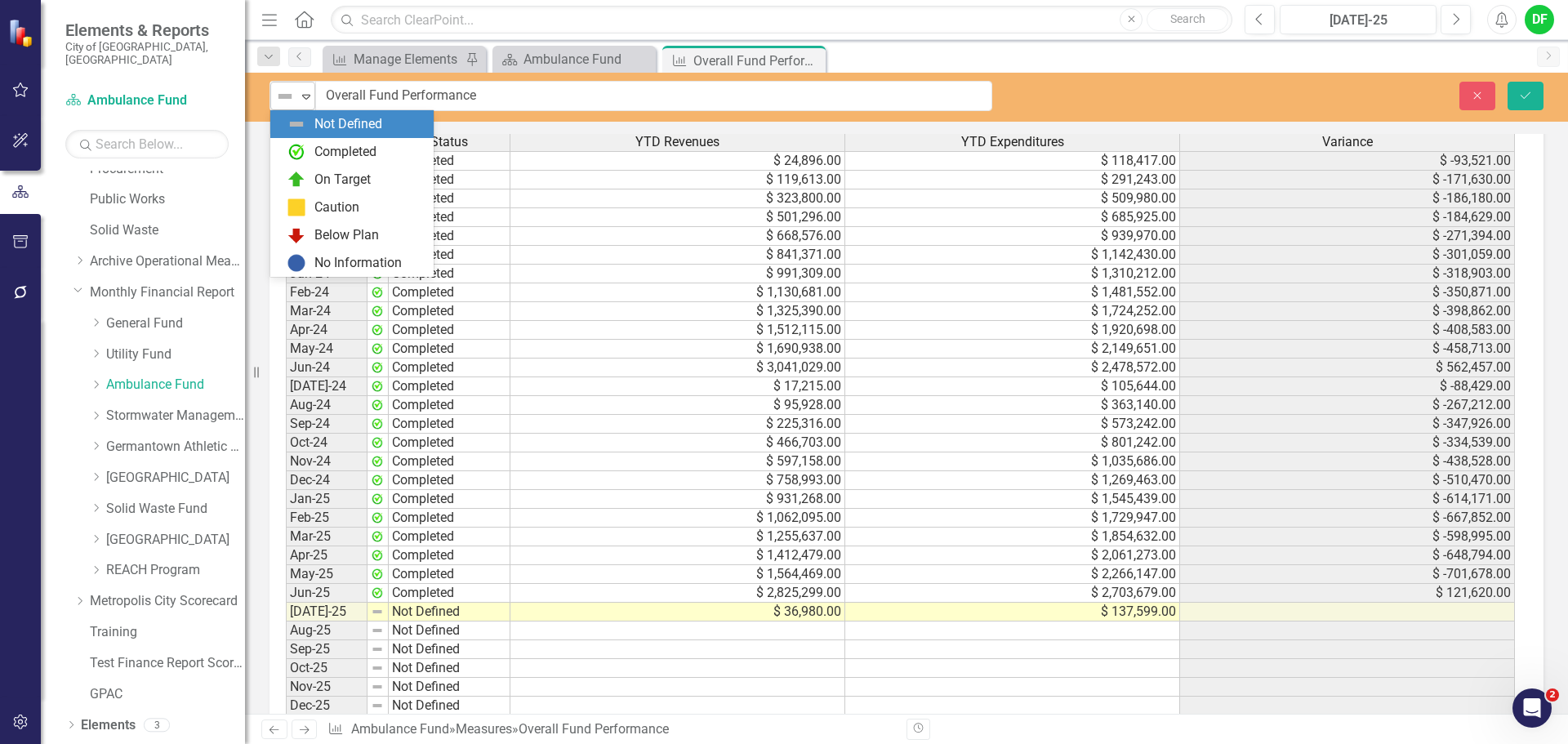
click at [298, 96] on icon "Expand" at bounding box center [306, 96] width 17 height 13
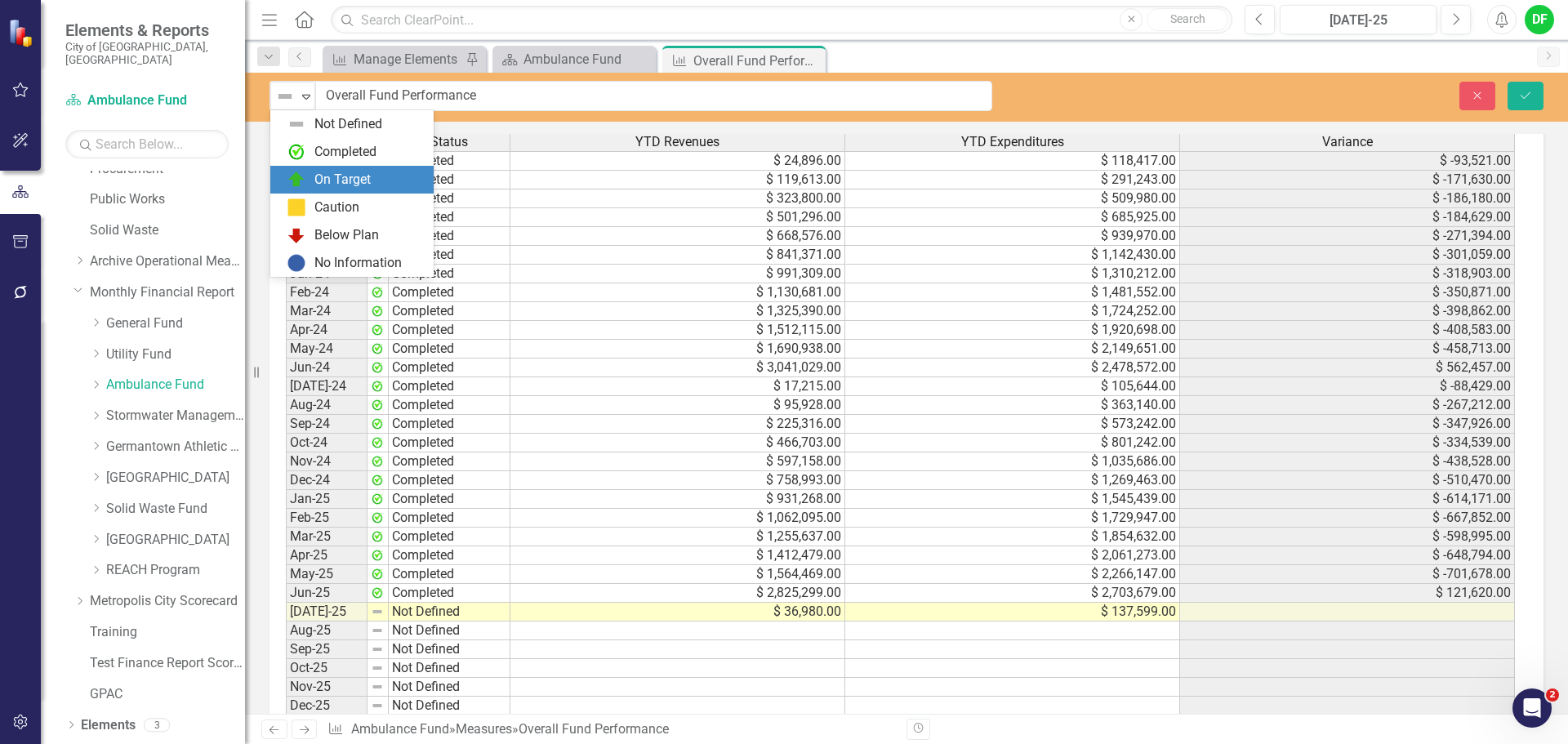
click at [317, 154] on div "Completed" at bounding box center [345, 152] width 62 height 19
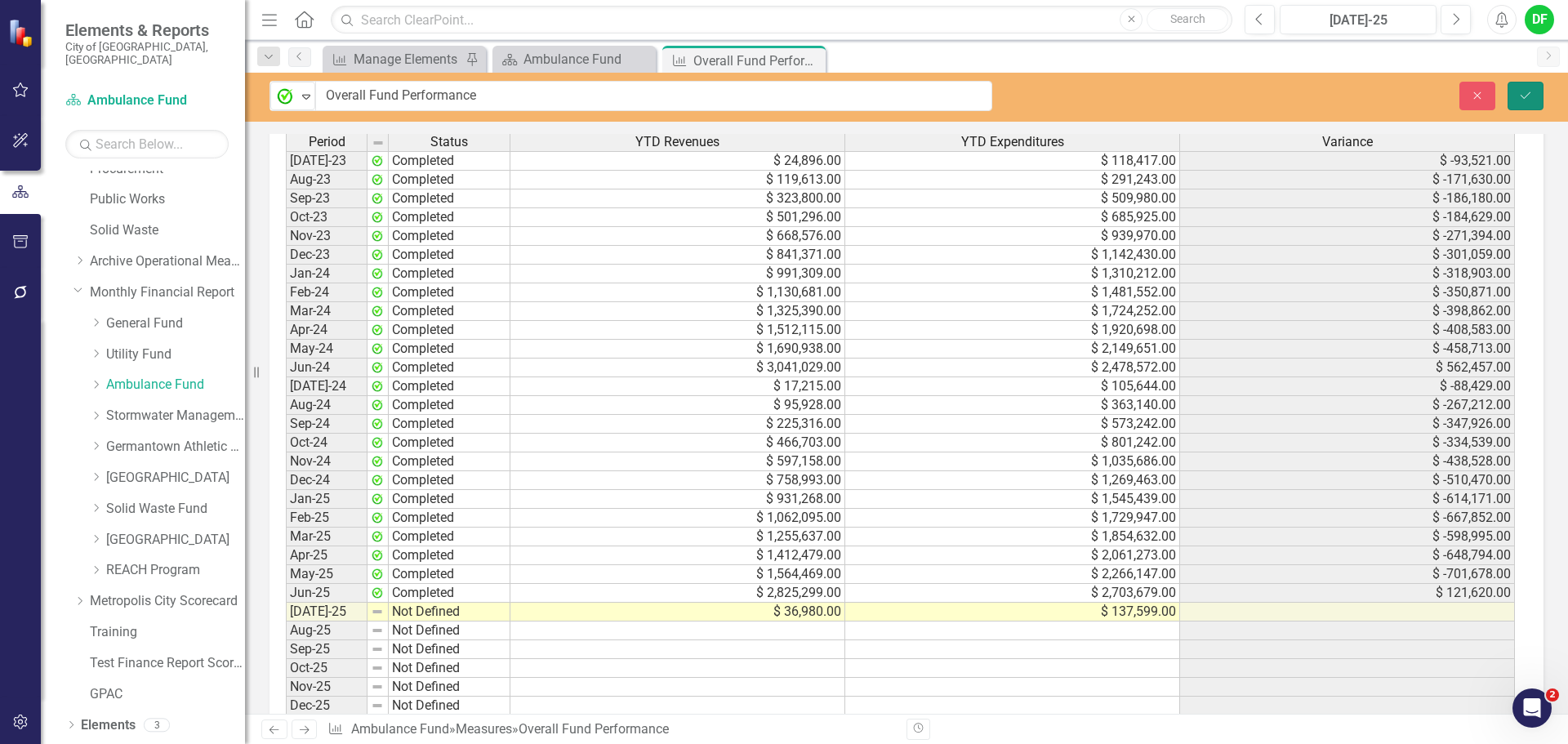
click at [1539, 92] on button "Save" at bounding box center [1525, 96] width 36 height 29
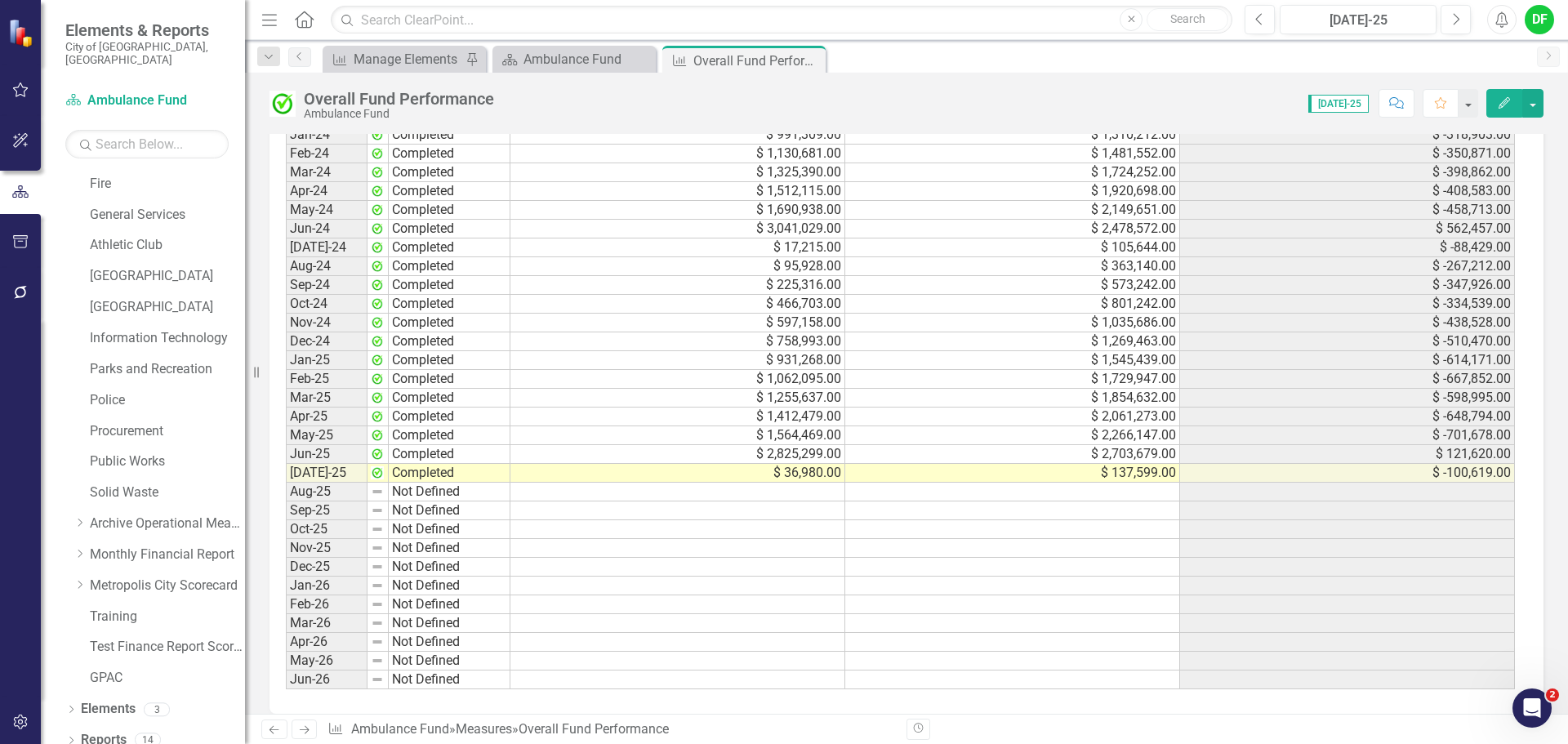
scroll to position [1544, 0]
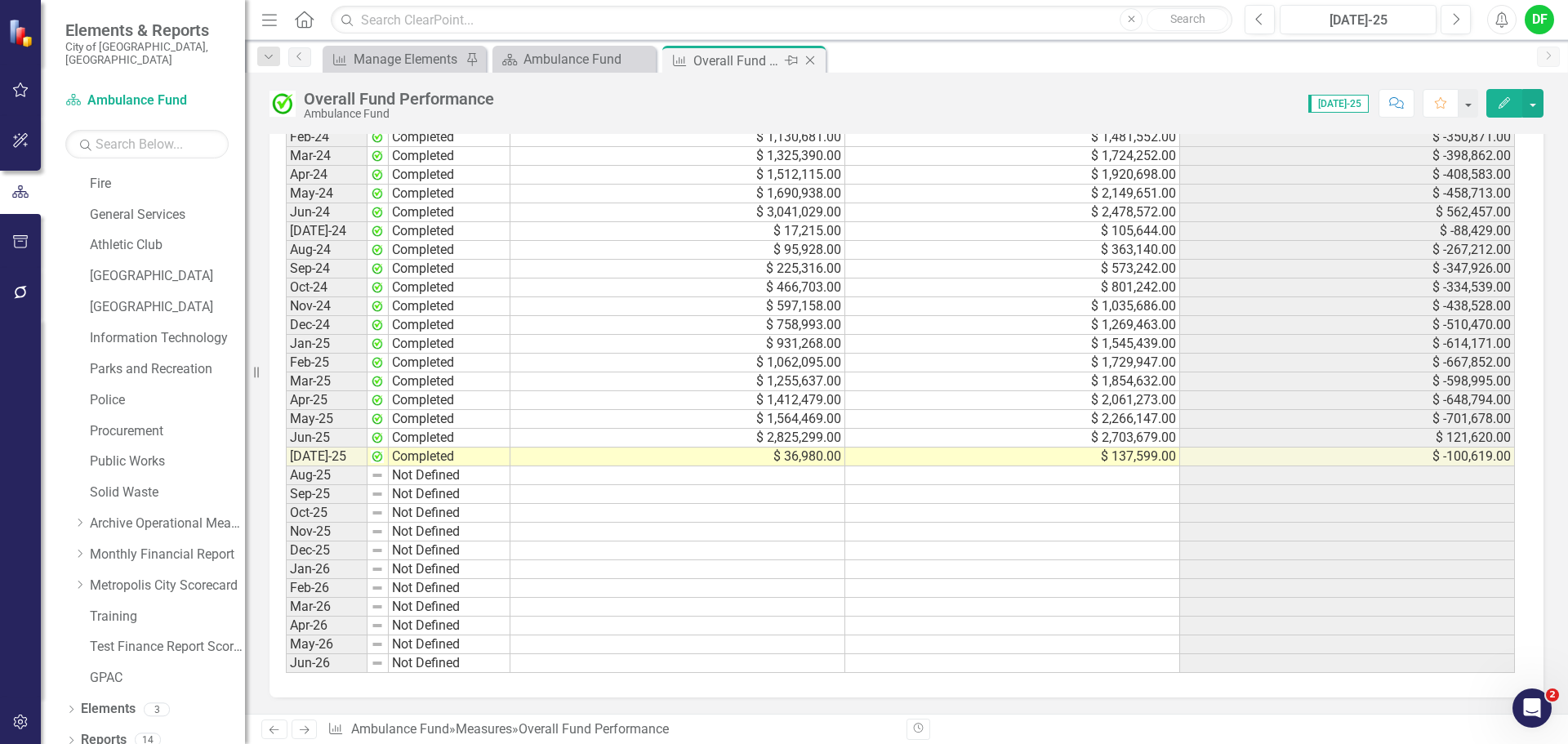
click at [810, 61] on icon at bounding box center [811, 61] width 9 height 9
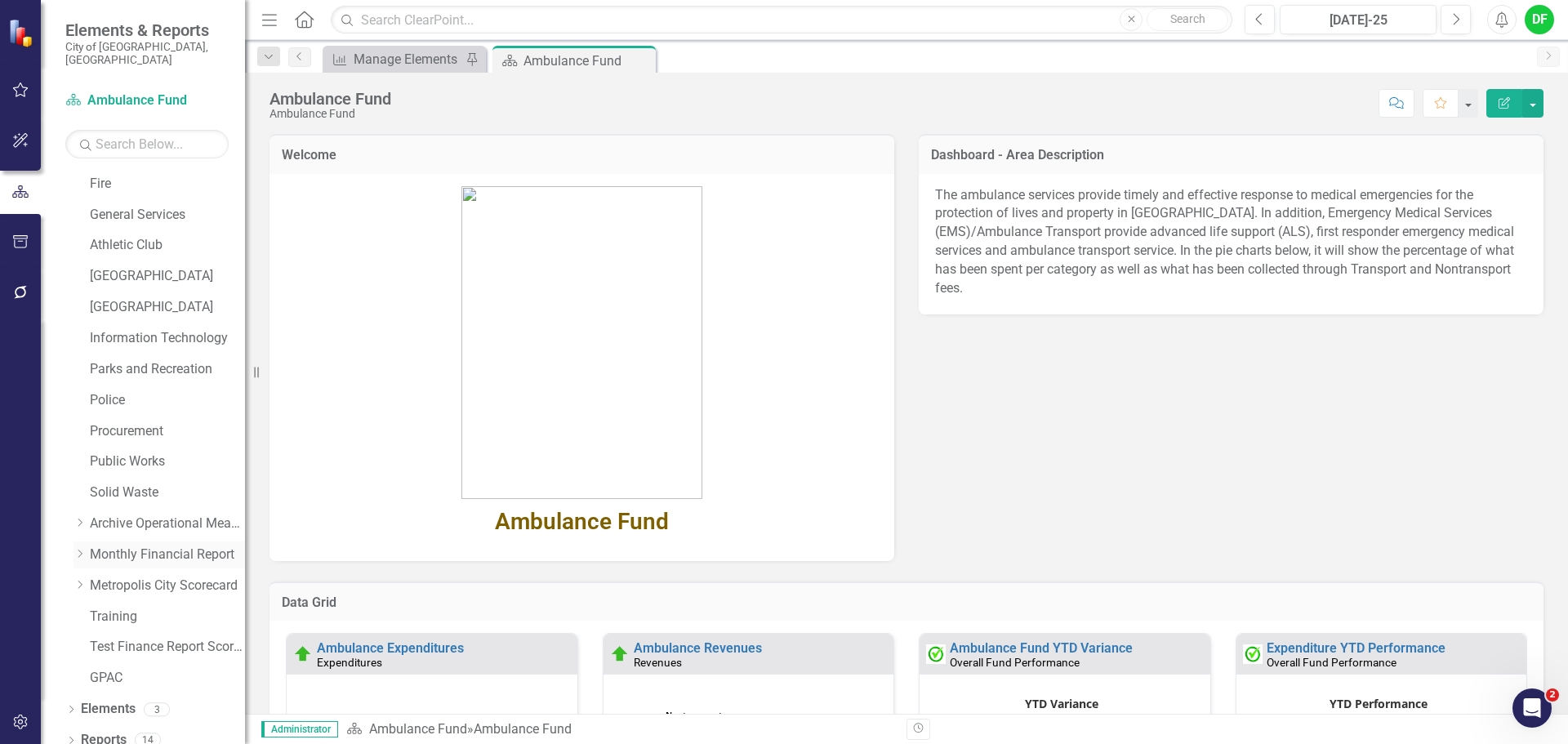
click at [79, 548] on div "Dropdown" at bounding box center [79, 555] width 12 height 14
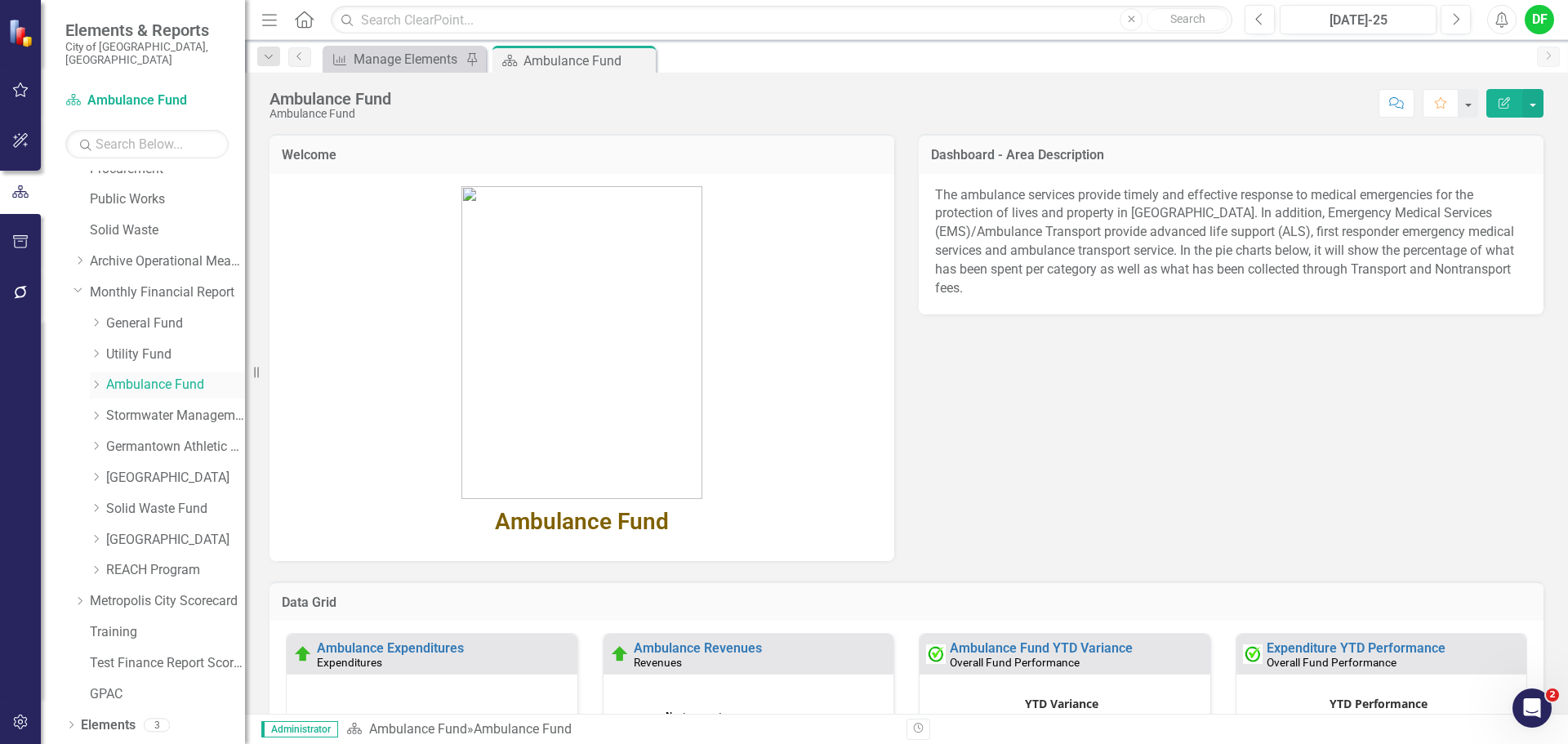
click at [96, 379] on icon "Dropdown" at bounding box center [96, 384] width 12 height 10
click at [139, 438] on link "Ambulance Expenditures" at bounding box center [184, 447] width 122 height 19
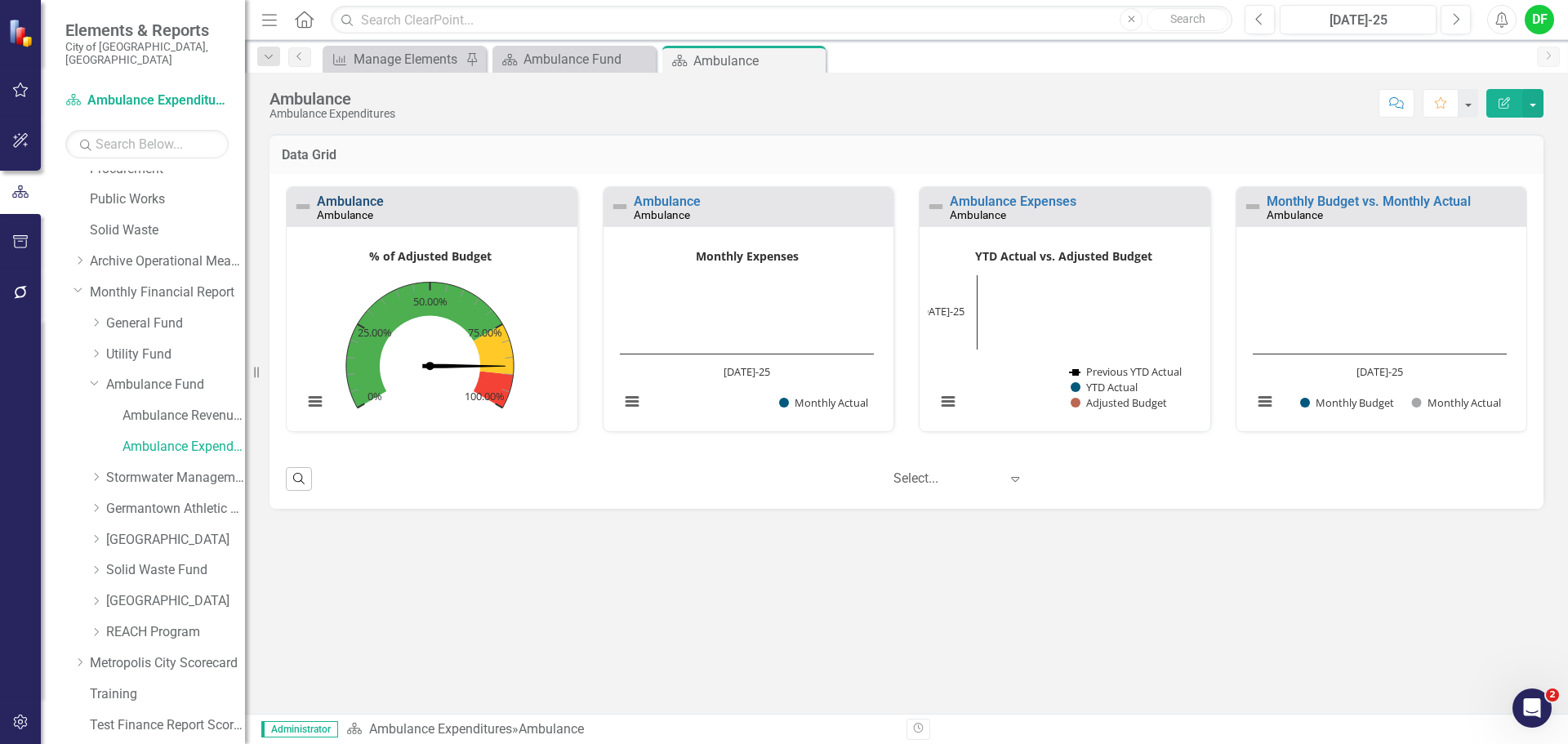
click at [378, 201] on link "Ambulance" at bounding box center [351, 201] width 67 height 16
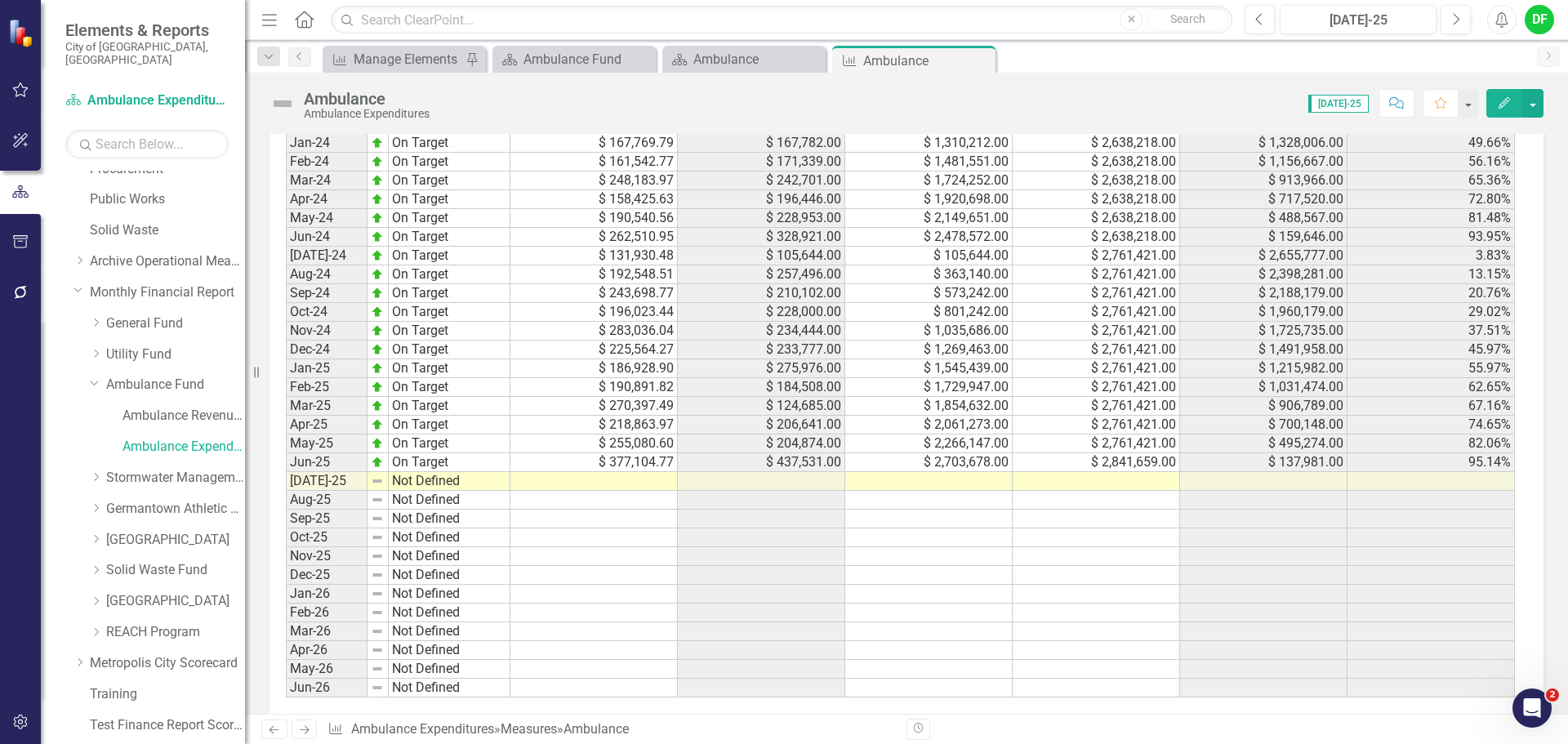
scroll to position [1552, 0]
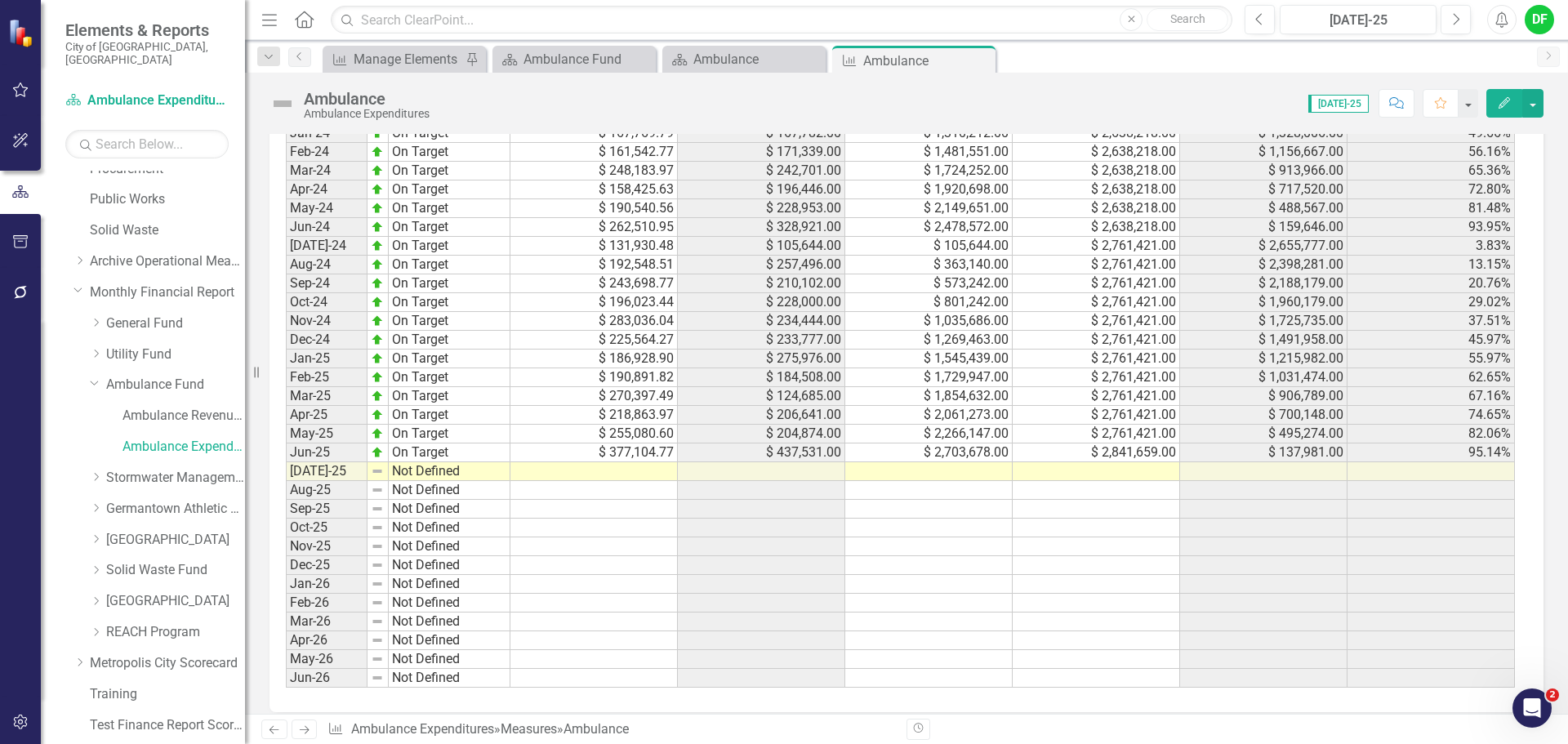
click at [1041, 478] on td at bounding box center [1097, 471] width 167 height 19
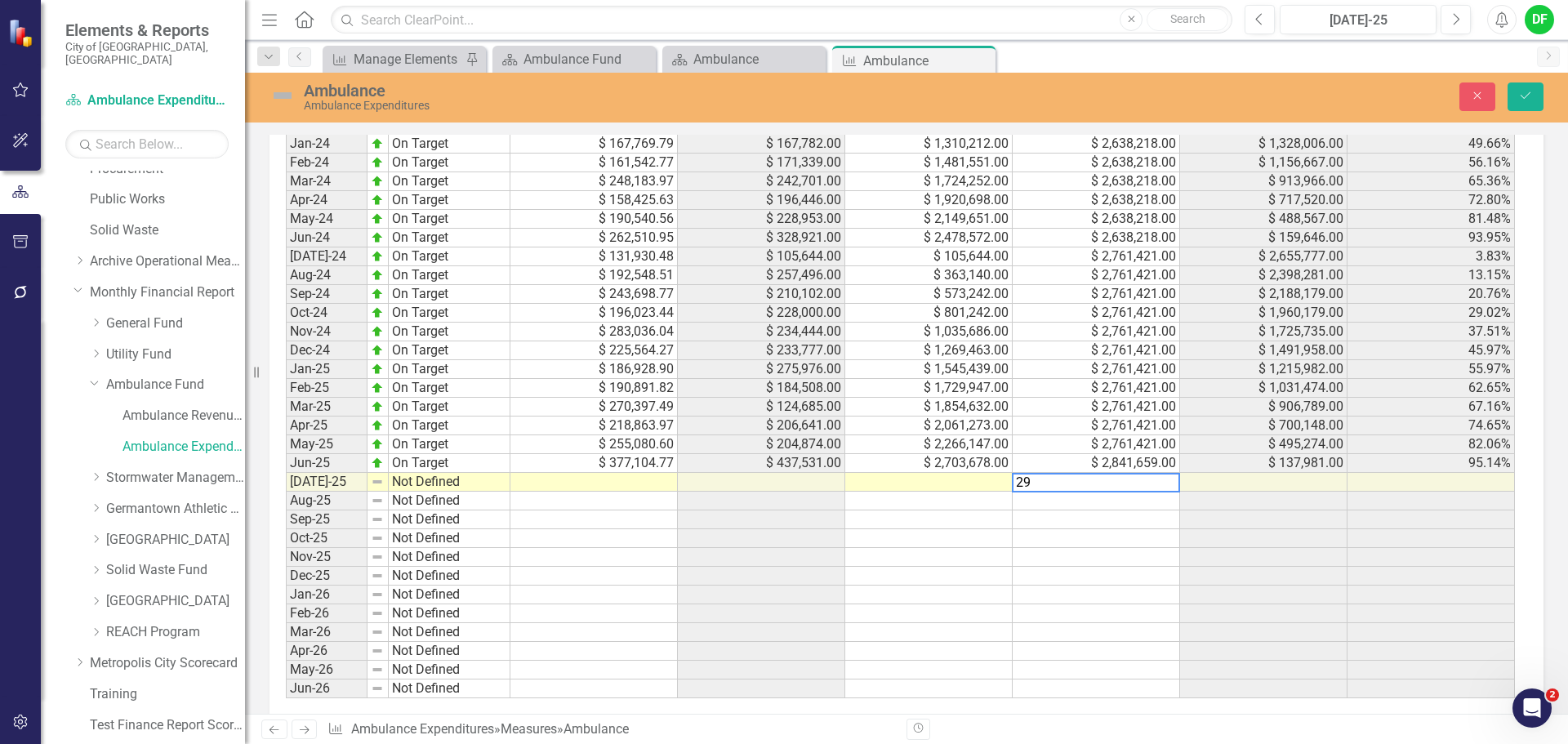
scroll to position [1561, 0]
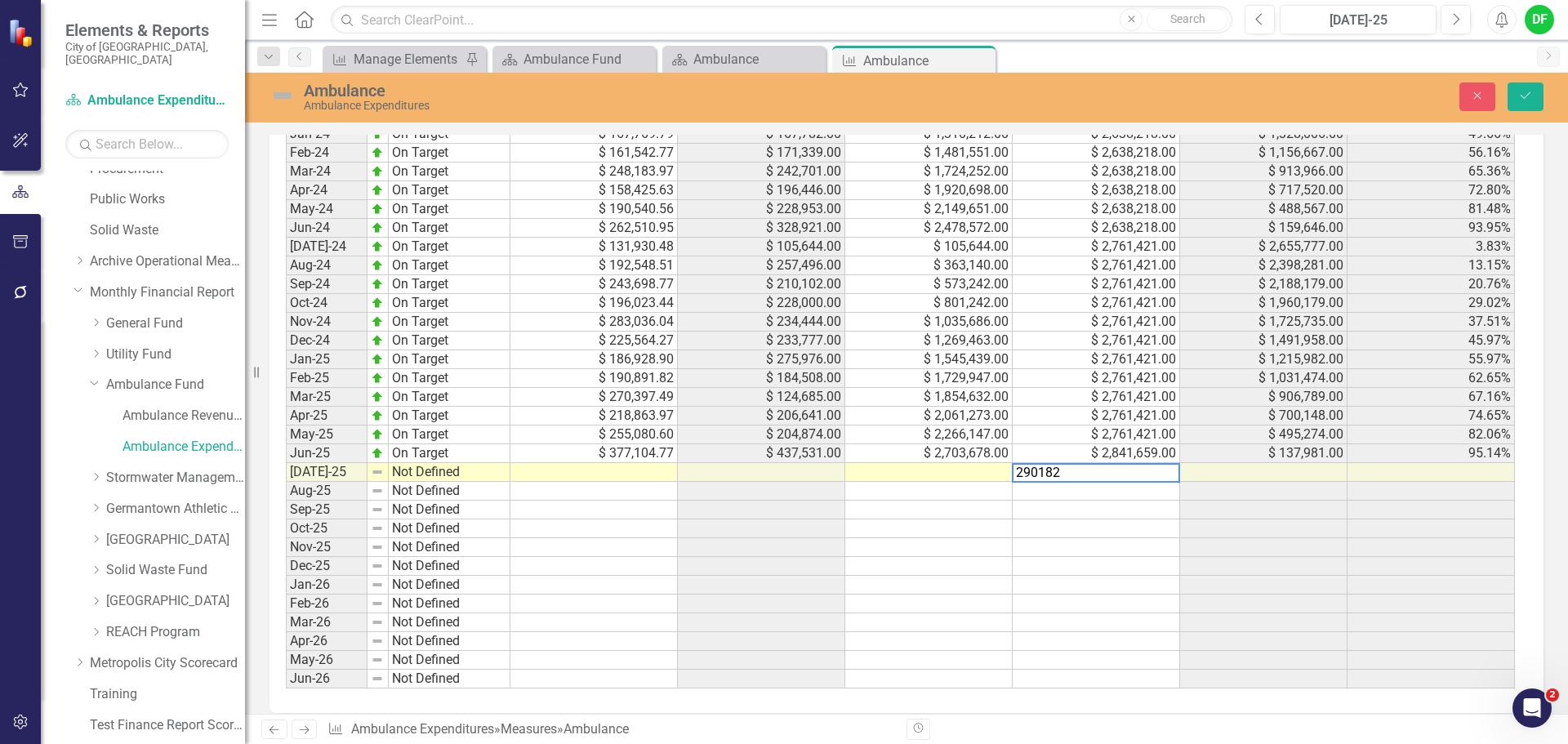
type textarea "2901827"
type textarea "137599"
click at [662, 474] on td at bounding box center [594, 472] width 167 height 19
type textarea "113386.51"
click at [288, 91] on img at bounding box center [283, 96] width 26 height 26
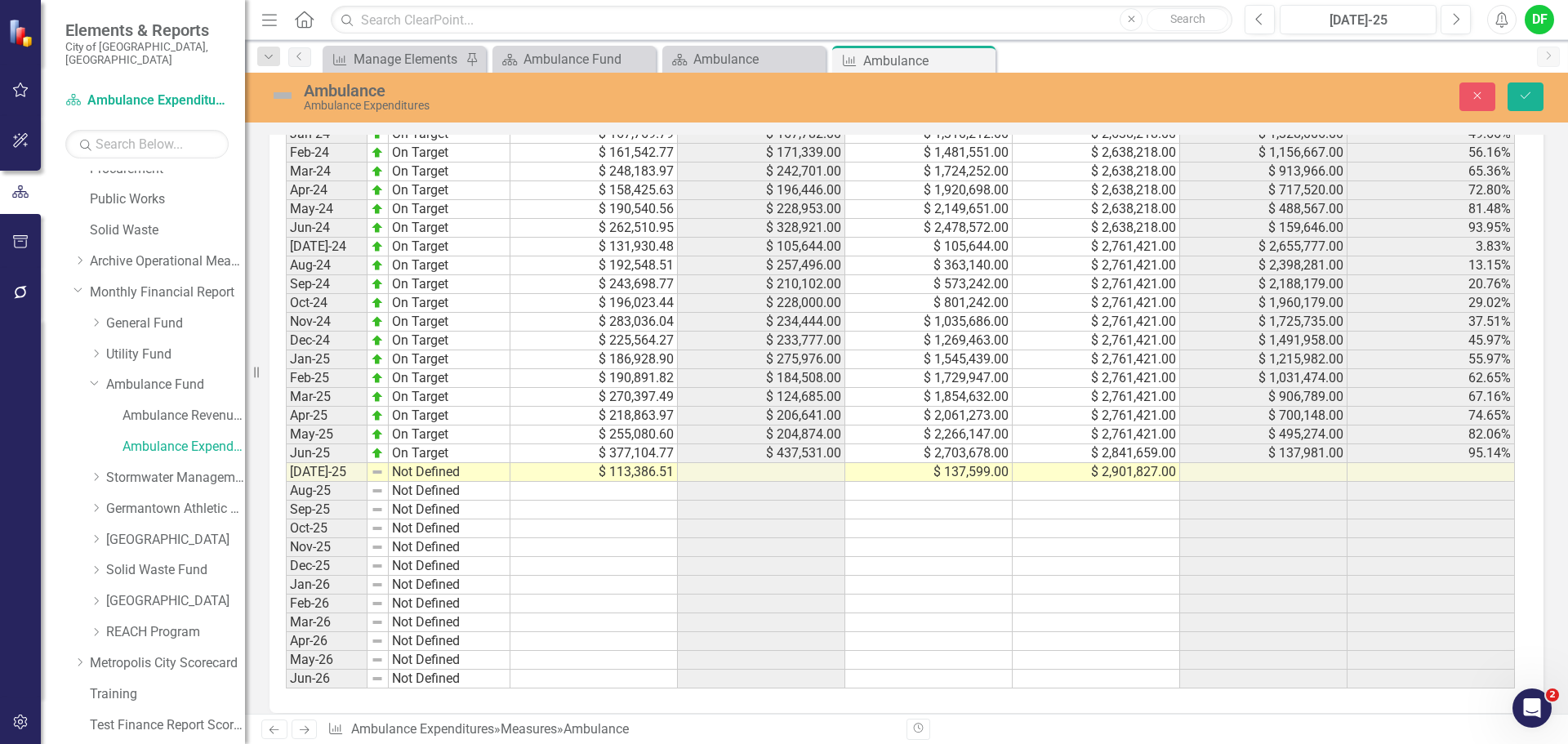
click at [288, 91] on img at bounding box center [283, 96] width 26 height 26
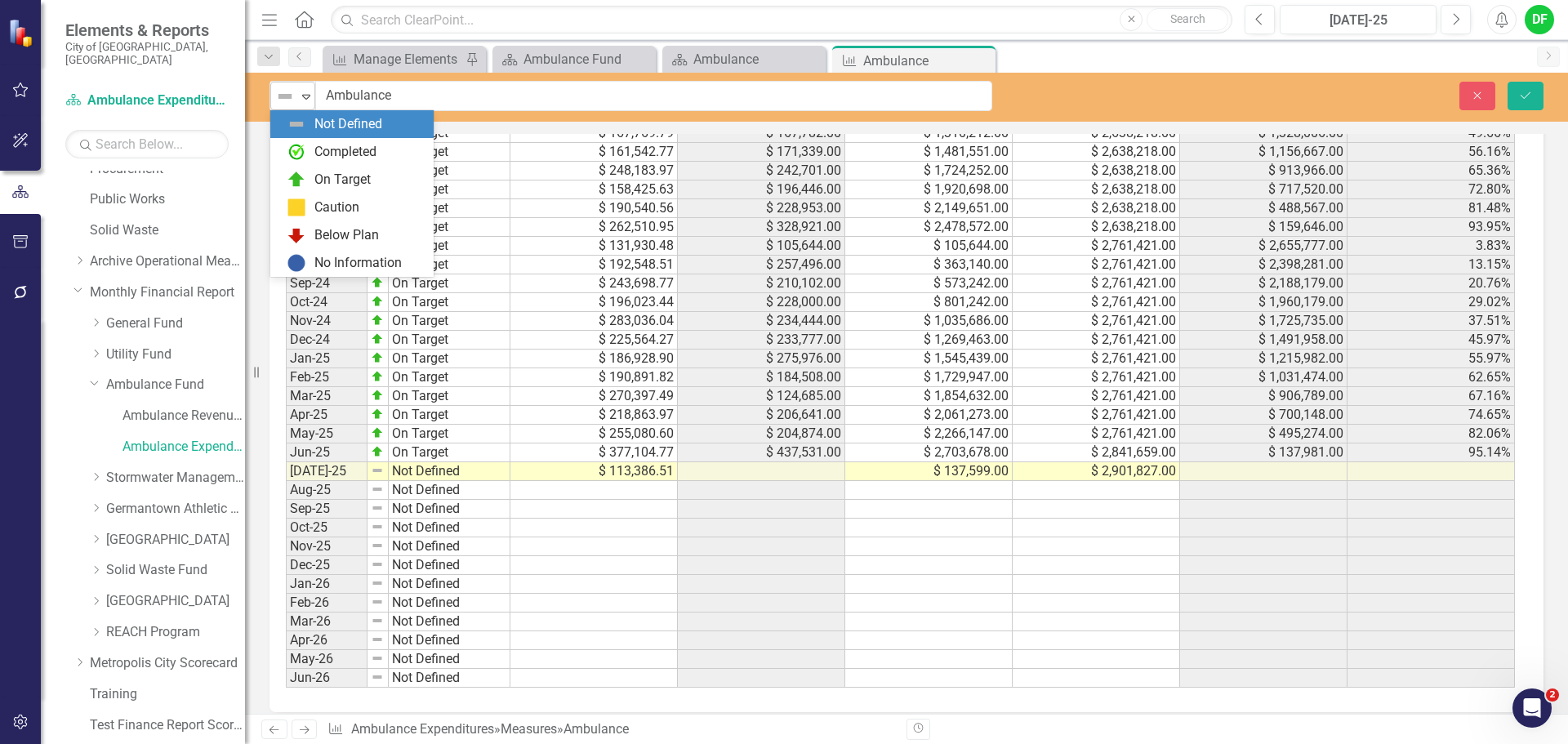
click at [303, 97] on icon "Expand" at bounding box center [306, 96] width 17 height 13
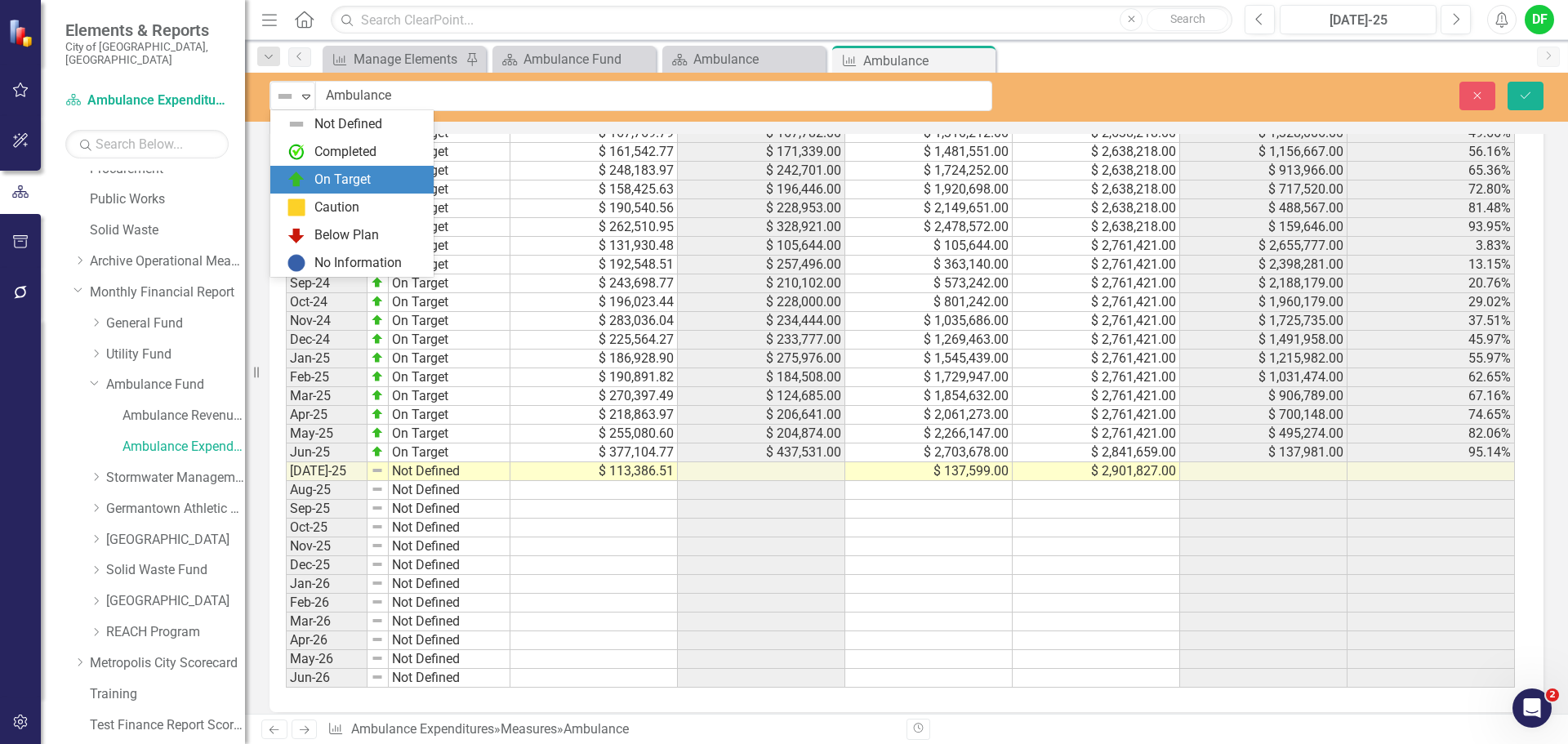
click at [325, 183] on div "On Target" at bounding box center [342, 180] width 57 height 19
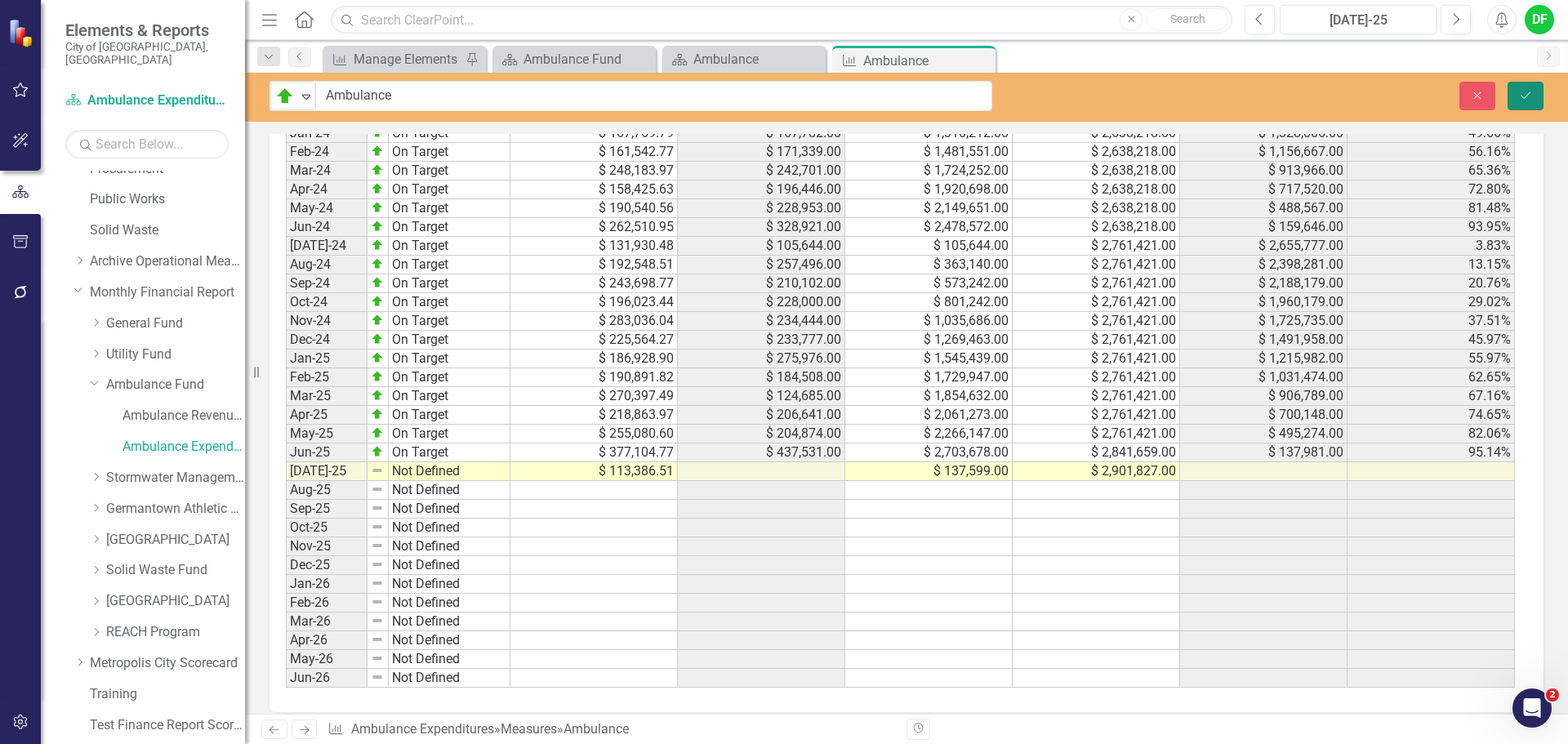
click at [1532, 99] on icon "Save" at bounding box center [1526, 96] width 15 height 11
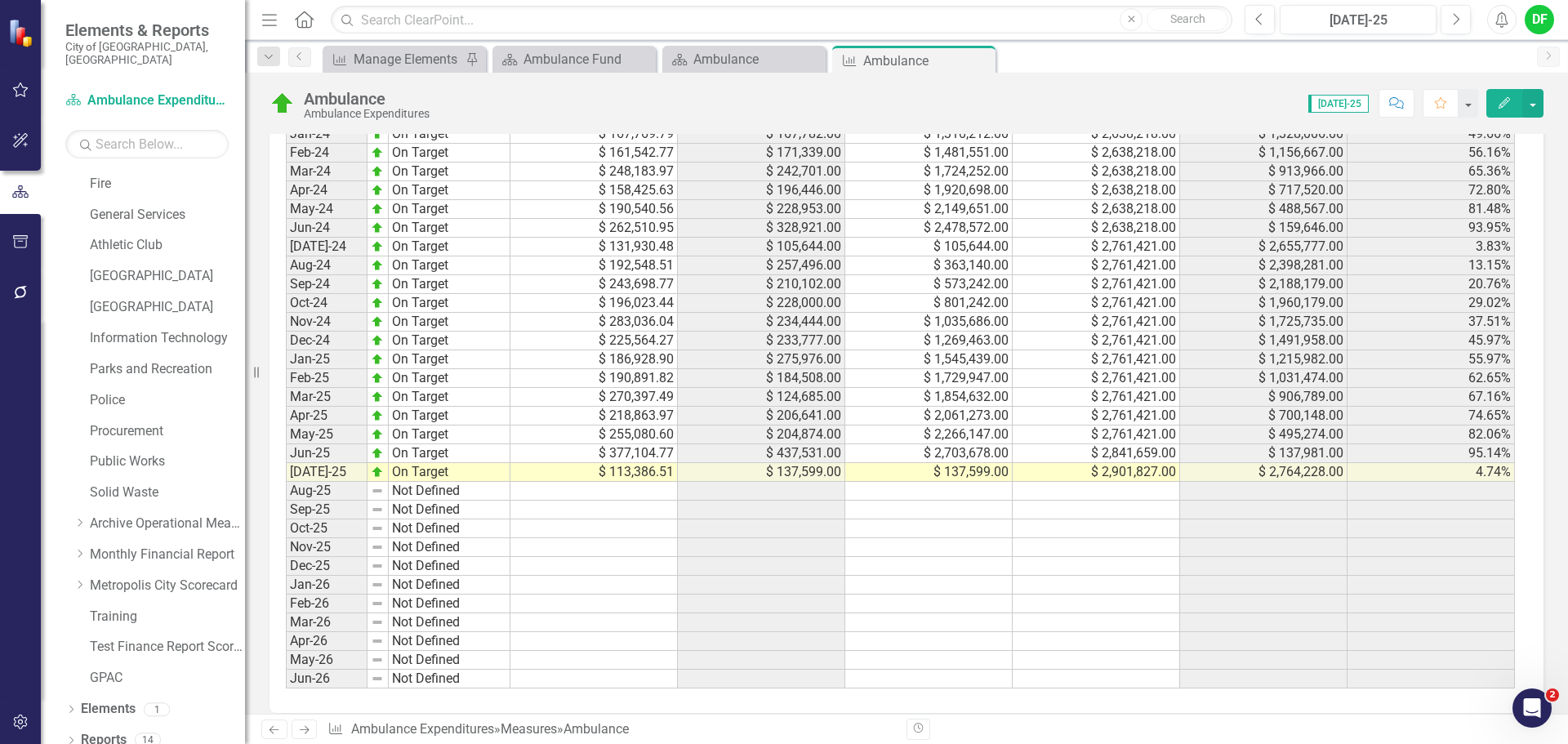
scroll to position [1552, 0]
drag, startPoint x: 1523, startPoint y: 359, endPoint x: 778, endPoint y: 462, distance: 752.1
click at [286, 462] on div "Period Status Monthly Budget Monthly Actual YTD Actual Adjusted Budget Remainde…" at bounding box center [286, 340] width 0 height 696
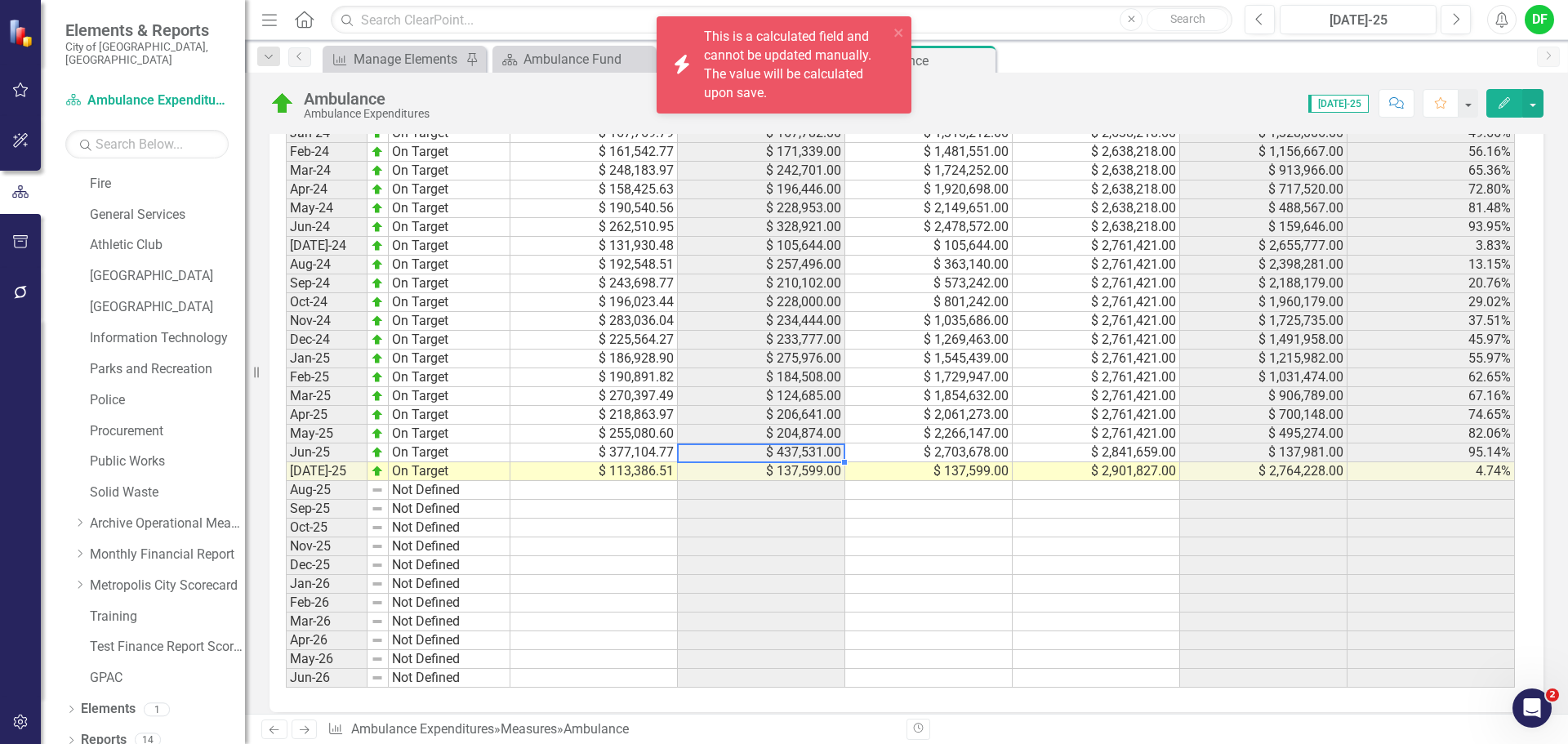
click at [932, 473] on td "$ 137,599.00" at bounding box center [929, 471] width 167 height 19
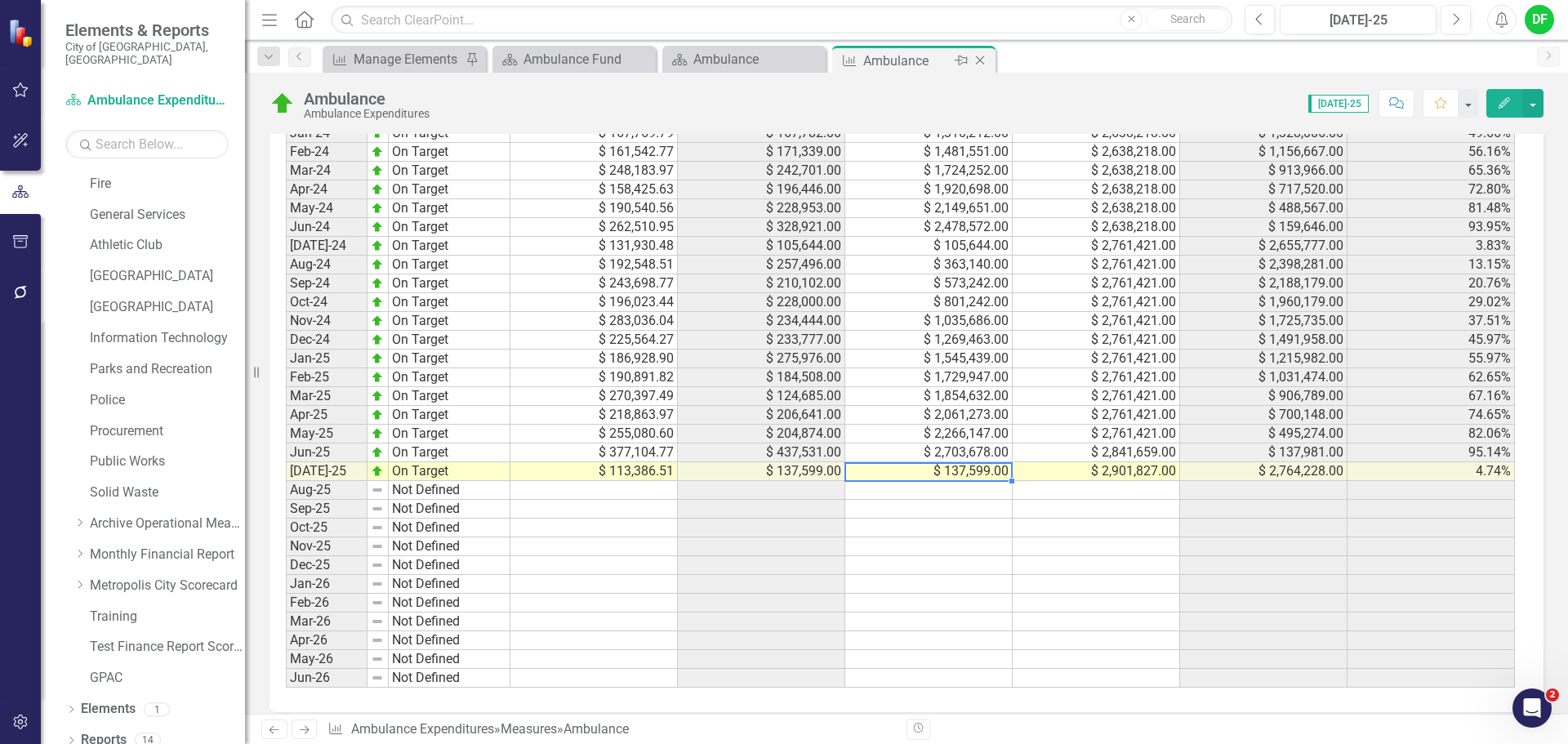
click at [981, 58] on icon "Close" at bounding box center [981, 60] width 17 height 13
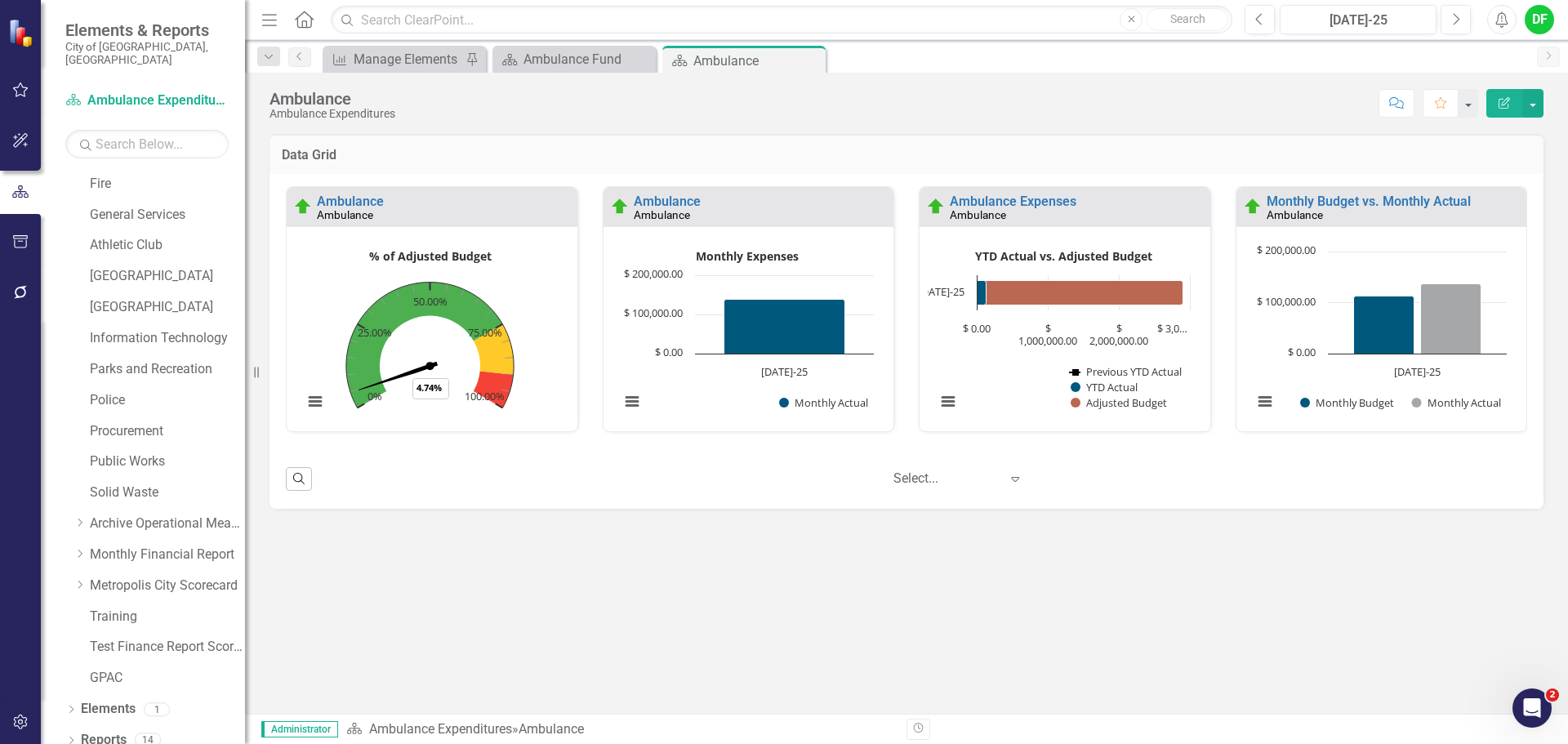
drag, startPoint x: 810, startPoint y: 57, endPoint x: 690, endPoint y: 59, distance: 120.0
click at [0, 0] on icon "Close" at bounding box center [0, 0] width 0 height 0
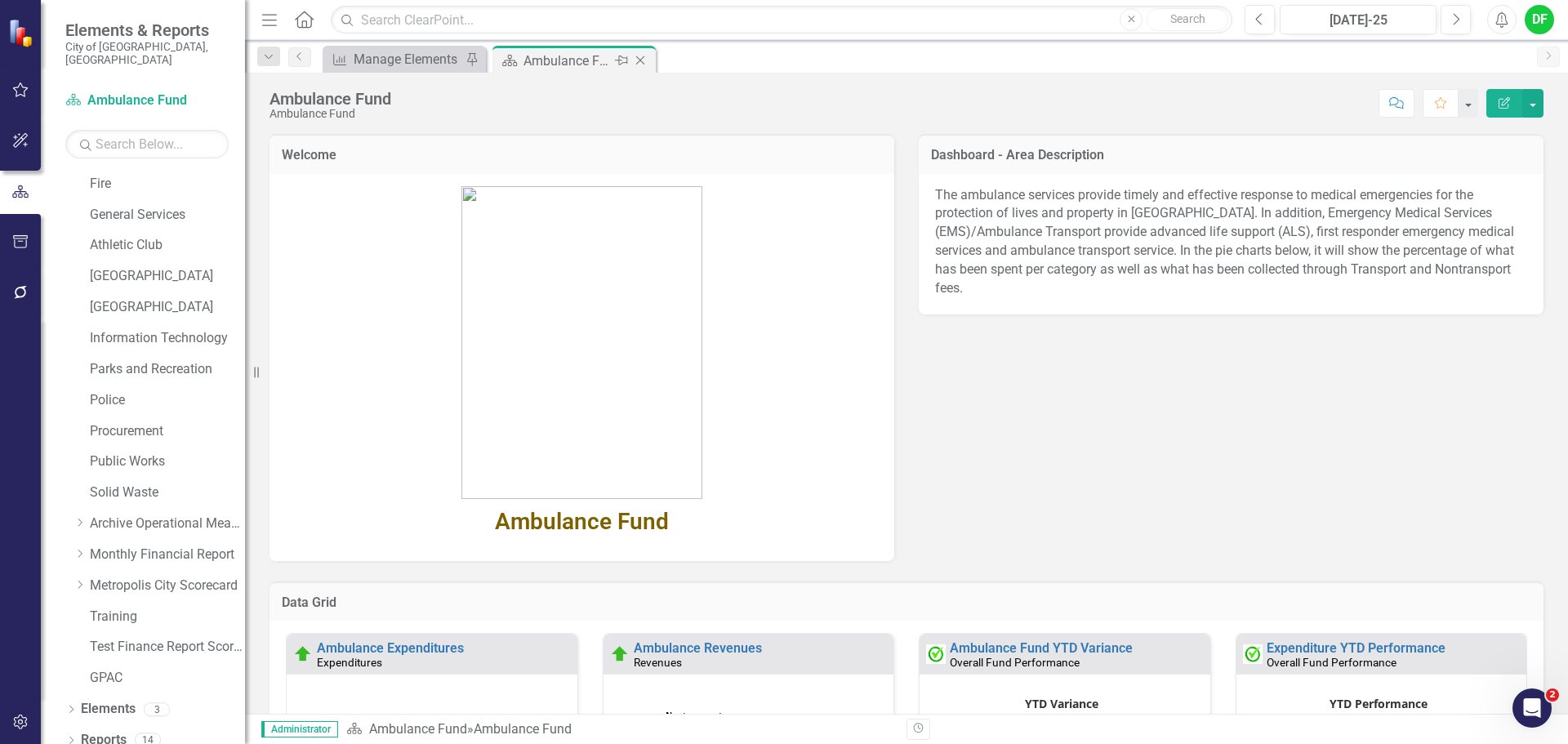
click at [643, 58] on icon "Close" at bounding box center [640, 60] width 17 height 13
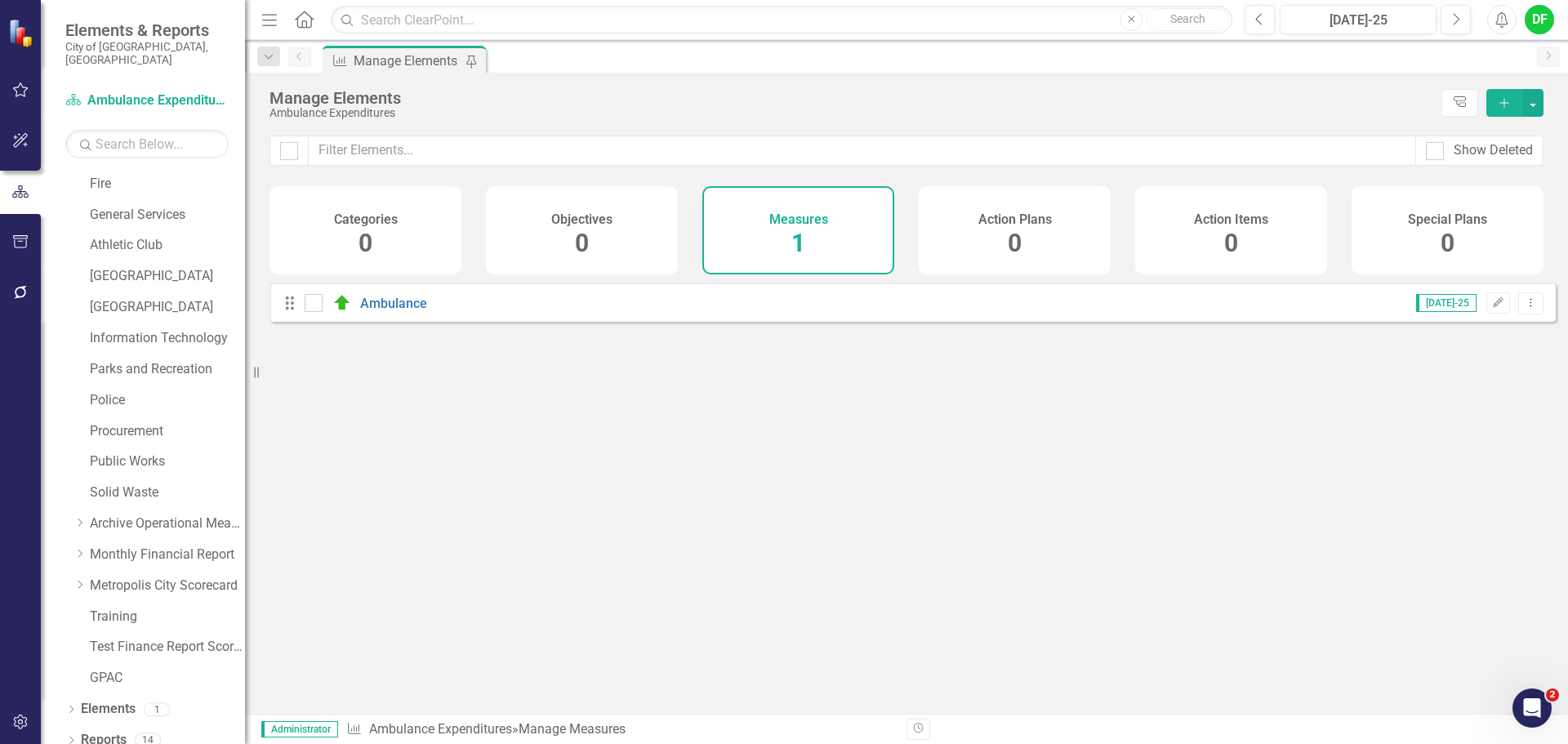
click at [81, 549] on icon "Dropdown" at bounding box center [79, 554] width 12 height 10
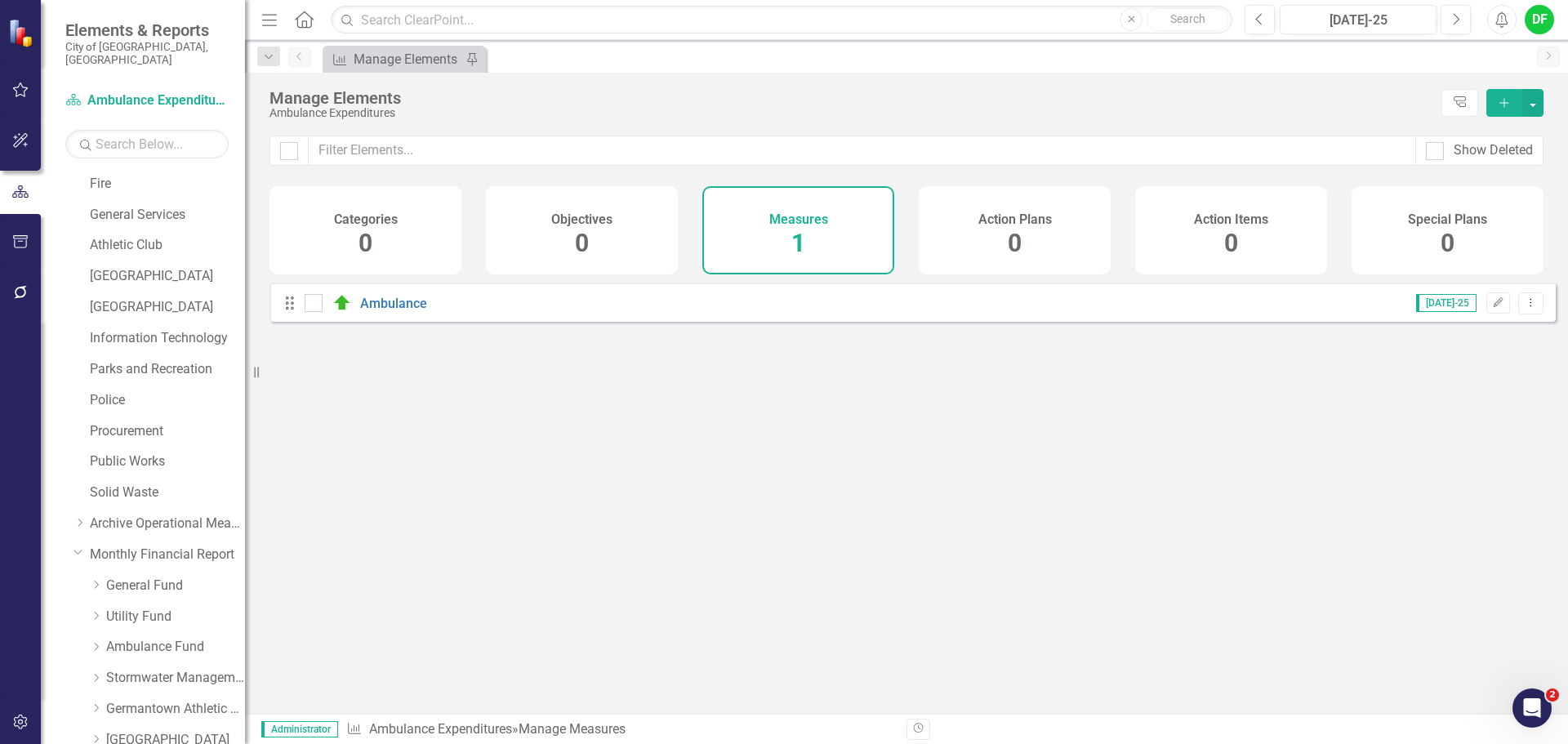
scroll to position [571, 0]
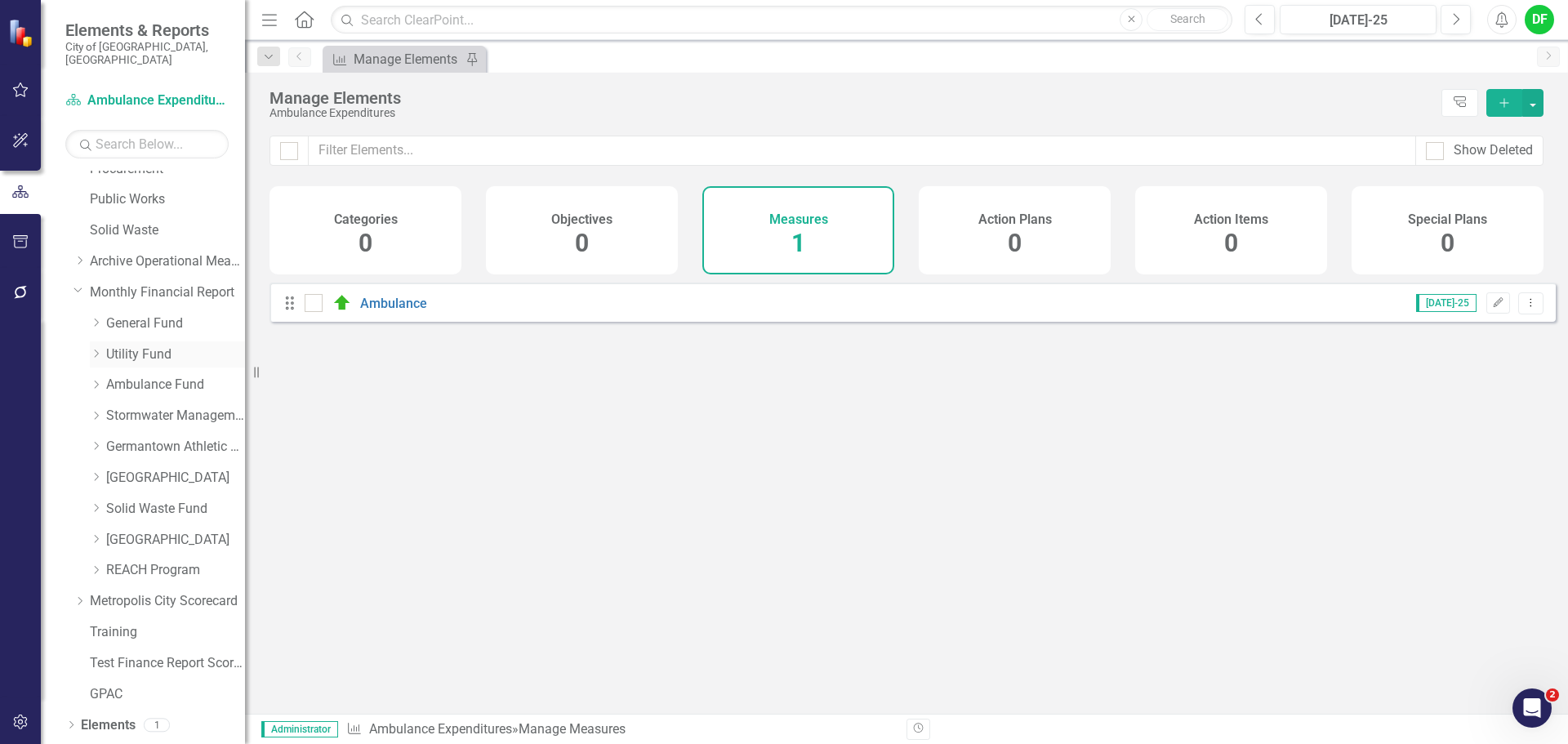
click at [110, 345] on link "Utility Fund" at bounding box center [175, 354] width 139 height 19
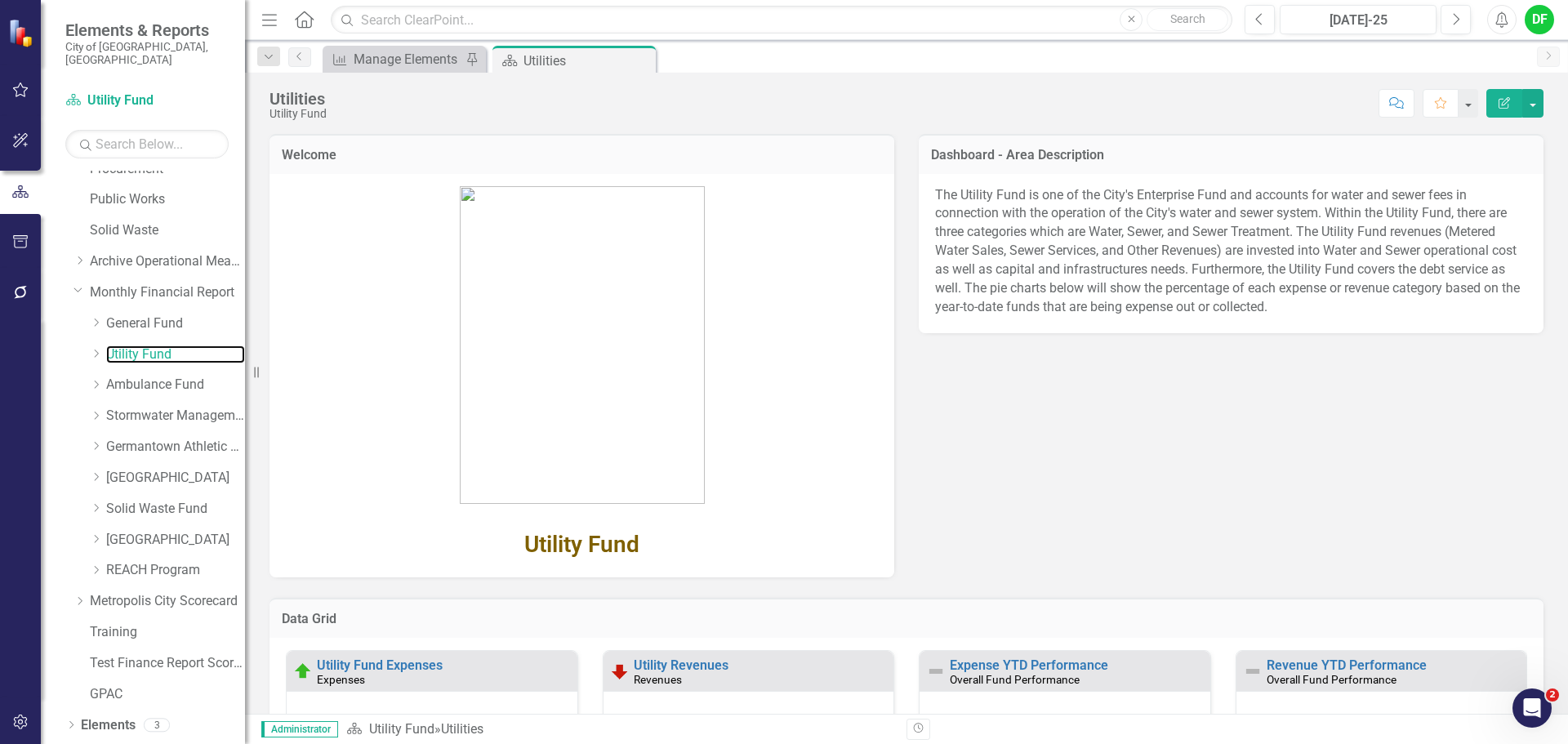
scroll to position [163, 0]
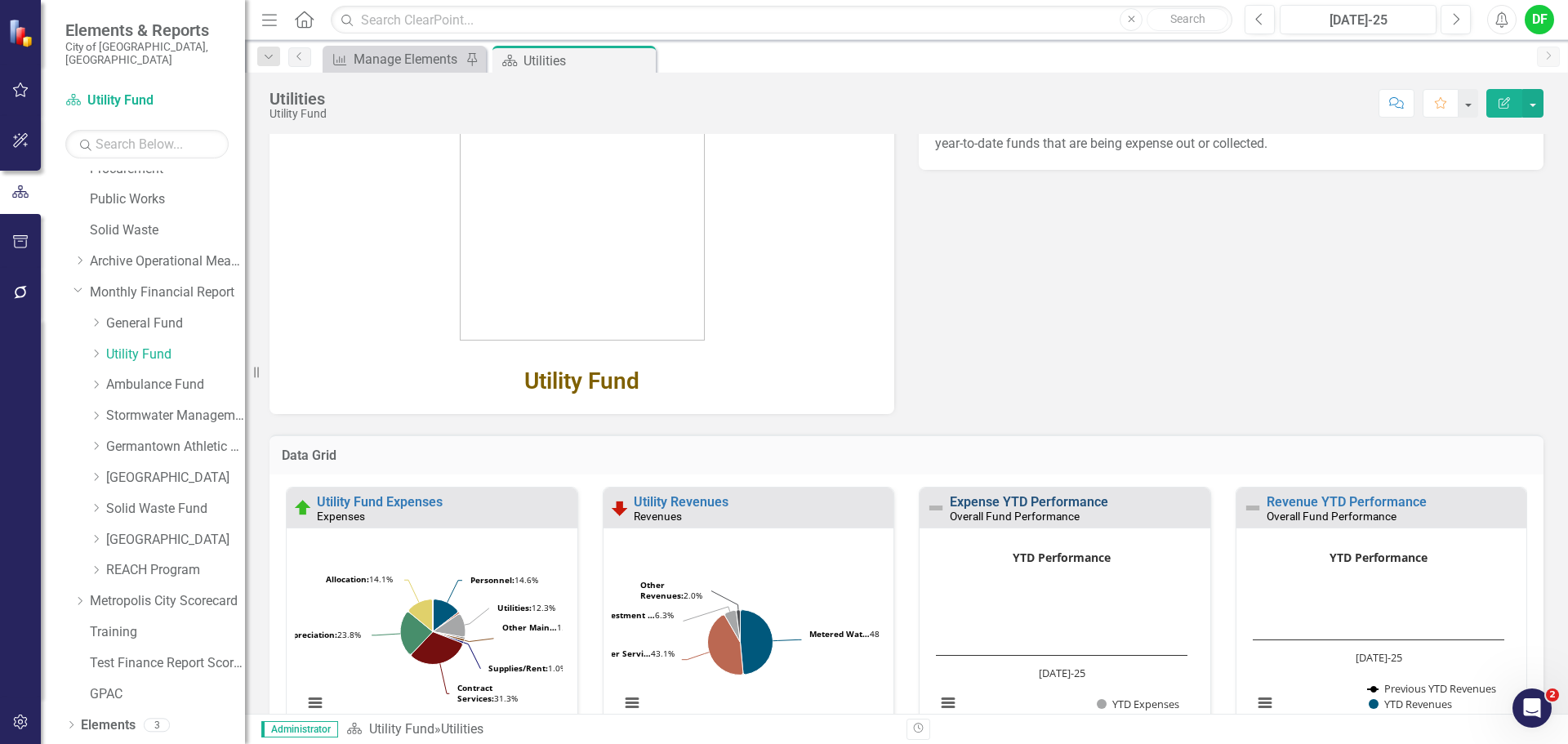
click at [992, 500] on link "Expense YTD Performance" at bounding box center [1029, 502] width 159 height 16
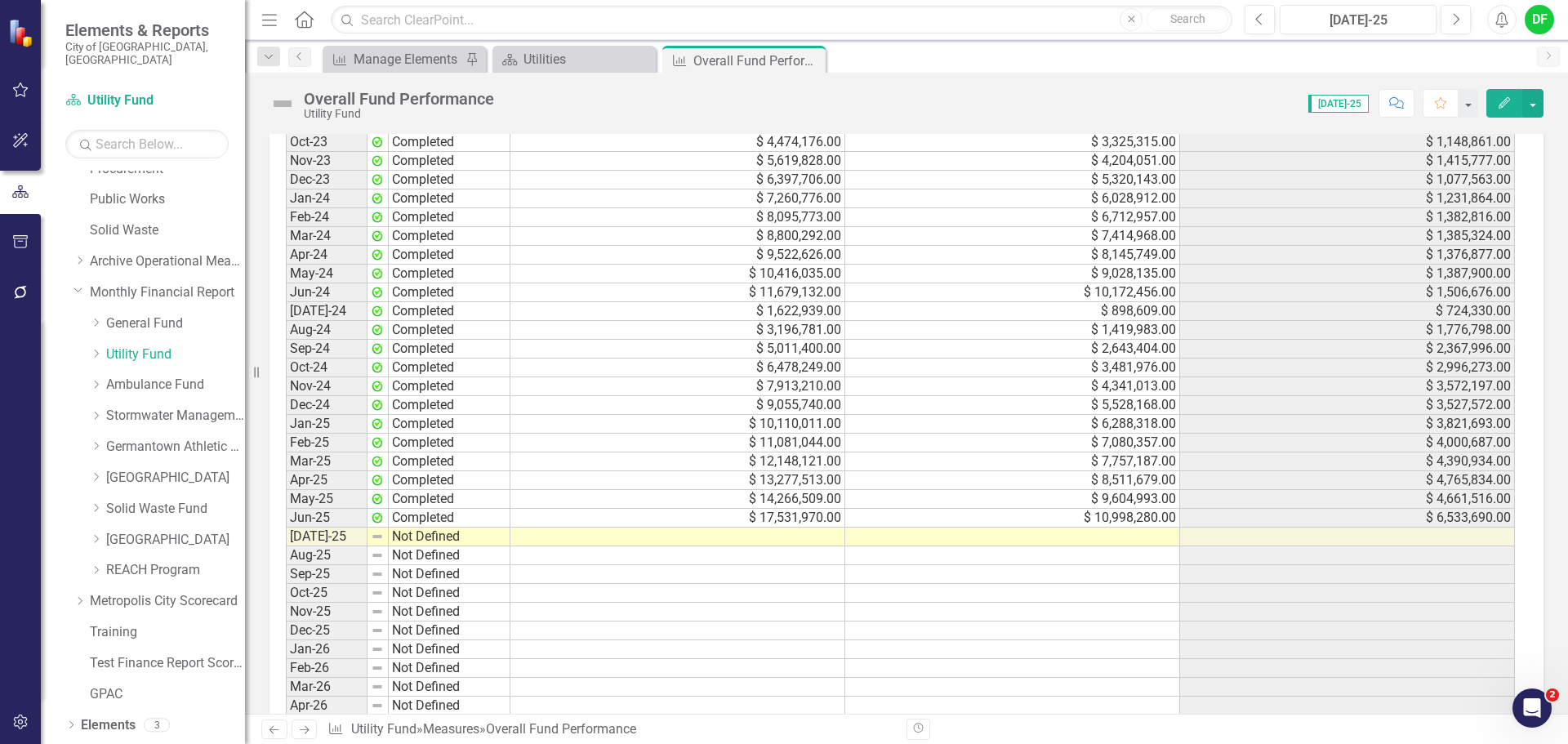
scroll to position [1470, 0]
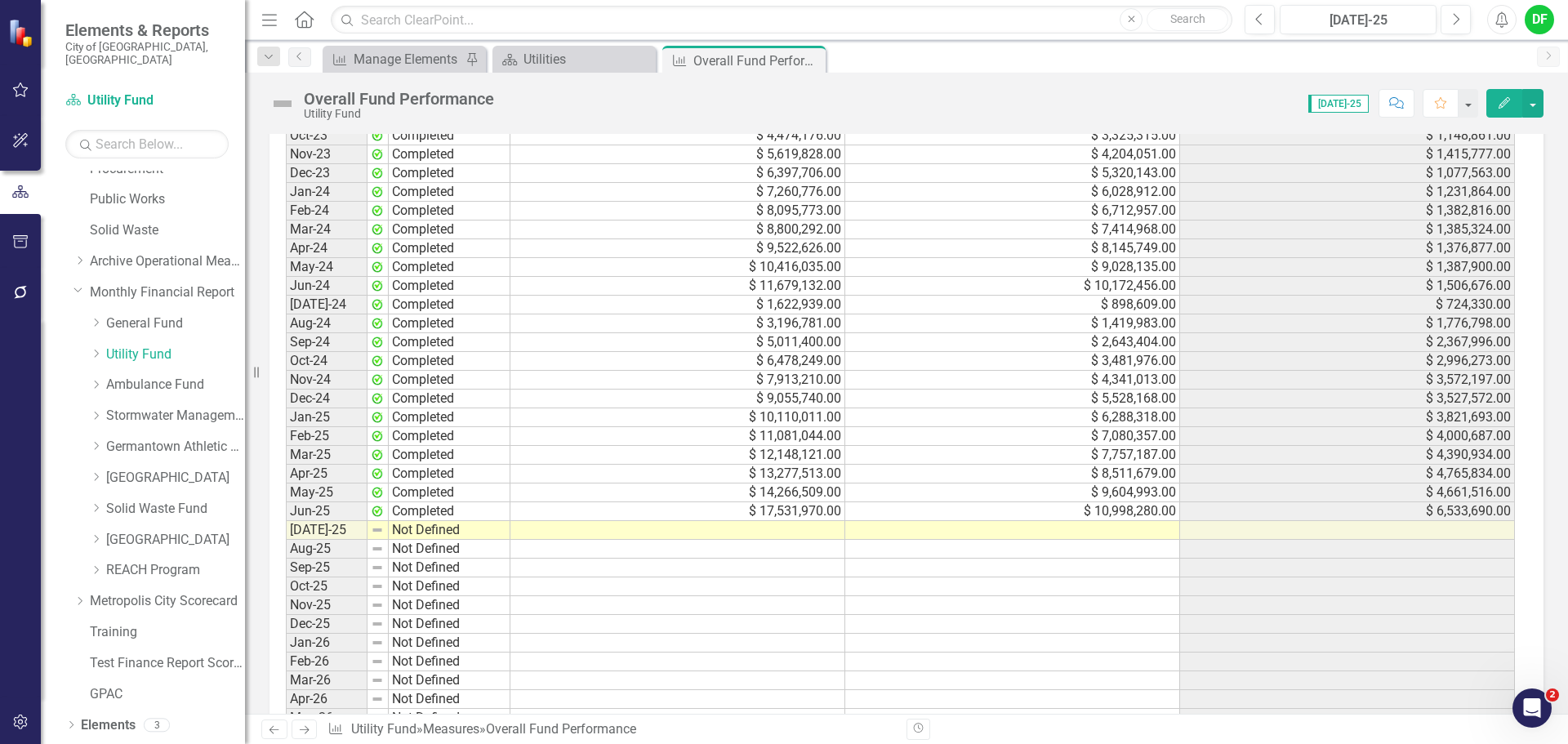
click at [912, 527] on td at bounding box center [1012, 531] width 335 height 19
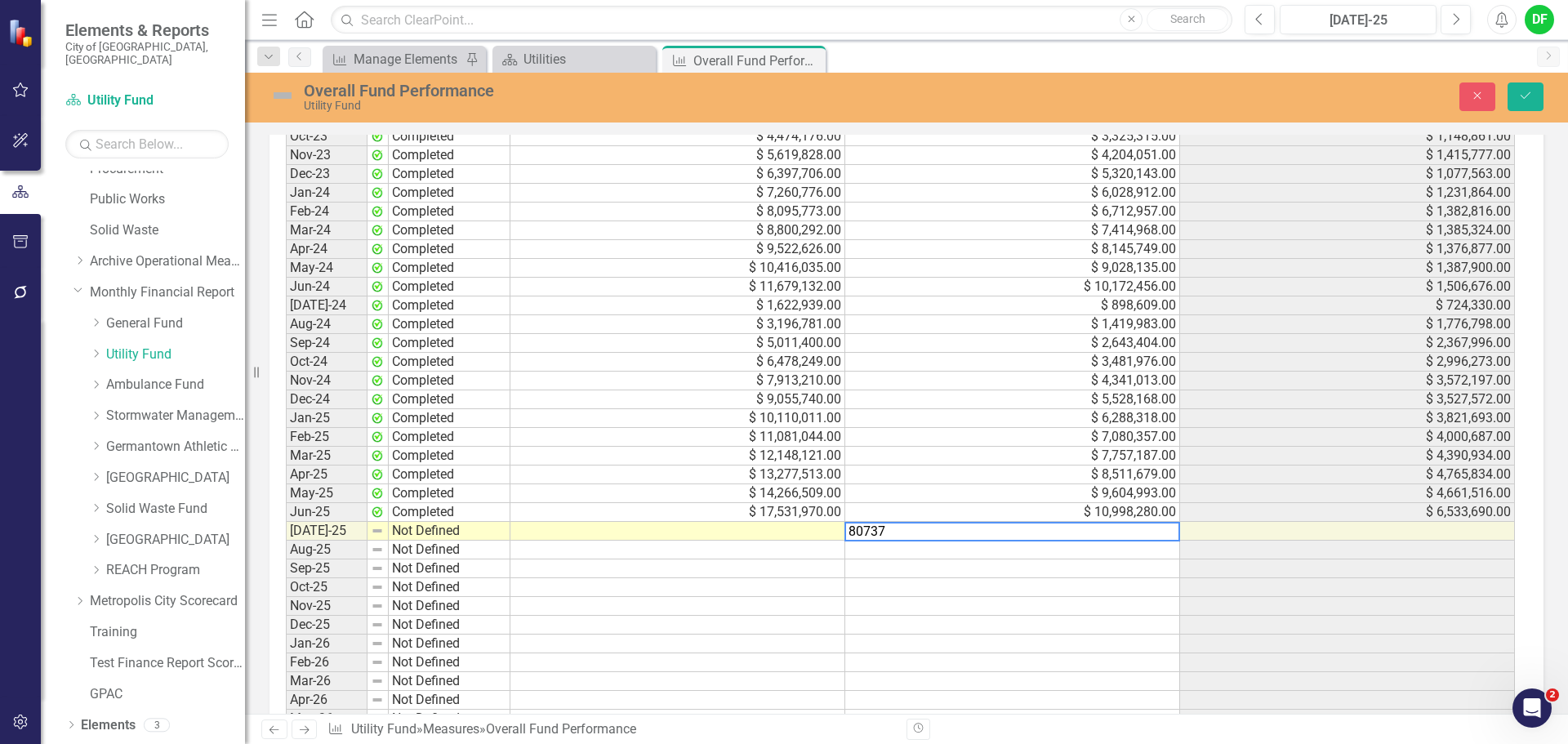
type textarea "807376"
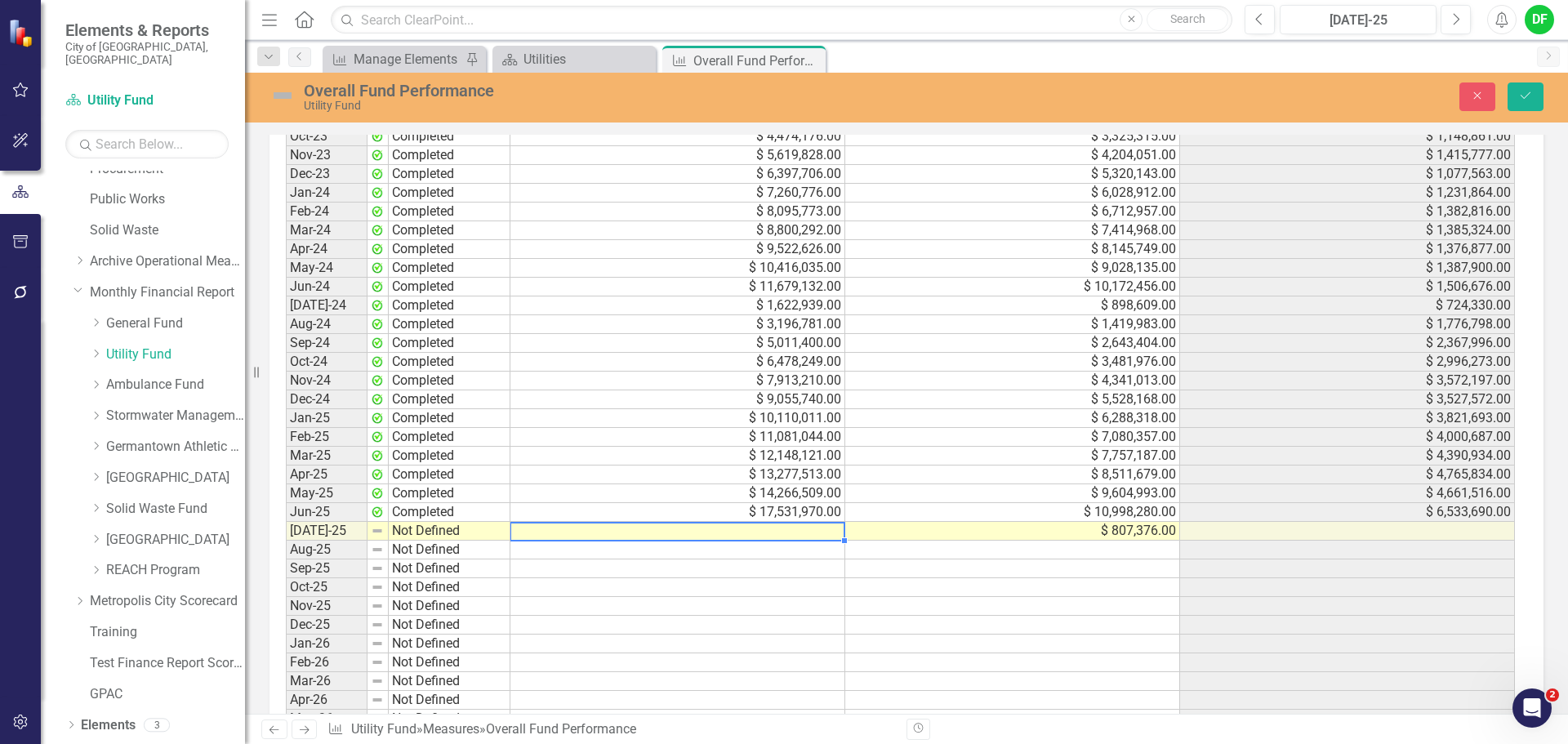
click at [646, 532] on td at bounding box center [677, 532] width 335 height 19
type textarea "1271261"
click at [290, 92] on img at bounding box center [283, 96] width 26 height 26
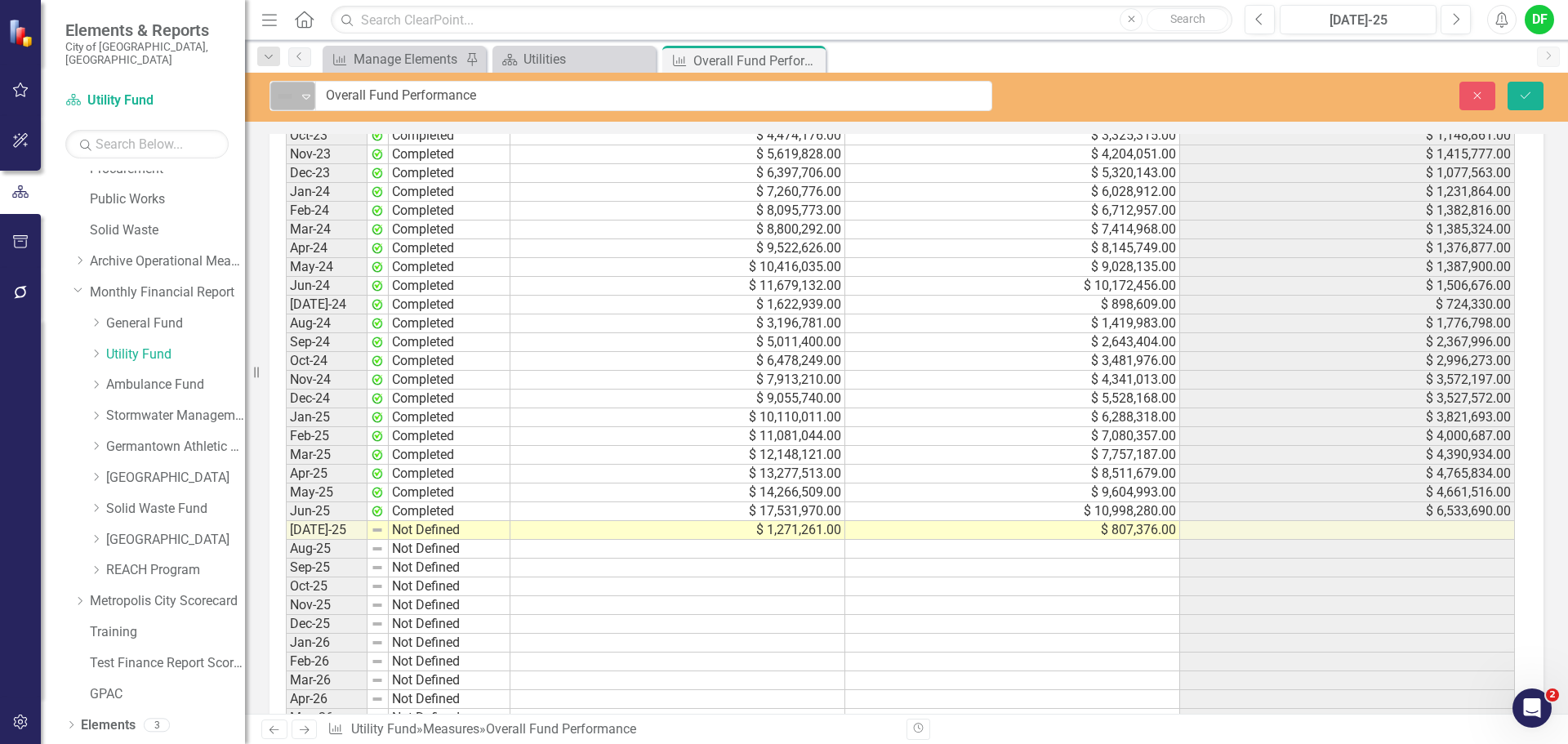
click at [312, 99] on icon "Expand" at bounding box center [306, 96] width 17 height 13
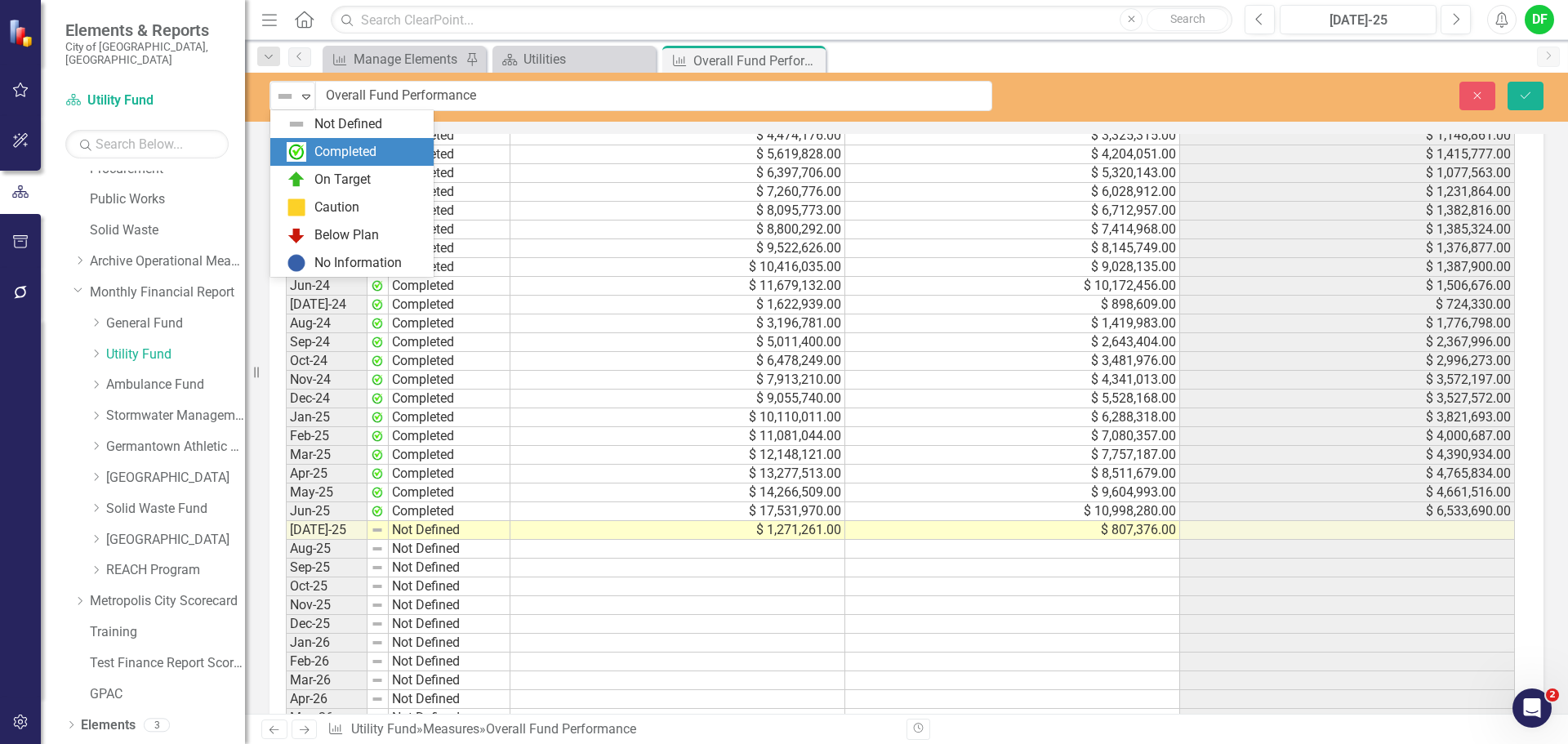
click at [317, 160] on div "Completed" at bounding box center [345, 152] width 62 height 19
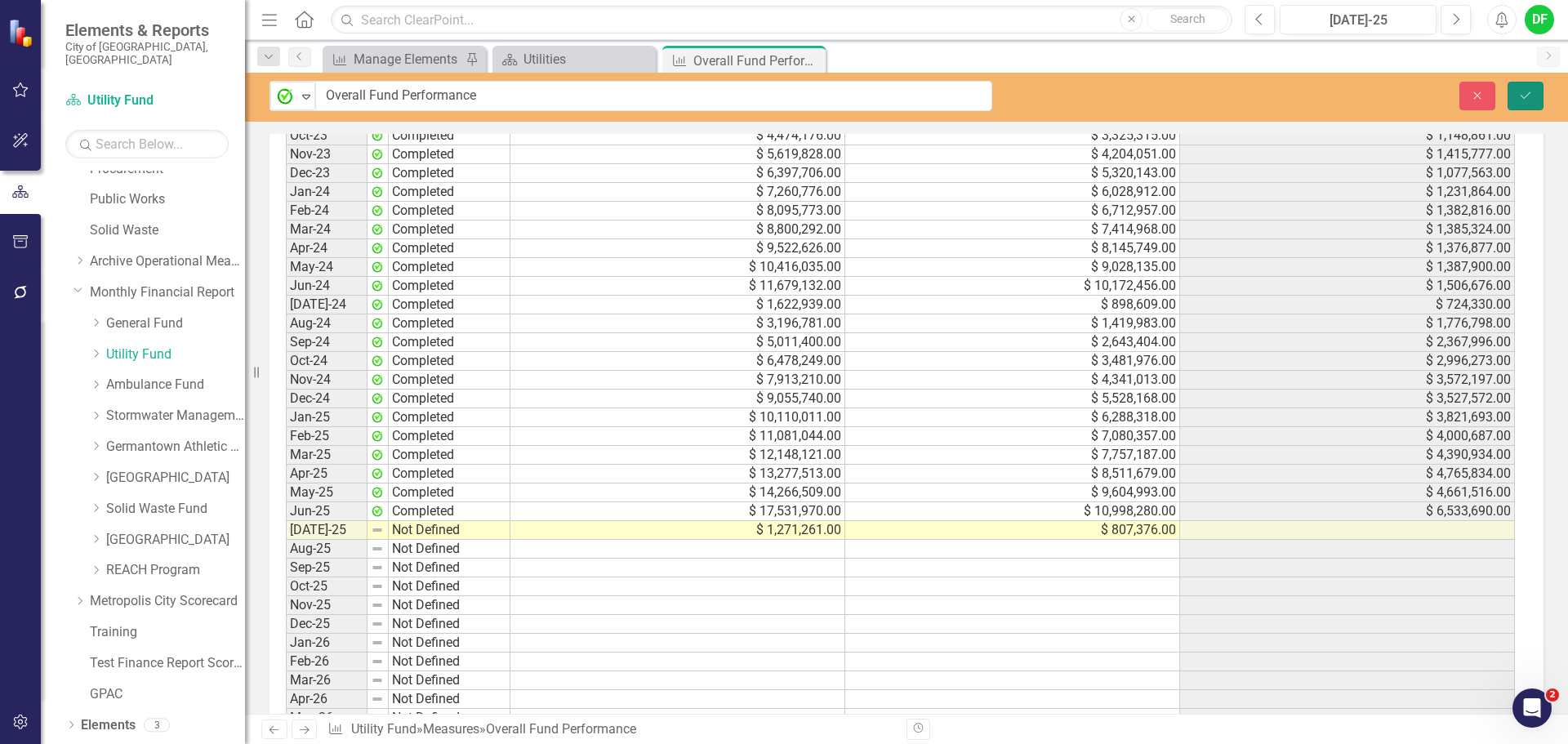
click at [1527, 92] on icon "Save" at bounding box center [1526, 96] width 15 height 11
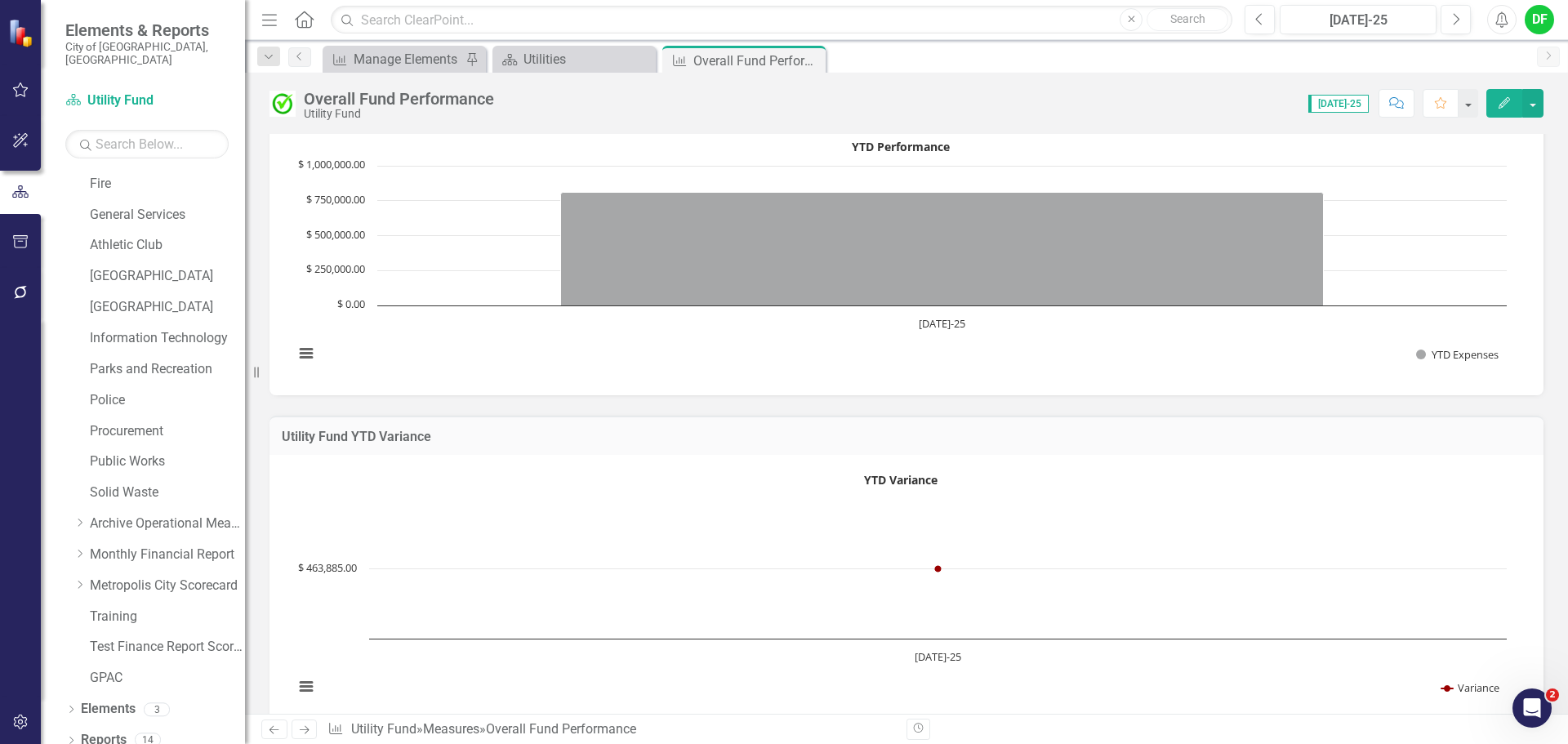
scroll to position [653, 0]
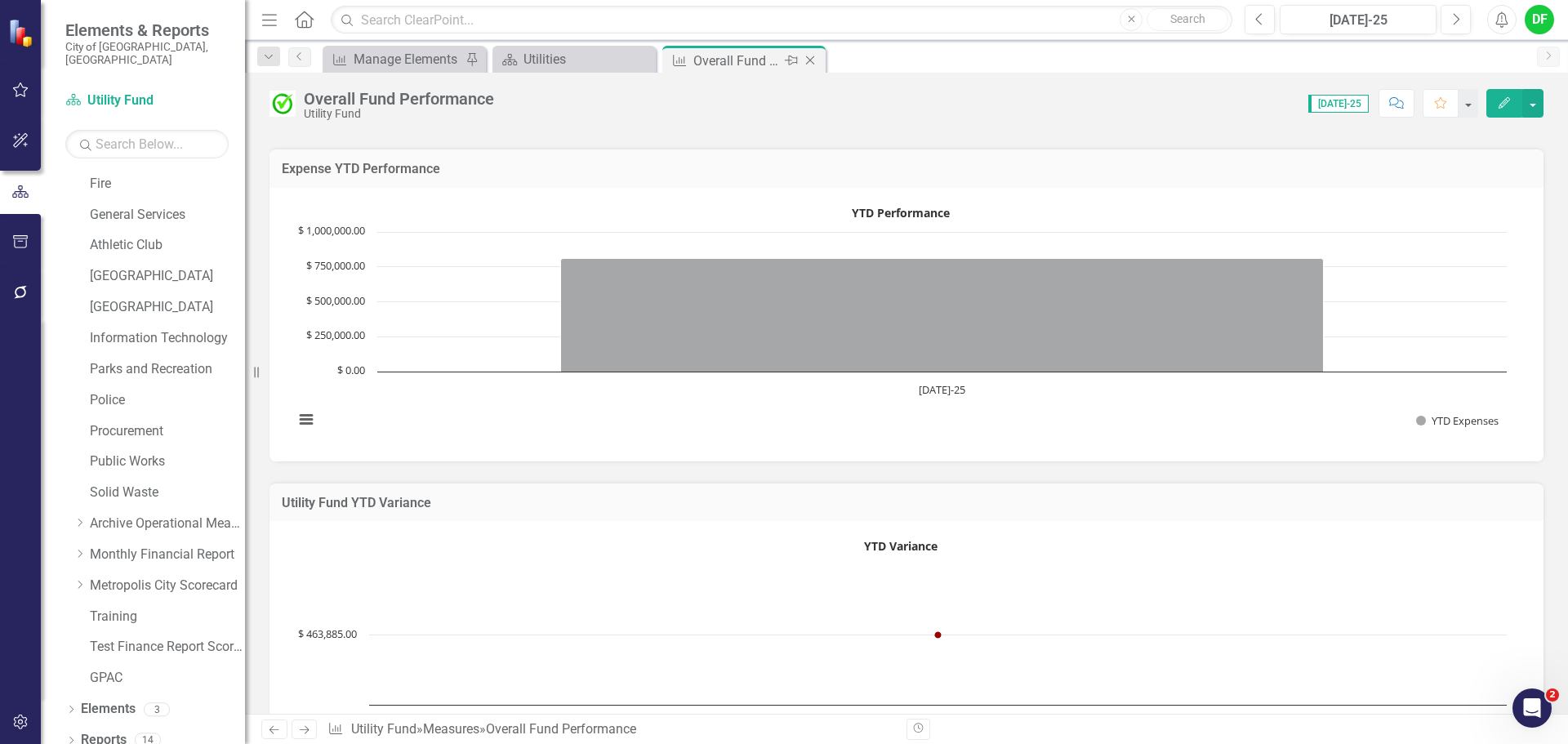
click at [812, 58] on icon "Close" at bounding box center [811, 60] width 17 height 13
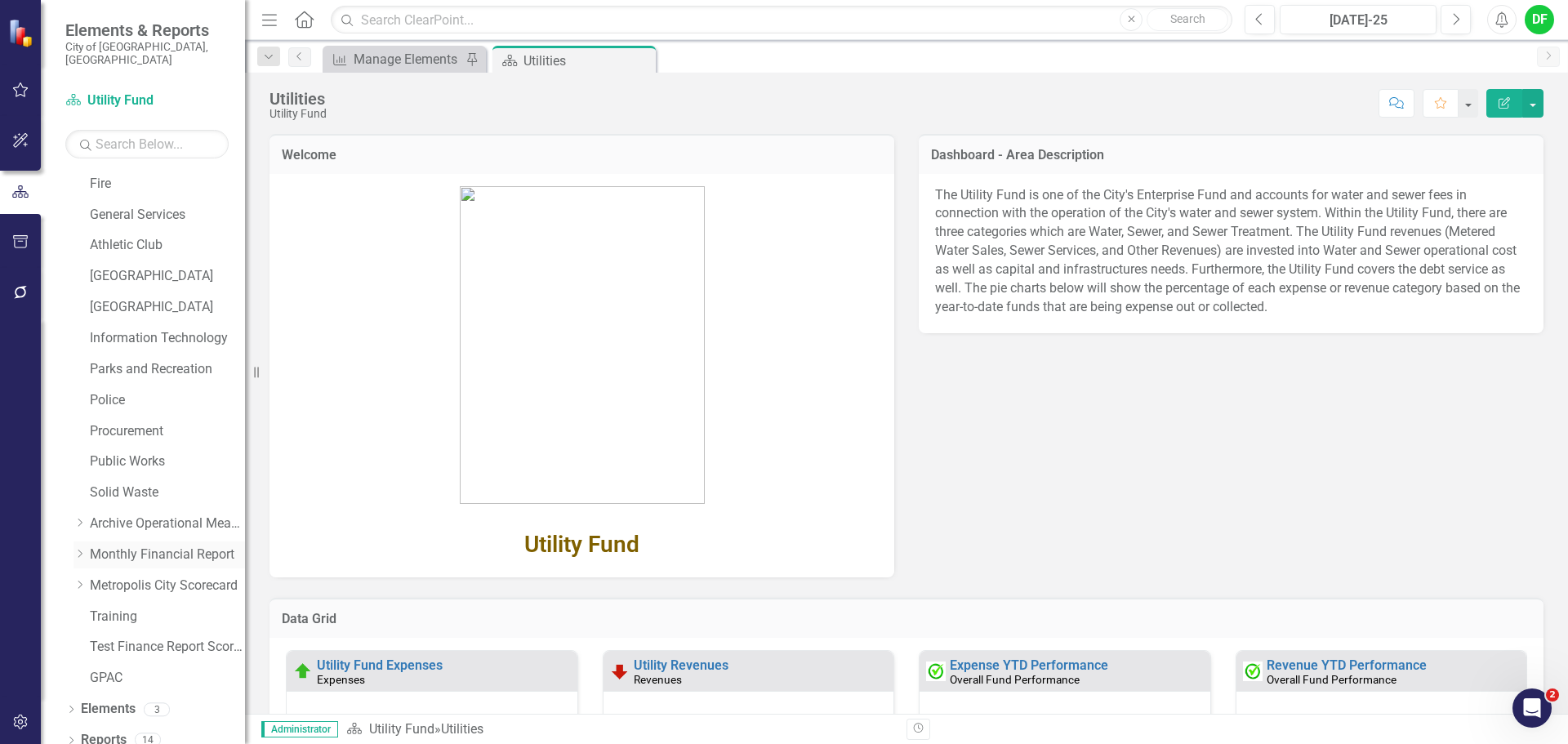
click at [84, 549] on icon "Dropdown" at bounding box center [79, 554] width 12 height 10
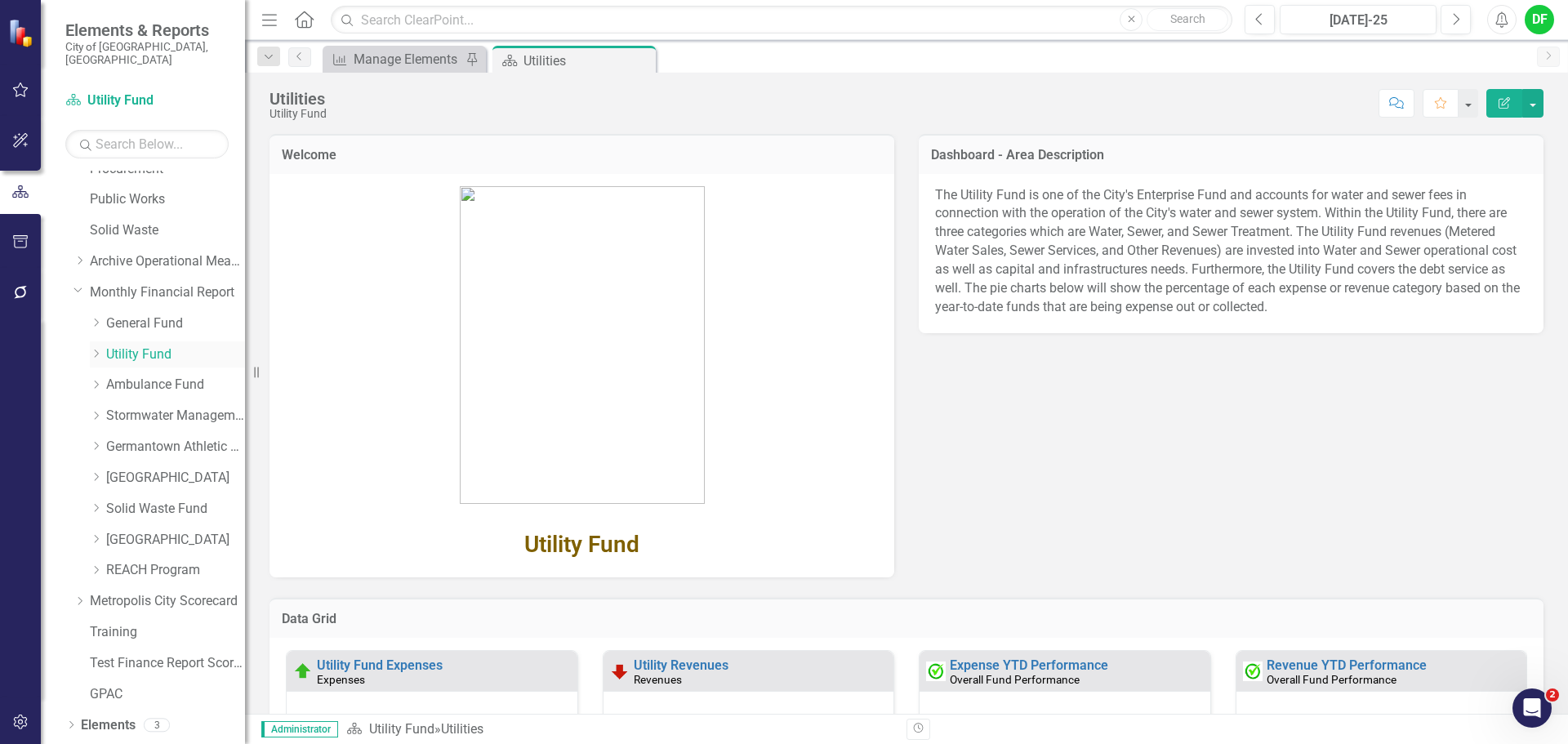
click at [96, 349] on icon "Dropdown" at bounding box center [96, 353] width 12 height 10
click at [152, 406] on link "Water Department" at bounding box center [184, 416] width 122 height 19
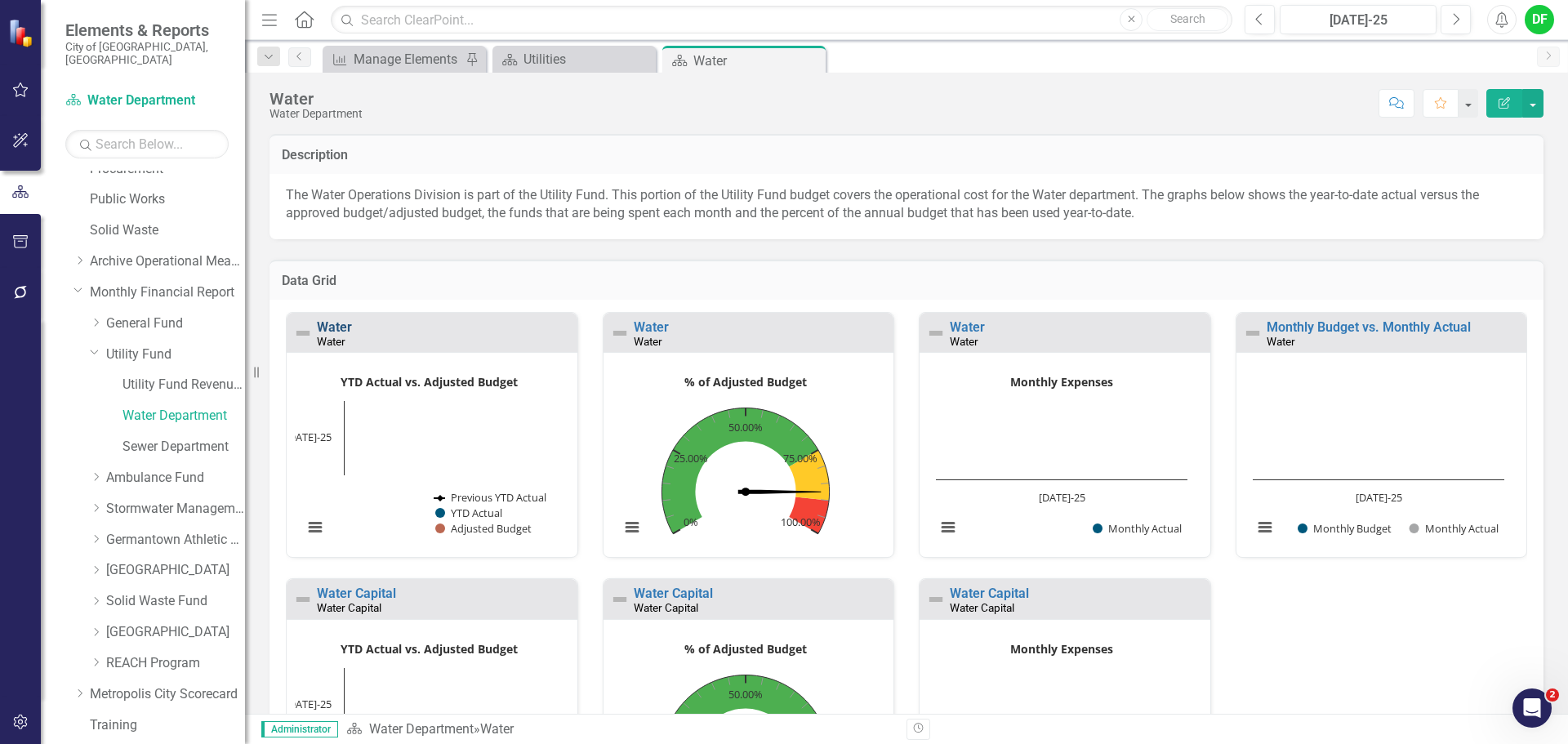
click at [341, 327] on link "Water" at bounding box center [335, 327] width 35 height 16
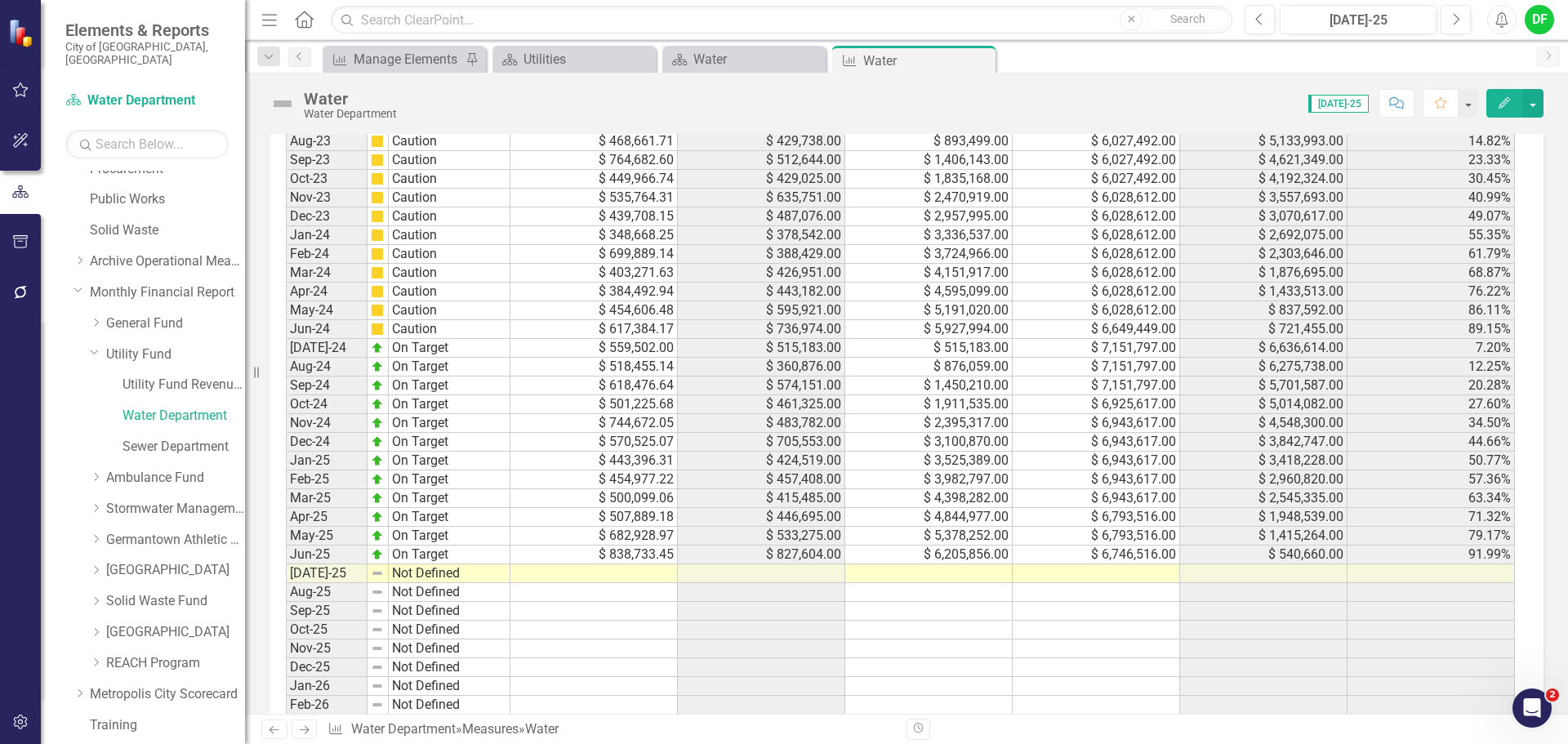
scroll to position [1797, 0]
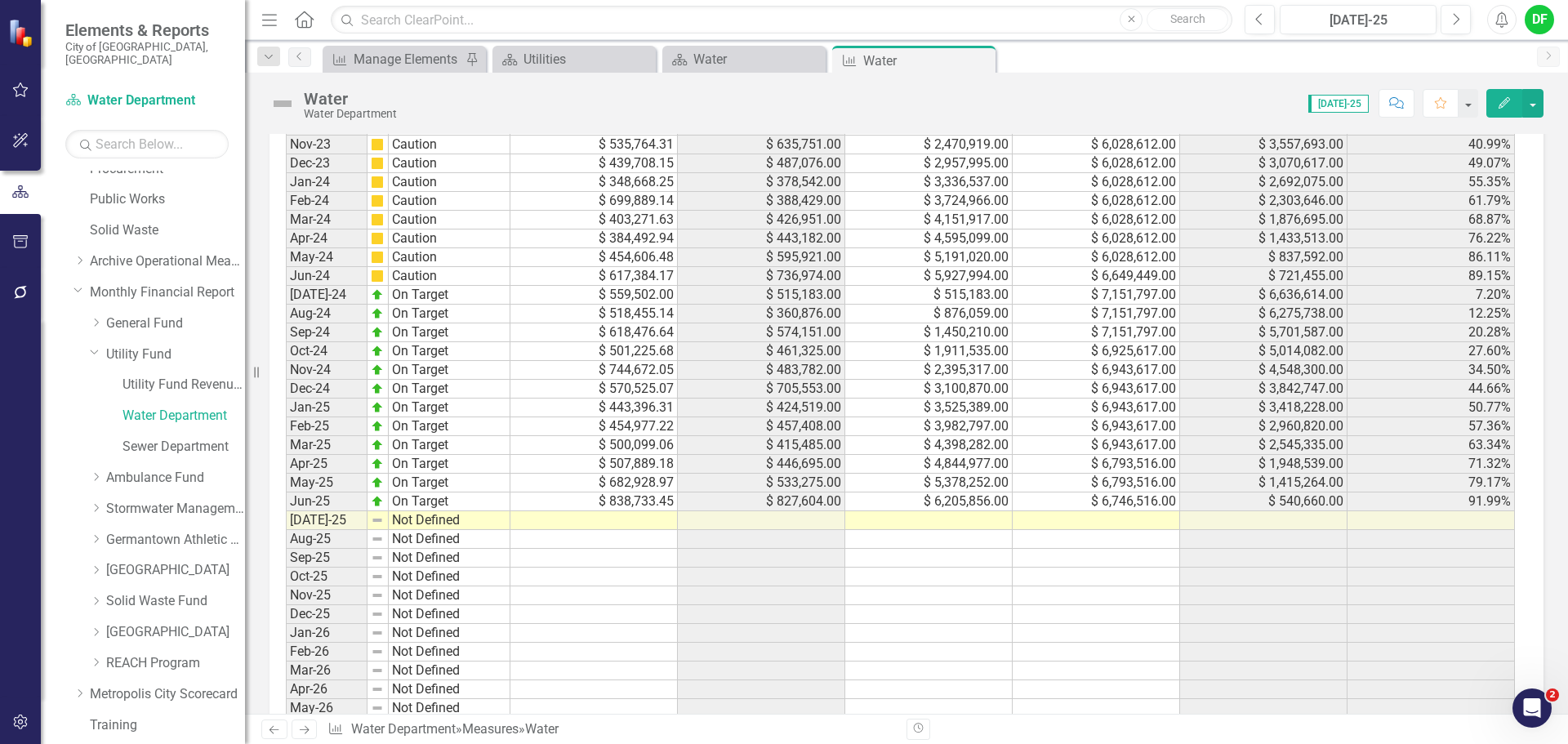
click at [286, 511] on div "Period Status Monthly Budget Monthly Actual YTD Actual Adjusted Budget Budget R…" at bounding box center [286, 389] width 0 height 696
click at [1044, 520] on td at bounding box center [1097, 520] width 167 height 19
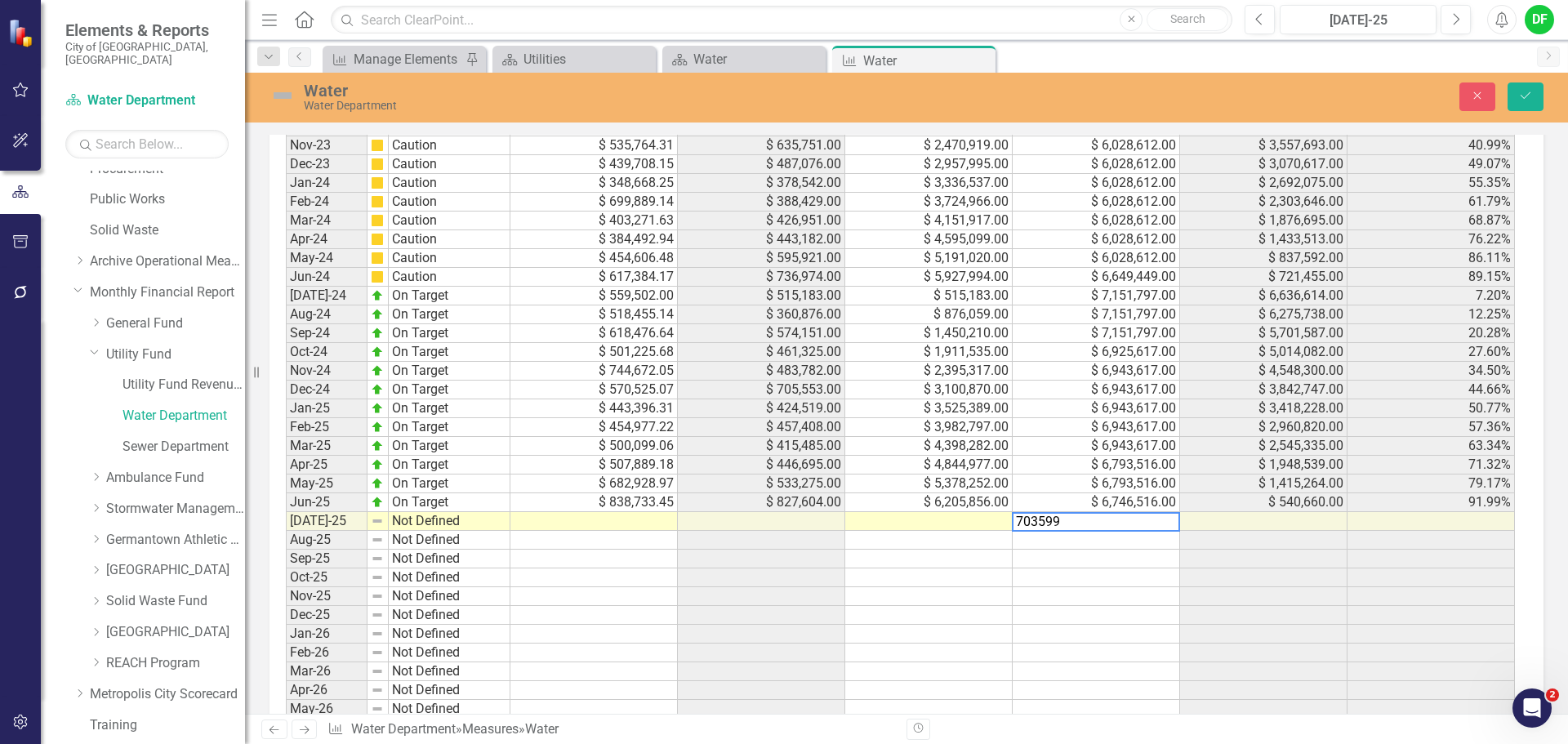
type textarea "7035995"
type textarea "584097.51"
click at [281, 91] on img at bounding box center [283, 96] width 26 height 26
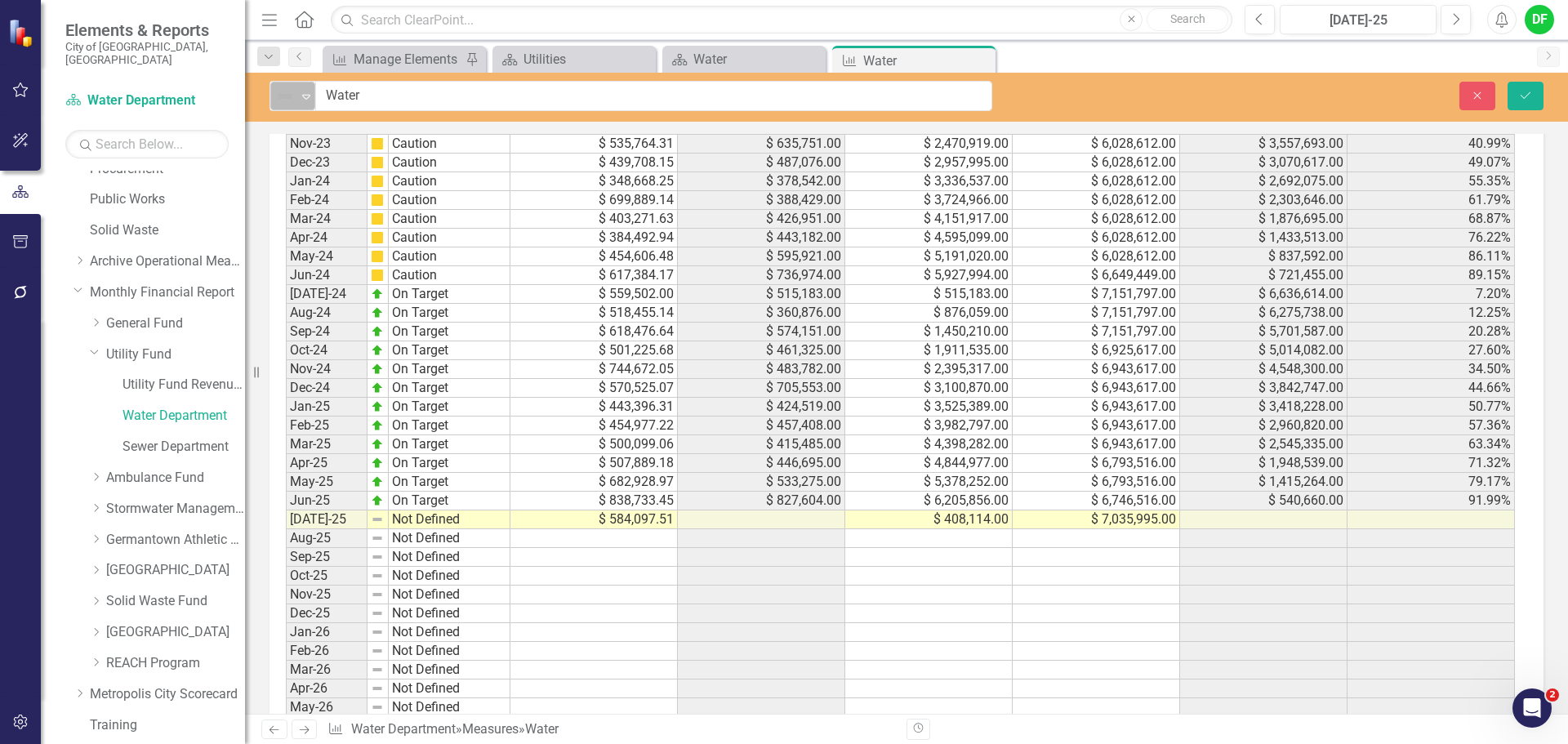
click at [296, 90] on div "Not Defined" at bounding box center [286, 96] width 21 height 19
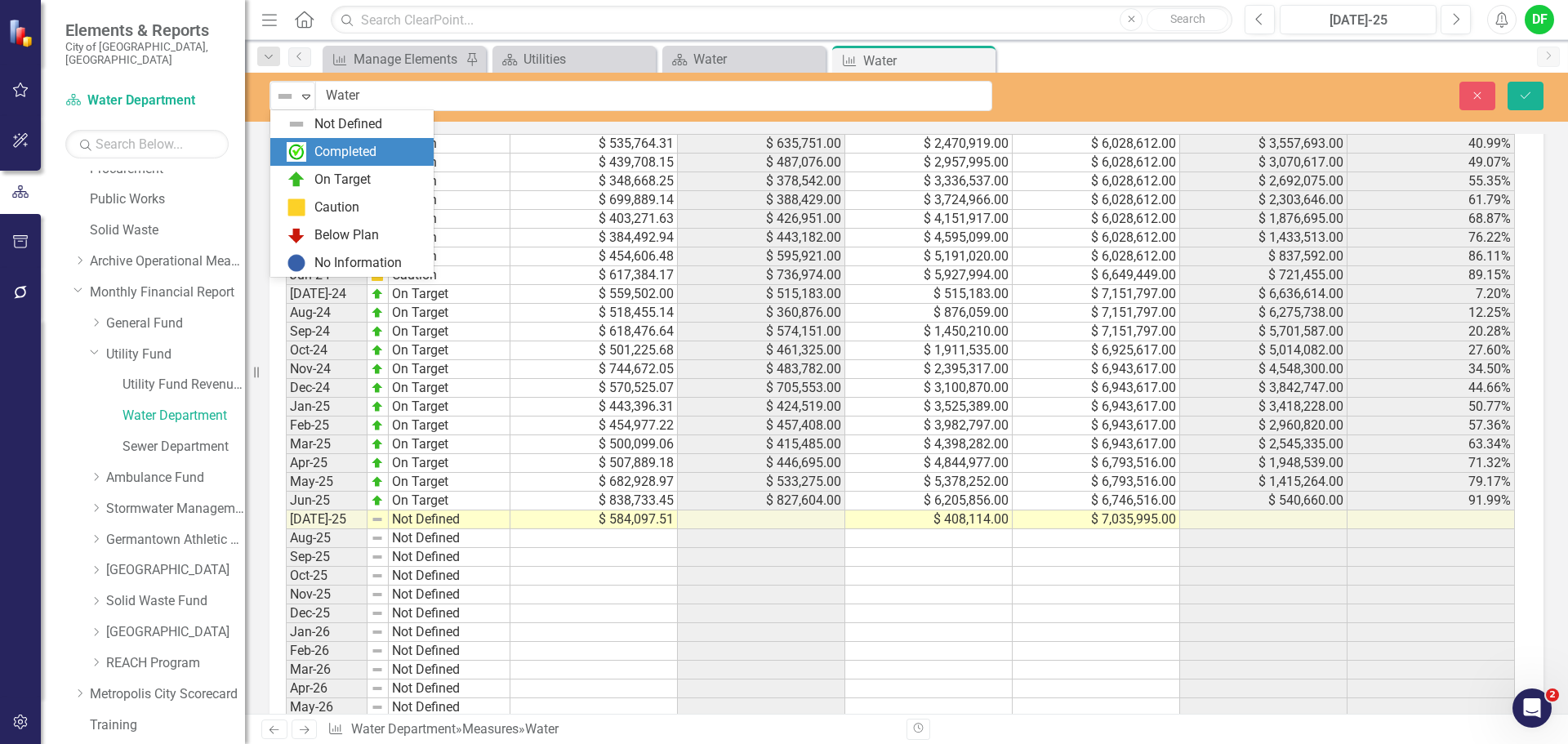
click at [337, 151] on div "Completed" at bounding box center [345, 152] width 62 height 19
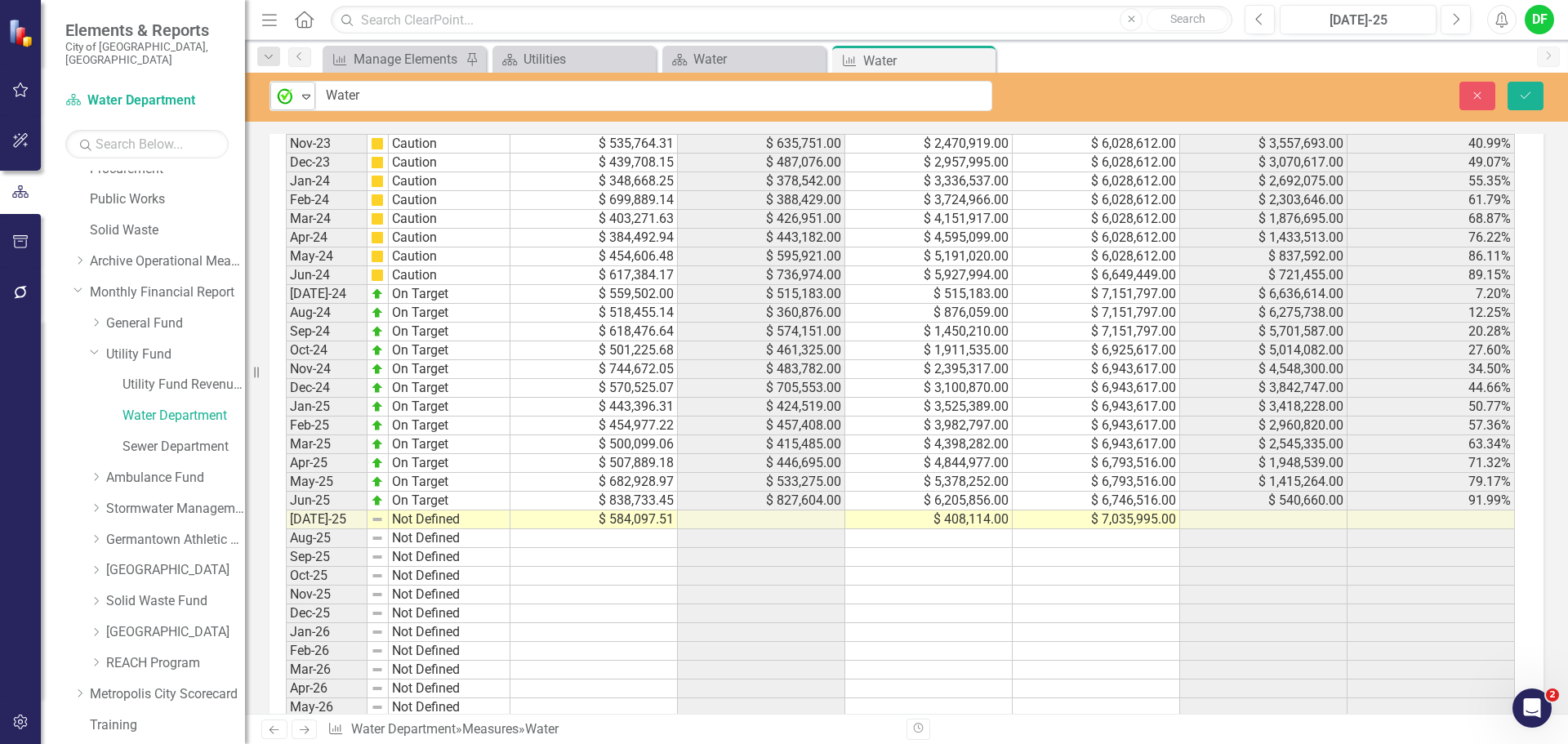
click at [311, 95] on icon "Expand" at bounding box center [306, 96] width 17 height 13
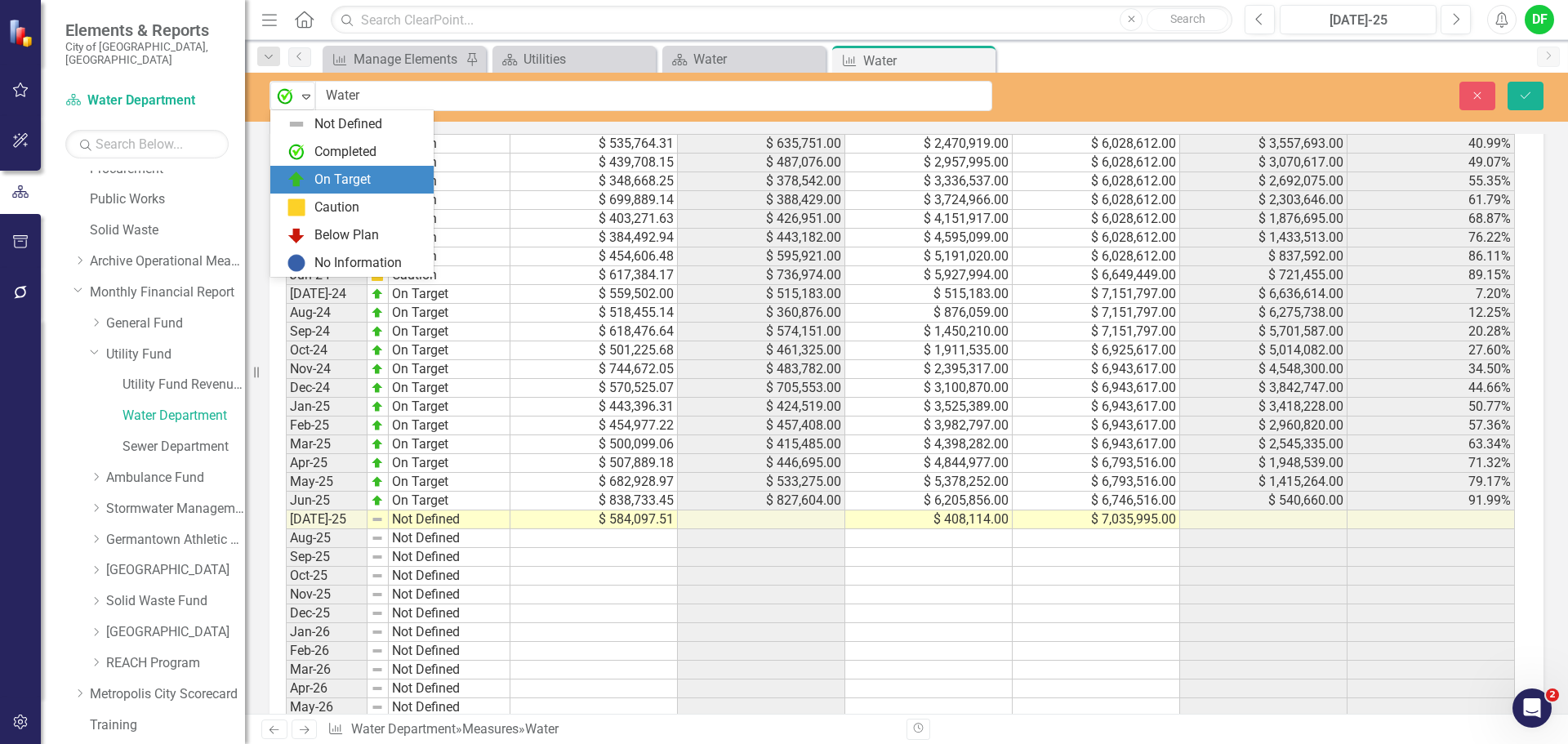
click at [318, 179] on div "On Target" at bounding box center [342, 180] width 57 height 19
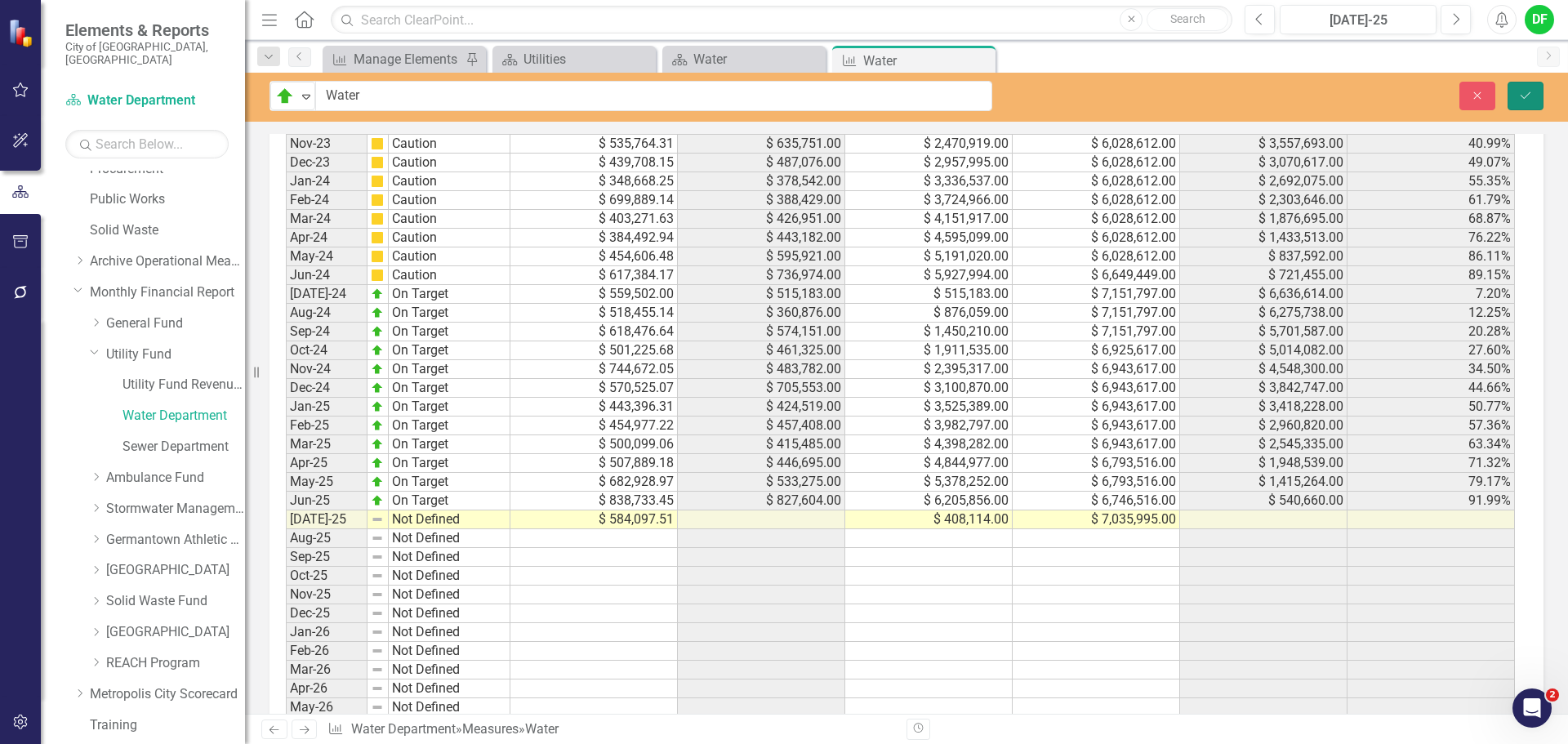
click at [1536, 90] on button "Save" at bounding box center [1525, 96] width 36 height 29
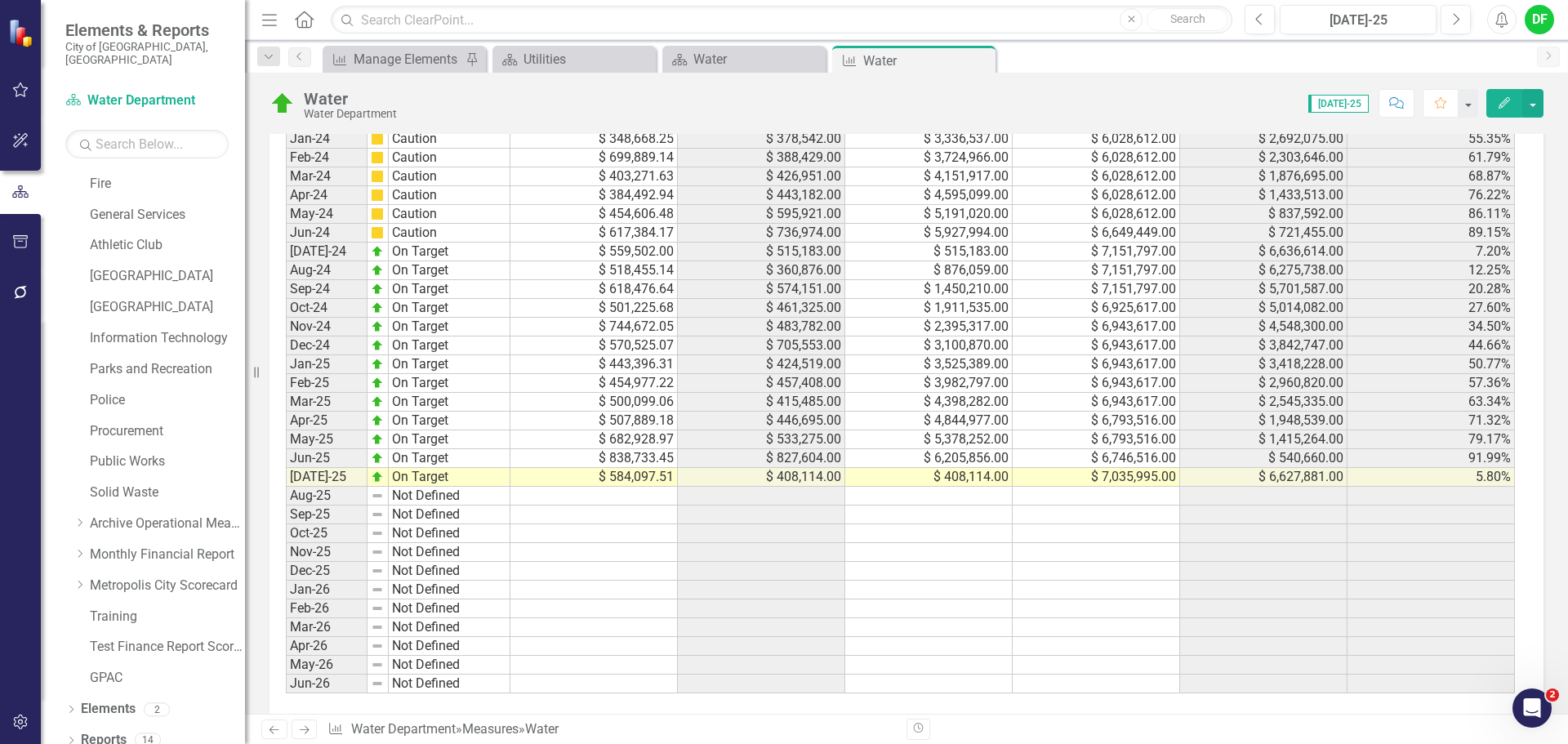
scroll to position [1861, 0]
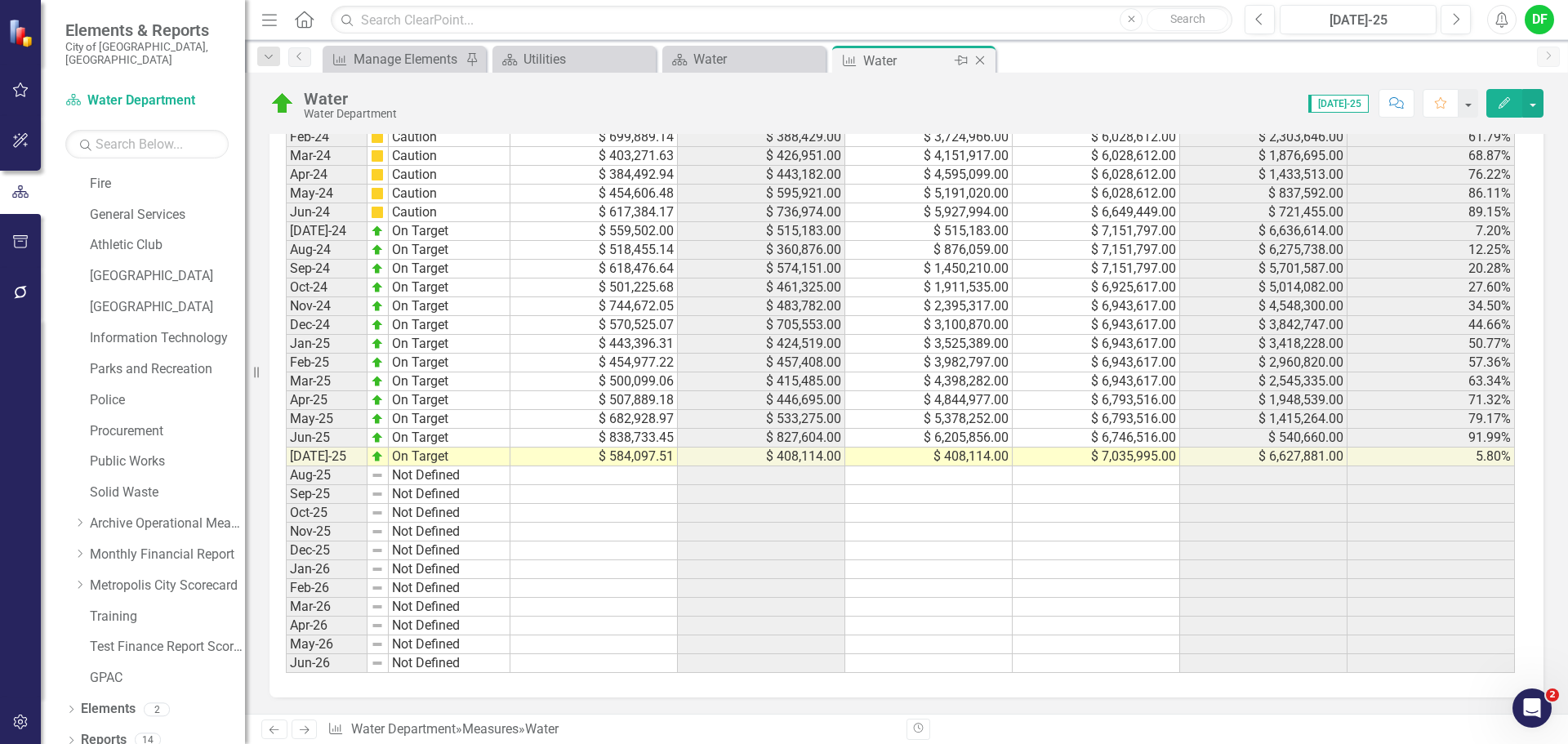
click at [981, 59] on icon "Close" at bounding box center [981, 60] width 17 height 13
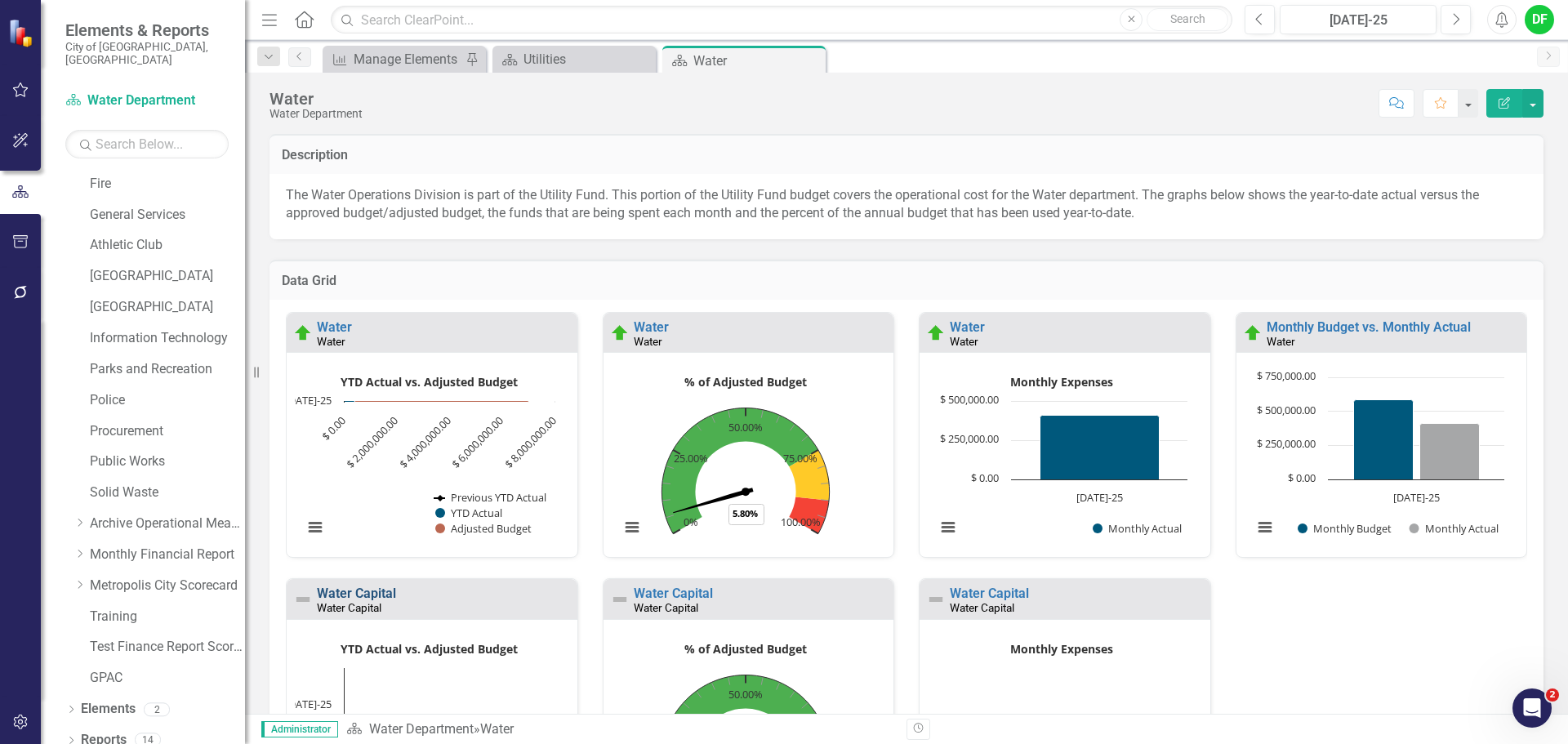
click at [378, 590] on link "Water Capital" at bounding box center [356, 593] width 79 height 16
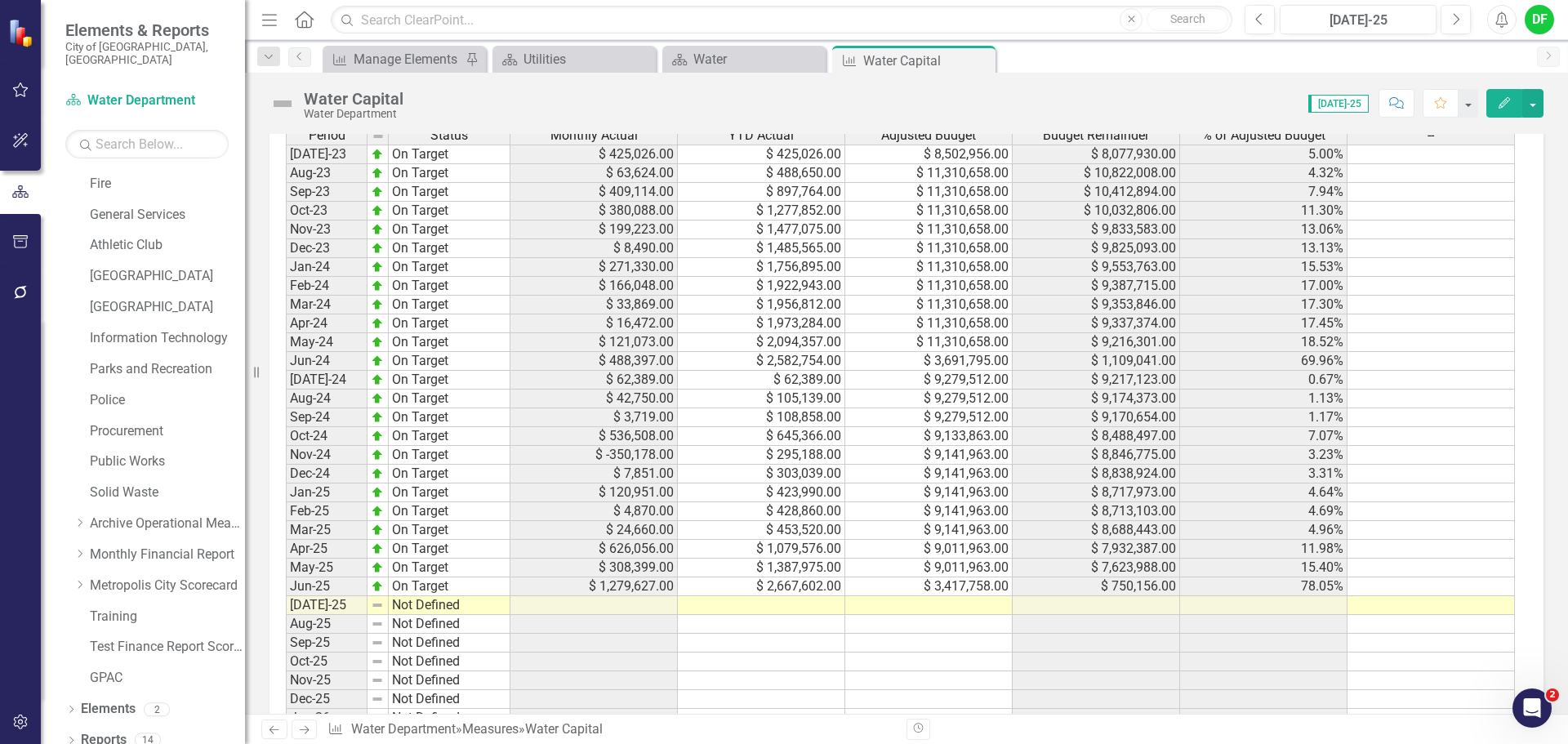
scroll to position [1211, 0]
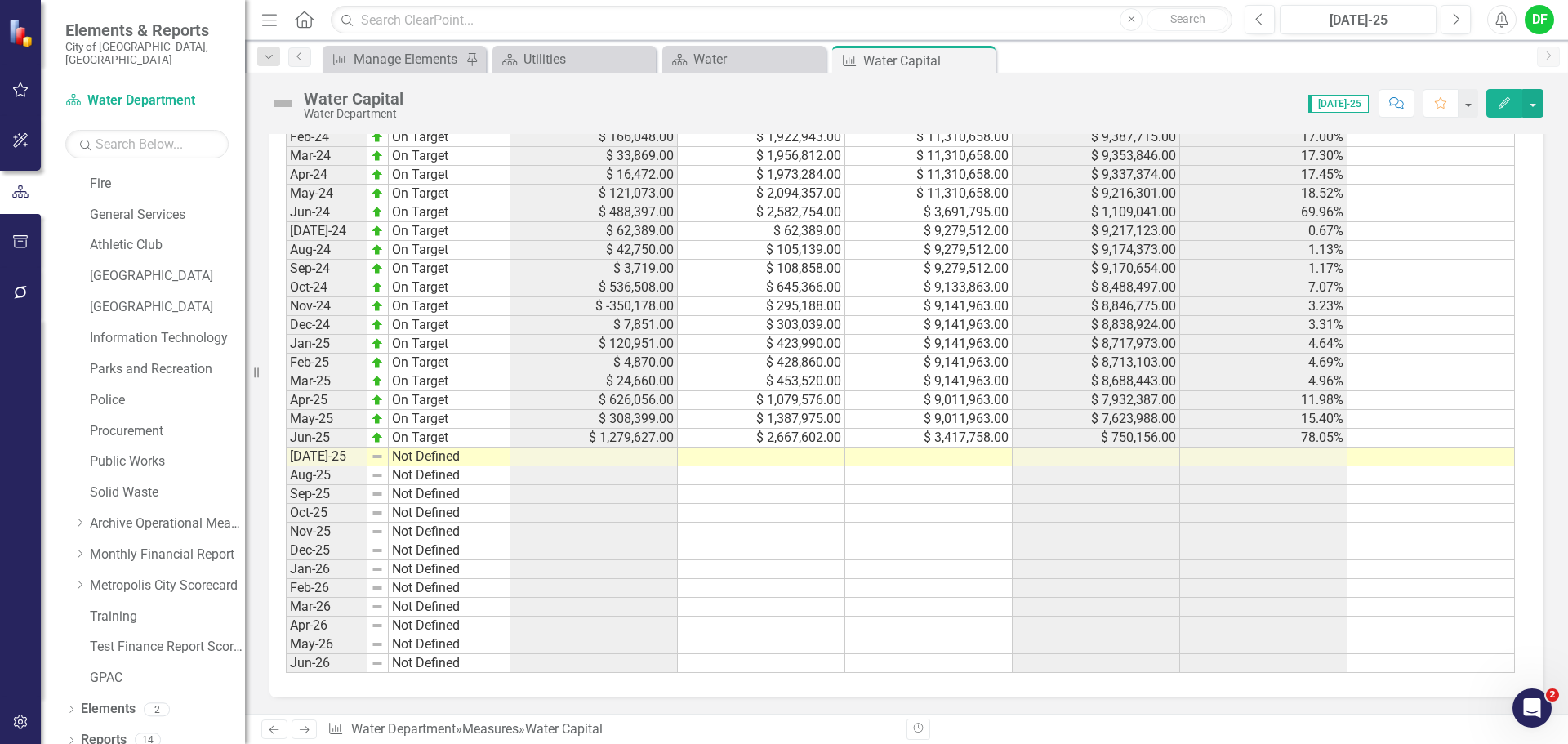
click at [933, 459] on td at bounding box center [929, 456] width 167 height 19
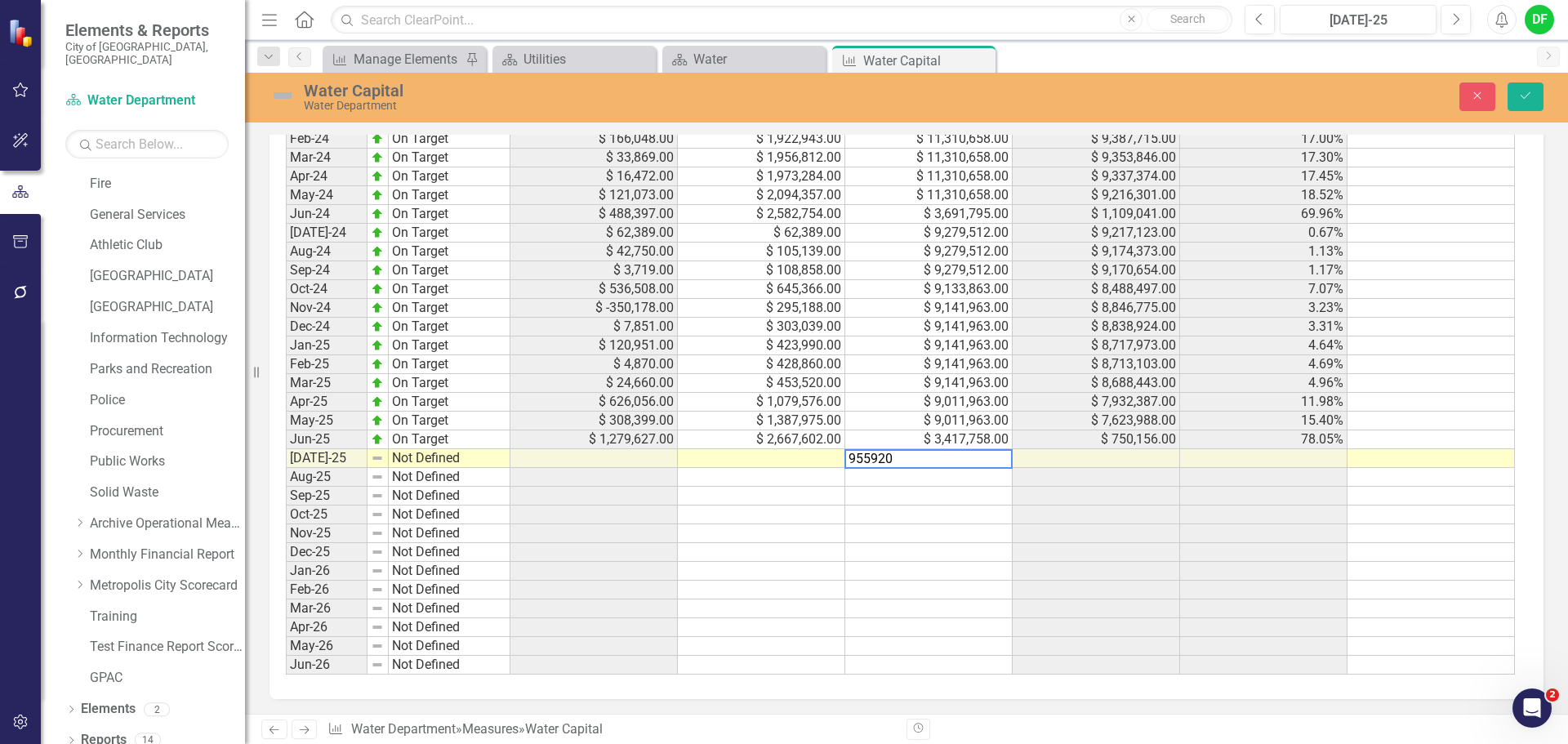
type textarea "9559205"
click at [1535, 95] on button "Save" at bounding box center [1525, 96] width 36 height 29
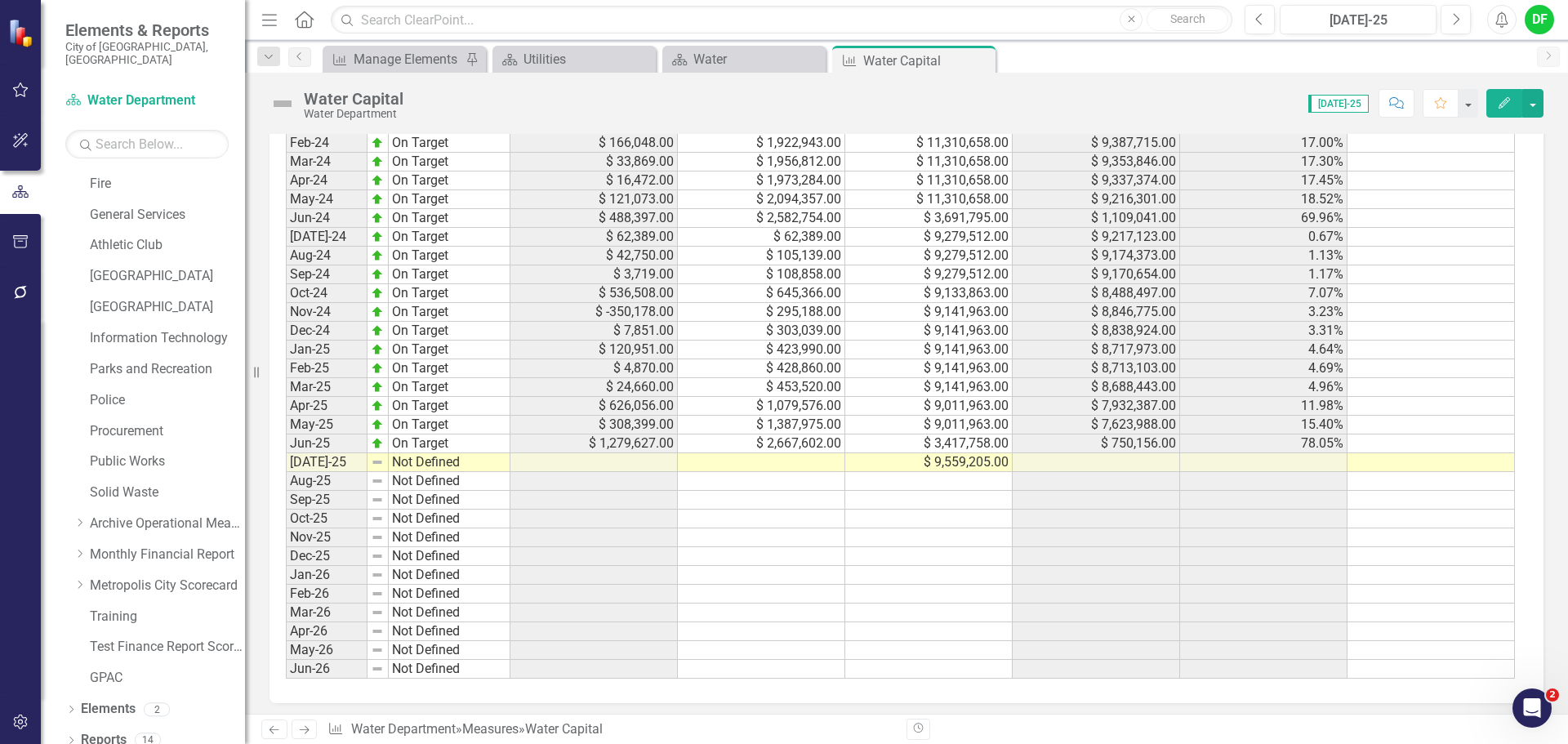
scroll to position [1211, 0]
click at [700, 461] on td at bounding box center [762, 456] width 167 height 19
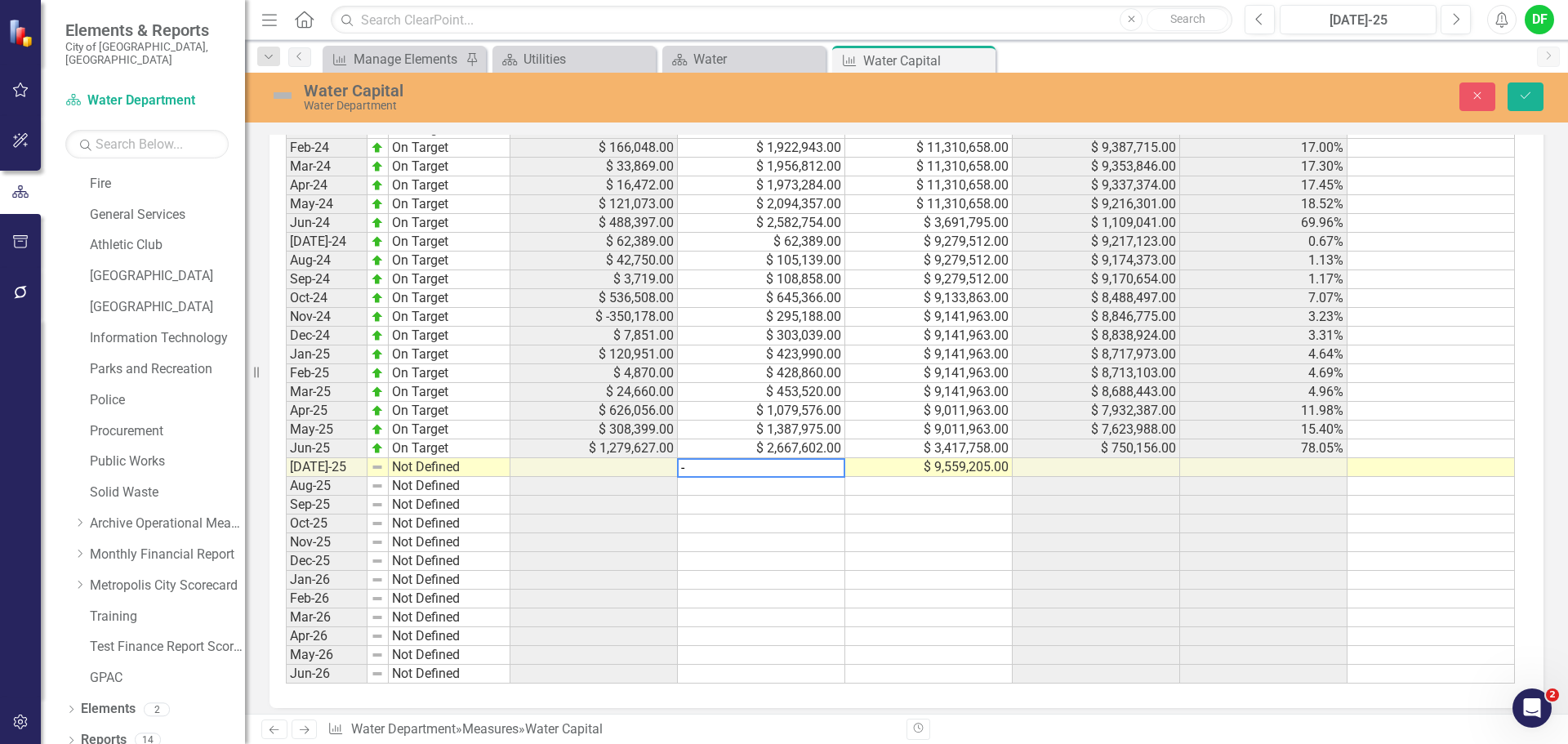
scroll to position [1220, 0]
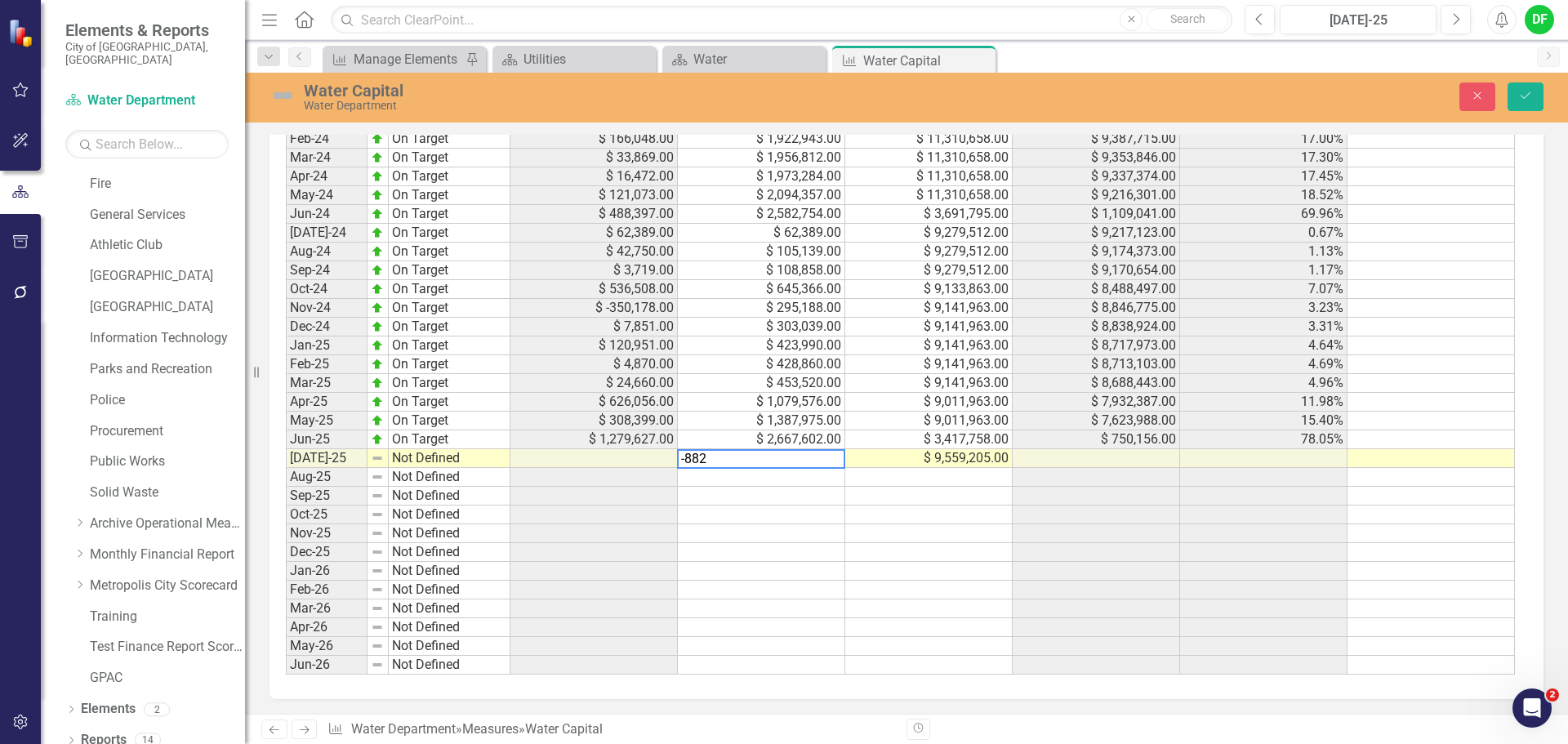
type textarea "-8825"
click at [282, 96] on img at bounding box center [283, 96] width 26 height 26
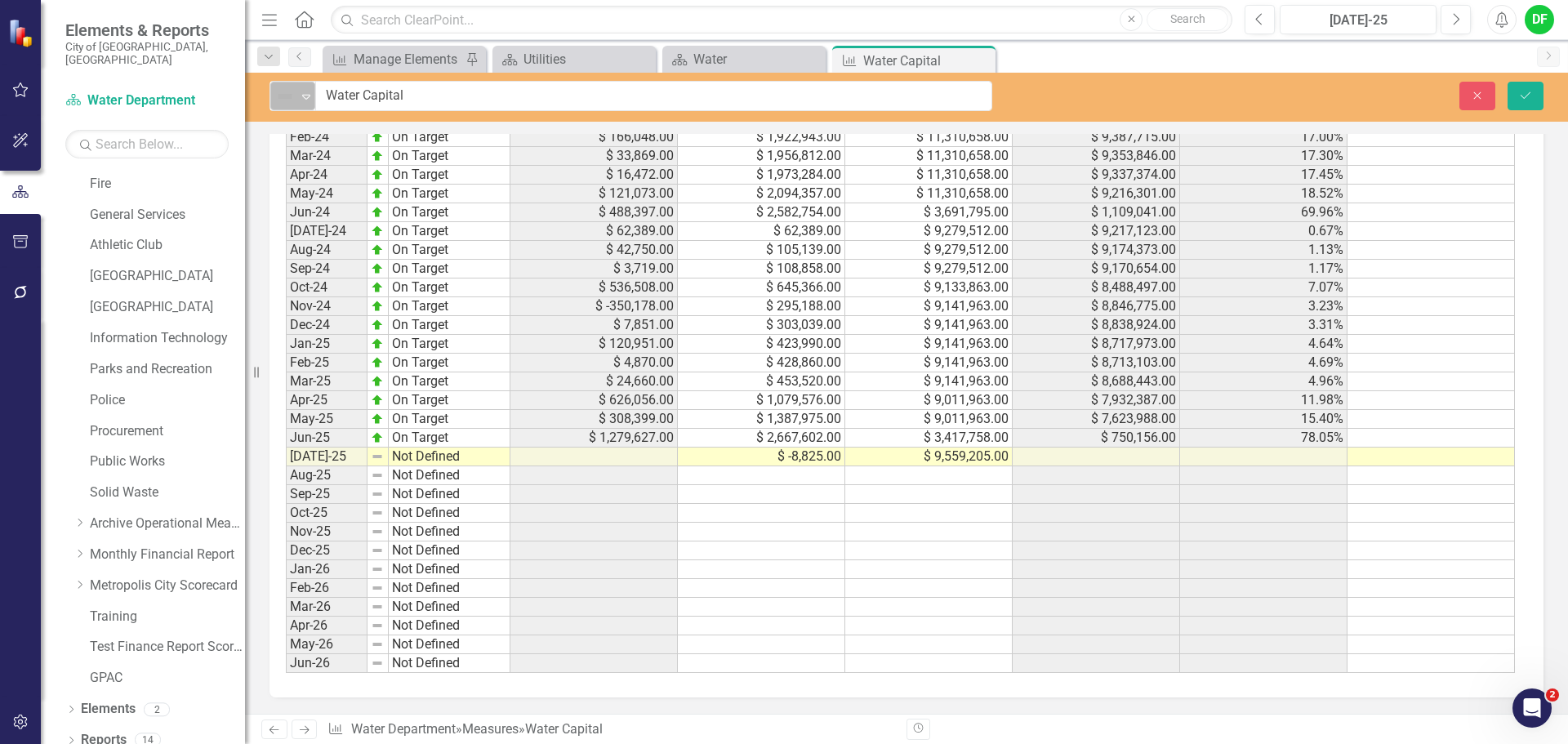
click at [301, 94] on icon "Expand" at bounding box center [306, 96] width 17 height 13
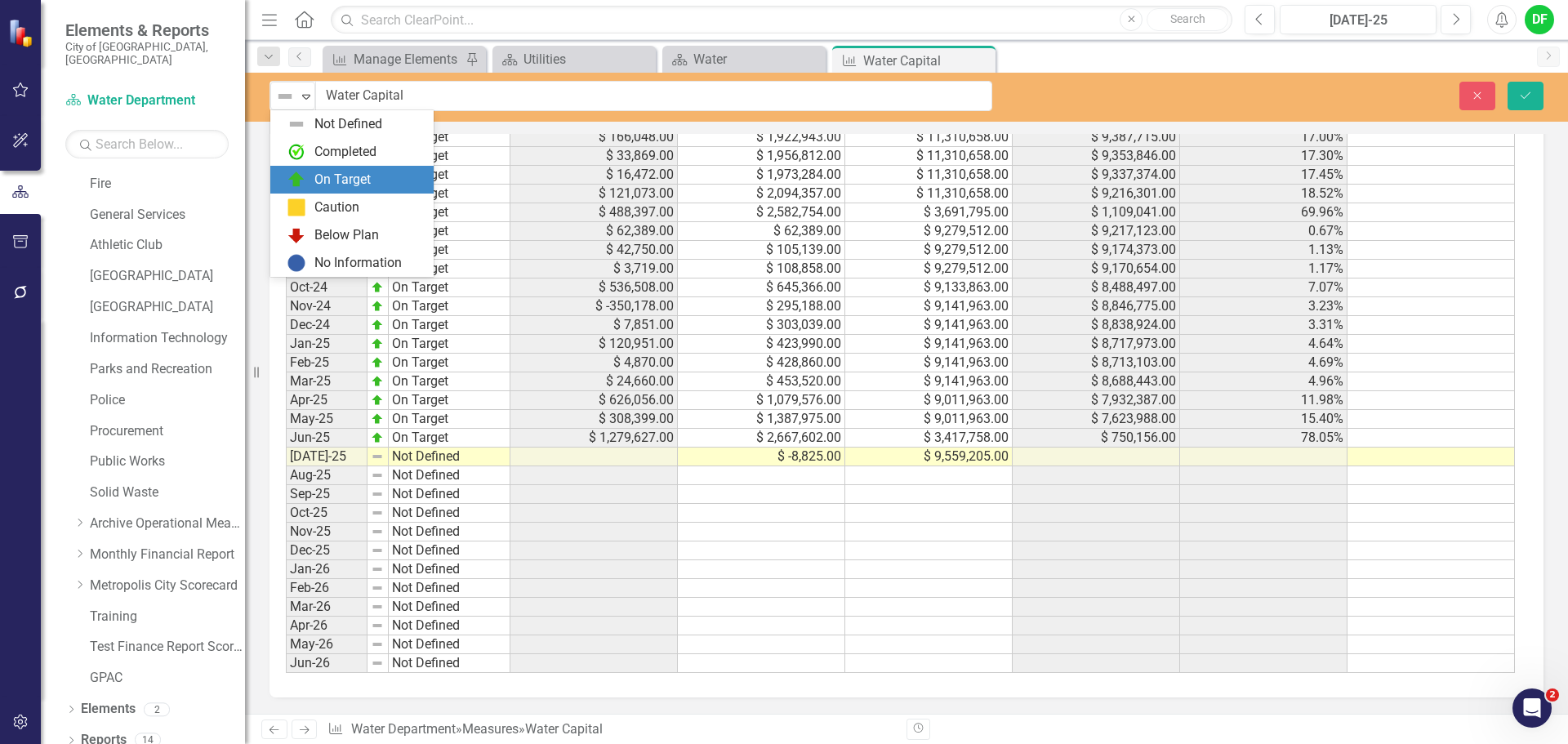
click at [320, 181] on div "On Target" at bounding box center [342, 180] width 57 height 19
click at [304, 105] on div "Expand" at bounding box center [306, 96] width 17 height 27
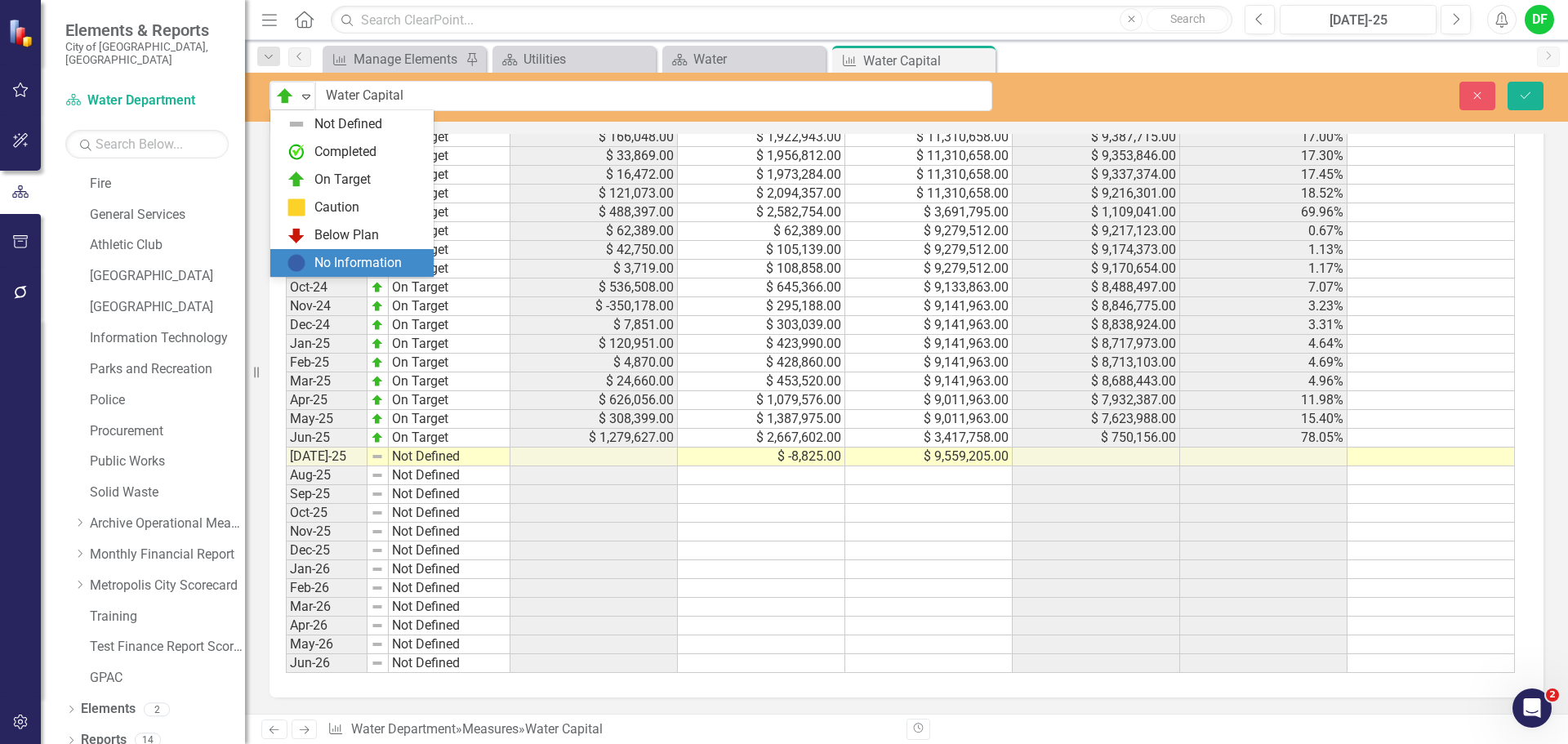
click at [307, 261] on div "No Information" at bounding box center [355, 263] width 137 height 19
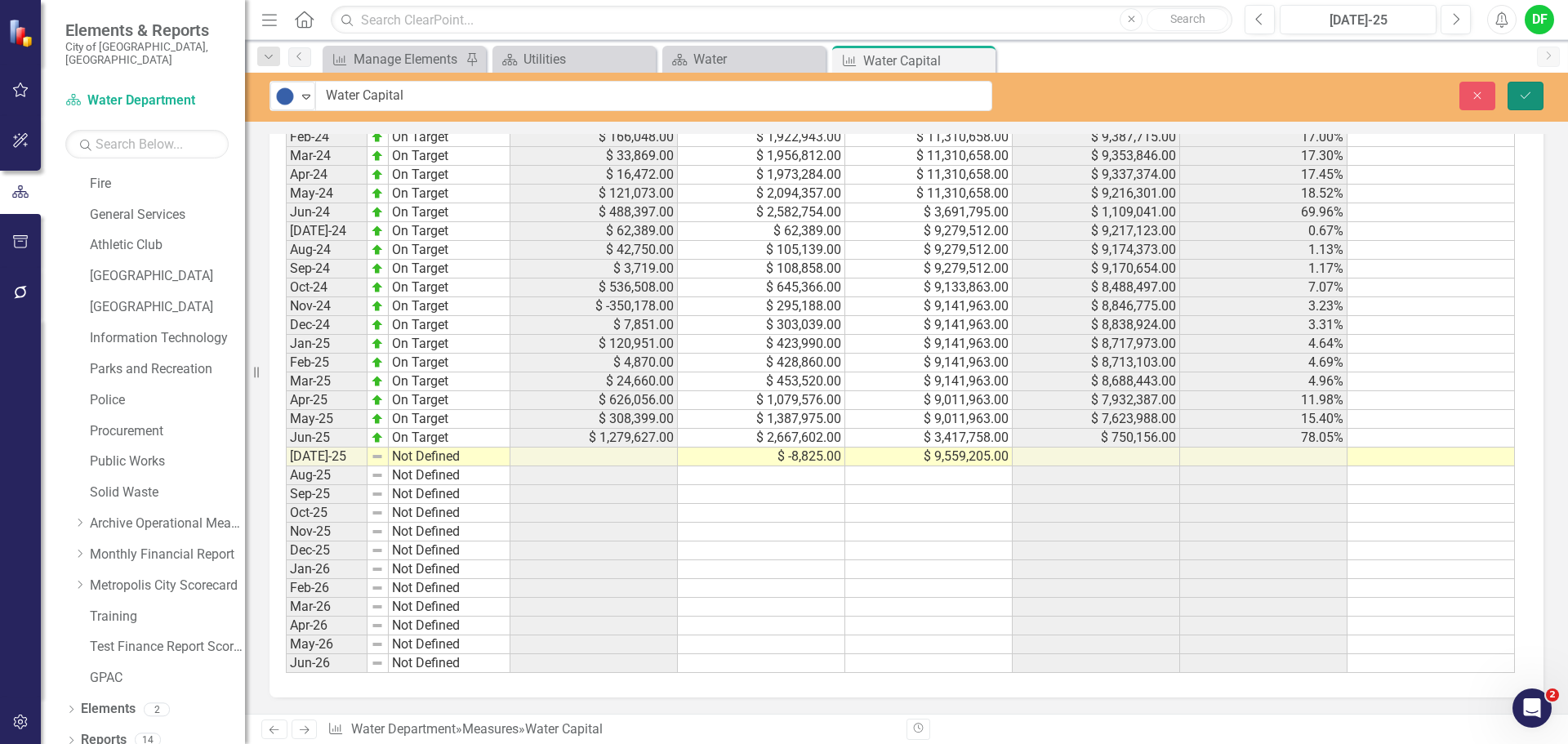
click at [1528, 92] on icon "Save" at bounding box center [1526, 96] width 15 height 11
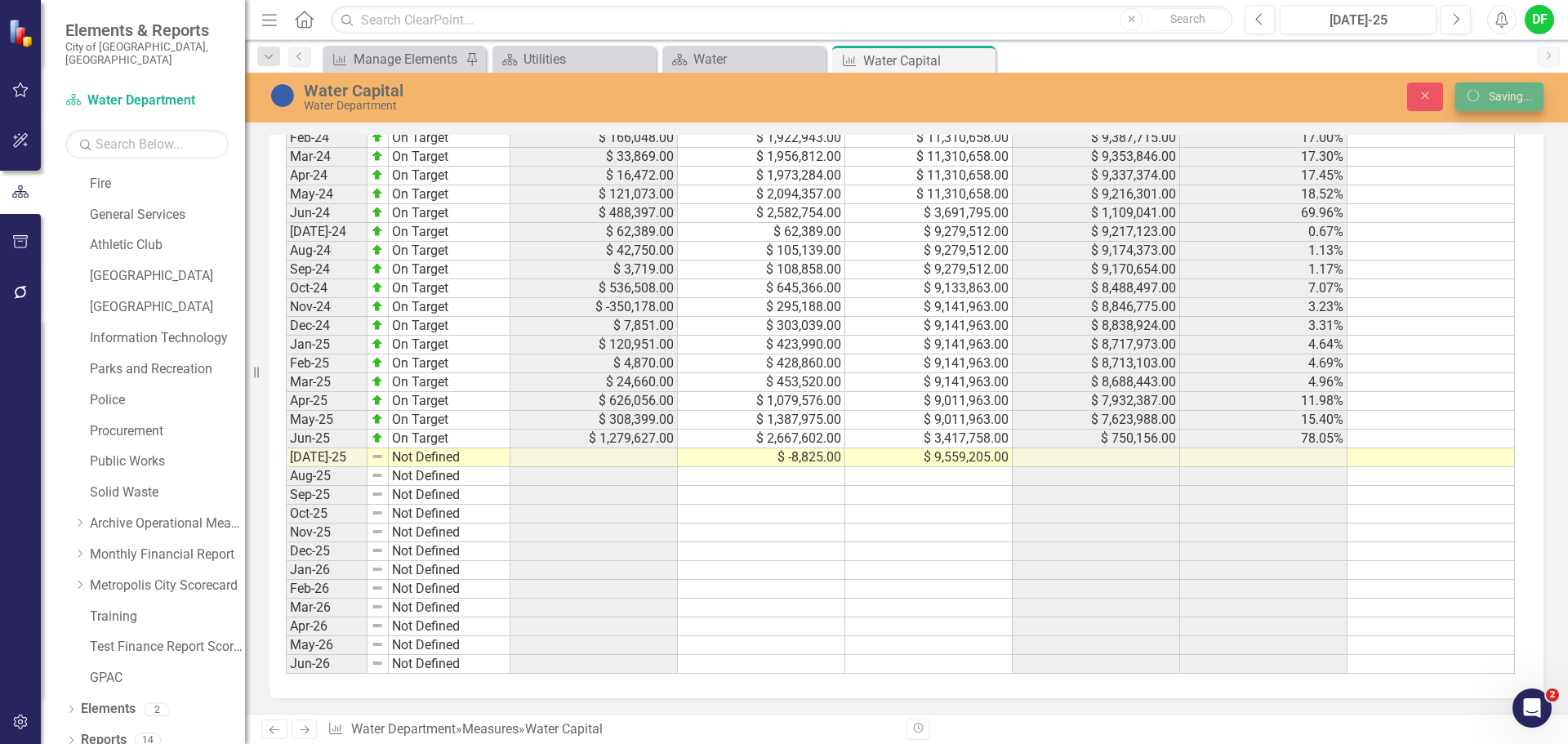
scroll to position [1211, 0]
